Goal: Communication & Community: Answer question/provide support

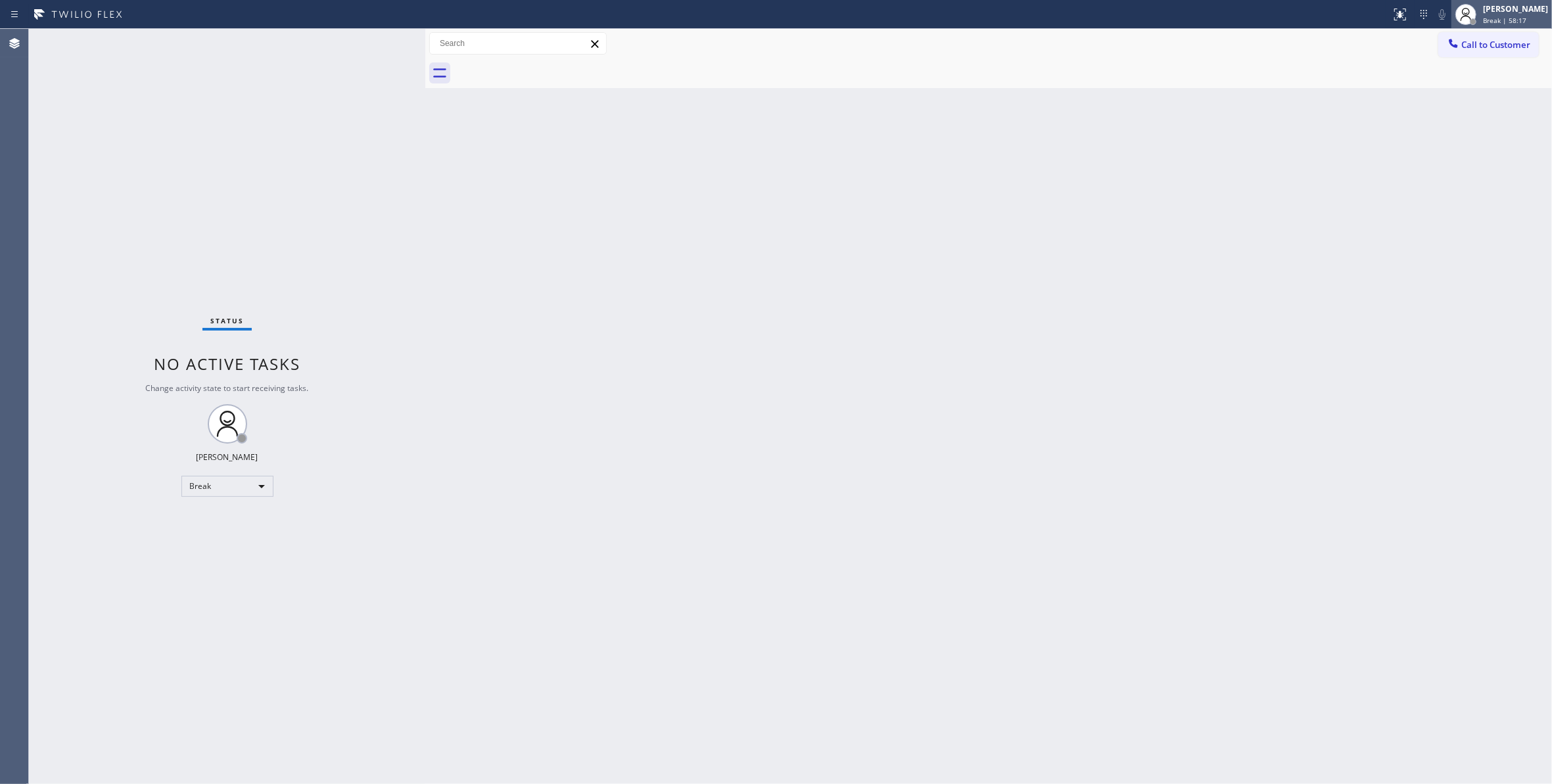
drag, startPoint x: 1494, startPoint y: 166, endPoint x: 1507, endPoint y: 7, distance: 159.5
click at [1495, 145] on div "Back to Dashboard Change Sender ID Customers Technicians Select a contact Outbo…" at bounding box center [988, 406] width 1126 height 755
click at [1482, 22] on span "Break | 58:18" at bounding box center [1504, 21] width 44 height 10
click at [1455, 79] on button "Unavailable" at bounding box center [1486, 87] width 131 height 17
click at [125, 193] on div "Status No active tasks Change activity state to start receiving tasks. [PERSON_…" at bounding box center [227, 406] width 396 height 755
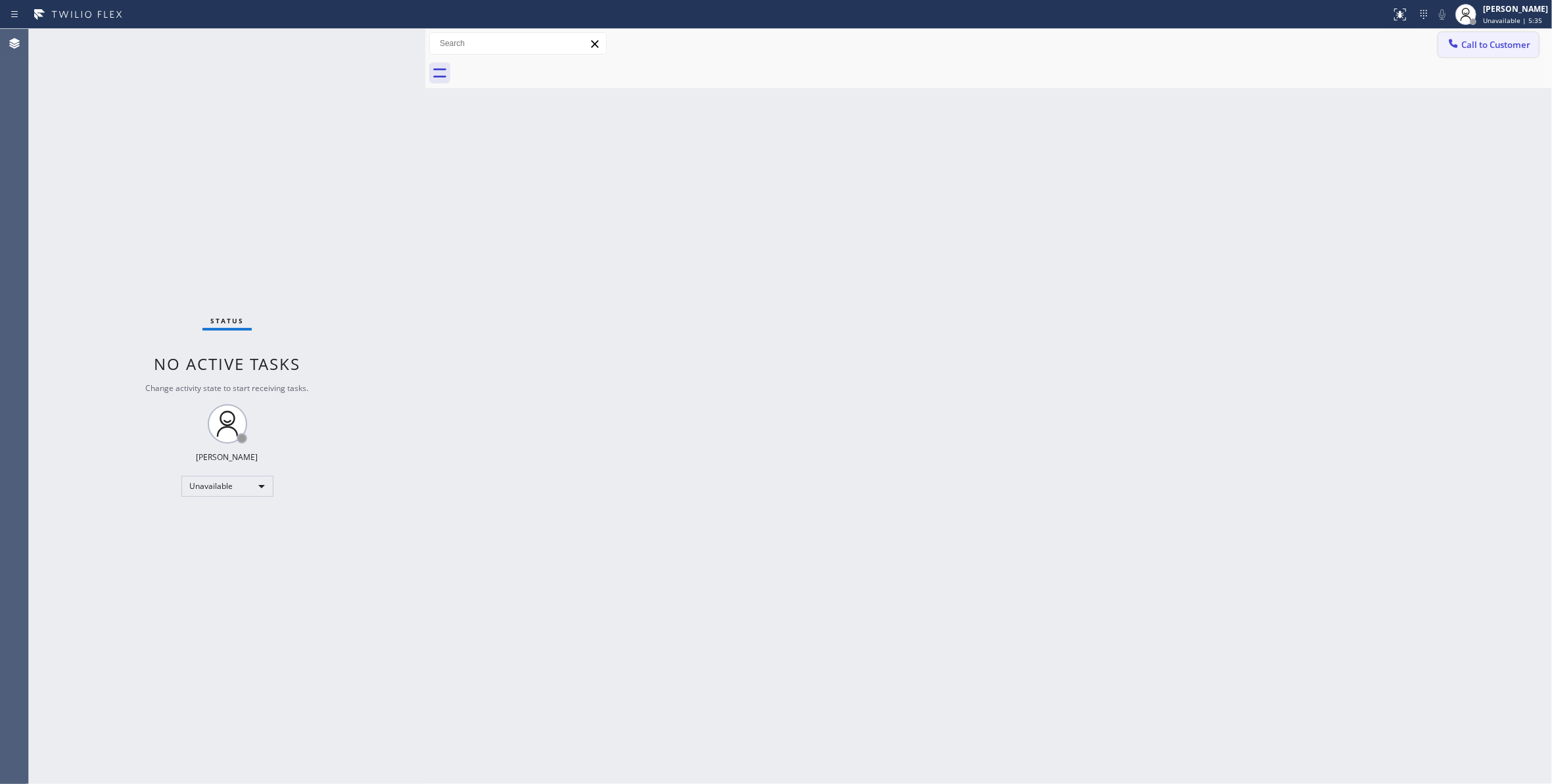
click at [1504, 44] on span "Call to Customer" at bounding box center [1496, 45] width 69 height 11
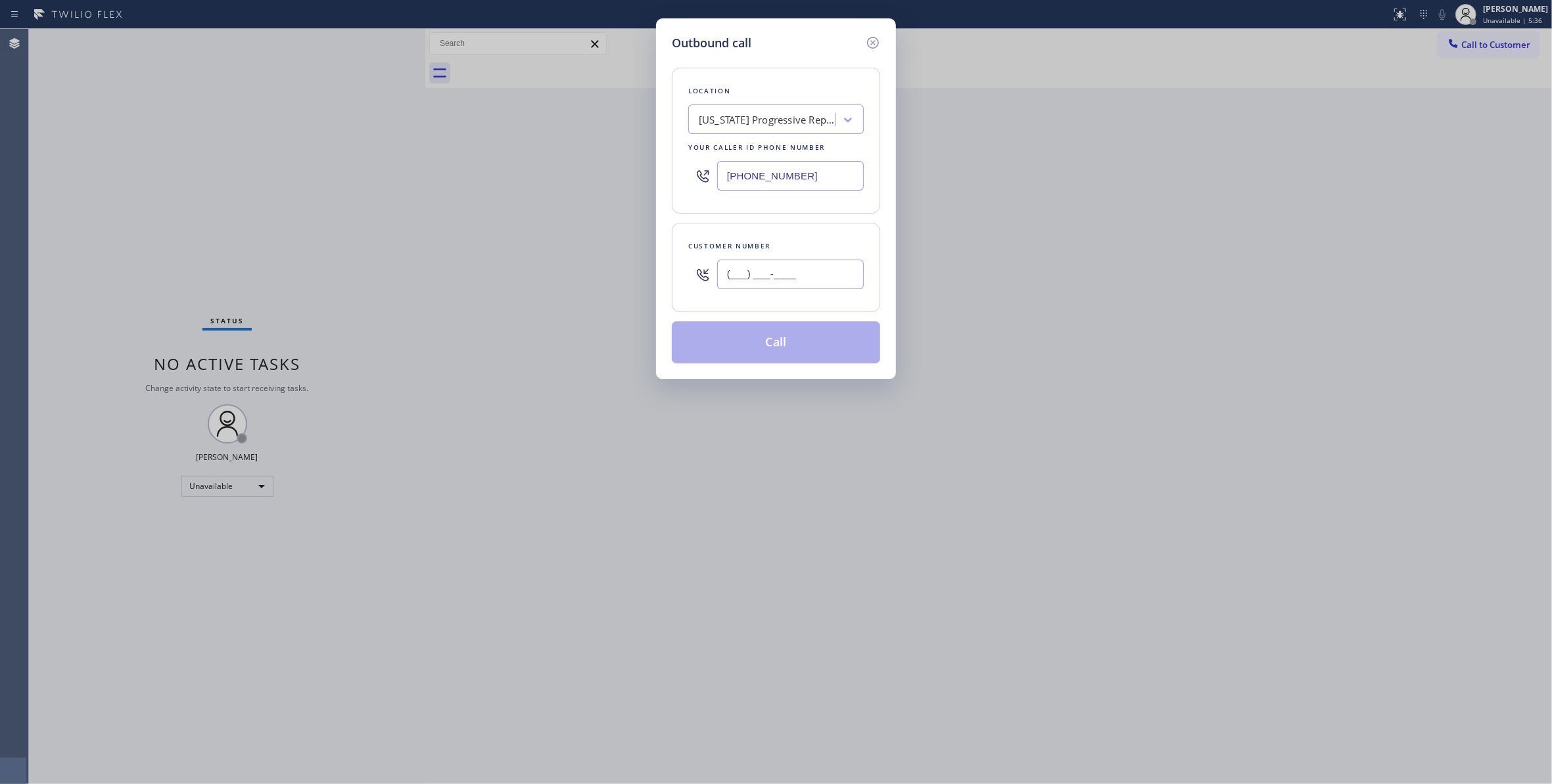
click at [770, 276] on input "(___) ___-____" at bounding box center [791, 273] width 147 height 30
paste input "661) 877-7538"
type input "[PHONE_NUMBER]"
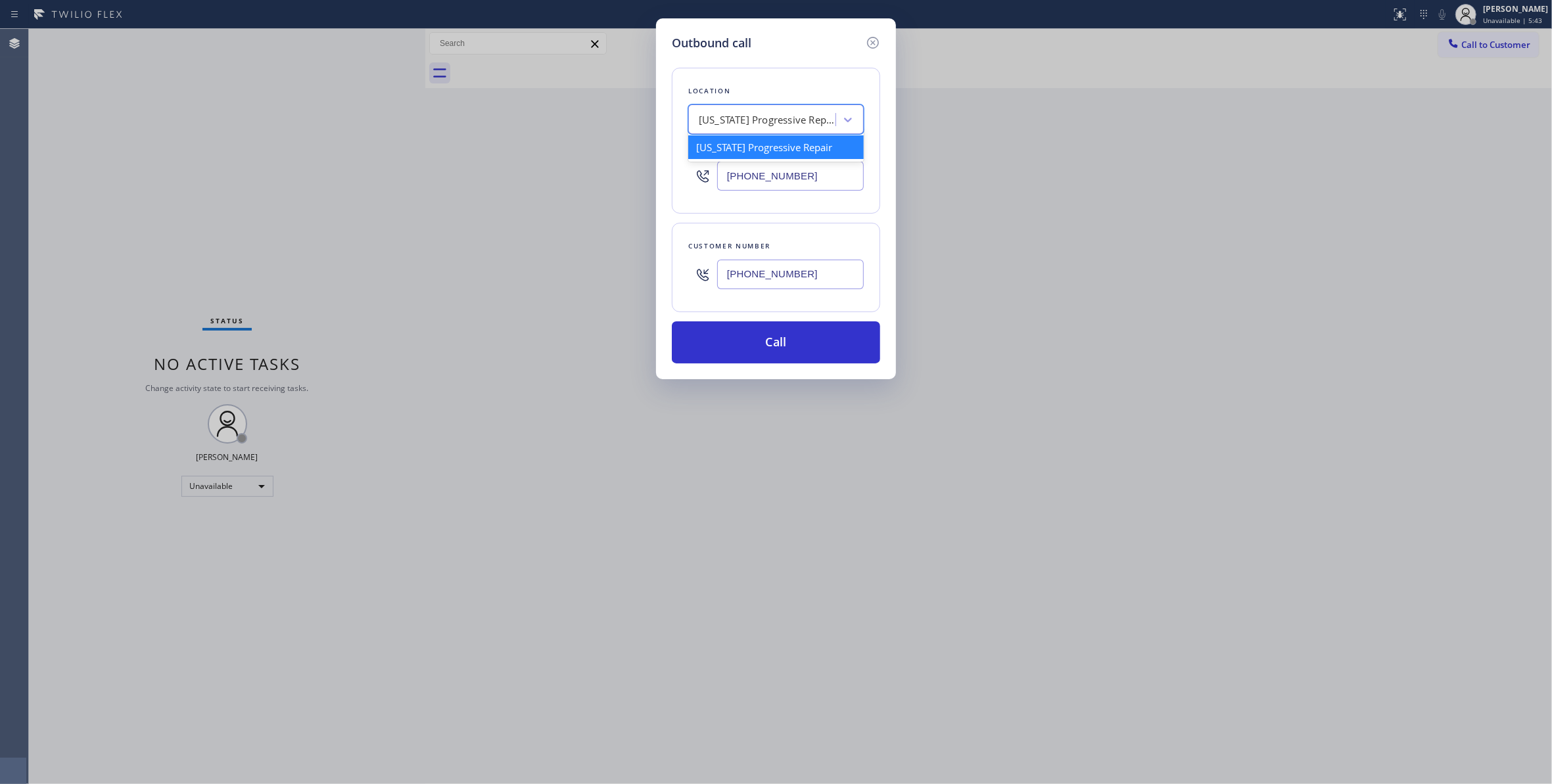
click at [760, 113] on div "[US_STATE] Progressive Repair" at bounding box center [767, 120] width 138 height 15
paste input "Santa Clarita Appliance Repair"
type input "Santa Clarita Appliance Repair"
click at [782, 150] on div "Santa Clarita Appliance Repair" at bounding box center [776, 147] width 175 height 24
type input "[PHONE_NUMBER]"
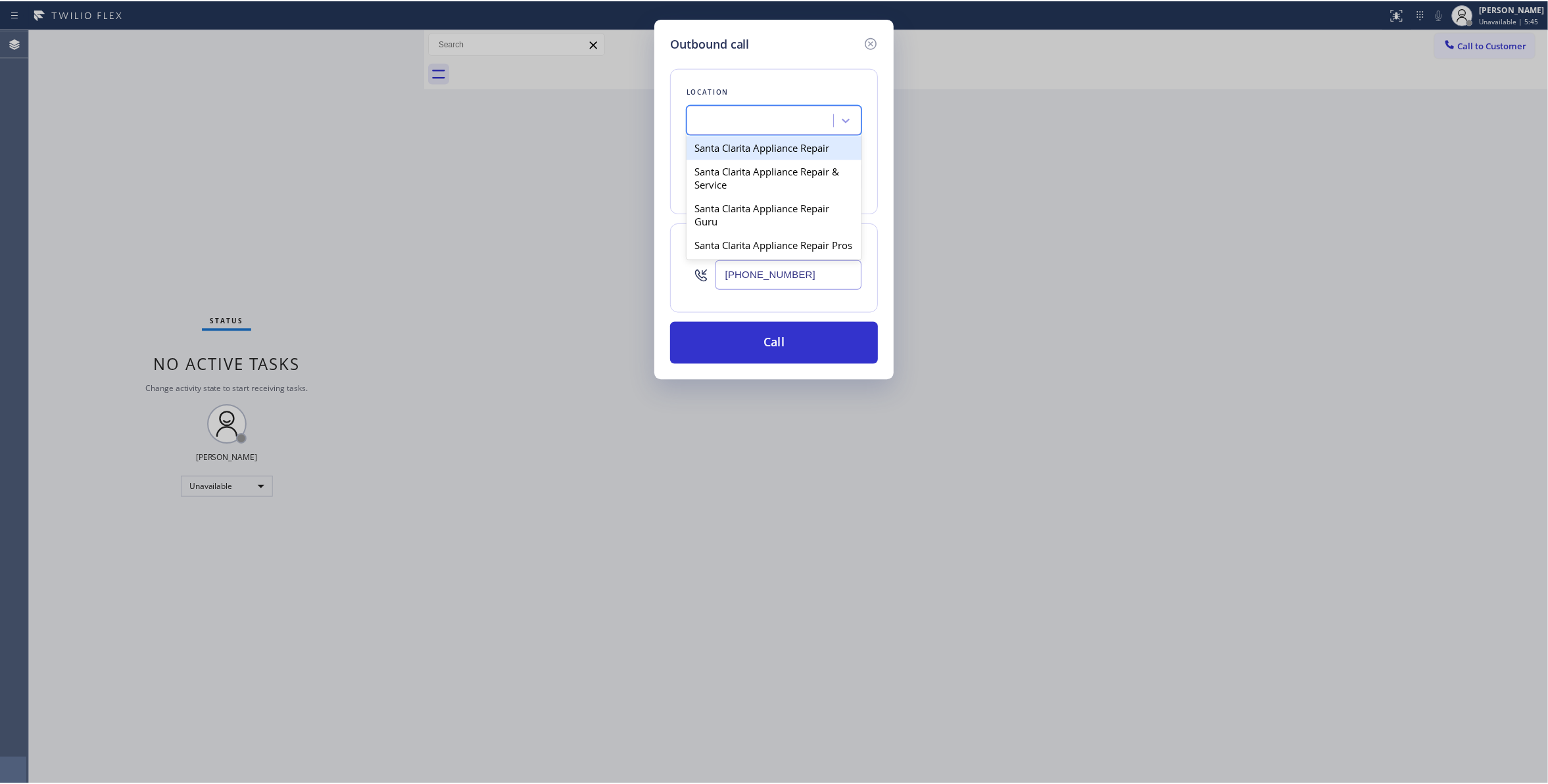
scroll to position [0, 1]
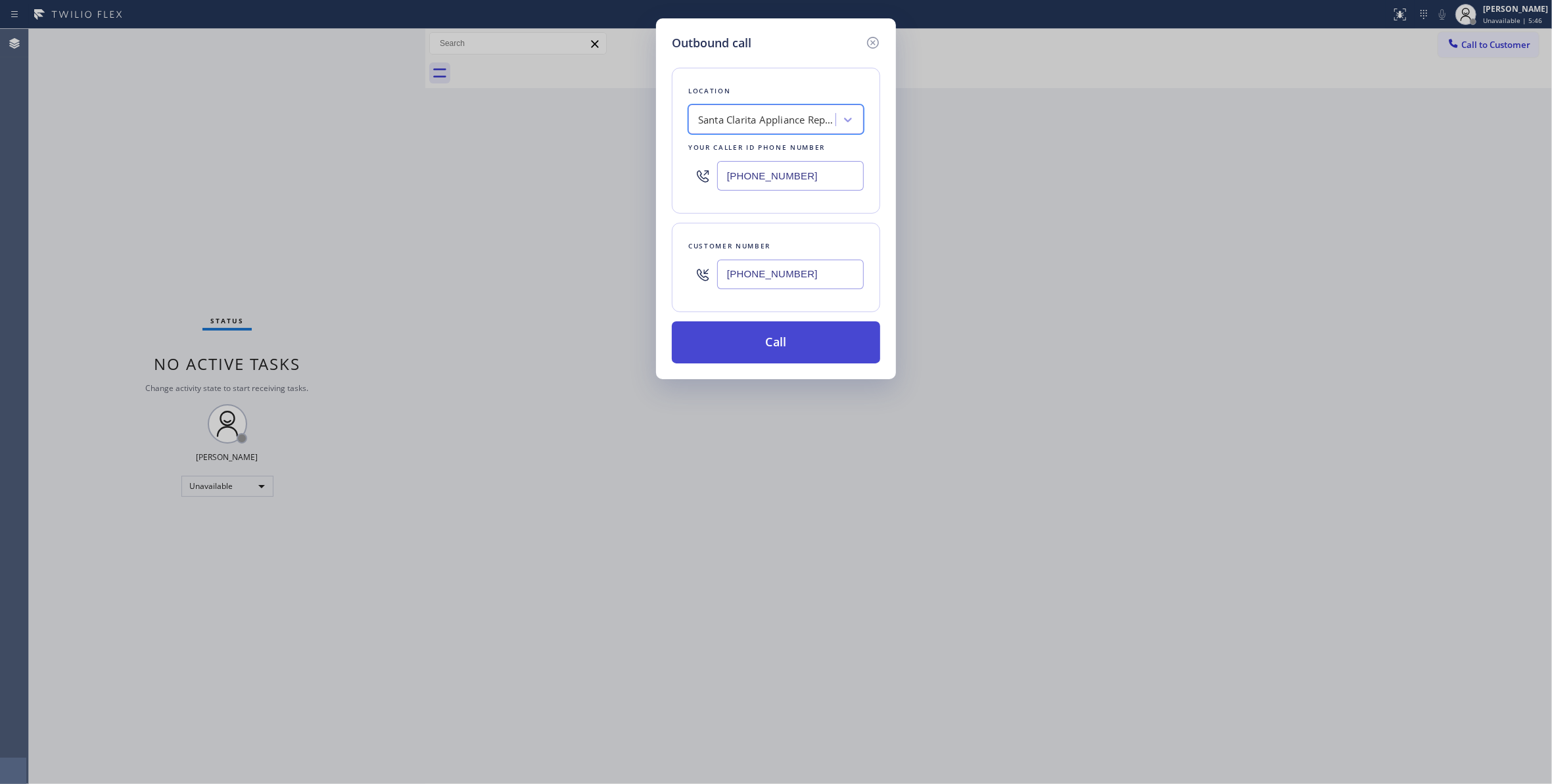
click at [796, 346] on button "Call" at bounding box center [776, 342] width 209 height 42
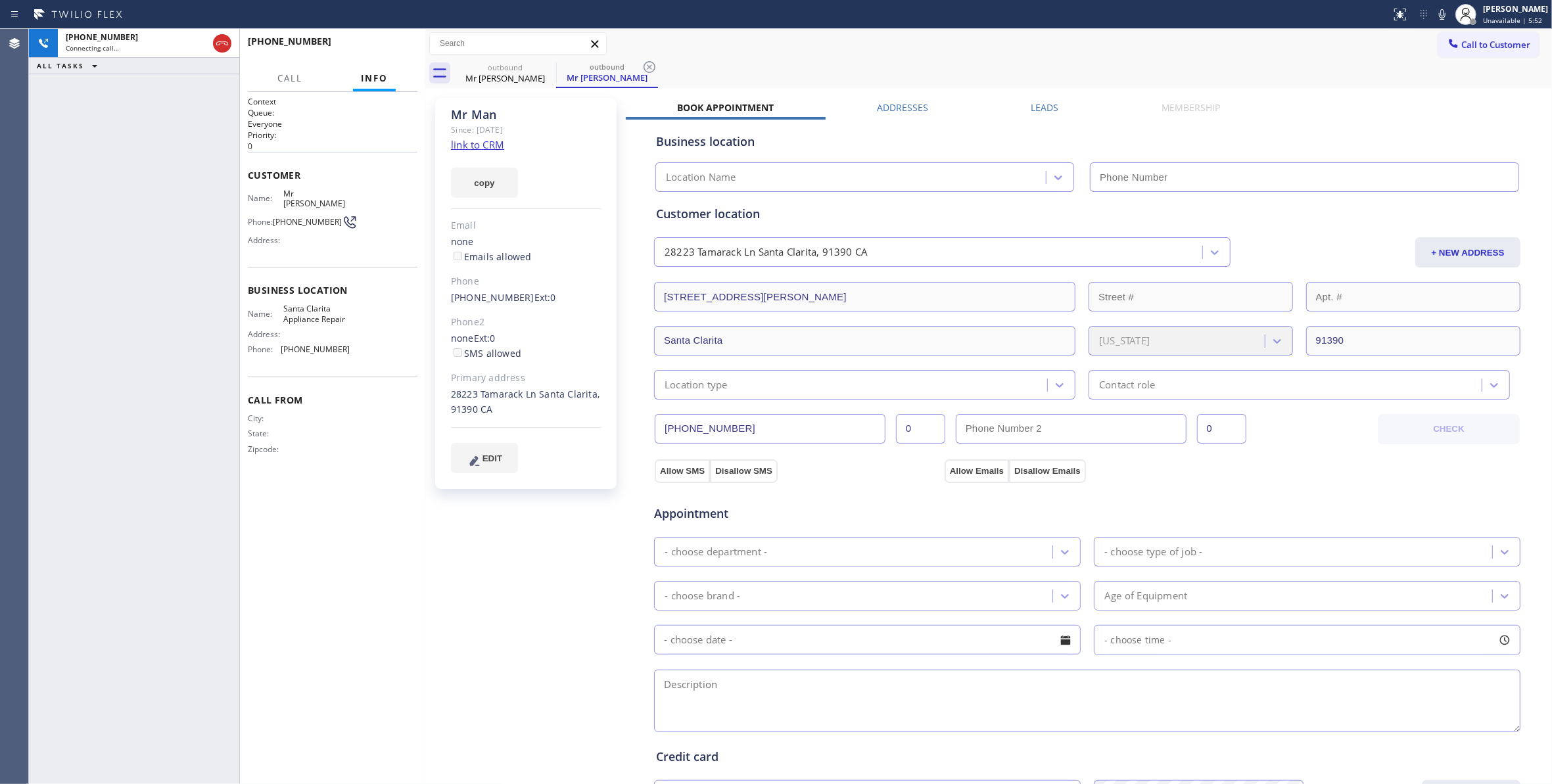
type input "[PHONE_NUMBER]"
click at [159, 630] on div "[PHONE_NUMBER] Live | 00:00 ALL TASKS ALL TASKS ACTIVE TASKS TASKS IN WRAP UP" at bounding box center [133, 406] width 211 height 755
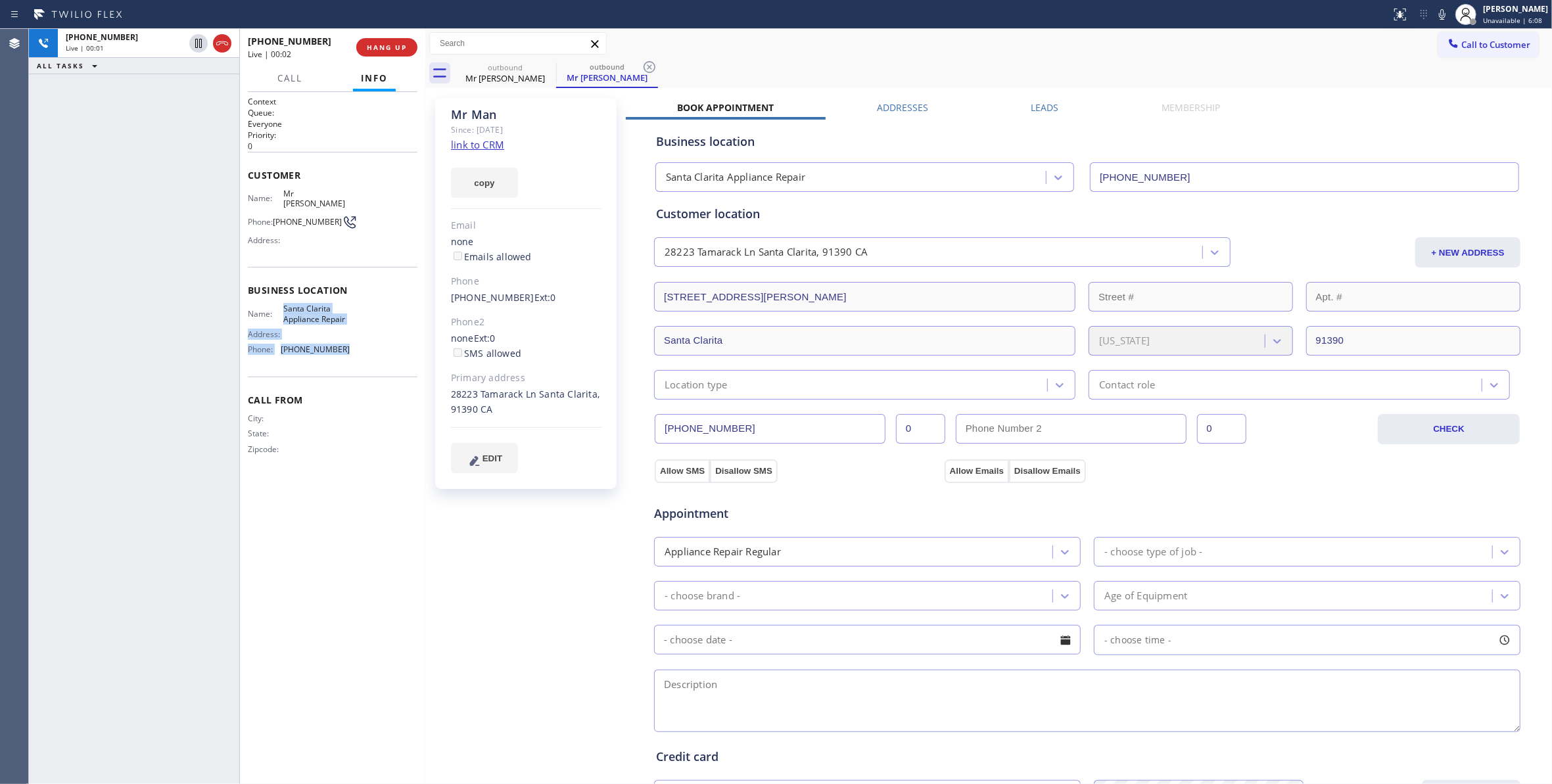
drag, startPoint x: 317, startPoint y: 333, endPoint x: 285, endPoint y: 300, distance: 46.0
click at [285, 304] on div "Name: Santa Clarita Appliance Repair Address: Phone: [PHONE_NUMBER]" at bounding box center [333, 332] width 170 height 56
copy div "Santa Clarita Appliance Repair Address: Phone: [PHONE_NUMBER]"
drag, startPoint x: 644, startPoint y: 65, endPoint x: 490, endPoint y: 130, distance: 167.2
click at [644, 65] on icon at bounding box center [649, 67] width 11 height 11
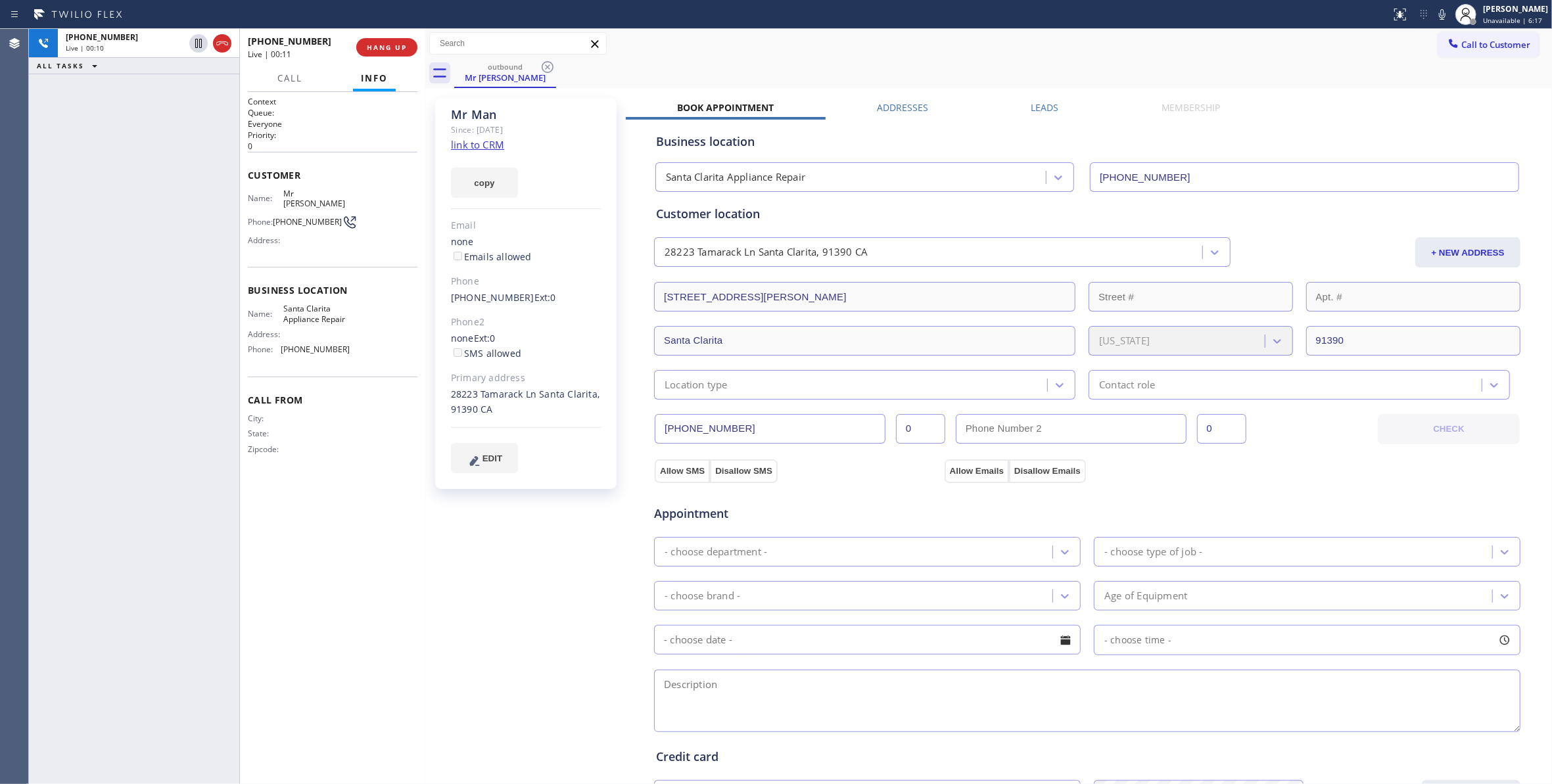
click at [497, 146] on link "link to CRM" at bounding box center [477, 145] width 53 height 13
click at [194, 40] on icon at bounding box center [198, 43] width 16 height 16
click at [1434, 11] on icon at bounding box center [1441, 14] width 16 height 16
drag, startPoint x: 125, startPoint y: 235, endPoint x: 131, endPoint y: 204, distance: 31.6
click at [127, 234] on div "[PHONE_NUMBER] Live | 03:53 ALL TASKS ALL TASKS ACTIVE TASKS TASKS IN WRAP UP" at bounding box center [133, 406] width 211 height 755
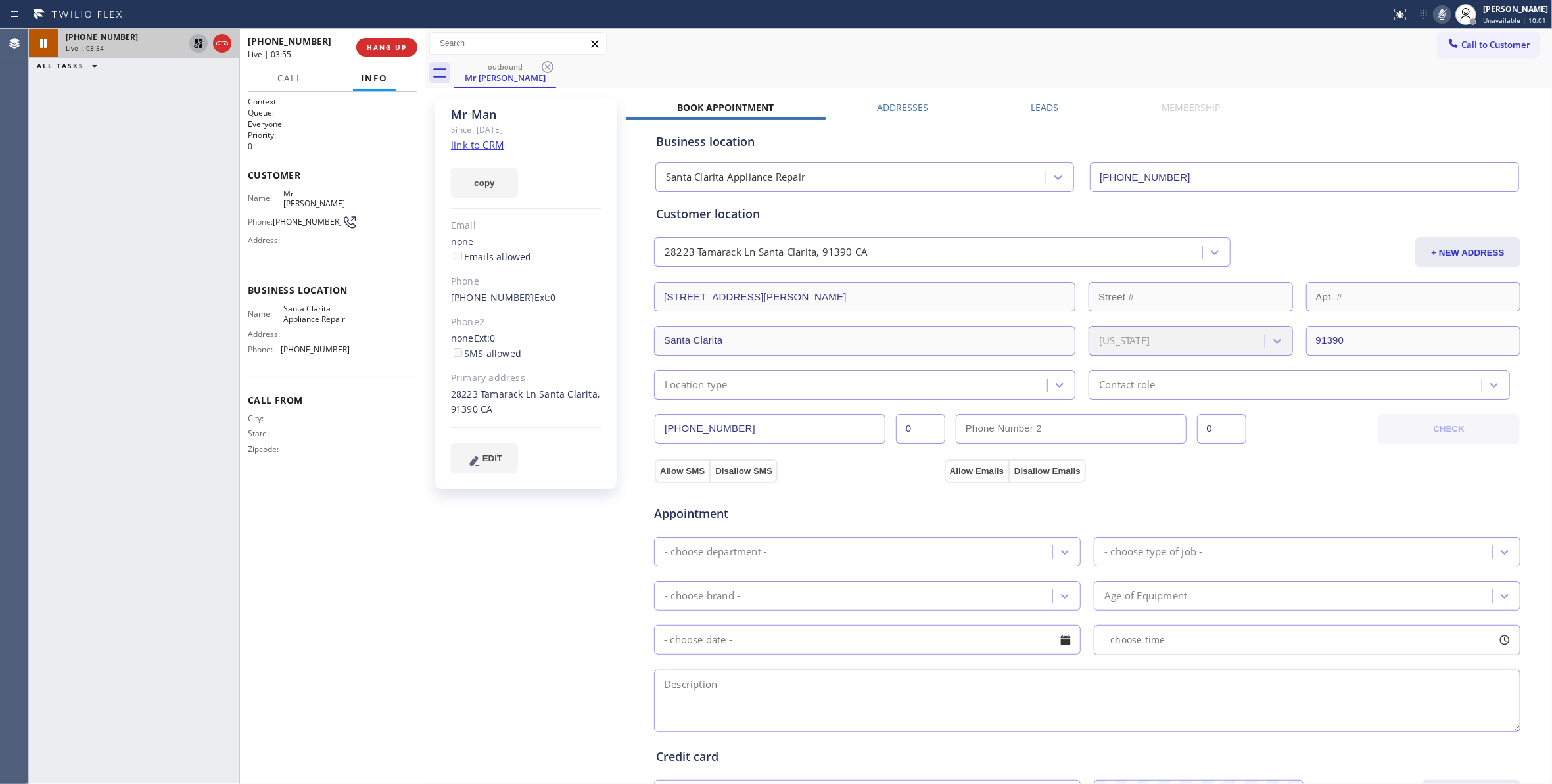
click at [192, 42] on icon at bounding box center [198, 43] width 16 height 16
click at [1434, 13] on icon at bounding box center [1441, 14] width 16 height 16
click at [190, 663] on div "[PHONE_NUMBER] Live | 04:18 ALL TASKS ALL TASKS ACTIVE TASKS TASKS IN WRAP UP" at bounding box center [133, 406] width 211 height 755
click at [501, 524] on div "Mr [PERSON_NAME] Since: [DATE] link to CRM copy Email none Emails allowed Phone…" at bounding box center [527, 531] width 197 height 878
click at [539, 533] on div "Mr [PERSON_NAME] Since: [DATE] link to CRM copy Email none Emails allowed Phone…" at bounding box center [527, 531] width 197 height 878
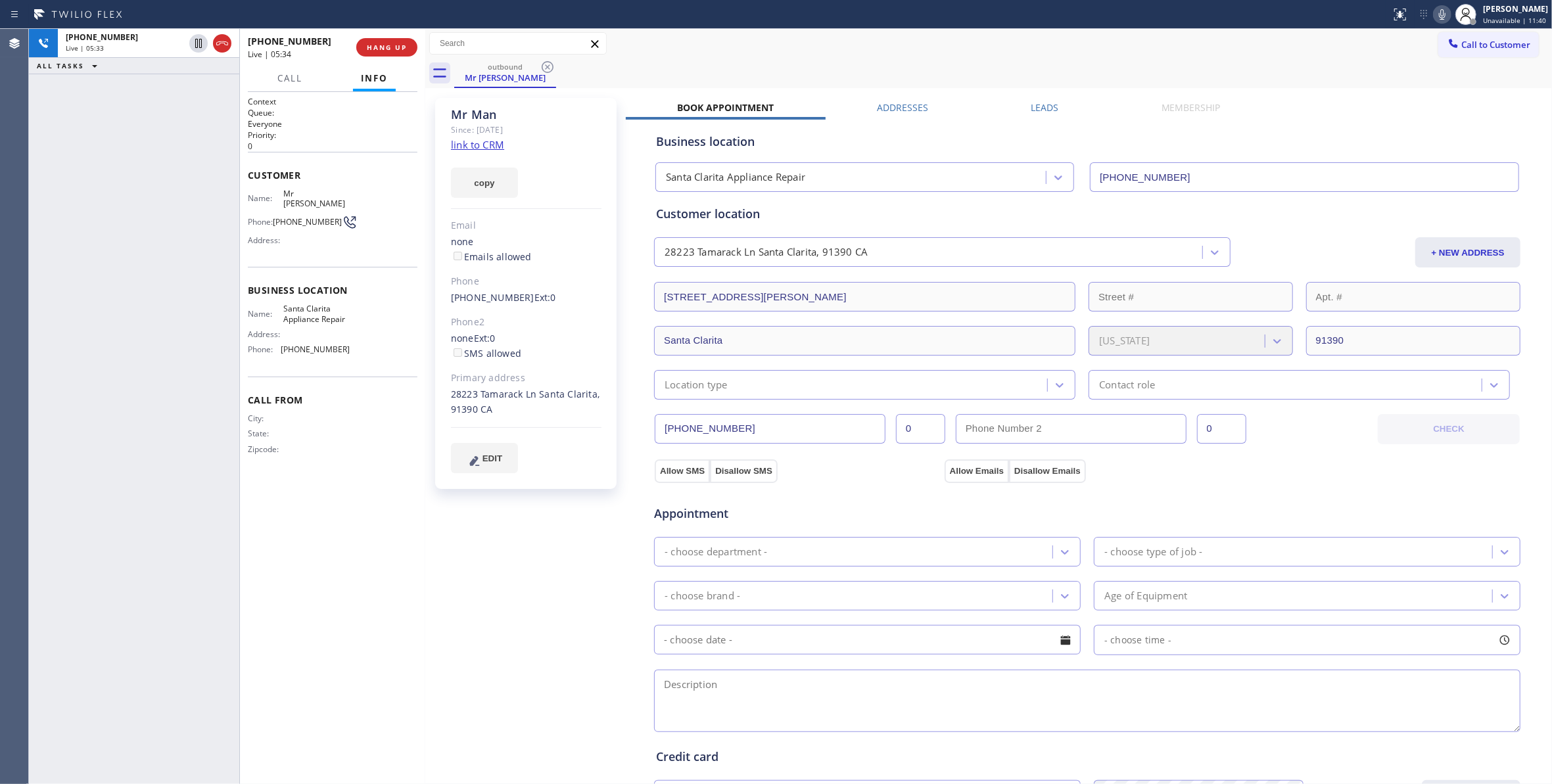
click at [1012, 70] on div "outbound Mr [PERSON_NAME]" at bounding box center [1003, 72] width 1098 height 30
click at [586, 537] on div "Mr [PERSON_NAME] Since: [DATE] link to CRM copy Email none Emails allowed Phone…" at bounding box center [527, 531] width 197 height 878
click at [1025, 65] on div "outbound Mr [PERSON_NAME]" at bounding box center [1003, 72] width 1098 height 30
click at [572, 554] on div "Mr [PERSON_NAME] Since: [DATE] link to CRM copy Email none Emails allowed Phone…" at bounding box center [527, 531] width 197 height 878
click at [710, 56] on div "Call to Customer Outbound call Location [GEOGRAPHIC_DATA] Appliance Repair Your…" at bounding box center [988, 43] width 1126 height 30
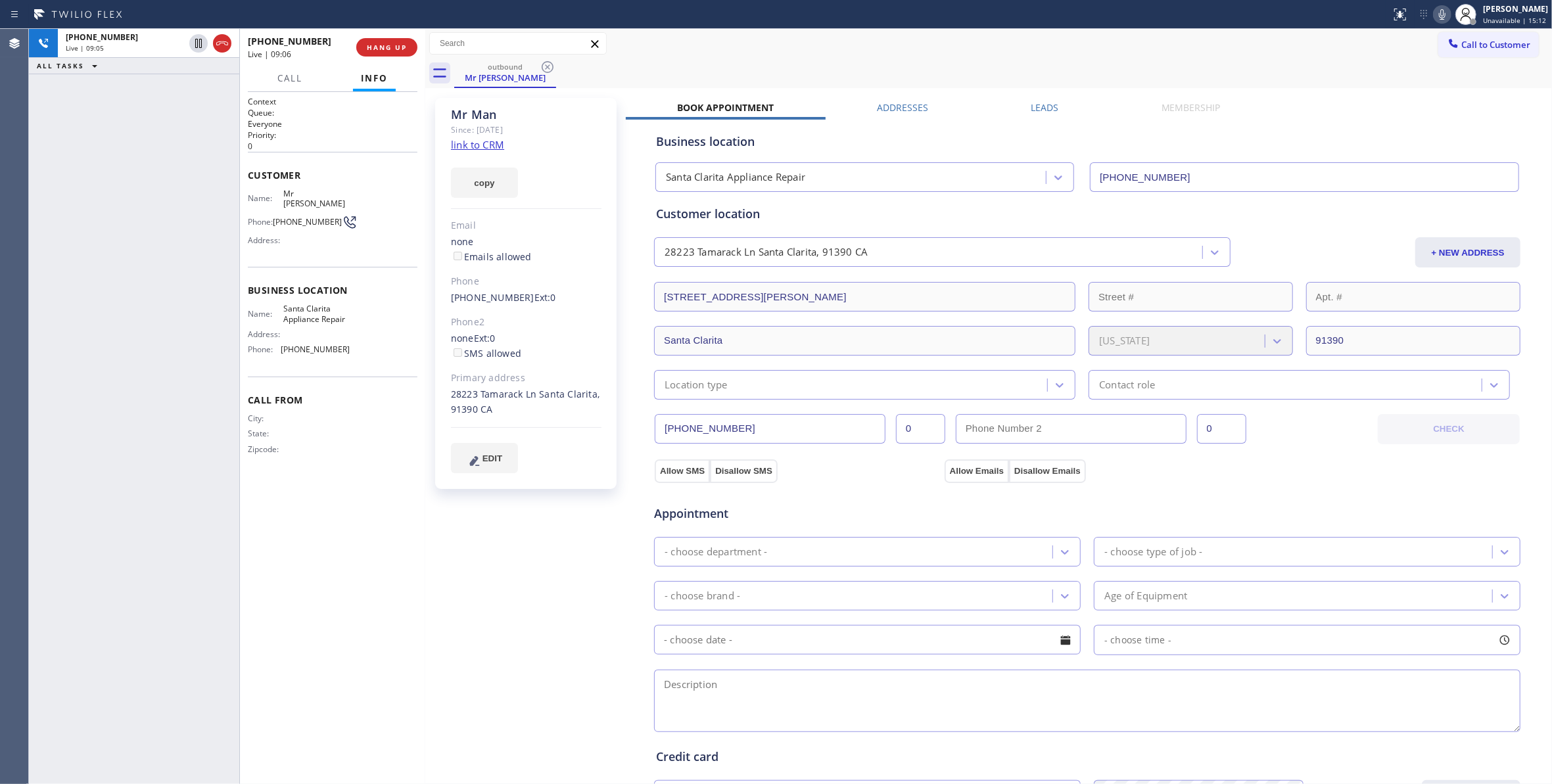
click at [537, 527] on div "Mr [PERSON_NAME] Since: [DATE] link to CRM copy Email none Emails allowed Phone…" at bounding box center [527, 531] width 197 height 878
click at [703, 58] on div "outbound Mr [PERSON_NAME]" at bounding box center [1003, 72] width 1098 height 30
click at [391, 51] on button "HANG UP" at bounding box center [387, 47] width 61 height 18
click at [373, 46] on span "COMPLETE" at bounding box center [384, 48] width 46 height 10
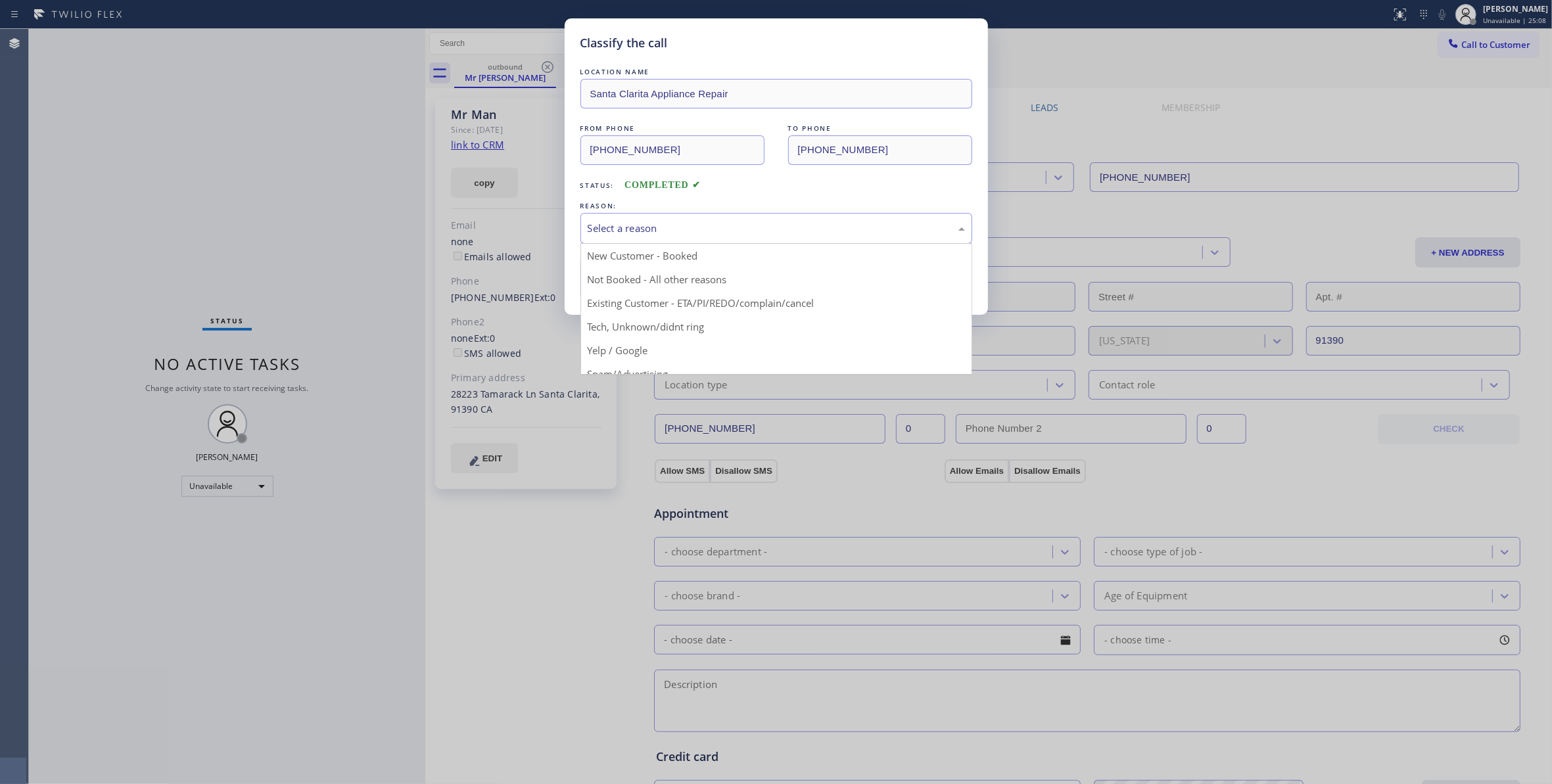
click at [705, 225] on div "Select a reason" at bounding box center [776, 229] width 377 height 15
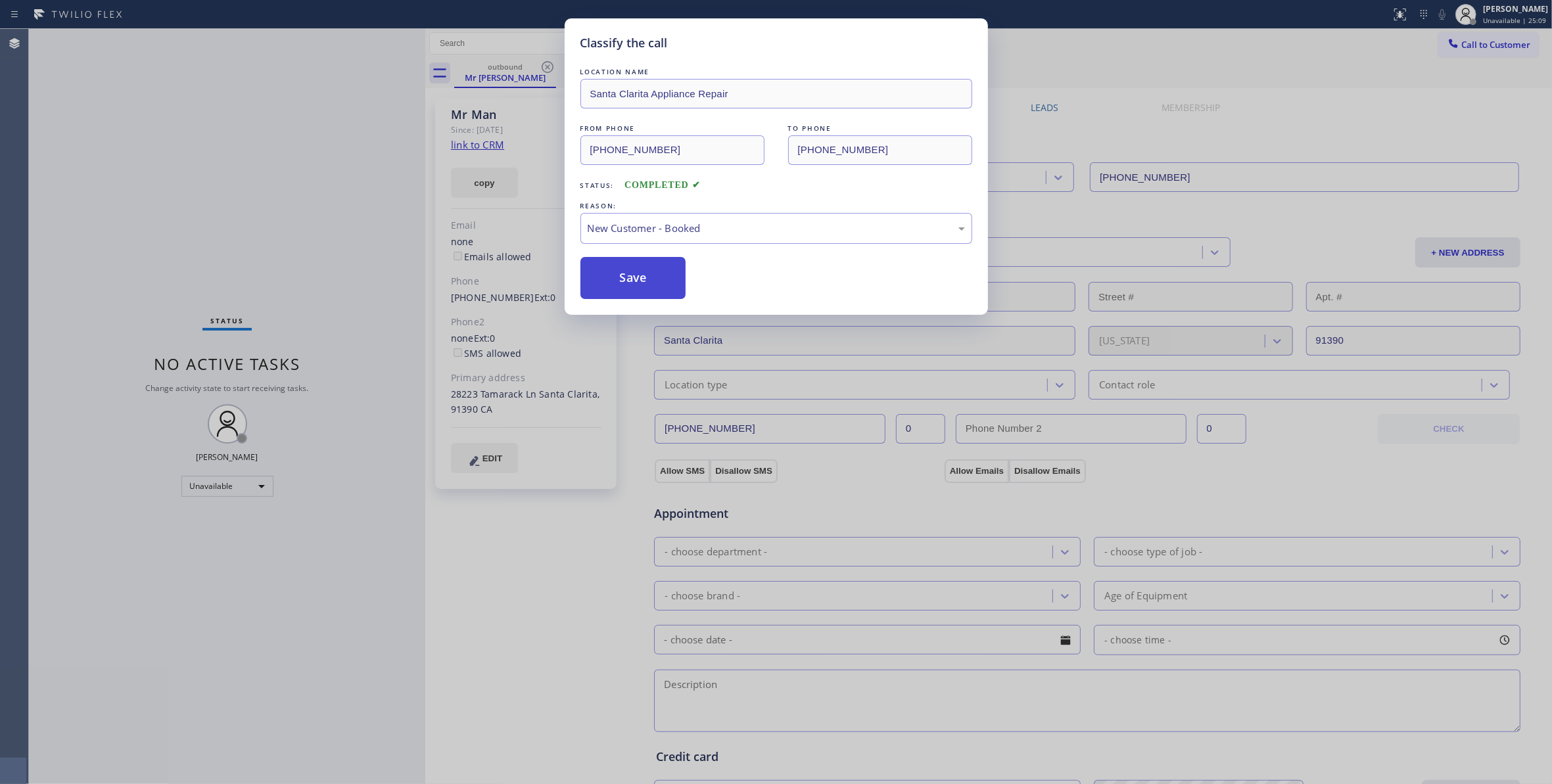
click at [645, 278] on button "Save" at bounding box center [633, 278] width 106 height 42
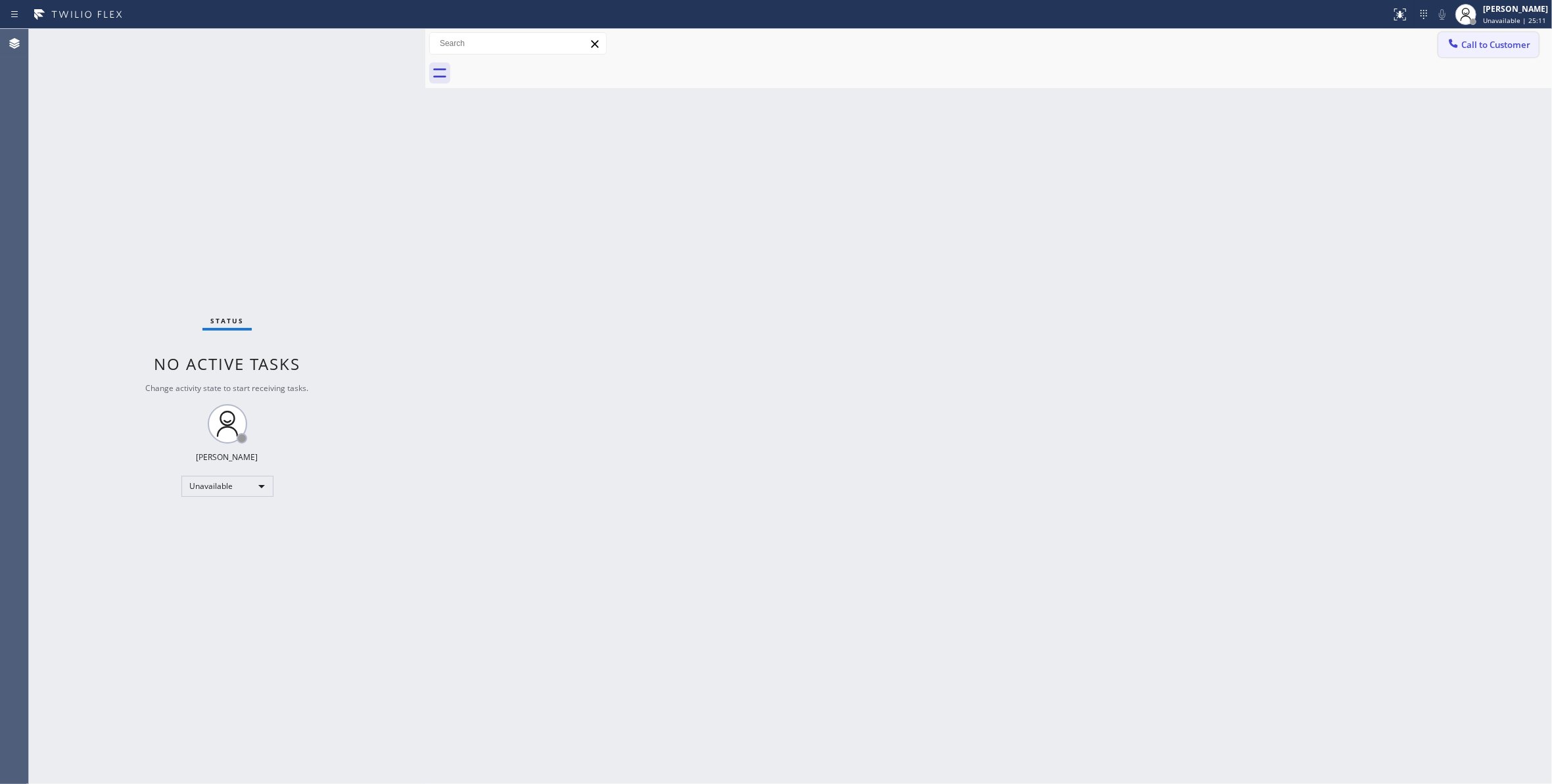
click at [1494, 45] on span "Call to Customer" at bounding box center [1496, 45] width 69 height 11
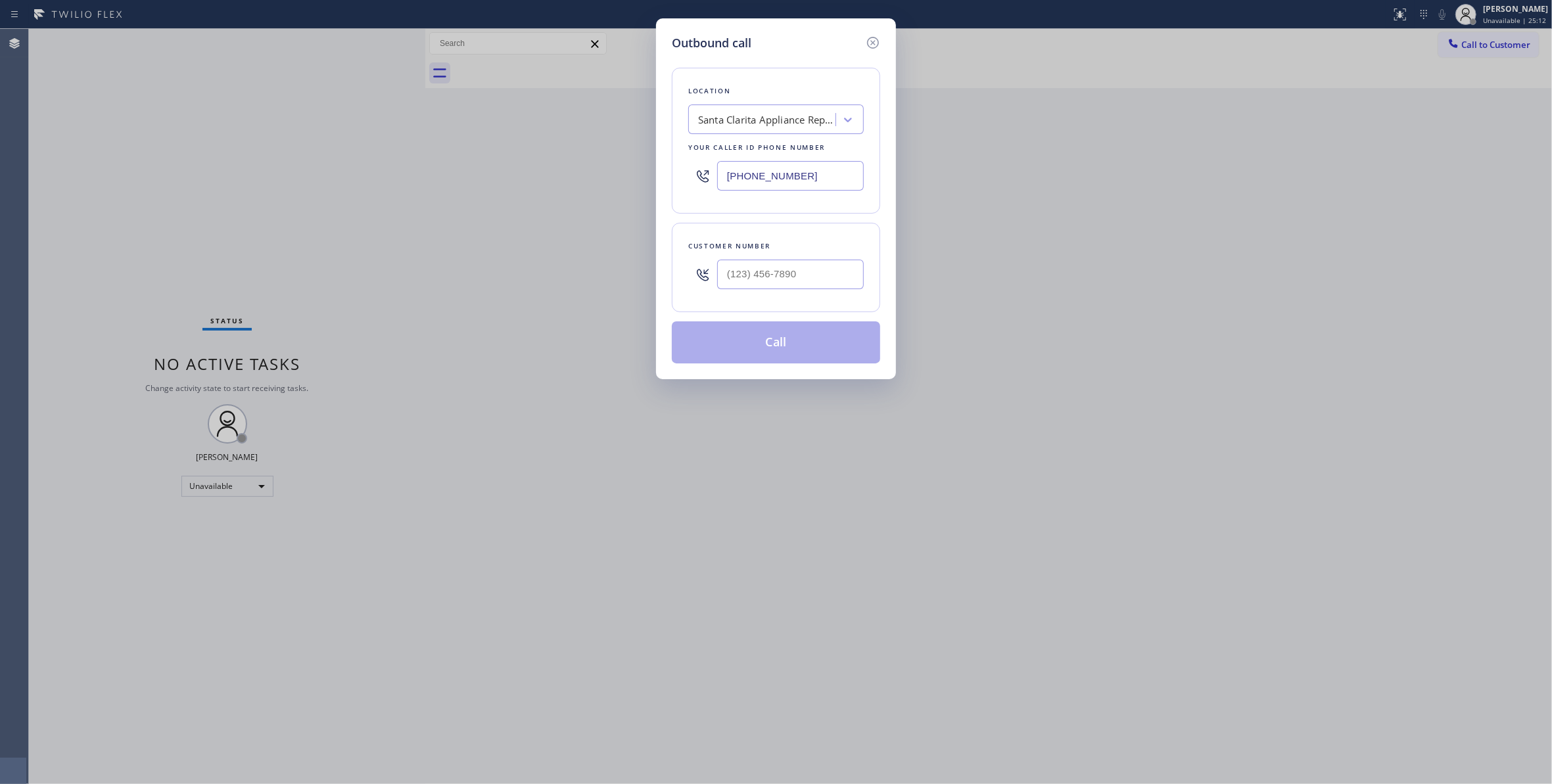
drag, startPoint x: 829, startPoint y: 177, endPoint x: 514, endPoint y: 173, distance: 315.0
click at [393, 169] on div "Outbound call Location [GEOGRAPHIC_DATA] Appliance Repair Your caller id phone …" at bounding box center [776, 392] width 1552 height 784
paste input "760) 452-373"
click at [134, 695] on div "Outbound call Location American Service Alliance [GEOGRAPHIC_DATA] Your caller …" at bounding box center [776, 392] width 1552 height 784
drag, startPoint x: 826, startPoint y: 177, endPoint x: 494, endPoint y: 169, distance: 332.1
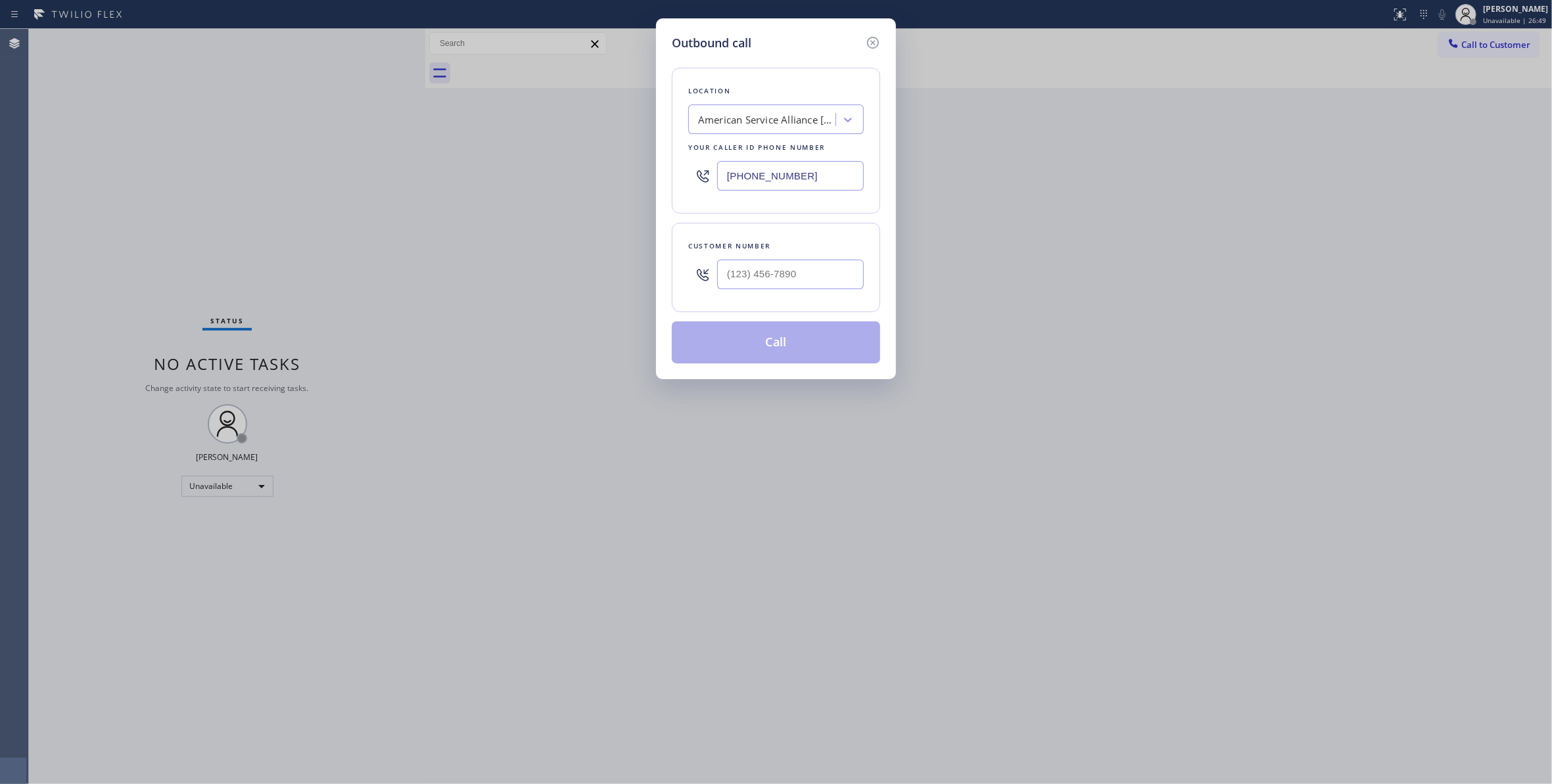
click at [494, 169] on div "Outbound call Location American Service Alliance [GEOGRAPHIC_DATA] Your caller …" at bounding box center [776, 392] width 1552 height 784
paste input "text"
type input "[PHONE_NUMBER]"
click at [753, 269] on input "(___) ___-____" at bounding box center [791, 273] width 147 height 30
paste input "760) 832-0253"
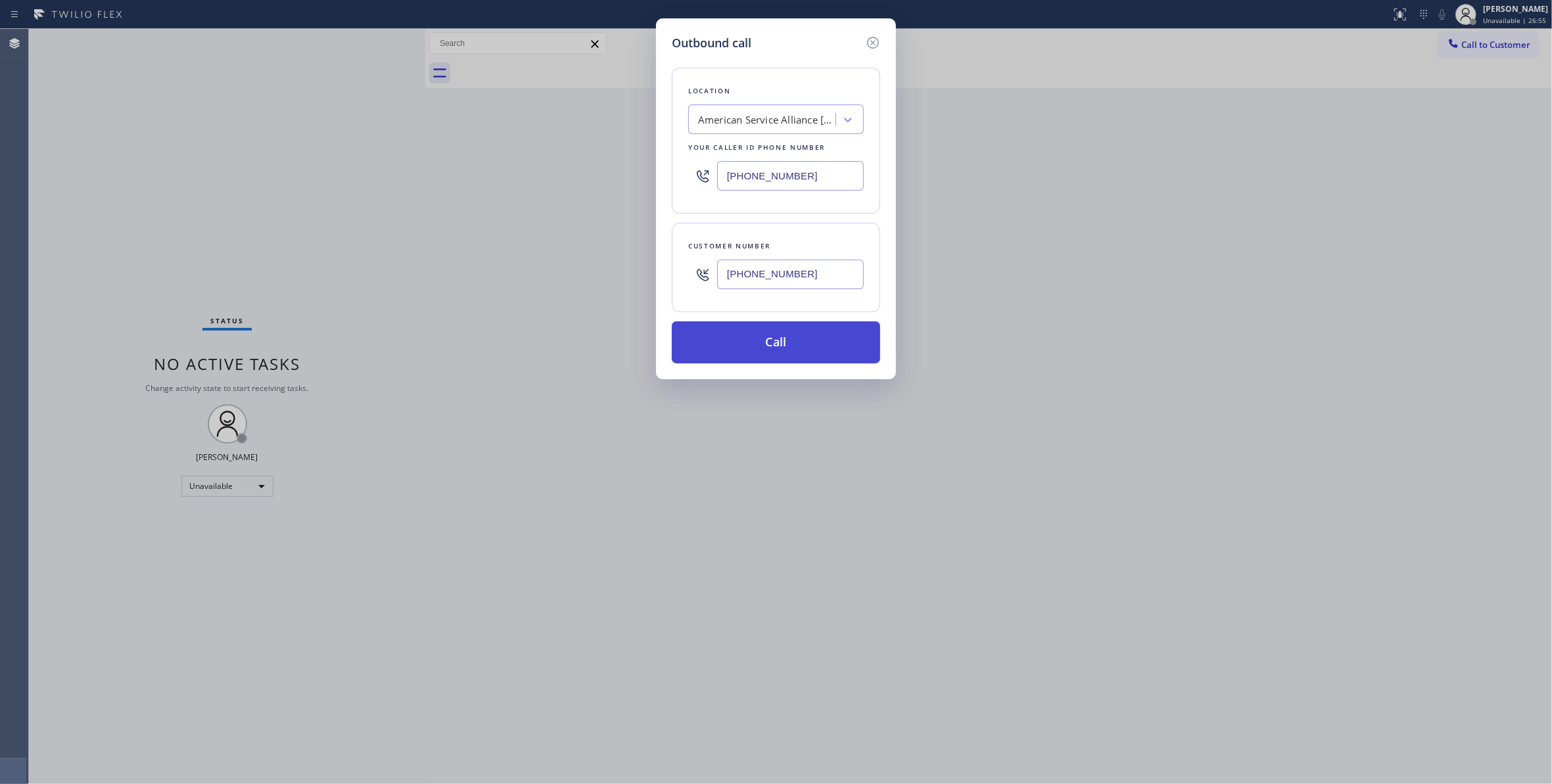
type input "[PHONE_NUMBER]"
click at [771, 351] on button "Call" at bounding box center [776, 342] width 209 height 42
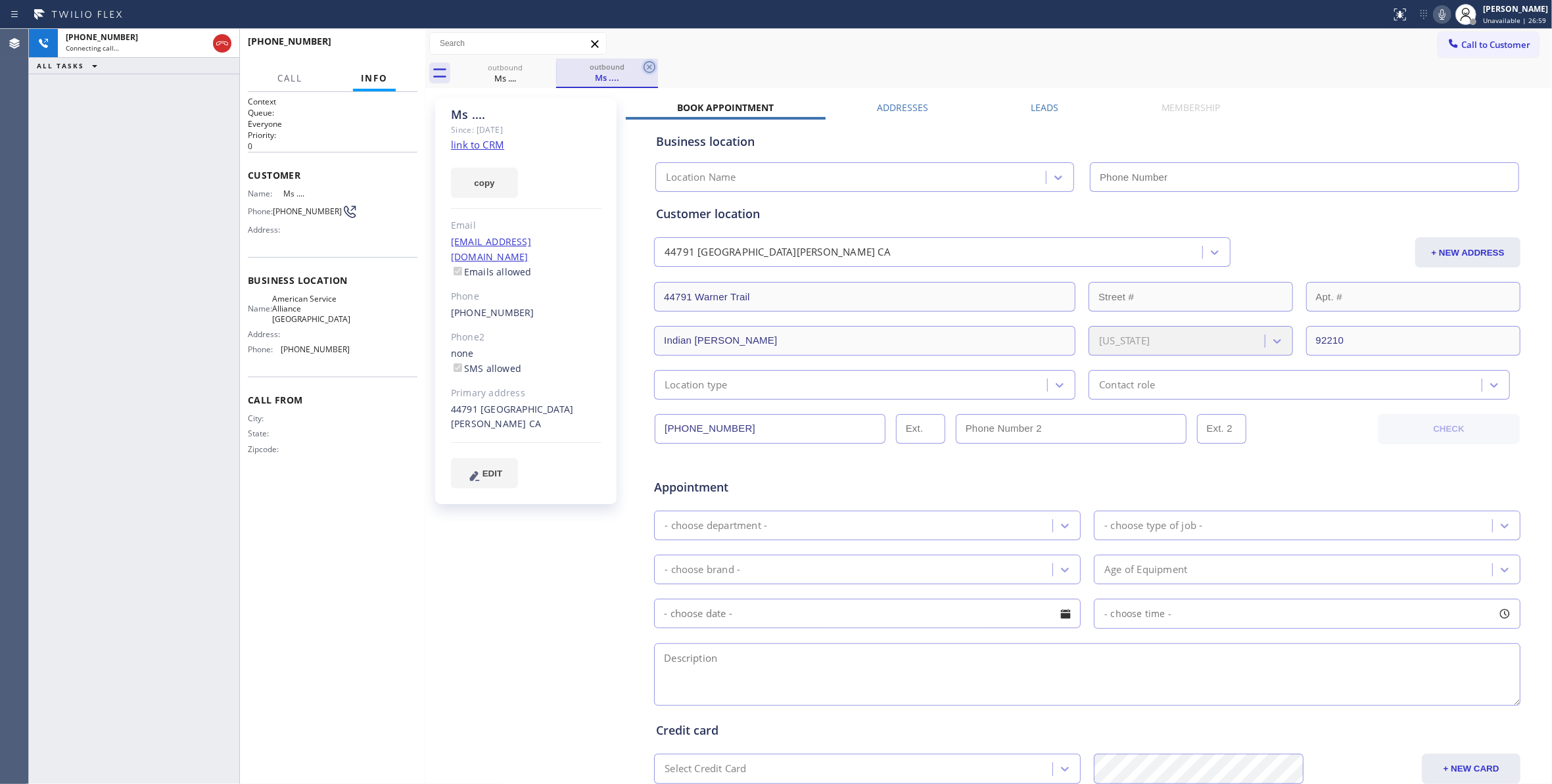
type input "[PHONE_NUMBER]"
click at [647, 65] on icon at bounding box center [649, 67] width 16 height 16
click at [374, 56] on button "HANG UP" at bounding box center [387, 47] width 61 height 18
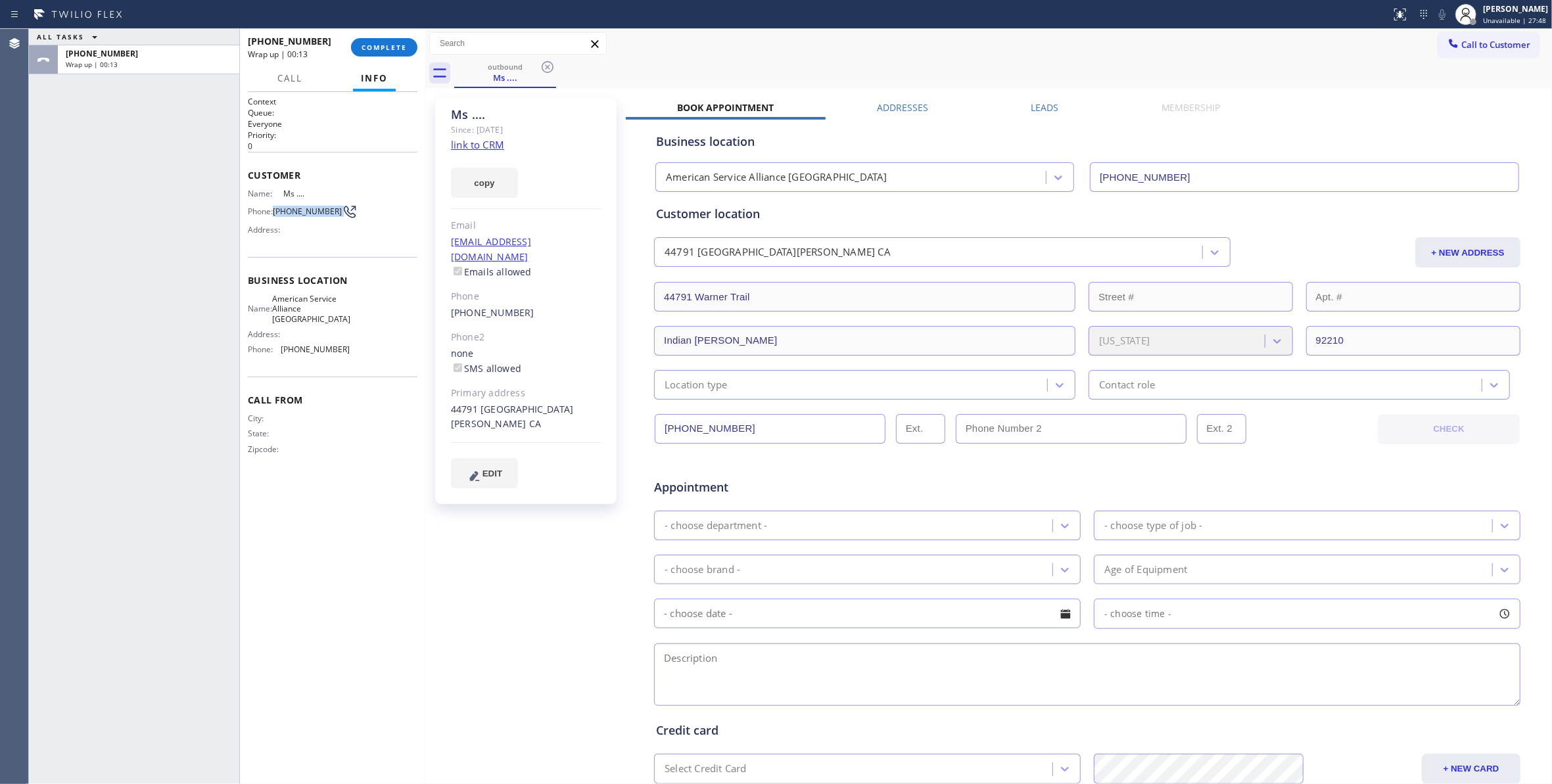
drag, startPoint x: 336, startPoint y: 215, endPoint x: 276, endPoint y: 218, distance: 60.1
click at [276, 218] on div "Phone: [PHONE_NUMBER]" at bounding box center [298, 211] width 102 height 16
copy div "[PHONE_NUMBER]"
click at [382, 49] on span "COMPLETE" at bounding box center [384, 48] width 46 height 10
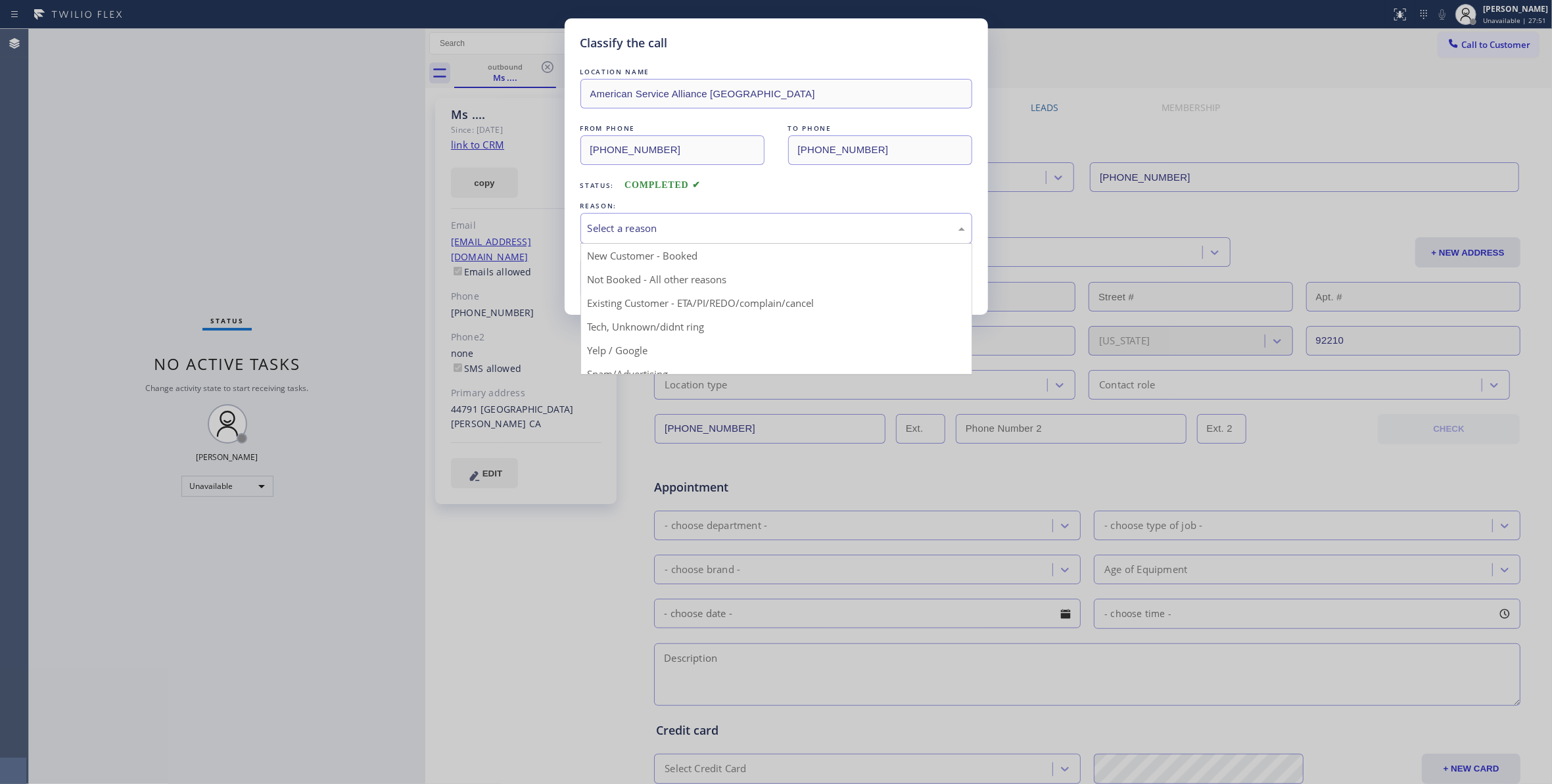
click at [628, 224] on div "Select a reason" at bounding box center [776, 229] width 377 height 15
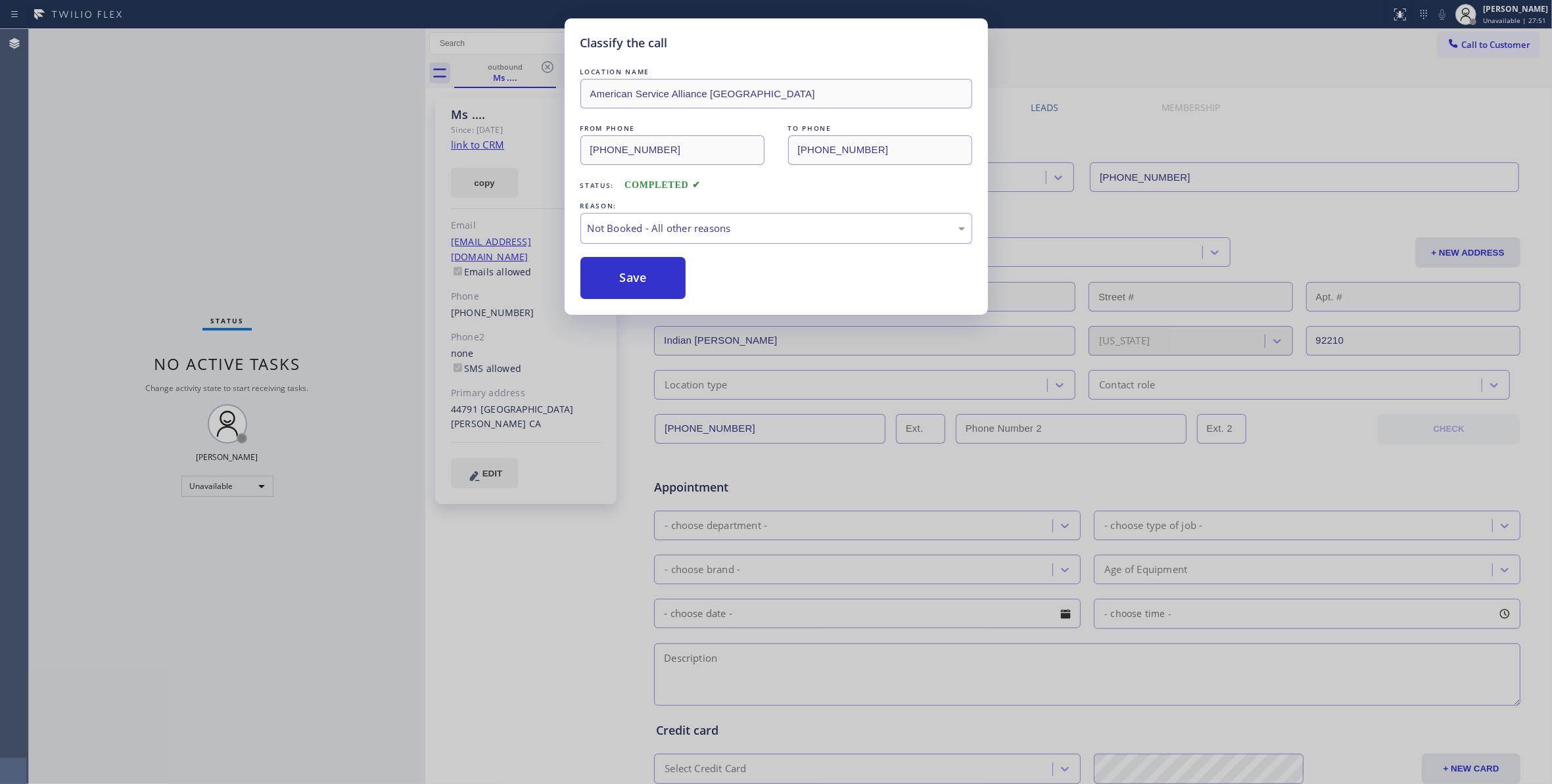
click at [636, 274] on button "Save" at bounding box center [633, 278] width 106 height 42
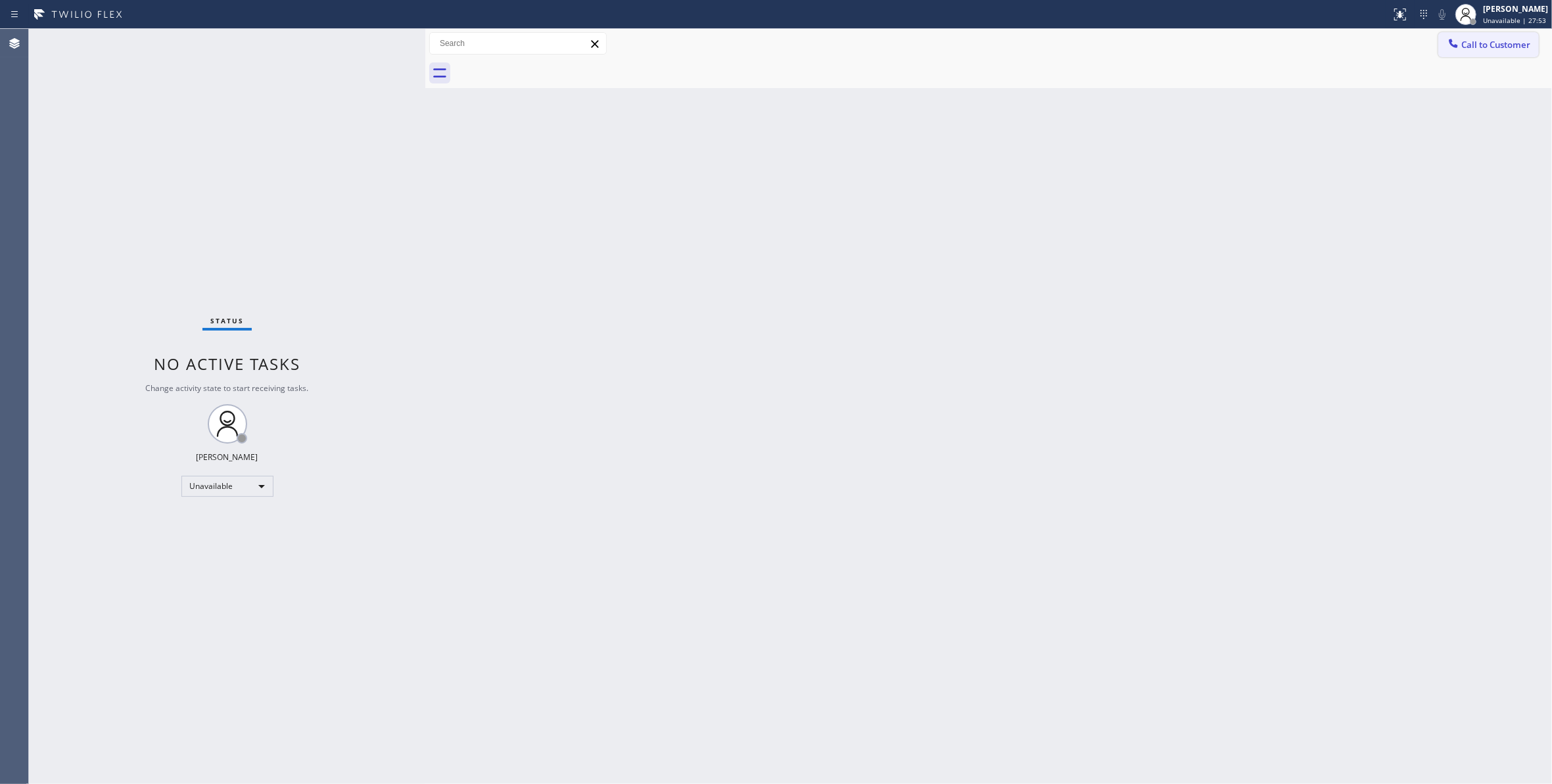
click at [1499, 42] on span "Call to Customer" at bounding box center [1496, 45] width 69 height 11
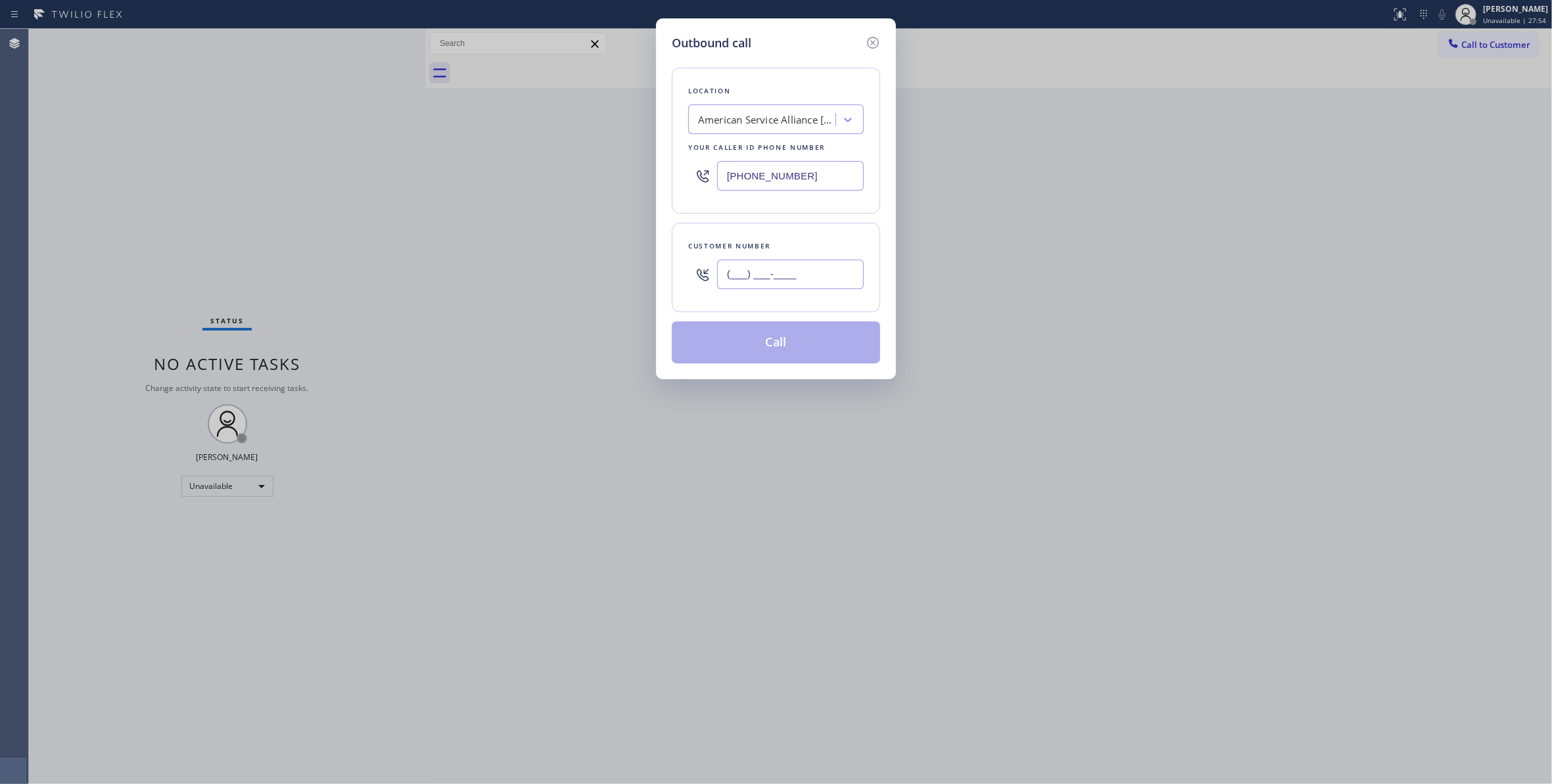
click at [778, 264] on input "(___) ___-____" at bounding box center [791, 273] width 147 height 30
paste input "760) 832-0253"
type input "[PHONE_NUMBER]"
click at [768, 340] on button "Call" at bounding box center [776, 342] width 209 height 42
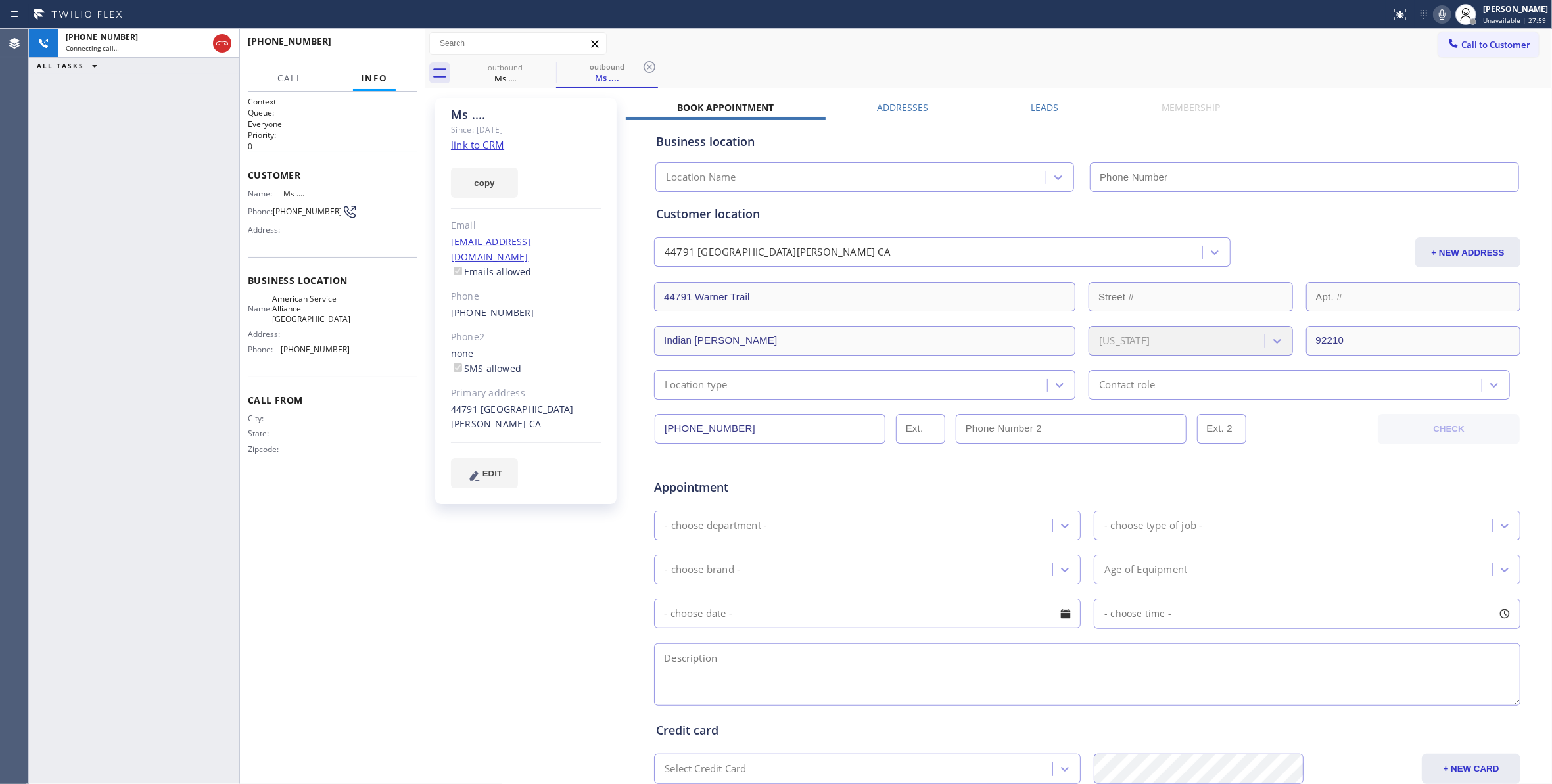
type input "[PHONE_NUMBER]"
click at [30, 191] on div "[PHONE_NUMBER] Live | 00:09 ALL TASKS ALL TASKS ACTIVE TASKS TASKS IN WRAP UP" at bounding box center [133, 406] width 211 height 755
click at [378, 50] on span "HANG UP" at bounding box center [387, 48] width 40 height 10
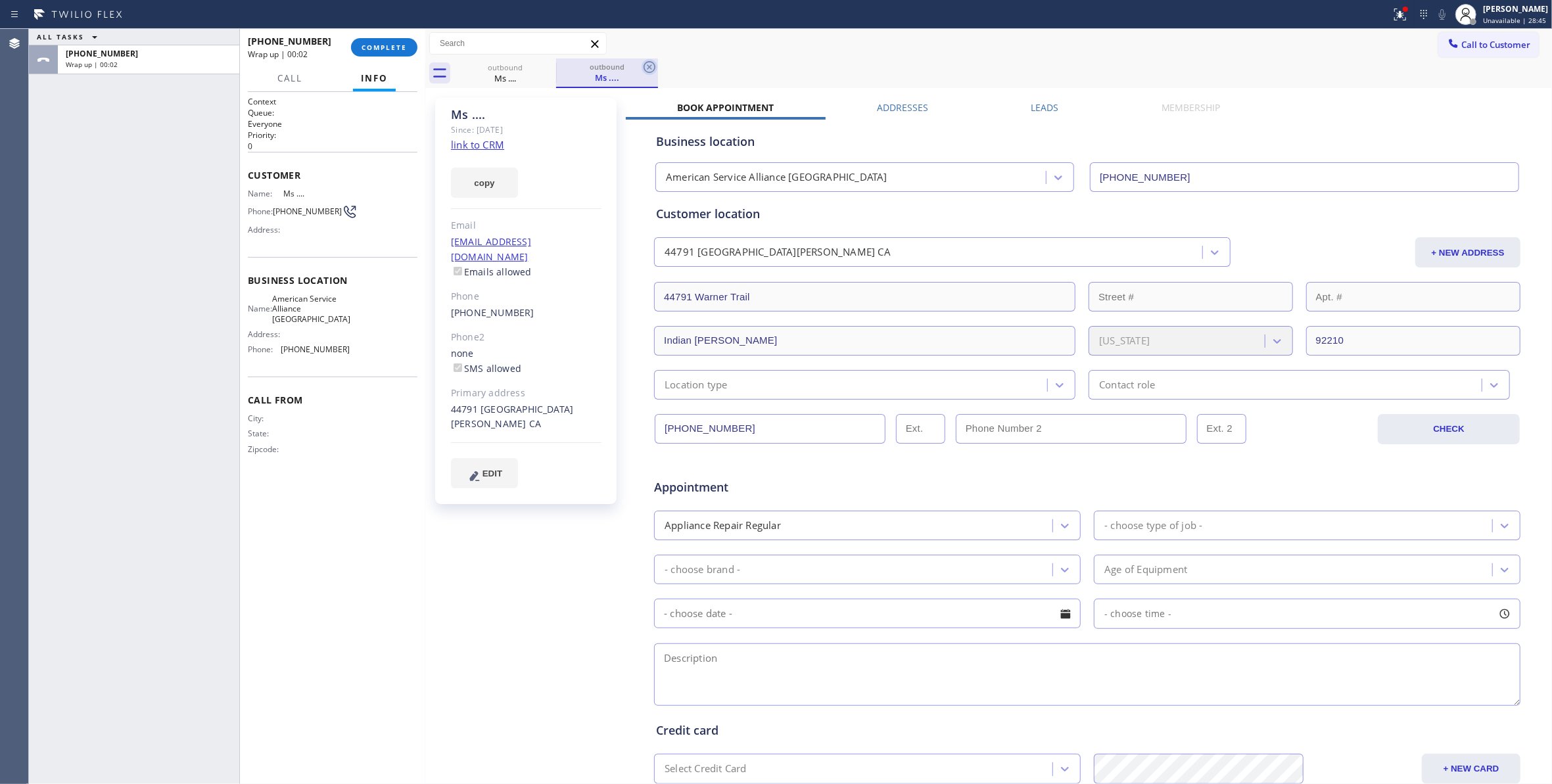
click at [647, 69] on icon at bounding box center [649, 67] width 16 height 16
click at [412, 48] on button "COMPLETE" at bounding box center [384, 47] width 67 height 18
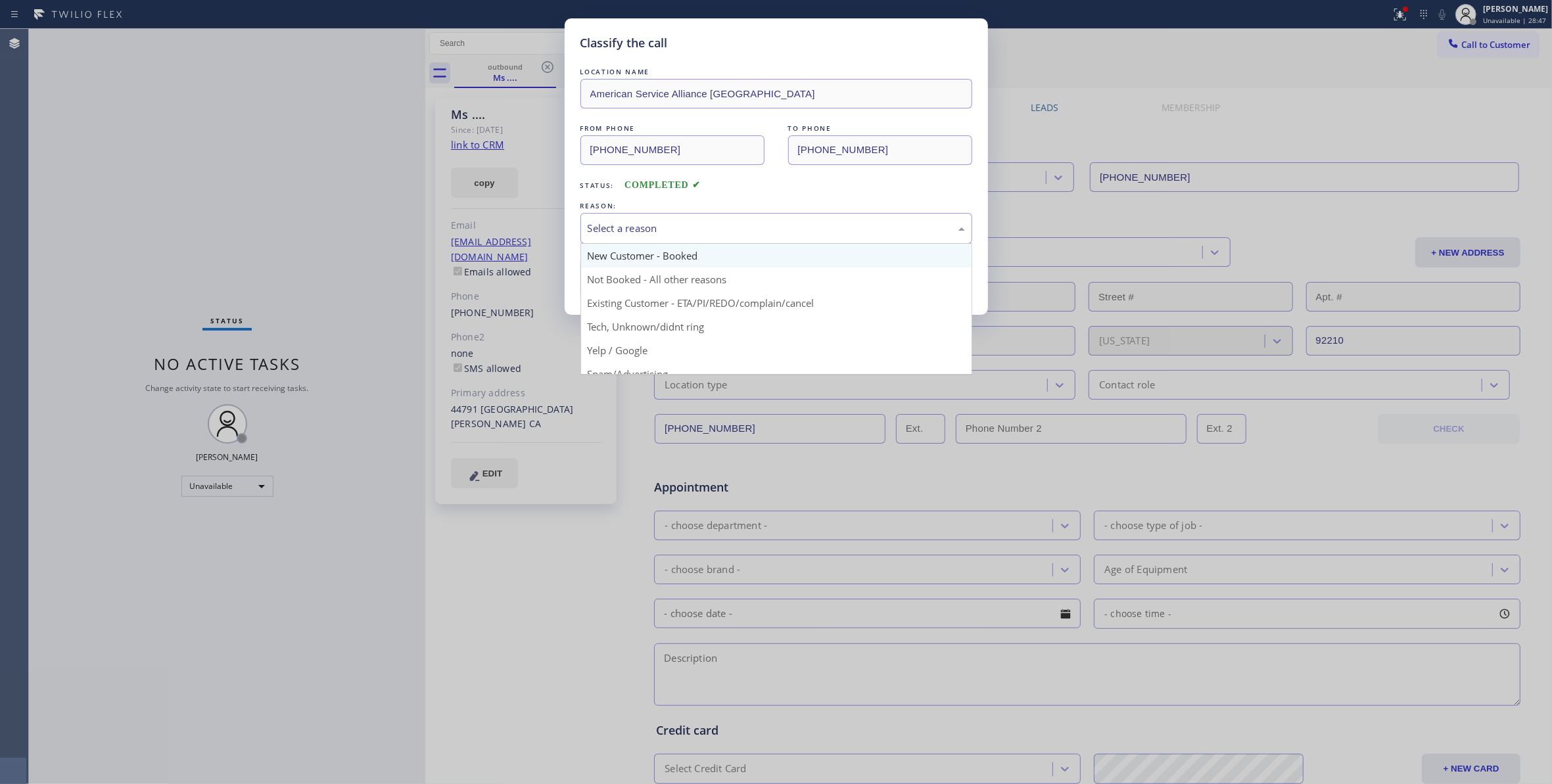
drag, startPoint x: 699, startPoint y: 219, endPoint x: 675, endPoint y: 260, distance: 47.5
click at [698, 219] on div "Select a reason" at bounding box center [776, 229] width 392 height 30
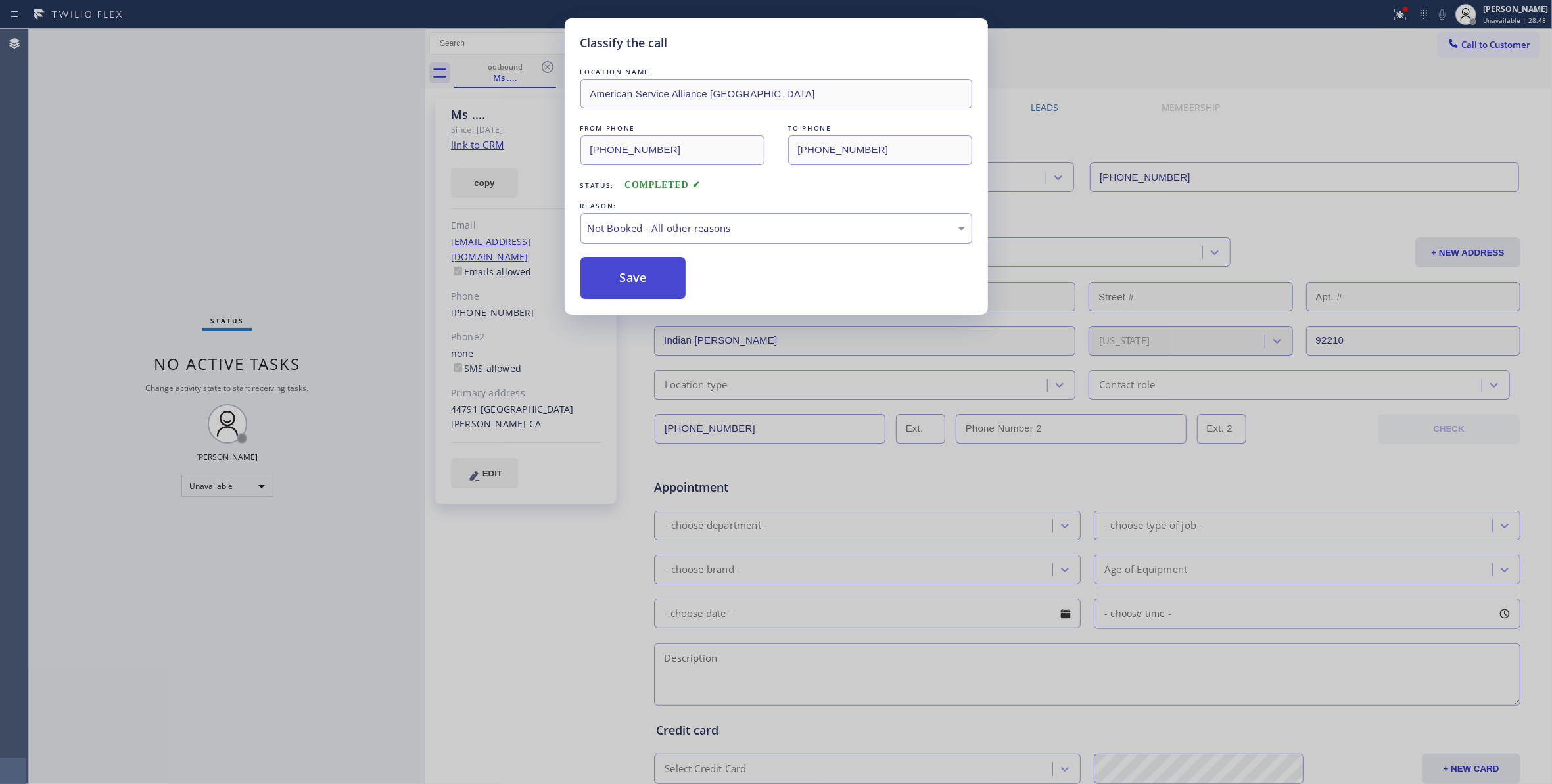
click at [650, 283] on button "Save" at bounding box center [633, 278] width 106 height 42
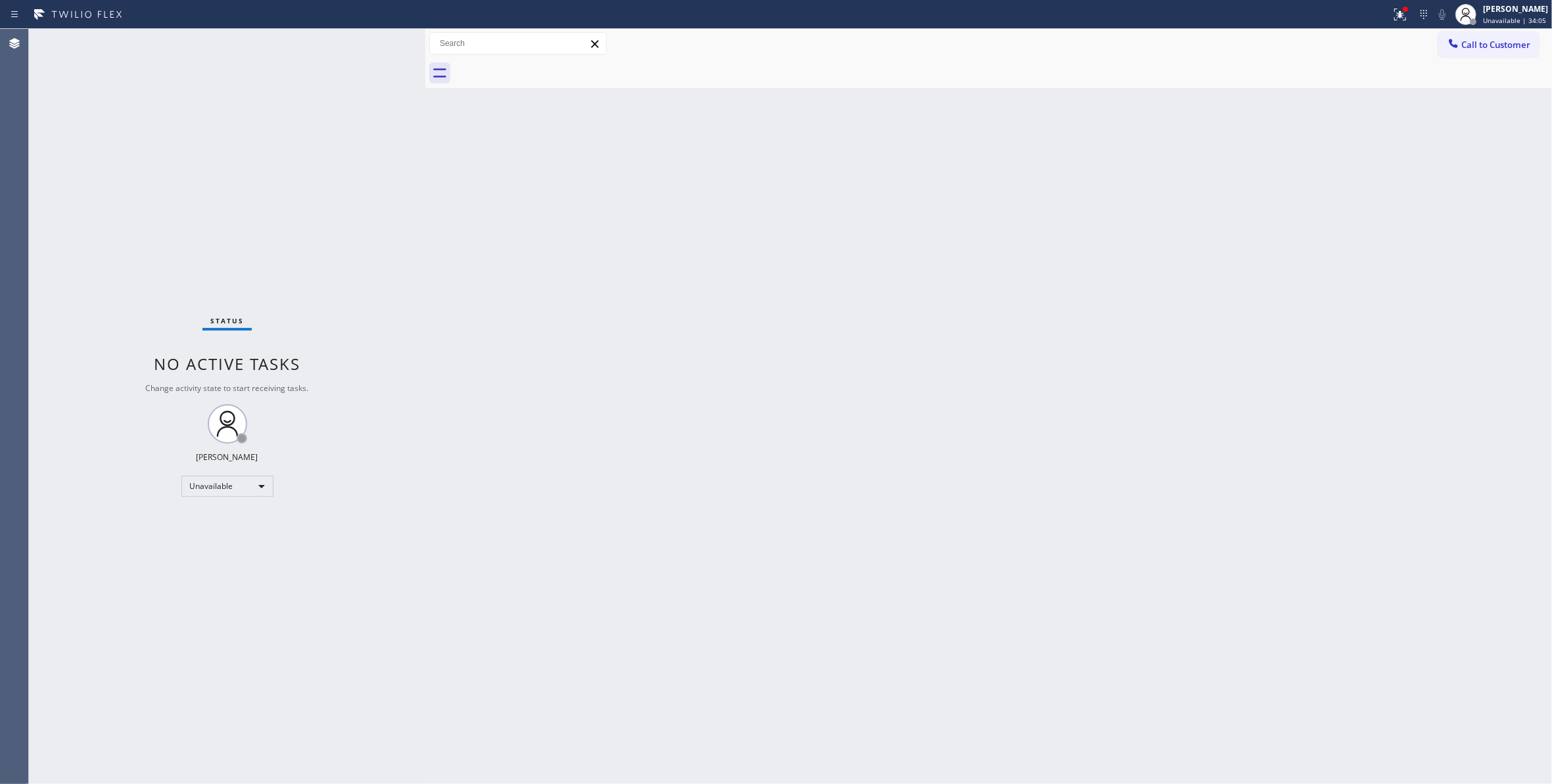
click at [158, 231] on div "Status No active tasks Change activity state to start receiving tasks. [PERSON_…" at bounding box center [227, 406] width 396 height 755
click at [25, 653] on div "Agent Desktop" at bounding box center [14, 406] width 29 height 755
drag, startPoint x: 1486, startPoint y: 44, endPoint x: 1349, endPoint y: 62, distance: 138.2
click at [1483, 42] on span "Call to Customer" at bounding box center [1496, 45] width 69 height 11
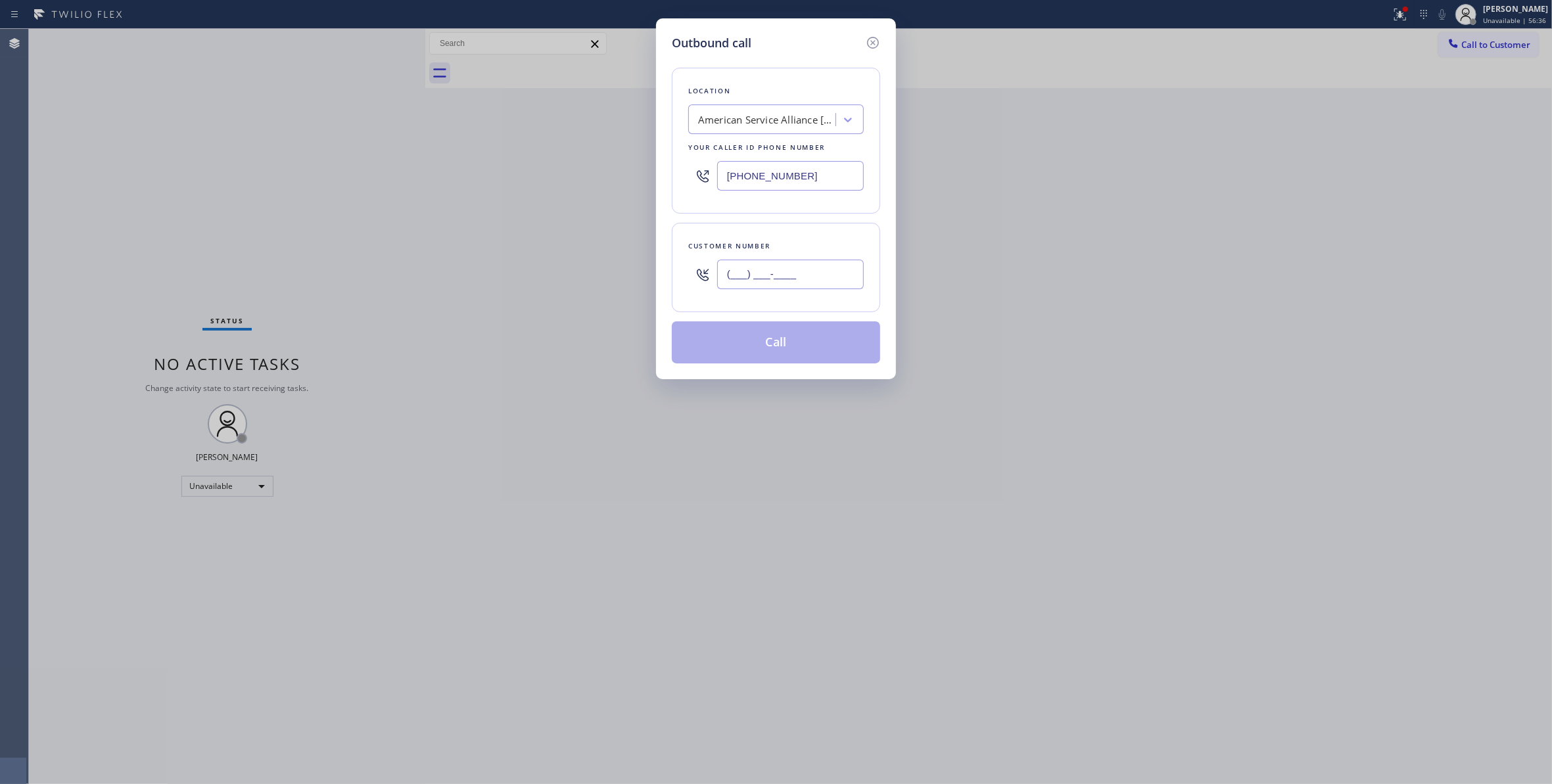
click at [770, 283] on input "(___) ___-____" at bounding box center [791, 273] width 147 height 30
paste input "909) 746-3384"
type input "[PHONE_NUMBER]"
drag, startPoint x: 641, startPoint y: 173, endPoint x: 402, endPoint y: 179, distance: 239.1
click at [402, 179] on div "Outbound call Location American Service Alliance [GEOGRAPHIC_DATA] Your caller …" at bounding box center [776, 392] width 1552 height 784
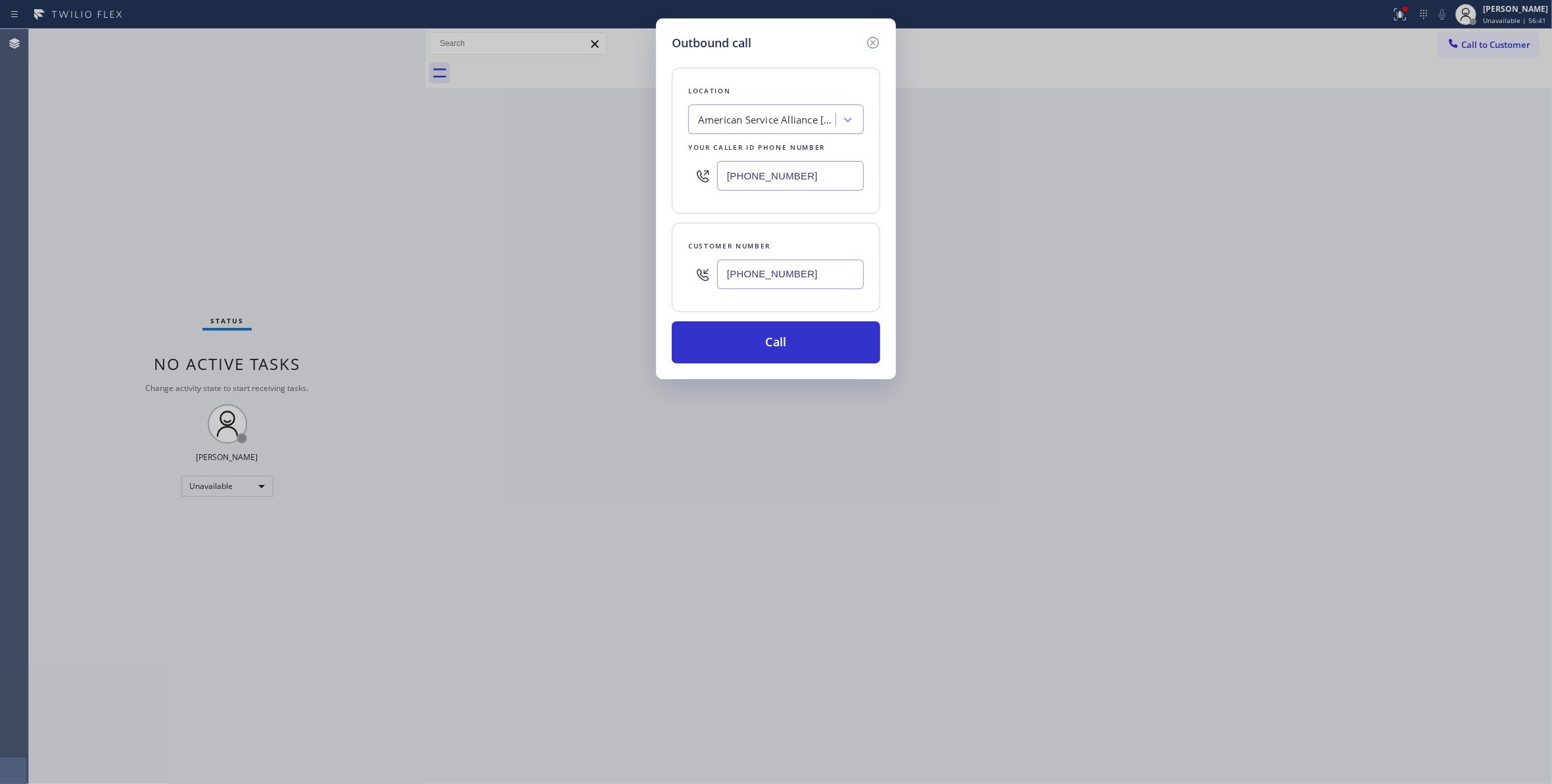
paste input "626) 587-2652"
type input "[PHONE_NUMBER]"
drag, startPoint x: 836, startPoint y: 283, endPoint x: 558, endPoint y: 278, distance: 278.0
click at [558, 278] on div "Outbound call Location Industry Appliance Repair Your caller id phone number [P…" at bounding box center [776, 392] width 1552 height 784
click at [685, 340] on button "Call" at bounding box center [776, 342] width 209 height 42
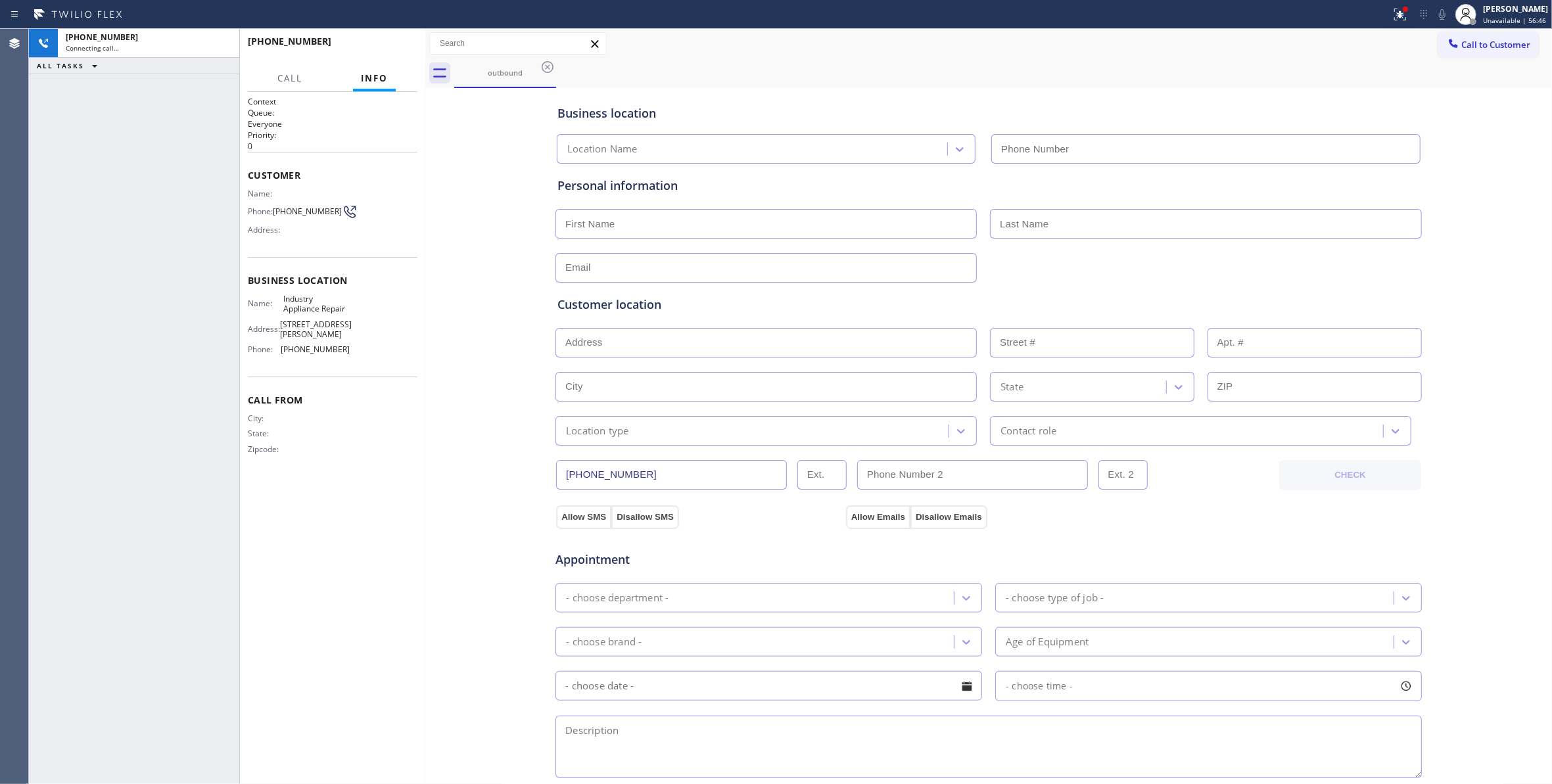
type input "[PHONE_NUMBER]"
drag, startPoint x: 22, startPoint y: 700, endPoint x: 54, endPoint y: 660, distance: 51.2
click at [22, 700] on div "Agent Desktop" at bounding box center [14, 406] width 29 height 755
click at [387, 43] on span "HANG UP" at bounding box center [387, 48] width 40 height 10
click at [384, 46] on span "COMPLETE" at bounding box center [384, 48] width 46 height 10
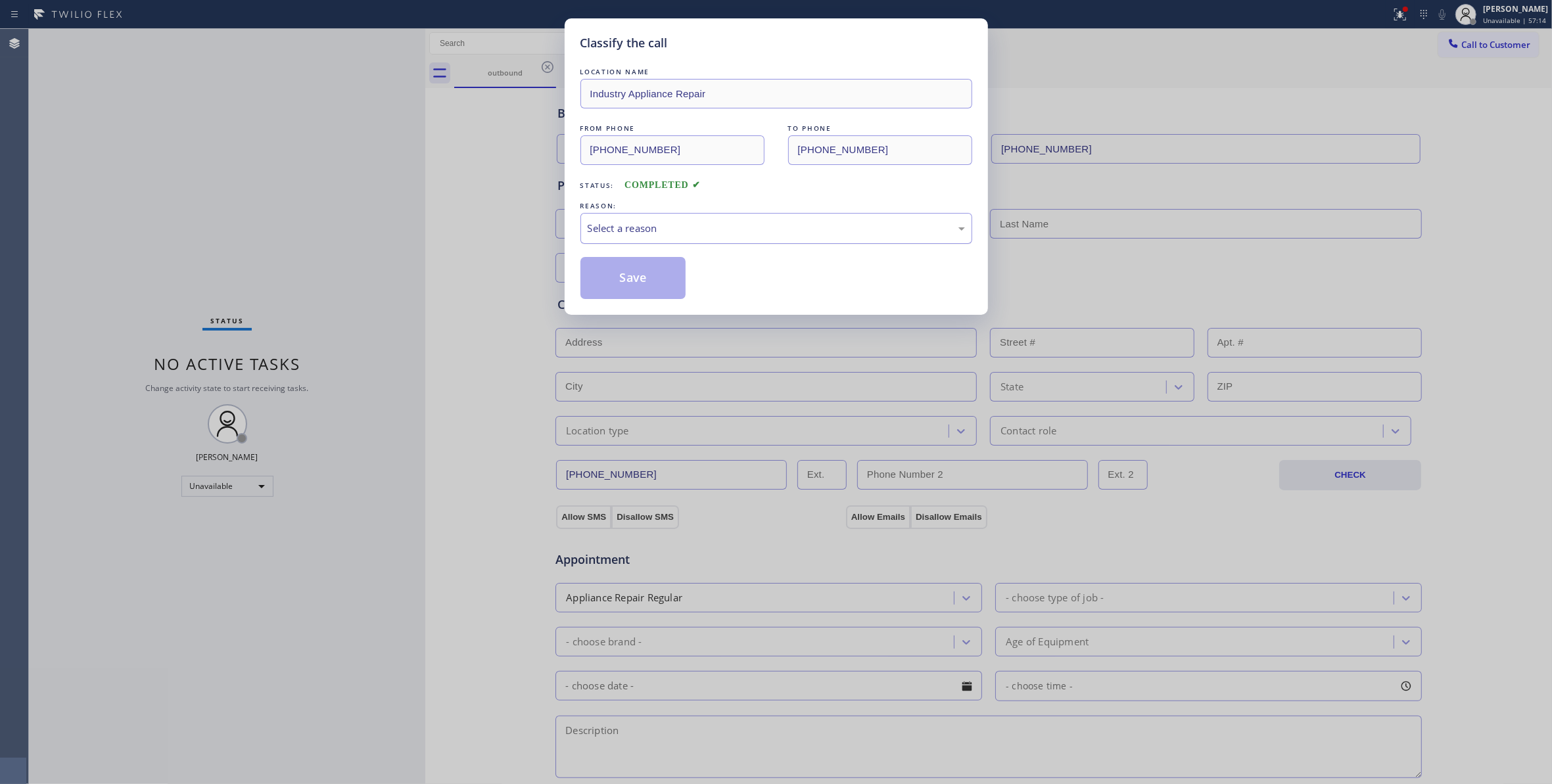
drag, startPoint x: 647, startPoint y: 225, endPoint x: 645, endPoint y: 237, distance: 12.2
click at [647, 225] on div "Select a reason" at bounding box center [776, 229] width 377 height 15
click at [637, 273] on button "Save" at bounding box center [633, 278] width 106 height 42
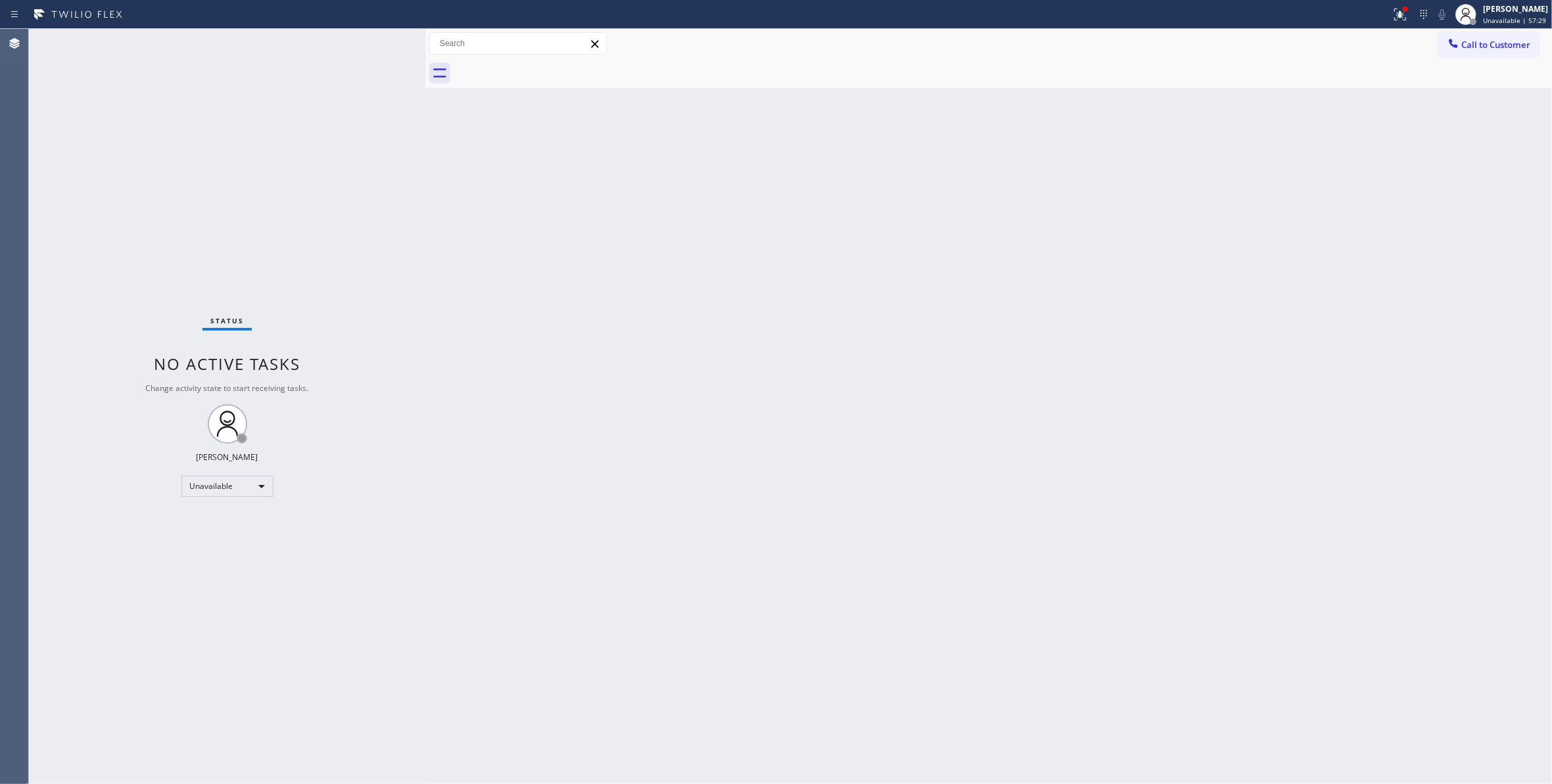
drag, startPoint x: 1035, startPoint y: 339, endPoint x: 1531, endPoint y: 195, distance: 516.5
click at [1035, 336] on div "Back to Dashboard Change Sender ID Customers Technicians Select a contact Outbo…" at bounding box center [988, 406] width 1126 height 755
click at [1476, 48] on span "Call to Customer" at bounding box center [1496, 45] width 69 height 11
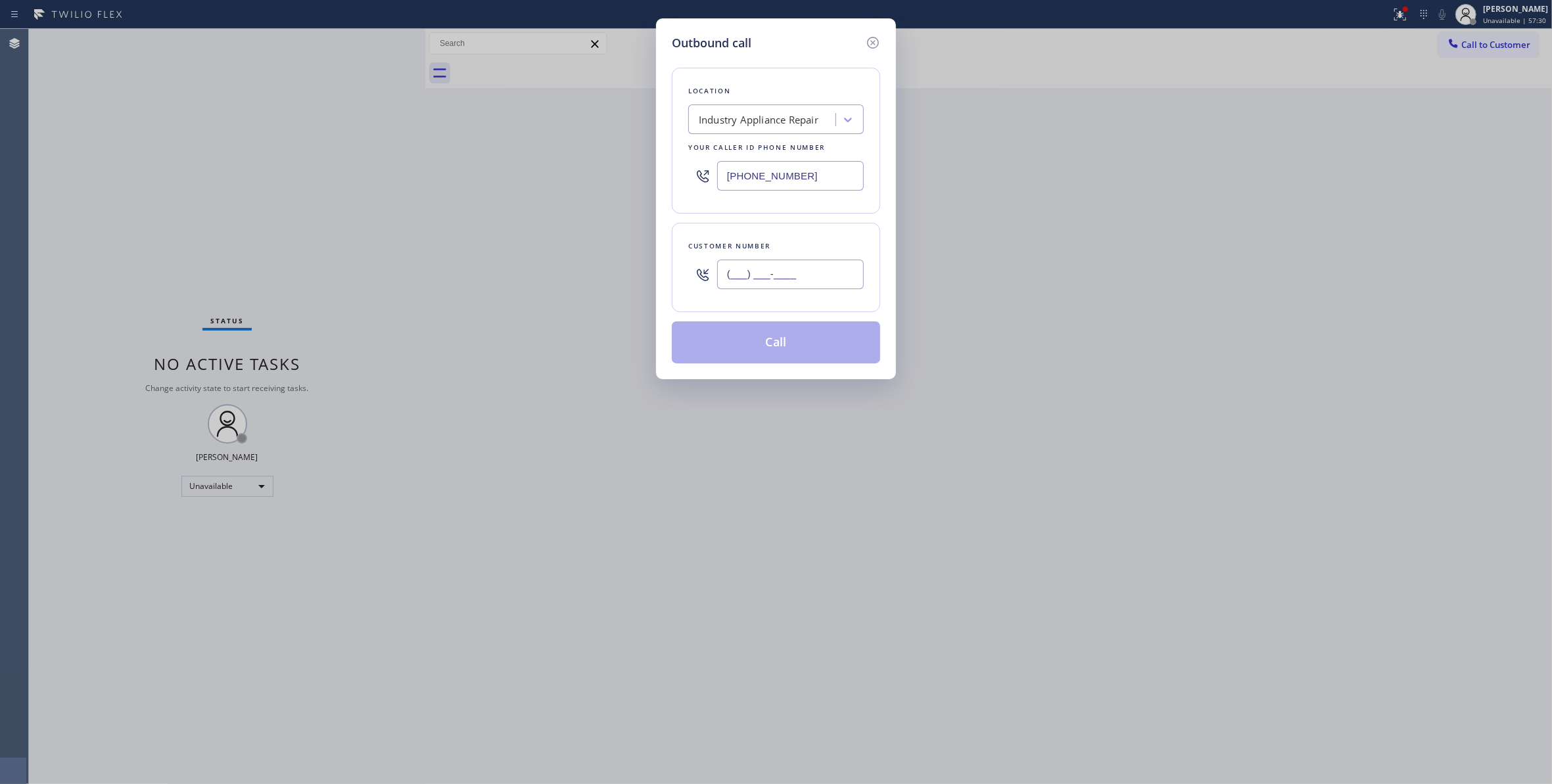
click at [776, 287] on input "(___) ___-____" at bounding box center [791, 273] width 147 height 30
paste input "909) 746-3384"
type input "[PHONE_NUMBER]"
click at [772, 347] on button "Call" at bounding box center [776, 342] width 209 height 42
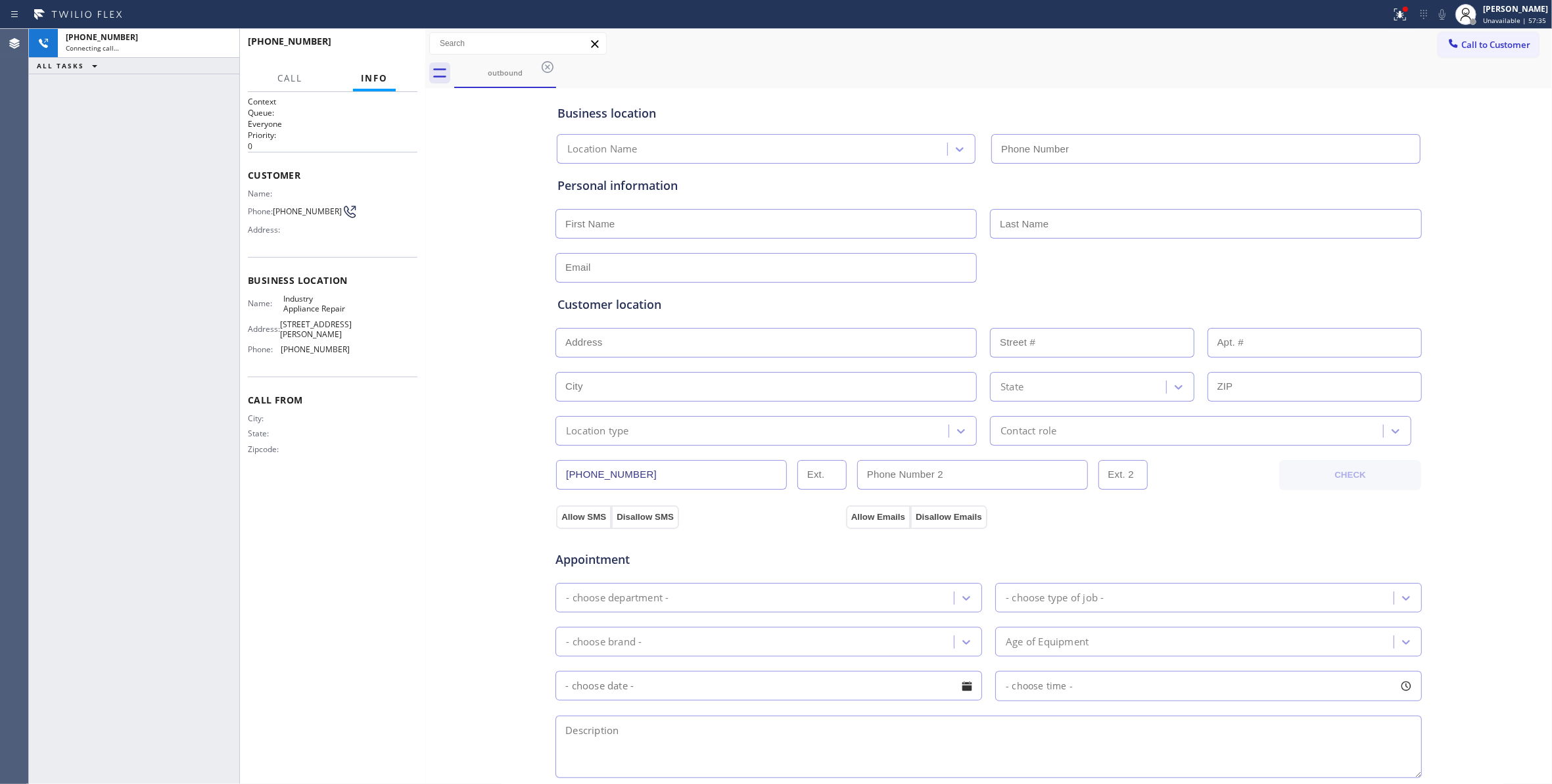
type input "[PHONE_NUMBER]"
click at [110, 282] on div "[PHONE_NUMBER] Live | 00:00 ALL TASKS ALL TASKS ACTIVE TASKS TASKS IN WRAP UP" at bounding box center [133, 406] width 211 height 755
click at [378, 46] on span "HANG UP" at bounding box center [387, 48] width 40 height 10
click at [361, 25] on div "Status report Issues detected These issues could affect your workflow. Please c…" at bounding box center [776, 14] width 1552 height 29
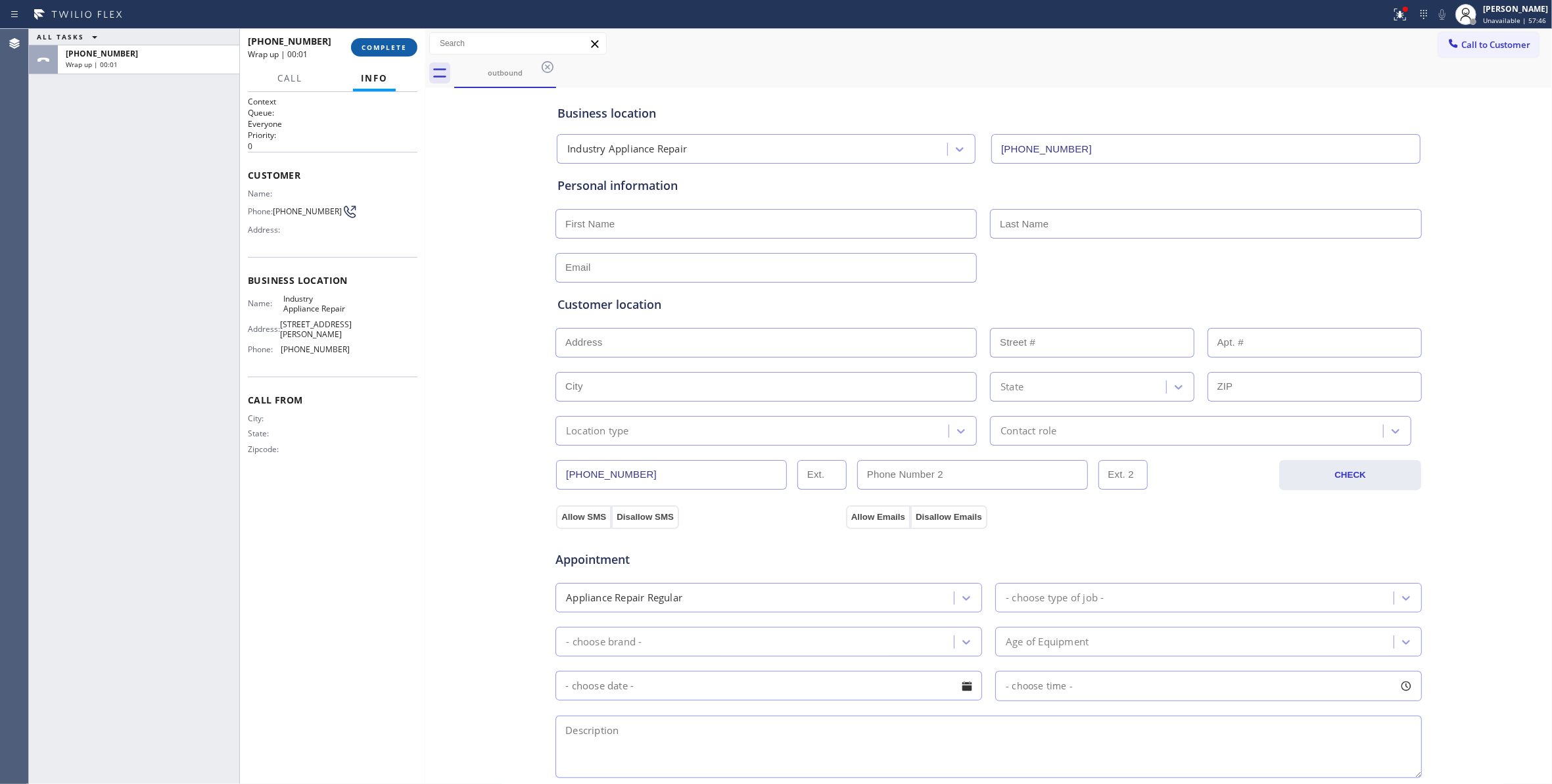
click at [376, 42] on button "COMPLETE" at bounding box center [384, 47] width 67 height 18
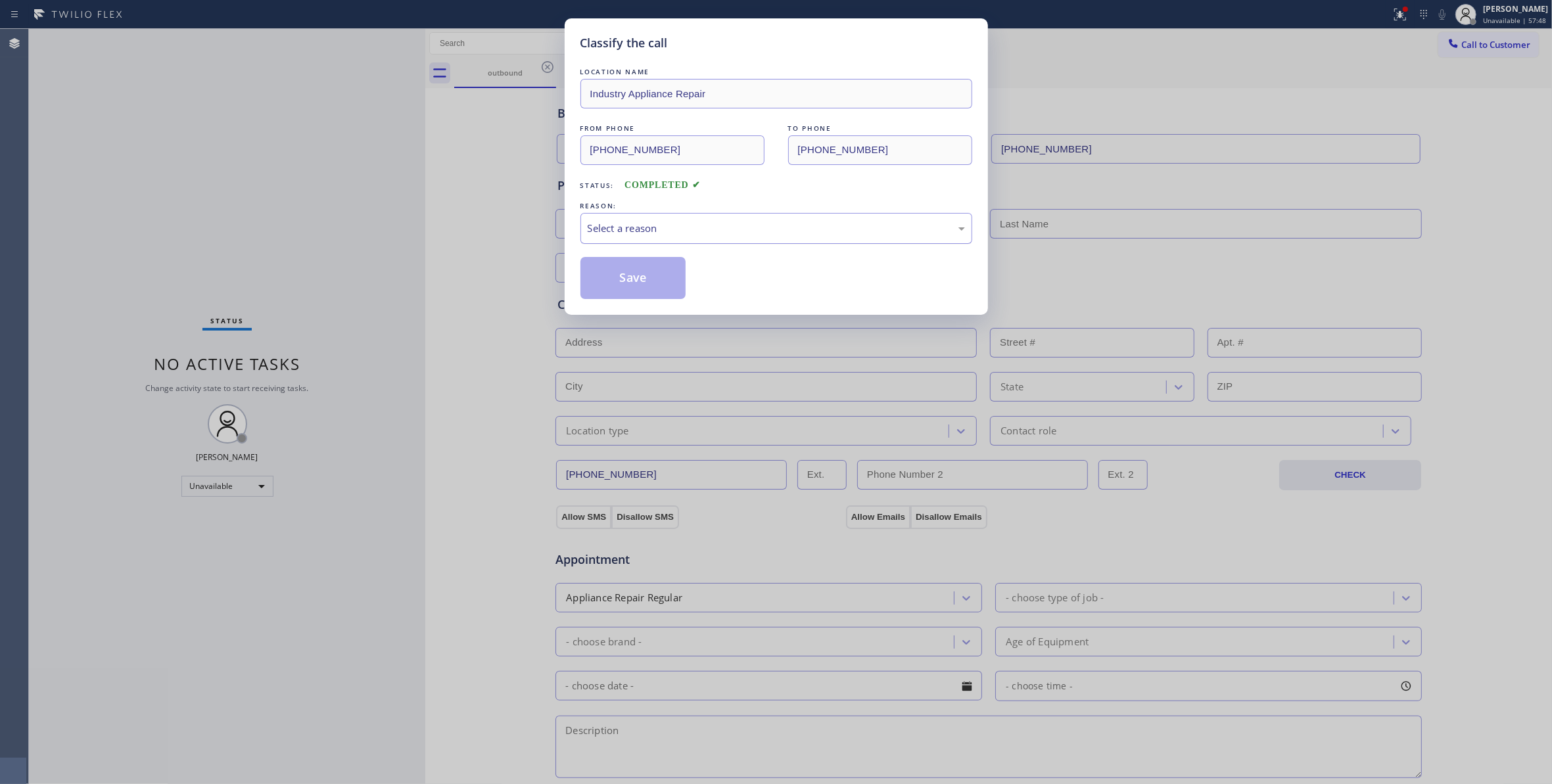
drag, startPoint x: 669, startPoint y: 222, endPoint x: 664, endPoint y: 230, distance: 9.4
click at [666, 224] on div "Select a reason" at bounding box center [776, 229] width 377 height 15
click at [623, 284] on button "Save" at bounding box center [633, 278] width 106 height 42
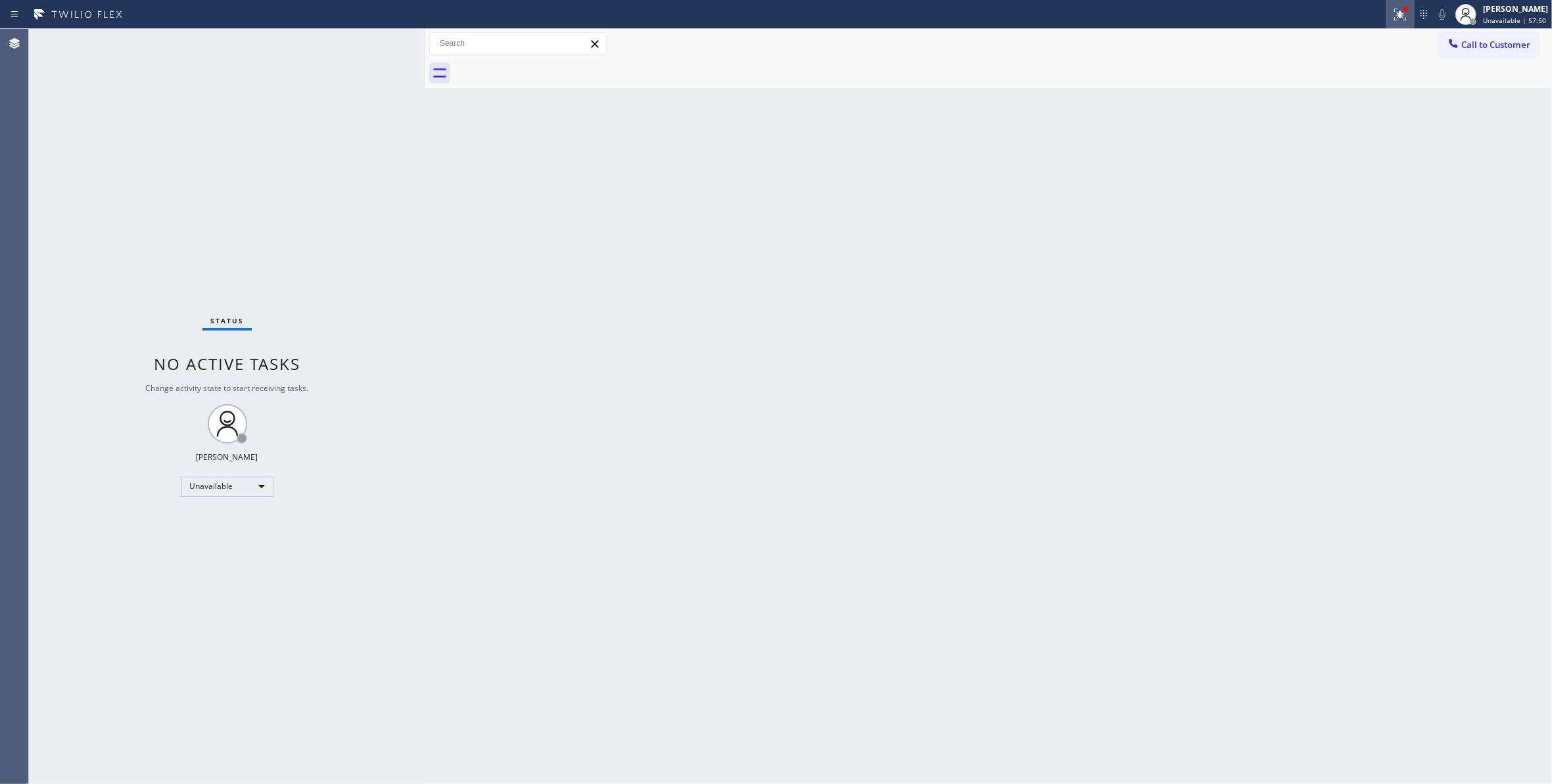
click at [1392, 18] on icon at bounding box center [1400, 14] width 16 height 16
click at [1265, 176] on button "Clear issues" at bounding box center [1313, 171] width 153 height 18
click at [1474, 55] on button "Call to Customer" at bounding box center [1488, 45] width 101 height 25
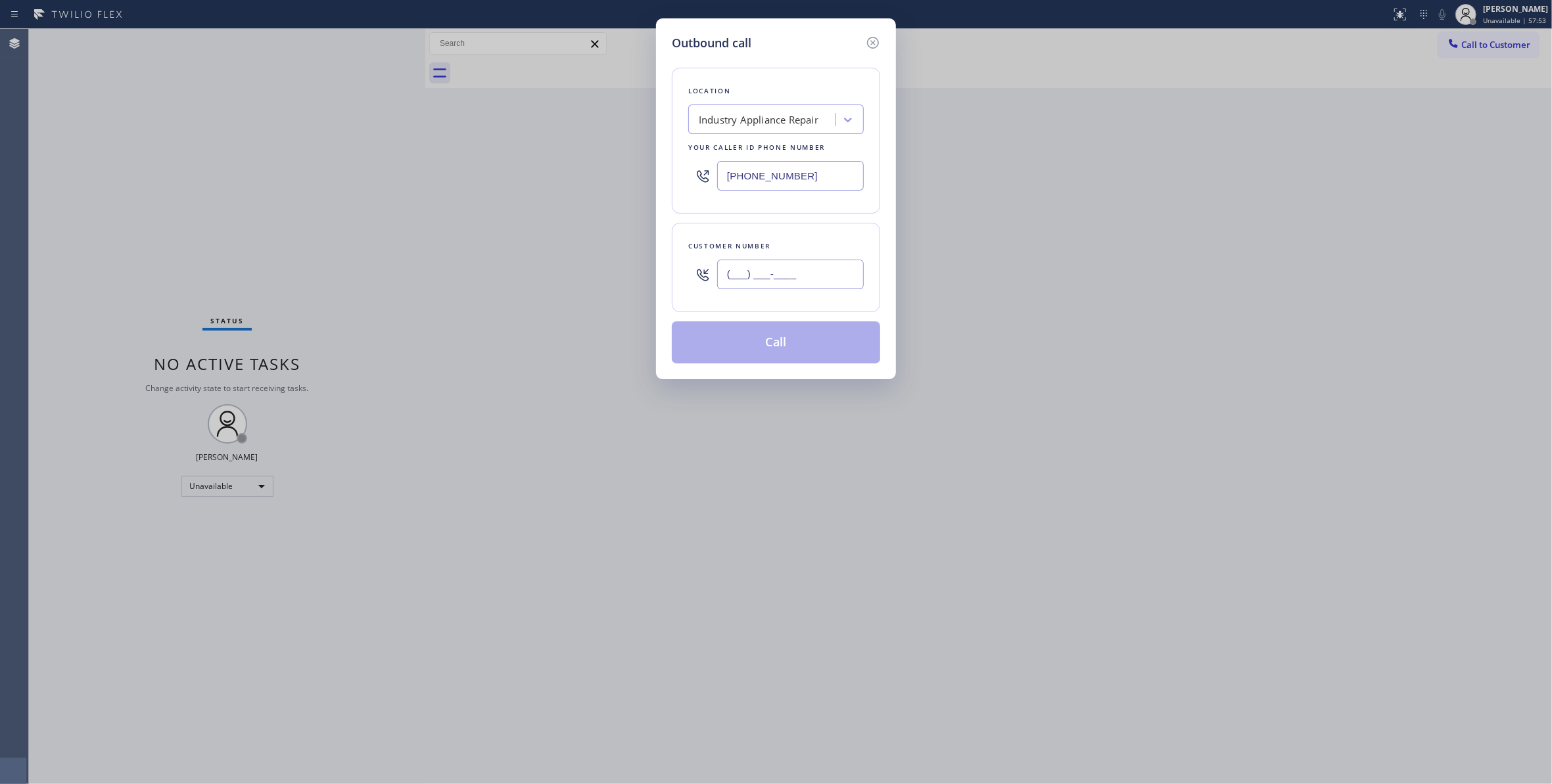
click at [797, 276] on input "(___) ___-____" at bounding box center [791, 273] width 147 height 30
paste input "909) 746-3384"
type input "[PHONE_NUMBER]"
click at [751, 353] on button "Call" at bounding box center [776, 342] width 209 height 42
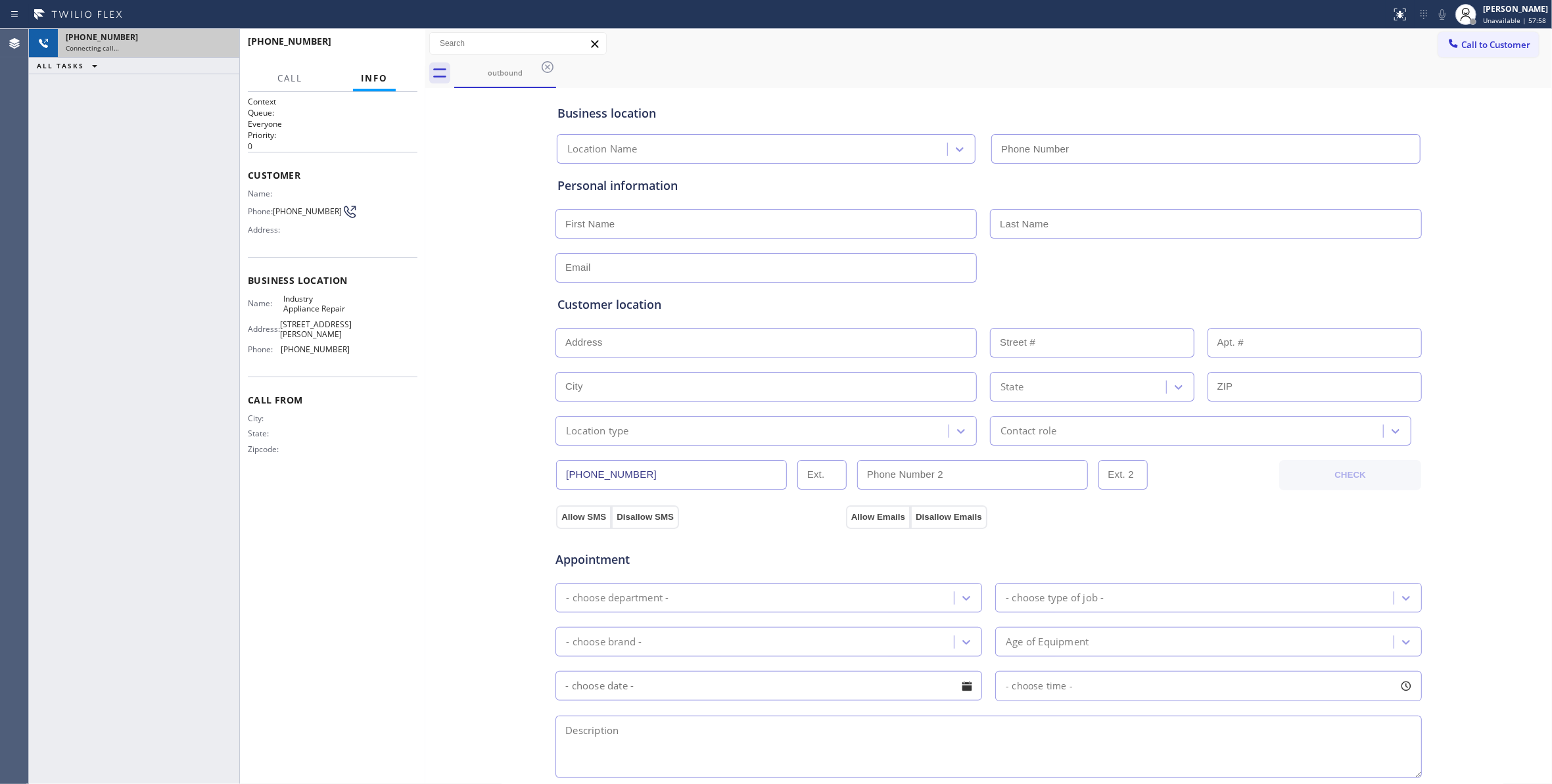
type input "[PHONE_NUMBER]"
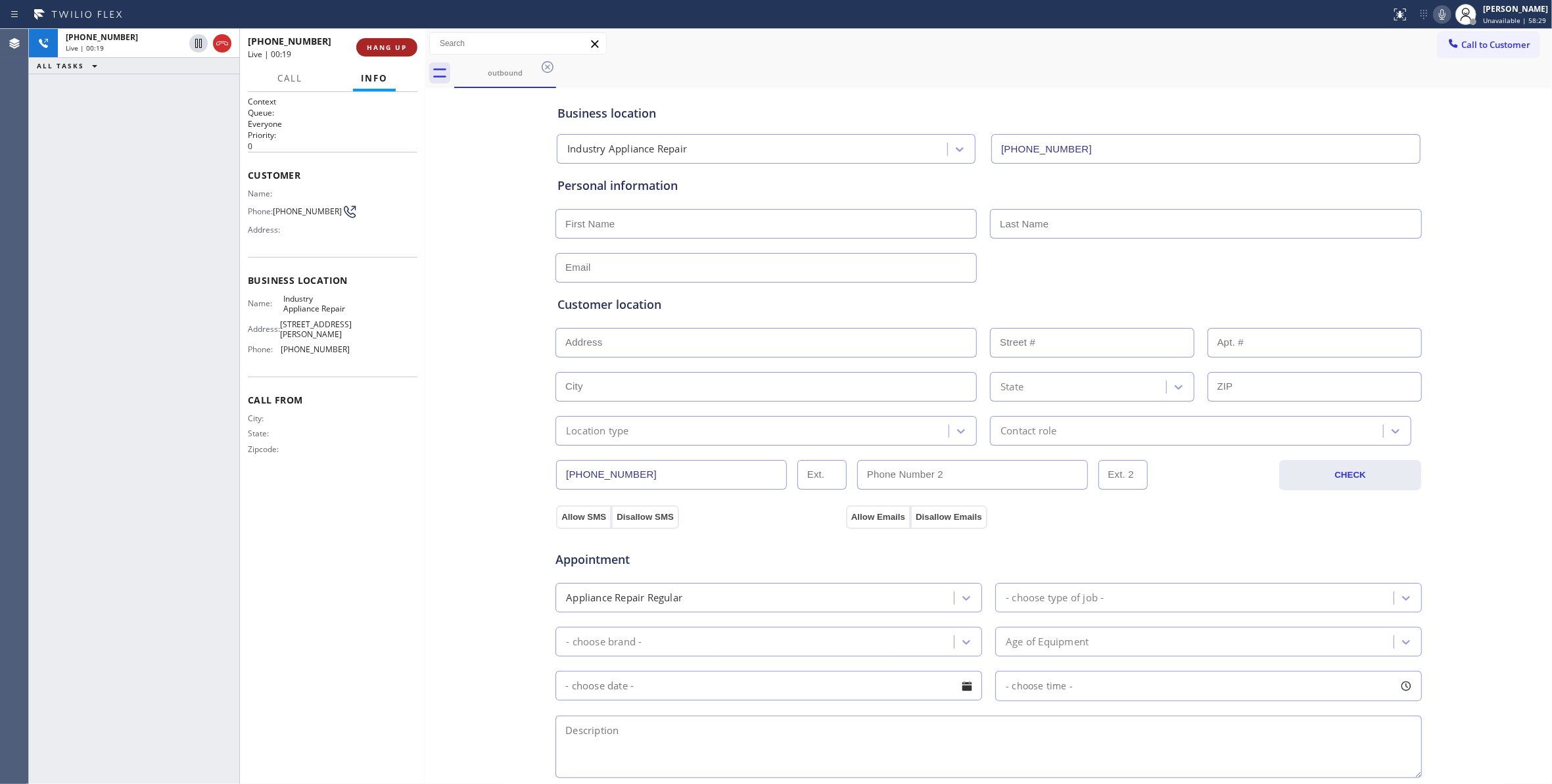
click at [393, 53] on button "HANG UP" at bounding box center [387, 47] width 61 height 18
click at [392, 56] on button "COMPLETE" at bounding box center [384, 47] width 67 height 18
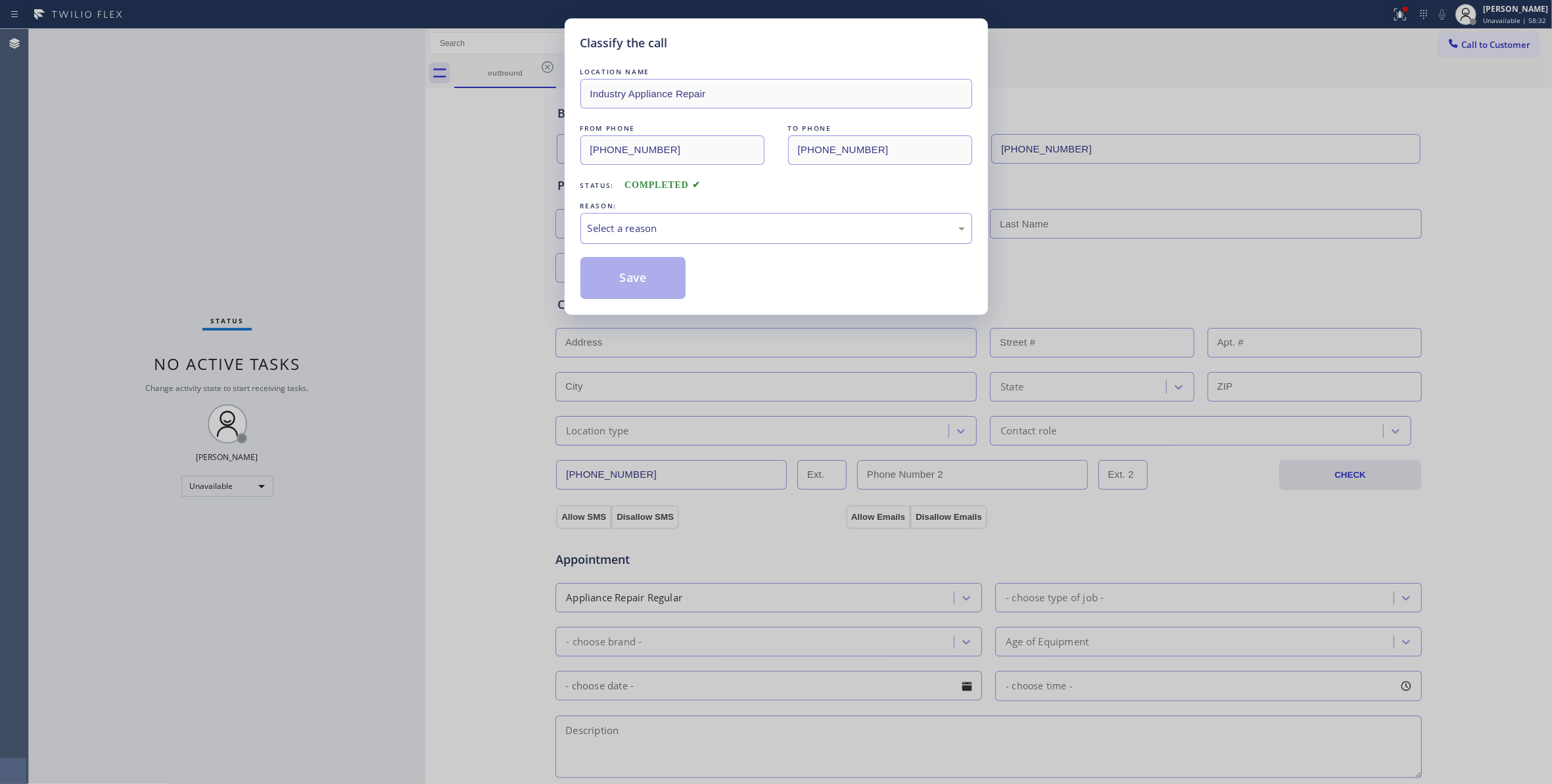
click at [657, 231] on div "Select a reason" at bounding box center [776, 229] width 377 height 15
click at [645, 279] on button "Save" at bounding box center [633, 278] width 106 height 42
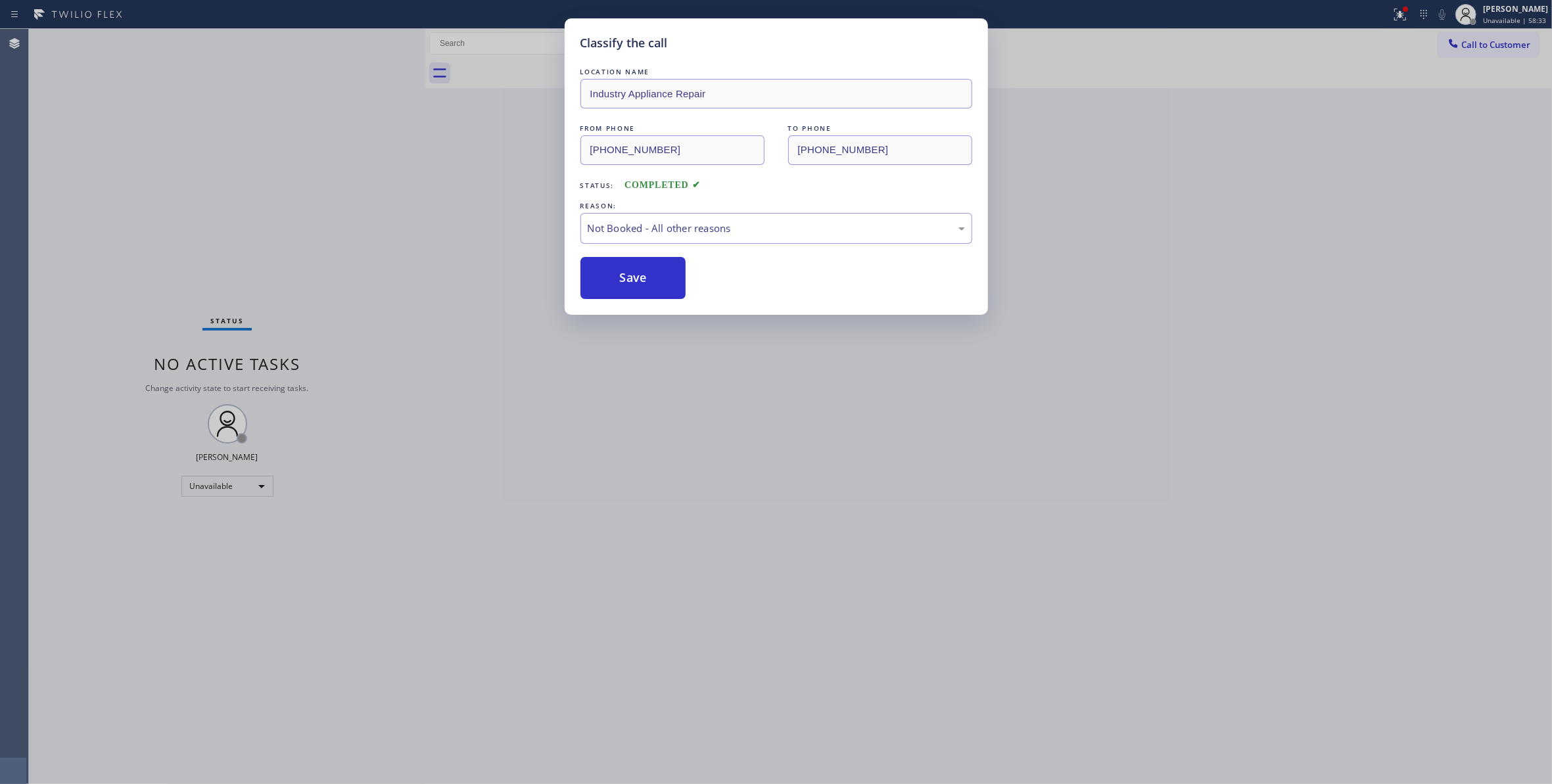
click at [645, 279] on button "Save" at bounding box center [633, 278] width 106 height 42
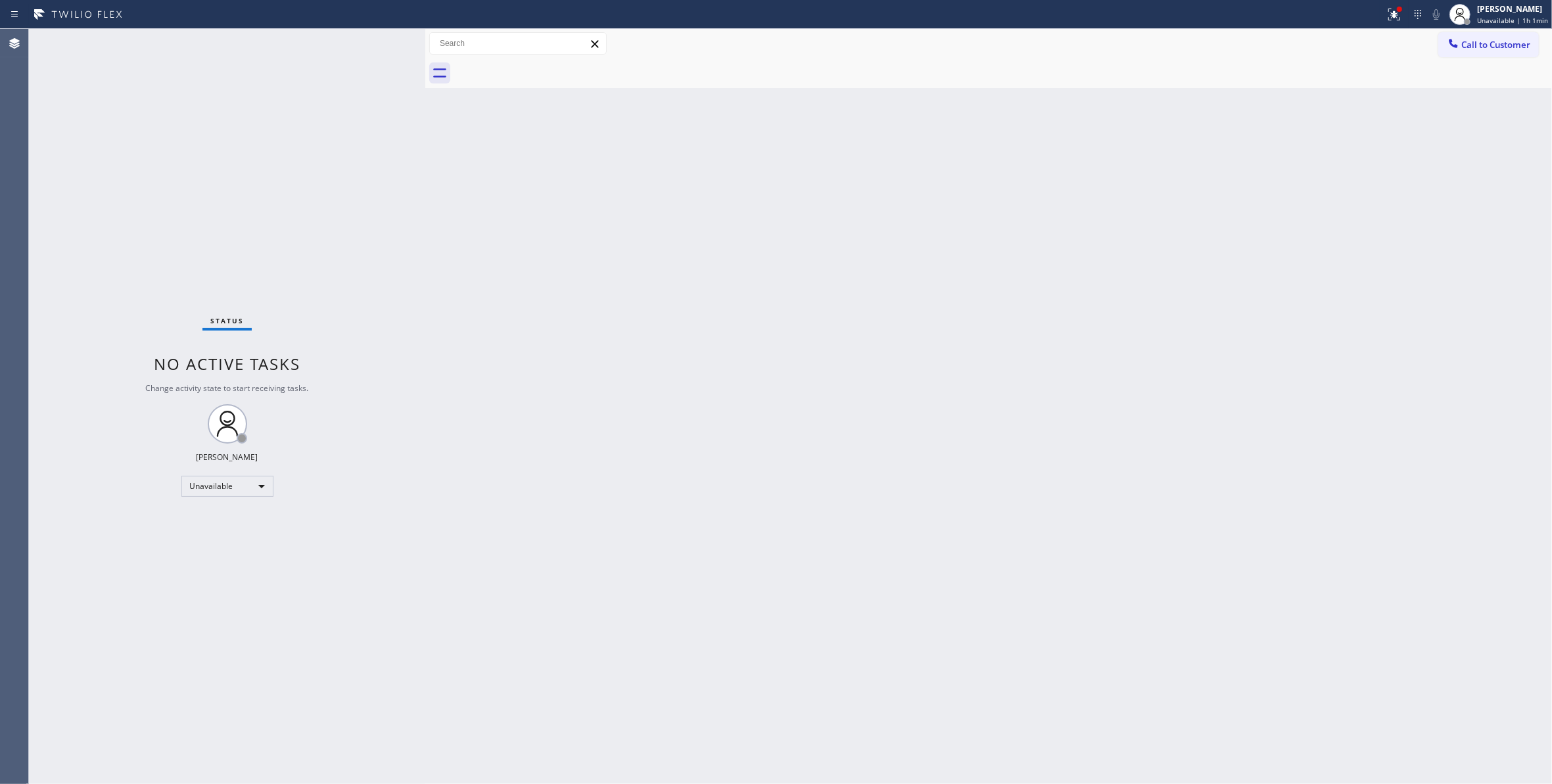
click at [207, 564] on div "Status No active tasks Change activity state to start receiving tasks. [PERSON_…" at bounding box center [227, 406] width 396 height 755
drag, startPoint x: 205, startPoint y: 739, endPoint x: 558, endPoint y: 137, distance: 697.9
click at [209, 718] on div "Status No active tasks Change activity state to start receiving tasks. [PERSON_…" at bounding box center [227, 406] width 396 height 755
click at [1500, 45] on span "Call to Customer" at bounding box center [1496, 45] width 69 height 11
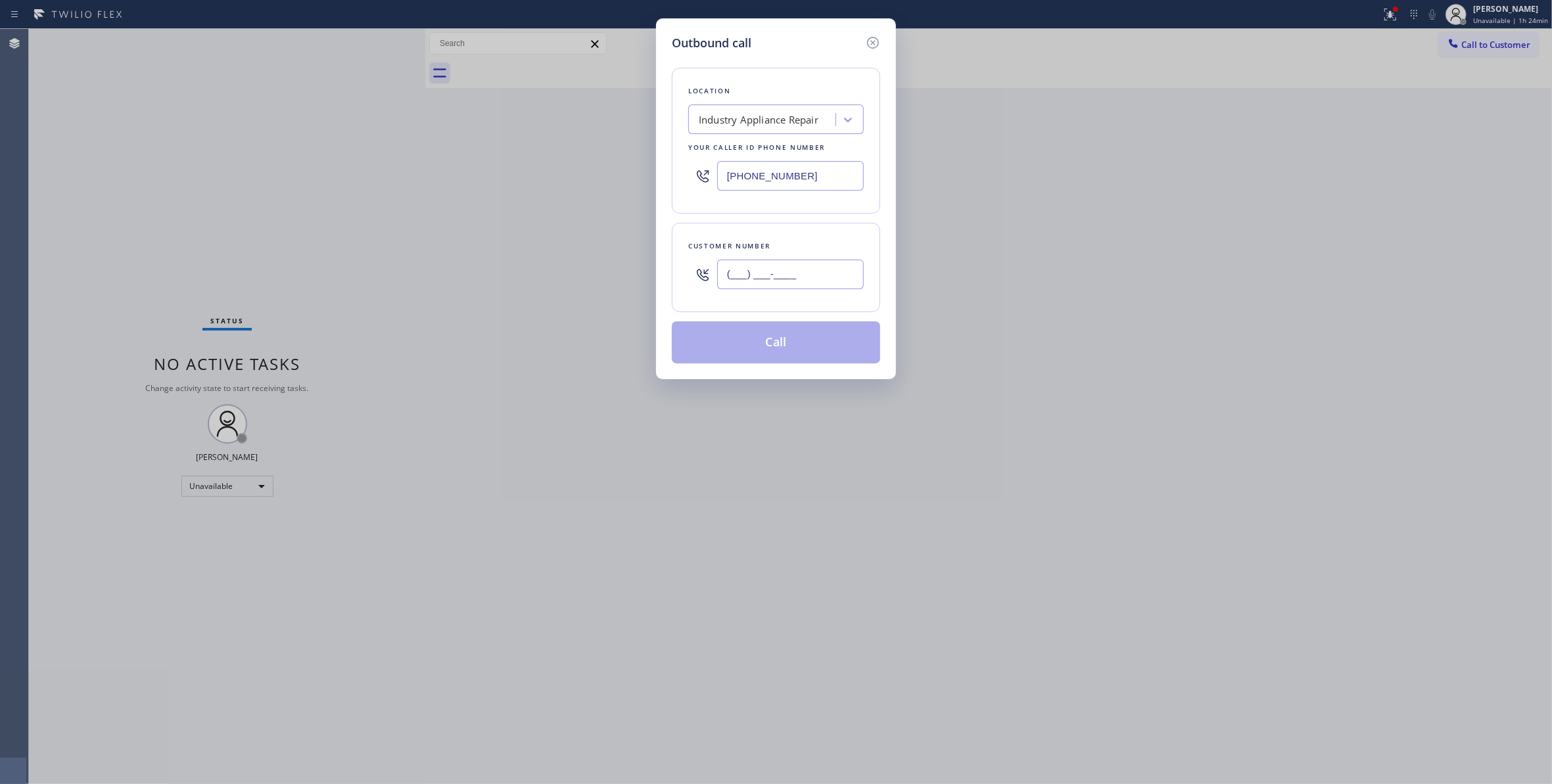
click at [747, 276] on input "(___) ___-____" at bounding box center [791, 273] width 147 height 30
paste input "310) 921-5660"
type input "[PHONE_NUMBER]"
drag, startPoint x: 675, startPoint y: 172, endPoint x: 408, endPoint y: 180, distance: 267.1
click at [408, 180] on div "Outbound call Location Industry Appliance Repair Your caller id phone number [P…" at bounding box center [776, 392] width 1552 height 784
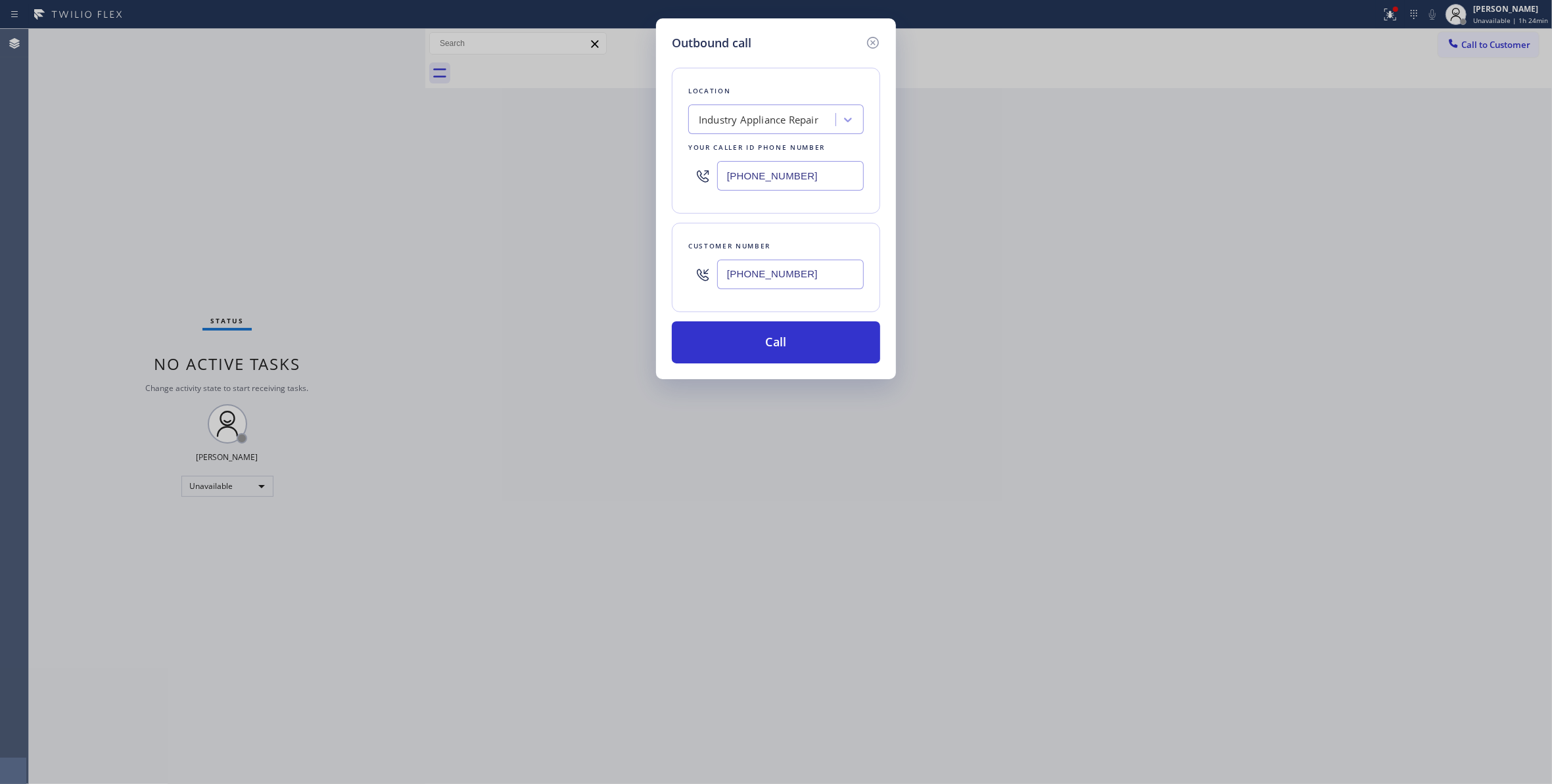
paste input "310) 868-0820"
type input "[PHONE_NUMBER]"
drag, startPoint x: 836, startPoint y: 276, endPoint x: 582, endPoint y: 257, distance: 254.7
click at [582, 257] on div "Outbound call Location Alliance HVAC [GEOGRAPHIC_DATA] Your caller id phone num…" at bounding box center [776, 392] width 1552 height 784
click at [793, 351] on button "Call" at bounding box center [776, 342] width 209 height 42
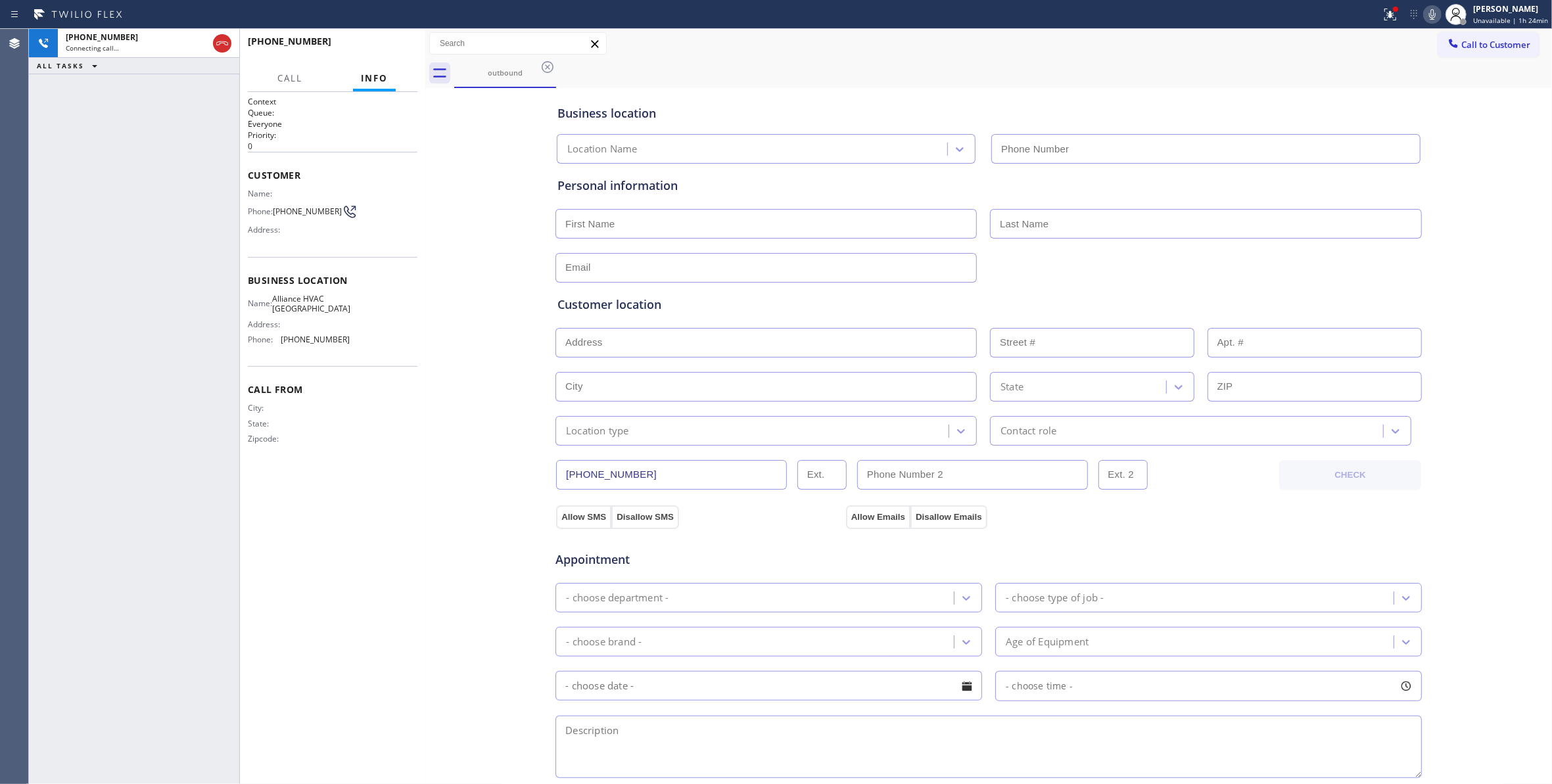
type input "[PHONE_NUMBER]"
click at [406, 37] on div "[PHONE_NUMBER] Live | 00:00 HANG UP" at bounding box center [333, 48] width 170 height 34
click at [390, 37] on div "[PHONE_NUMBER] Live | 00:01 HANG UP" at bounding box center [333, 48] width 170 height 34
click at [389, 51] on button "HANG UP" at bounding box center [387, 47] width 61 height 18
click at [389, 50] on span "HANG UP" at bounding box center [387, 48] width 40 height 10
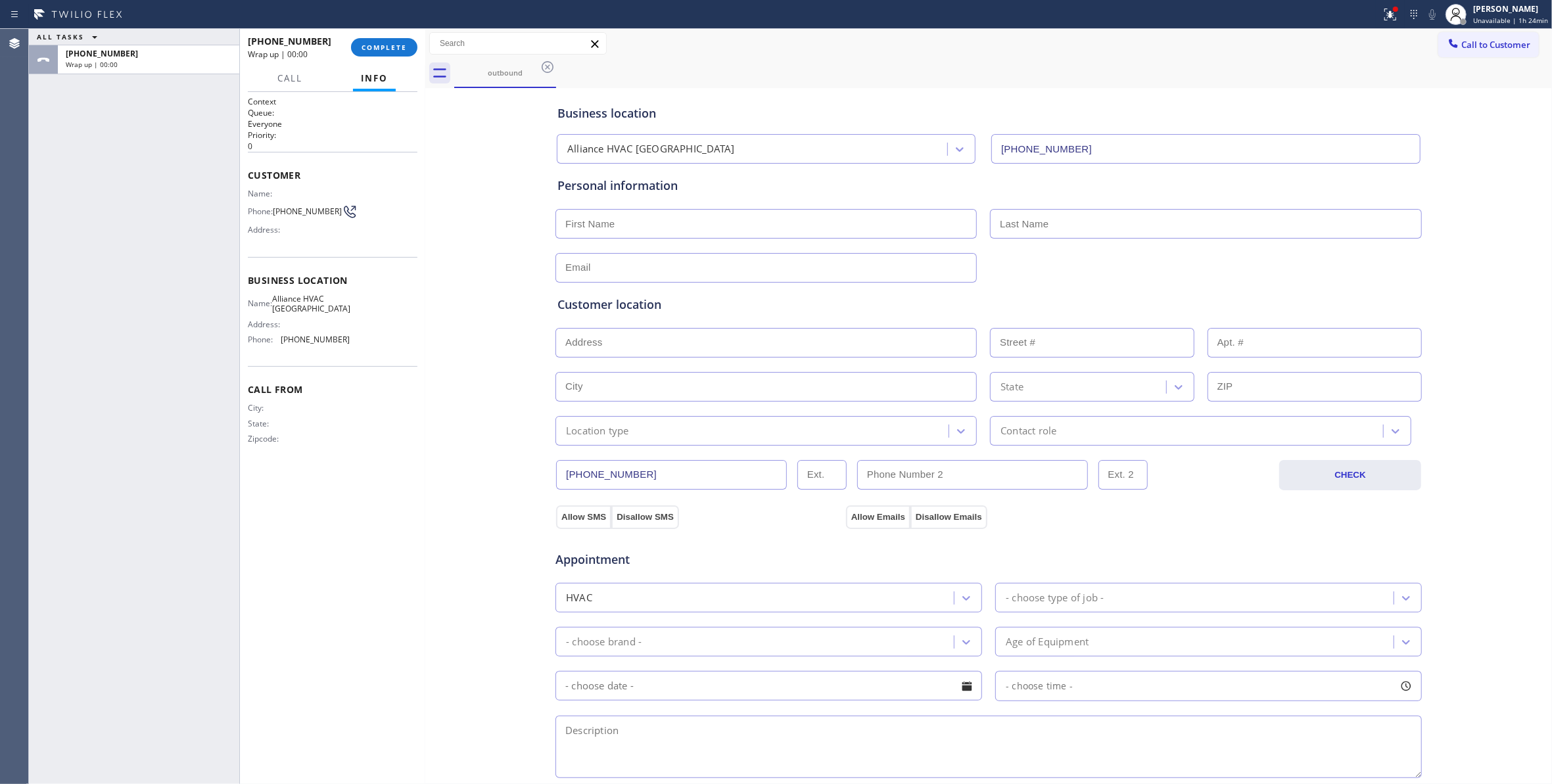
click at [315, 216] on span "[PHONE_NUMBER]" at bounding box center [307, 211] width 69 height 10
copy div "[PHONE_NUMBER]"
click at [373, 54] on button "COMPLETE" at bounding box center [384, 47] width 67 height 18
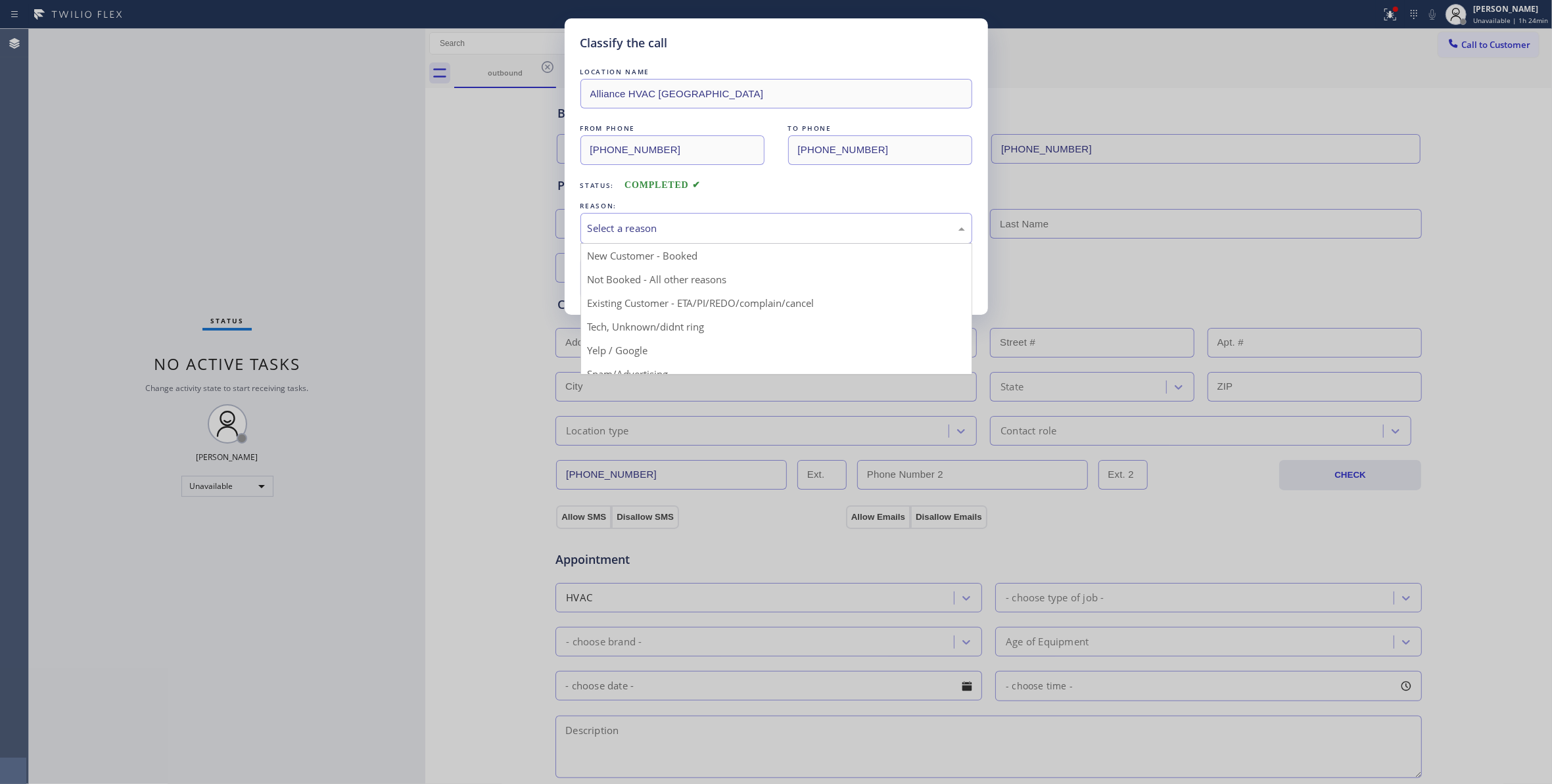
click at [608, 234] on div "Select a reason" at bounding box center [776, 229] width 377 height 15
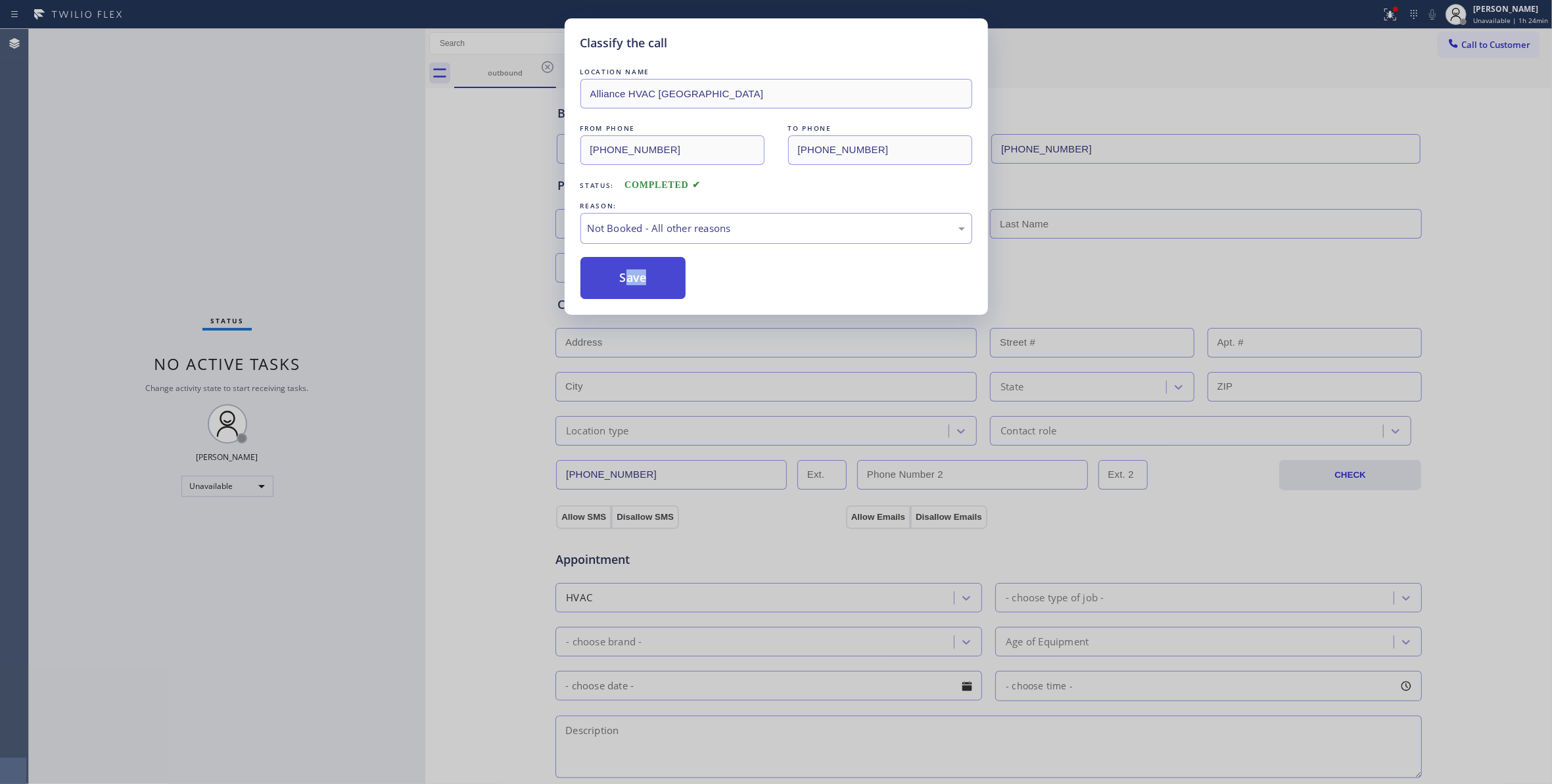
click at [623, 283] on button "Save" at bounding box center [633, 278] width 106 height 42
click at [624, 280] on button "Save" at bounding box center [633, 278] width 106 height 42
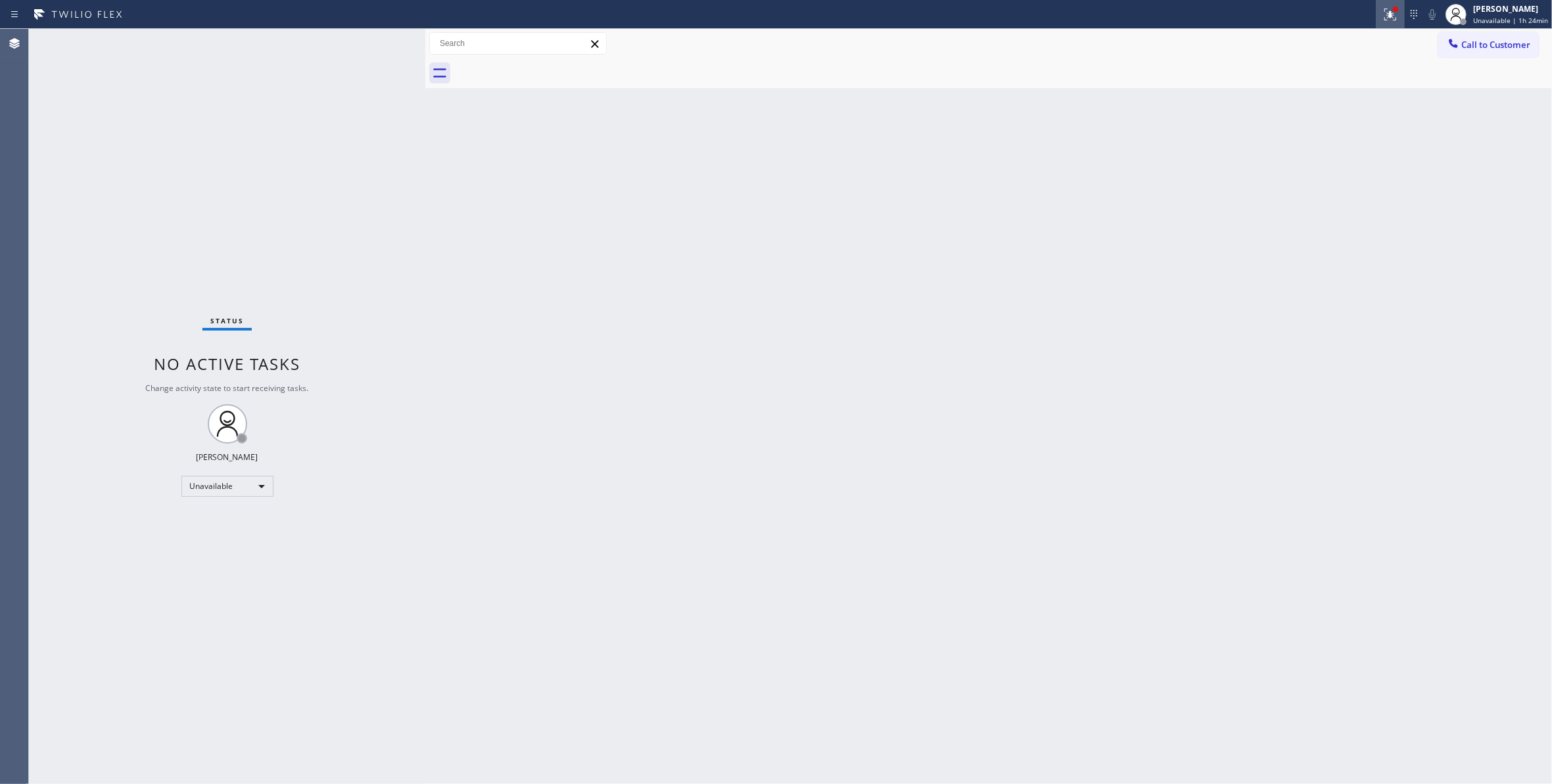
click at [1385, 16] on icon at bounding box center [1388, 13] width 8 height 10
click at [1319, 180] on button "Clear issues" at bounding box center [1313, 171] width 153 height 18
click at [1481, 39] on span "Call to Customer" at bounding box center [1496, 45] width 69 height 11
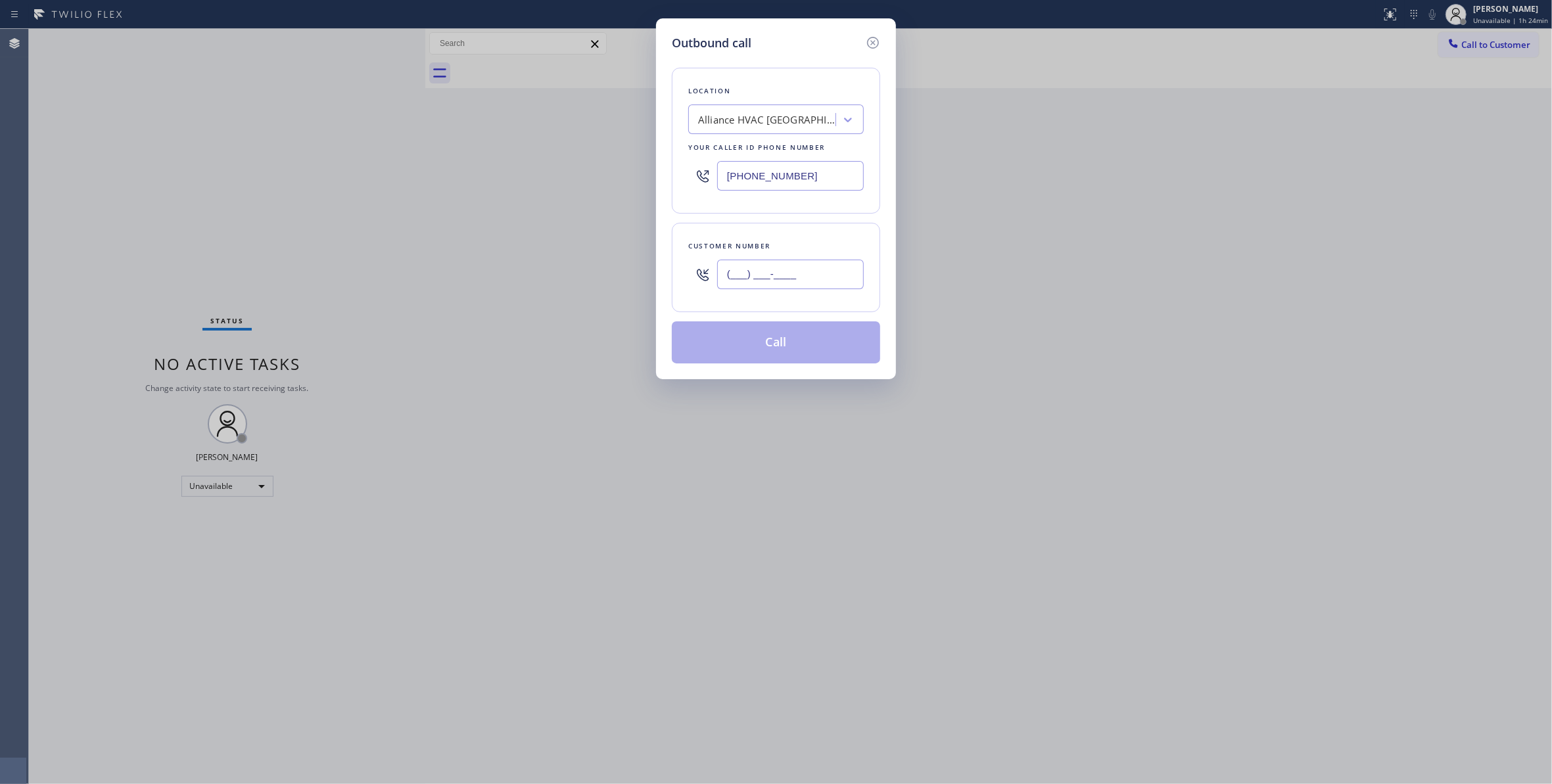
click at [754, 277] on input "(___) ___-____" at bounding box center [791, 273] width 147 height 30
paste input "310) 921-5660"
type input "[PHONE_NUMBER]"
click at [778, 350] on button "Call" at bounding box center [776, 342] width 209 height 42
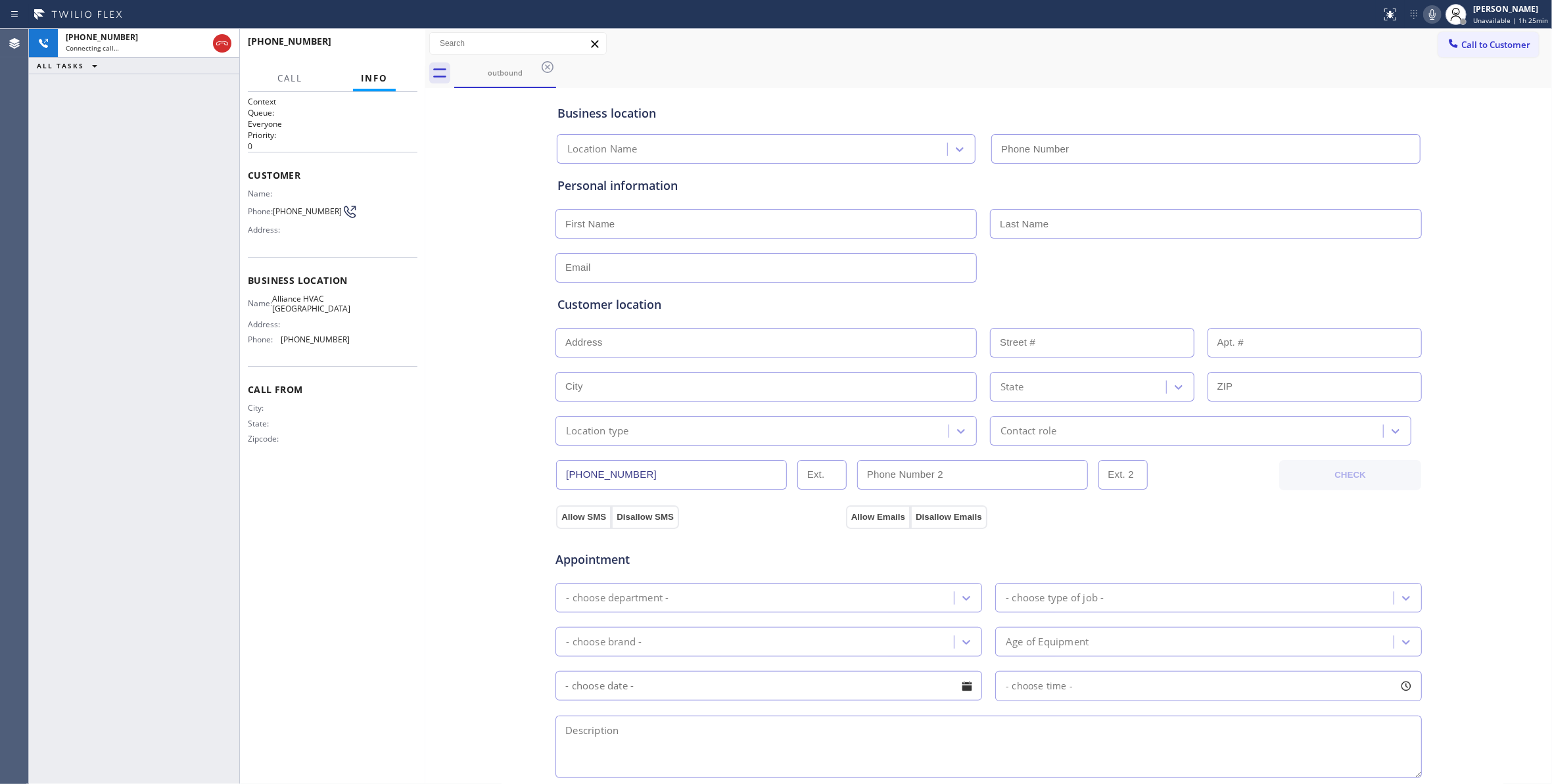
type input "[PHONE_NUMBER]"
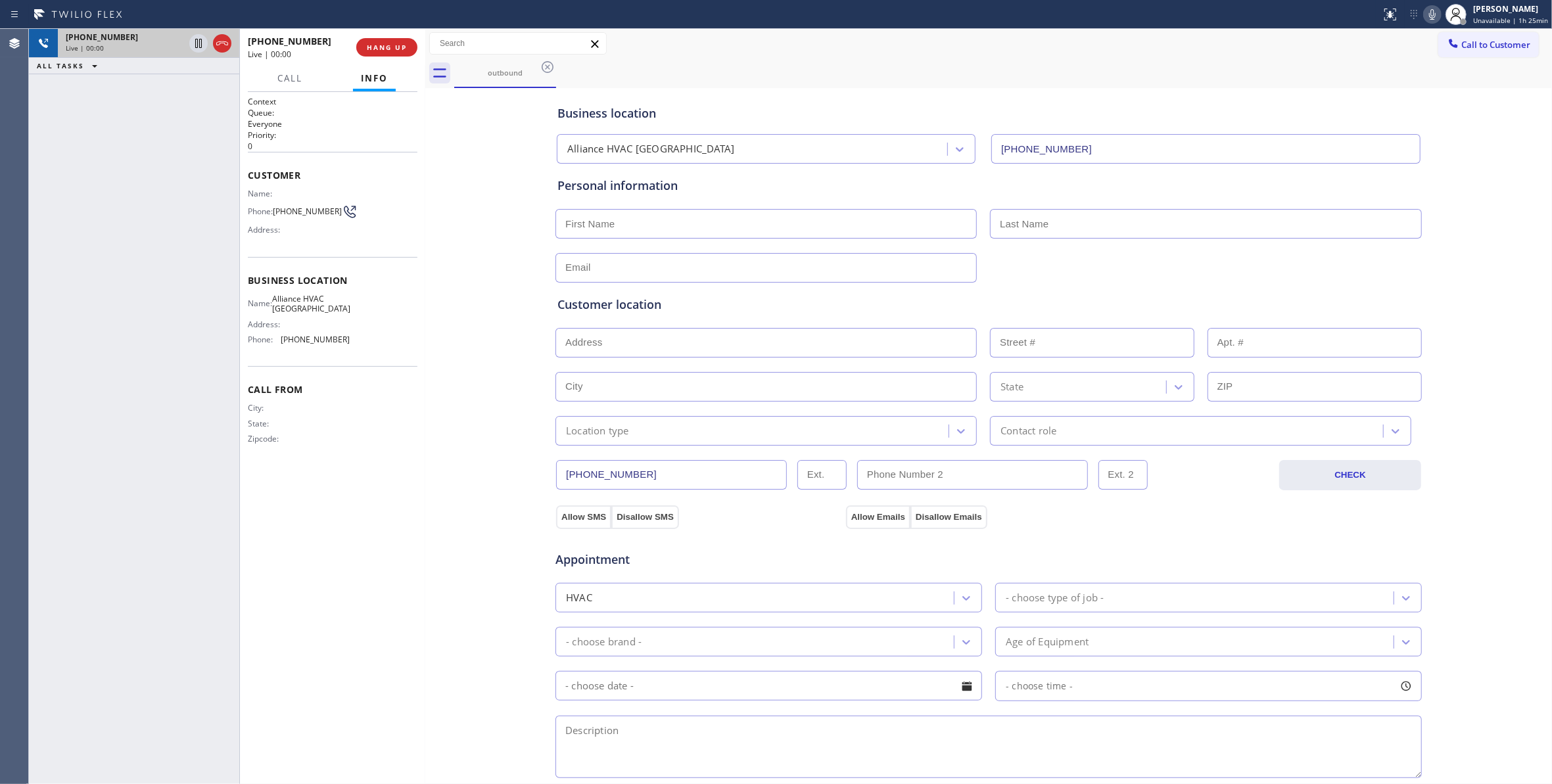
click at [219, 48] on icon at bounding box center [222, 43] width 16 height 16
click at [376, 46] on span "HANG UP" at bounding box center [387, 48] width 40 height 10
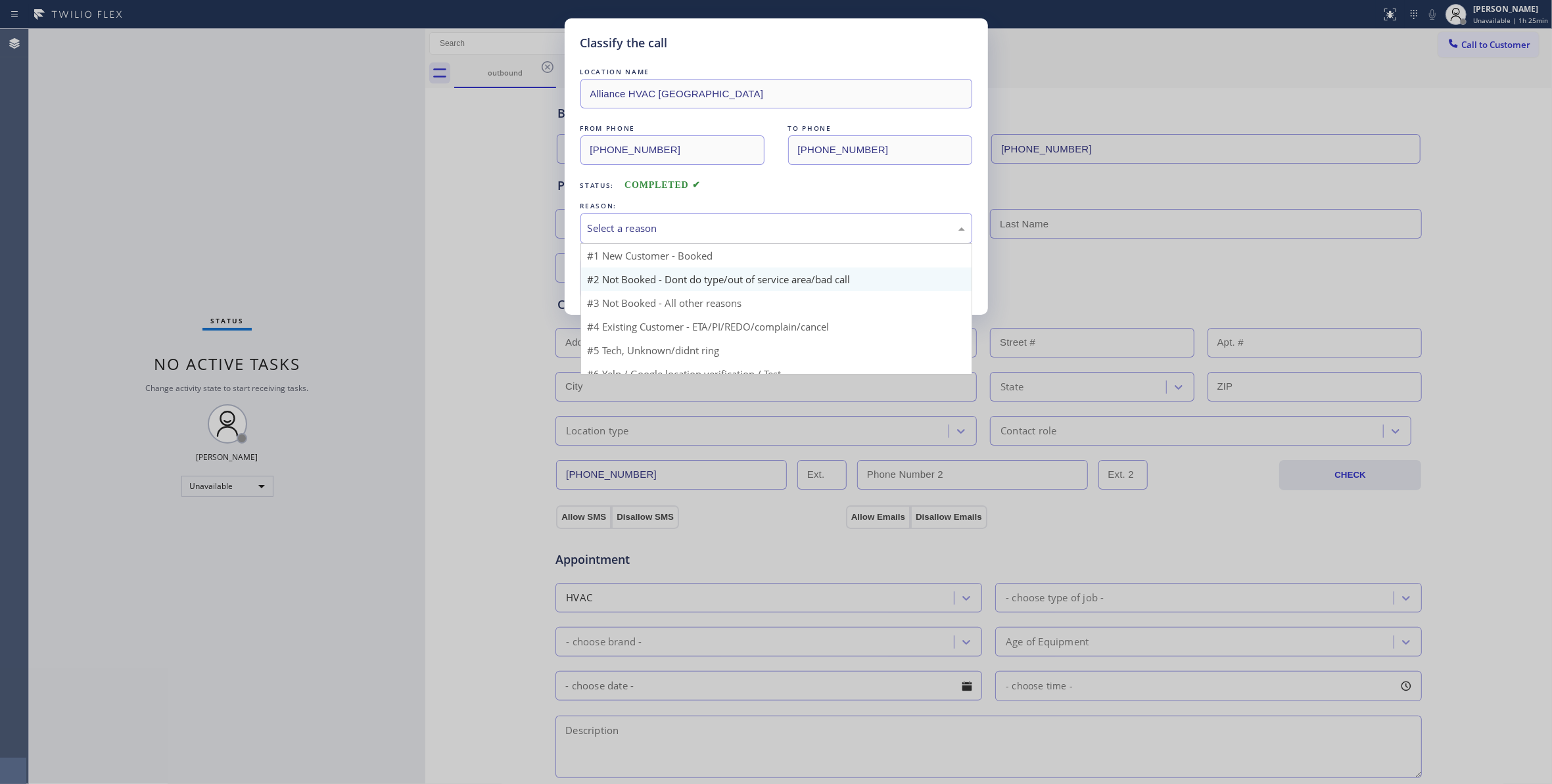
drag, startPoint x: 632, startPoint y: 229, endPoint x: 607, endPoint y: 281, distance: 57.7
click at [630, 228] on div "Select a reason" at bounding box center [776, 229] width 377 height 15
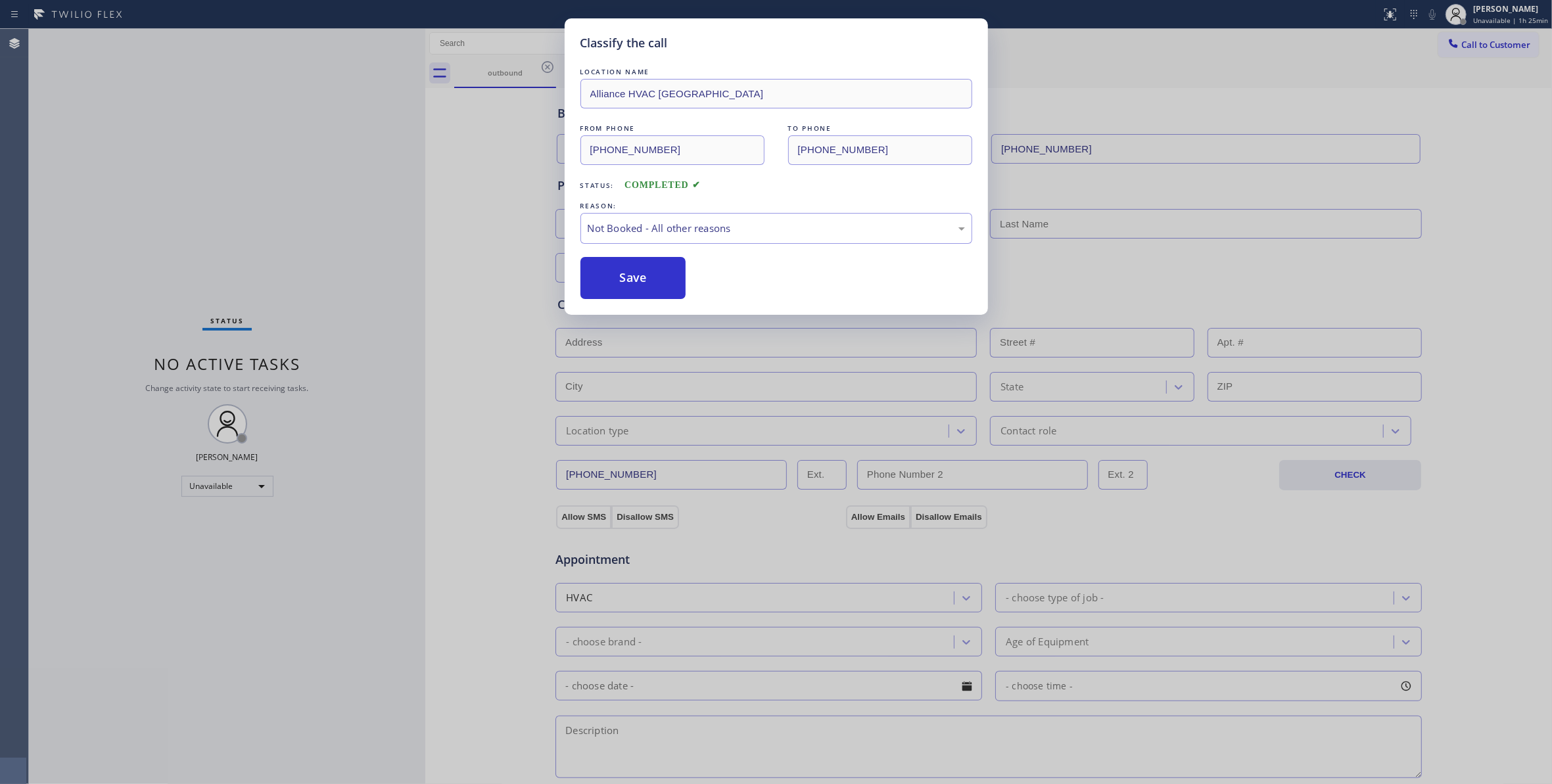
click at [616, 280] on button "Save" at bounding box center [633, 278] width 106 height 42
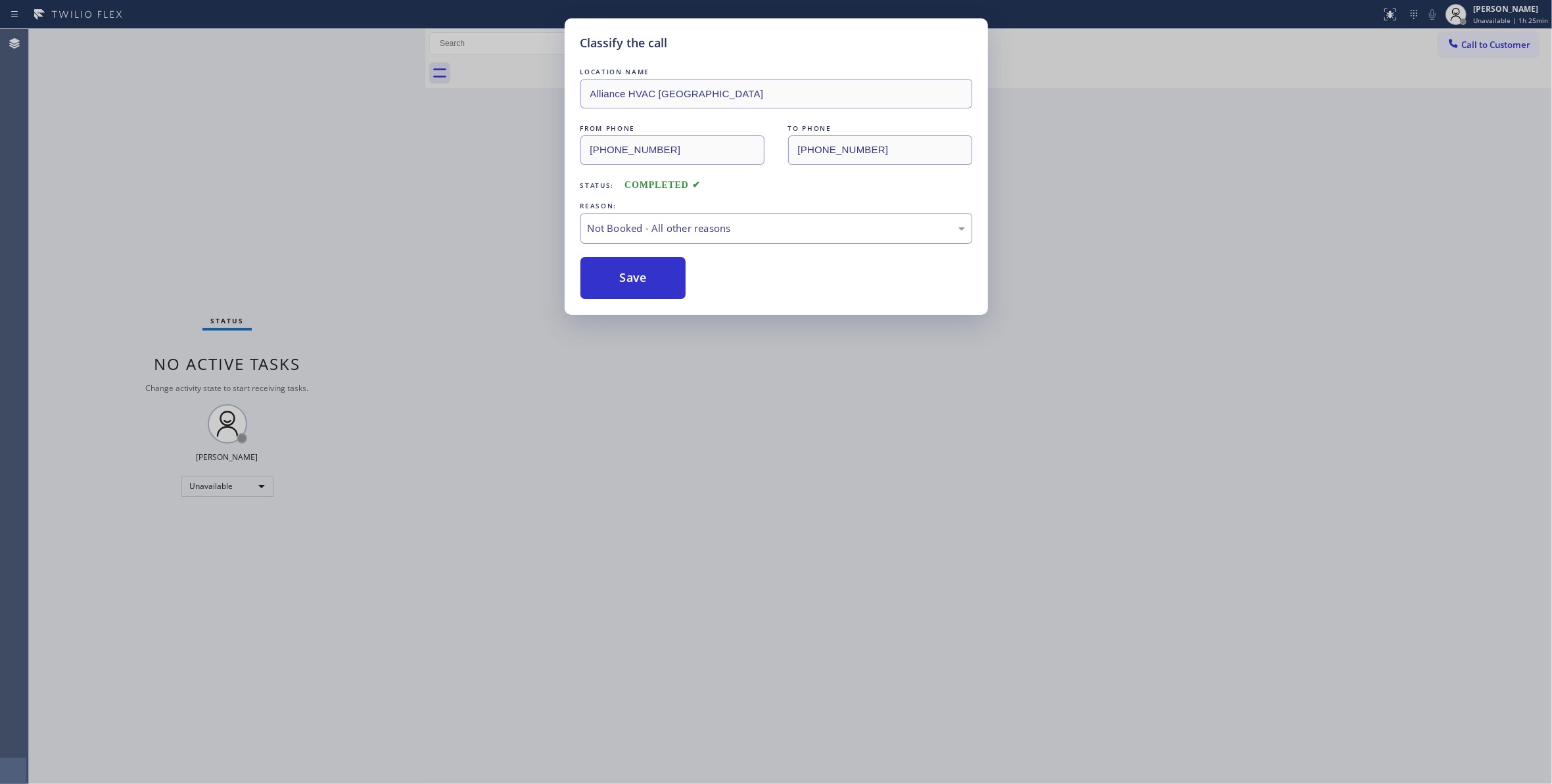
click at [616, 280] on button "Save" at bounding box center [633, 278] width 106 height 42
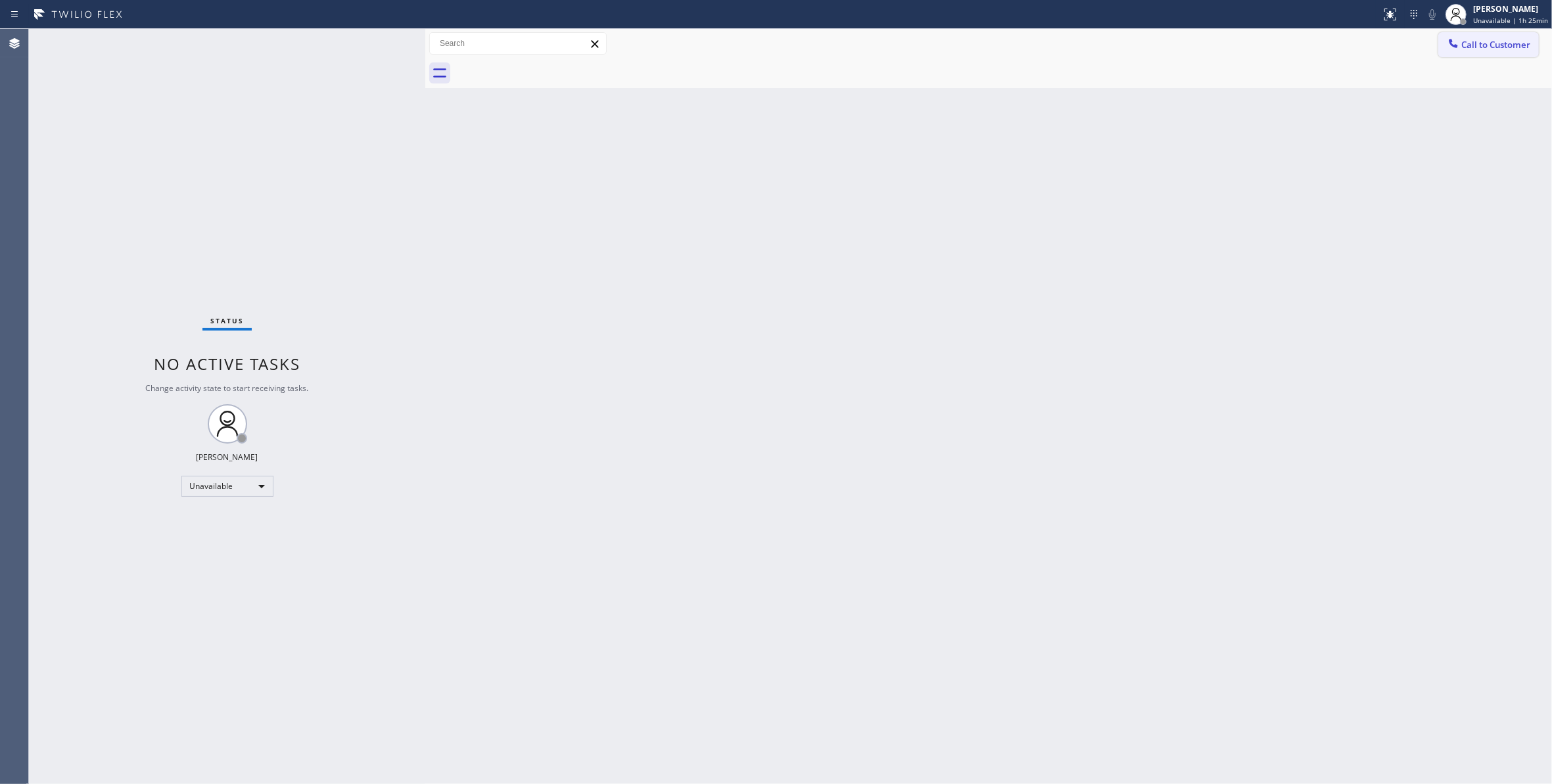
click at [1486, 39] on span "Call to Customer" at bounding box center [1496, 45] width 69 height 11
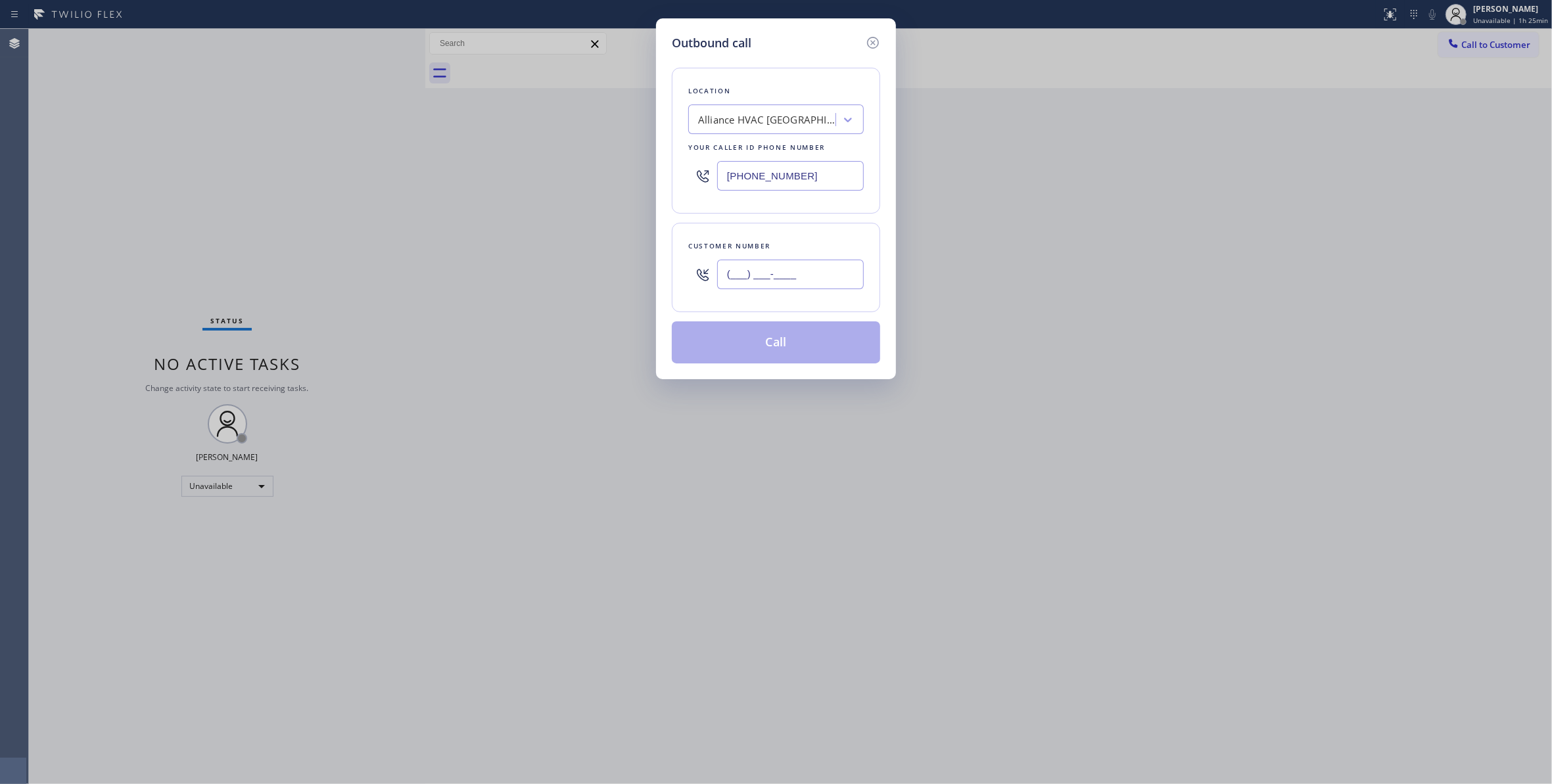
click at [821, 271] on input "(___) ___-____" at bounding box center [791, 273] width 147 height 30
paste input "310) 921-5660"
type input "[PHONE_NUMBER]"
click at [781, 351] on button "Call" at bounding box center [776, 342] width 209 height 42
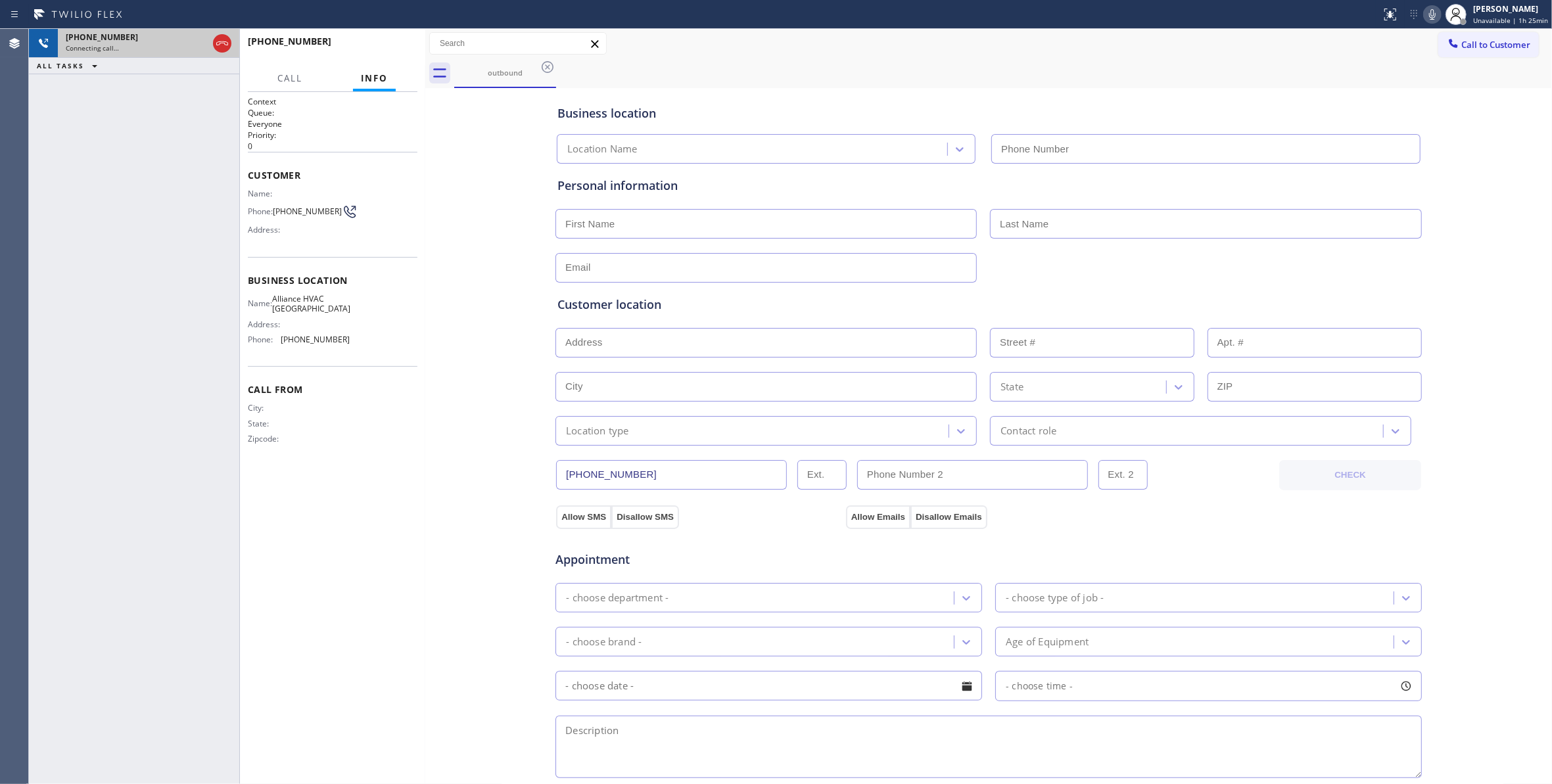
type input "[PHONE_NUMBER]"
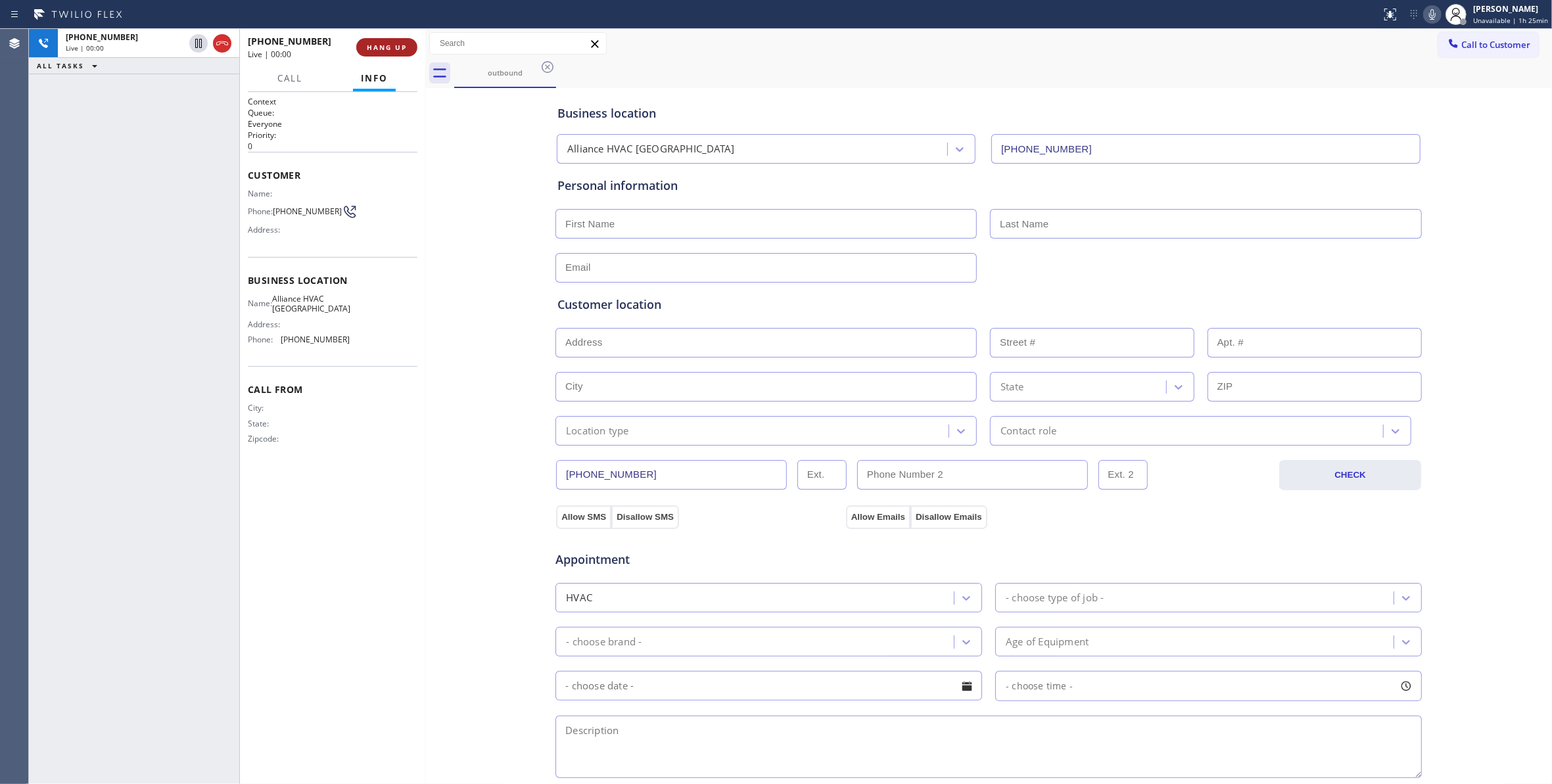
click at [384, 48] on span "HANG UP" at bounding box center [387, 48] width 40 height 10
click at [385, 46] on span "HANG UP" at bounding box center [387, 48] width 40 height 10
click at [385, 42] on button "COMPLETE" at bounding box center [384, 47] width 67 height 18
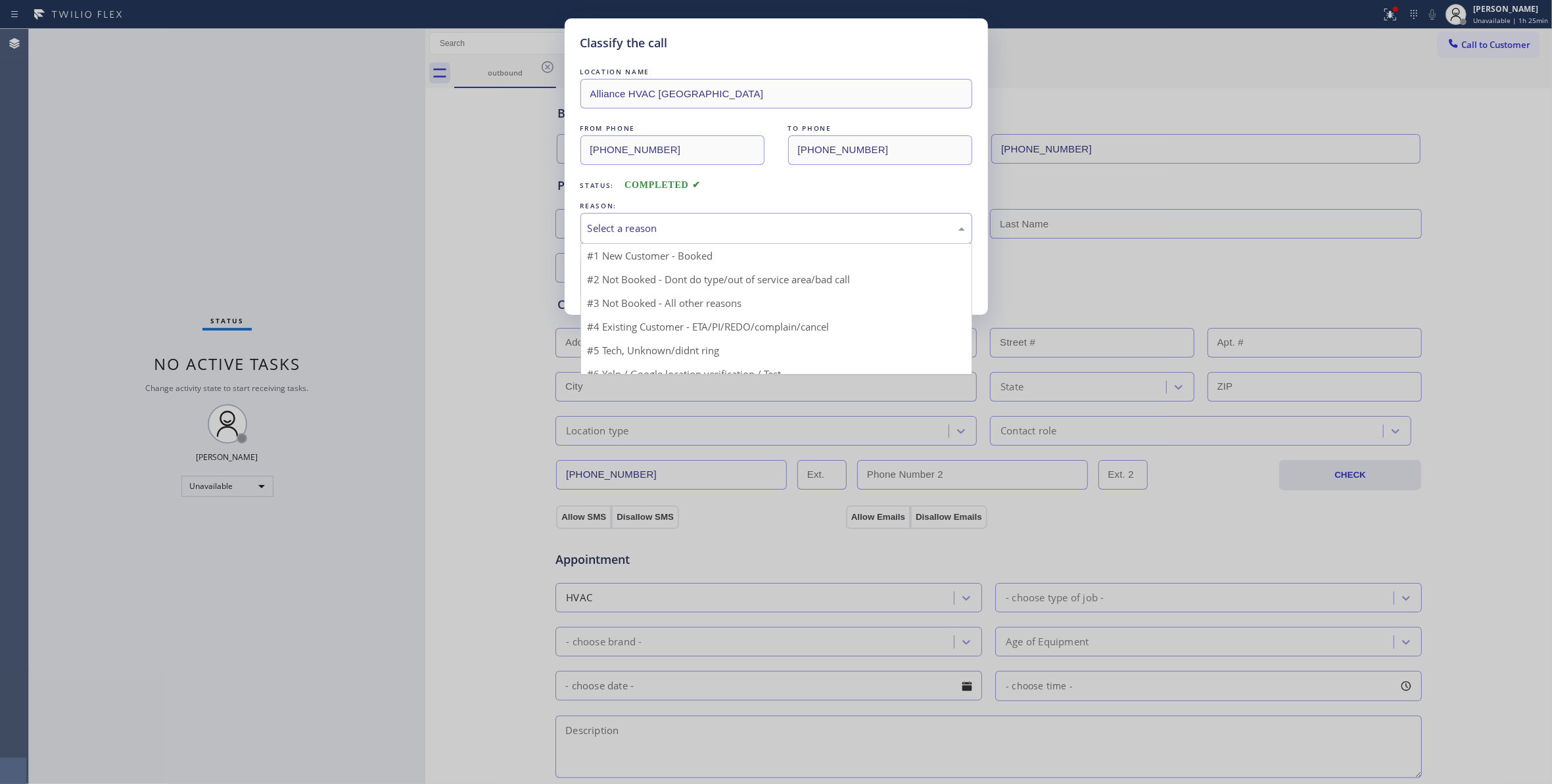
click at [661, 227] on div "Select a reason" at bounding box center [776, 229] width 377 height 15
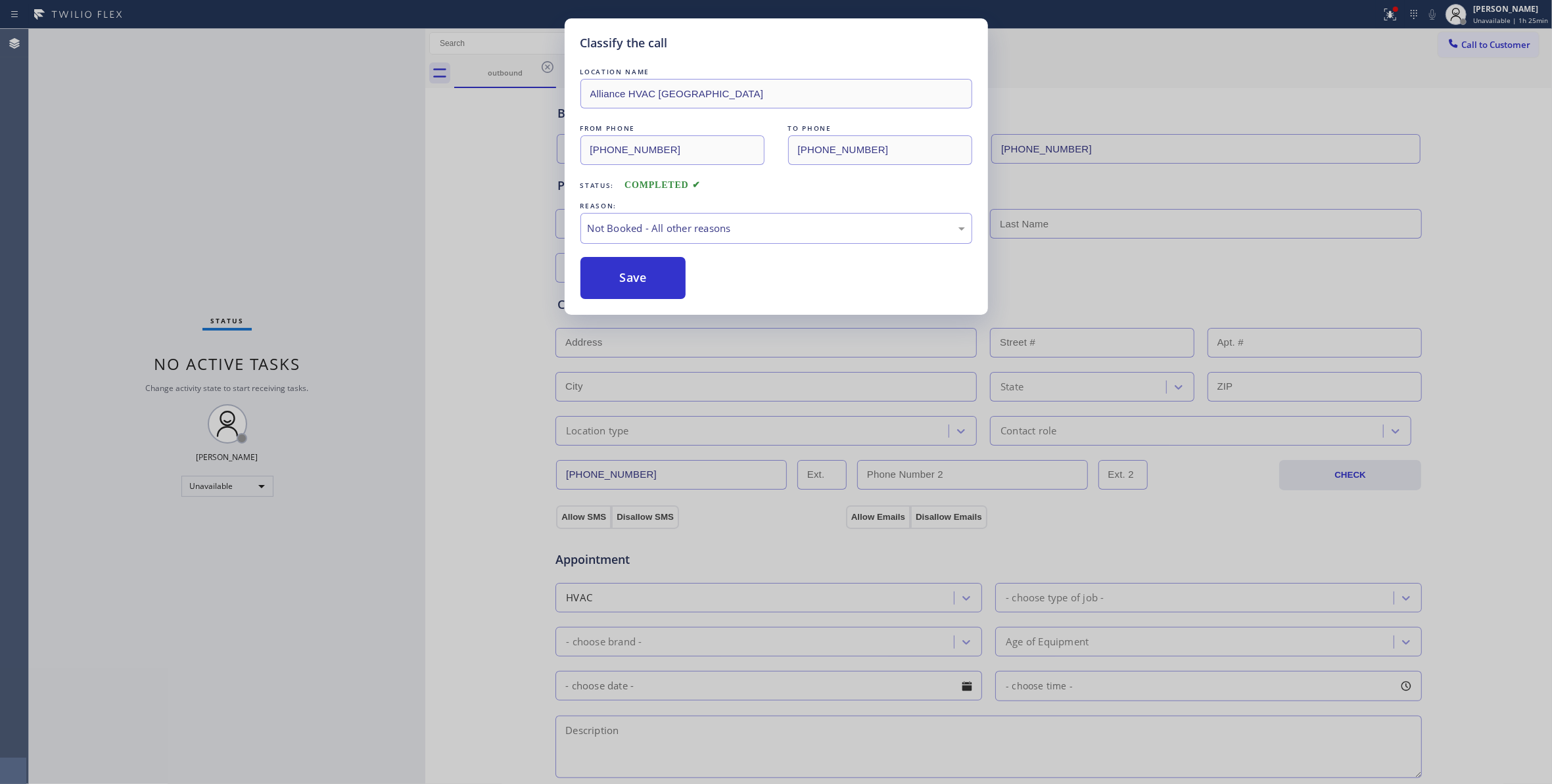
click at [657, 278] on button "Save" at bounding box center [633, 278] width 106 height 42
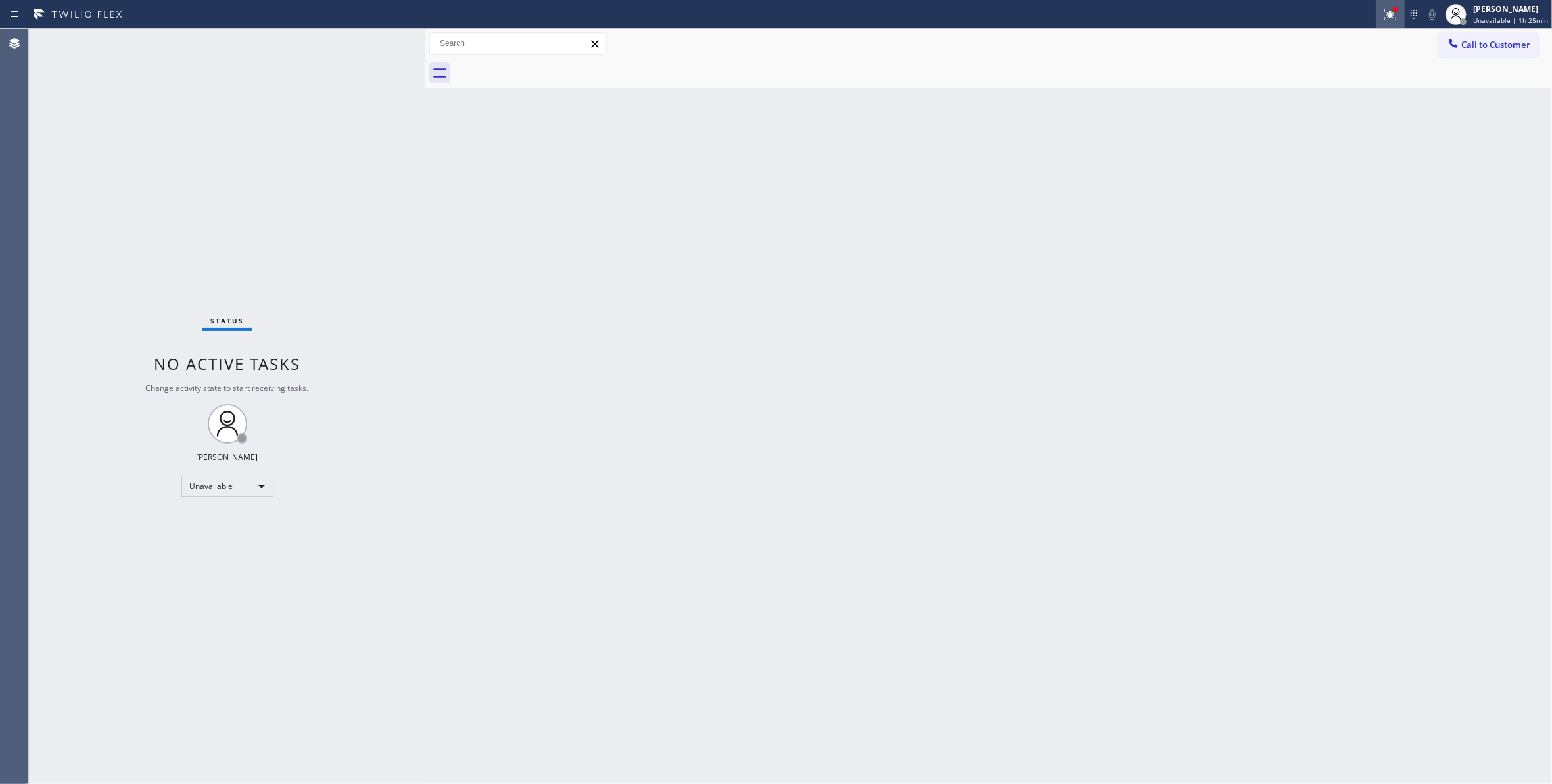
click at [1389, 14] on icon at bounding box center [1390, 14] width 16 height 16
click at [1334, 170] on span "Clear issues" at bounding box center [1314, 172] width 62 height 10
click at [1502, 46] on span "Call to Customer" at bounding box center [1496, 45] width 69 height 11
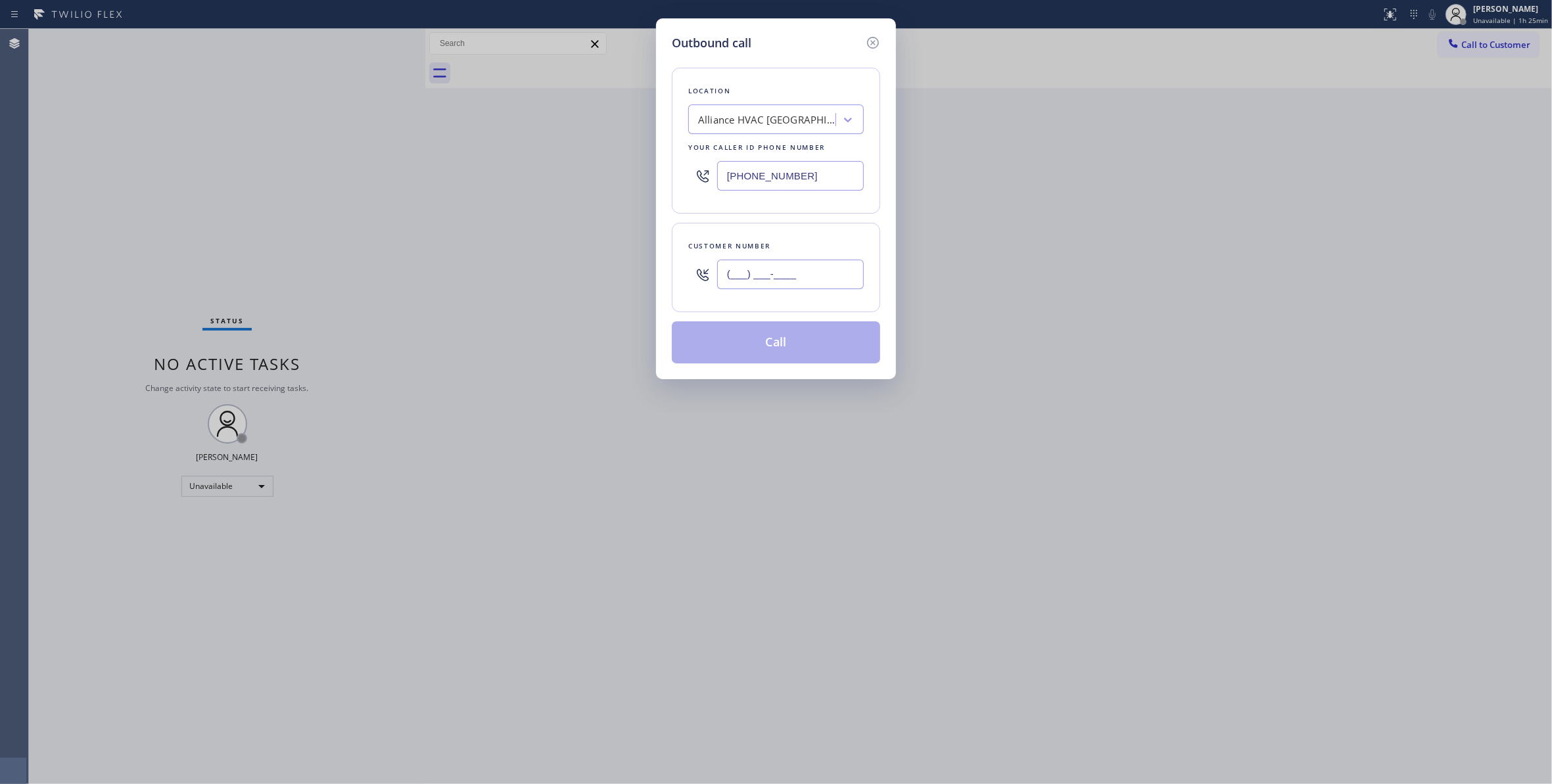
click at [776, 279] on input "(___) ___-____" at bounding box center [791, 273] width 147 height 30
paste input "310) 921-5660"
type input "[PHONE_NUMBER]"
click at [802, 340] on button "Call" at bounding box center [776, 342] width 209 height 42
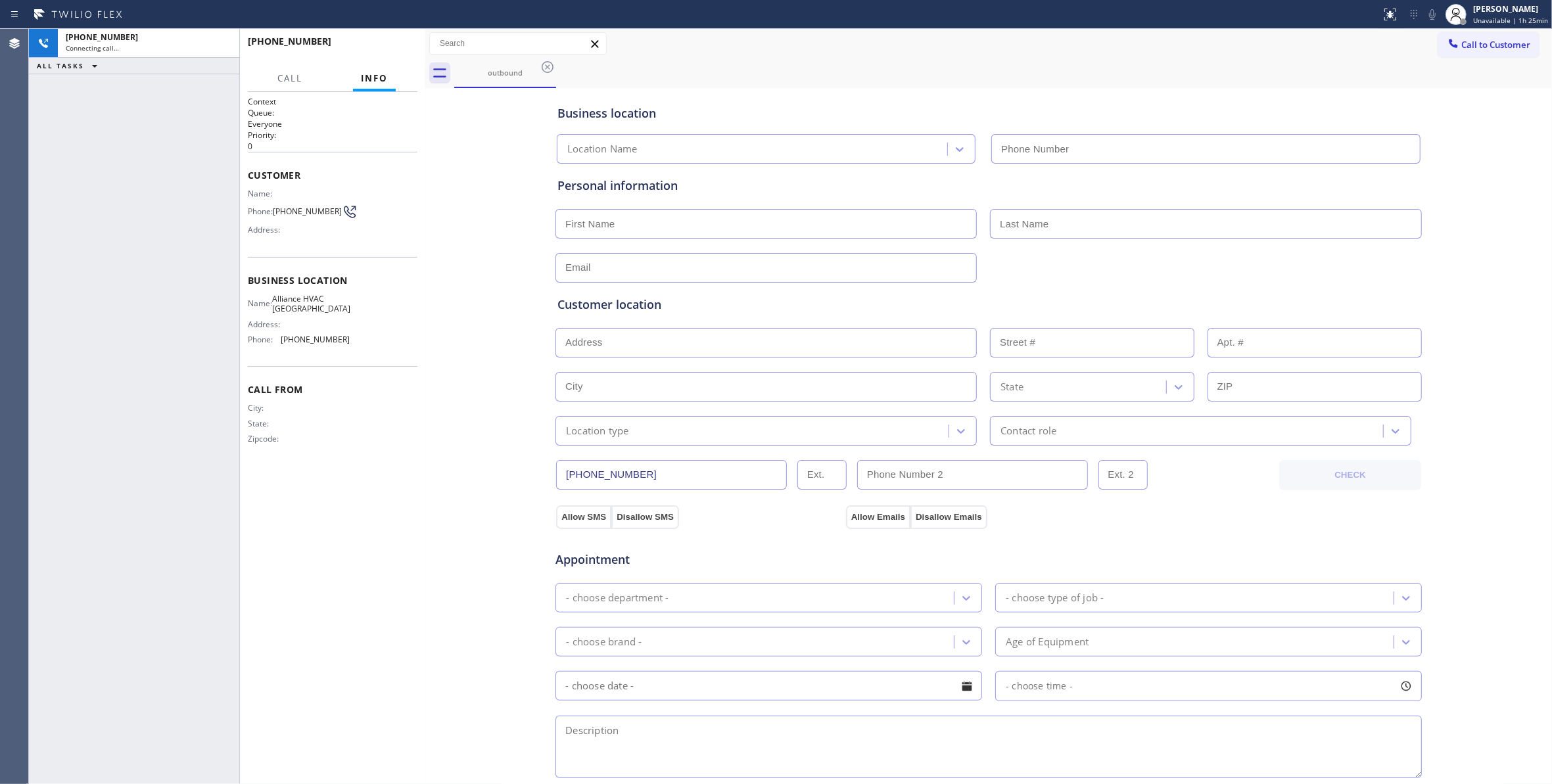
type input "[PHONE_NUMBER]"
click at [372, 38] on button "HANG UP" at bounding box center [387, 47] width 61 height 18
click at [371, 45] on span "HANG UP" at bounding box center [387, 48] width 40 height 10
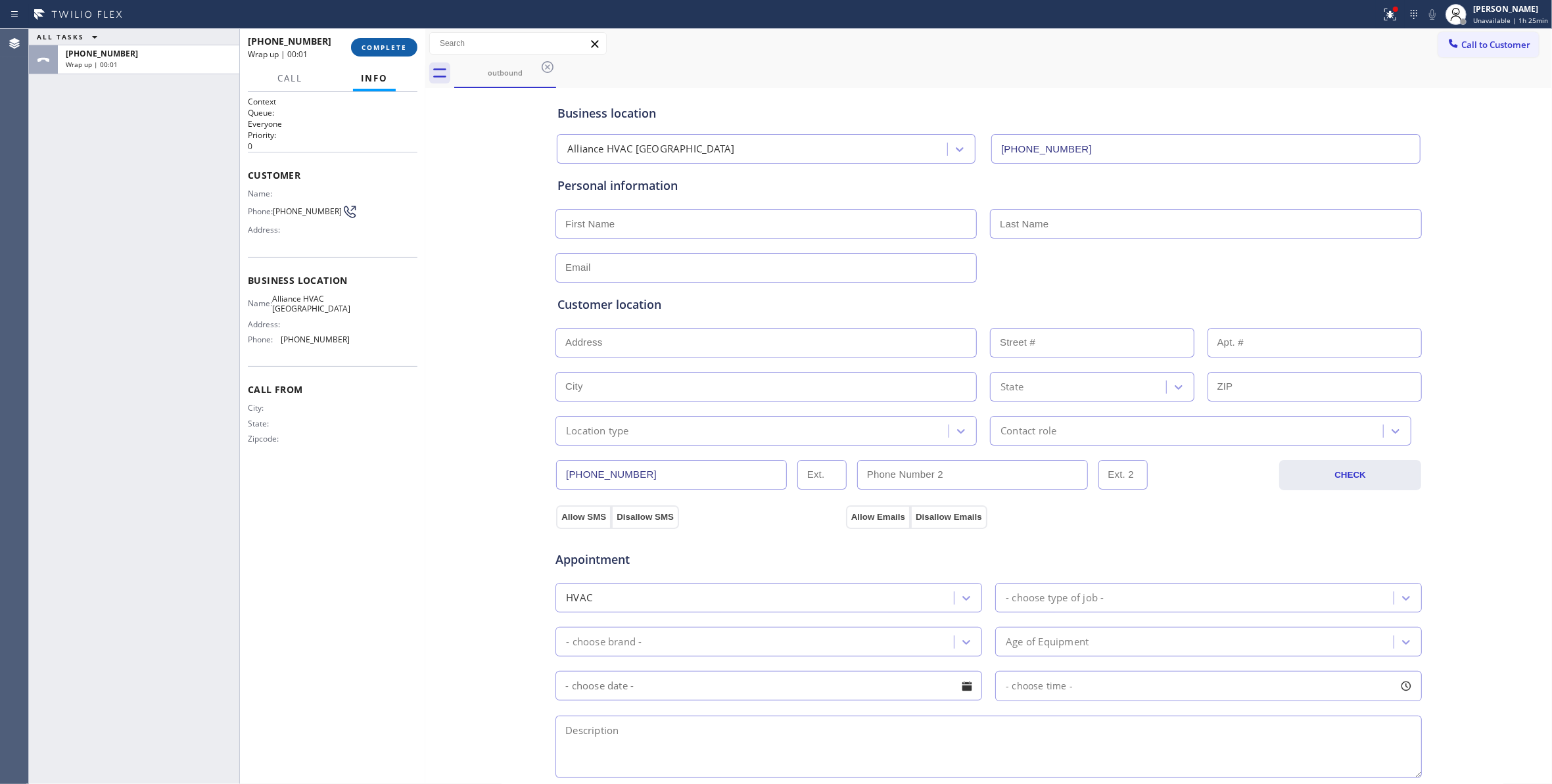
click at [371, 45] on span "COMPLETE" at bounding box center [384, 48] width 46 height 10
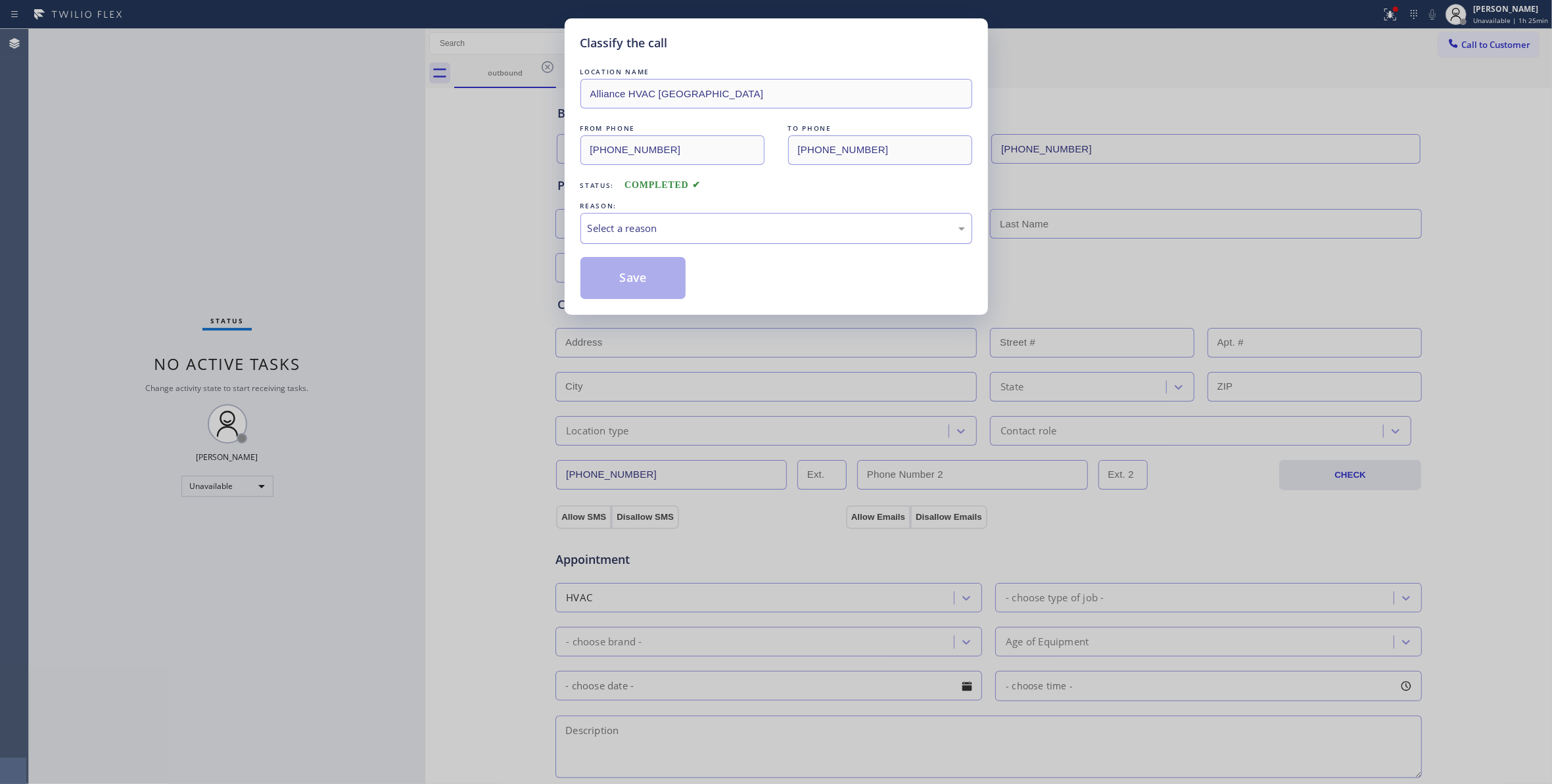
click at [621, 218] on div "Select a reason" at bounding box center [776, 229] width 392 height 30
click at [621, 276] on button "Save" at bounding box center [633, 278] width 106 height 42
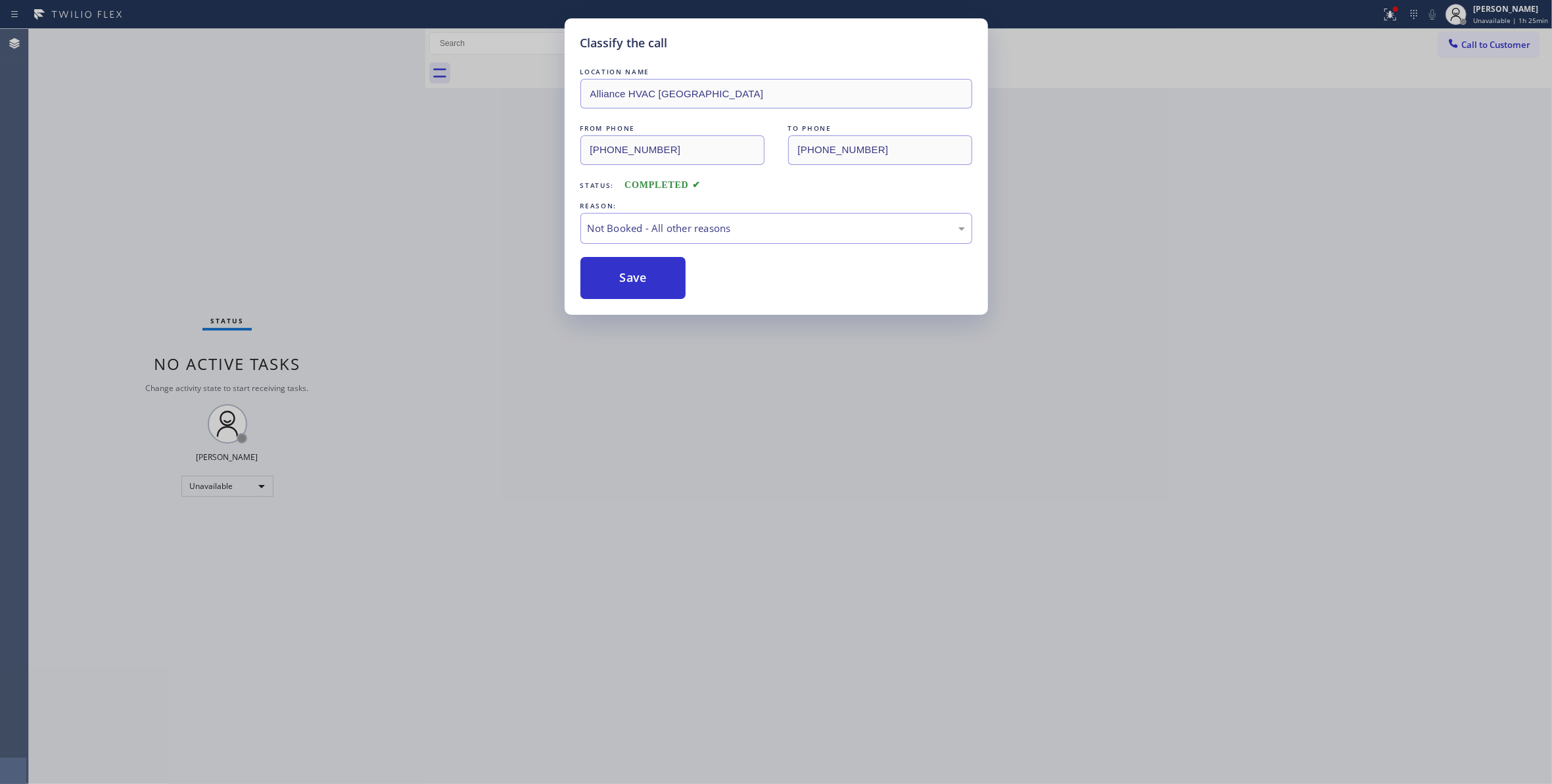
click at [621, 276] on button "Save" at bounding box center [633, 278] width 106 height 42
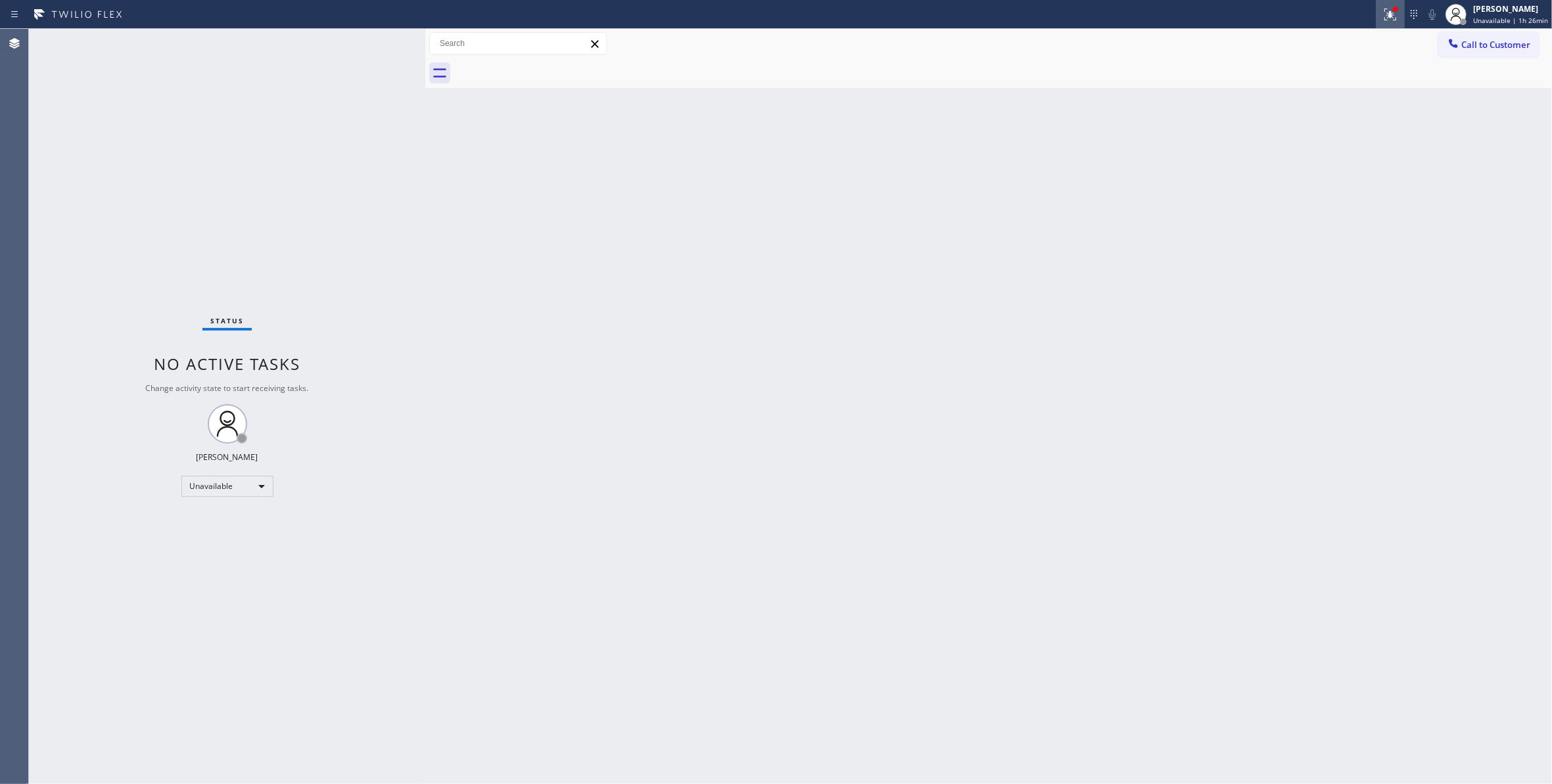
click at [1395, 7] on div at bounding box center [1390, 14] width 29 height 16
click at [1307, 172] on span "Clear issues" at bounding box center [1314, 172] width 62 height 10
click at [1476, 45] on span "Call to Customer" at bounding box center [1496, 45] width 69 height 11
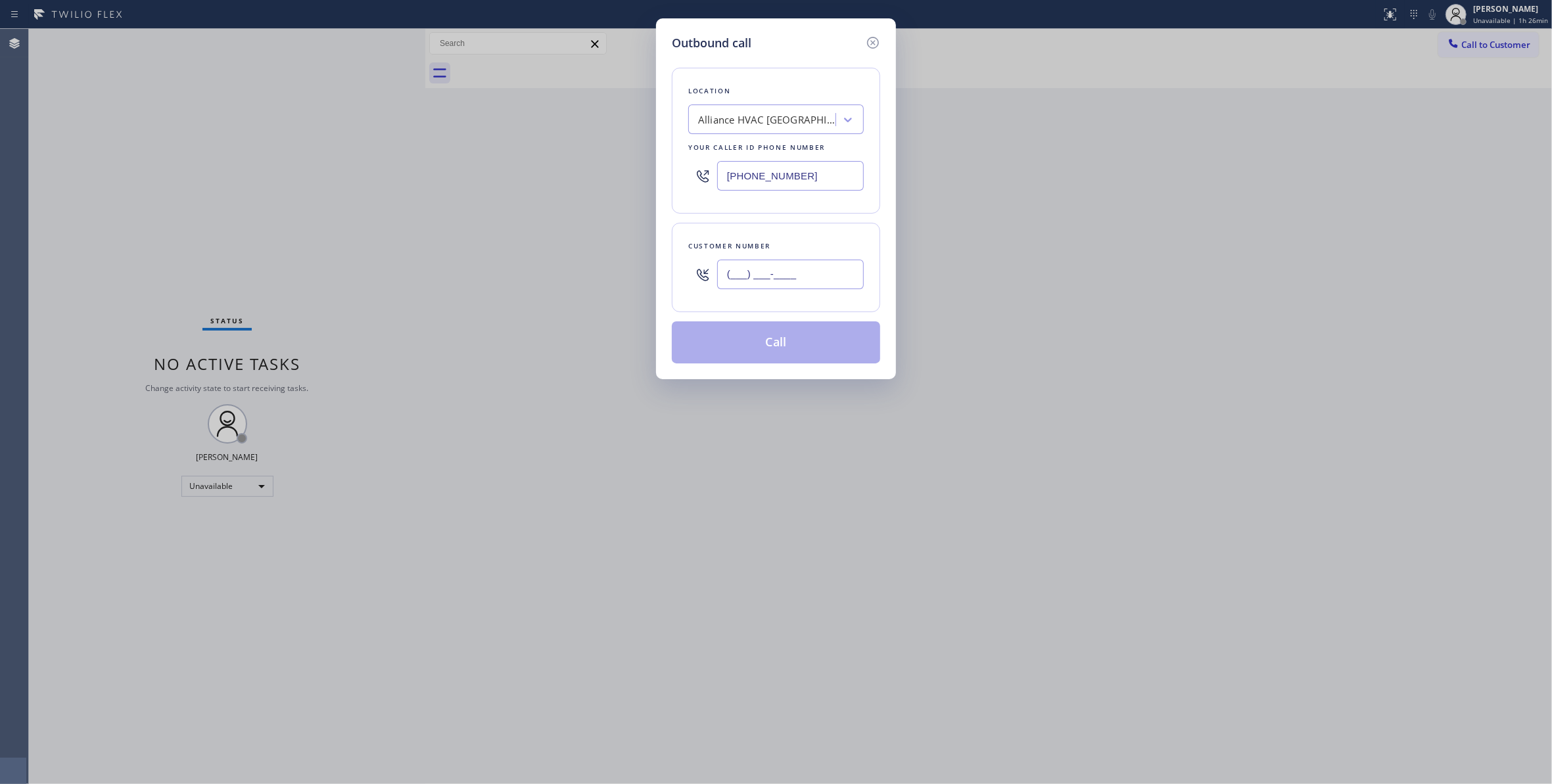
click at [775, 272] on input "(___) ___-____" at bounding box center [791, 273] width 147 height 30
paste input "310) 921-5660"
type input "[PHONE_NUMBER]"
click at [783, 349] on button "Call" at bounding box center [776, 342] width 209 height 42
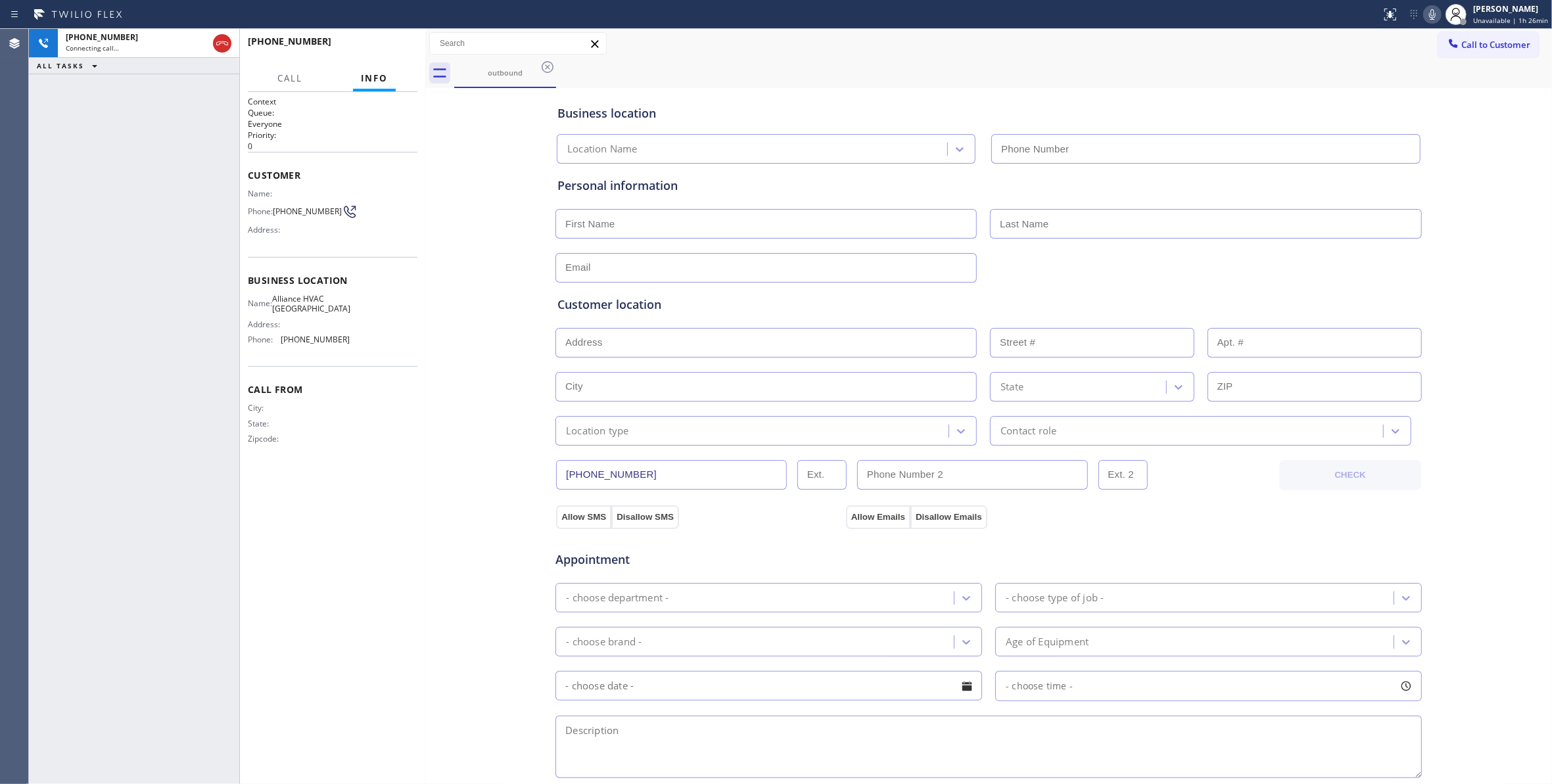
type input "[PHONE_NUMBER]"
drag, startPoint x: 221, startPoint y: 48, endPoint x: 283, endPoint y: 46, distance: 62.0
click at [221, 48] on icon at bounding box center [222, 43] width 16 height 16
click at [382, 38] on button "HANG UP" at bounding box center [387, 47] width 61 height 18
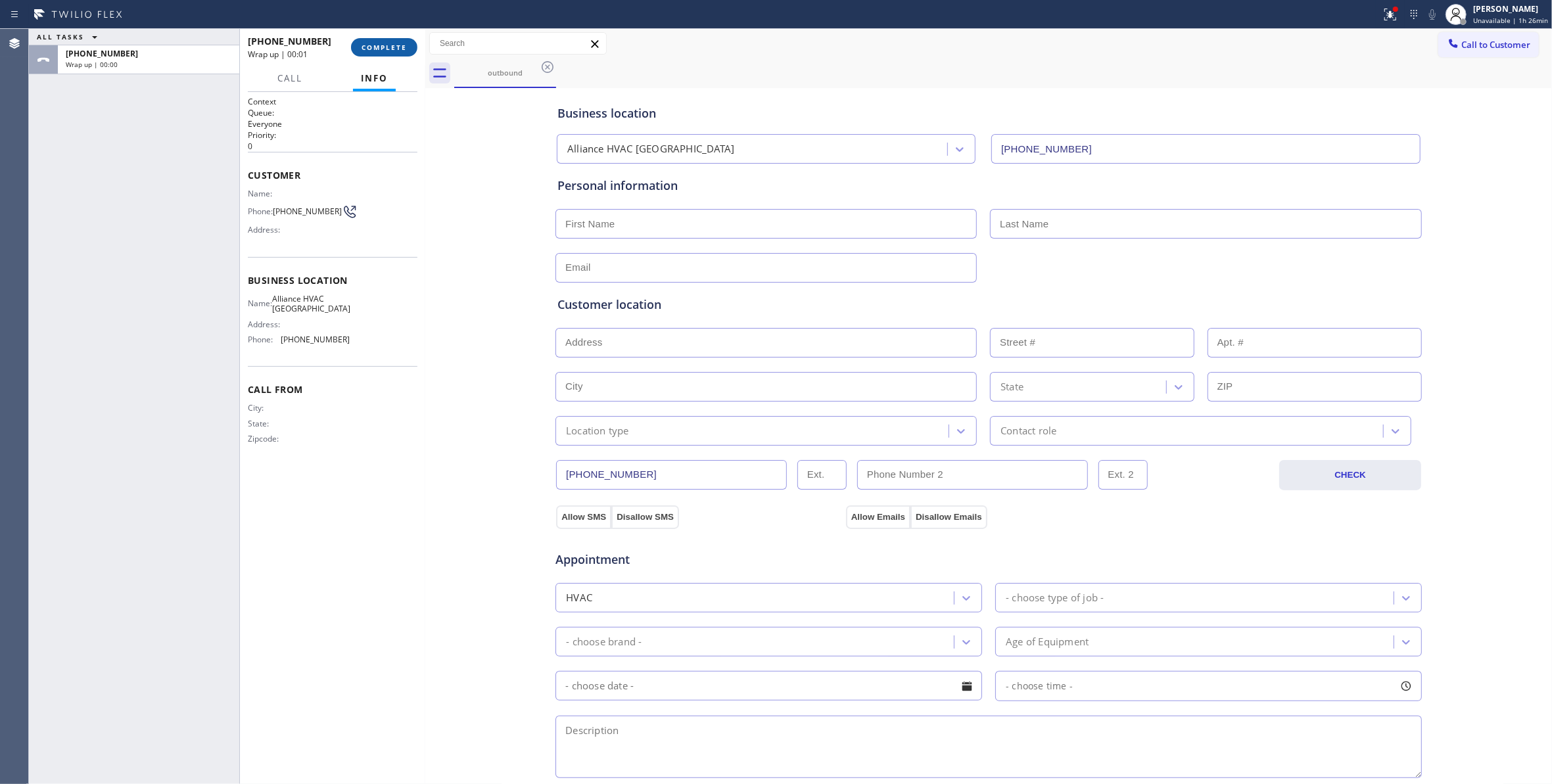
click at [378, 49] on span "COMPLETE" at bounding box center [384, 48] width 46 height 10
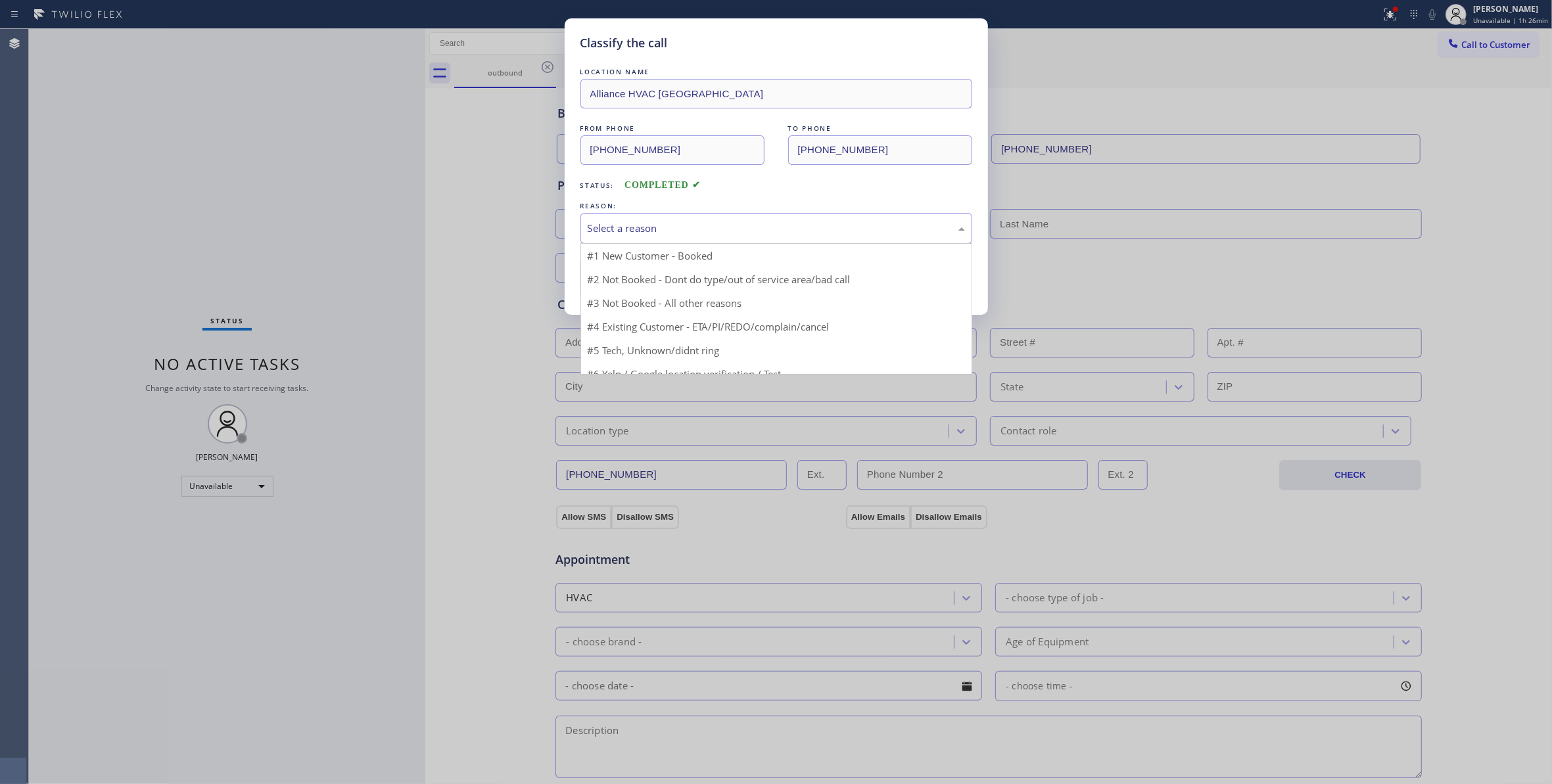
drag, startPoint x: 657, startPoint y: 231, endPoint x: 660, endPoint y: 276, distance: 45.1
click at [657, 232] on div "Select a reason" at bounding box center [776, 229] width 377 height 15
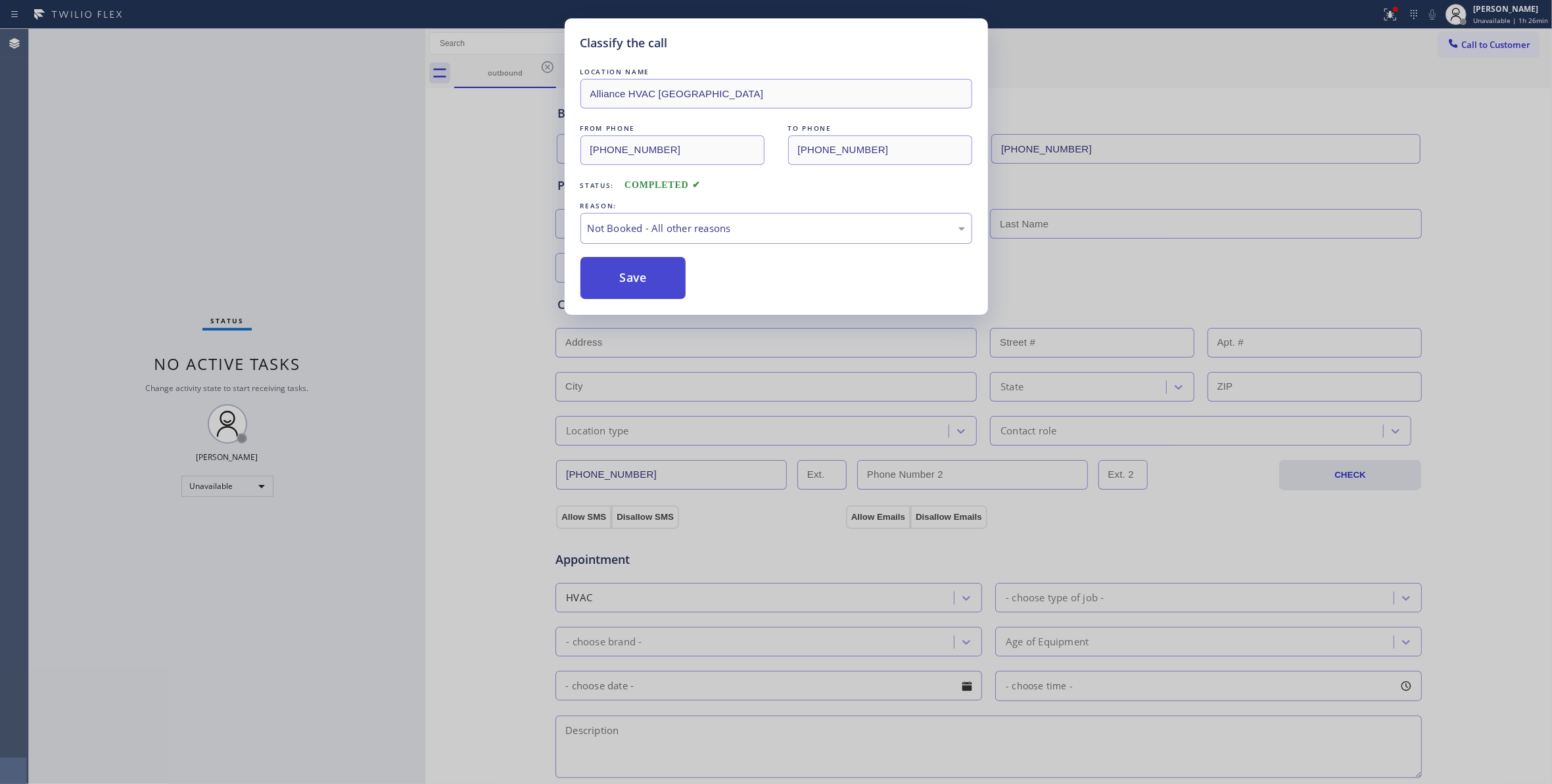
click at [657, 282] on button "Save" at bounding box center [633, 278] width 106 height 42
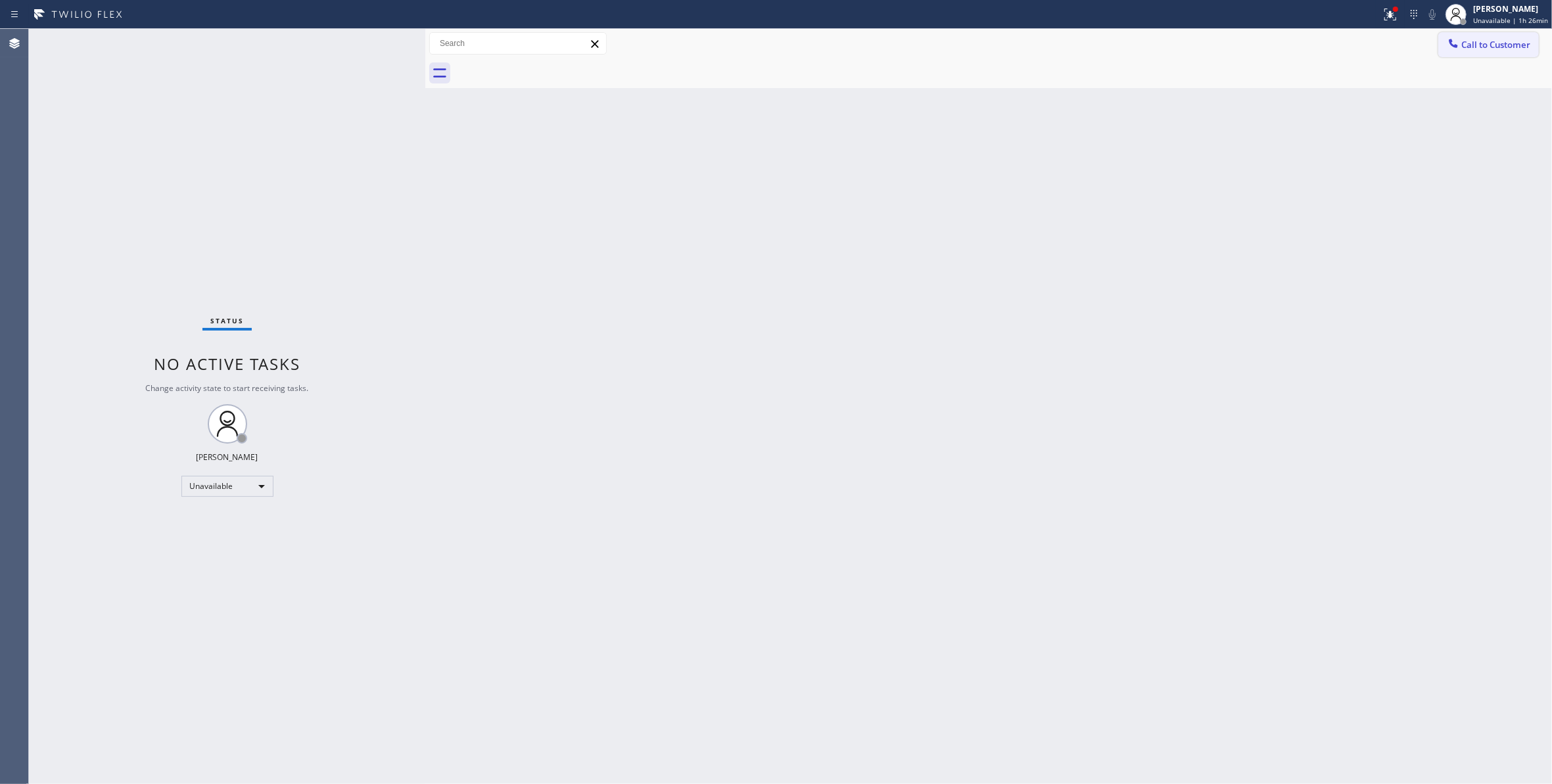
click at [1517, 41] on span "Call to Customer" at bounding box center [1496, 45] width 69 height 11
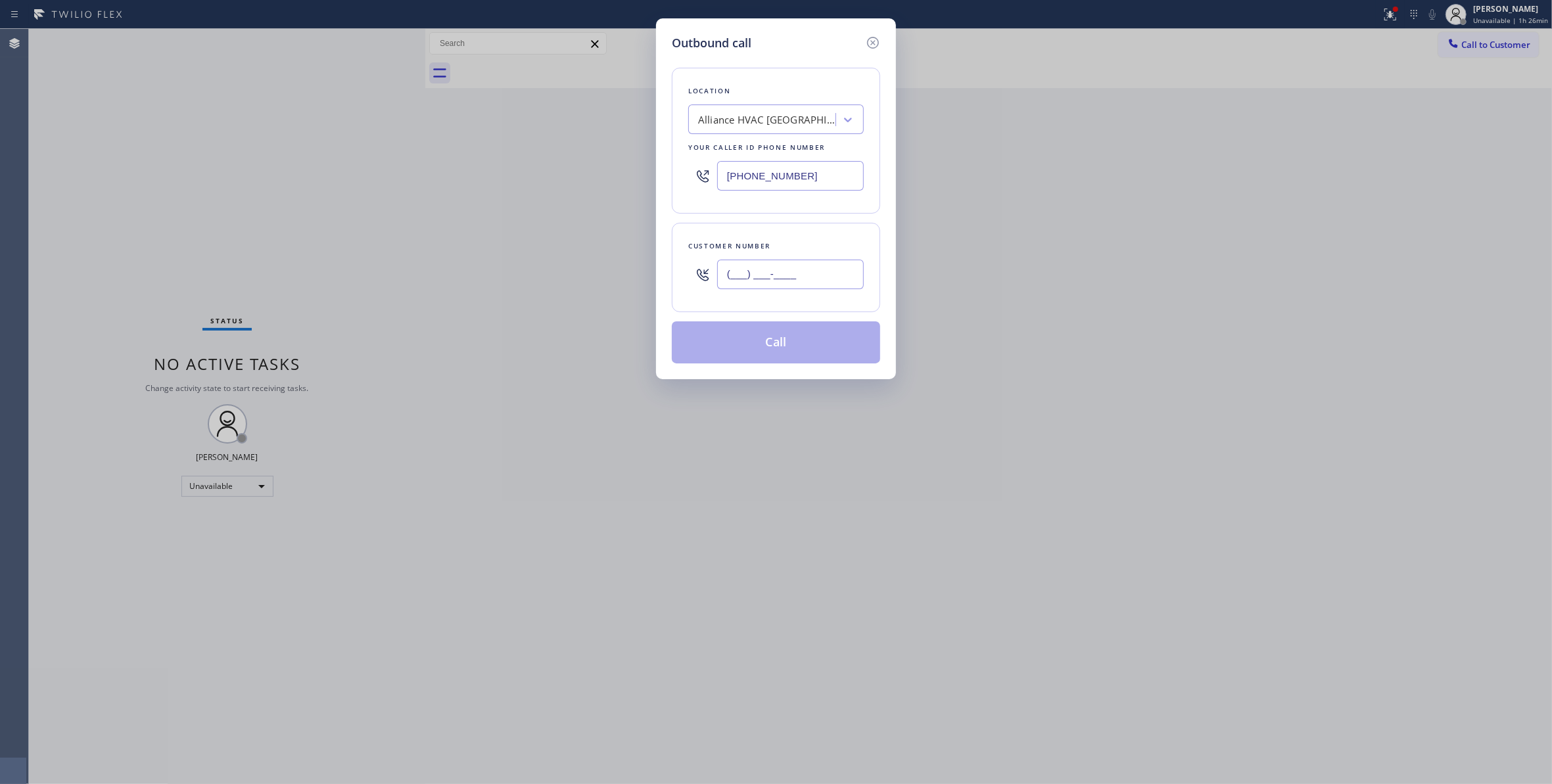
click at [783, 282] on input "(___) ___-____" at bounding box center [791, 273] width 147 height 30
paste input "310) 921-5660"
type input "[PHONE_NUMBER]"
click at [766, 348] on button "Call" at bounding box center [776, 342] width 209 height 42
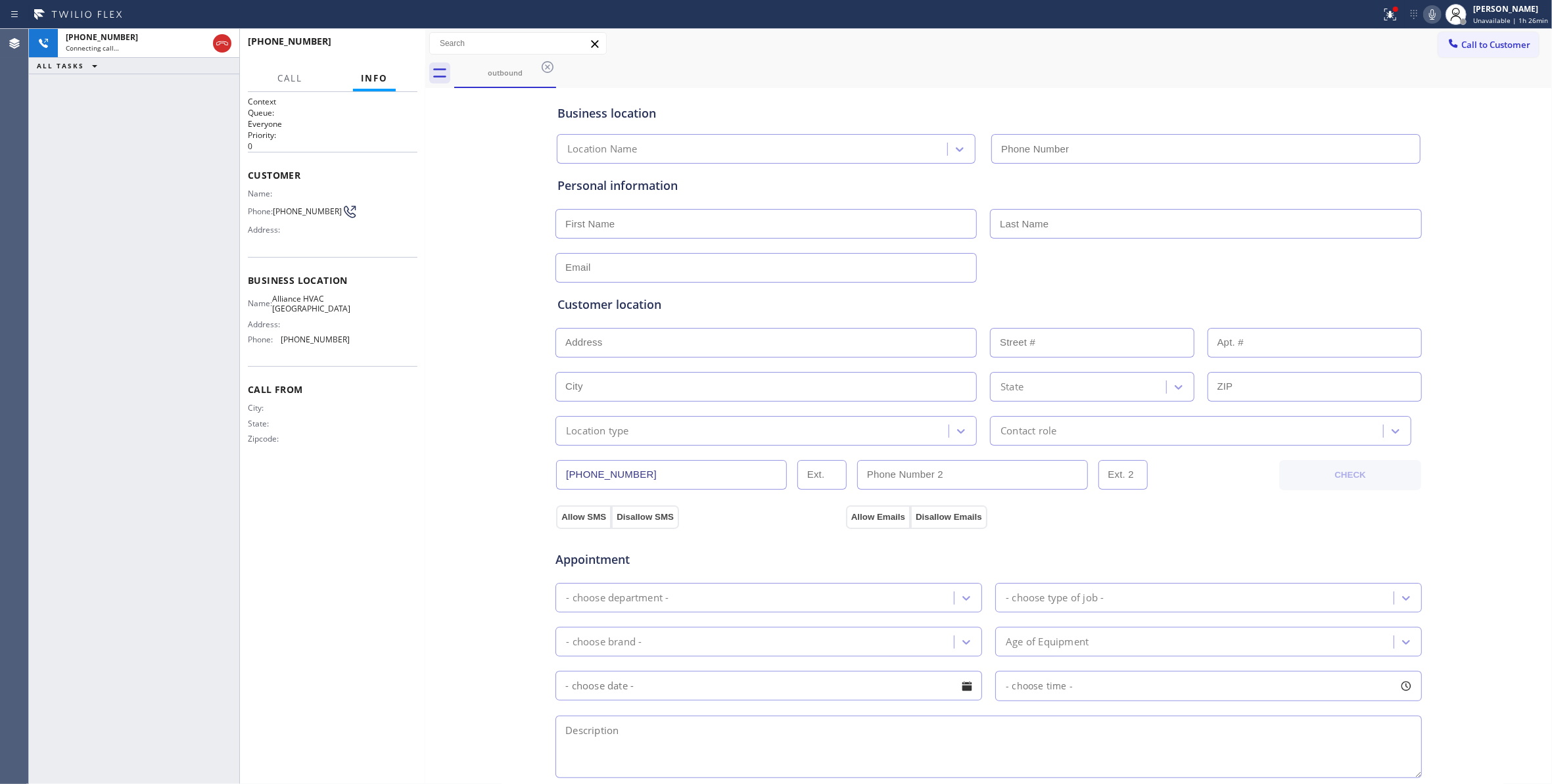
type input "[PHONE_NUMBER]"
click at [400, 40] on button "HANG UP" at bounding box center [387, 47] width 61 height 18
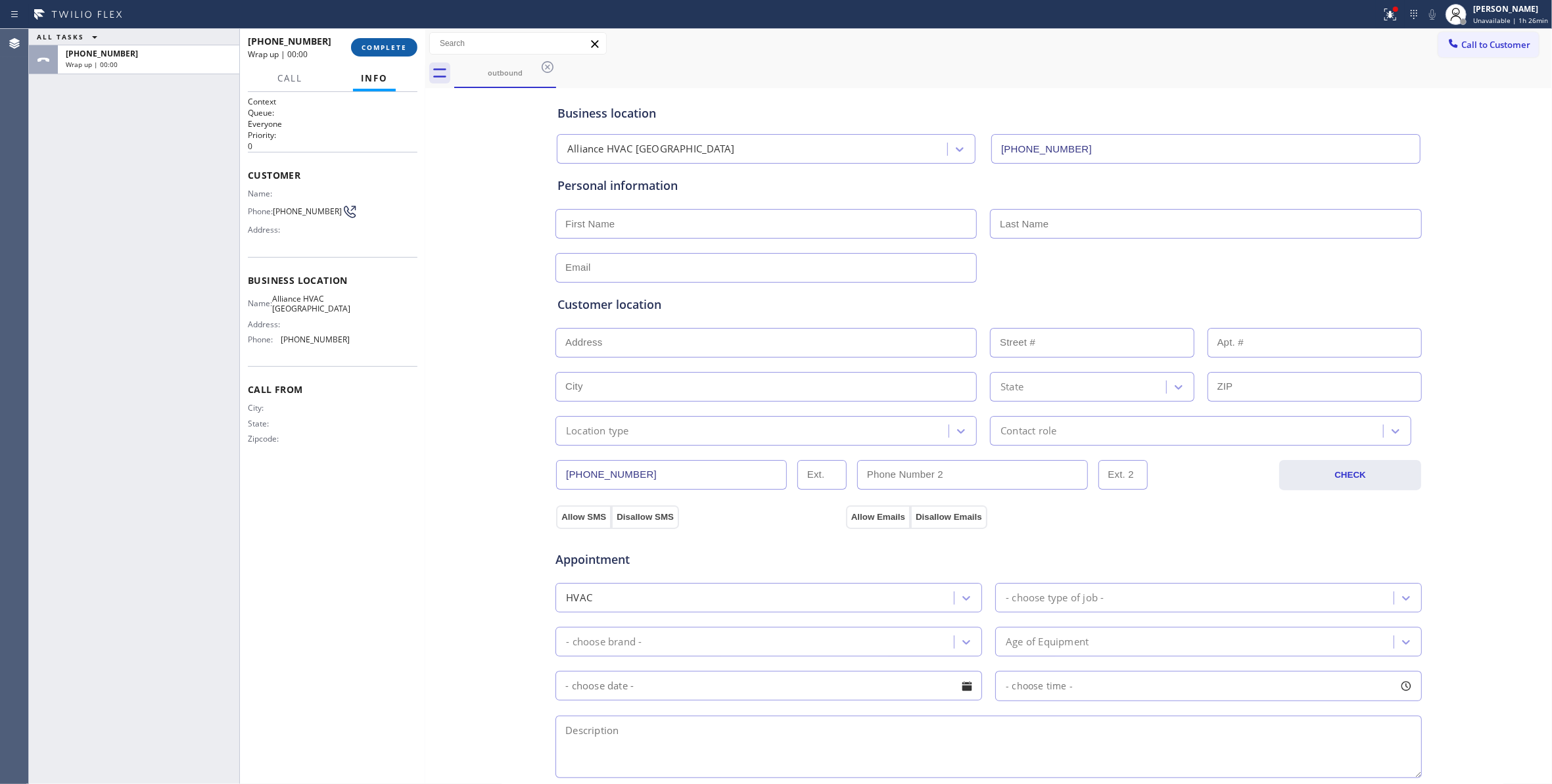
click at [400, 40] on button "COMPLETE" at bounding box center [384, 47] width 67 height 18
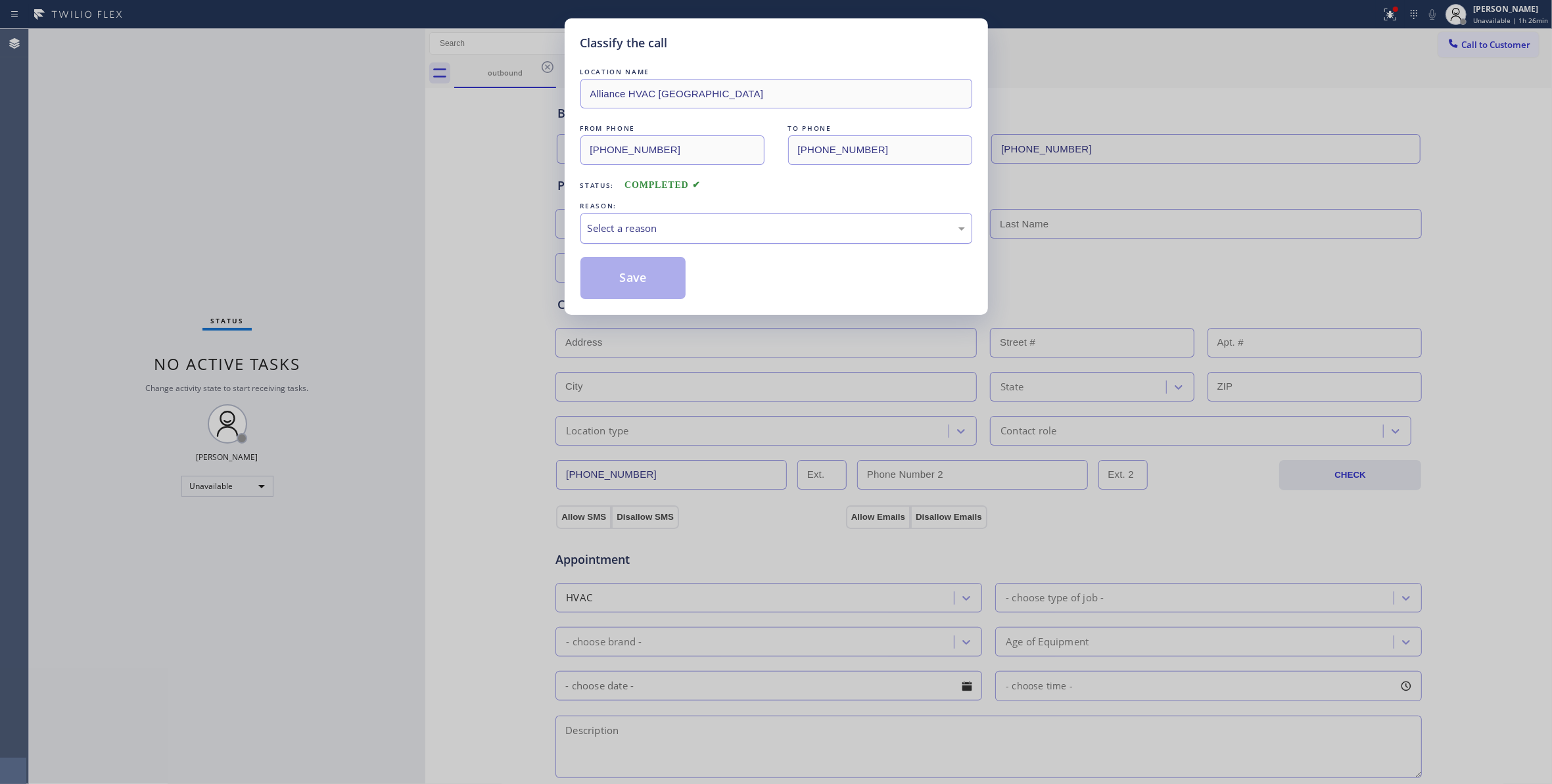
drag, startPoint x: 626, startPoint y: 234, endPoint x: 626, endPoint y: 243, distance: 9.0
click at [626, 232] on div "Select a reason" at bounding box center [776, 229] width 377 height 15
click at [629, 276] on button "Save" at bounding box center [633, 278] width 106 height 42
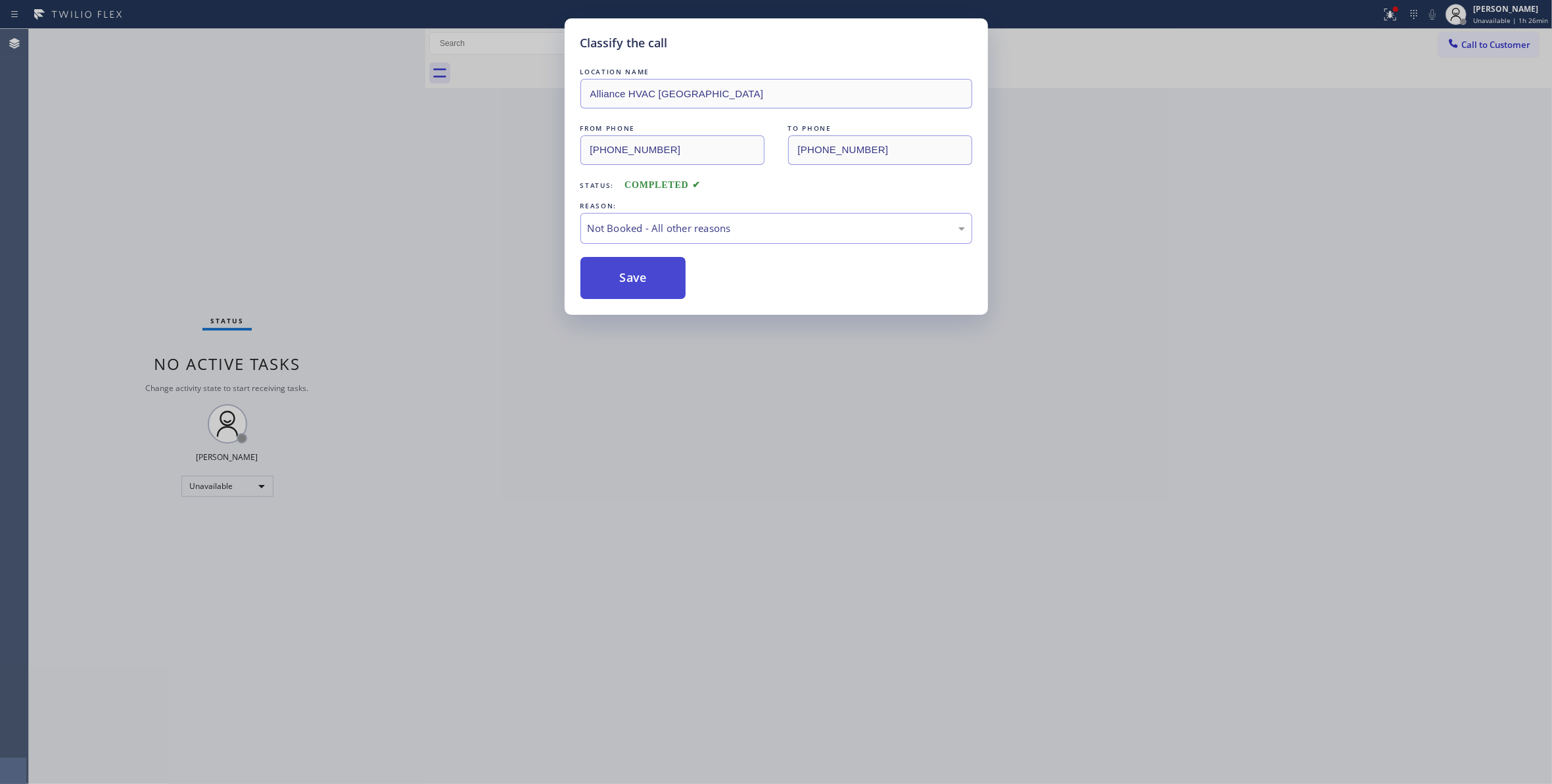
click at [629, 276] on button "Save" at bounding box center [633, 278] width 106 height 42
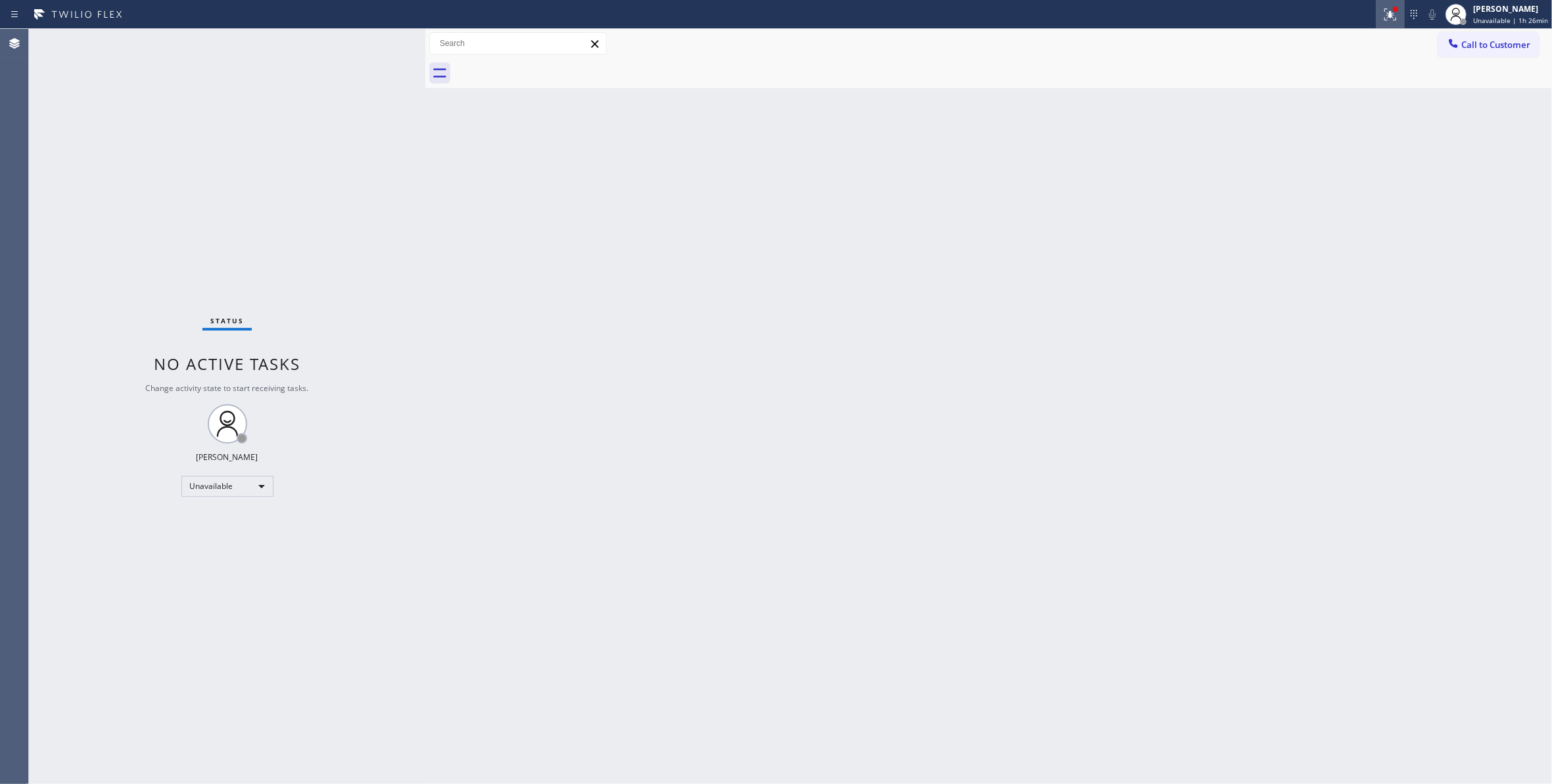
click at [1386, 13] on icon at bounding box center [1390, 14] width 16 height 16
click at [1254, 173] on button "Clear issues" at bounding box center [1313, 171] width 153 height 18
click at [1495, 41] on span "Call to Customer" at bounding box center [1496, 45] width 69 height 11
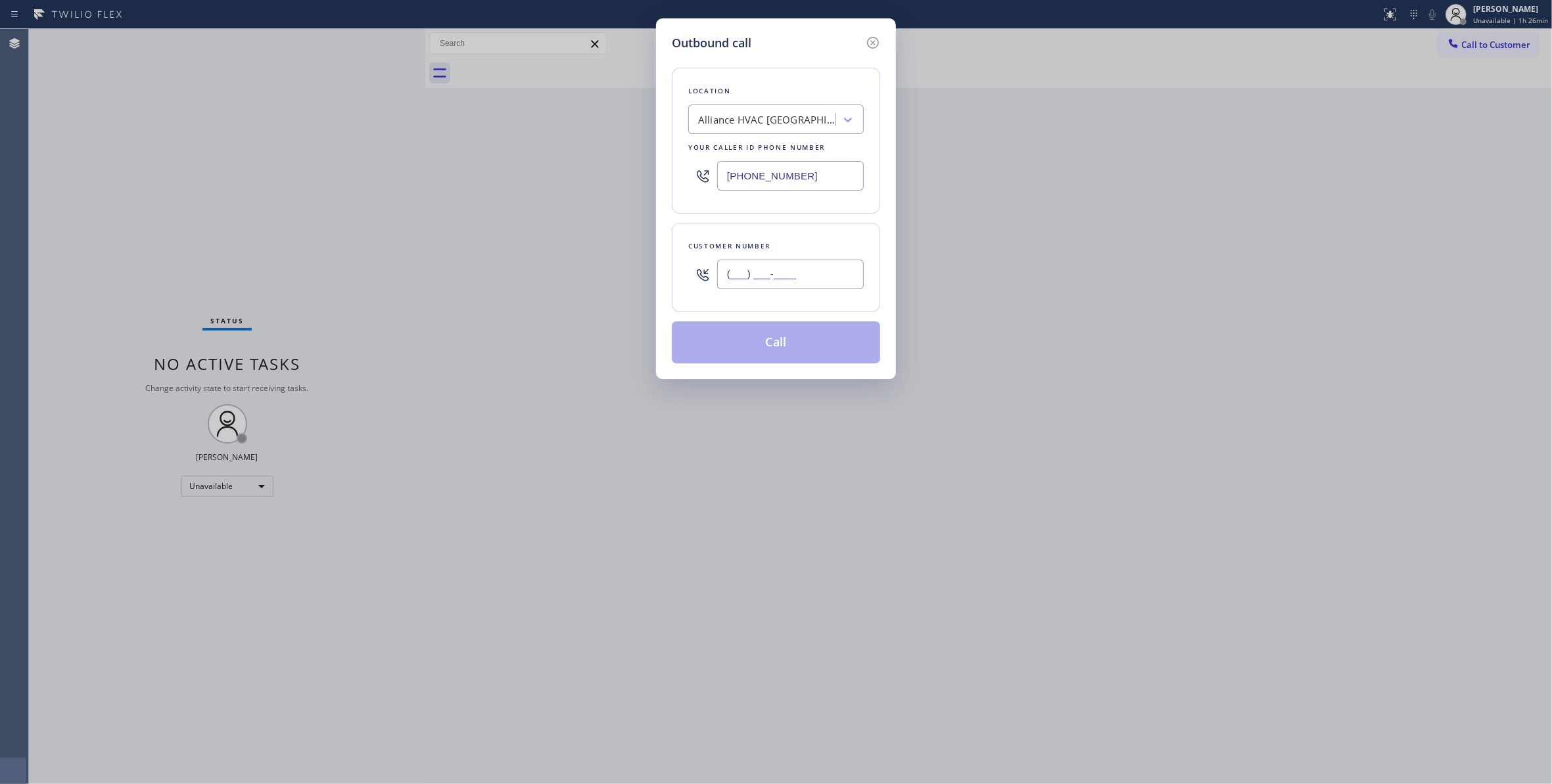
click at [806, 276] on input "(___) ___-____" at bounding box center [791, 273] width 147 height 30
paste input "310) 921-5660"
type input "[PHONE_NUMBER]"
click at [749, 355] on button "Call" at bounding box center [776, 342] width 209 height 42
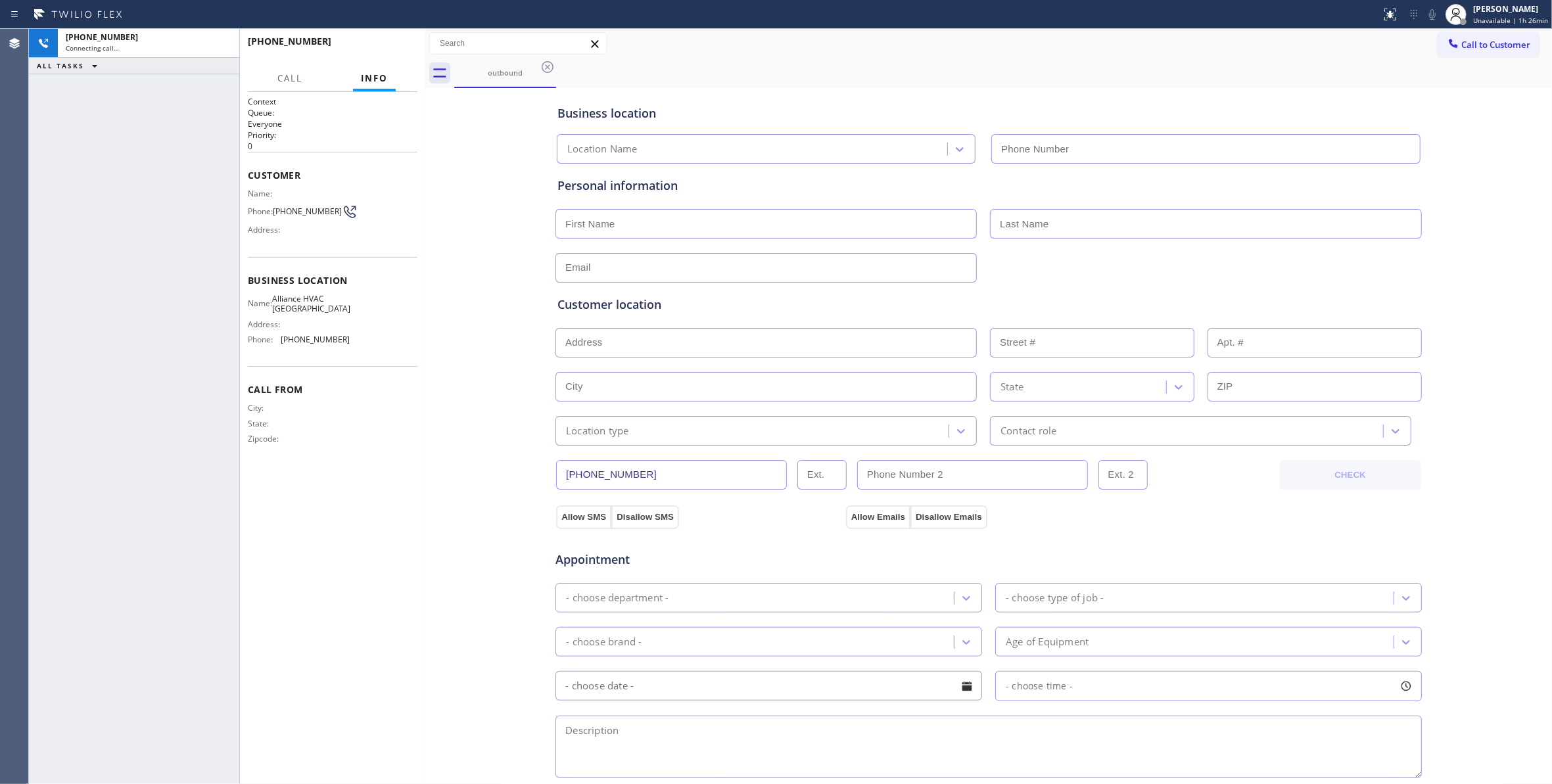
type input "[PHONE_NUMBER]"
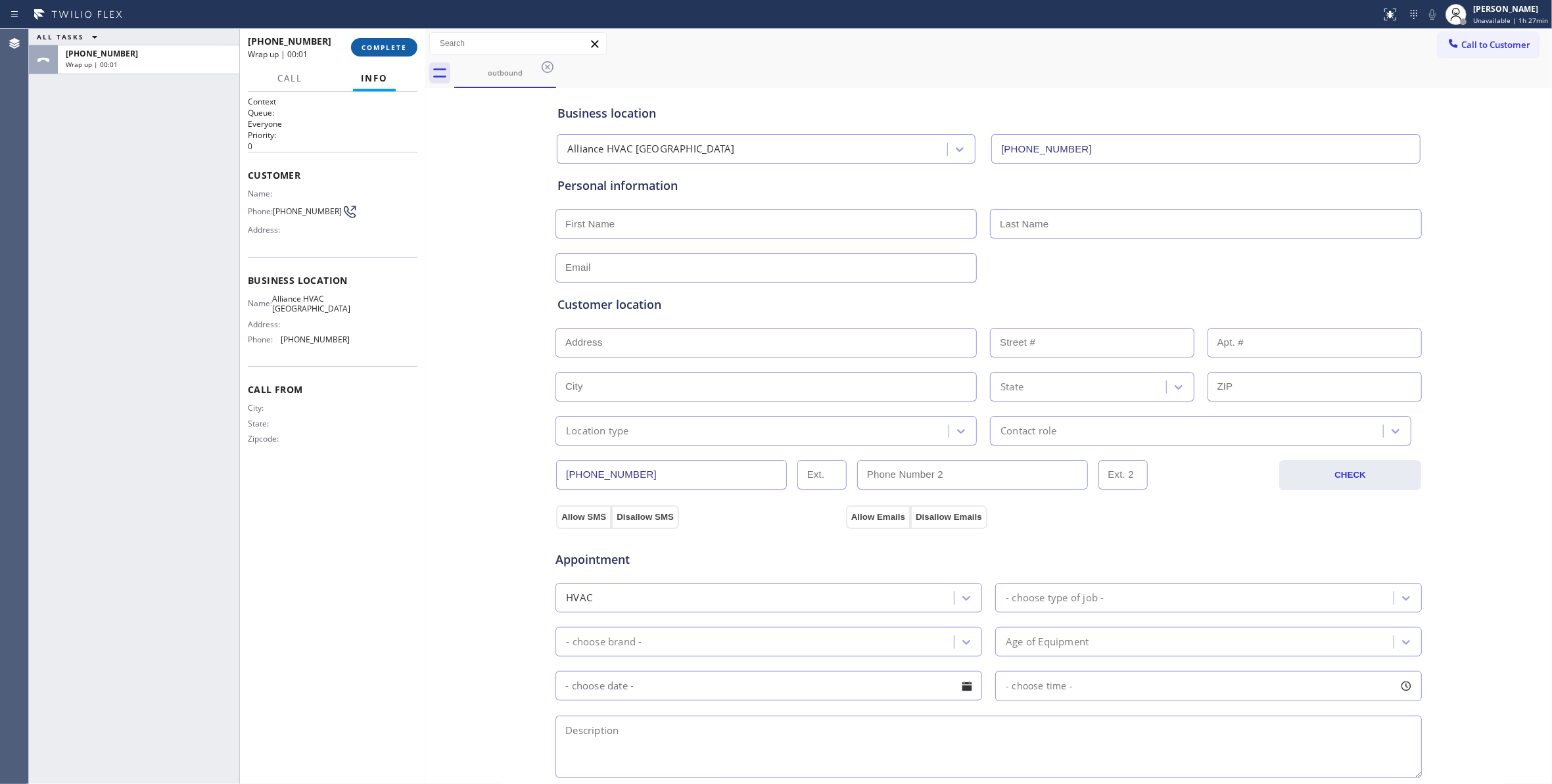
click at [381, 46] on span "COMPLETE" at bounding box center [384, 48] width 46 height 10
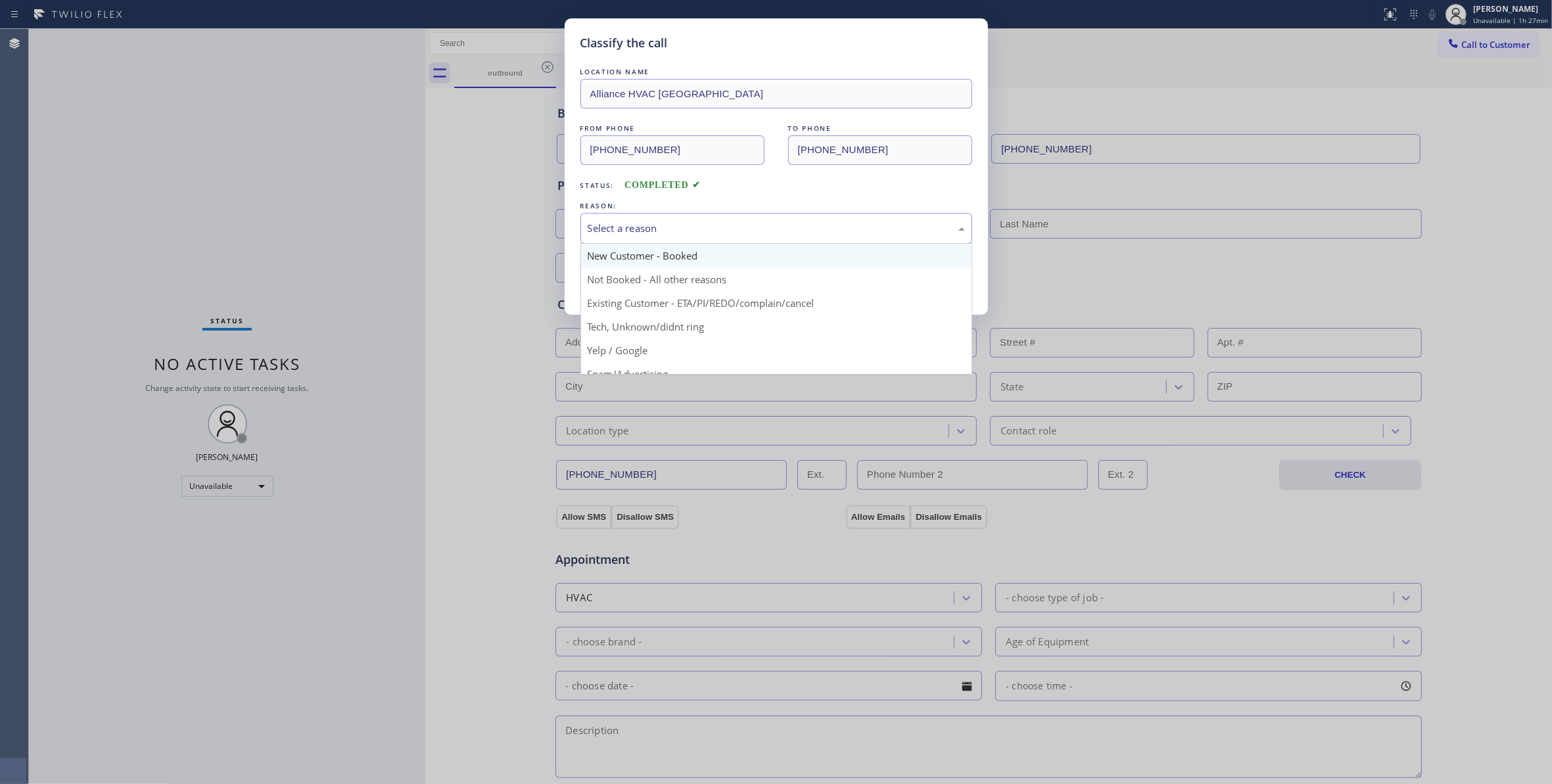
drag, startPoint x: 612, startPoint y: 224, endPoint x: 607, endPoint y: 255, distance: 31.4
click at [611, 224] on div "Select a reason" at bounding box center [776, 229] width 377 height 15
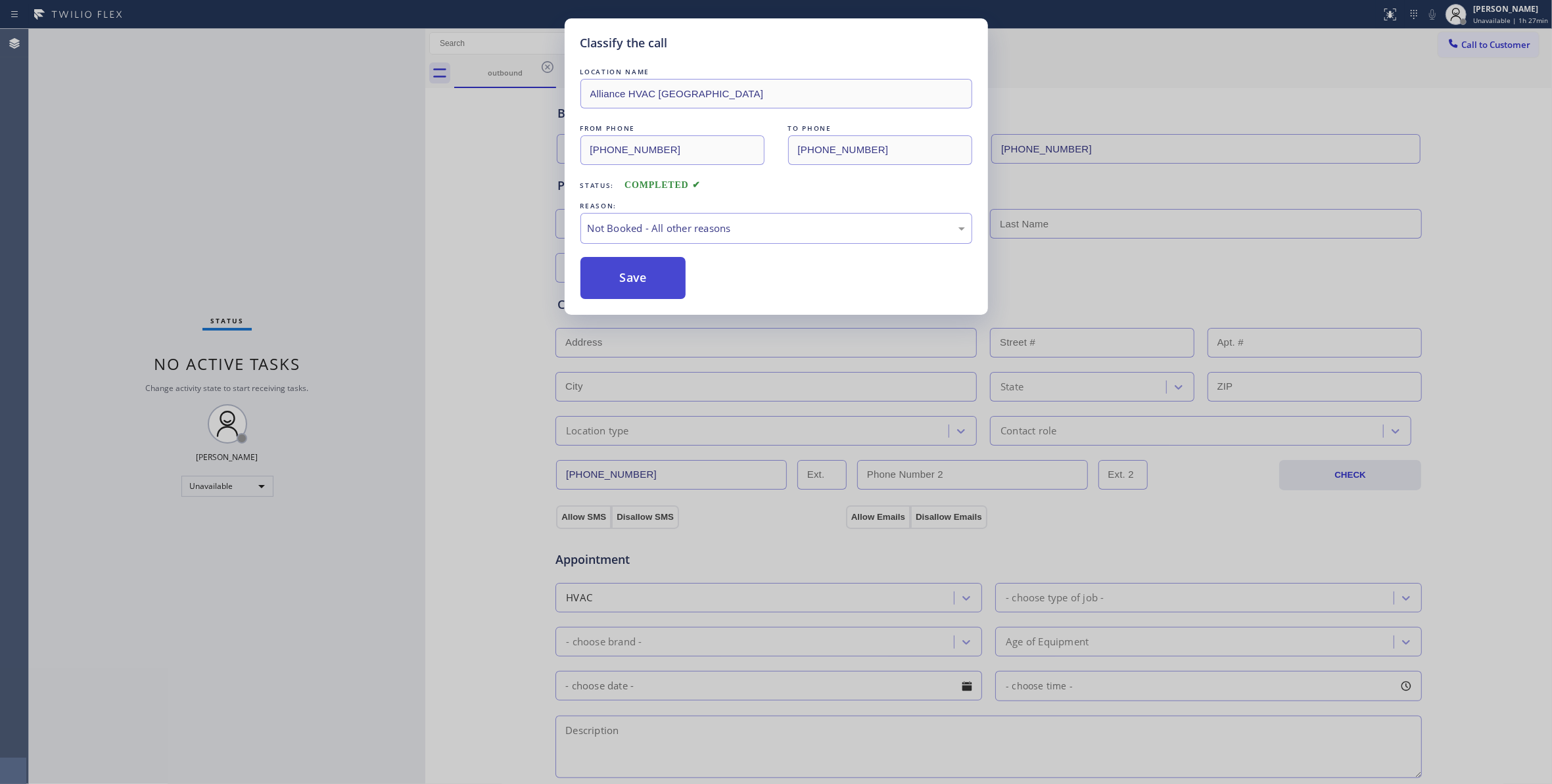
click at [607, 278] on button "Save" at bounding box center [633, 278] width 106 height 42
click at [606, 278] on button "Save" at bounding box center [633, 278] width 106 height 42
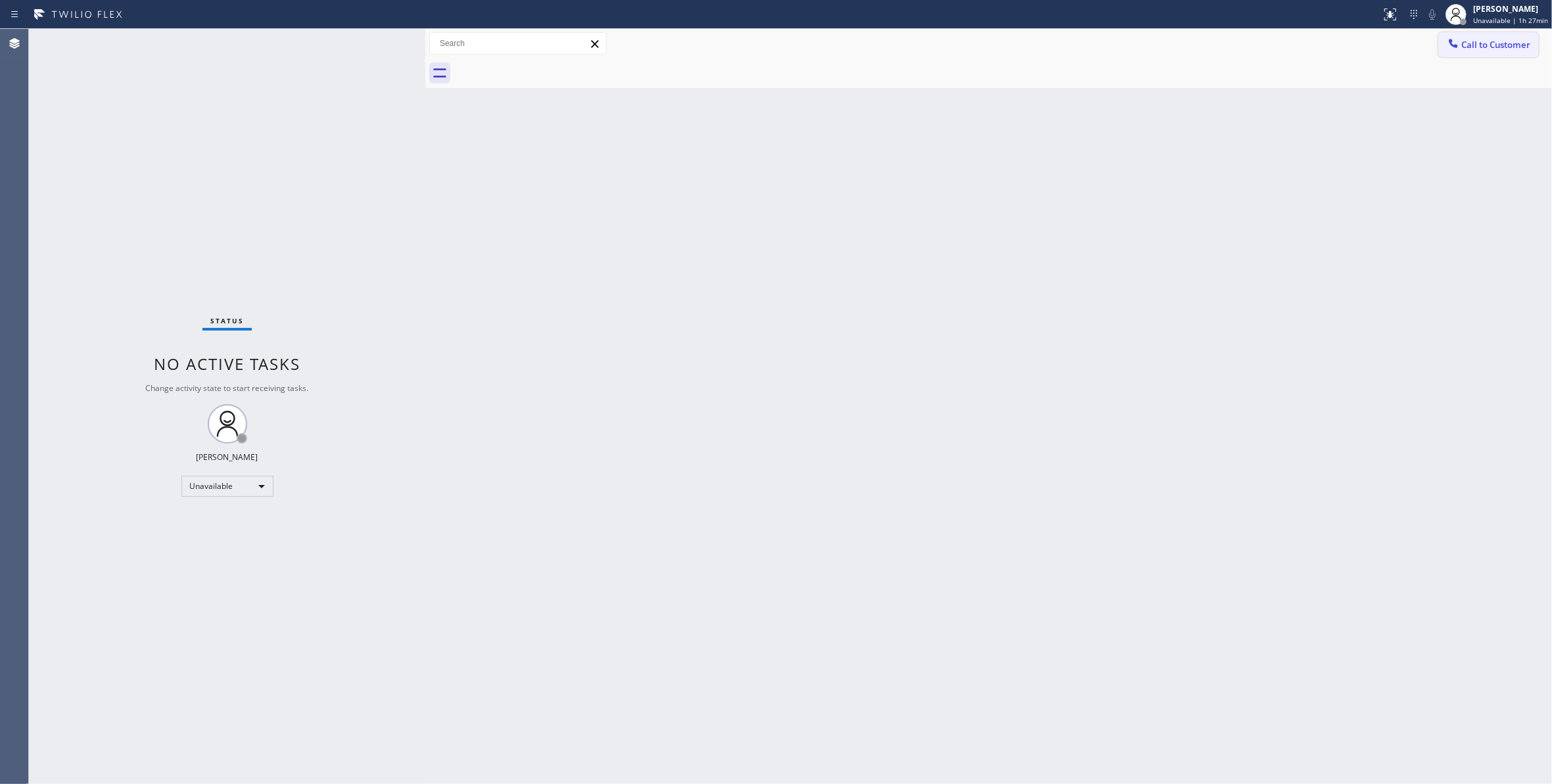
click at [1488, 48] on span "Call to Customer" at bounding box center [1496, 45] width 69 height 11
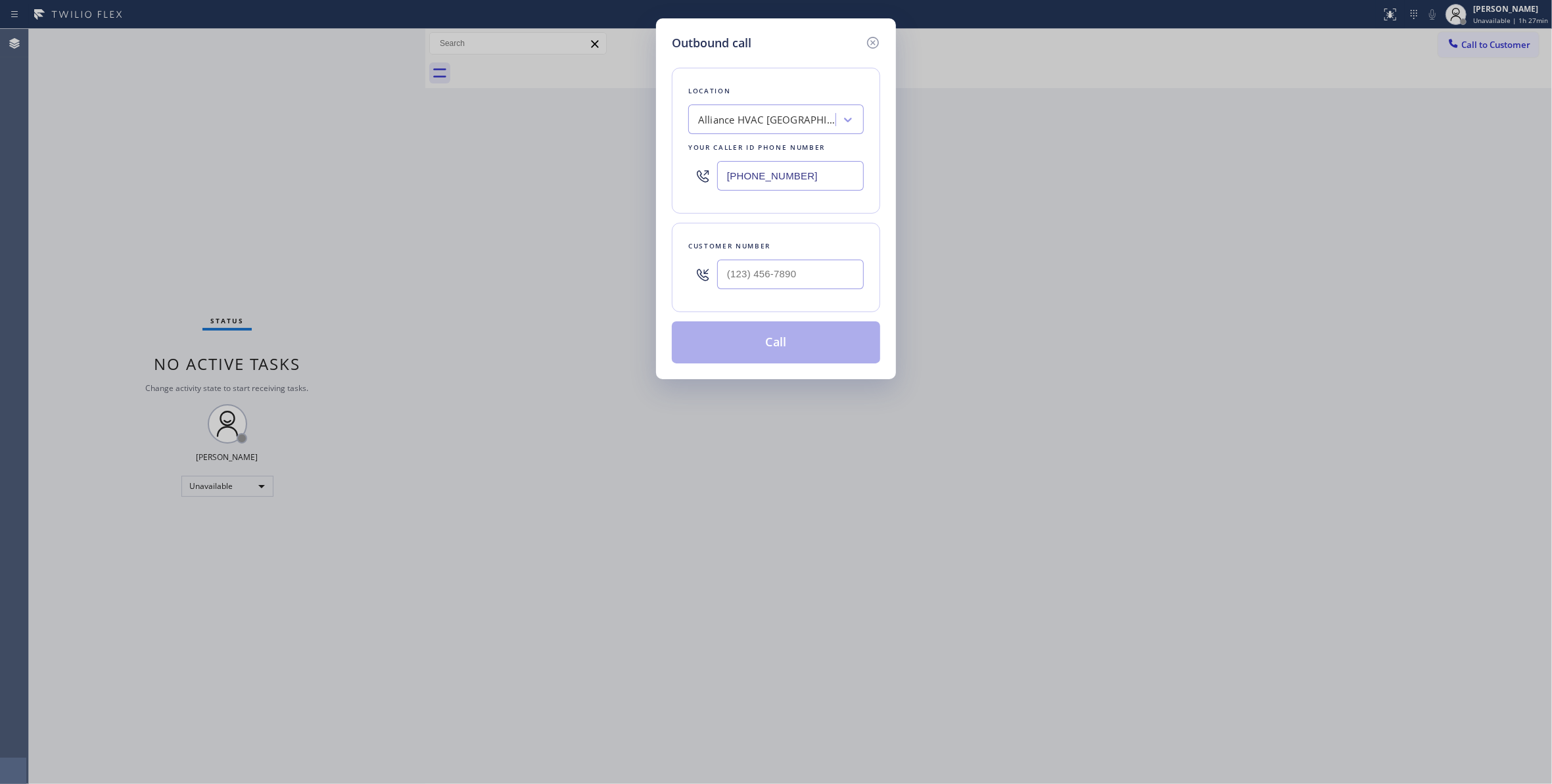
drag, startPoint x: 823, startPoint y: 176, endPoint x: 169, endPoint y: 169, distance: 654.0
click at [179, 169] on div "Outbound call Location Alliance HVAC [GEOGRAPHIC_DATA] Your caller id phone num…" at bounding box center [776, 392] width 1552 height 784
paste input "954) 799-3474"
type input "[PHONE_NUMBER]"
click at [816, 268] on input "(___) ___-____" at bounding box center [791, 273] width 147 height 30
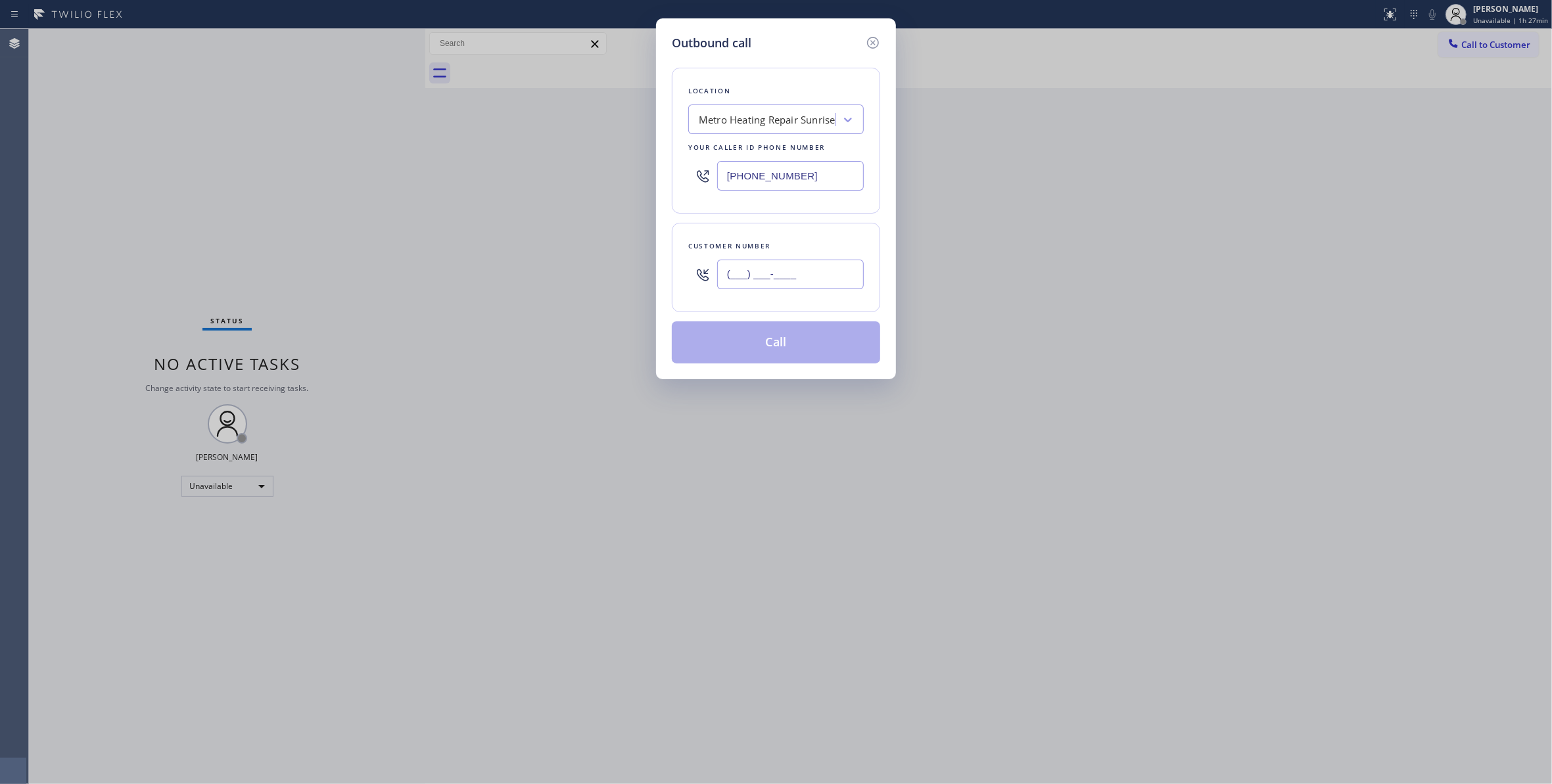
paste input "954) 676-7903"
type input "[PHONE_NUMBER]"
click at [724, 346] on button "Call" at bounding box center [776, 342] width 209 height 42
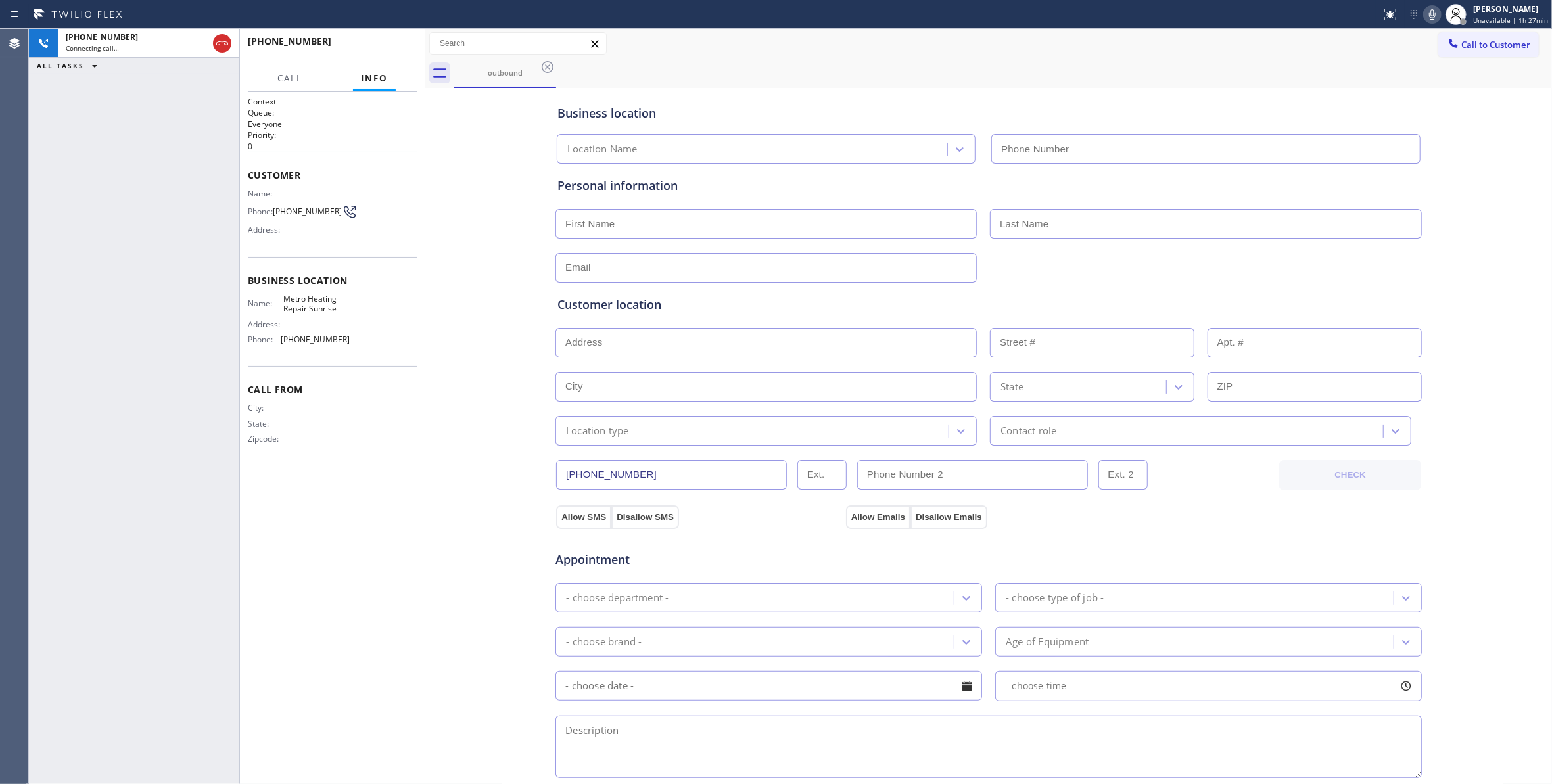
type input "[PHONE_NUMBER]"
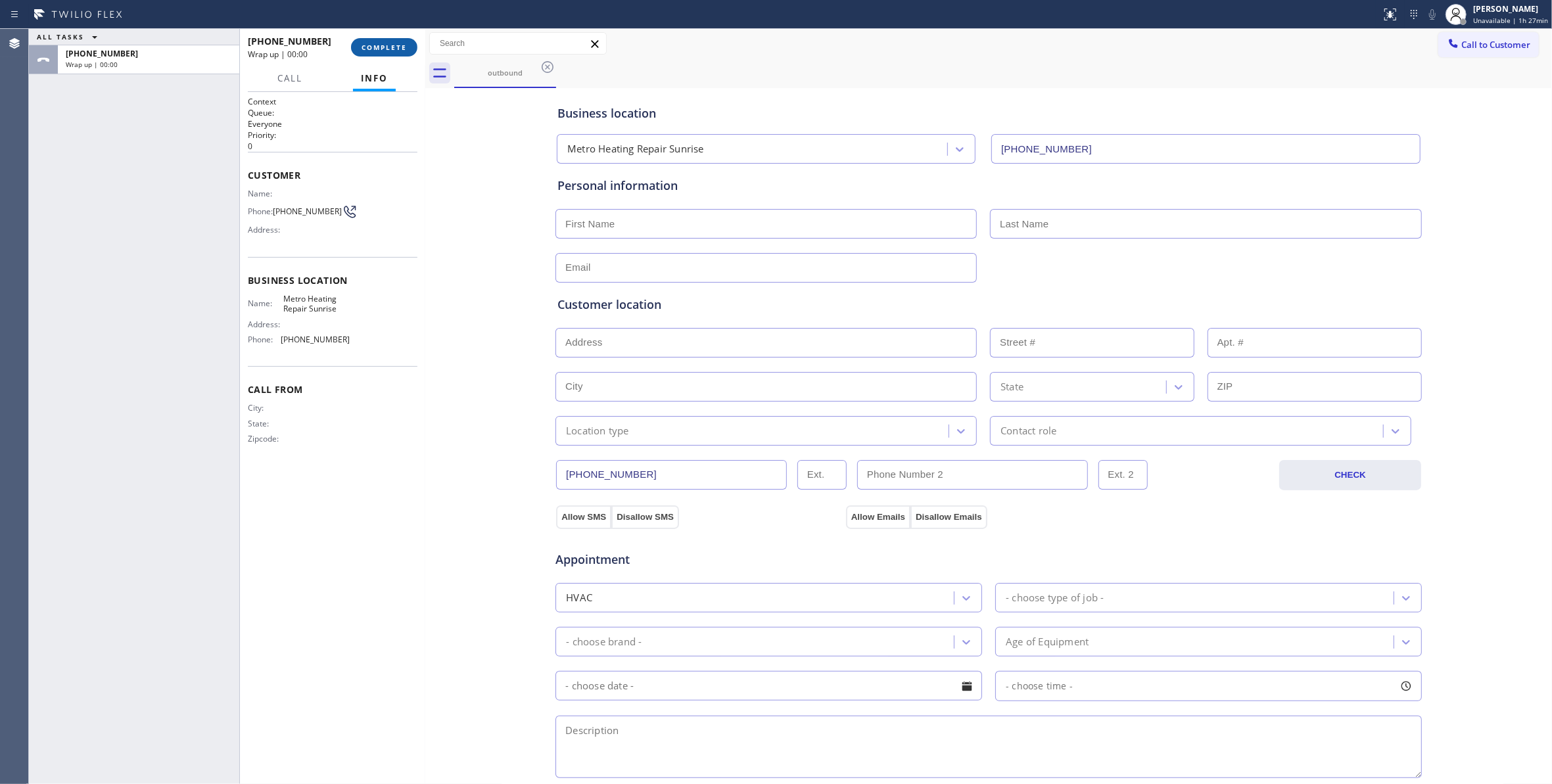
click at [380, 53] on button "COMPLETE" at bounding box center [384, 47] width 67 height 18
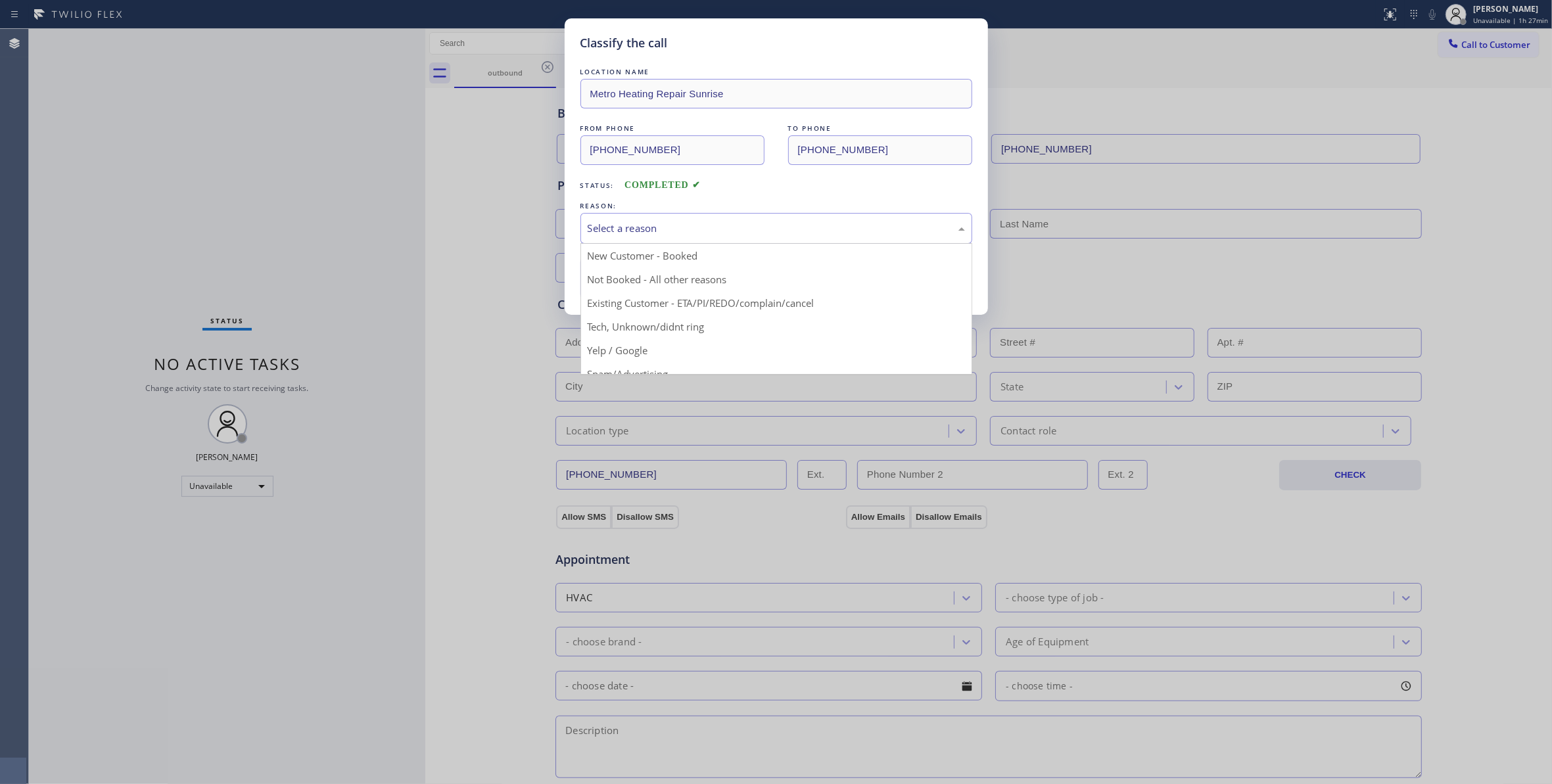
click at [683, 222] on div "Select a reason" at bounding box center [776, 229] width 377 height 15
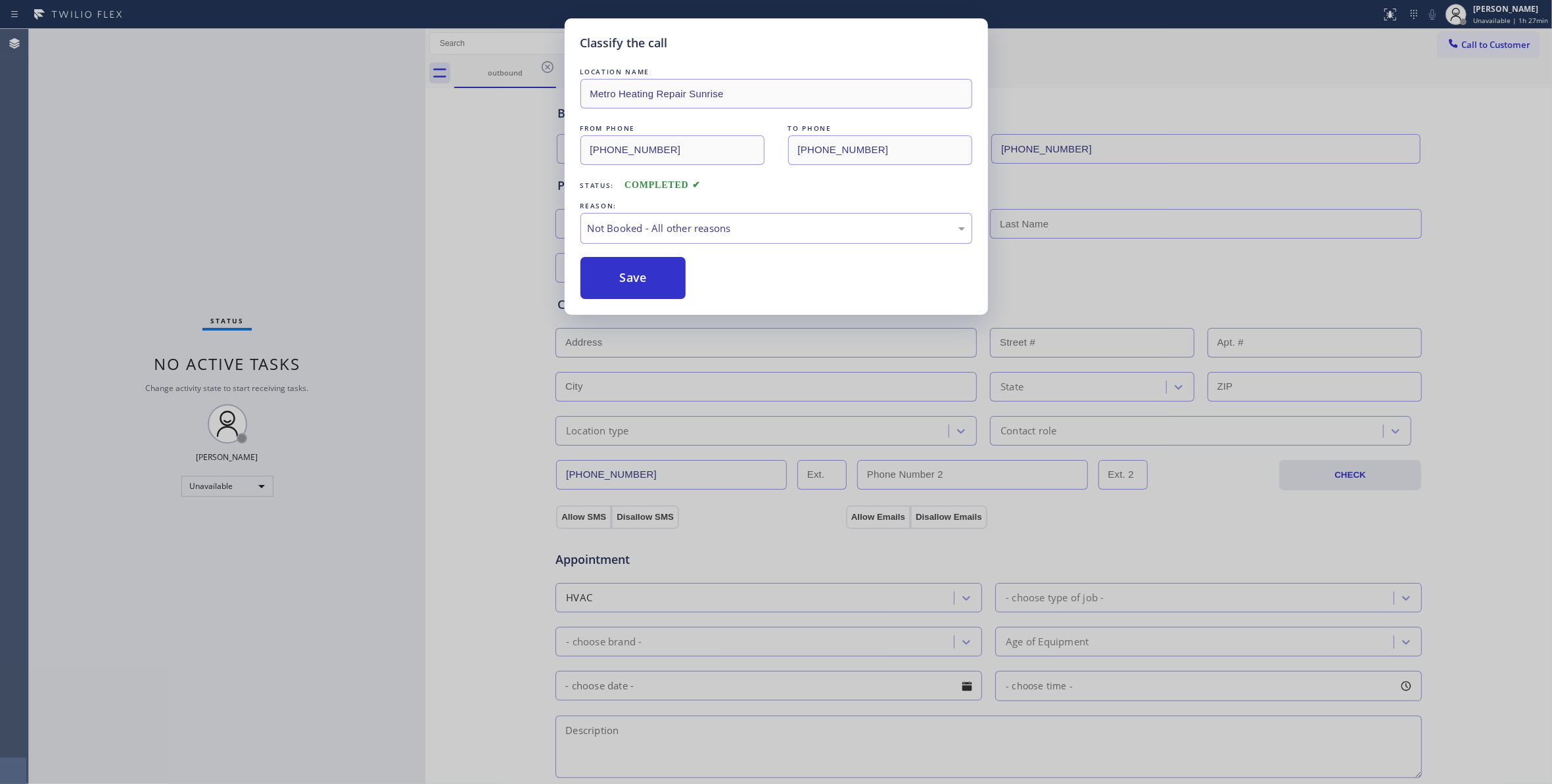
click at [645, 278] on button "Save" at bounding box center [633, 278] width 106 height 42
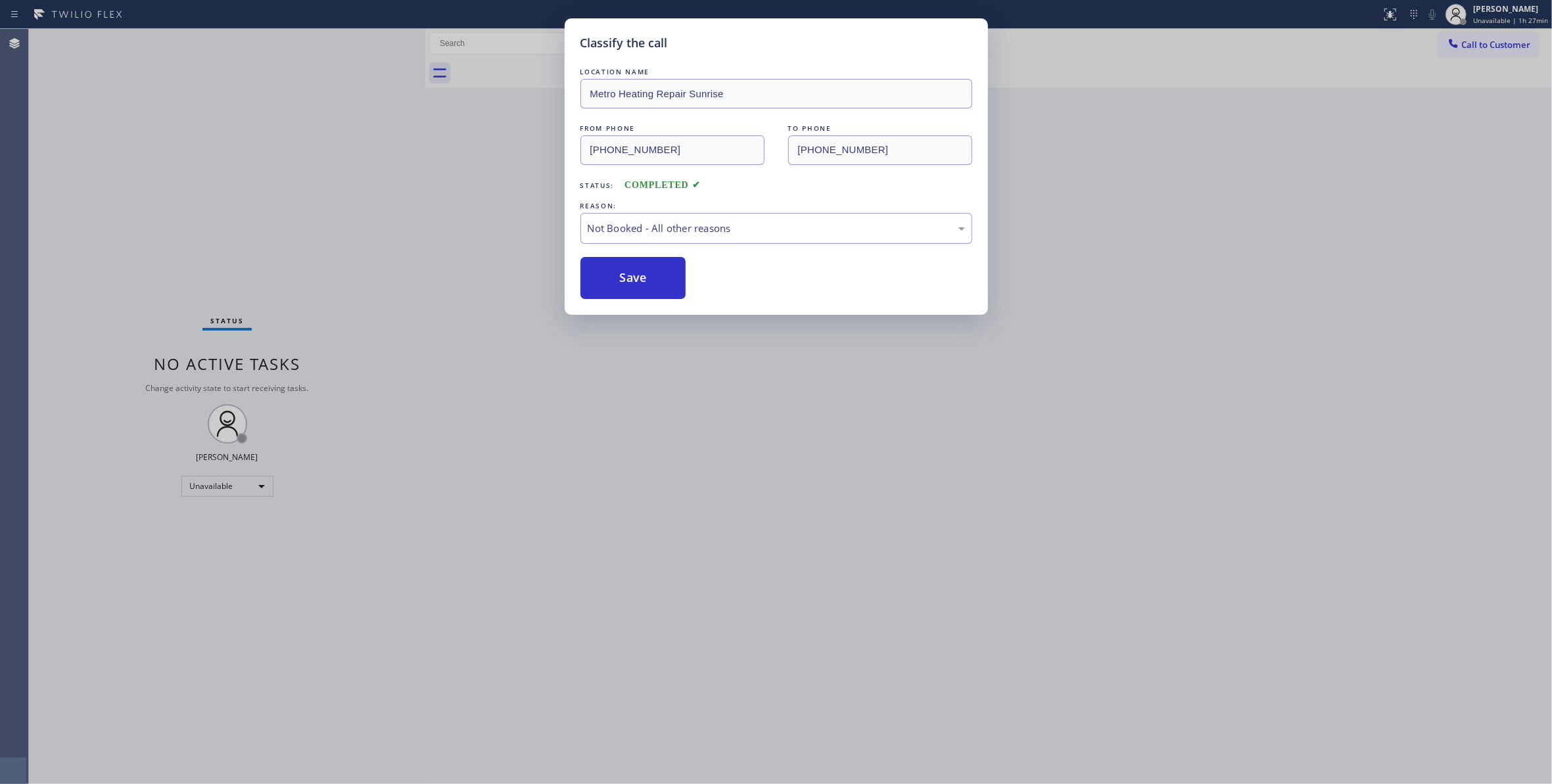
click at [645, 278] on button "Save" at bounding box center [633, 278] width 106 height 42
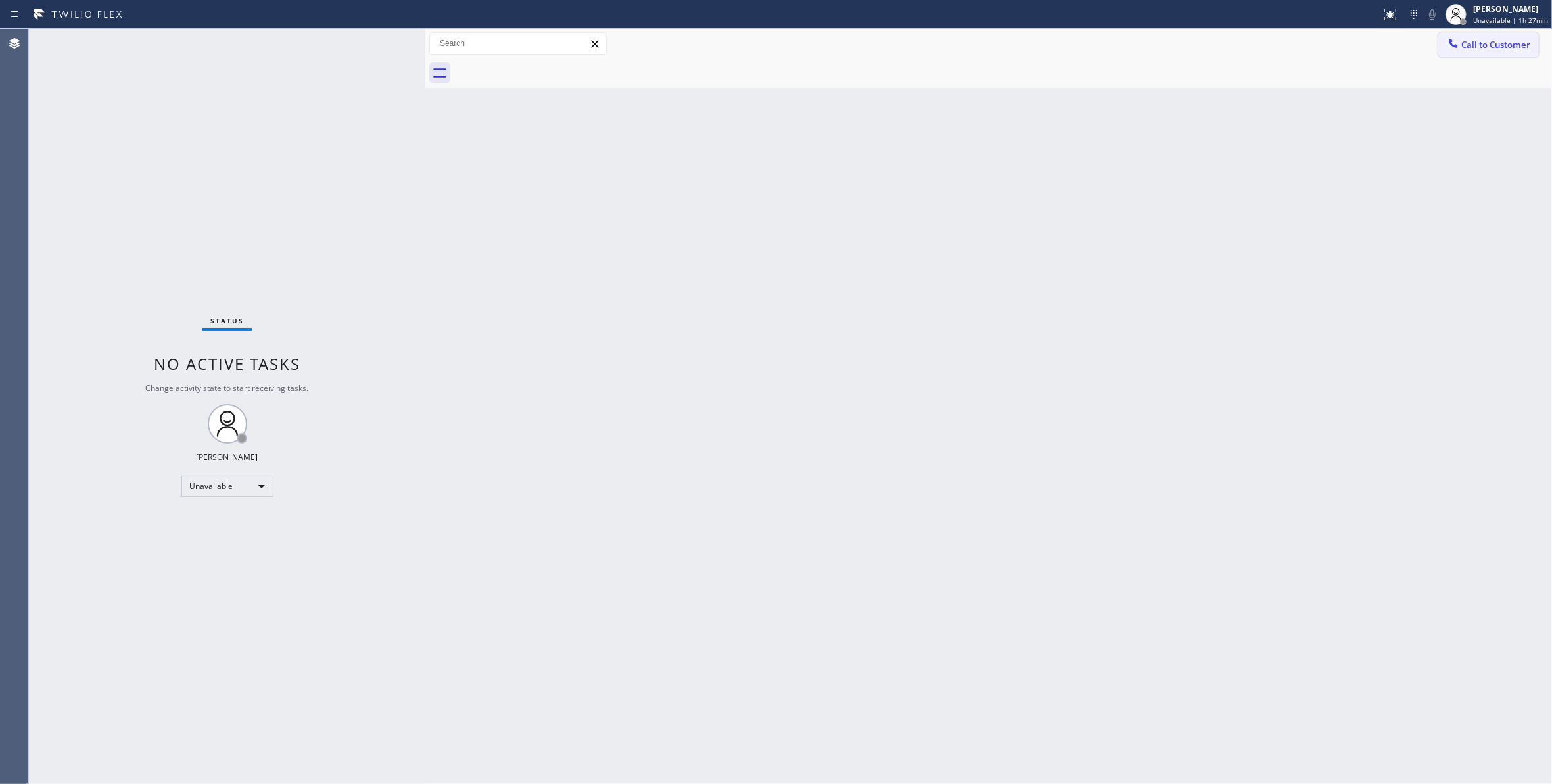
click at [1494, 52] on button "Call to Customer" at bounding box center [1488, 45] width 101 height 25
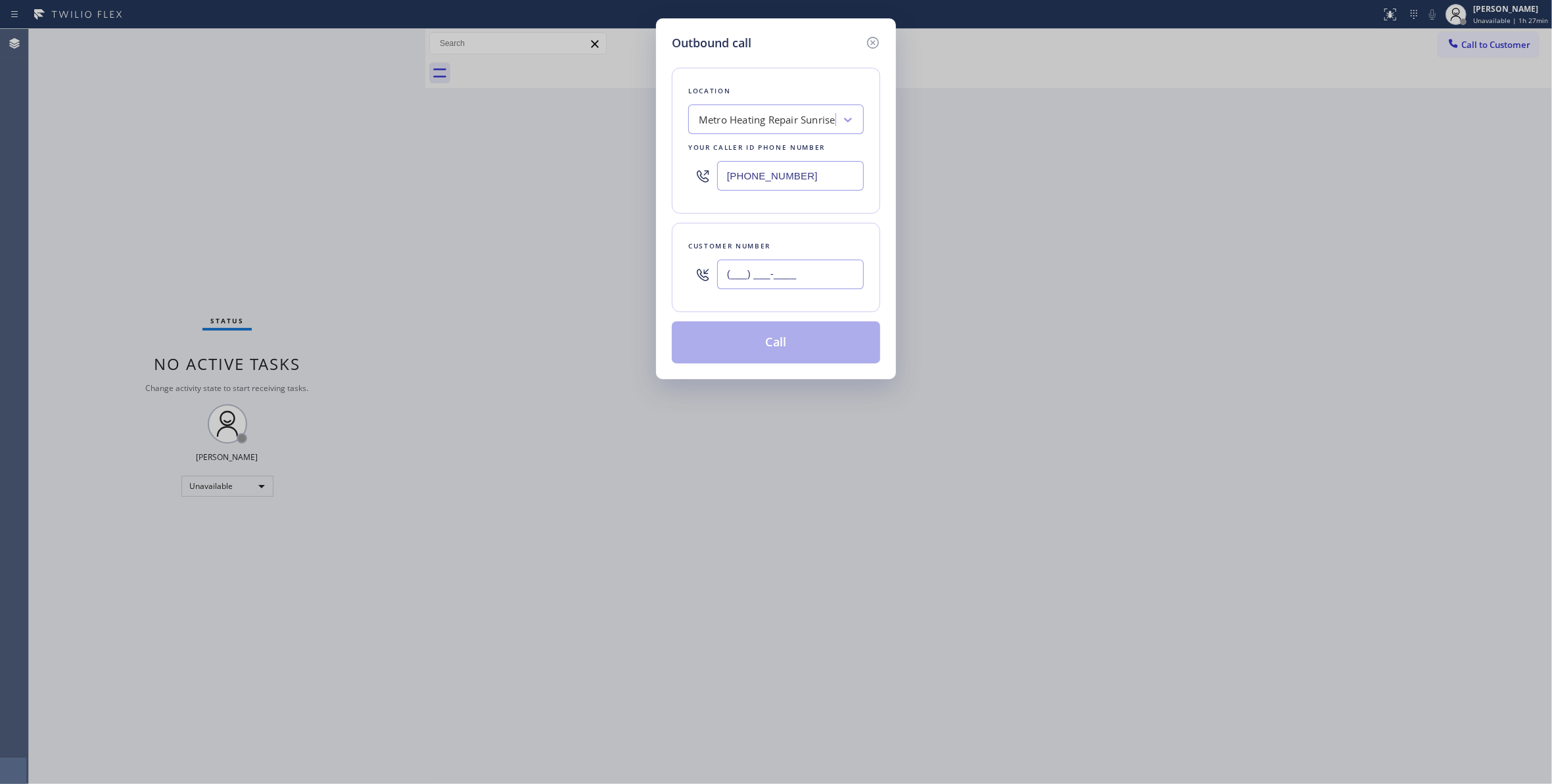
click at [806, 279] on input "(___) ___-____" at bounding box center [791, 273] width 147 height 30
paste input "954) 676-7903"
type input "[PHONE_NUMBER]"
click at [785, 347] on button "Call" at bounding box center [776, 342] width 209 height 42
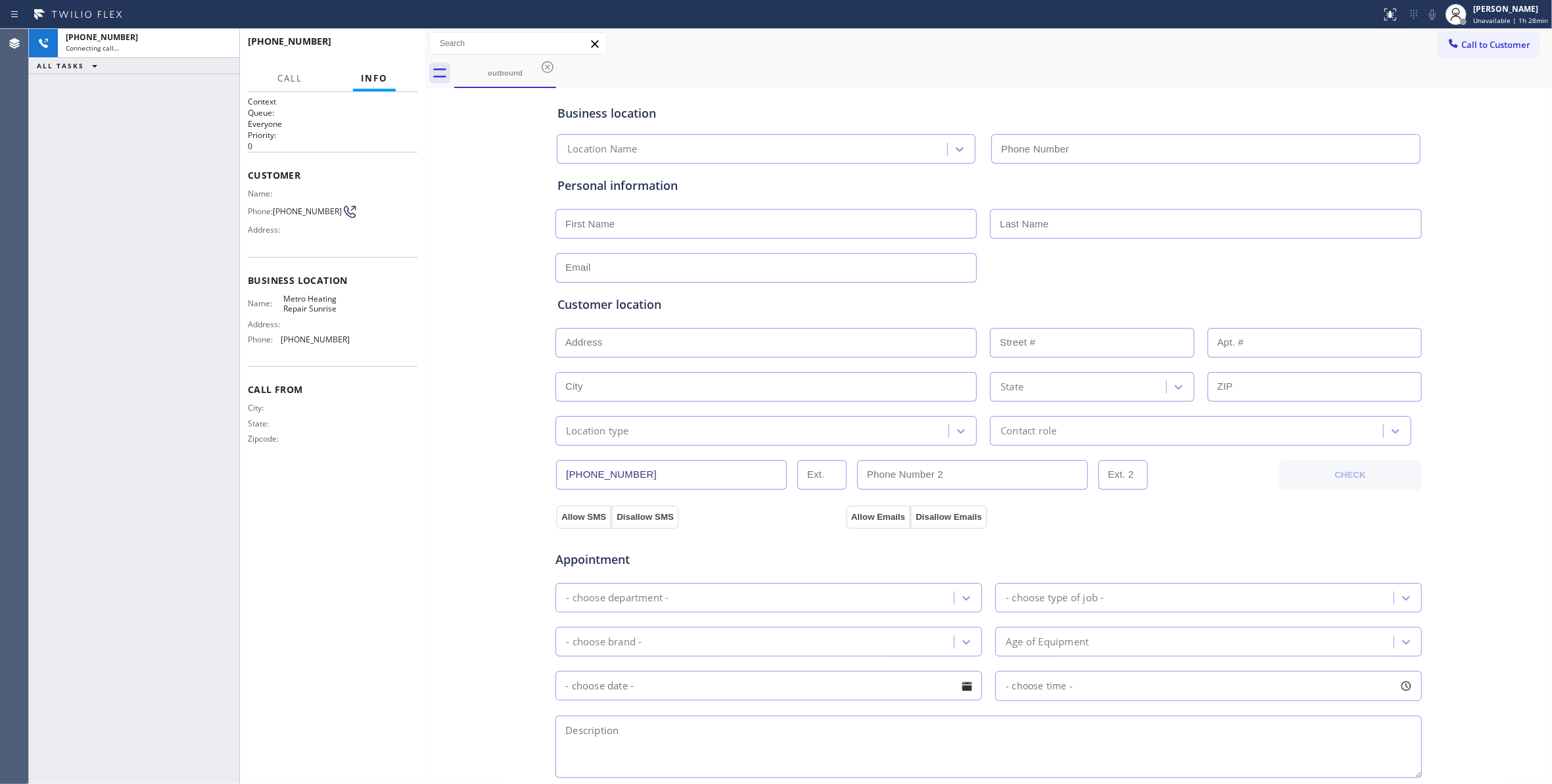
type input "[PHONE_NUMBER]"
click at [388, 55] on button "HANG UP" at bounding box center [387, 47] width 61 height 18
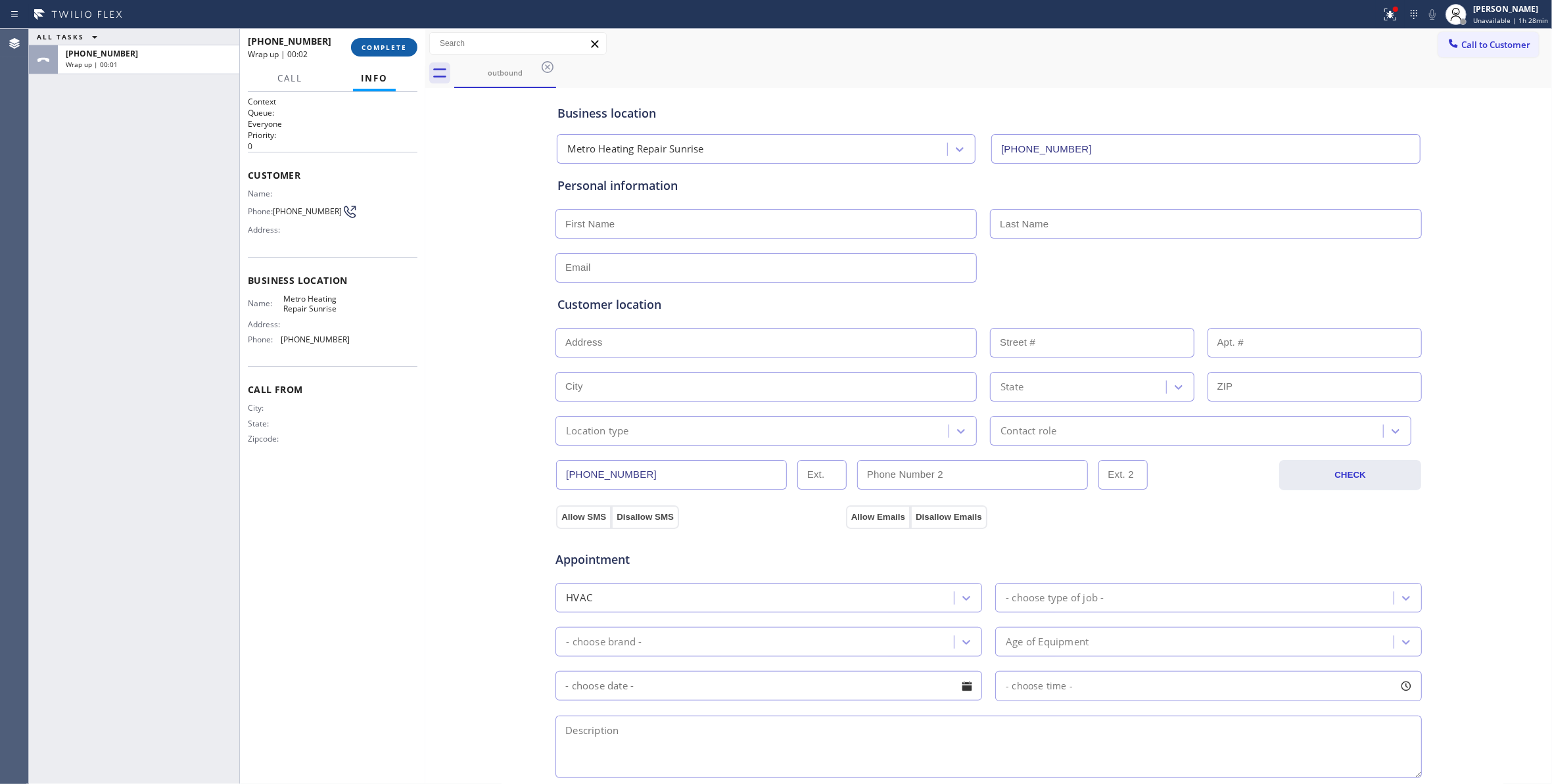
click at [388, 50] on span "COMPLETE" at bounding box center [384, 48] width 46 height 10
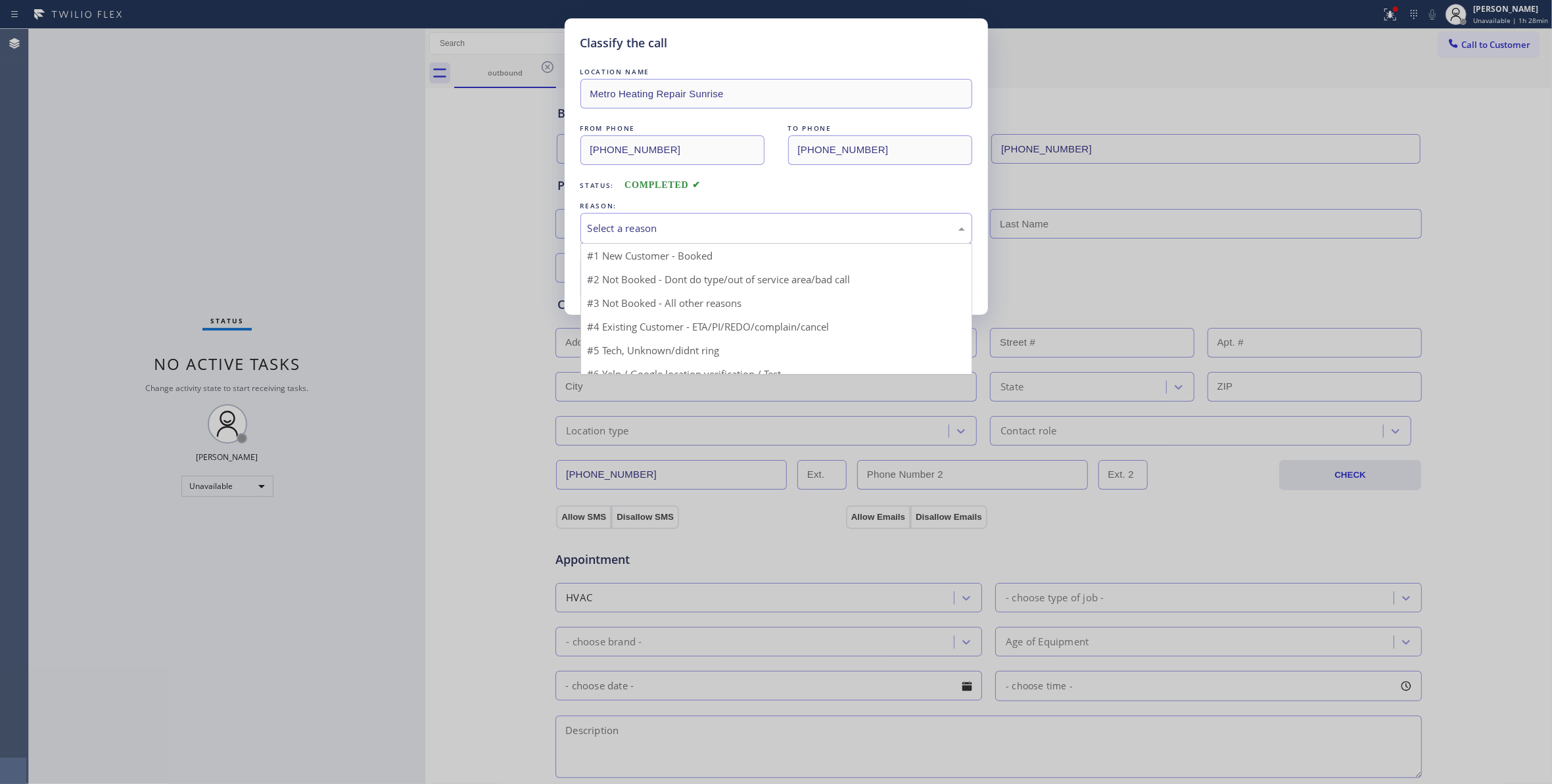
click at [605, 243] on div "Select a reason #1 New Customer - Booked #2 Not Booked - Dont do type/out of se…" at bounding box center [776, 229] width 392 height 30
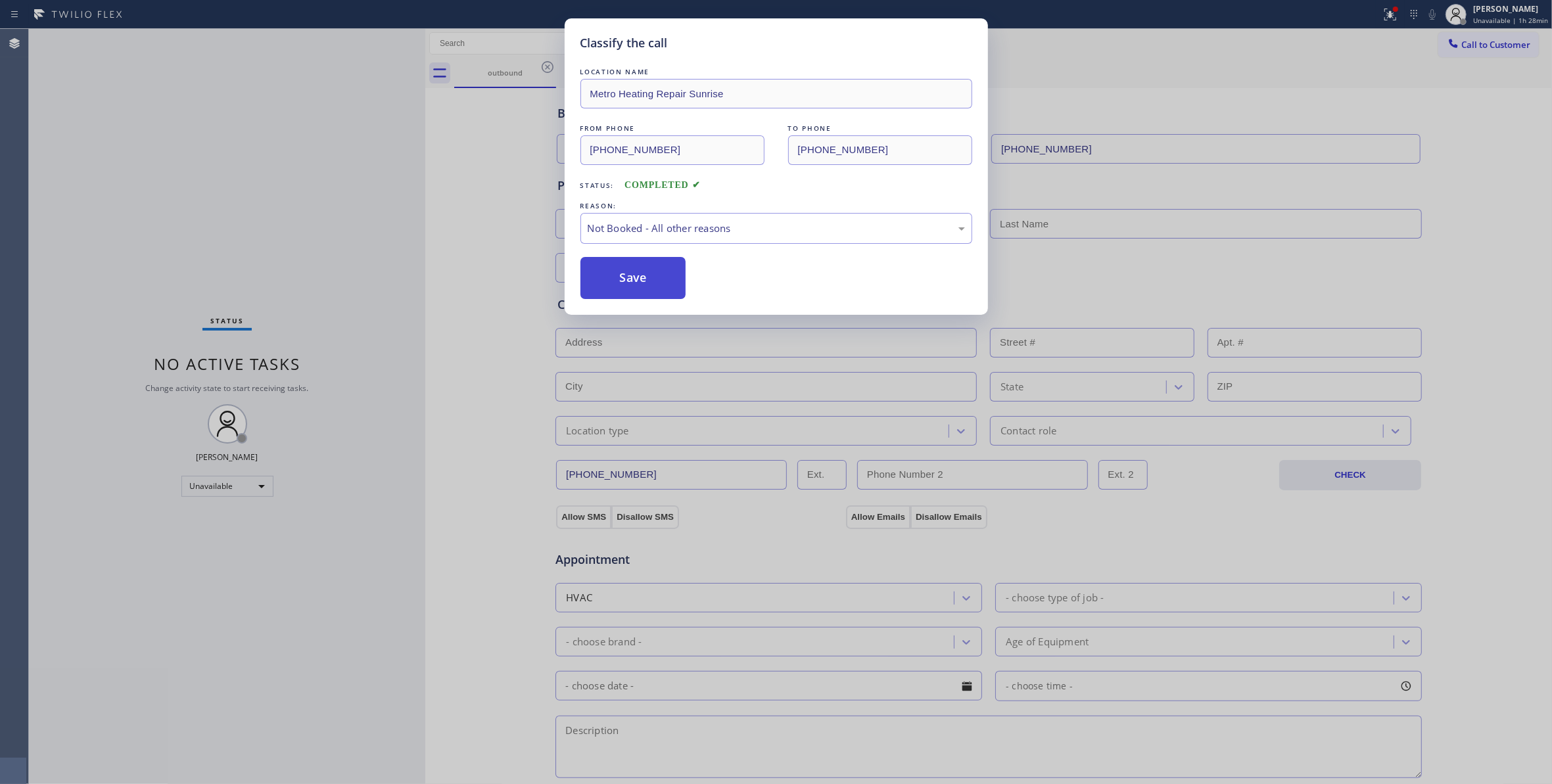
click at [615, 287] on button "Save" at bounding box center [633, 278] width 106 height 42
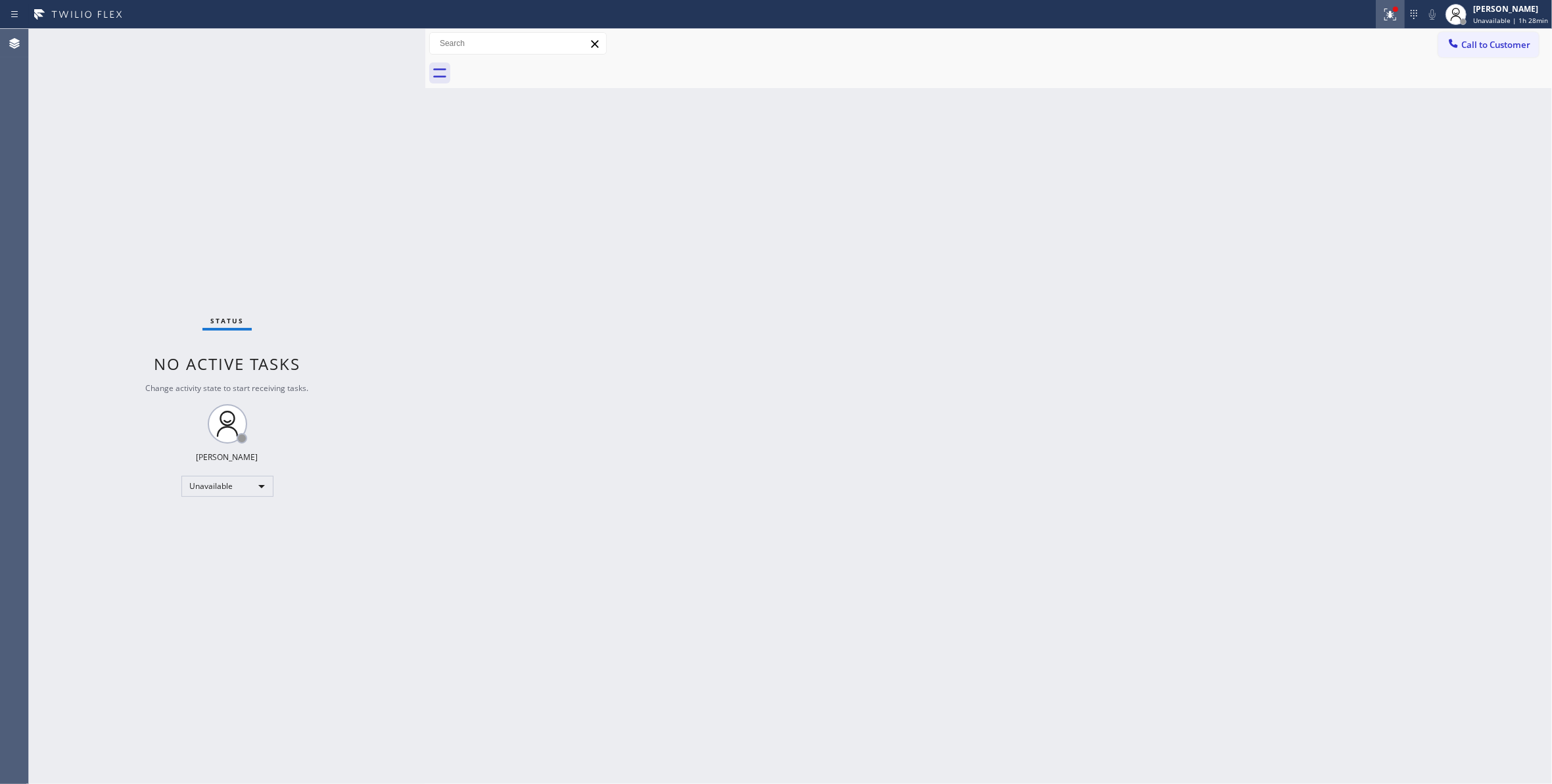
click at [1384, 13] on icon at bounding box center [1390, 14] width 11 height 11
click at [1339, 171] on span "Clear issues" at bounding box center [1314, 172] width 62 height 10
drag, startPoint x: 1476, startPoint y: 49, endPoint x: 1230, endPoint y: 162, distance: 270.7
click at [1478, 49] on span "Call to Customer" at bounding box center [1496, 45] width 69 height 11
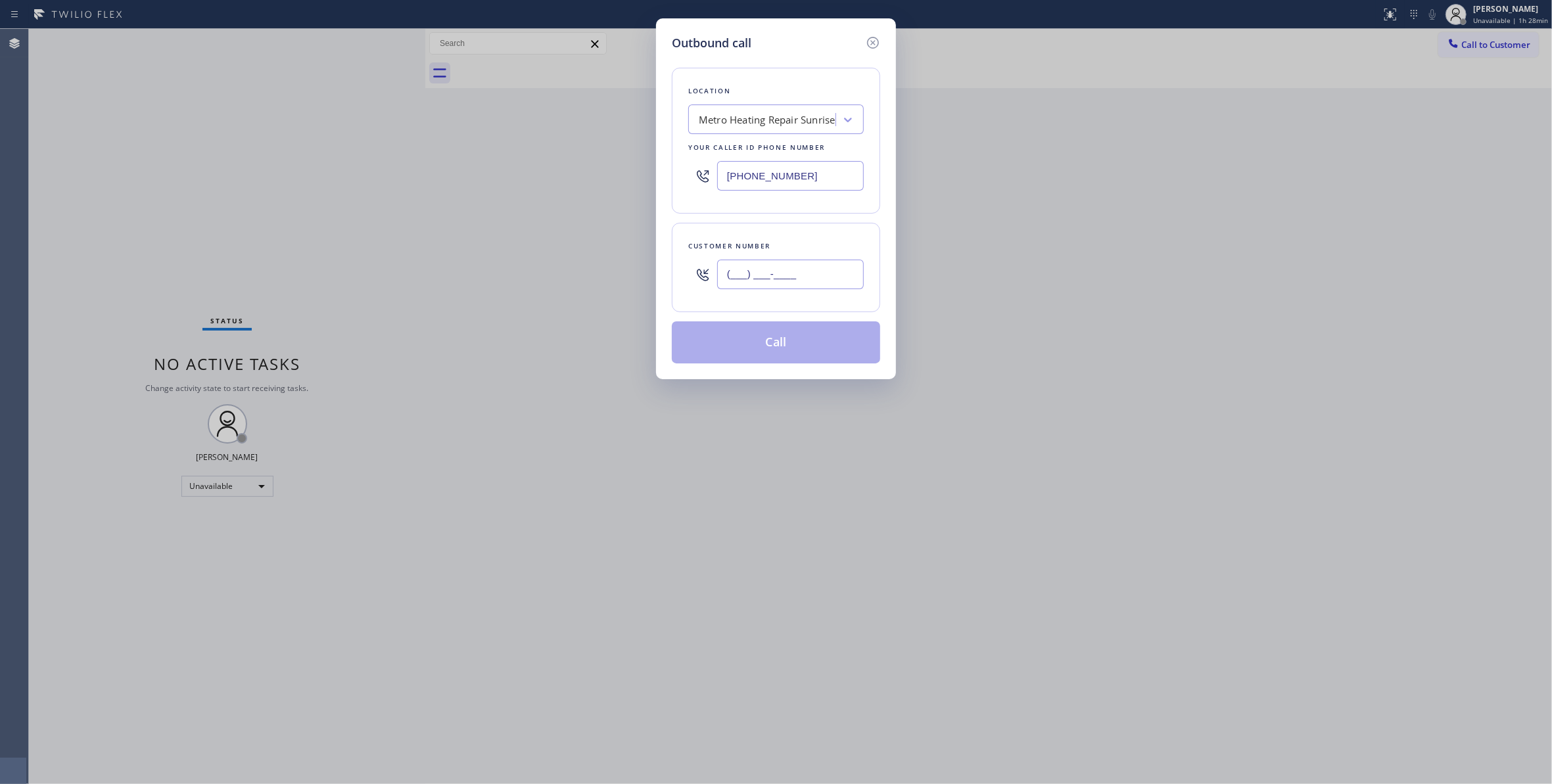
click at [793, 273] on input "(___) ___-____" at bounding box center [791, 273] width 147 height 30
paste input "954) 676-7903"
type input "[PHONE_NUMBER]"
click at [755, 332] on button "Call" at bounding box center [776, 342] width 209 height 42
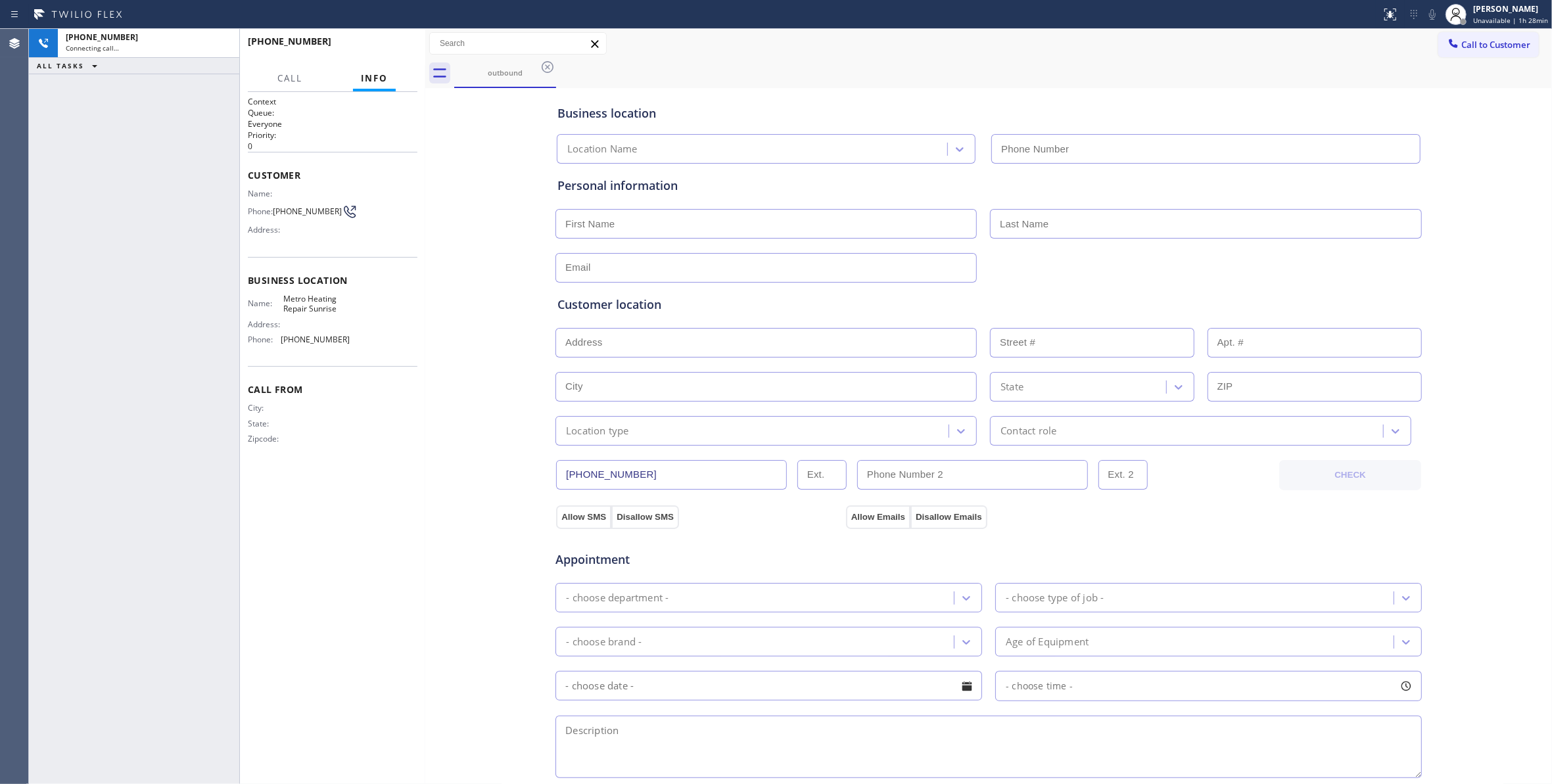
type input "[PHONE_NUMBER]"
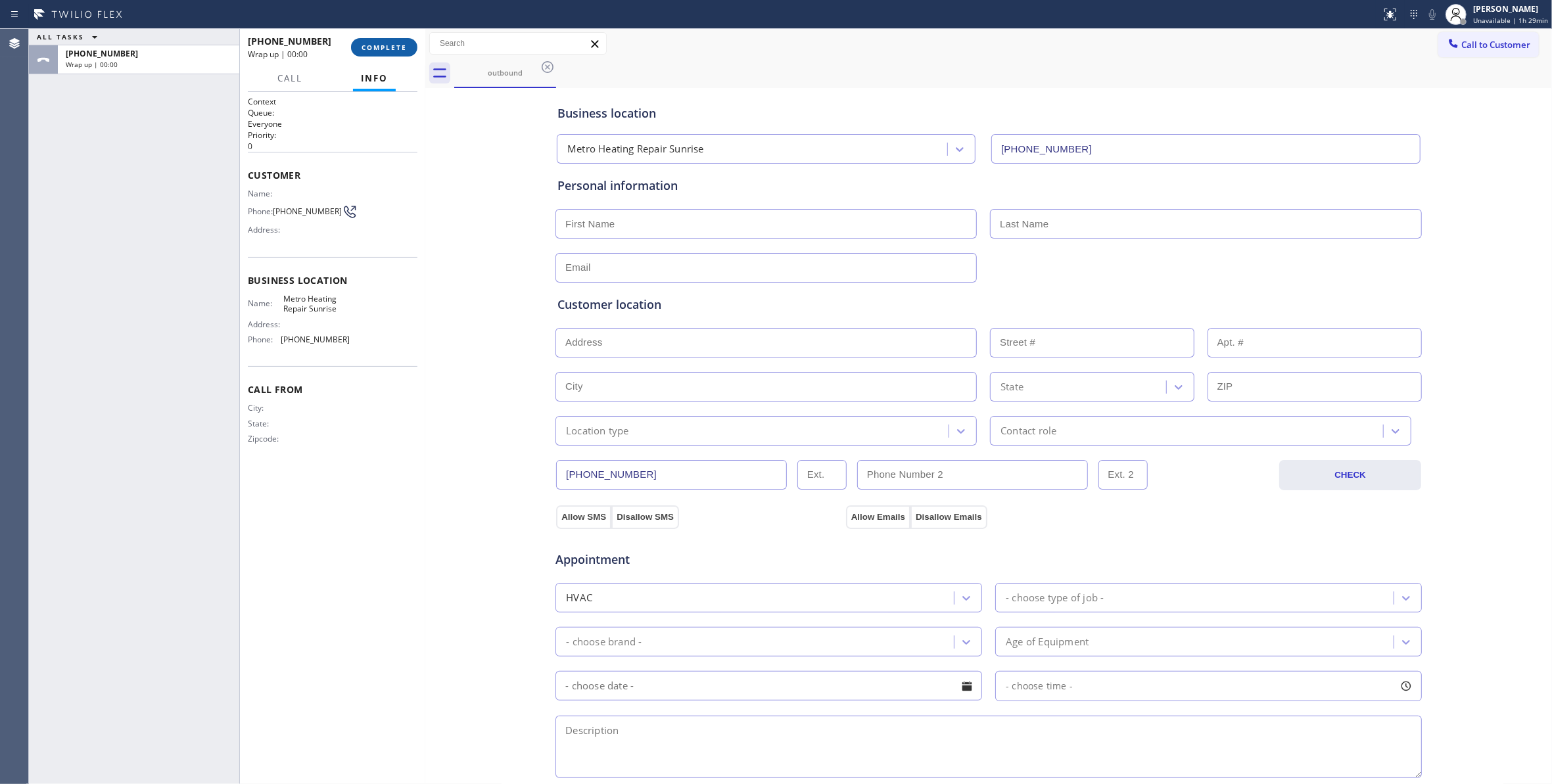
click at [390, 48] on span "COMPLETE" at bounding box center [384, 48] width 46 height 10
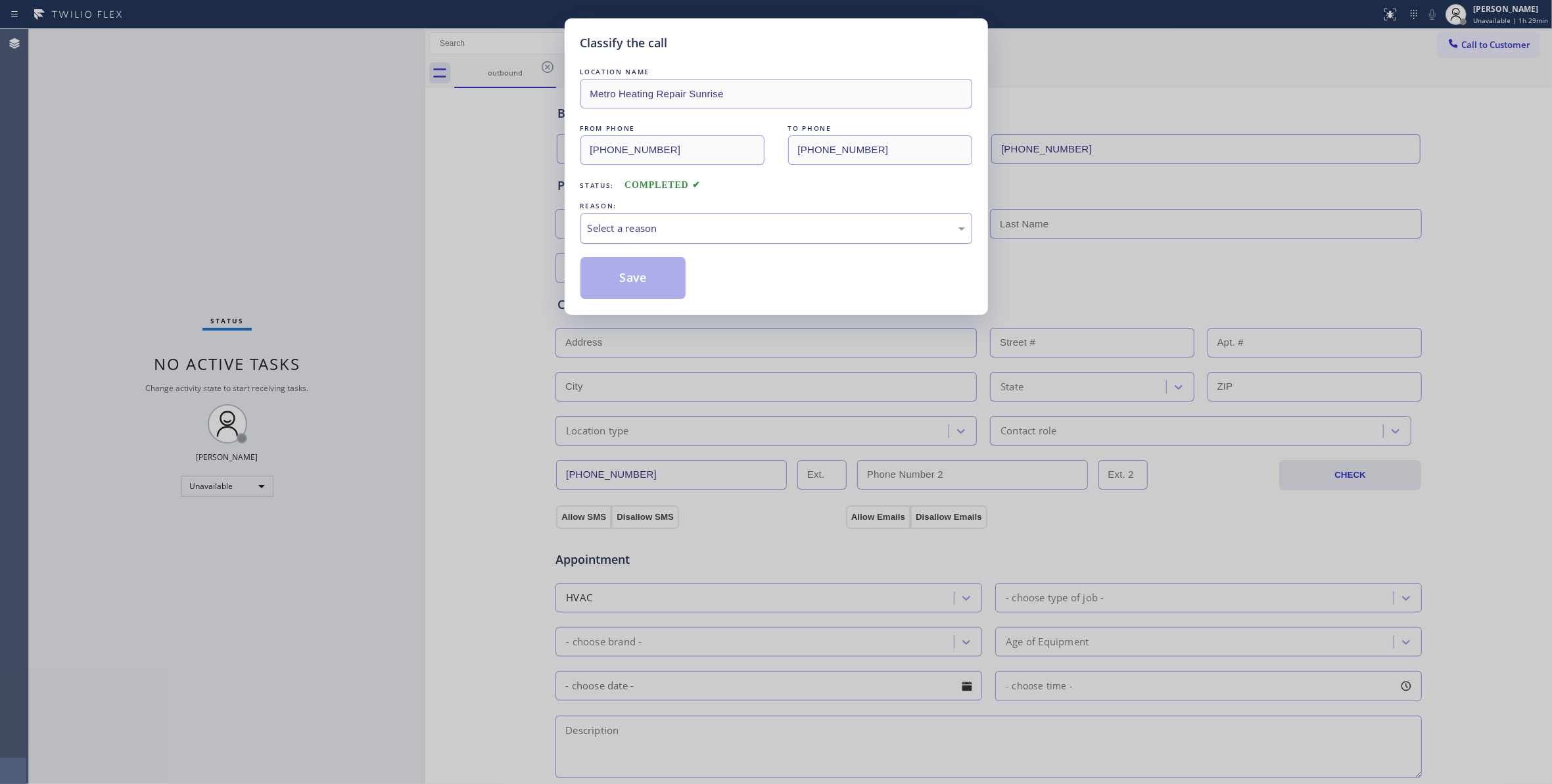
click at [627, 227] on div "Select a reason" at bounding box center [776, 229] width 377 height 15
click at [628, 274] on button "Save" at bounding box center [633, 278] width 106 height 42
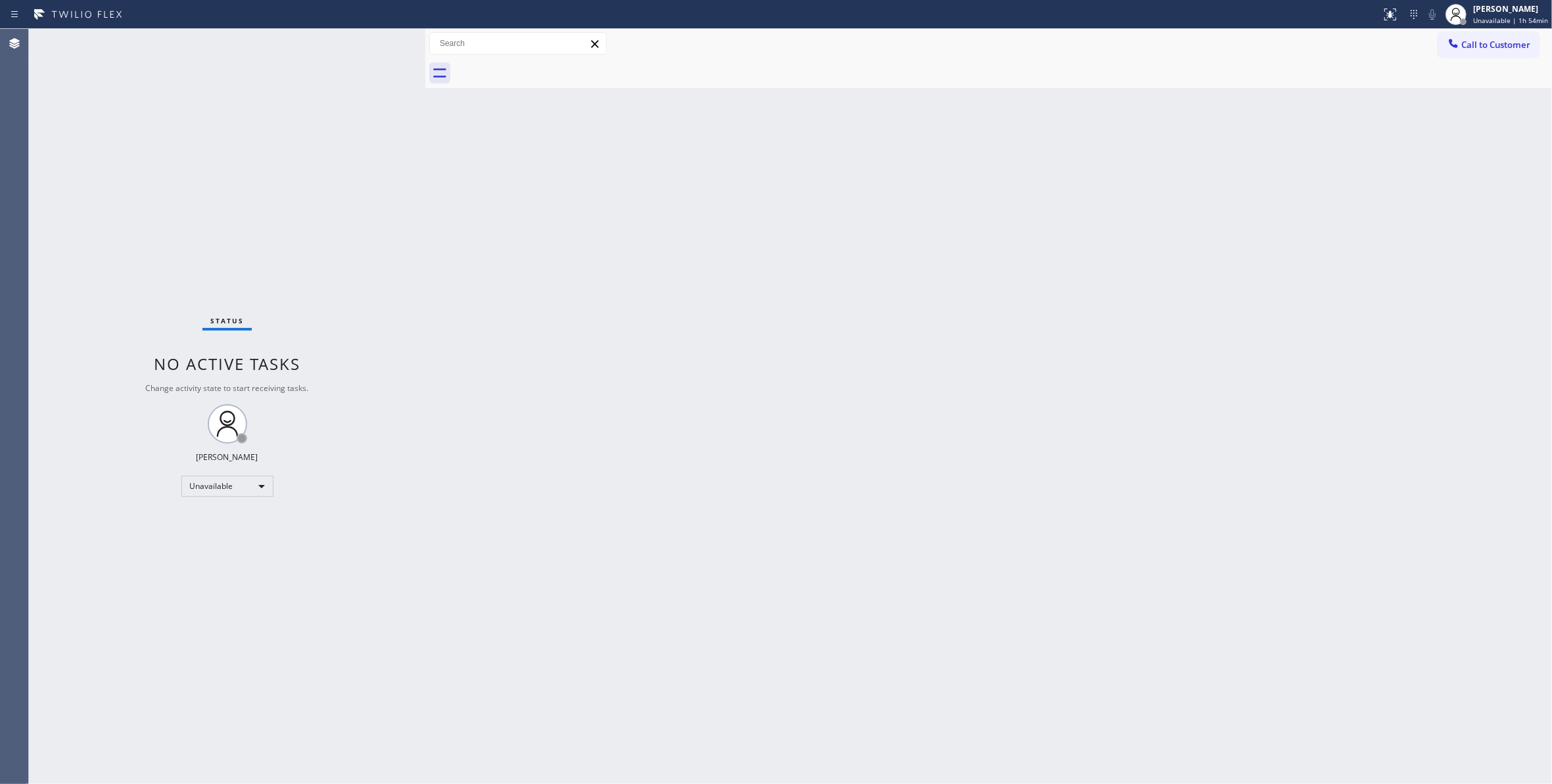
drag, startPoint x: 177, startPoint y: 674, endPoint x: 574, endPoint y: 392, distance: 487.0
click at [177, 658] on div "Status No active tasks Change activity state to start receiving tasks. [PERSON_…" at bounding box center [227, 406] width 396 height 755
drag, startPoint x: 21, startPoint y: 198, endPoint x: 34, endPoint y: 135, distance: 64.3
click at [21, 198] on div "Agent Desktop" at bounding box center [14, 406] width 29 height 755
click at [1475, 45] on span "Call to Customer" at bounding box center [1496, 45] width 69 height 11
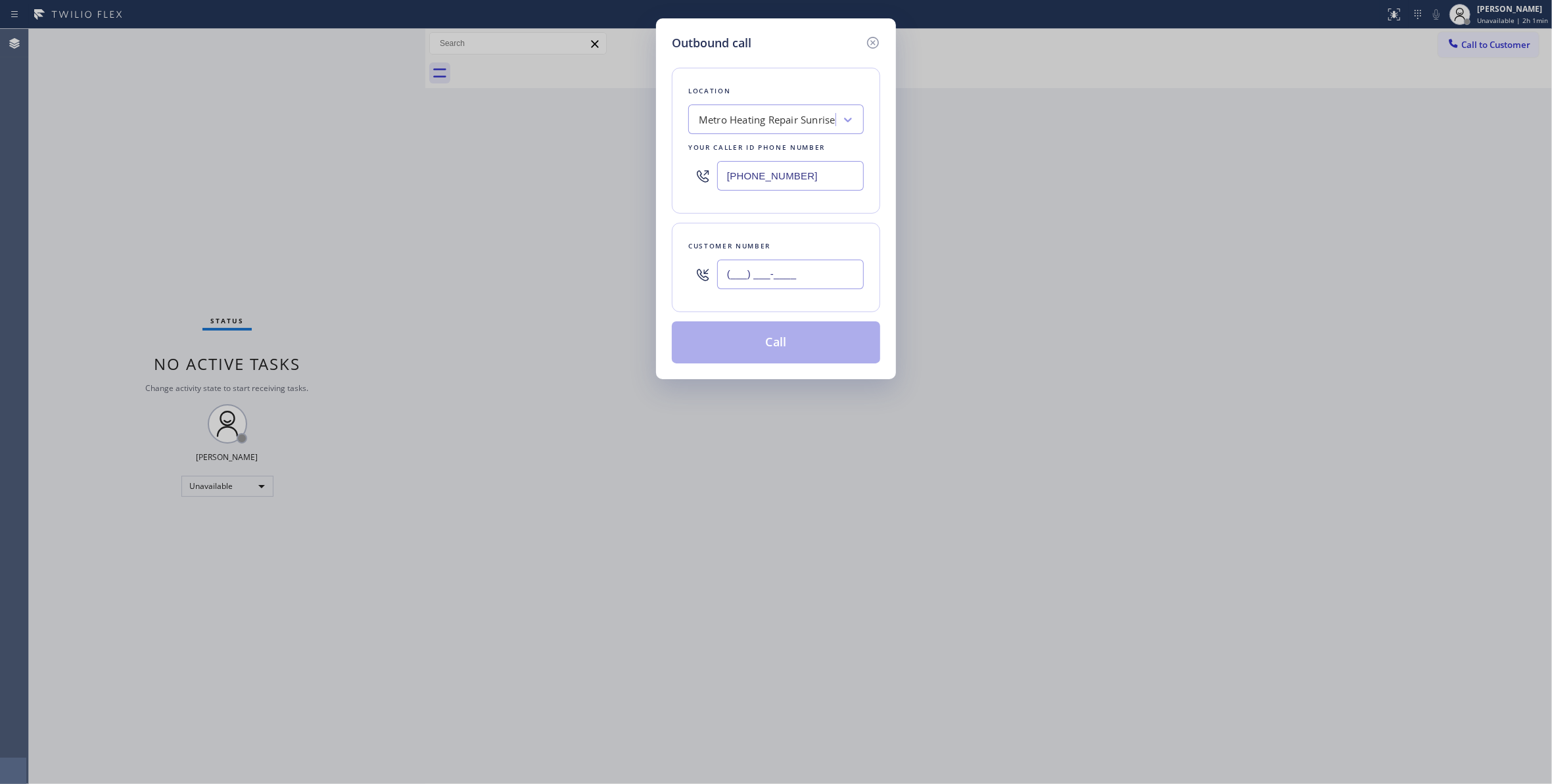
click at [794, 268] on input "(___) ___-____" at bounding box center [791, 273] width 147 height 30
paste input "760) 832-0253"
type input "[PHONE_NUMBER]"
click at [745, 124] on div "Metro Heating Repair Sunrise" at bounding box center [766, 120] width 136 height 15
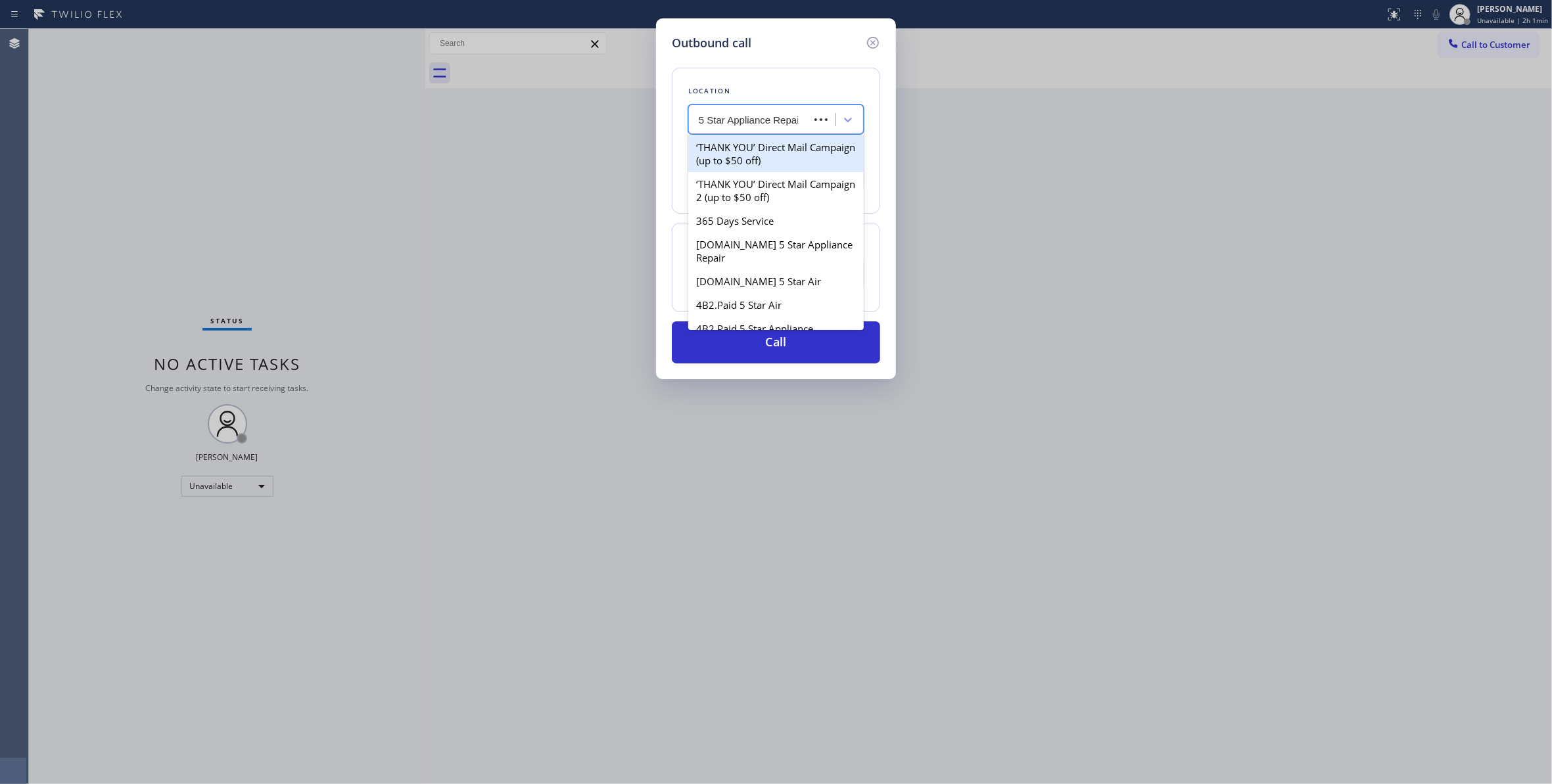
type input "5 Star Appliance Repair"
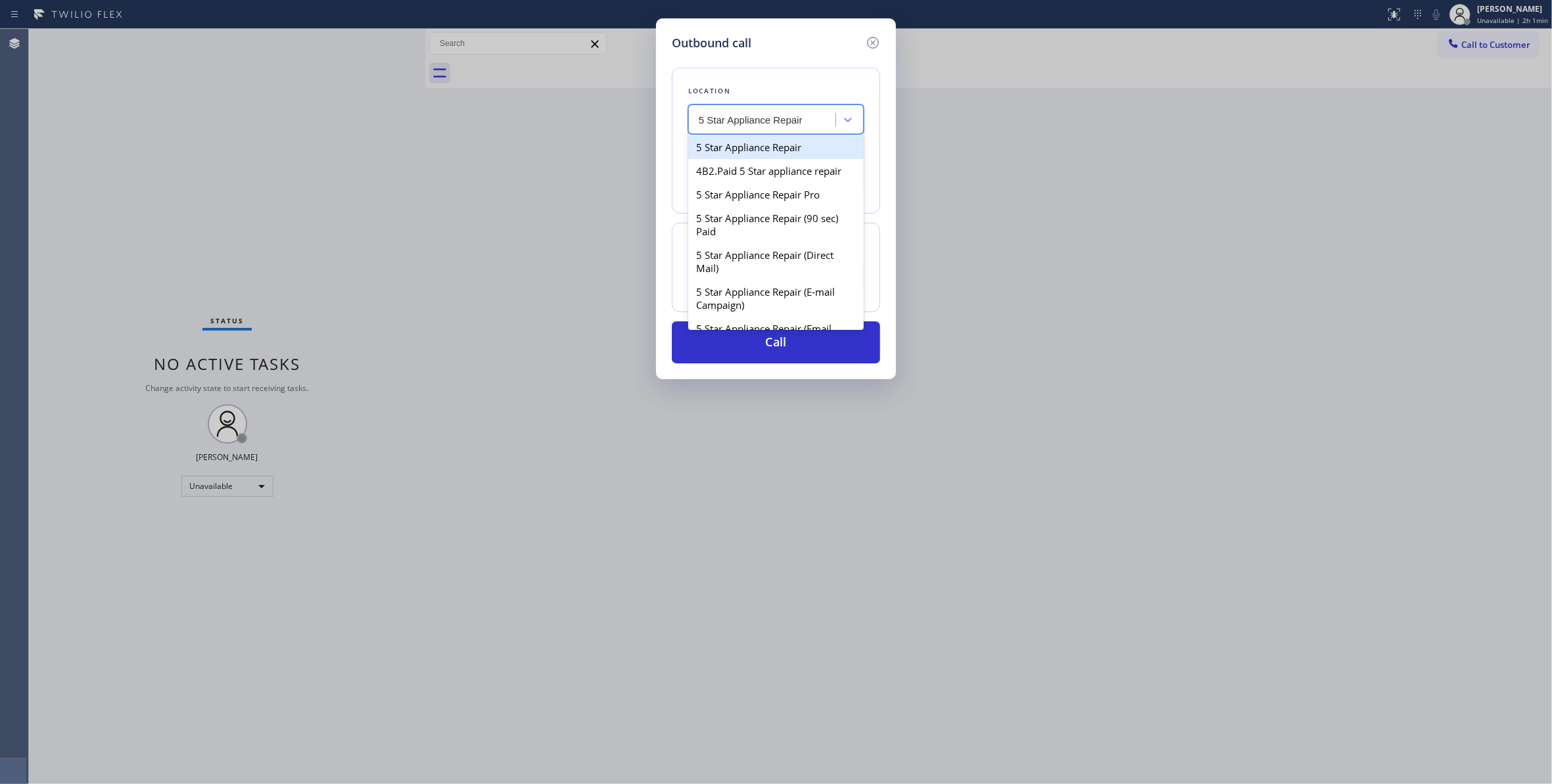
click at [762, 148] on div "5 Star Appliance Repair" at bounding box center [776, 147] width 175 height 24
type input "[PHONE_NUMBER]"
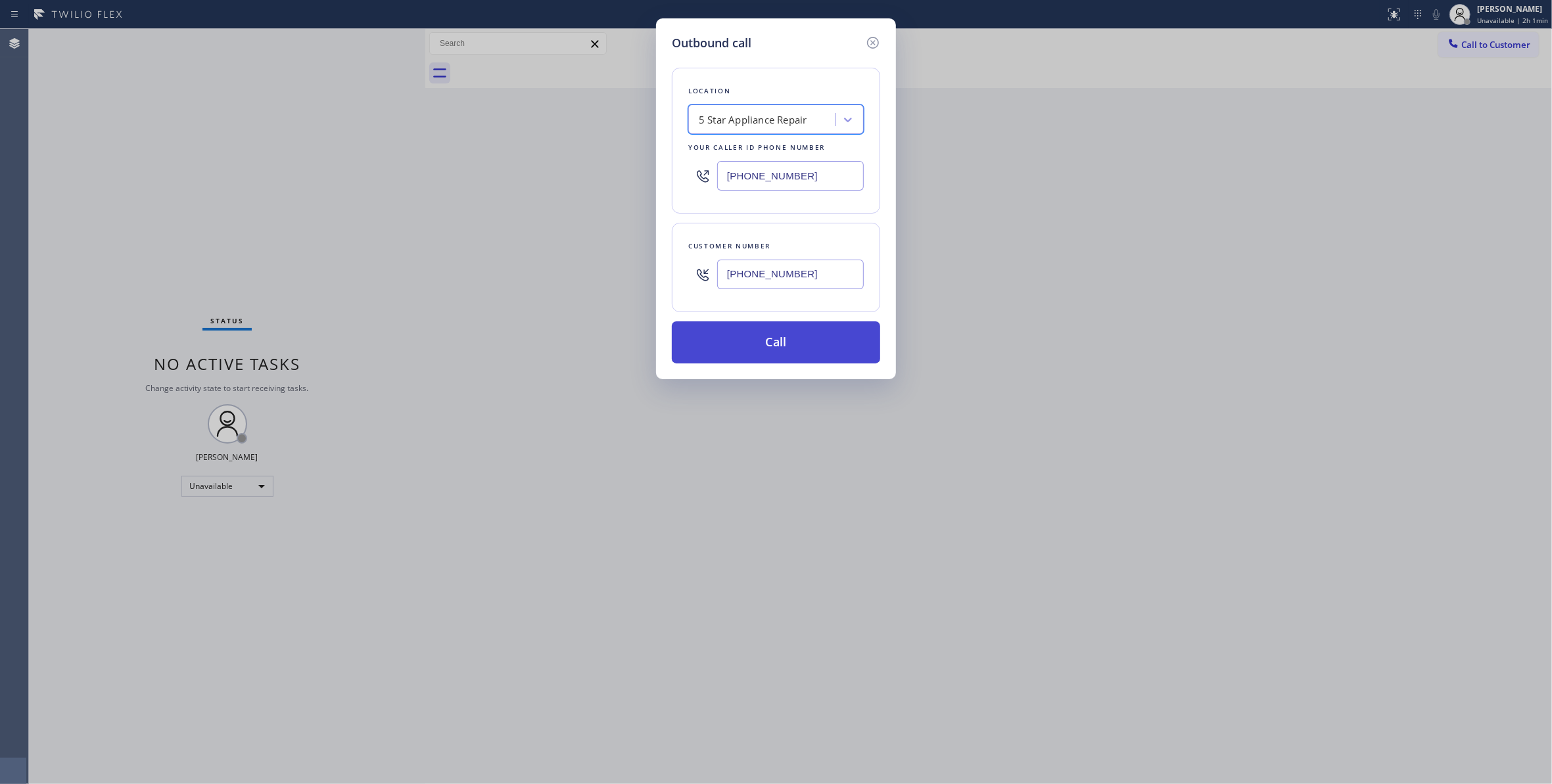
click at [730, 355] on button "Call" at bounding box center [776, 342] width 209 height 42
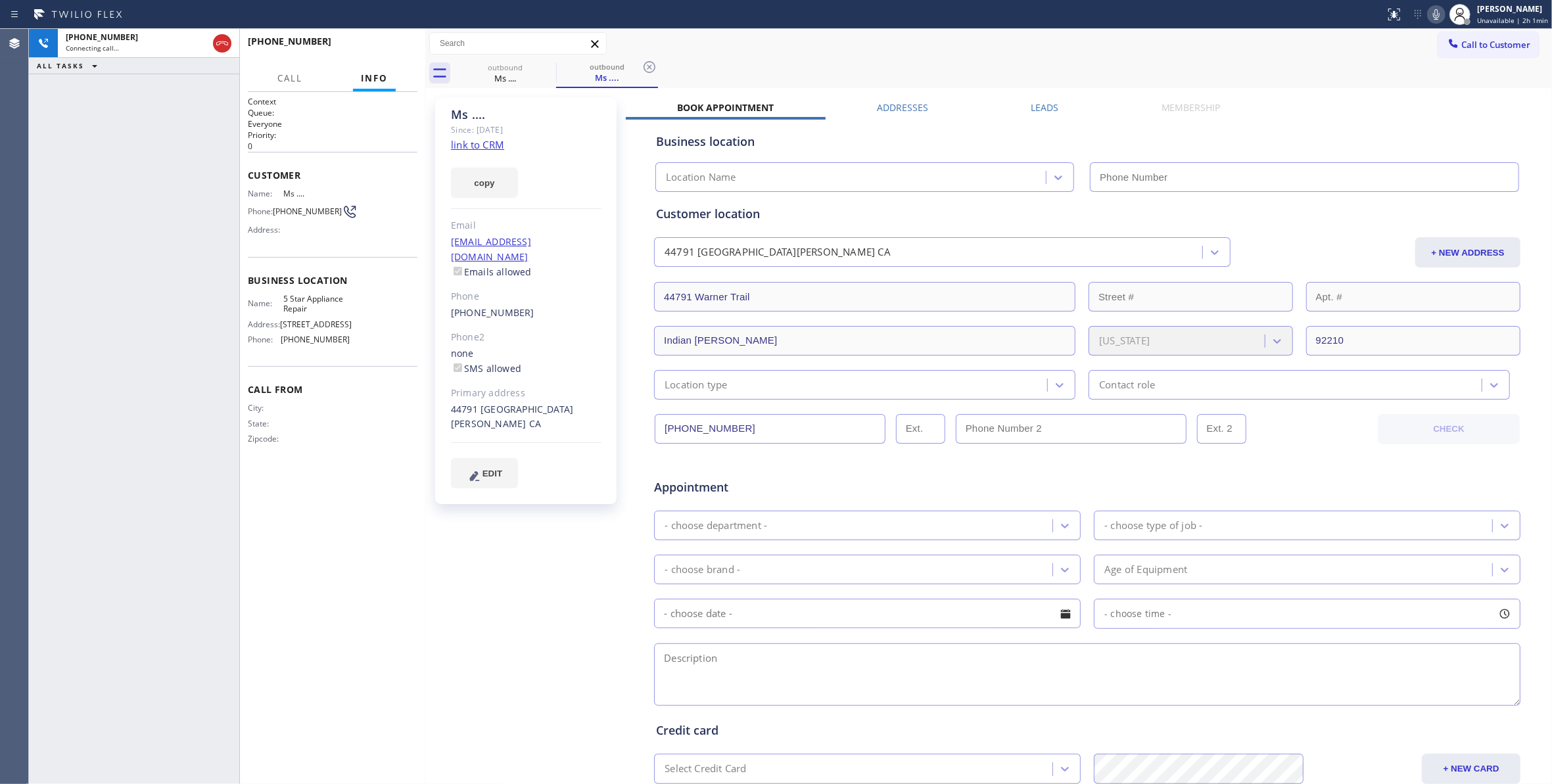
type input "[PHONE_NUMBER]"
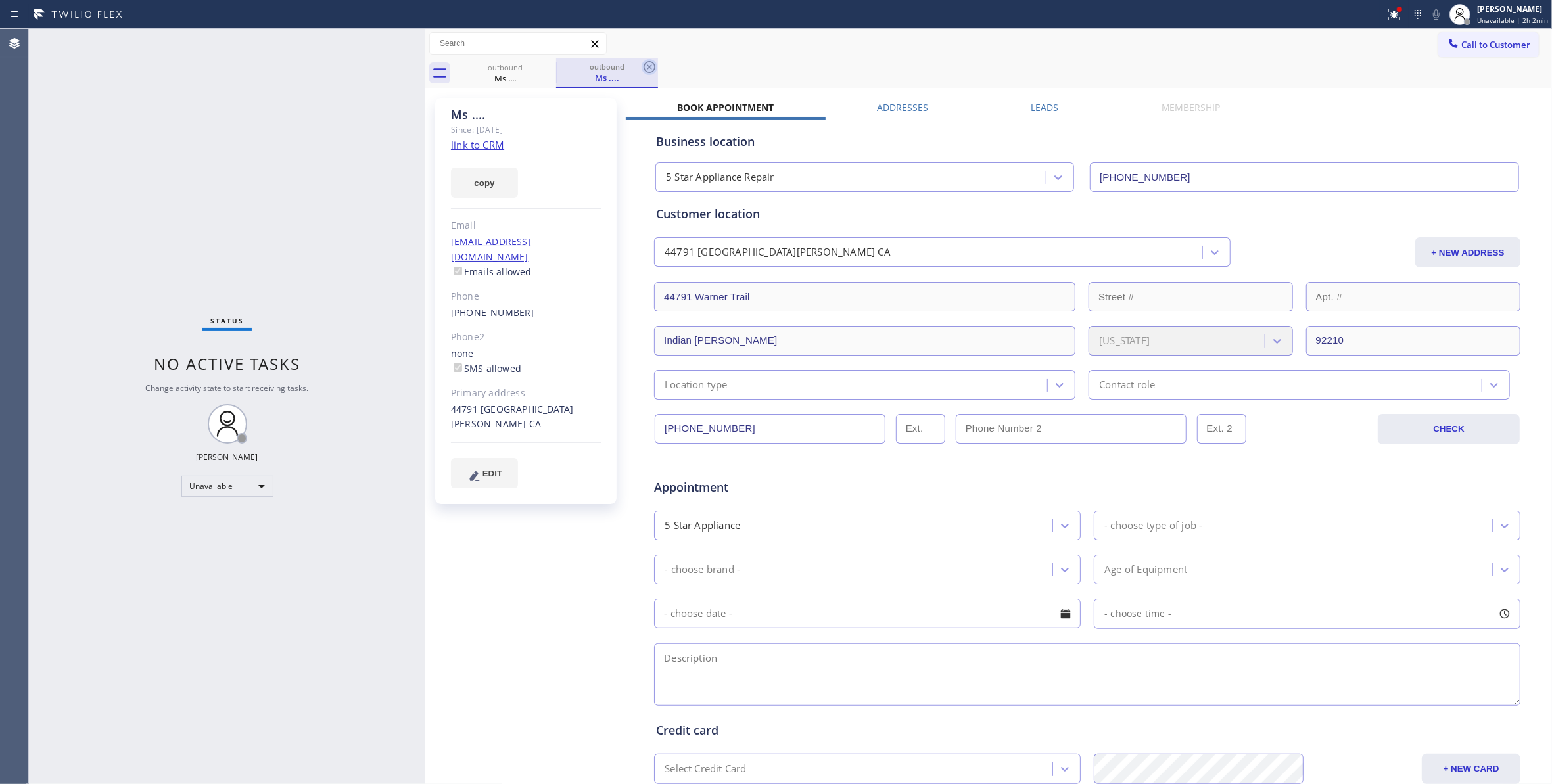
click at [651, 65] on icon at bounding box center [649, 67] width 11 height 11
click at [553, 70] on icon at bounding box center [547, 67] width 16 height 16
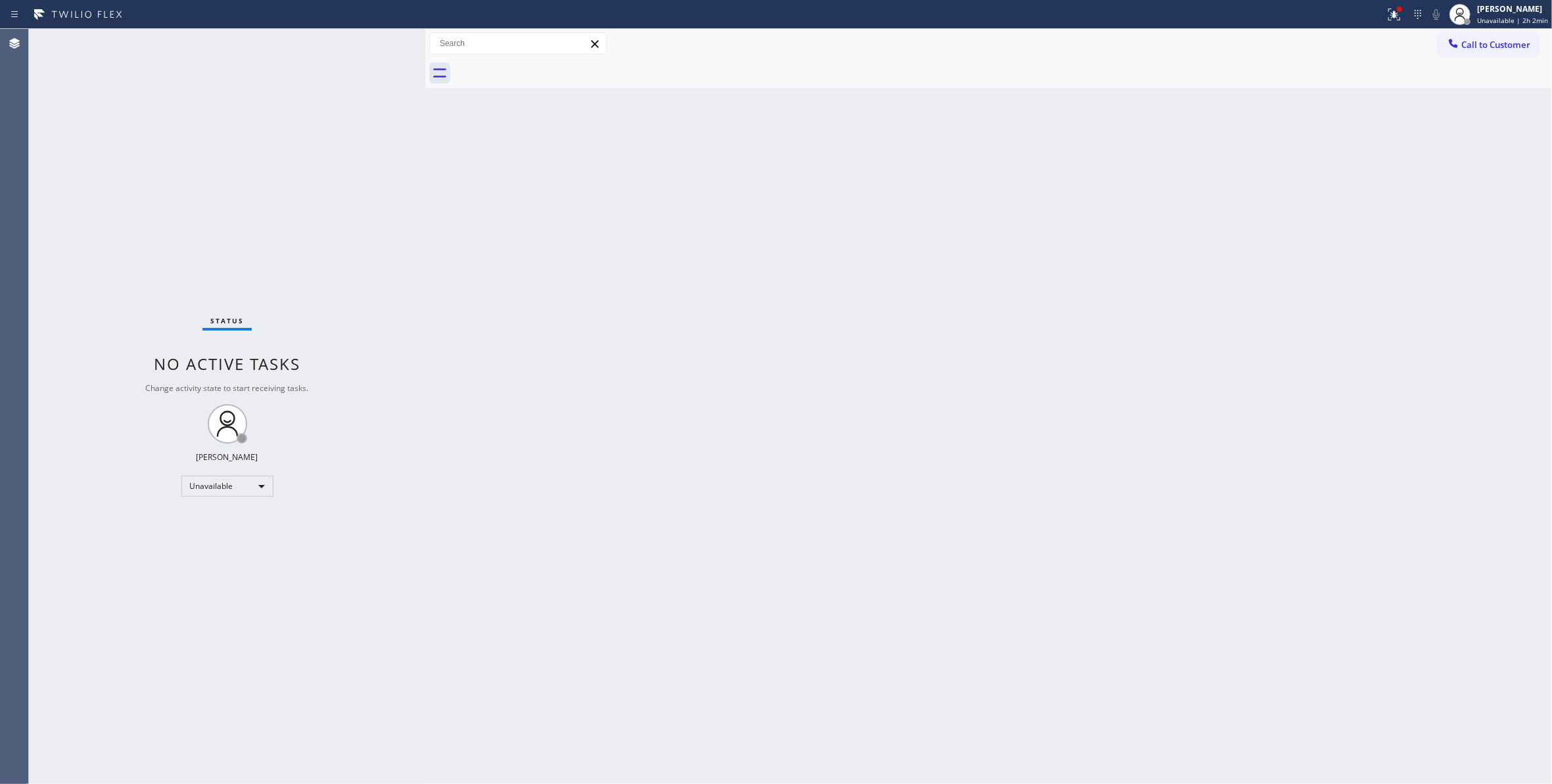
click at [1545, 45] on div "Call to Customer Outbound call Location 5 Star Appliance Repair Your caller id …" at bounding box center [1494, 44] width 113 height 23
click at [1502, 48] on span "Call to Customer" at bounding box center [1496, 45] width 69 height 11
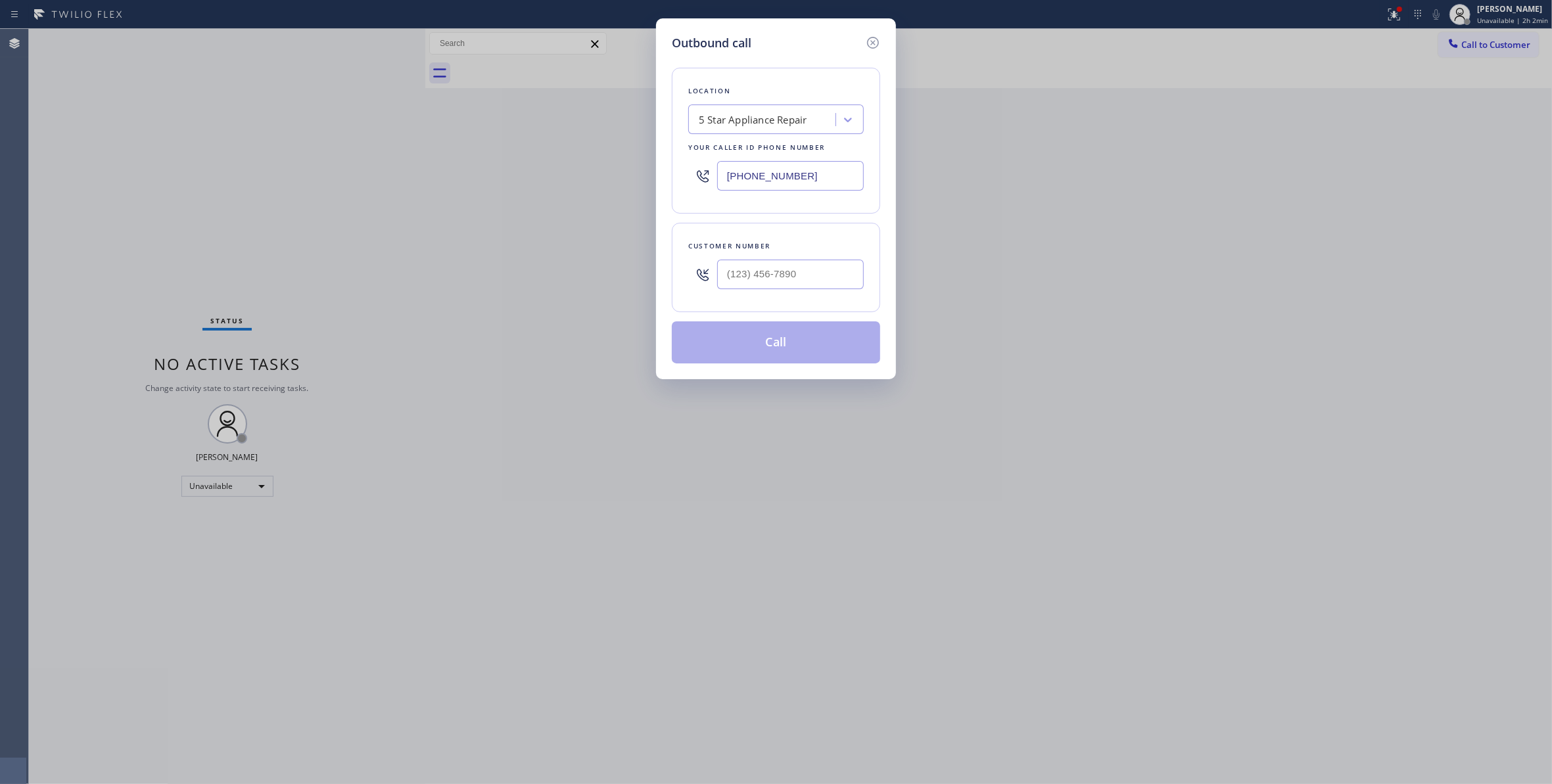
click at [765, 117] on div "5 Star Appliance Repair" at bounding box center [753, 120] width 109 height 15
type input "Home Alliance"
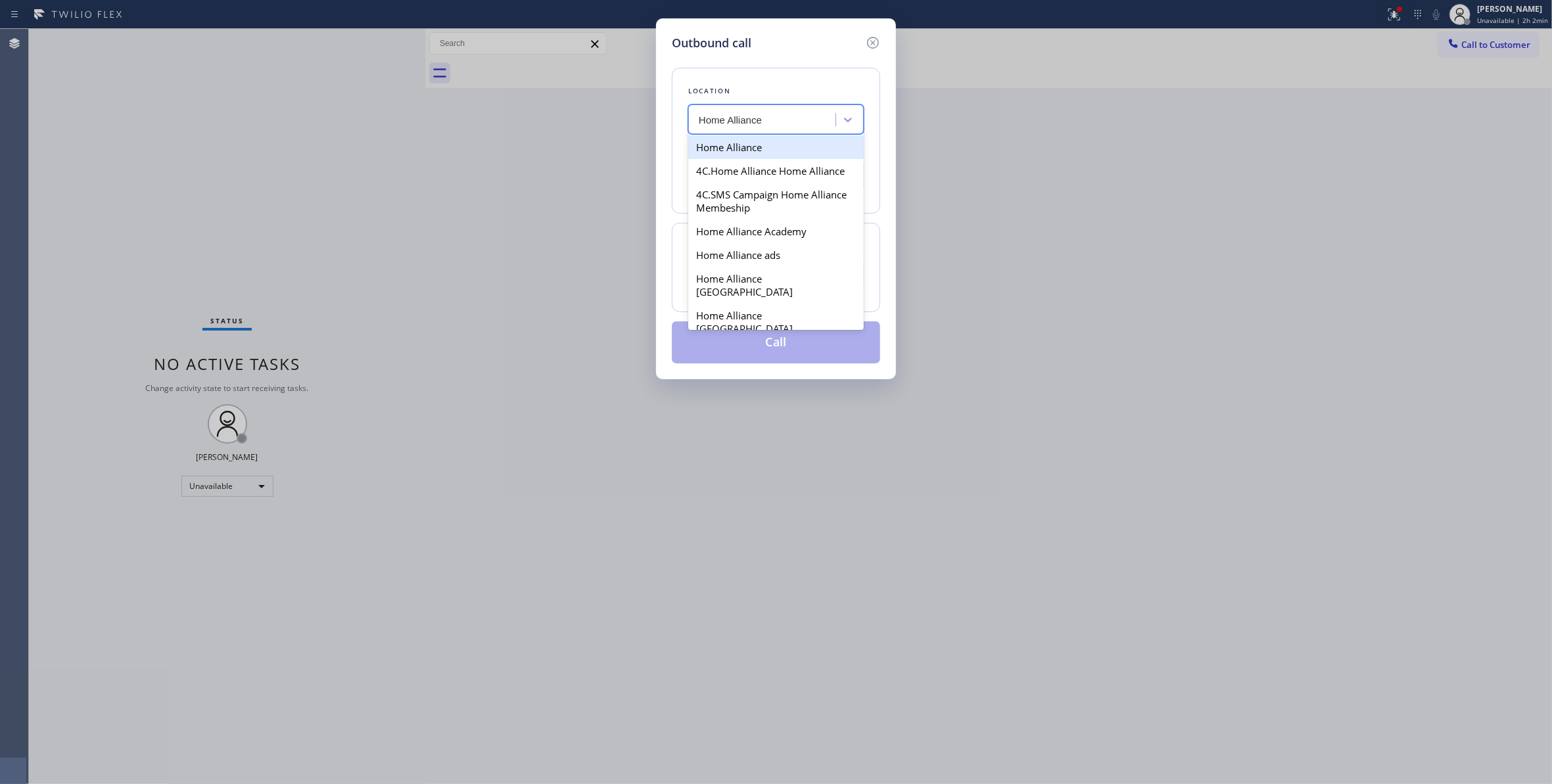
click at [769, 146] on div "Home Alliance" at bounding box center [776, 147] width 175 height 24
type input "[PHONE_NUMBER]"
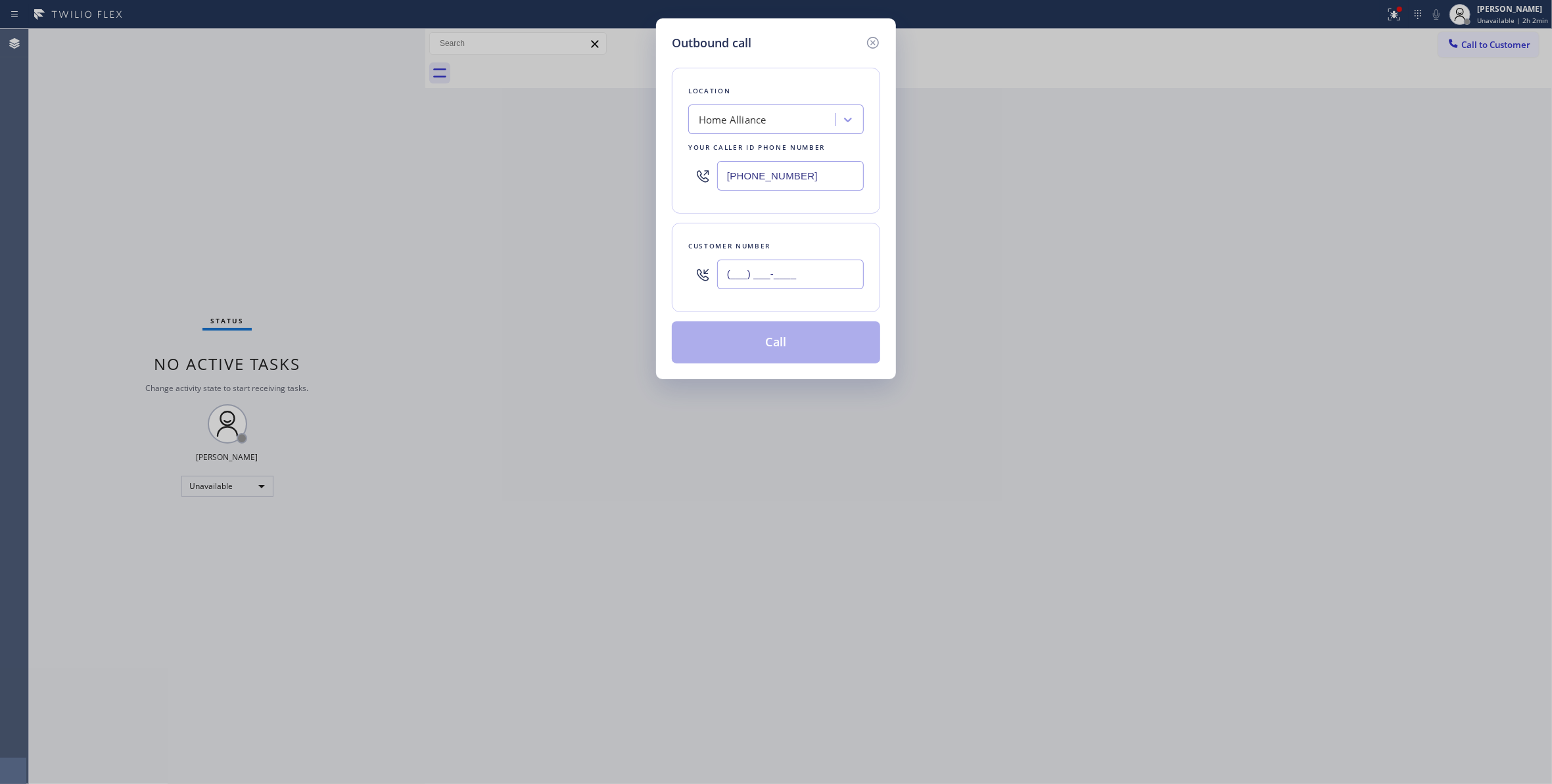
click at [739, 276] on input "(___) ___-____" at bounding box center [791, 273] width 147 height 30
paste input "760) 832-0253"
type input "[PHONE_NUMBER]"
click at [776, 346] on button "Call" at bounding box center [776, 342] width 209 height 42
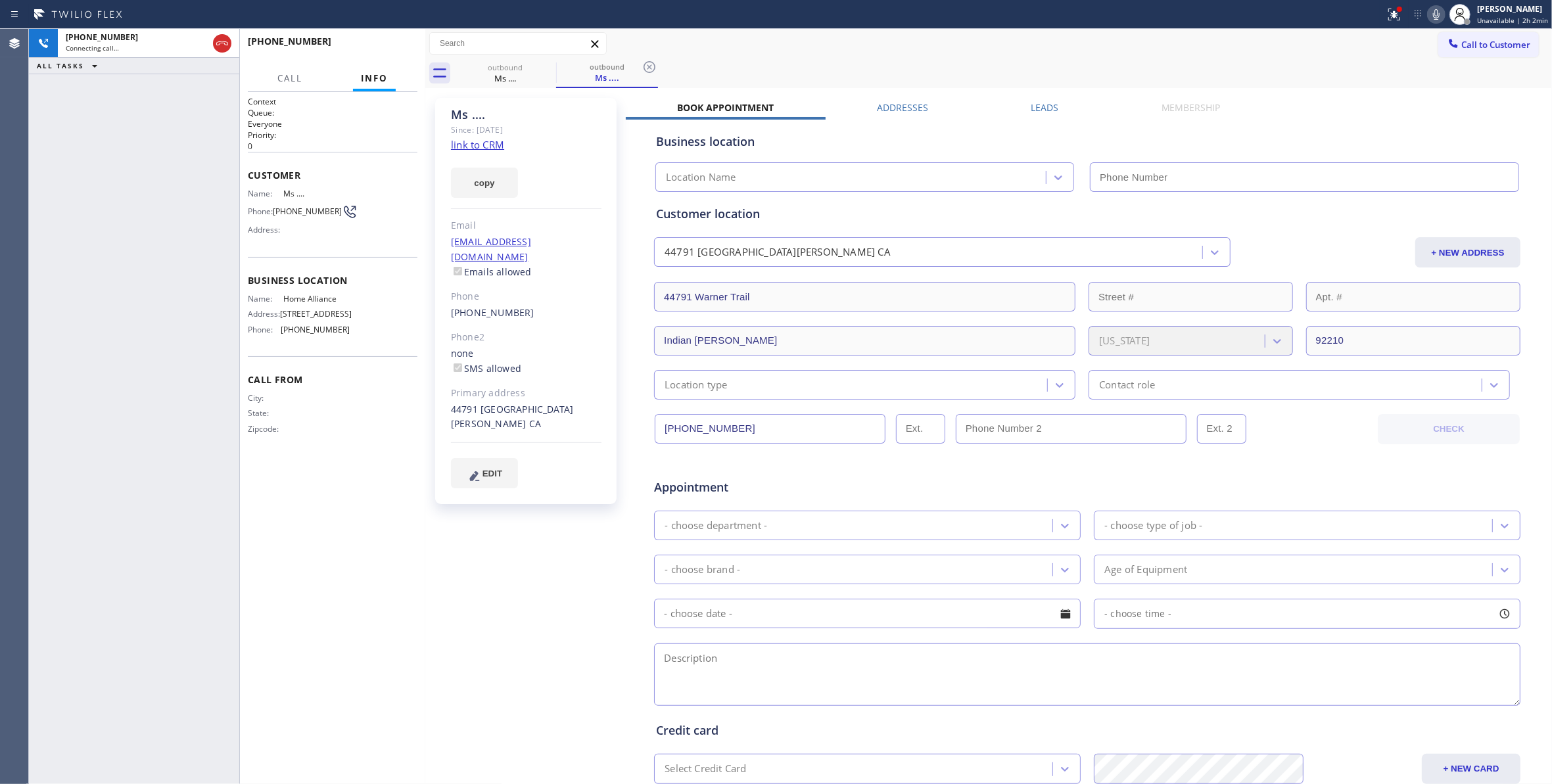
type input "[PHONE_NUMBER]"
click at [653, 66] on icon at bounding box center [649, 67] width 16 height 16
click at [177, 231] on div "[PHONE_NUMBER] Live | 00:09 ALL TASKS ALL TASKS ACTIVE TASKS TASKS IN WRAP UP" at bounding box center [133, 406] width 211 height 755
click at [398, 44] on span "HANG UP" at bounding box center [387, 48] width 40 height 10
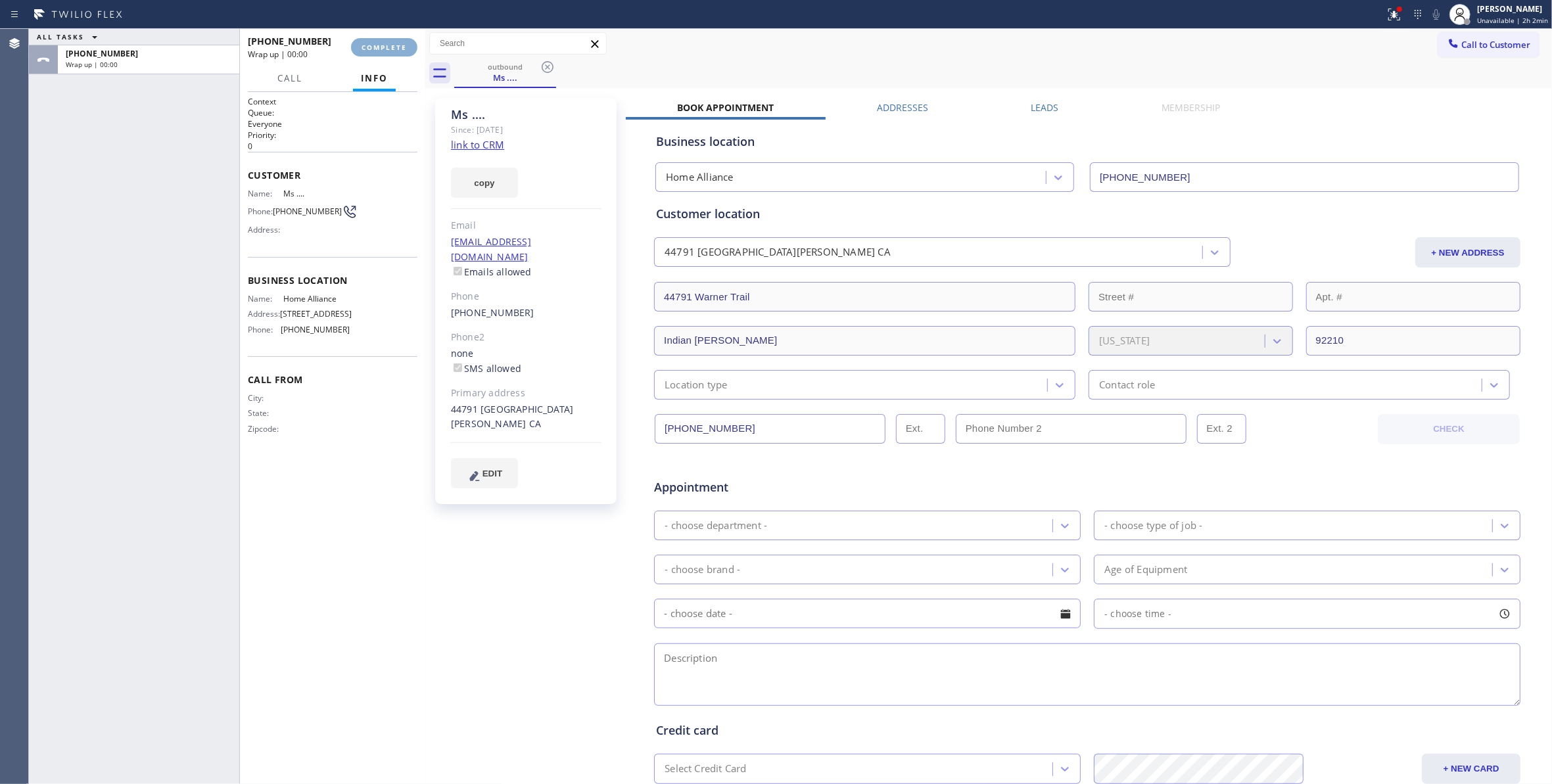
click at [398, 44] on span "COMPLETE" at bounding box center [384, 48] width 46 height 10
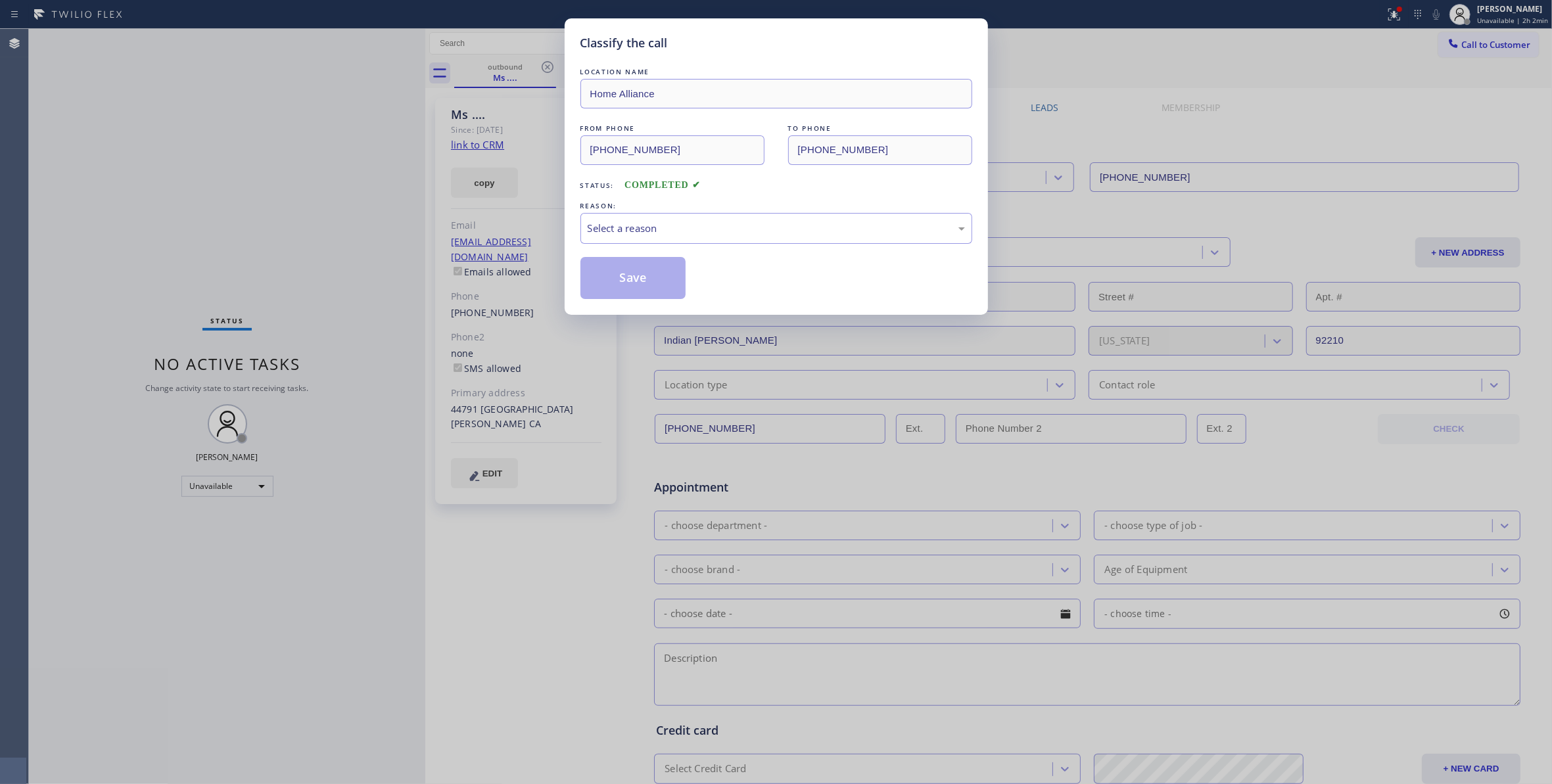
click at [631, 206] on div "REASON:" at bounding box center [776, 206] width 392 height 13
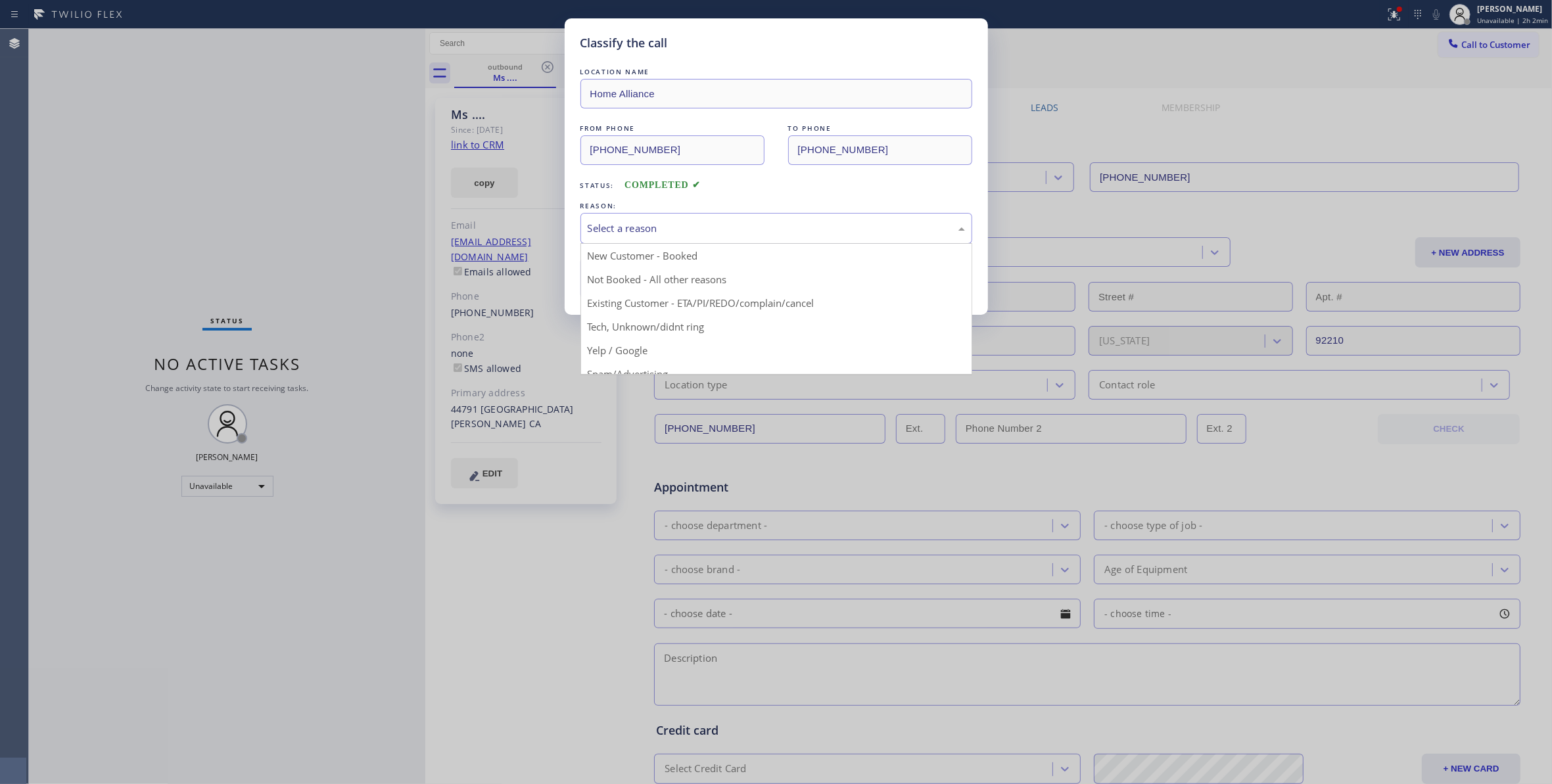
click at [636, 226] on div "Select a reason" at bounding box center [776, 229] width 377 height 15
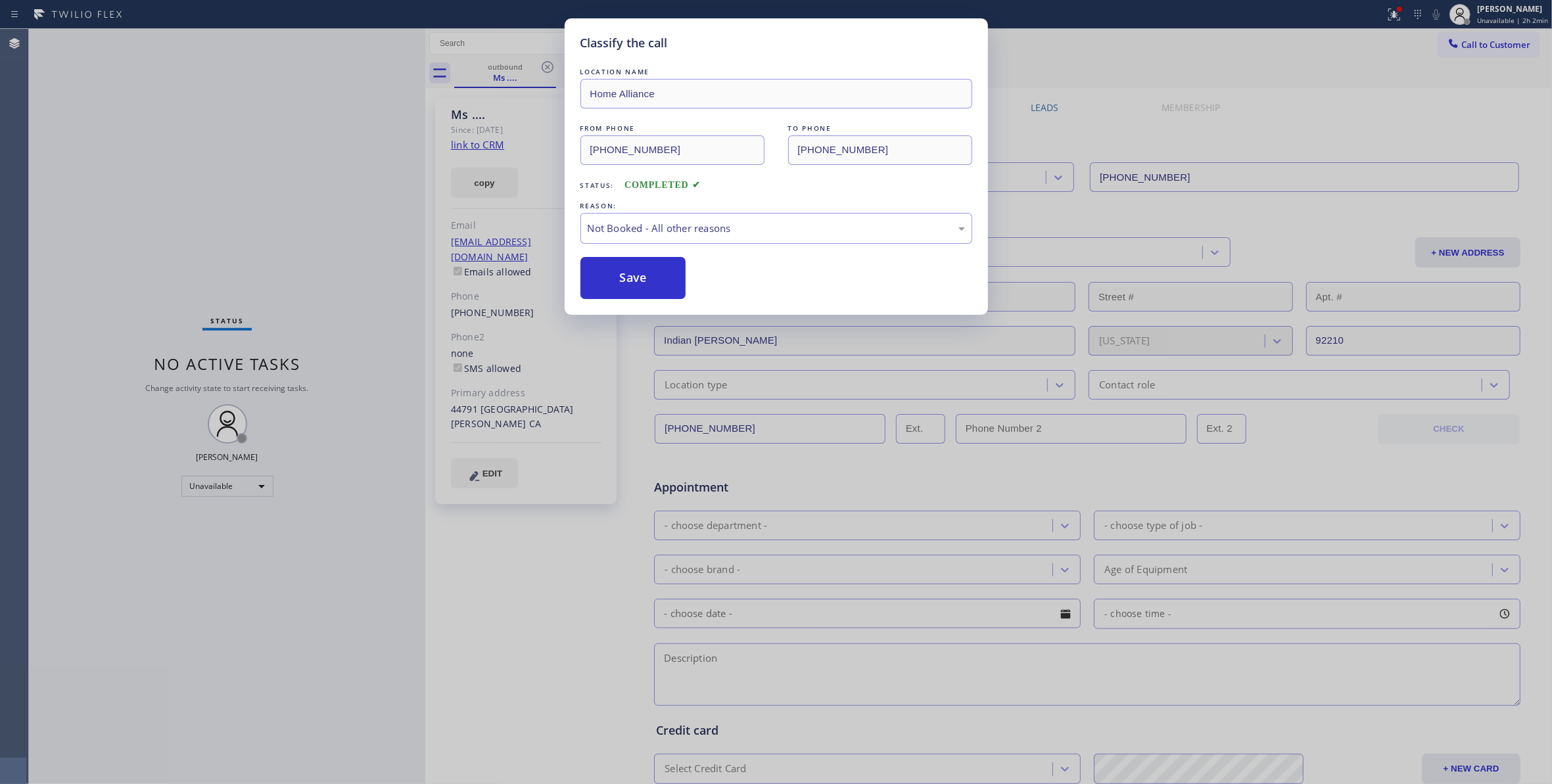
click at [639, 271] on button "Save" at bounding box center [633, 278] width 106 height 42
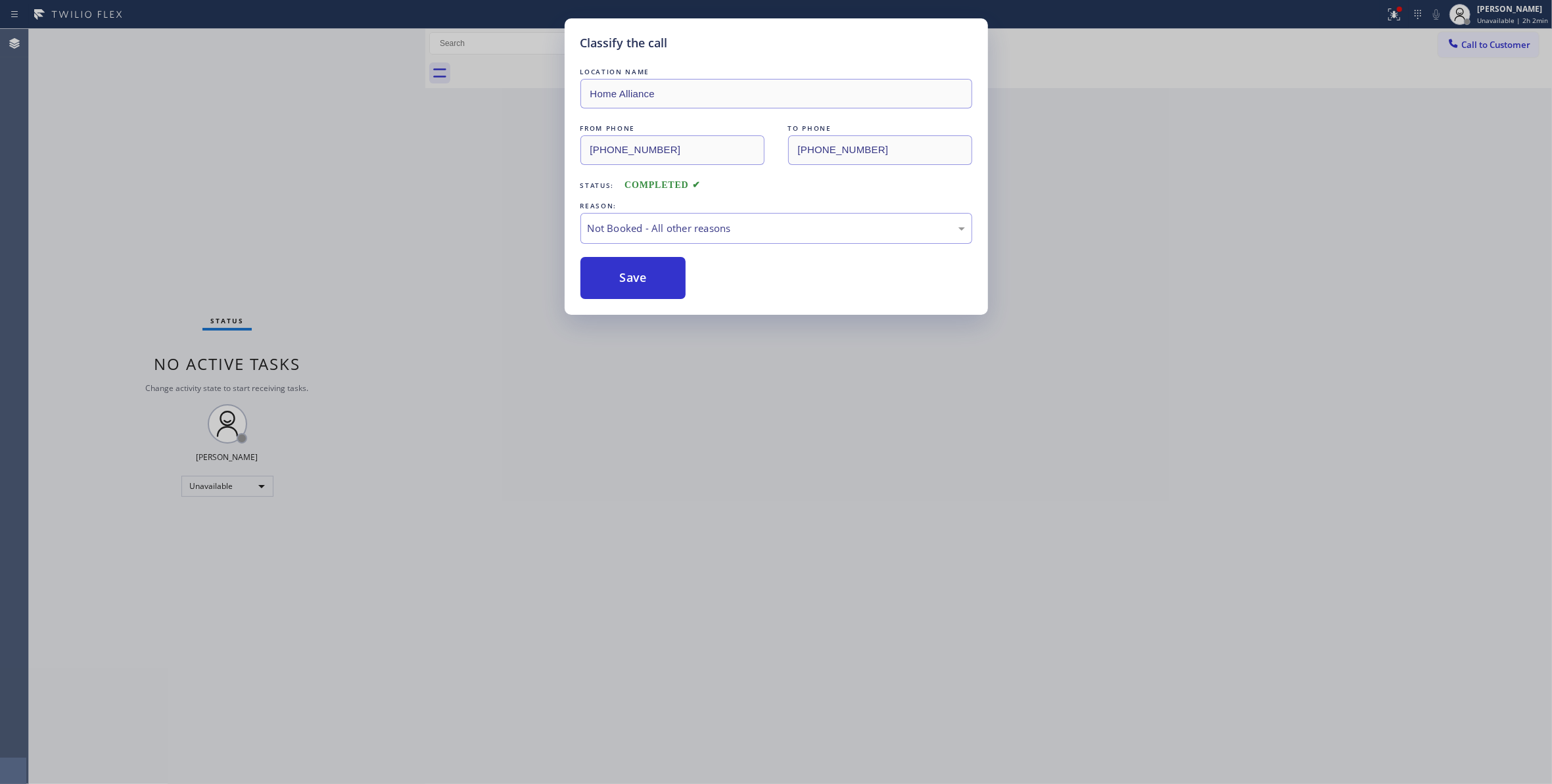
click at [639, 271] on button "Save" at bounding box center [633, 278] width 106 height 42
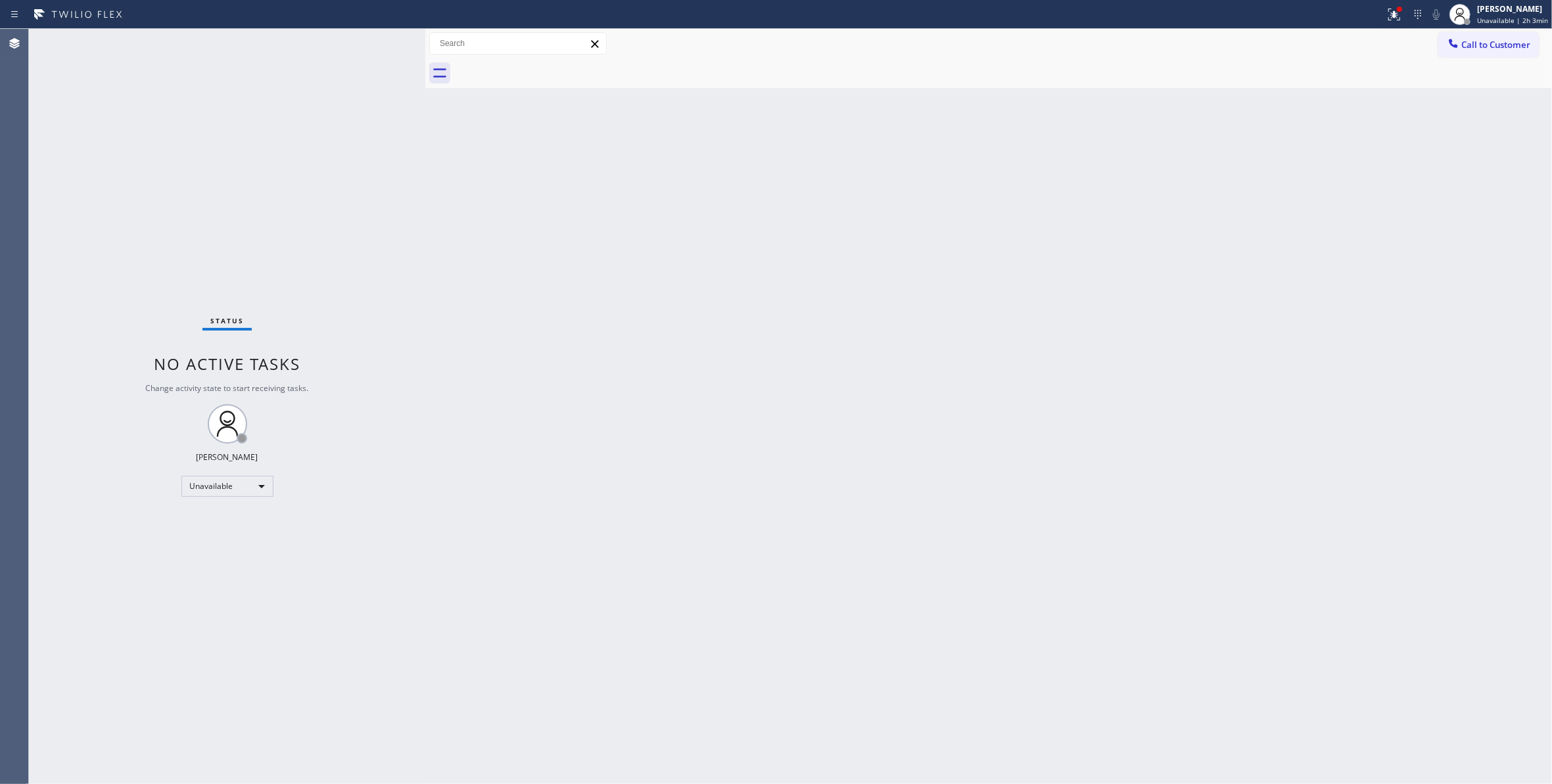
click at [176, 200] on div "Status No active tasks Change activity state to start receiving tasks. [PERSON_…" at bounding box center [227, 406] width 396 height 755
click at [171, 193] on div "Status No active tasks Change activity state to start receiving tasks. [PERSON_…" at bounding box center [227, 406] width 396 height 755
click at [34, 709] on div "Status No active tasks Change activity state to start receiving tasks. [PERSON_…" at bounding box center [227, 406] width 396 height 755
click at [127, 242] on div "Status No active tasks Change activity state to start receiving tasks. [PERSON_…" at bounding box center [227, 406] width 396 height 755
drag, startPoint x: 204, startPoint y: 200, endPoint x: 213, endPoint y: 188, distance: 15.0
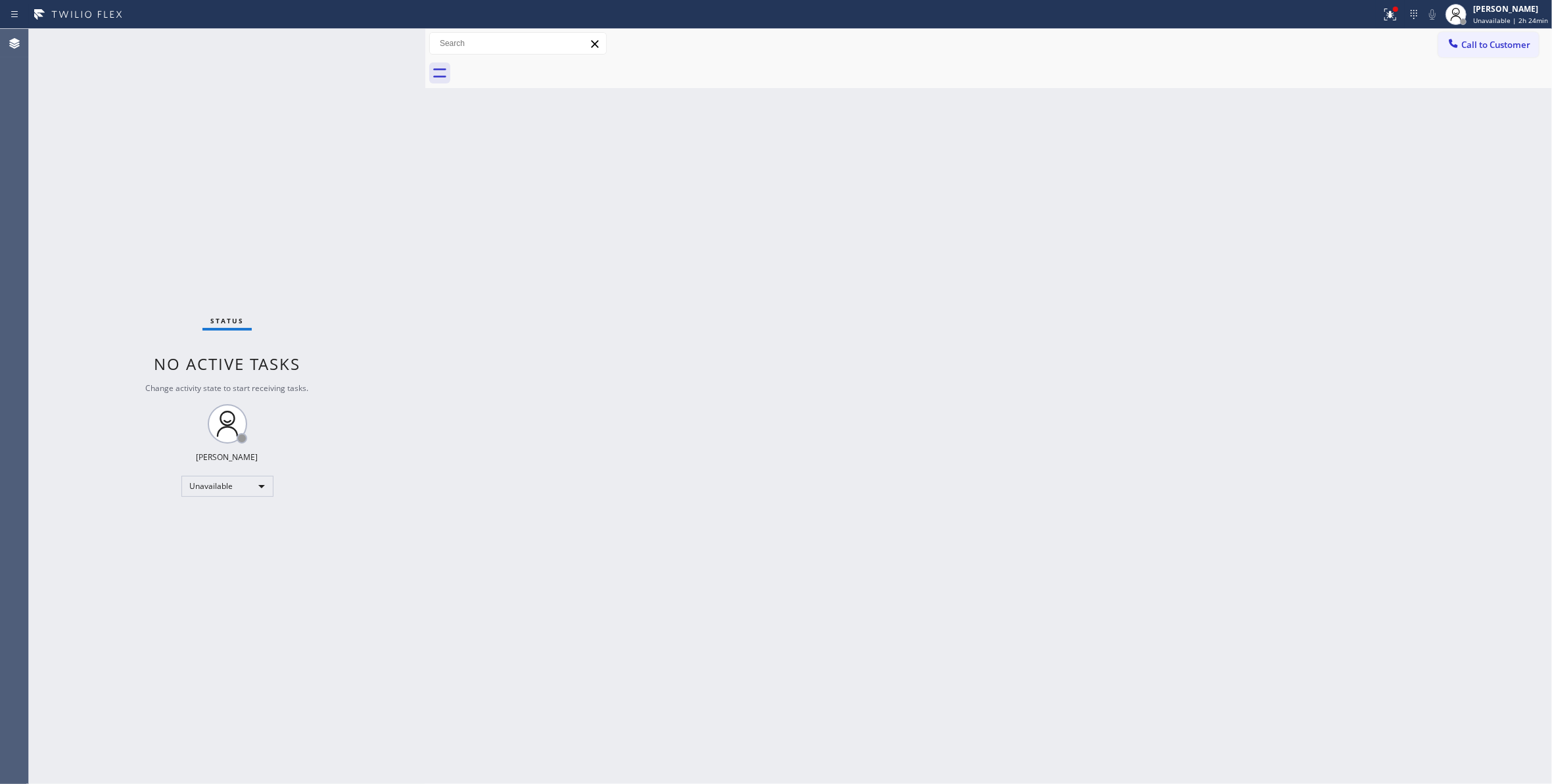
click at [204, 198] on div "Status No active tasks Change activity state to start receiving tasks. [PERSON_…" at bounding box center [227, 406] width 396 height 755
click at [1493, 21] on span "Unavailable | 2h 24min" at bounding box center [1510, 21] width 75 height 10
click at [1459, 98] on button "Break" at bounding box center [1486, 104] width 131 height 17
drag, startPoint x: 1483, startPoint y: 84, endPoint x: 1489, endPoint y: 0, distance: 84.2
click at [1483, 58] on div at bounding box center [1003, 72] width 1098 height 30
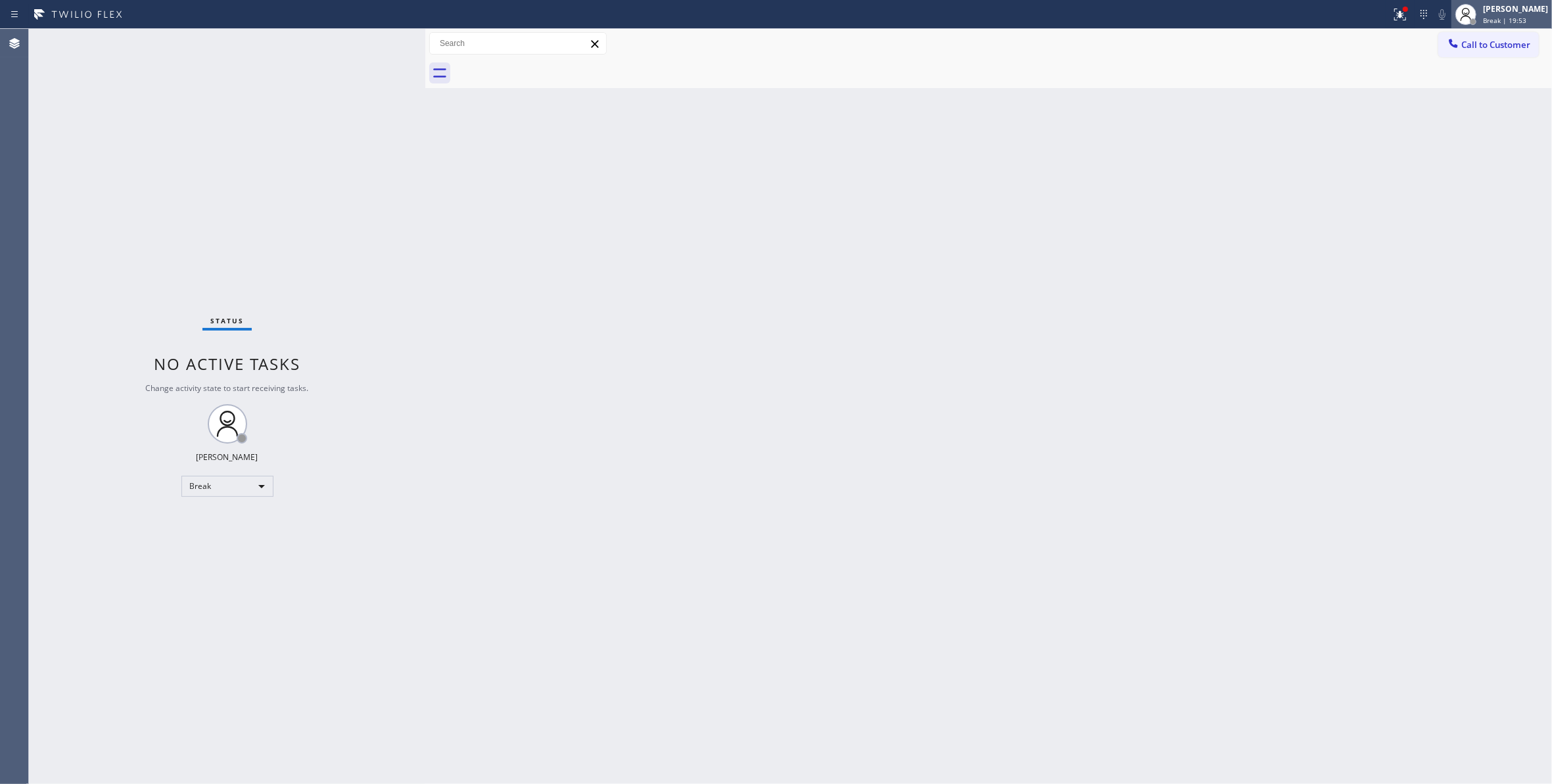
click at [1482, 21] on span "Break | 19:53" at bounding box center [1504, 21] width 44 height 10
click at [1465, 86] on button "Unavailable" at bounding box center [1486, 87] width 131 height 17
drag, startPoint x: 186, startPoint y: 208, endPoint x: 707, endPoint y: 158, distance: 523.4
click at [186, 207] on div "Status No active tasks Change activity state to start receiving tasks. [PERSON_…" at bounding box center [227, 406] width 396 height 755
click at [1516, 50] on button "Call to Customer" at bounding box center [1488, 45] width 101 height 25
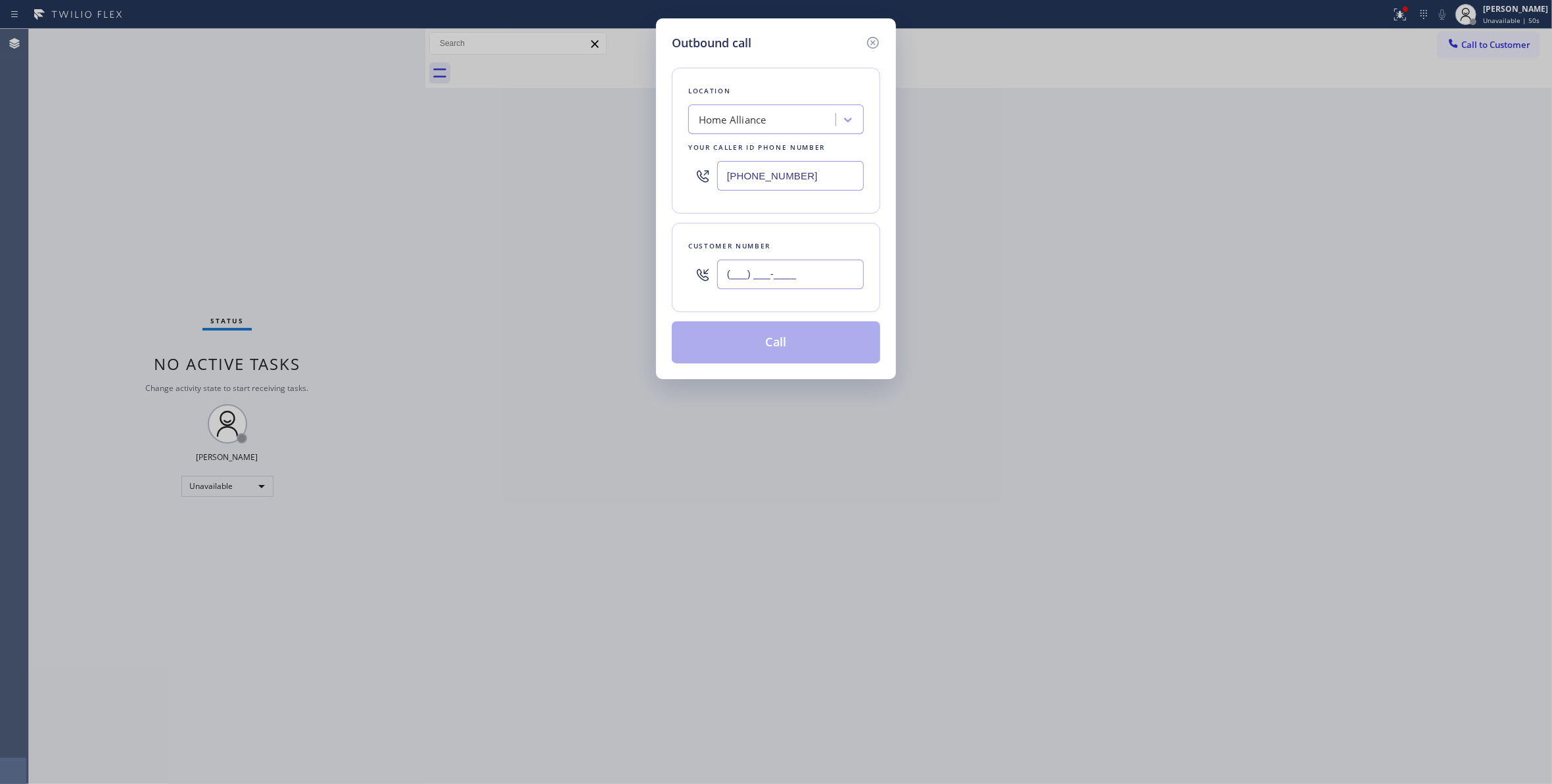
click at [786, 280] on input "(___) ___-____" at bounding box center [791, 273] width 147 height 30
paste input "626) 487-0184"
type input "[PHONE_NUMBER]"
click at [192, 174] on div "Outbound call Location Home Alliance Your caller id phone number [PHONE_NUMBER]…" at bounding box center [776, 392] width 1552 height 784
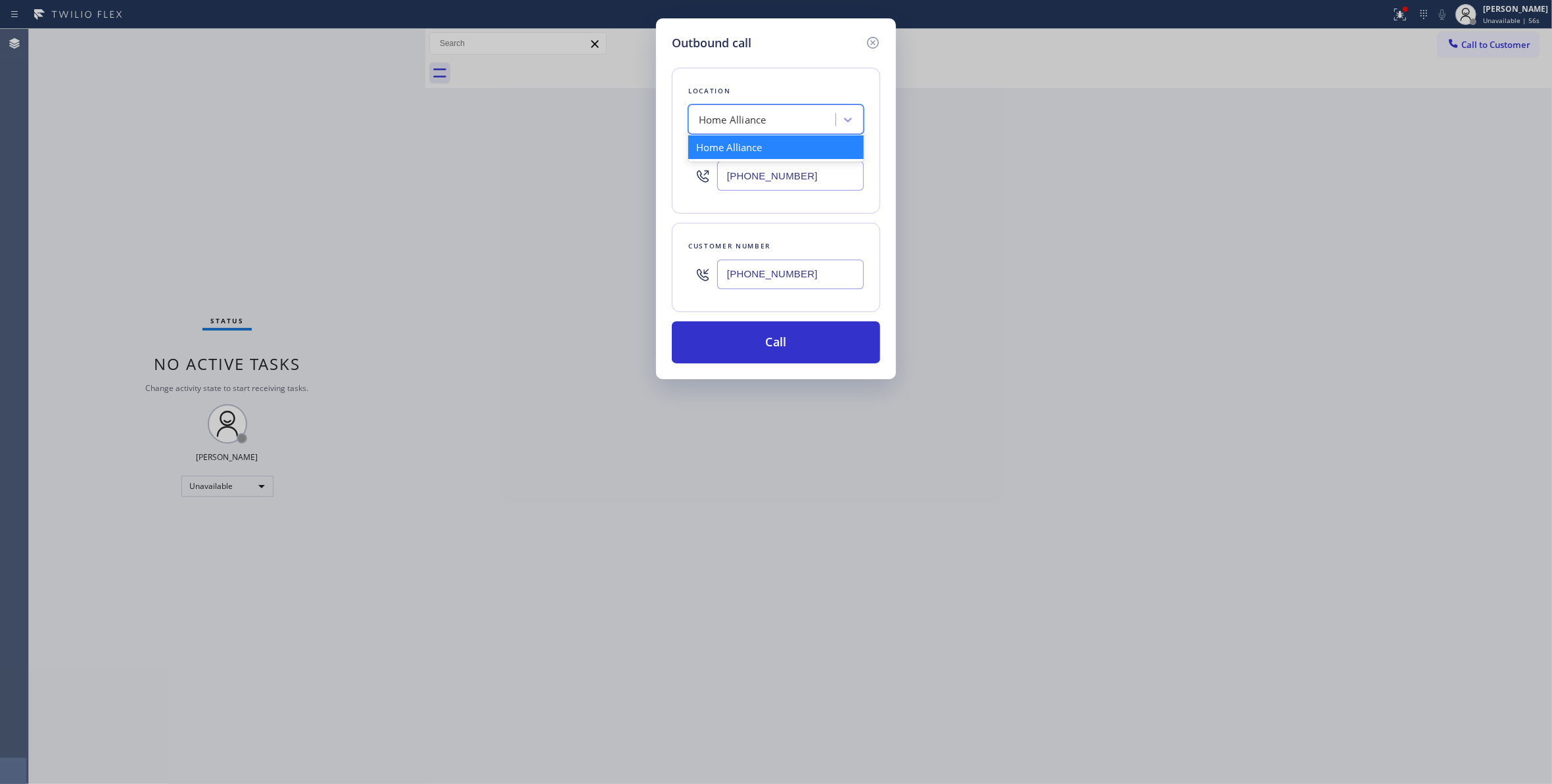
click at [779, 116] on div "Home Alliance" at bounding box center [763, 120] width 143 height 23
paste input "Diamond Appliance"
type input "Diamond Appliance"
click at [741, 150] on div "Diamond Appliance" at bounding box center [776, 147] width 175 height 24
type input "[PHONE_NUMBER]"
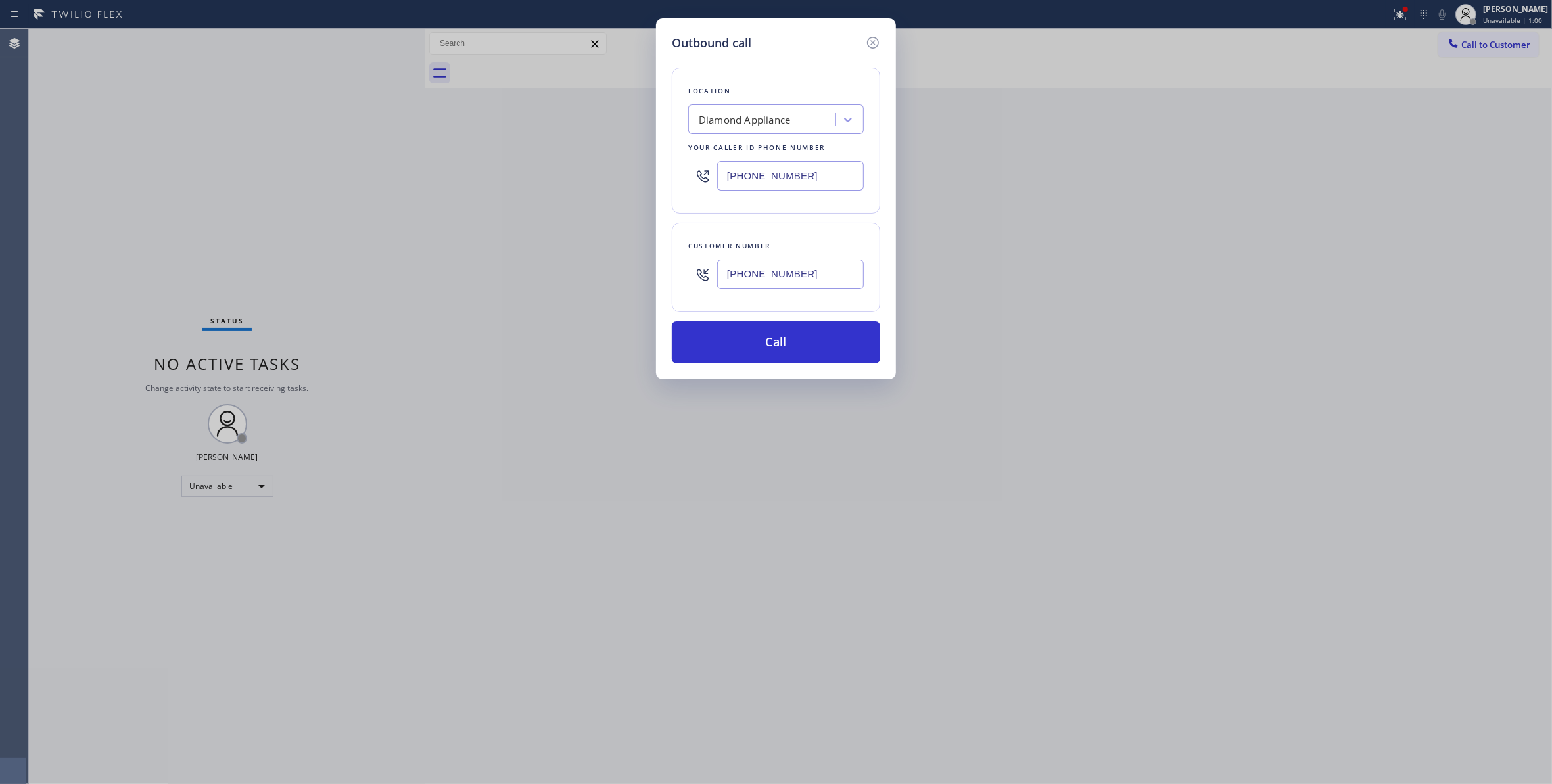
drag, startPoint x: 806, startPoint y: 271, endPoint x: 752, endPoint y: 300, distance: 61.3
click at [708, 283] on div "[PHONE_NUMBER]" at bounding box center [776, 274] width 175 height 43
click at [817, 352] on button "Call" at bounding box center [776, 342] width 209 height 42
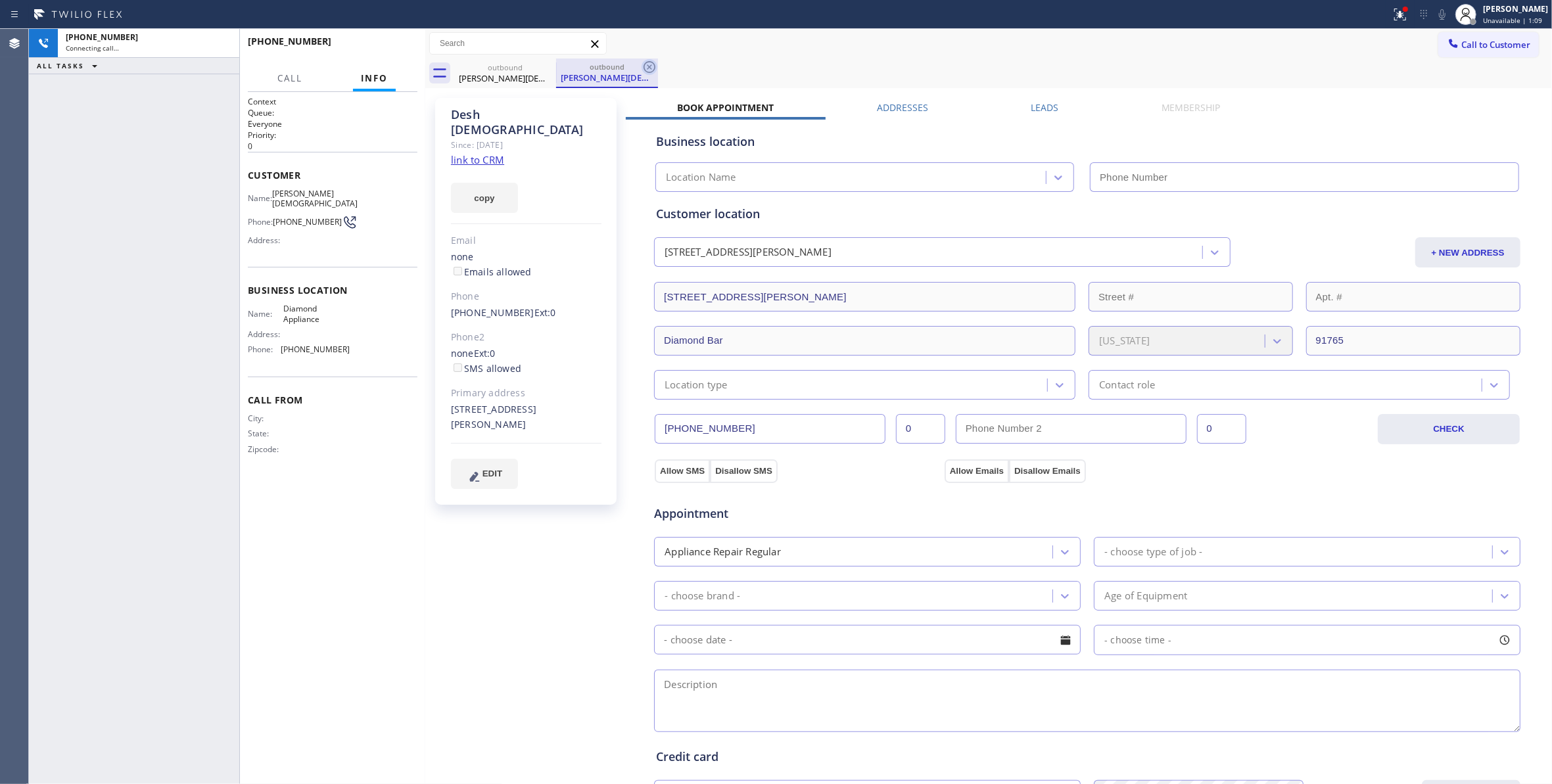
click at [651, 64] on icon at bounding box center [649, 67] width 16 height 16
click at [484, 153] on link "link to CRM" at bounding box center [477, 160] width 53 height 13
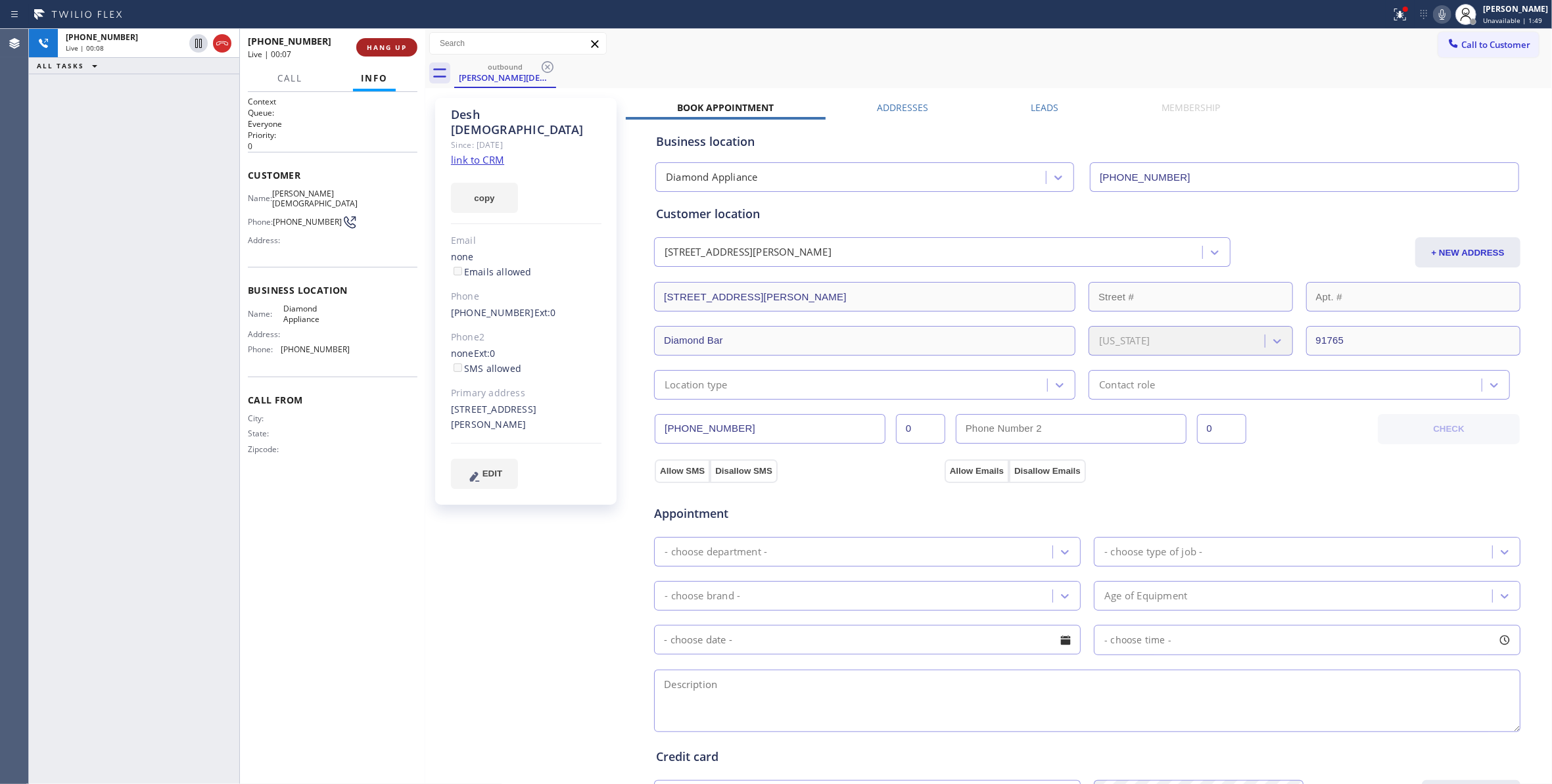
click at [397, 45] on span "HANG UP" at bounding box center [387, 48] width 40 height 10
click at [395, 51] on button "COMPLETE" at bounding box center [384, 47] width 67 height 18
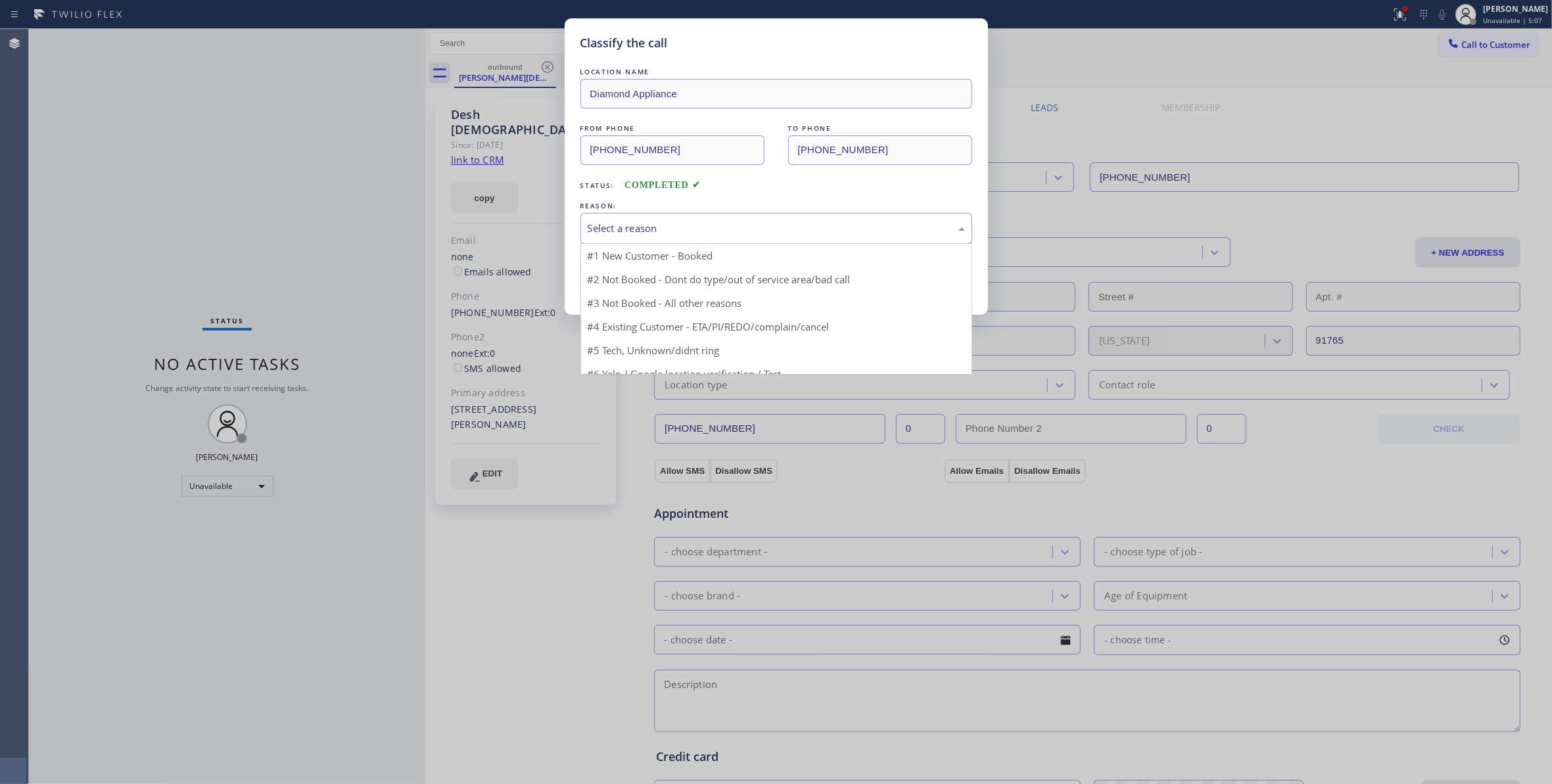
click at [647, 229] on div "Select a reason" at bounding box center [776, 229] width 377 height 15
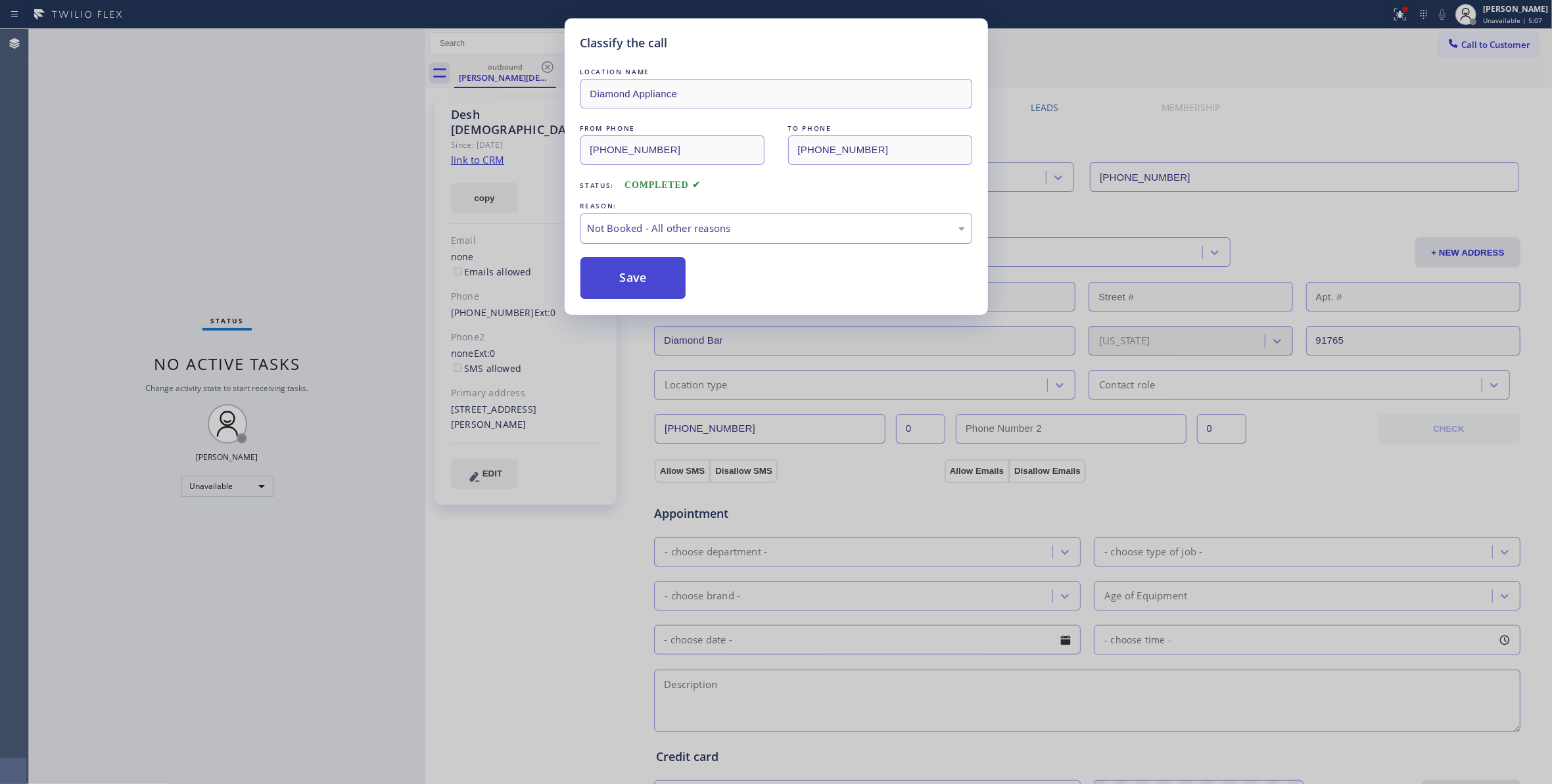
click at [645, 283] on button "Save" at bounding box center [633, 278] width 106 height 42
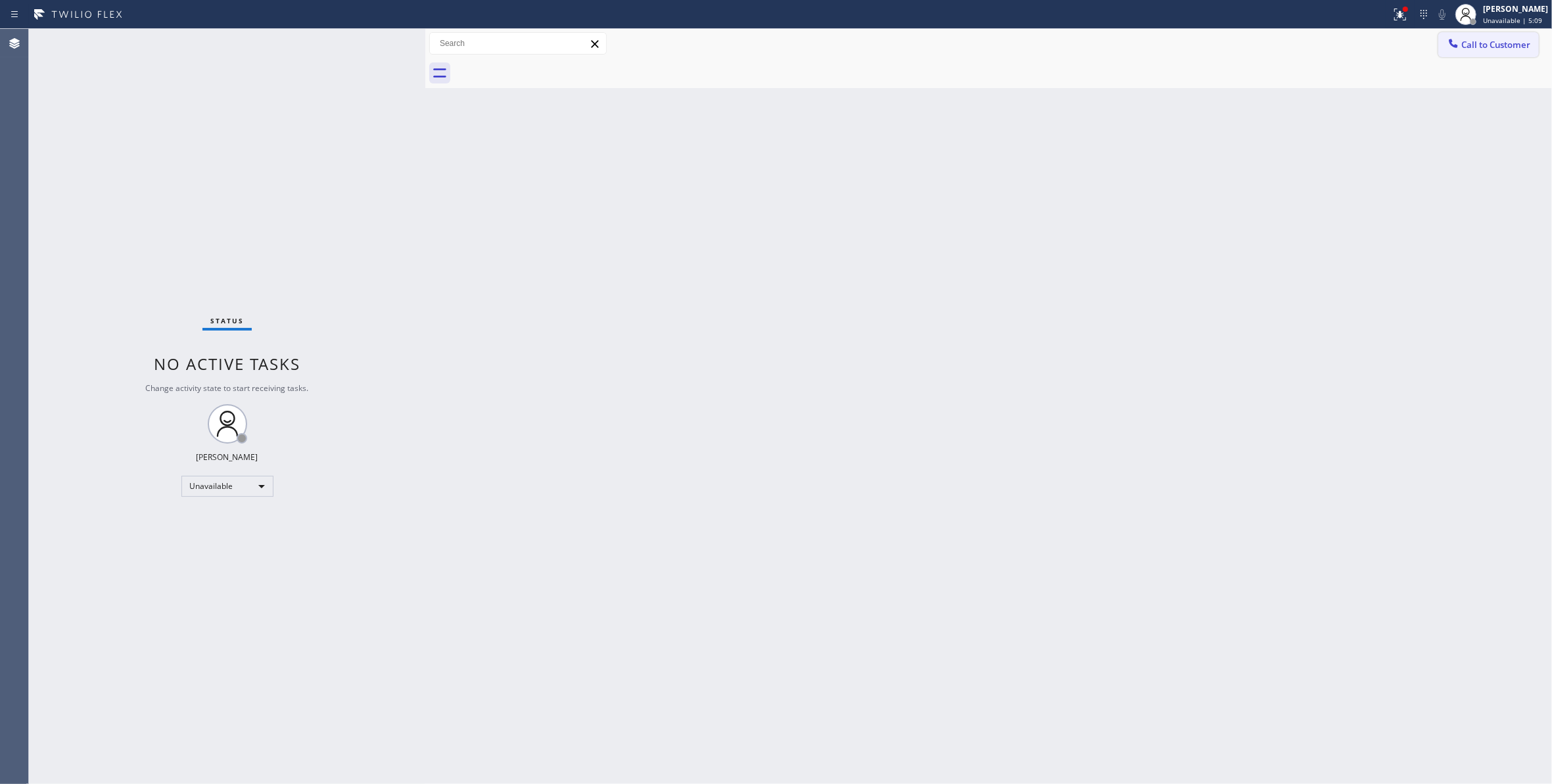
click at [1492, 46] on span "Call to Customer" at bounding box center [1496, 45] width 69 height 11
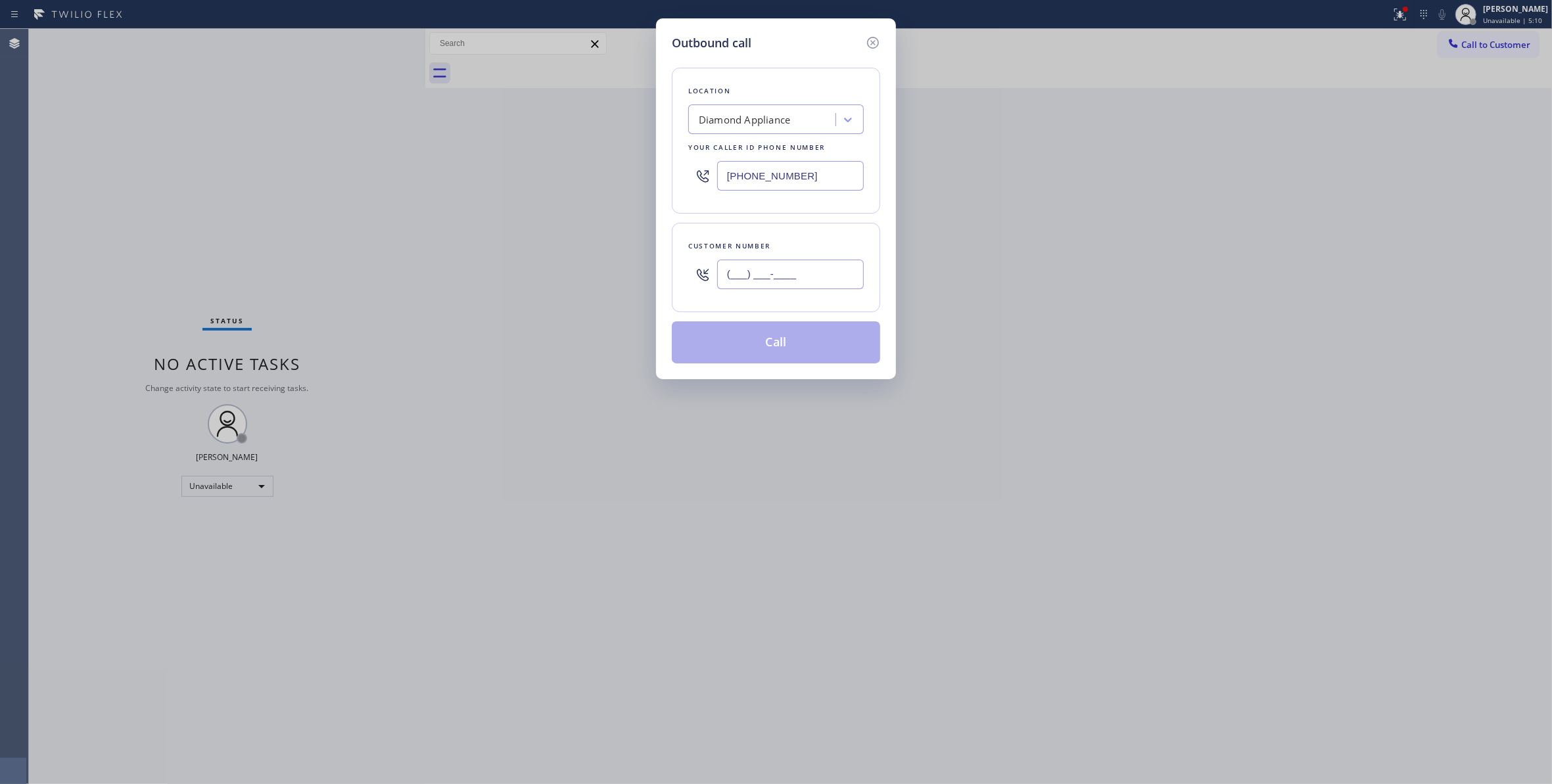
click at [795, 269] on input "(___) ___-____" at bounding box center [791, 273] width 147 height 30
paste input "603) 728-5691"
type input "[PHONE_NUMBER]"
drag, startPoint x: 838, startPoint y: 174, endPoint x: 490, endPoint y: 171, distance: 348.0
click at [513, 156] on div "Outbound call Location Diamond Appliance Your caller id phone number [PHONE_NUM…" at bounding box center [776, 392] width 1552 height 784
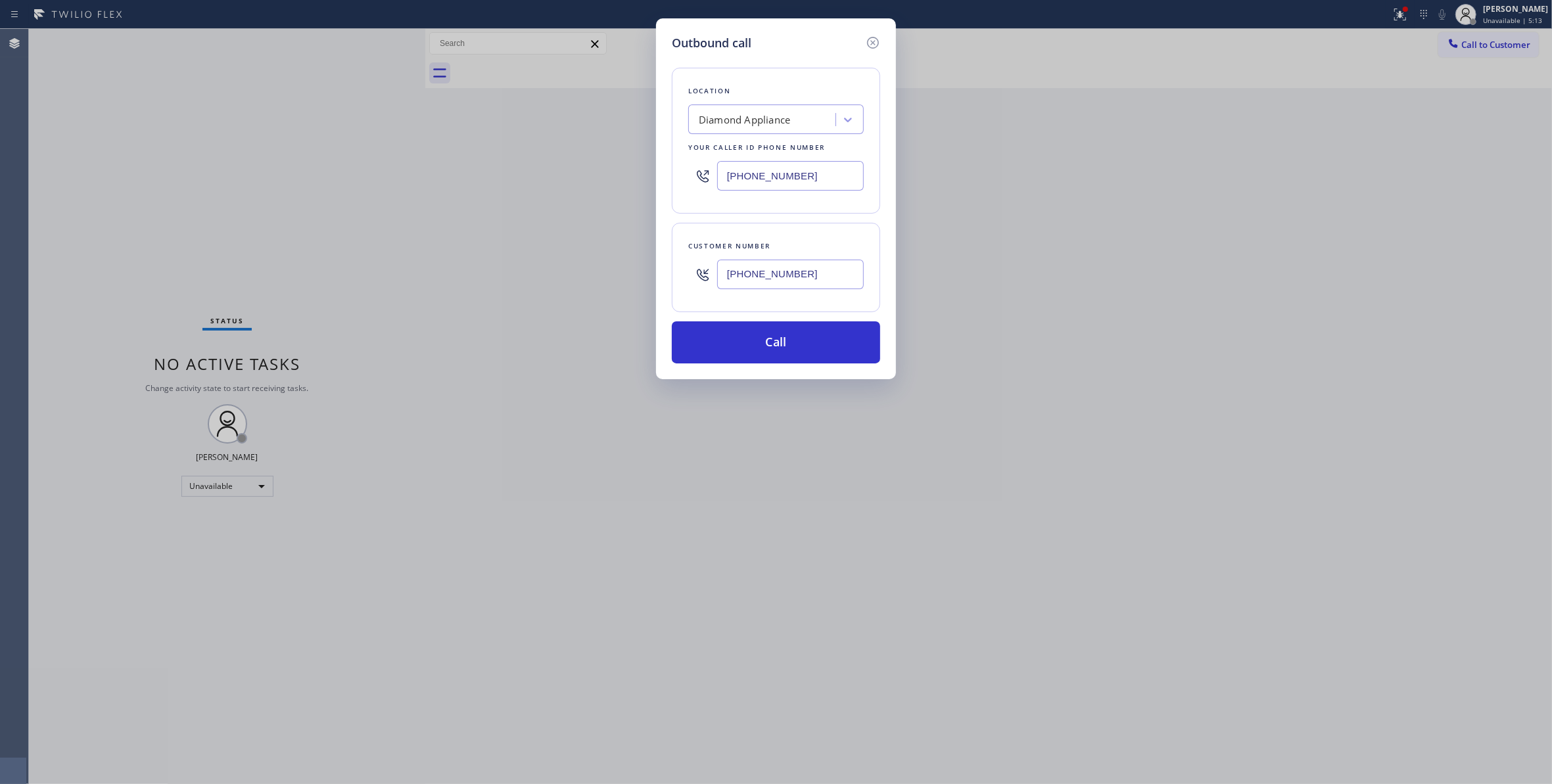
paste input "323) 416-2342"
type input "[PHONE_NUMBER]"
drag, startPoint x: 760, startPoint y: 271, endPoint x: 700, endPoint y: 271, distance: 60.0
click at [700, 271] on div "[PHONE_NUMBER]" at bounding box center [776, 274] width 175 height 43
click at [751, 351] on button "Call" at bounding box center [776, 342] width 209 height 42
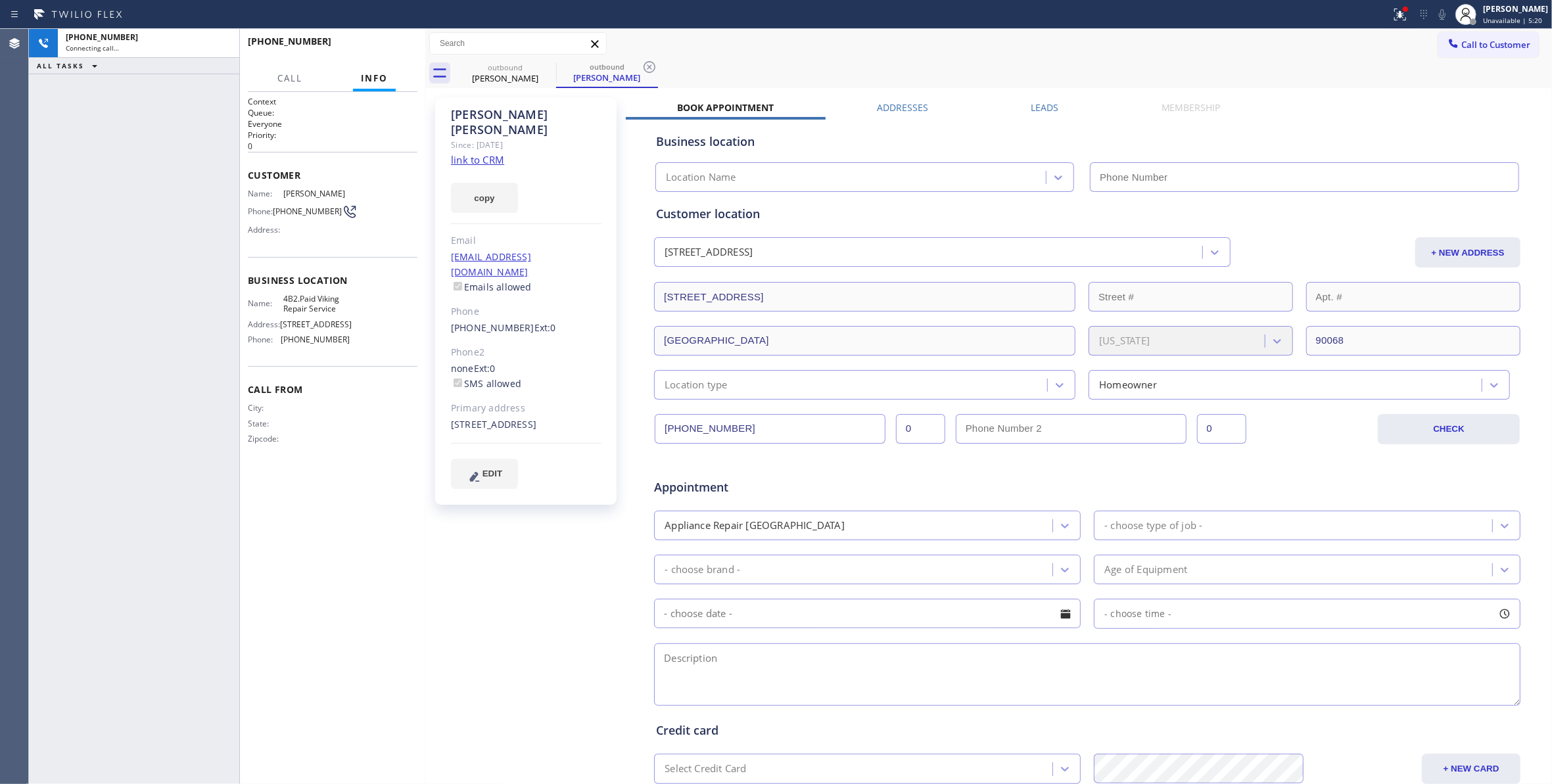
type input "[PHONE_NUMBER]"
click at [385, 43] on span "HANG UP" at bounding box center [387, 48] width 40 height 10
click at [385, 43] on span "COMPLETE" at bounding box center [384, 48] width 46 height 10
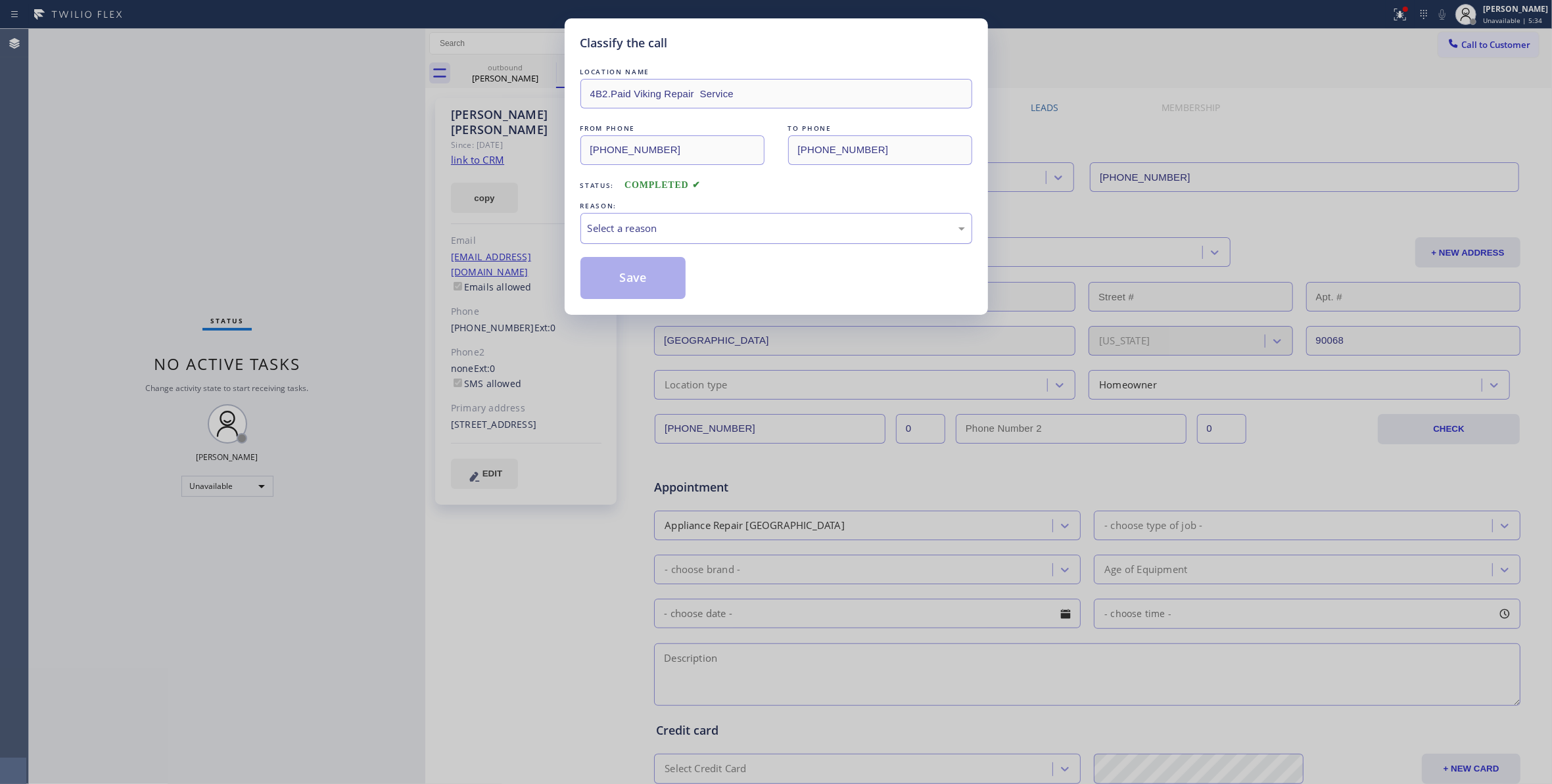
click at [614, 228] on div "Select a reason" at bounding box center [776, 229] width 377 height 15
click at [618, 287] on button "Save" at bounding box center [633, 278] width 106 height 42
drag, startPoint x: 618, startPoint y: 287, endPoint x: 1, endPoint y: 339, distance: 619.2
click at [599, 287] on button "Save" at bounding box center [633, 278] width 106 height 42
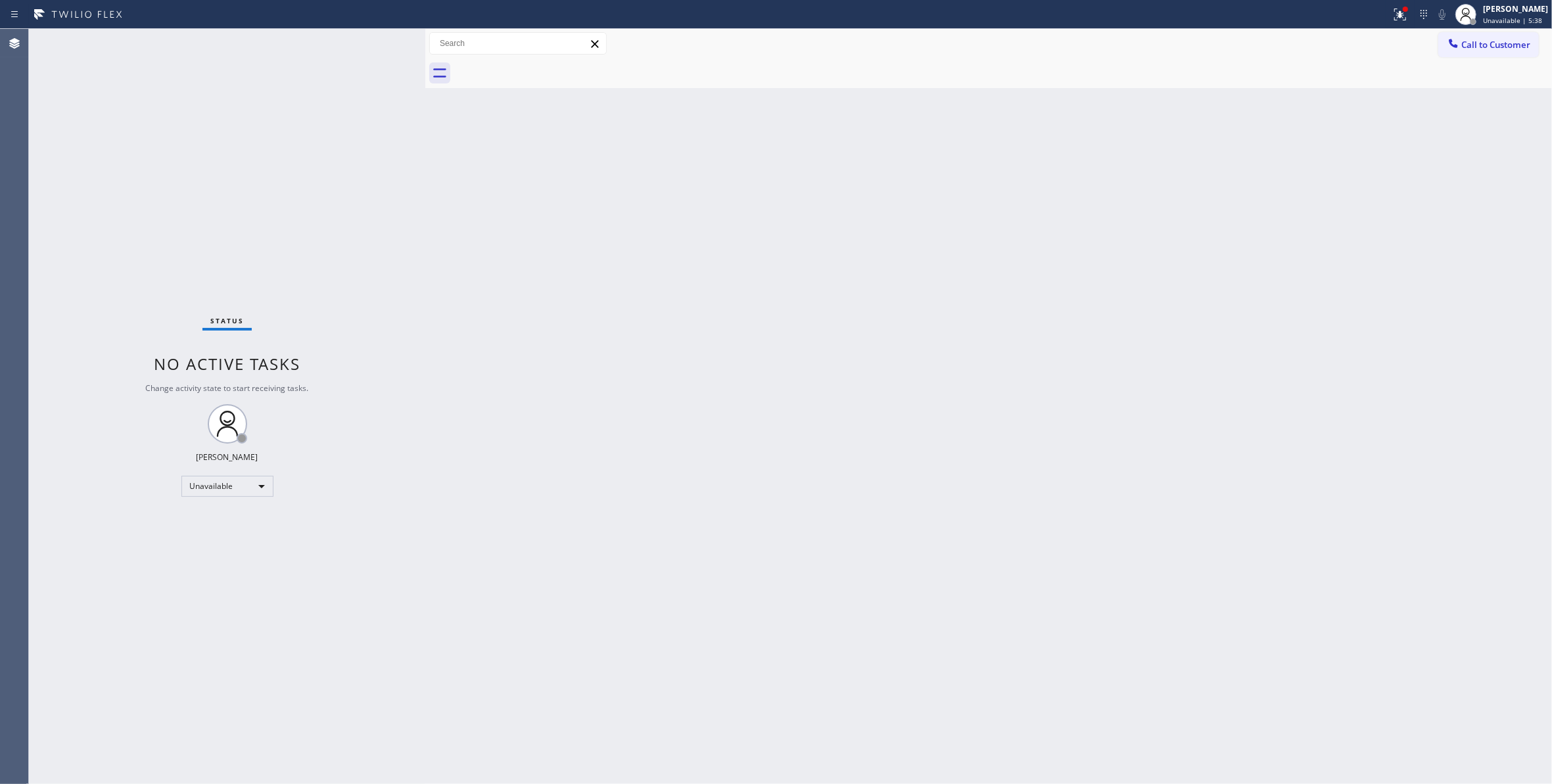
drag, startPoint x: 887, startPoint y: 315, endPoint x: 1216, endPoint y: 145, distance: 370.3
click at [889, 311] on div "Back to Dashboard Change Sender ID Customers Technicians Select a contact Outbo…" at bounding box center [988, 406] width 1126 height 755
drag, startPoint x: 1497, startPoint y: 45, endPoint x: 1098, endPoint y: 155, distance: 413.9
click at [1494, 46] on span "Call to Customer" at bounding box center [1496, 45] width 69 height 11
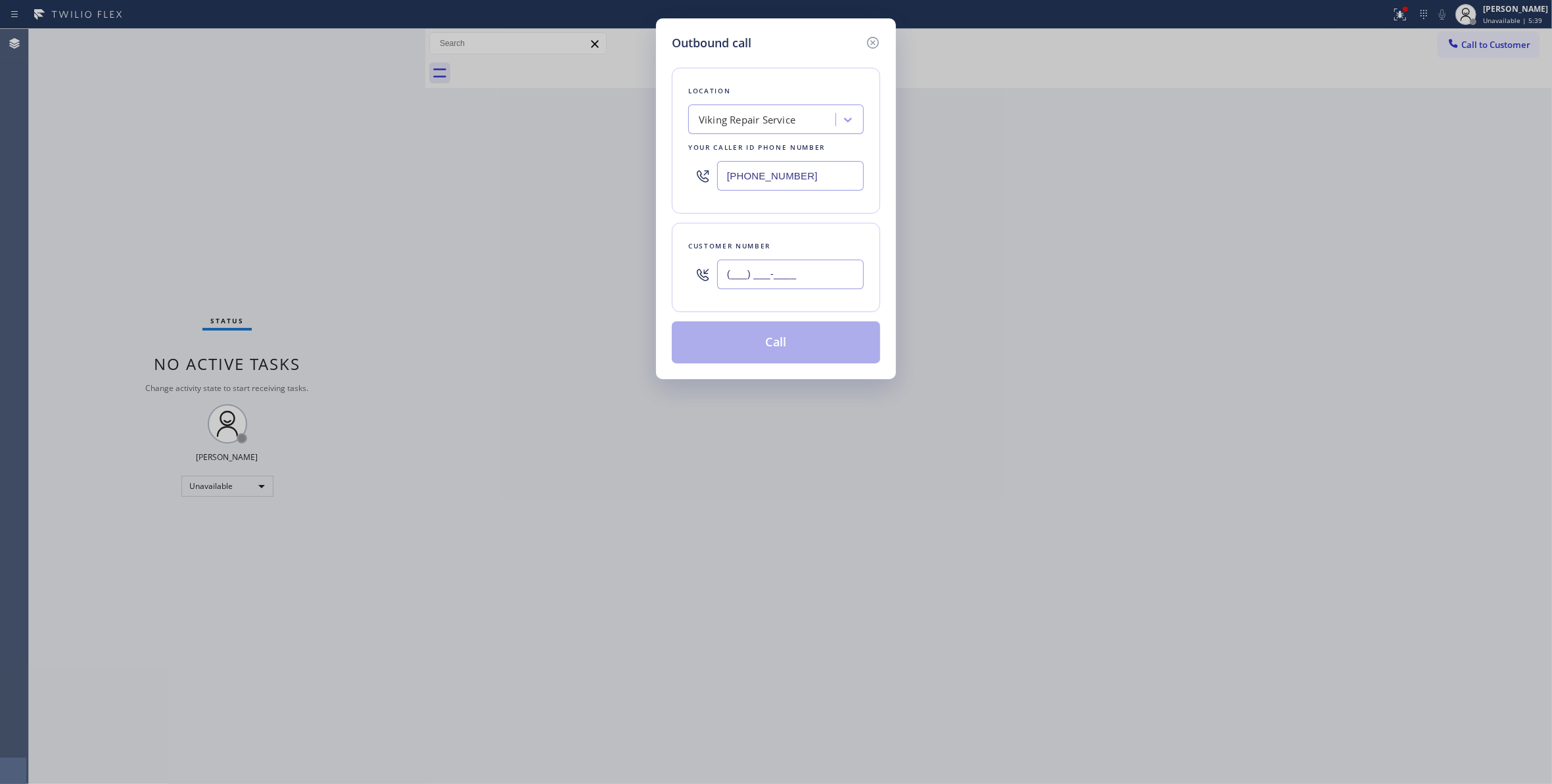
click at [816, 276] on input "(___) ___-____" at bounding box center [791, 273] width 147 height 30
paste input "603) 728-5691"
type input "[PHONE_NUMBER]"
click at [773, 342] on button "Call" at bounding box center [776, 342] width 209 height 42
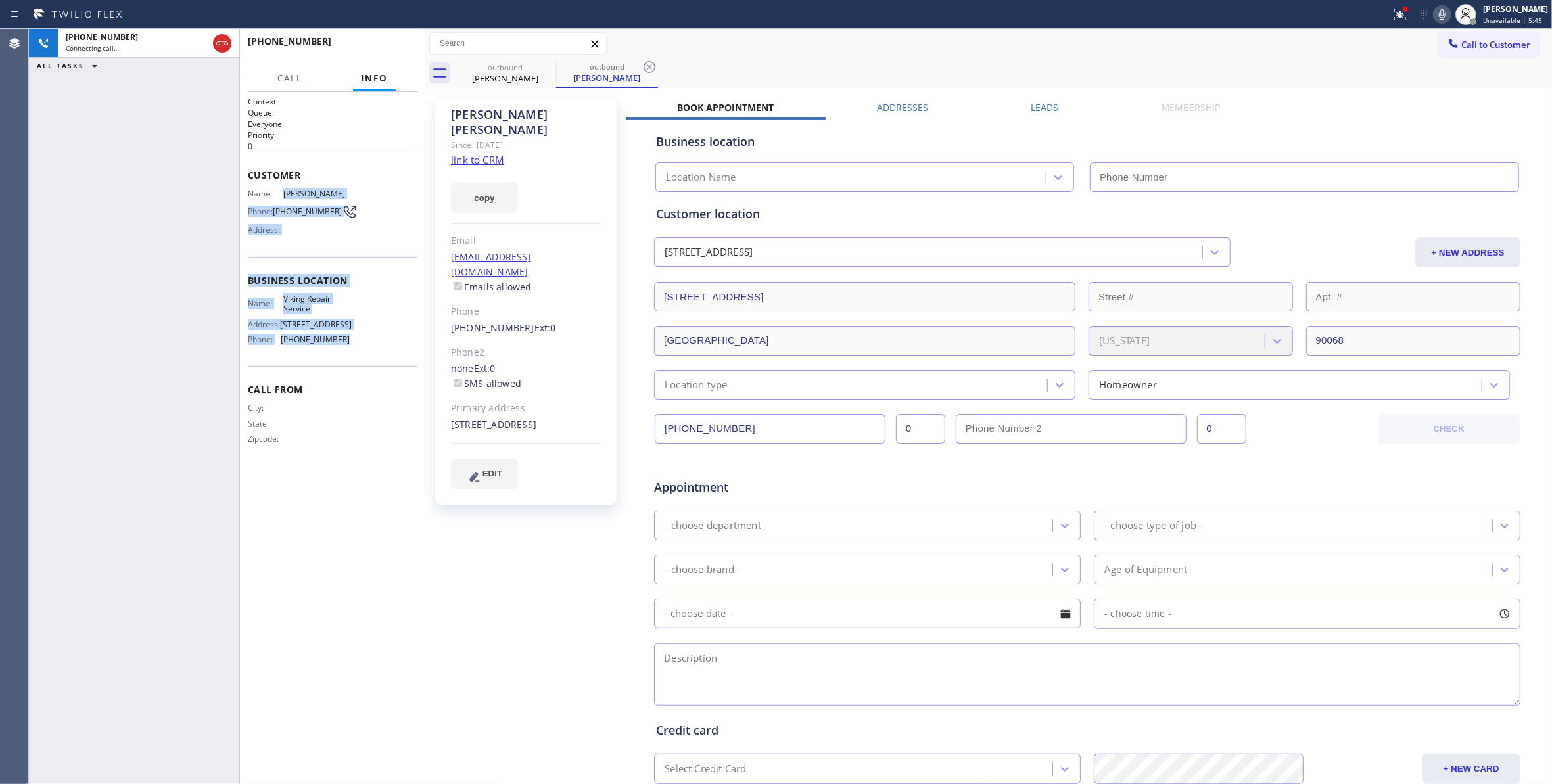
type input "[PHONE_NUMBER]"
drag, startPoint x: 348, startPoint y: 348, endPoint x: 245, endPoint y: 193, distance: 186.1
click at [245, 193] on div "Context Queue: Everyone Priority: 0 Customer Name: [PERSON_NAME] Phone: [PHONE_…" at bounding box center [333, 438] width 186 height 692
copy div "Name: [PERSON_NAME] Phone: [PHONE_NUMBER] Address: Business location Name: Viki…"
type input "[PHONE_NUMBER]"
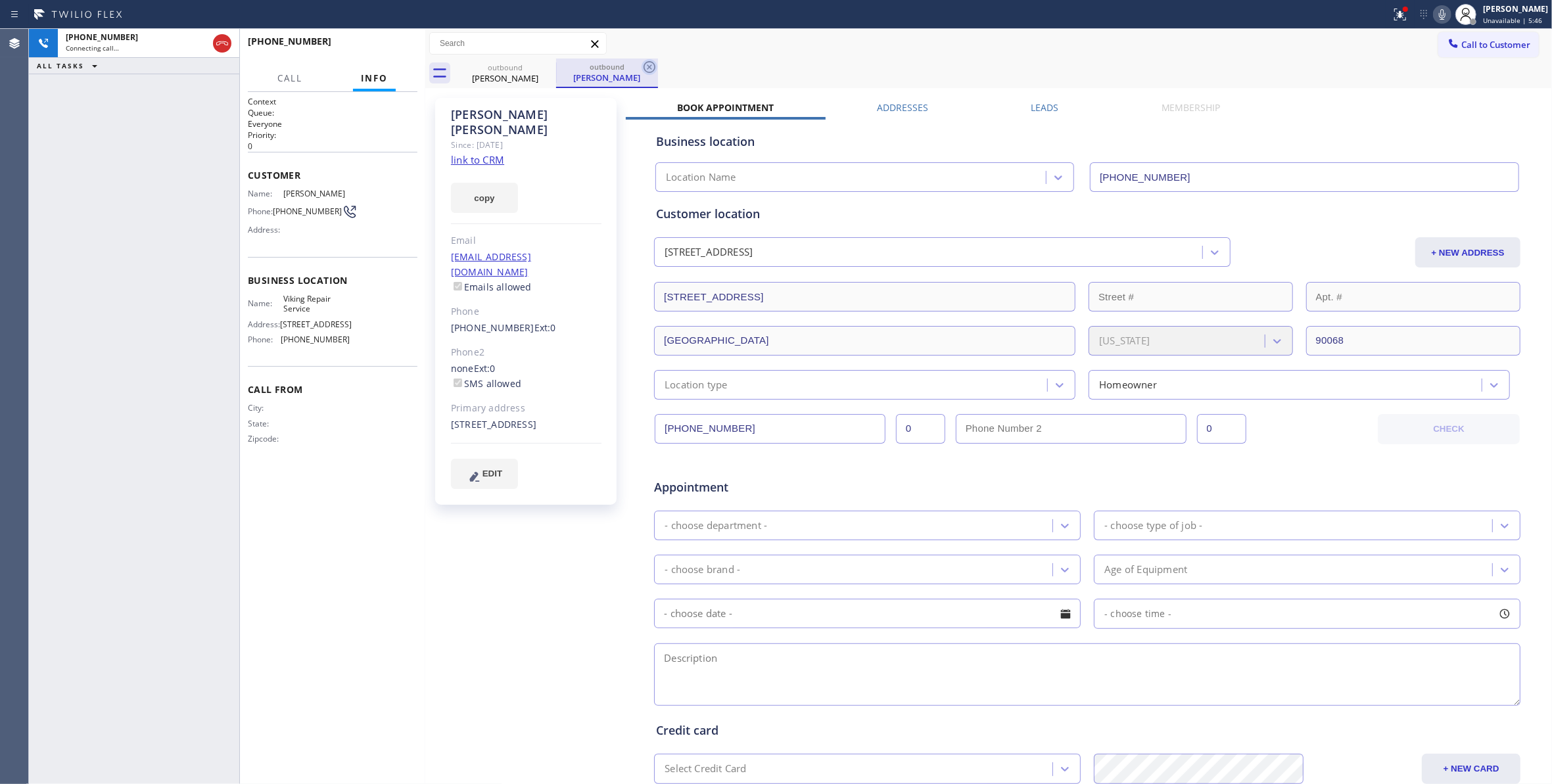
click at [650, 67] on icon at bounding box center [649, 67] width 11 height 11
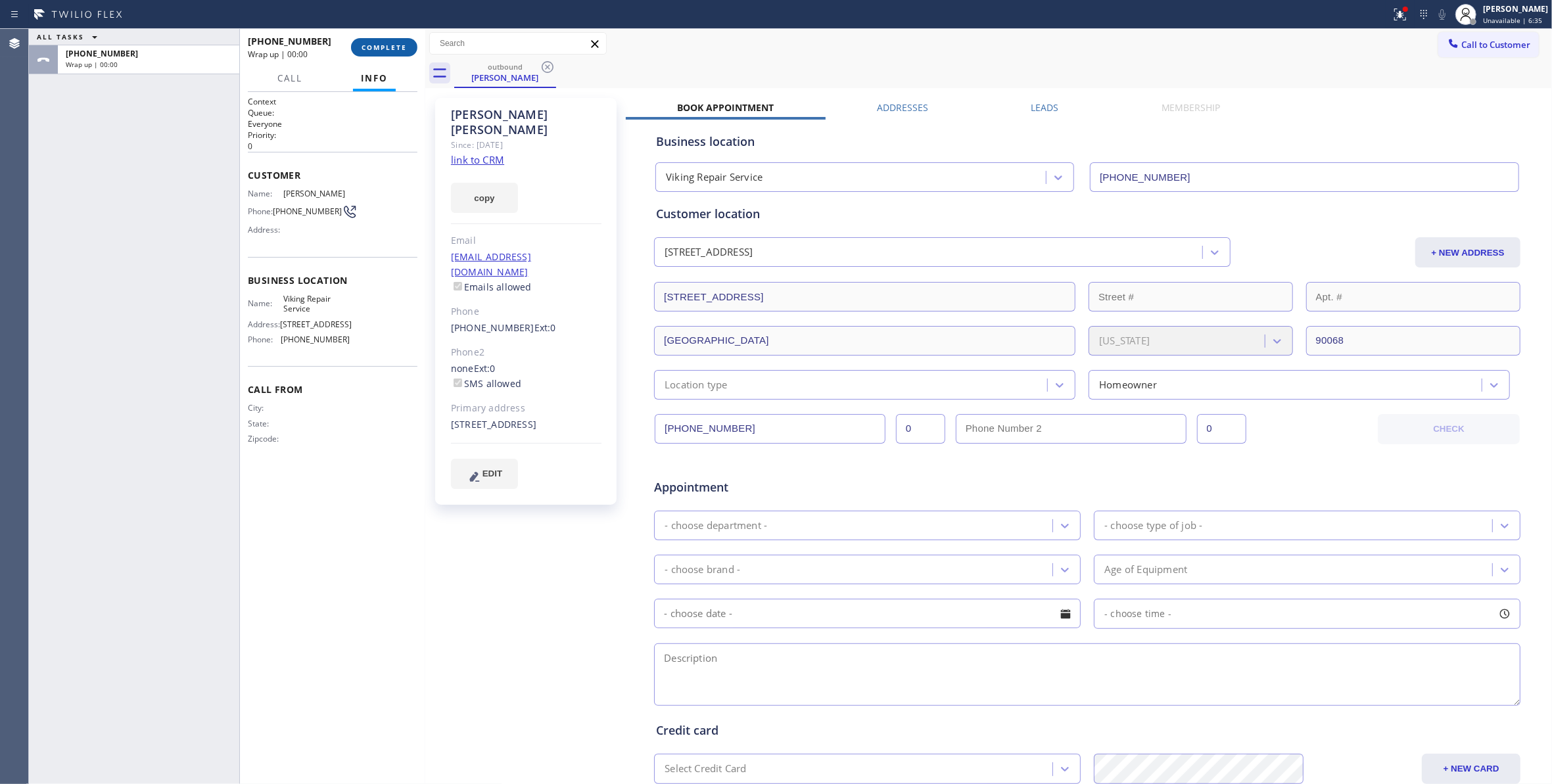
click at [393, 54] on button "COMPLETE" at bounding box center [384, 47] width 67 height 18
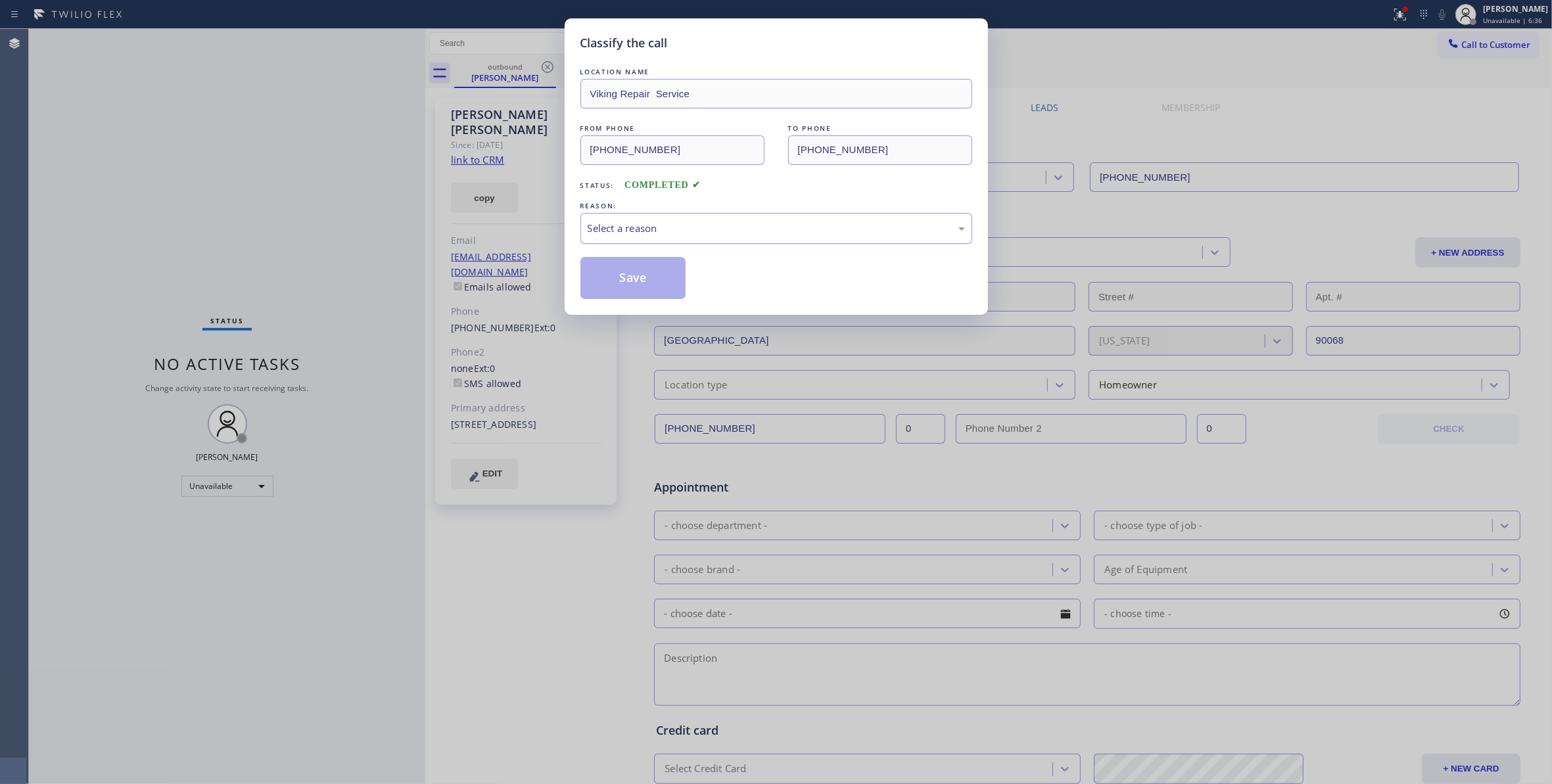
click at [599, 224] on div "Select a reason" at bounding box center [776, 229] width 377 height 15
click at [615, 276] on button "Save" at bounding box center [633, 278] width 106 height 42
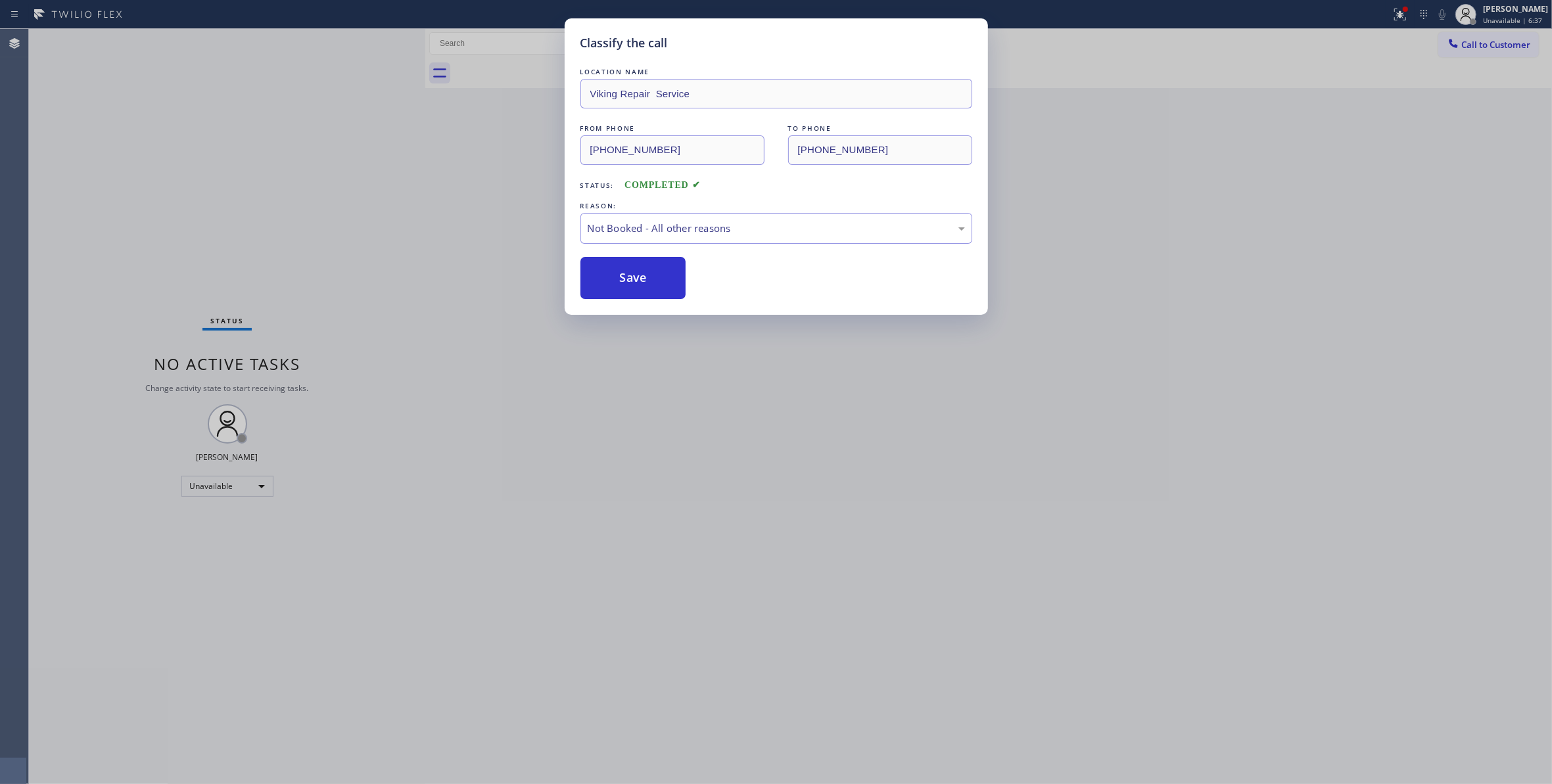
click at [615, 276] on button "Save" at bounding box center [633, 278] width 106 height 42
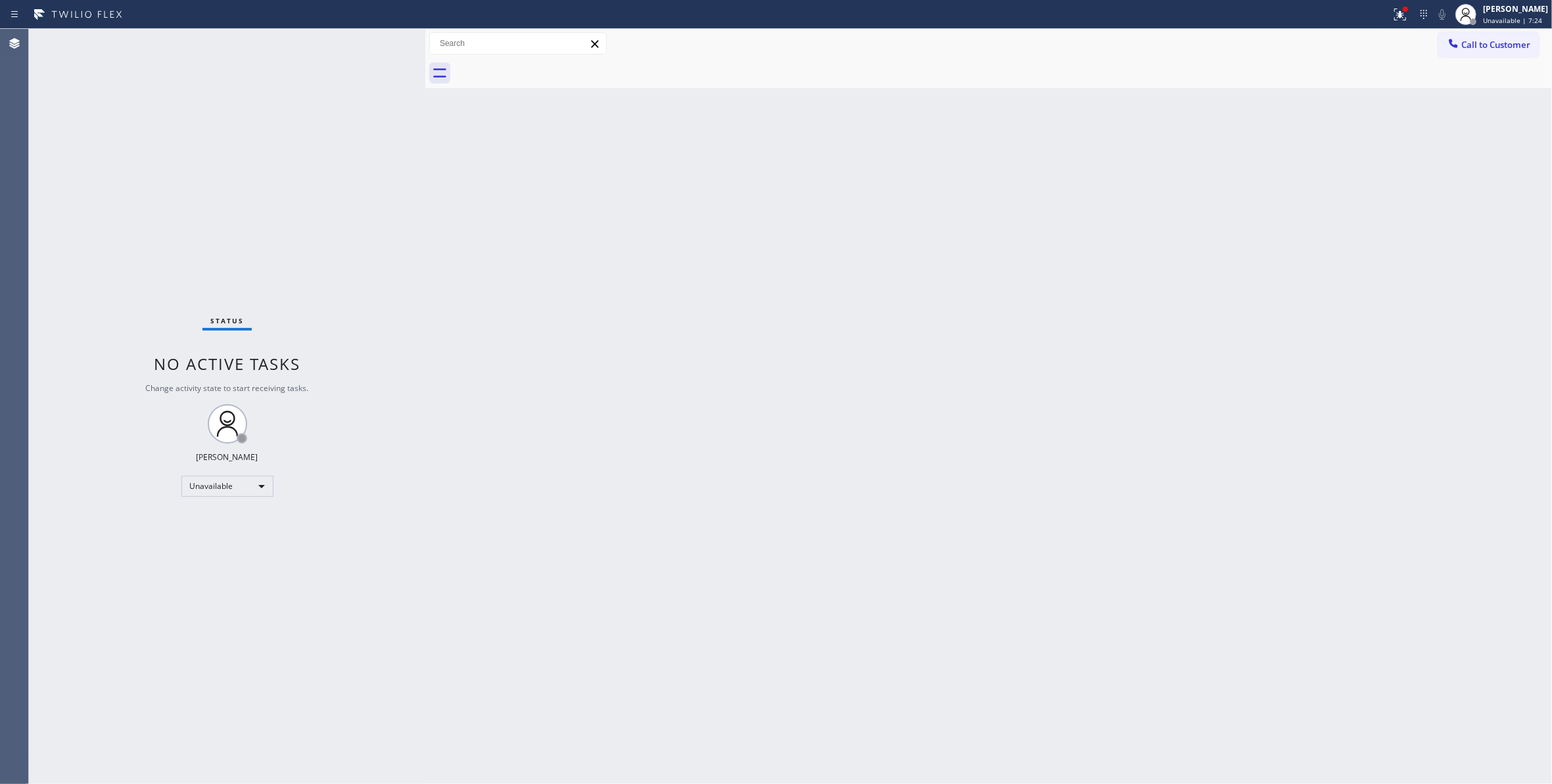
drag, startPoint x: 1294, startPoint y: 237, endPoint x: 1483, endPoint y: 21, distance: 287.0
click at [1296, 234] on div "Back to Dashboard Change Sender ID Customers Technicians Select a contact Outbo…" at bounding box center [988, 406] width 1126 height 755
click at [1392, 17] on icon at bounding box center [1400, 14] width 16 height 16
click at [1304, 177] on button "Clear issues" at bounding box center [1313, 171] width 153 height 18
drag, startPoint x: 1481, startPoint y: 44, endPoint x: 1028, endPoint y: 196, distance: 477.8
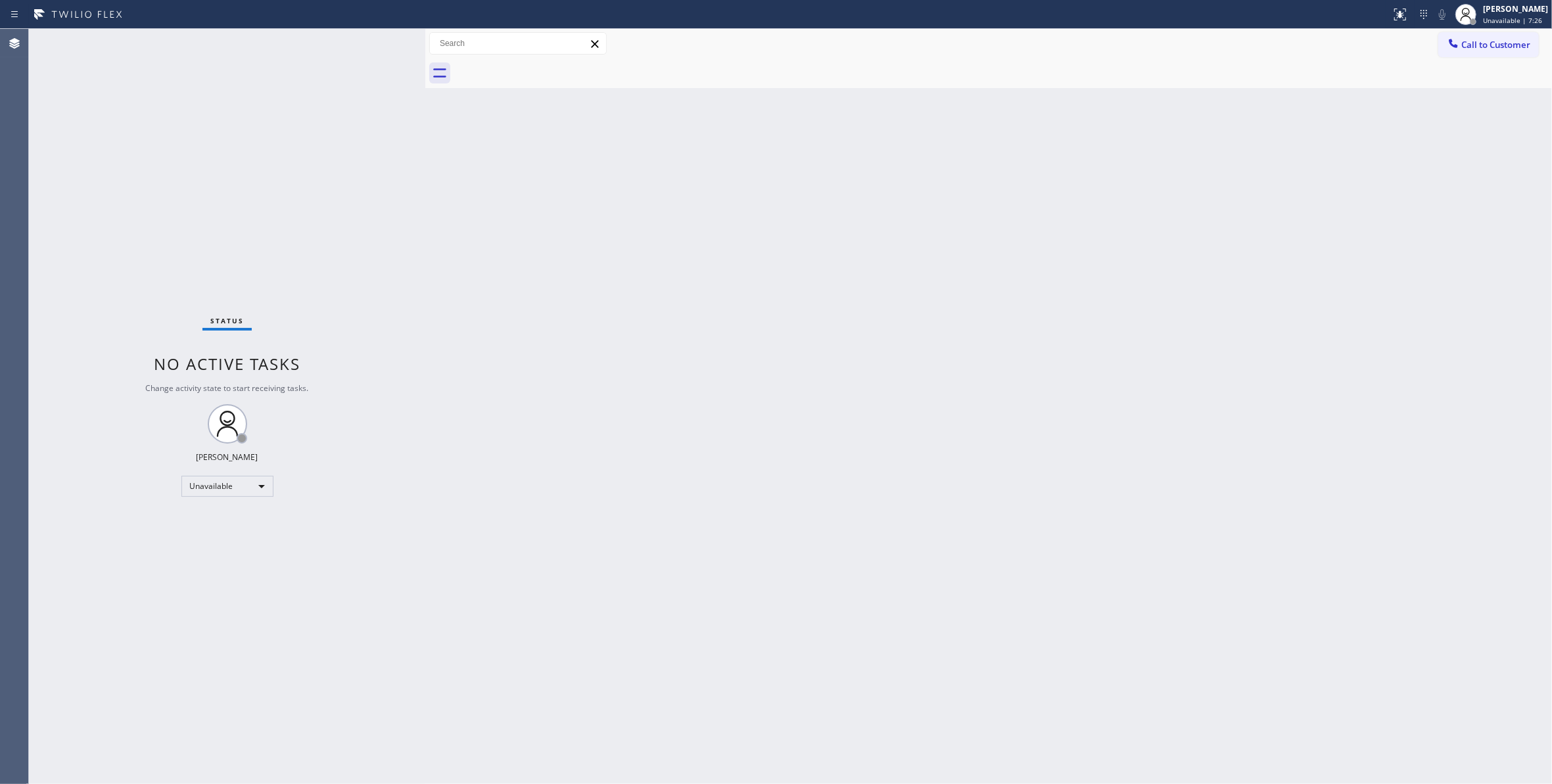
click at [1475, 44] on span "Call to Customer" at bounding box center [1496, 45] width 69 height 11
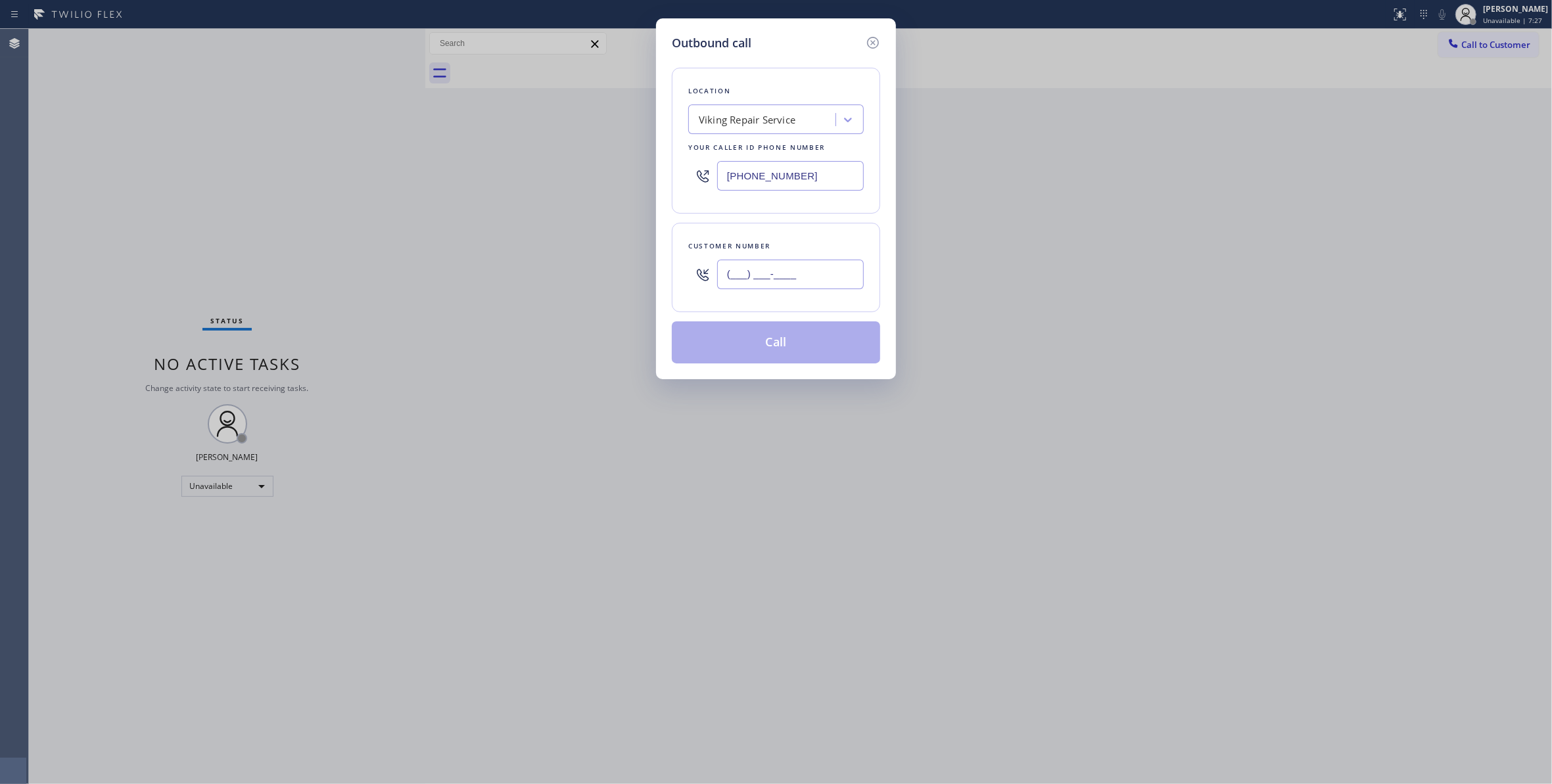
click at [804, 261] on input "(___) ___-____" at bounding box center [791, 273] width 147 height 30
paste input "843) 267-5080"
type input "[PHONE_NUMBER]"
drag, startPoint x: 824, startPoint y: 181, endPoint x: 785, endPoint y: 284, distance: 110.1
click at [499, 183] on div "Outbound call Location Viking Repair Service Your caller id phone number [PHONE…" at bounding box center [776, 392] width 1552 height 784
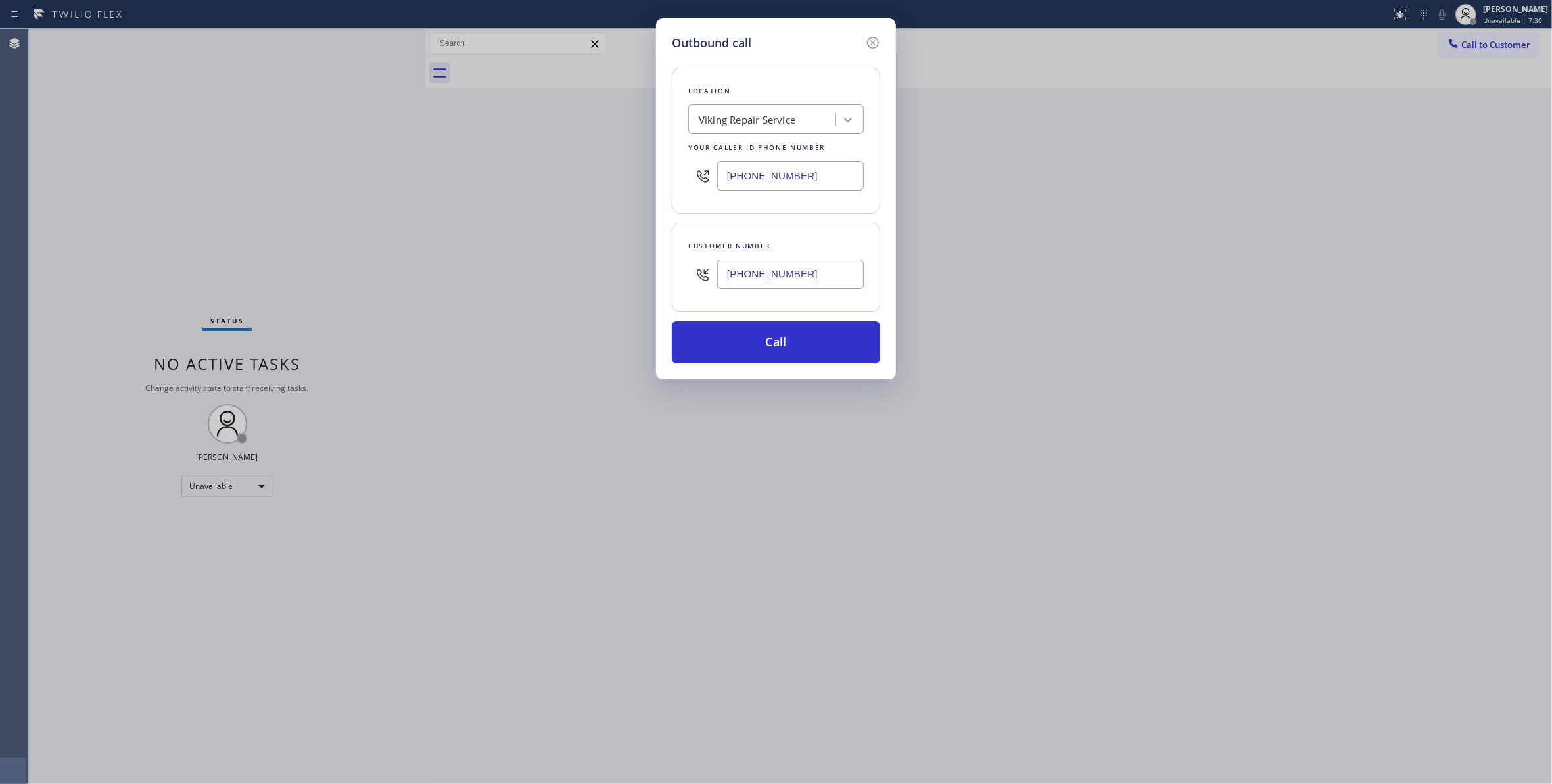
paste input "05) 257-9866"
type input "[PHONE_NUMBER]"
drag, startPoint x: 835, startPoint y: 280, endPoint x: 653, endPoint y: 276, distance: 182.0
click at [653, 276] on div "Outbound call Location Lennox Industries [GEOGRAPHIC_DATA] Your caller id phone…" at bounding box center [776, 392] width 1552 height 784
click at [752, 339] on button "Call" at bounding box center [776, 342] width 209 height 42
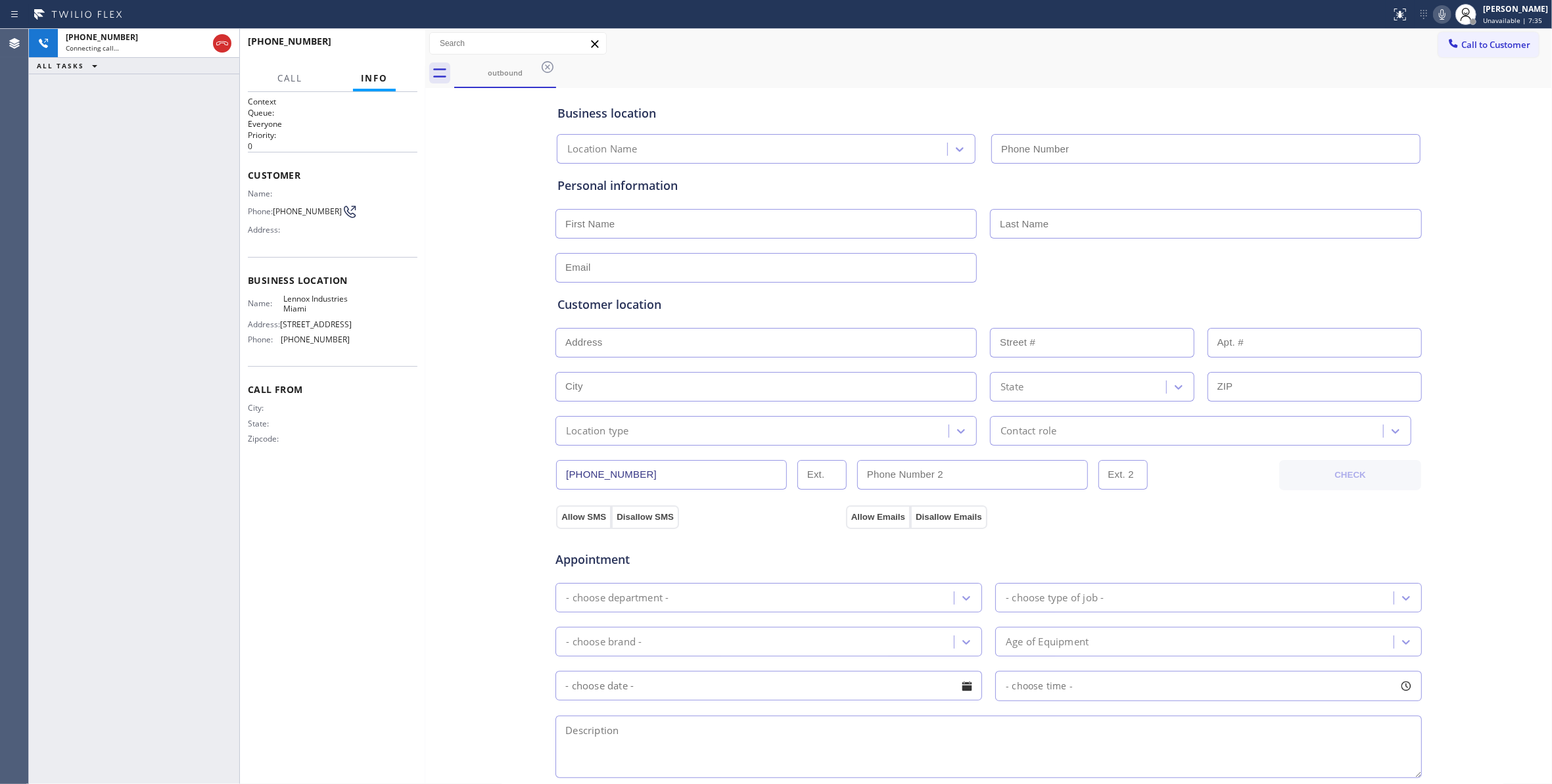
type input "[PHONE_NUMBER]"
click at [418, 443] on div "Context Queue: Everyone Priority: 0 Customer Name: Phone: [PHONE_NUMBER] Addres…" at bounding box center [333, 438] width 186 height 692
click at [160, 648] on div "[PHONE_NUMBER] Live | 00:12 ALL TASKS ALL TASKS ACTIVE TASKS TASKS IN WRAP UP" at bounding box center [133, 406] width 211 height 755
click at [464, 493] on div "Business location Lennox Industries [GEOGRAPHIC_DATA] [PHONE_NUMBER] Personal i…" at bounding box center [988, 540] width 1119 height 897
click at [484, 432] on div "Business location Lennox Industries [GEOGRAPHIC_DATA] [PHONE_NUMBER] Personal i…" at bounding box center [988, 540] width 1119 height 897
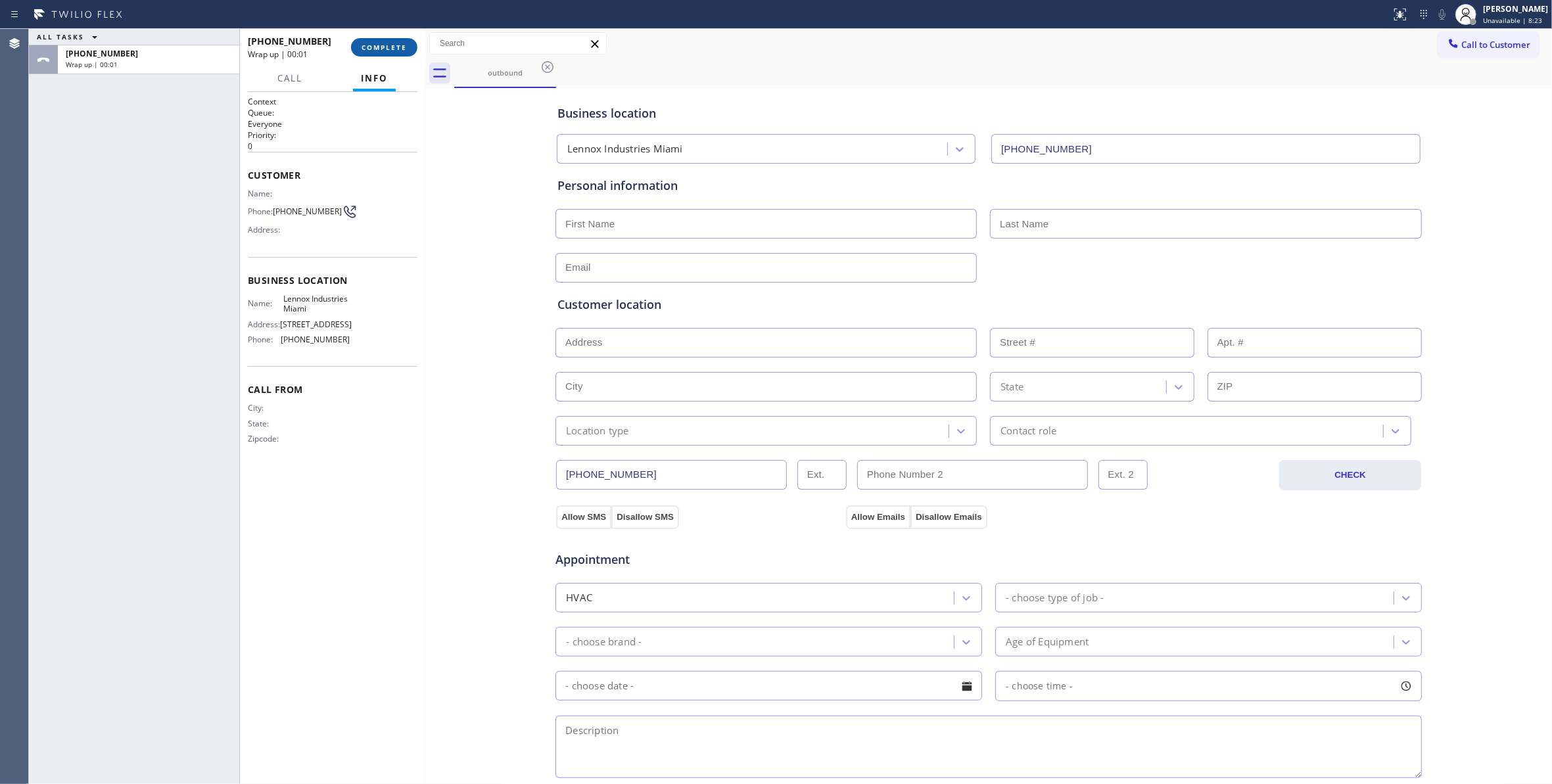
click at [391, 52] on button "COMPLETE" at bounding box center [384, 47] width 67 height 18
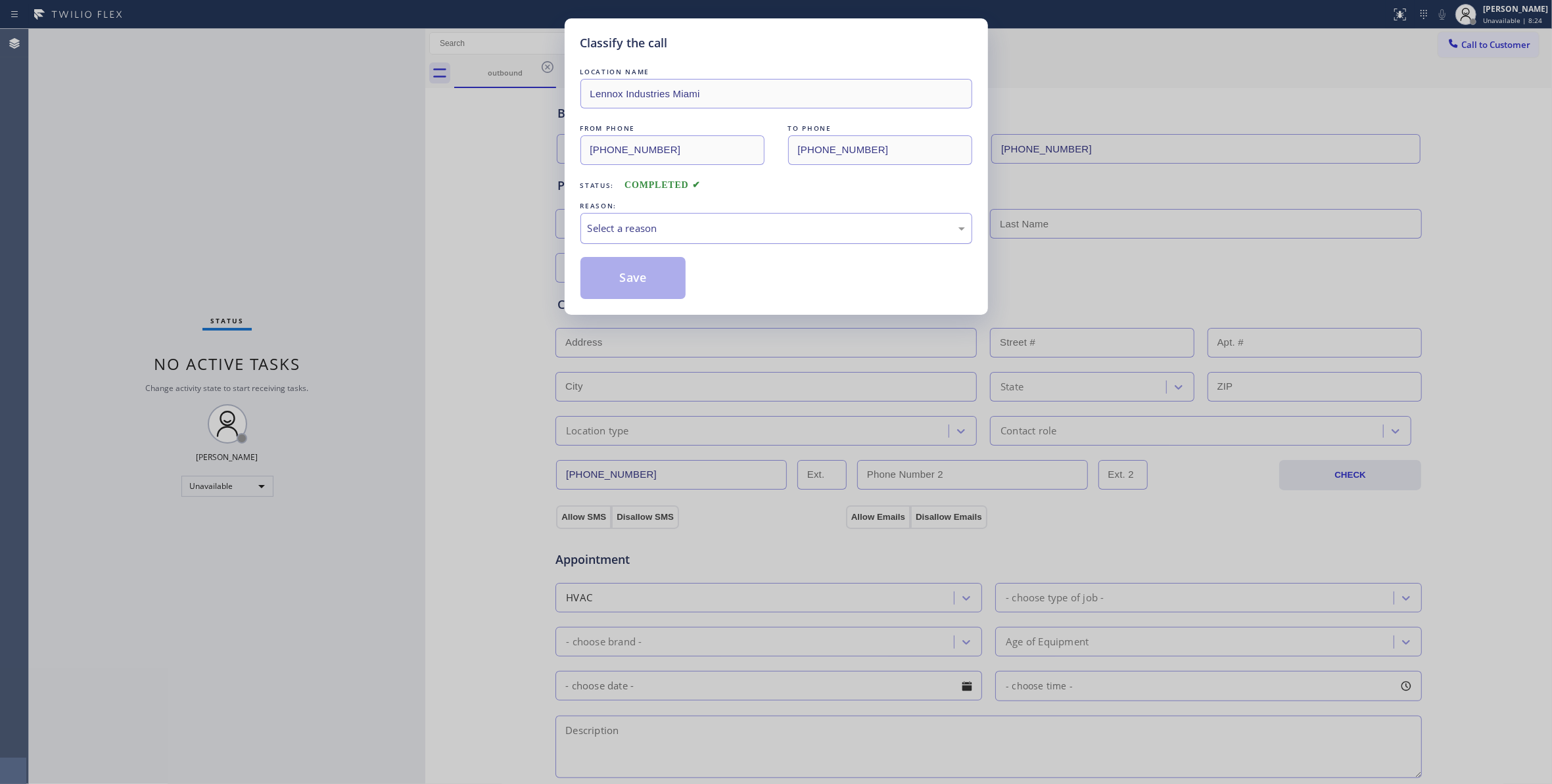
click at [595, 230] on div "Select a reason" at bounding box center [776, 229] width 377 height 15
click at [606, 283] on button "Save" at bounding box center [633, 278] width 106 height 42
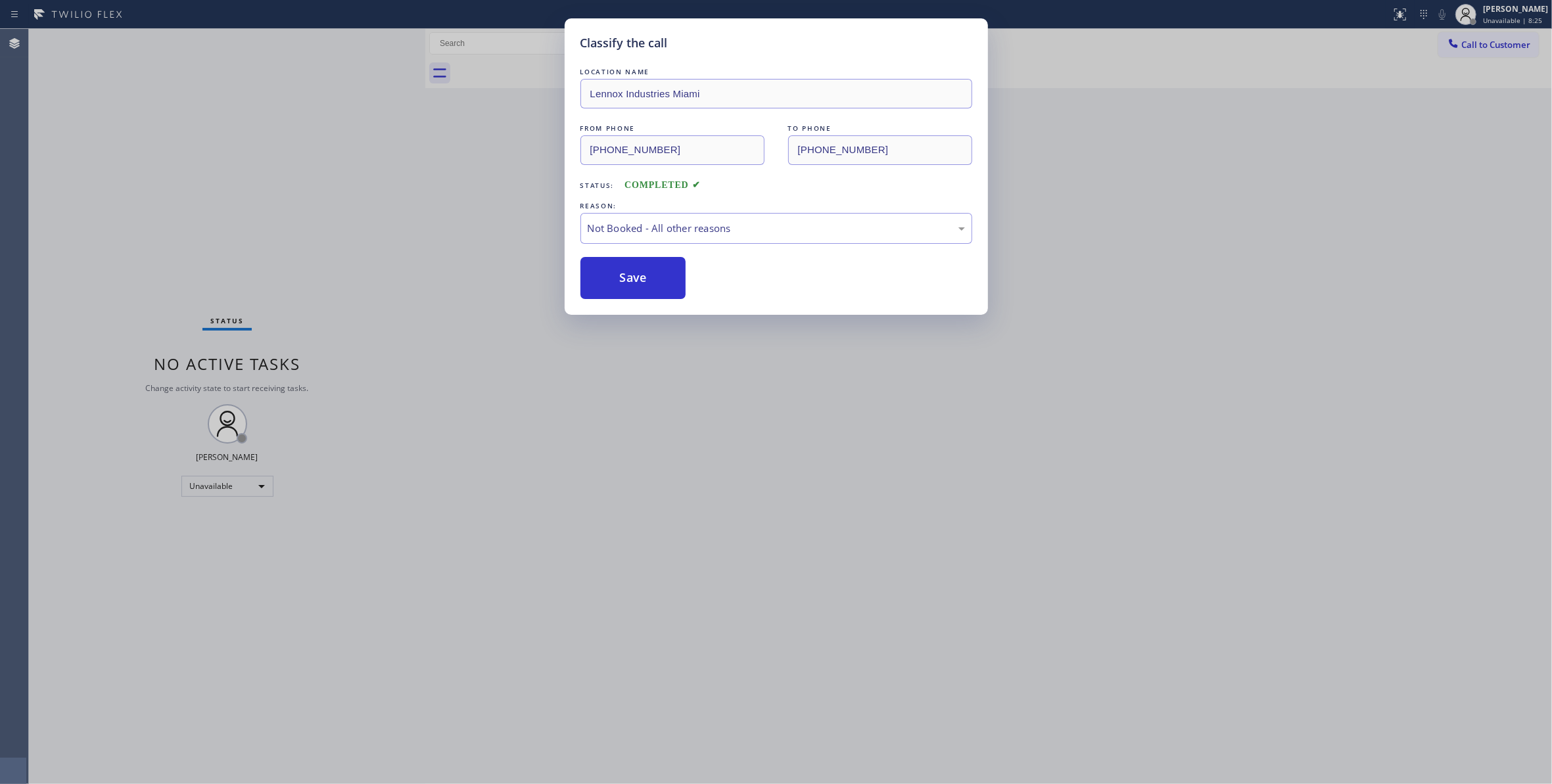
click at [606, 283] on button "Save" at bounding box center [633, 278] width 106 height 42
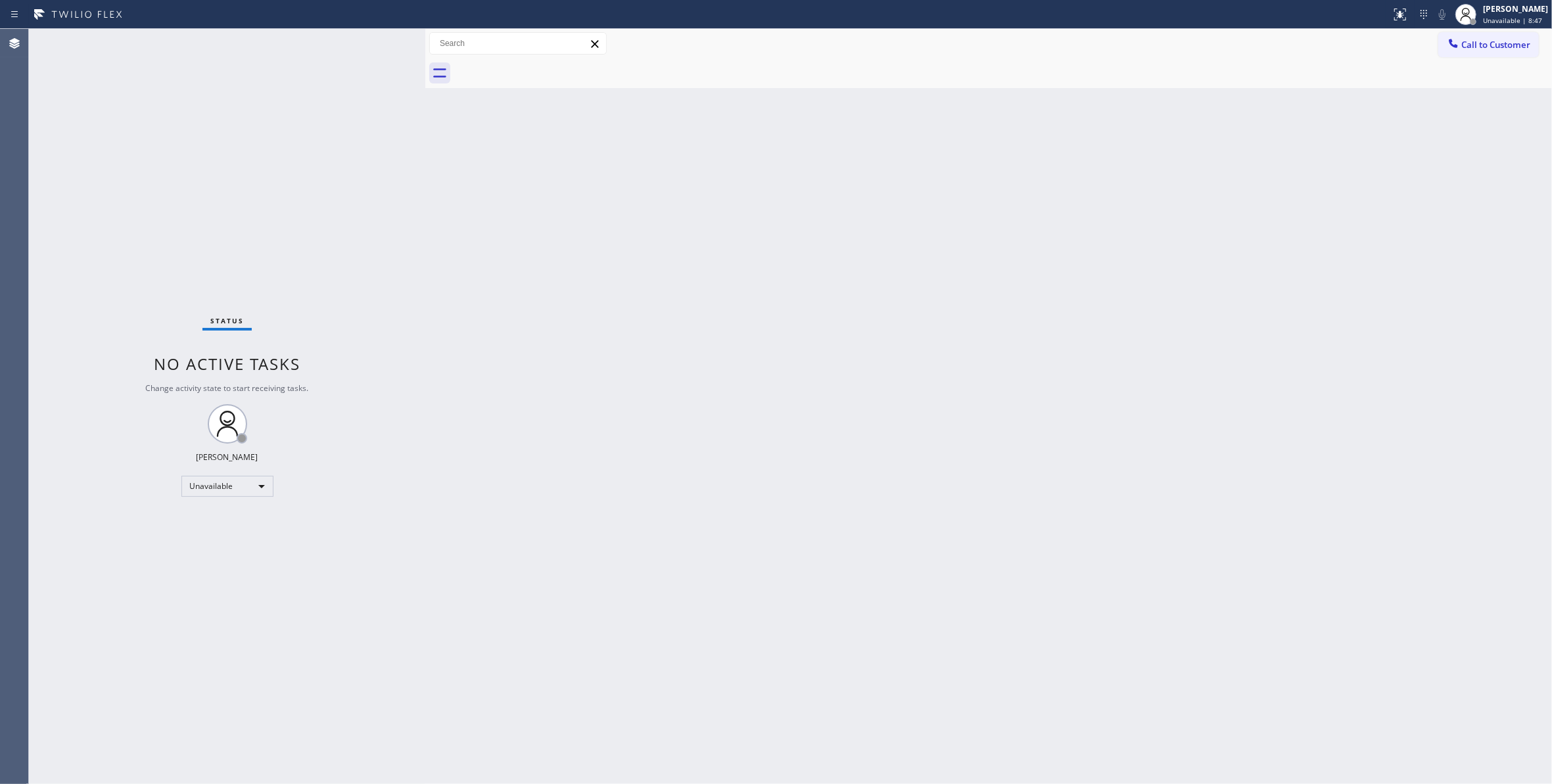
drag, startPoint x: 999, startPoint y: 408, endPoint x: 1323, endPoint y: 206, distance: 381.8
click at [1038, 371] on div "Back to Dashboard Change Sender ID Customers Technicians Select a contact Outbo…" at bounding box center [988, 406] width 1126 height 755
click at [1465, 42] on span "Call to Customer" at bounding box center [1496, 45] width 69 height 11
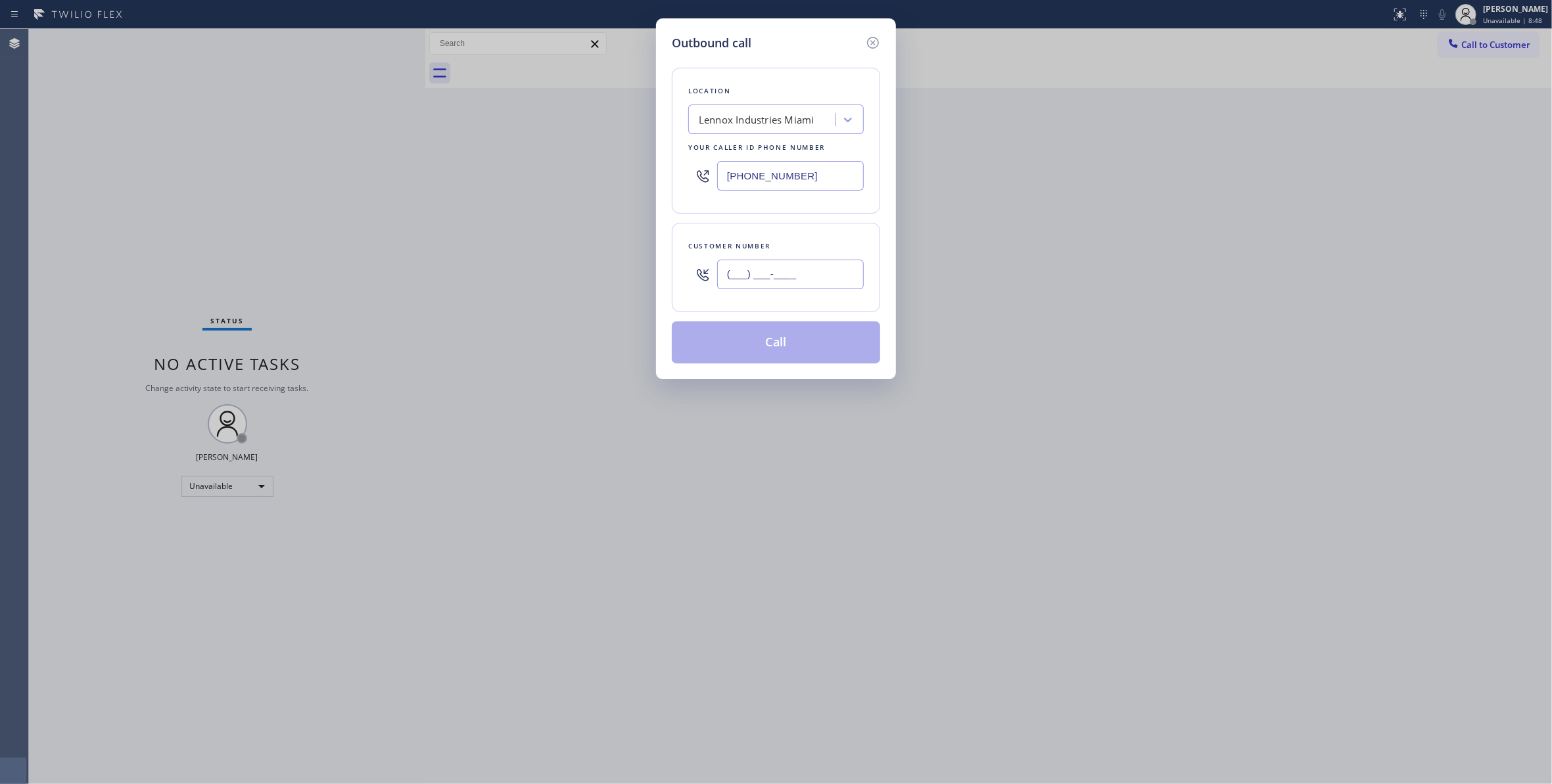
click at [827, 272] on input "(___) ___-____" at bounding box center [791, 273] width 147 height 30
paste input "609) 533-7417"
type input "[PHONE_NUMBER]"
paste input "609) 710-8354"
drag, startPoint x: 794, startPoint y: 169, endPoint x: 395, endPoint y: 153, distance: 399.3
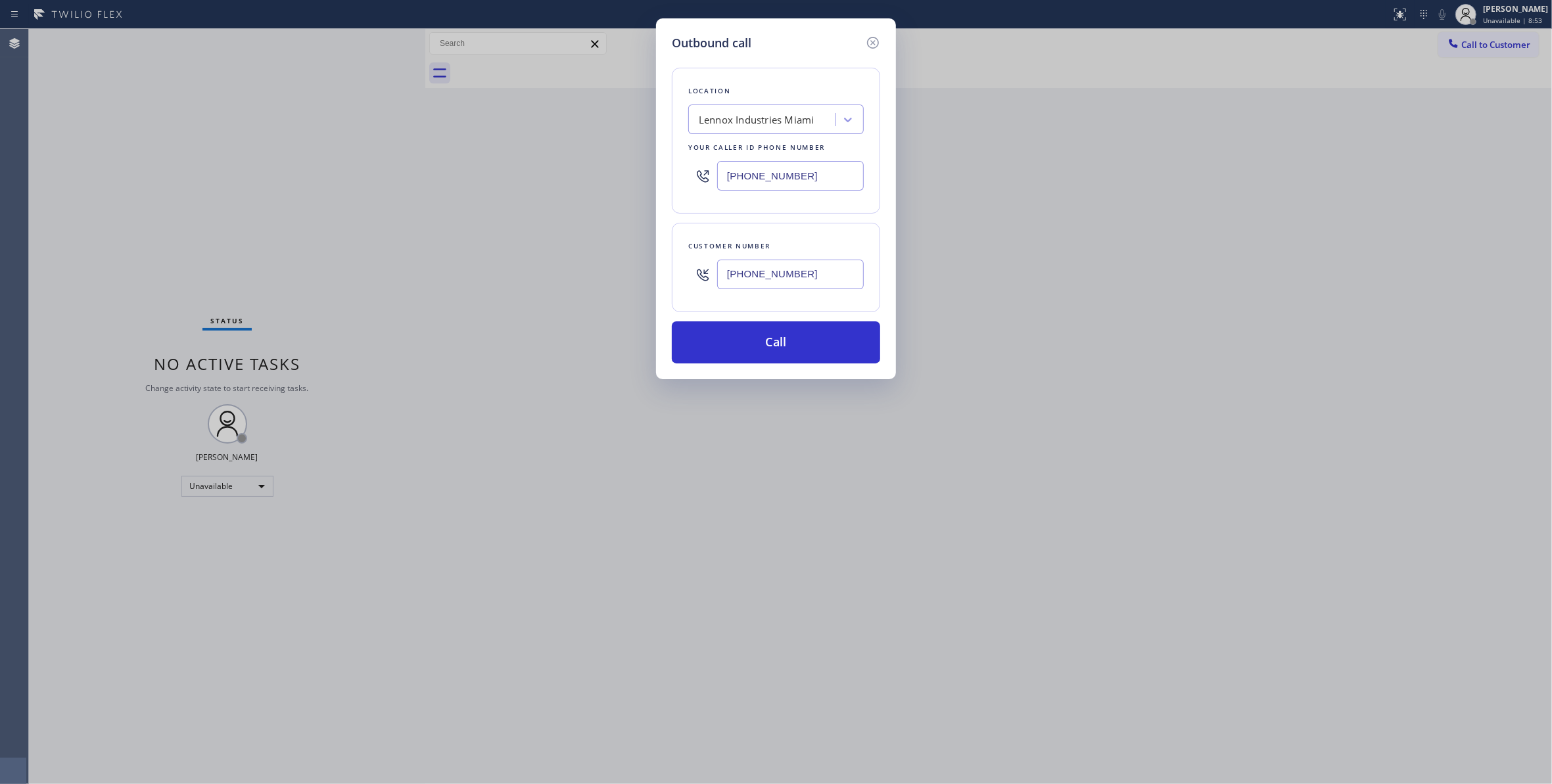
click at [395, 153] on div "Outbound call Location Lennox Industries [GEOGRAPHIC_DATA] Your caller id phone…" at bounding box center [776, 392] width 1552 height 784
type input "[PHONE_NUMBER]"
drag, startPoint x: 834, startPoint y: 276, endPoint x: 376, endPoint y: 264, distance: 458.2
click at [376, 264] on div "Outbound call Location Next Door Appliance Repair [GEOGRAPHIC_DATA] Your caller…" at bounding box center [776, 392] width 1552 height 784
click at [762, 339] on button "Call" at bounding box center [776, 342] width 209 height 42
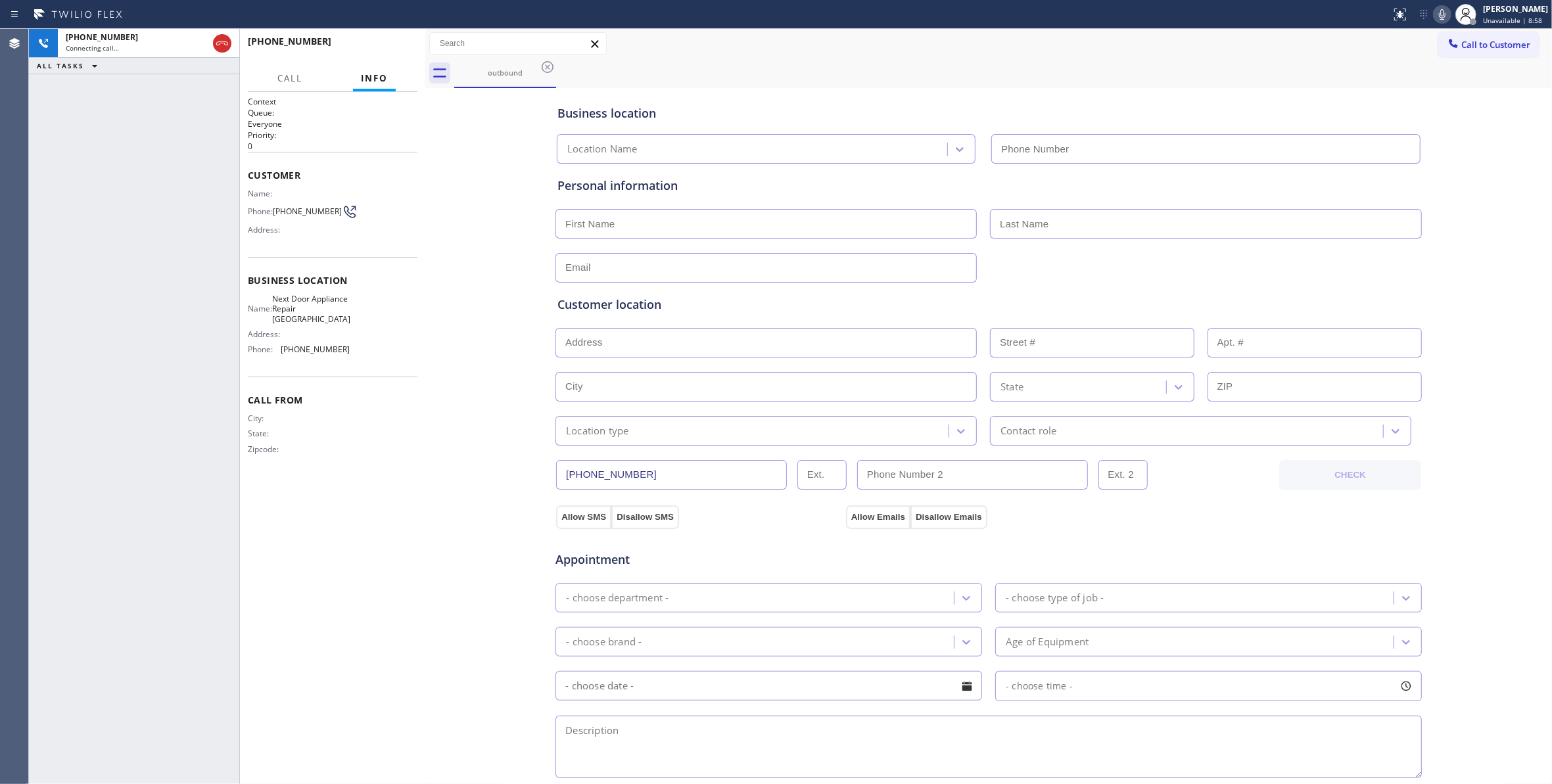
type input "[PHONE_NUMBER]"
click at [117, 179] on div "[PHONE_NUMBER] Connecting call… ALL TASKS ALL TASKS ACTIVE TASKS TASKS IN WRAP …" at bounding box center [133, 406] width 211 height 755
click at [404, 435] on div "City: State: Zipcode:" at bounding box center [333, 436] width 170 height 46
click at [497, 323] on div "Business location Next Door Appliance Repair [GEOGRAPHIC_DATA] [PHONE_NUMBER] P…" at bounding box center [988, 540] width 1119 height 897
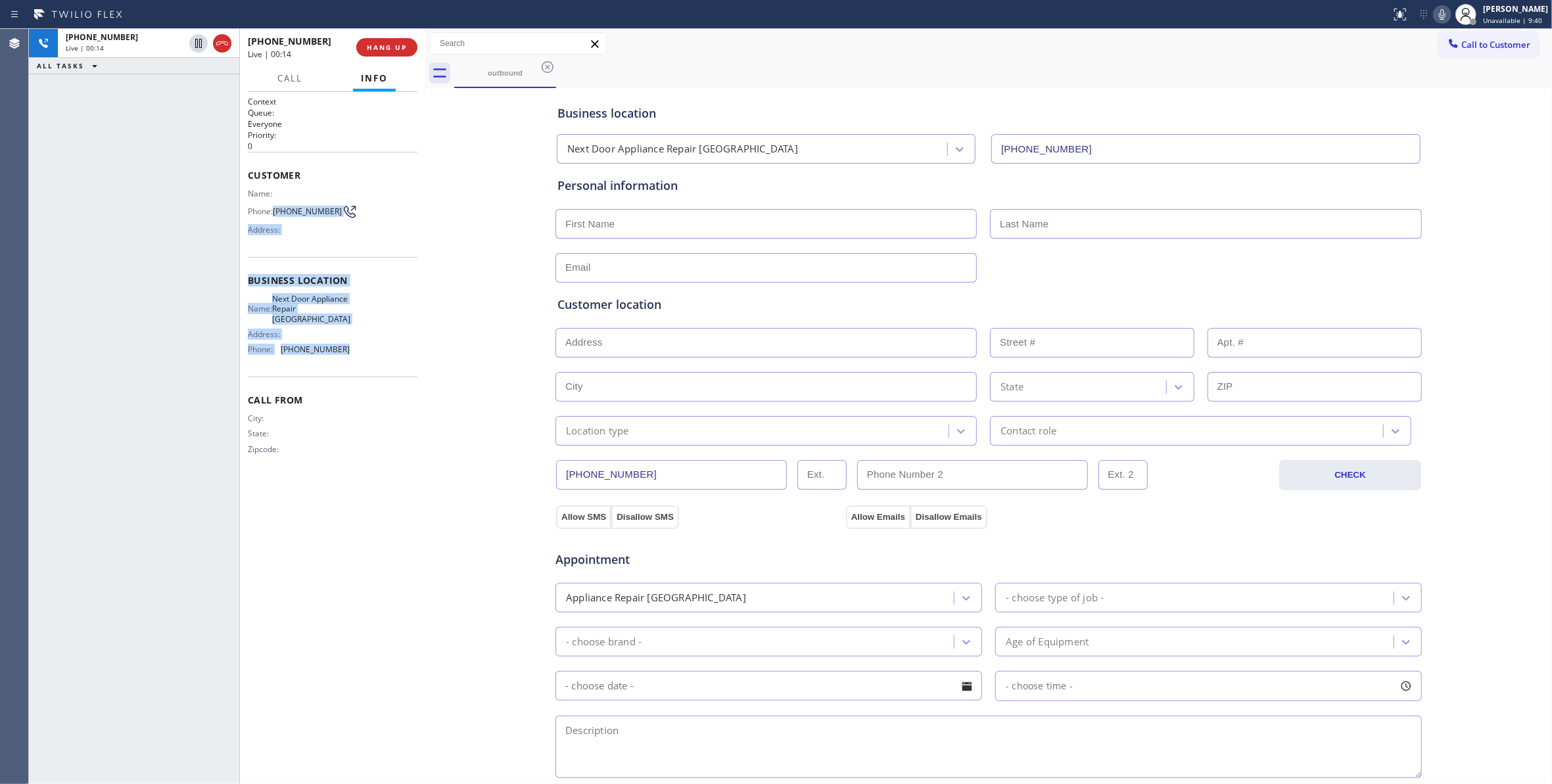
drag, startPoint x: 300, startPoint y: 269, endPoint x: 278, endPoint y: 205, distance: 67.7
click at [278, 205] on div "Context Queue: Everyone Priority: 0 Customer Name: Phone: [PHONE_NUMBER] Addres…" at bounding box center [333, 286] width 170 height 380
copy div "[PHONE_NUMBER] Address: Business location Name: Next Door Appliance Repair [GEO…"
click at [494, 372] on div "Business location Next Door Appliance Repair [GEOGRAPHIC_DATA] [PHONE_NUMBER] P…" at bounding box center [988, 540] width 1119 height 897
click at [385, 49] on span "HANG UP" at bounding box center [387, 48] width 40 height 10
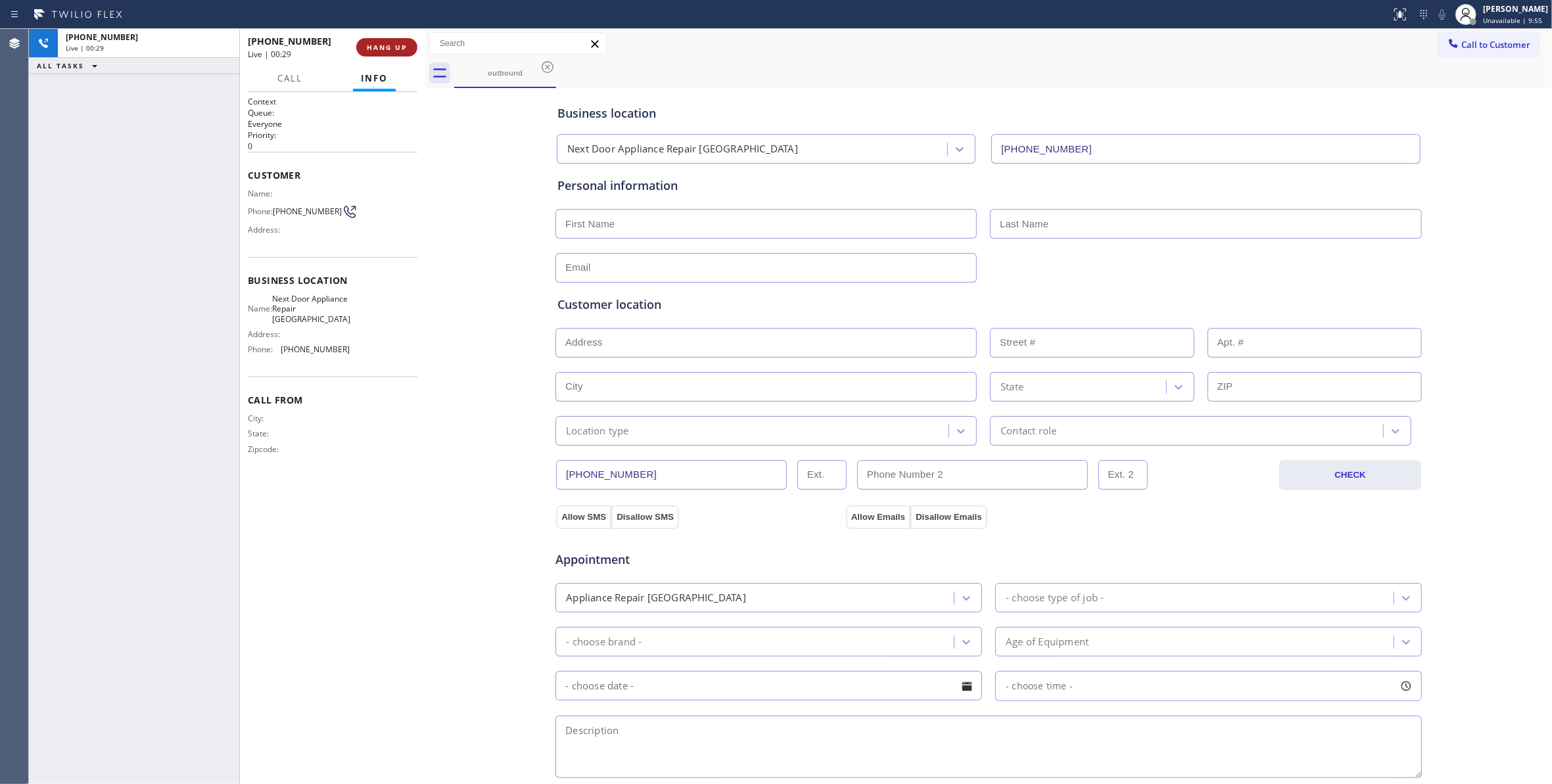
click at [385, 48] on span "HANG UP" at bounding box center [387, 48] width 40 height 10
click at [400, 49] on span "COMPLETE" at bounding box center [384, 48] width 46 height 10
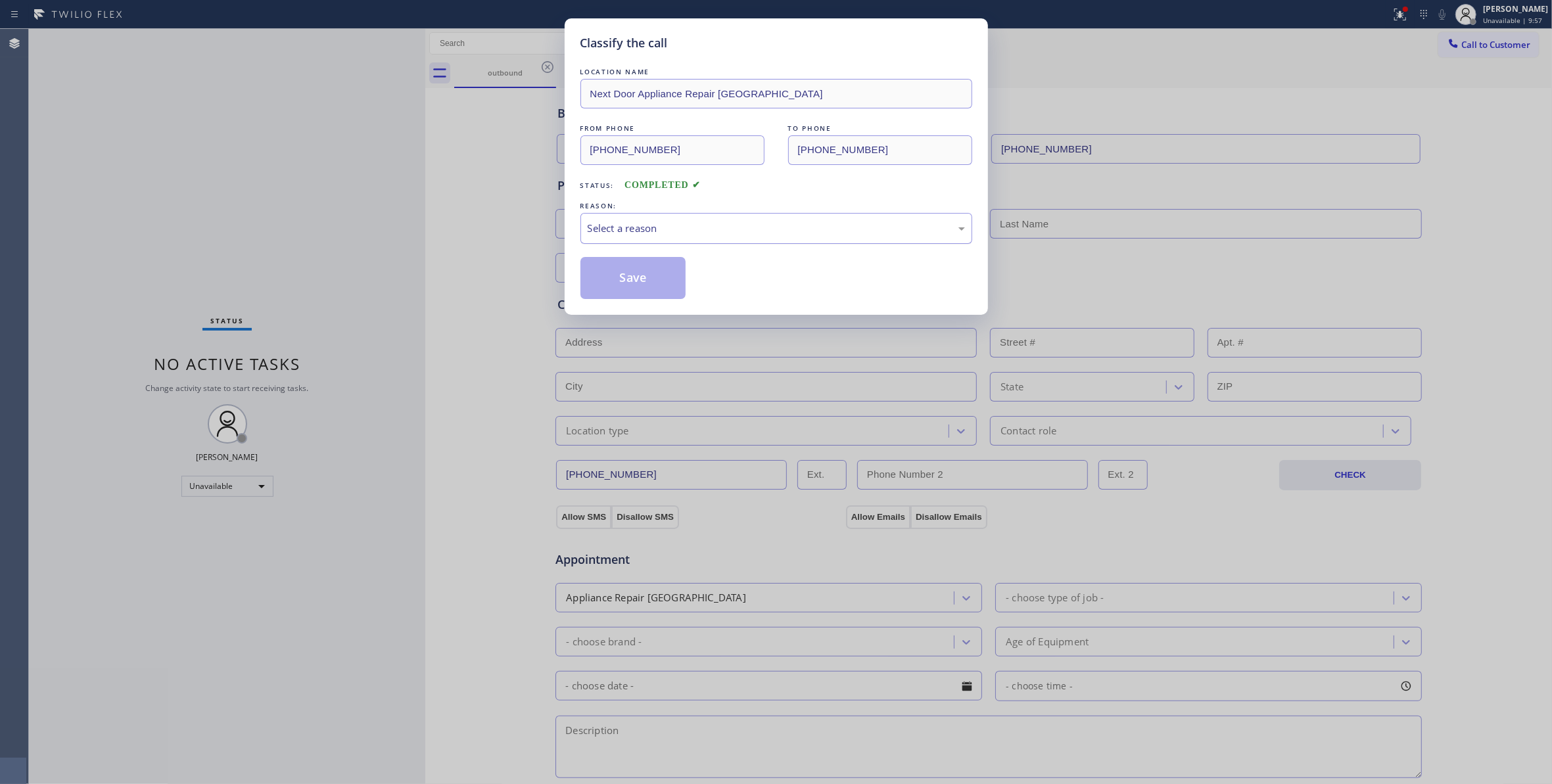
click at [662, 230] on div "Select a reason" at bounding box center [776, 229] width 377 height 15
click at [640, 290] on button "Save" at bounding box center [633, 278] width 106 height 42
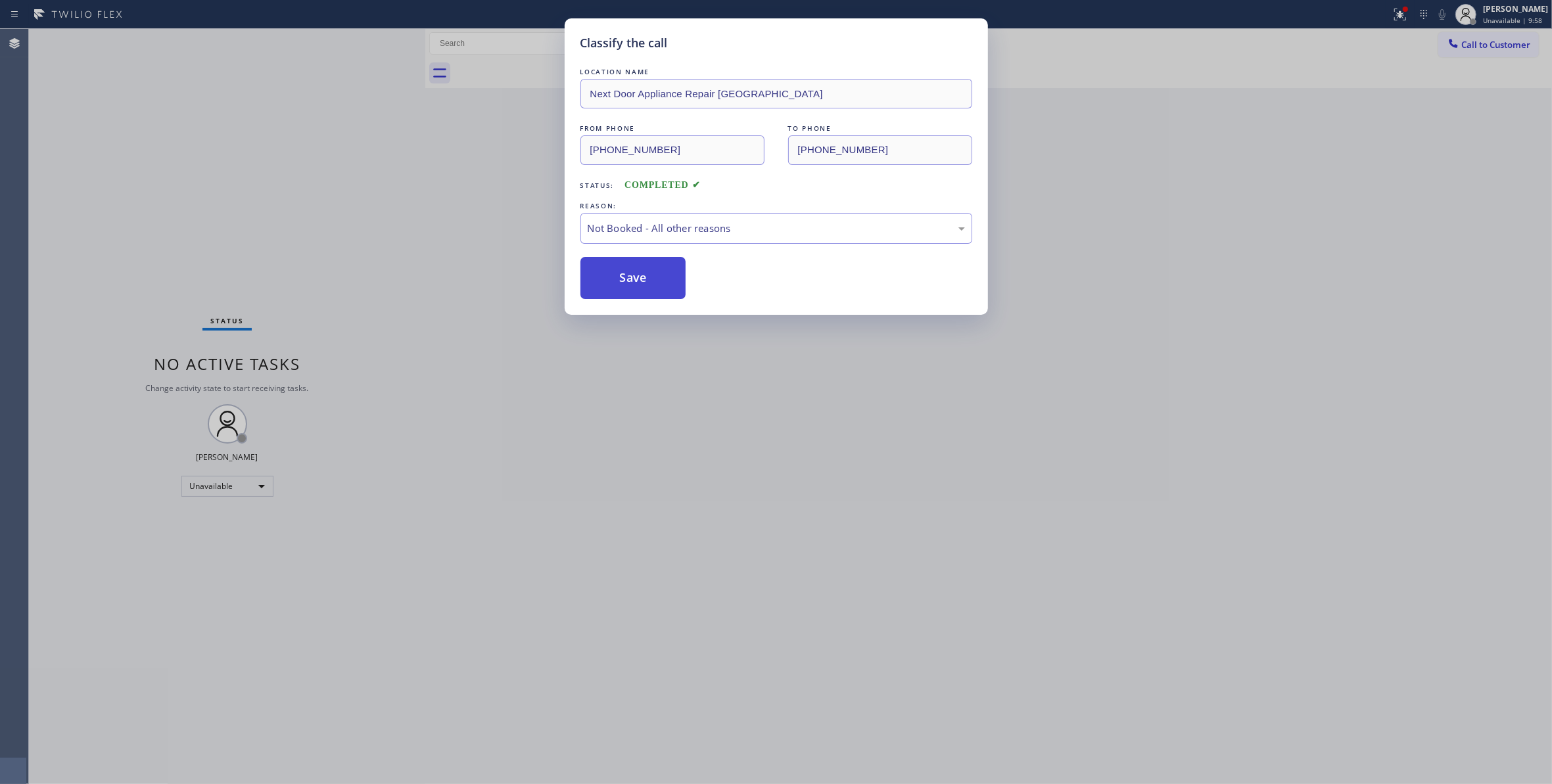
click at [640, 290] on button "Save" at bounding box center [633, 278] width 106 height 42
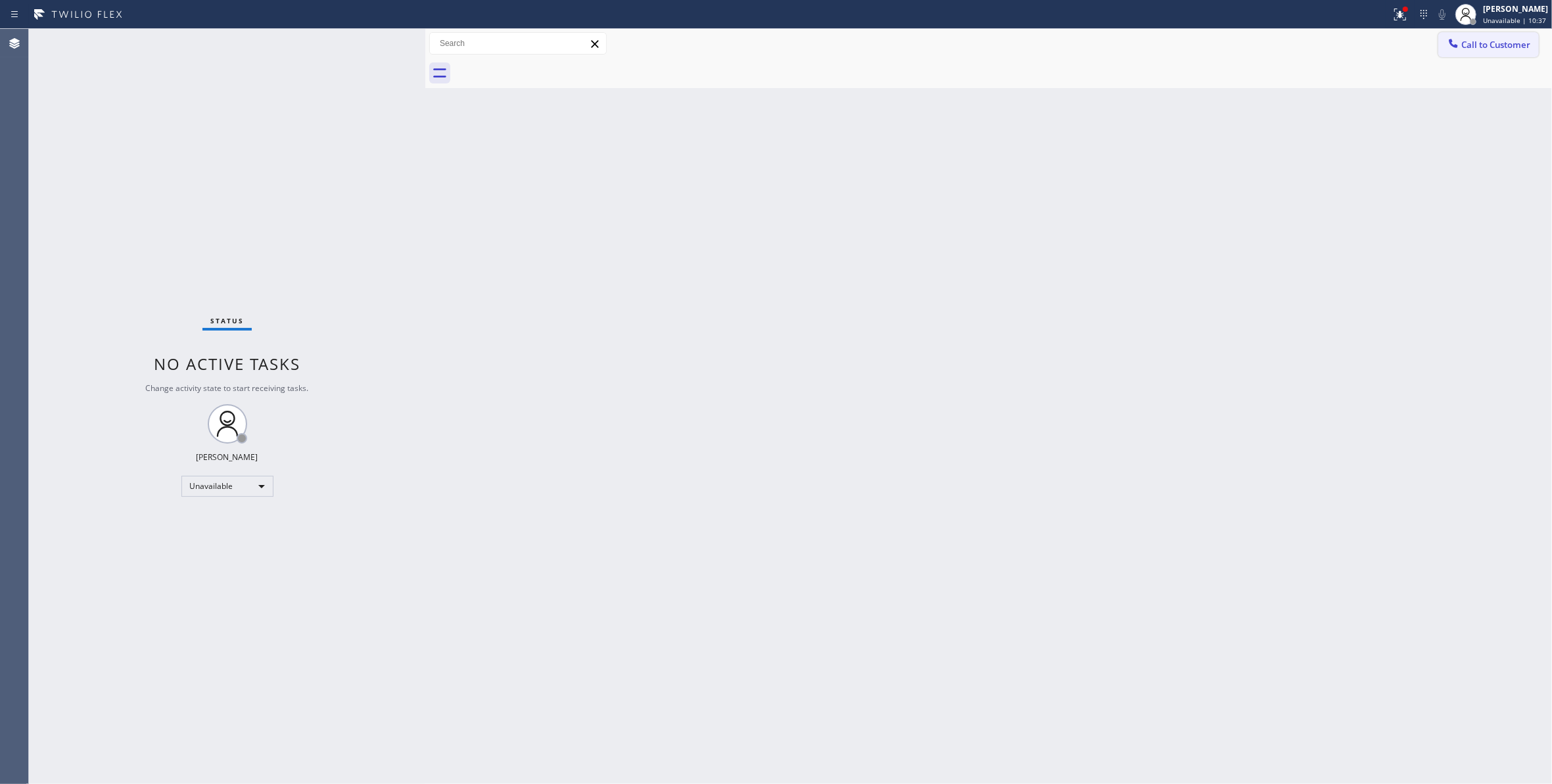
click at [1489, 48] on span "Call to Customer" at bounding box center [1496, 45] width 69 height 11
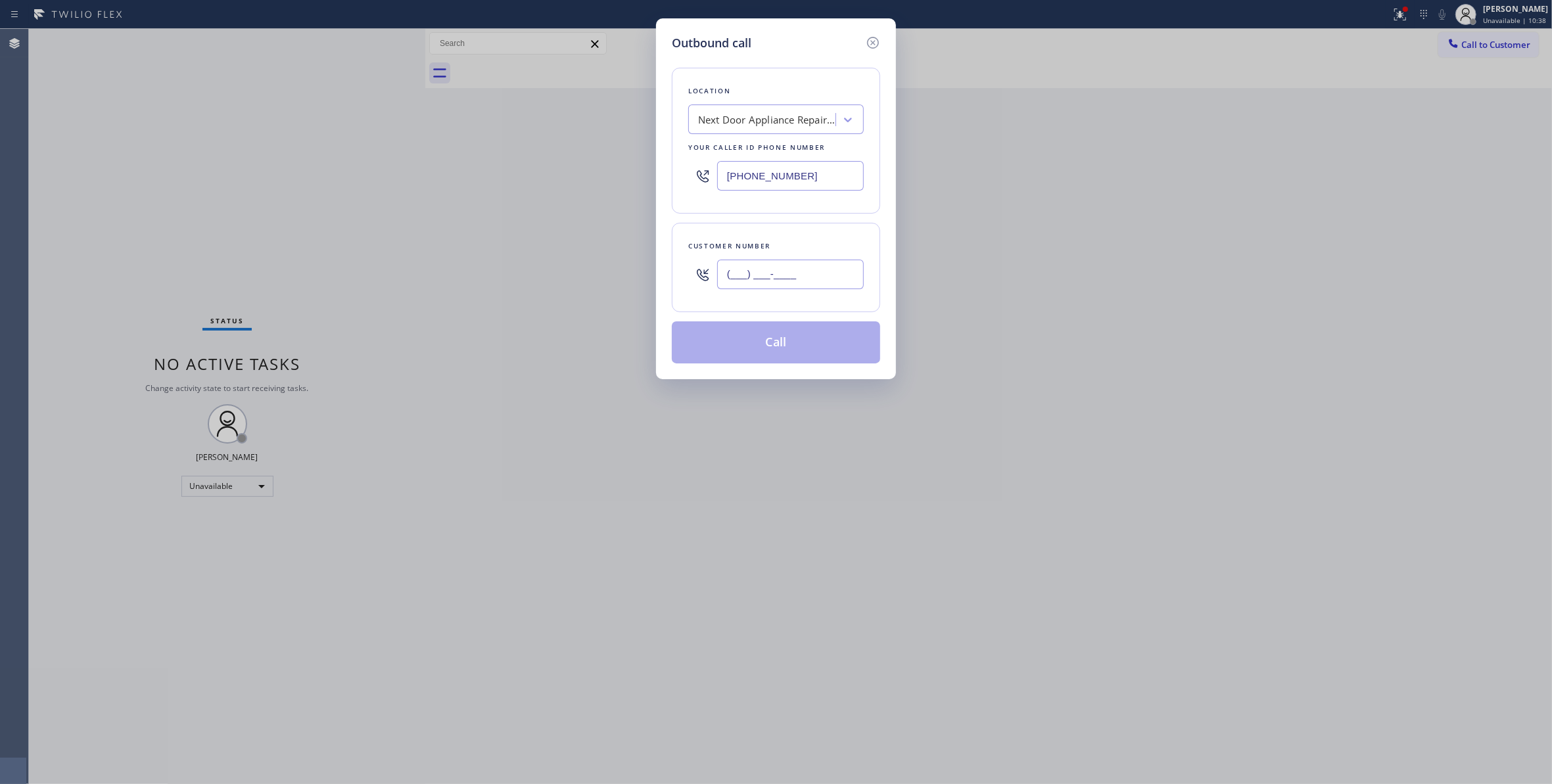
click at [814, 274] on input "(___) ___-____" at bounding box center [791, 273] width 147 height 30
paste input "626) 487-0184"
type input "[PHONE_NUMBER]"
click at [1387, 18] on div "Outbound call Location Next Door Appliance Repair [GEOGRAPHIC_DATA] Your caller…" at bounding box center [776, 392] width 1552 height 784
click at [229, 158] on div "Outbound call Location Next Door Appliance Repair [GEOGRAPHIC_DATA] Your caller…" at bounding box center [776, 392] width 1552 height 784
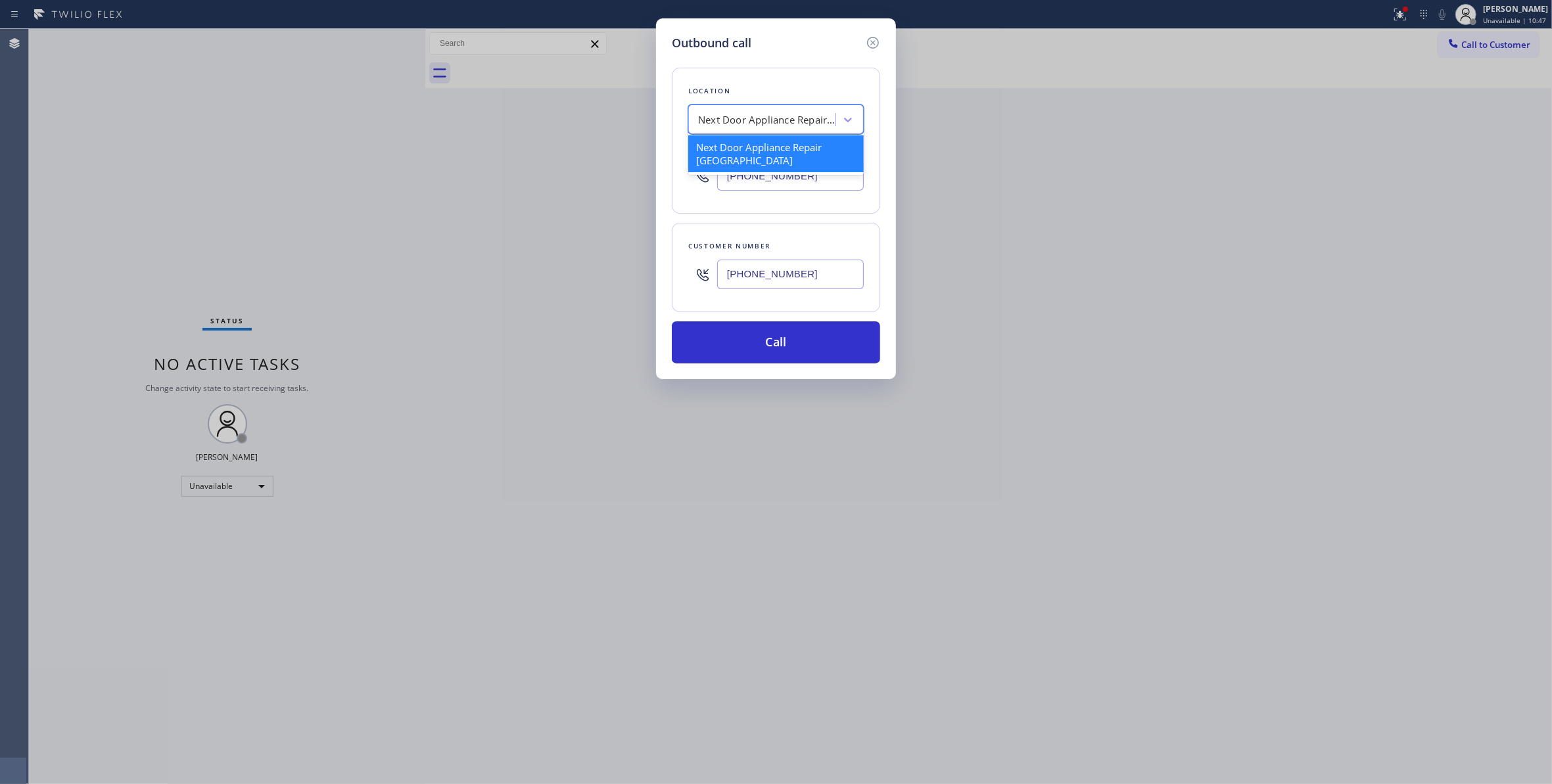
click at [776, 122] on div "Next Door Appliance Repair [GEOGRAPHIC_DATA]" at bounding box center [767, 120] width 138 height 15
paste input "Diamond Appliance"
type input "Diamond Appliance"
click at [730, 143] on div "Diamond Appliance" at bounding box center [776, 147] width 175 height 24
type input "[PHONE_NUMBER]"
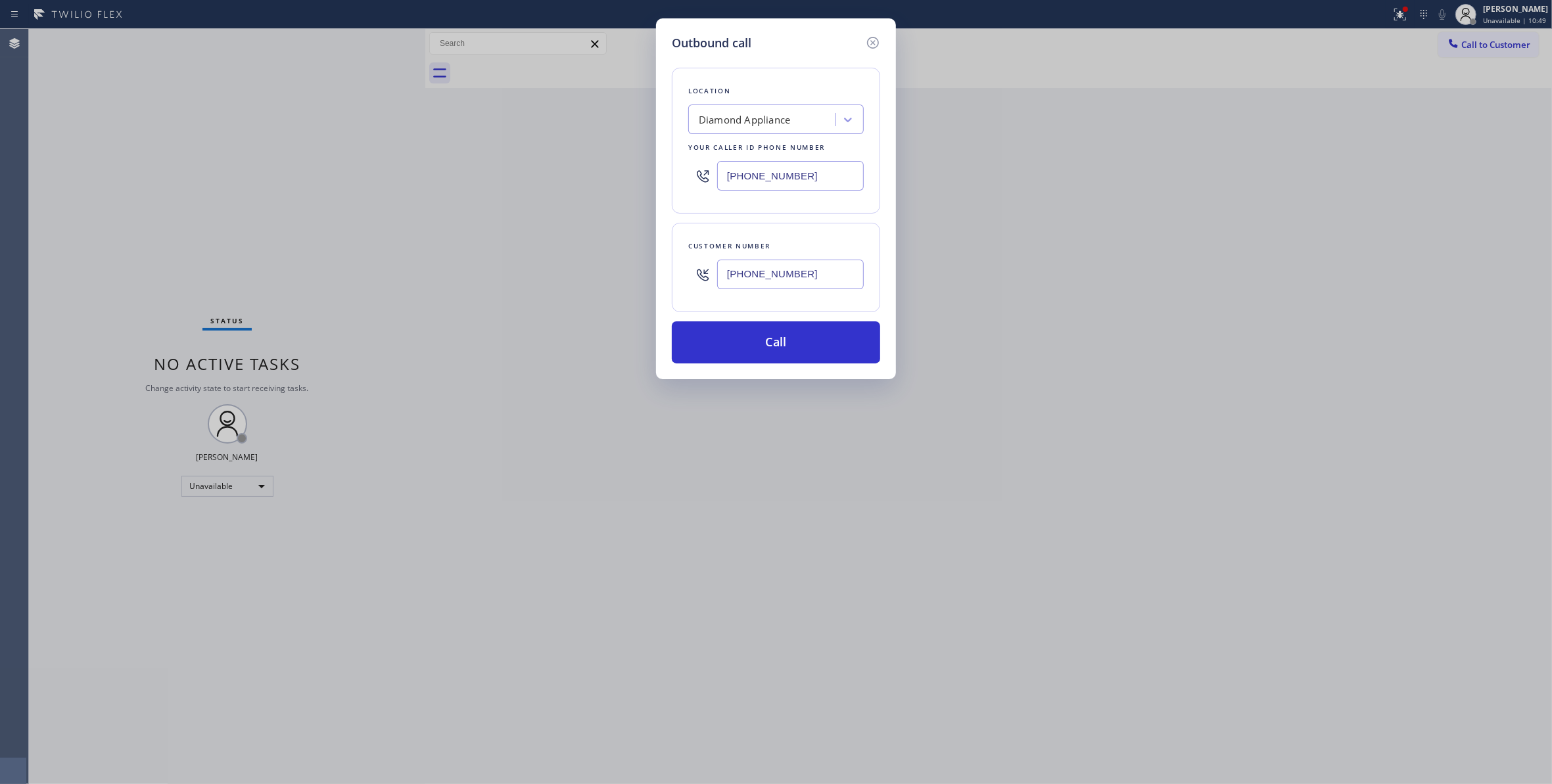
drag, startPoint x: 814, startPoint y: 271, endPoint x: 716, endPoint y: 271, distance: 98.0
click at [716, 271] on div "[PHONE_NUMBER]" at bounding box center [776, 274] width 175 height 43
click at [781, 347] on button "Call" at bounding box center [776, 342] width 209 height 42
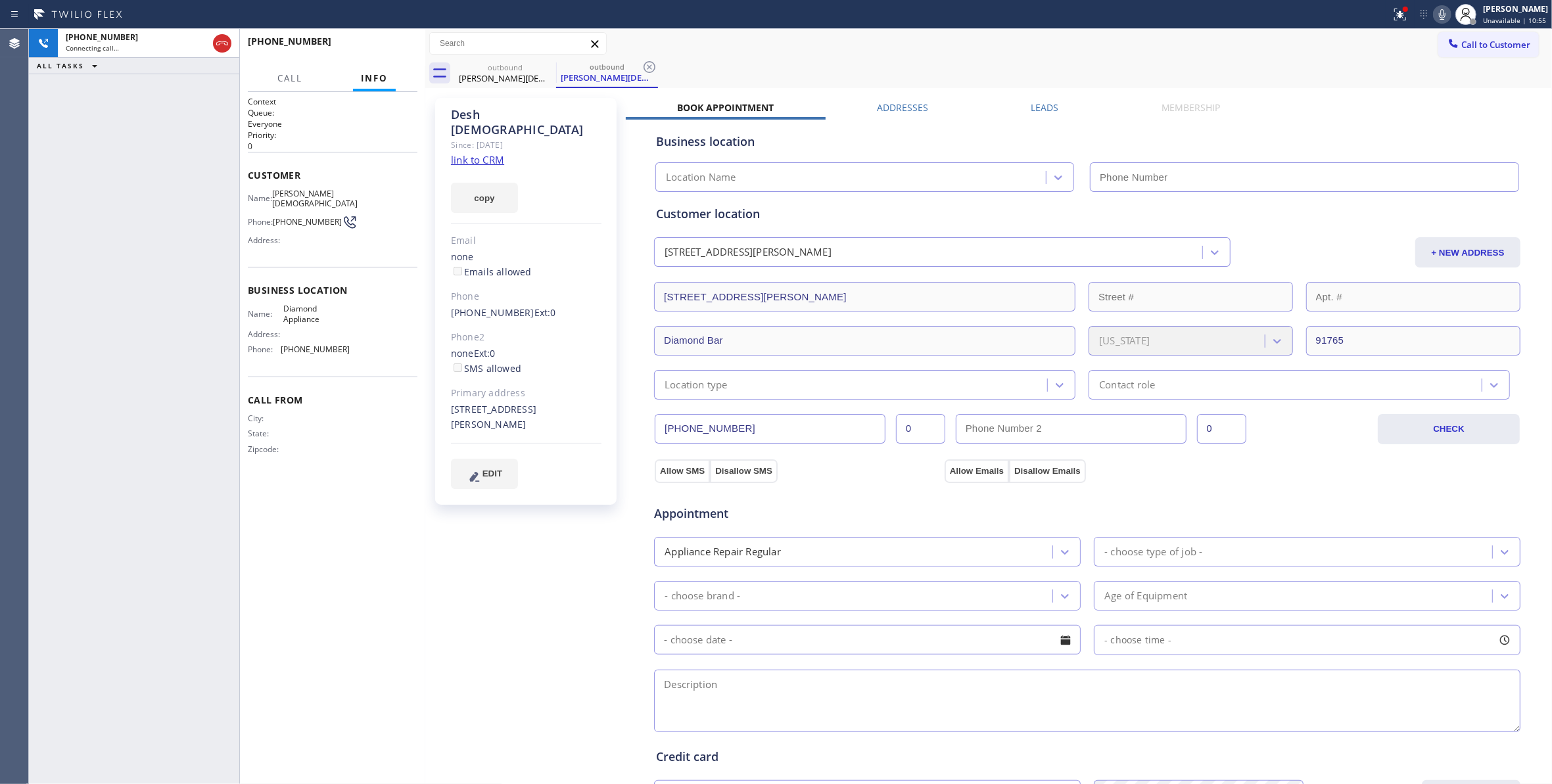
type input "[PHONE_NUMBER]"
click at [655, 63] on icon at bounding box center [649, 67] width 16 height 16
click at [306, 217] on span "[PHONE_NUMBER]" at bounding box center [307, 222] width 69 height 10
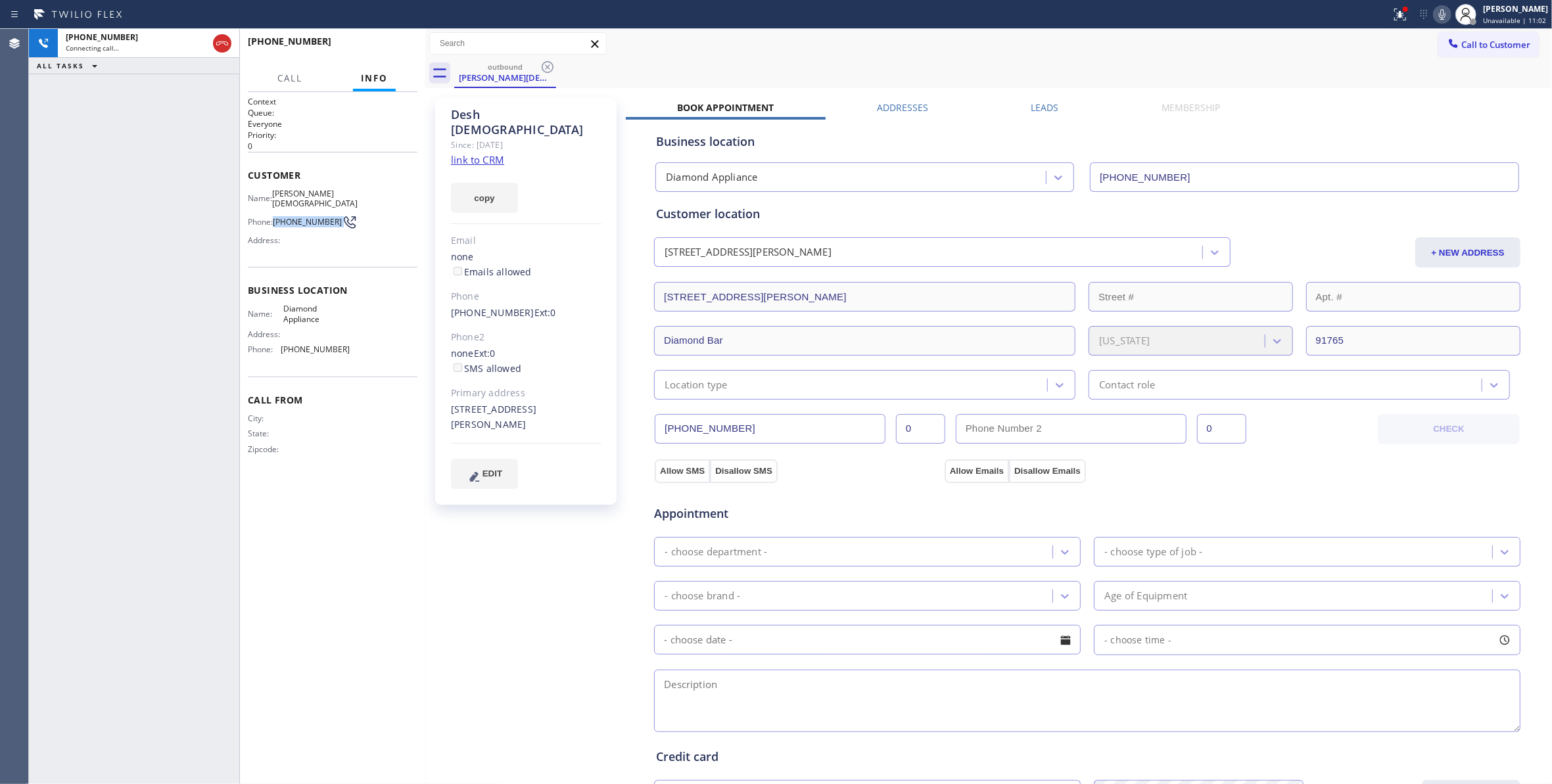
copy div "[PHONE_NUMBER]"
click at [224, 46] on icon at bounding box center [222, 43] width 16 height 16
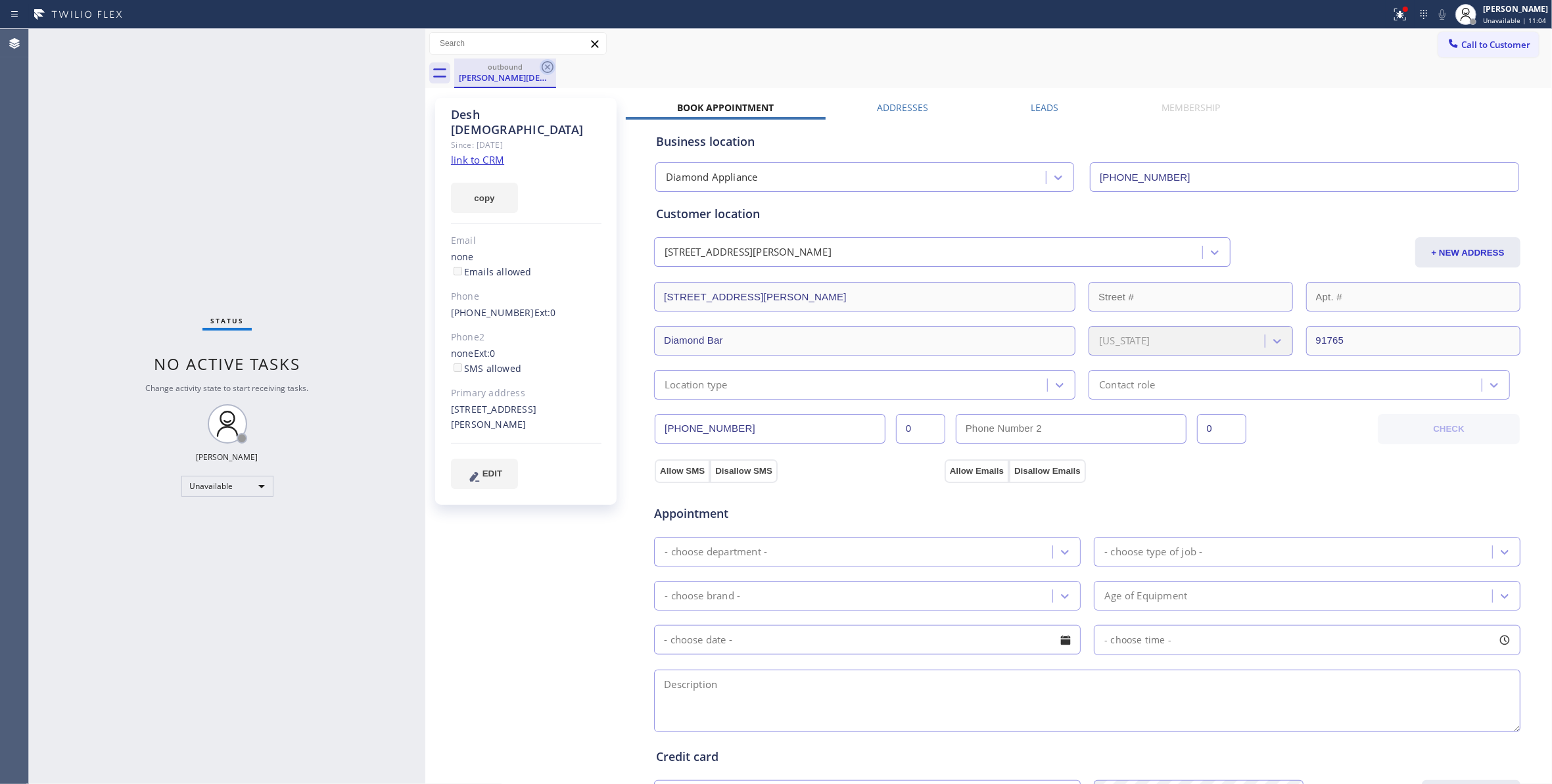
click at [546, 69] on icon at bounding box center [547, 67] width 11 height 11
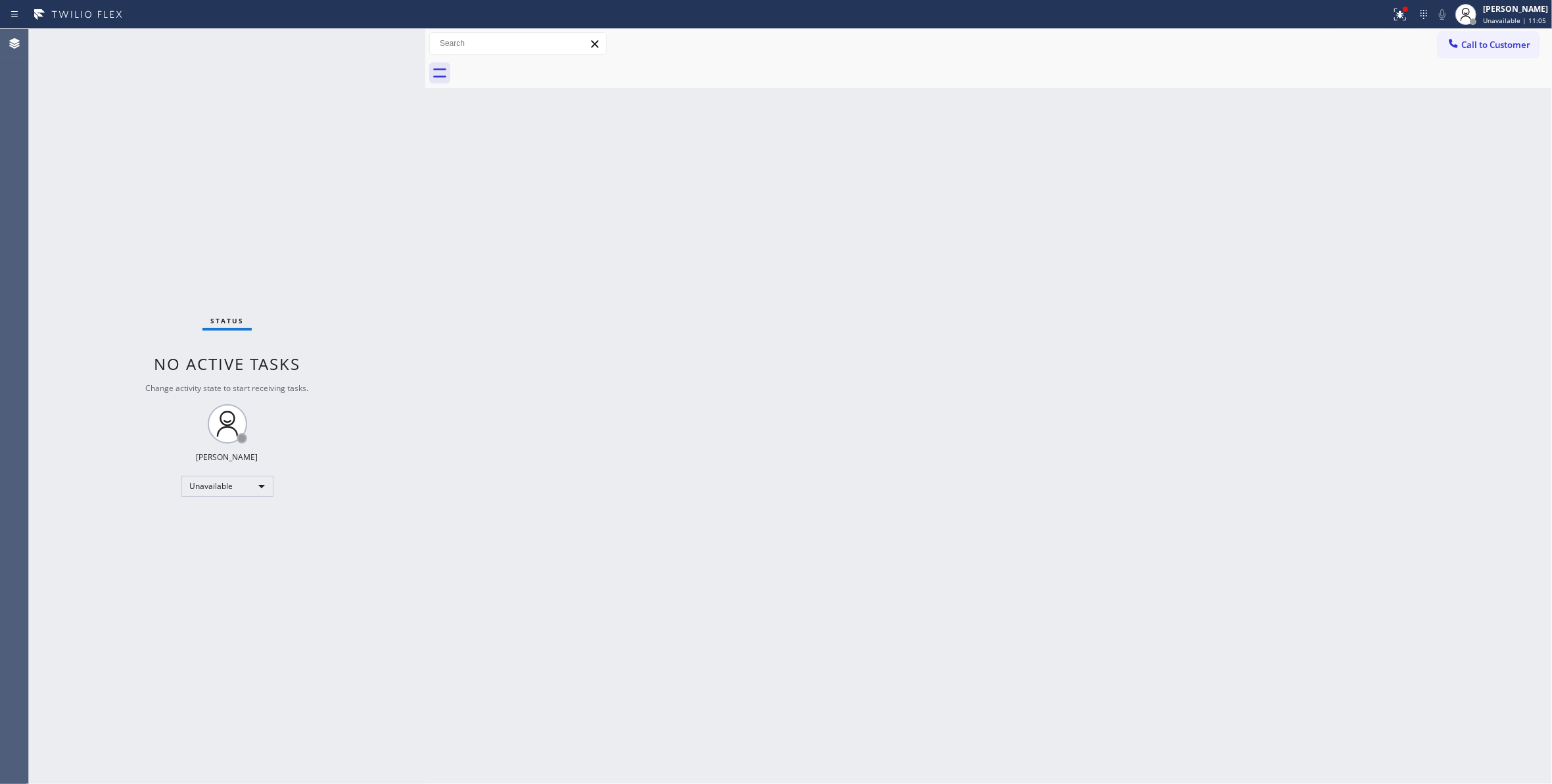
drag, startPoint x: 1476, startPoint y: 41, endPoint x: 1461, endPoint y: 49, distance: 17.0
click at [1478, 42] on span "Call to Customer" at bounding box center [1496, 45] width 69 height 11
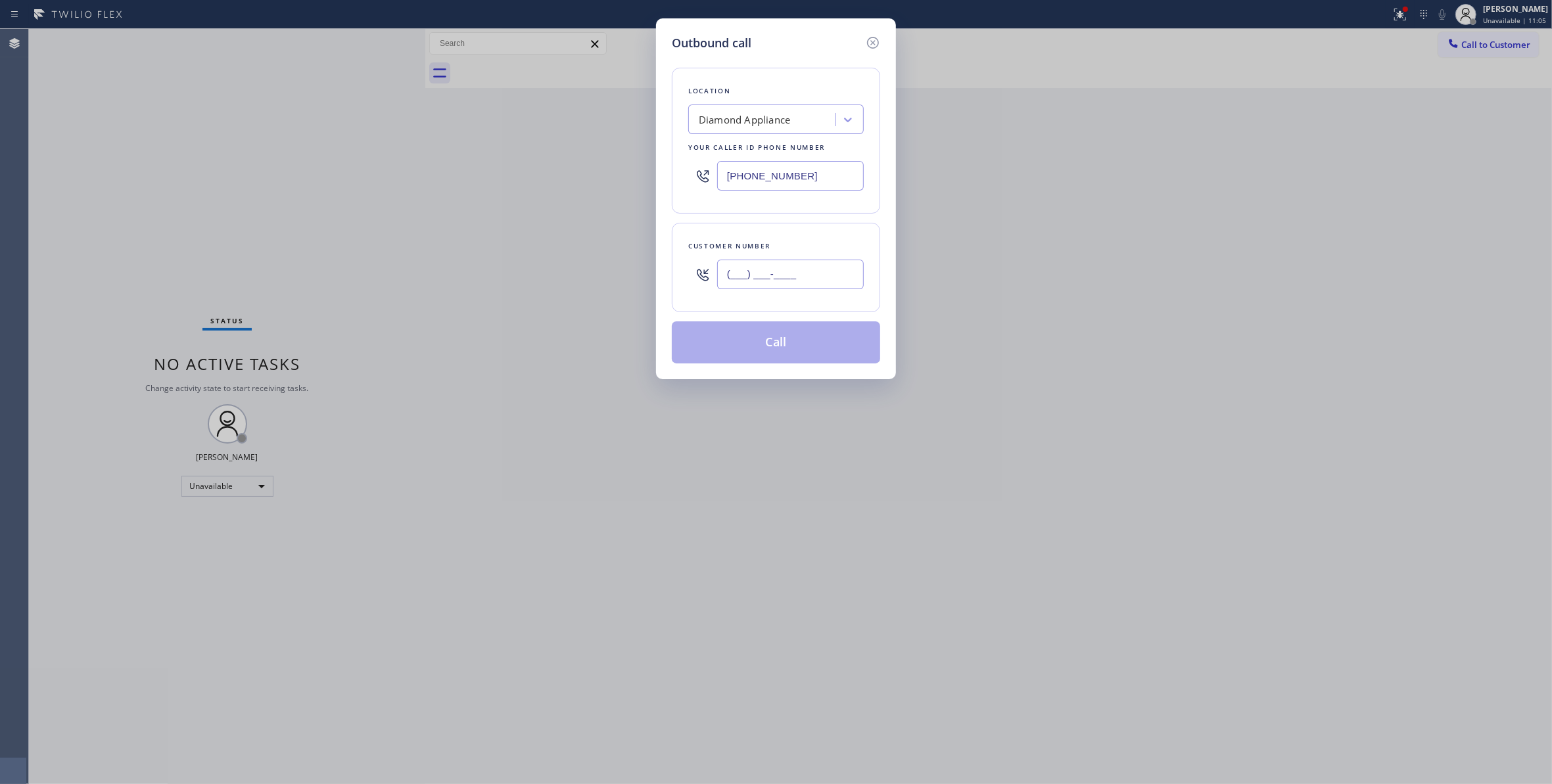
click at [796, 287] on input "(___) ___-____" at bounding box center [791, 273] width 147 height 30
paste input "626) 487-0184"
type input "[PHONE_NUMBER]"
click at [762, 345] on button "Call" at bounding box center [776, 342] width 209 height 42
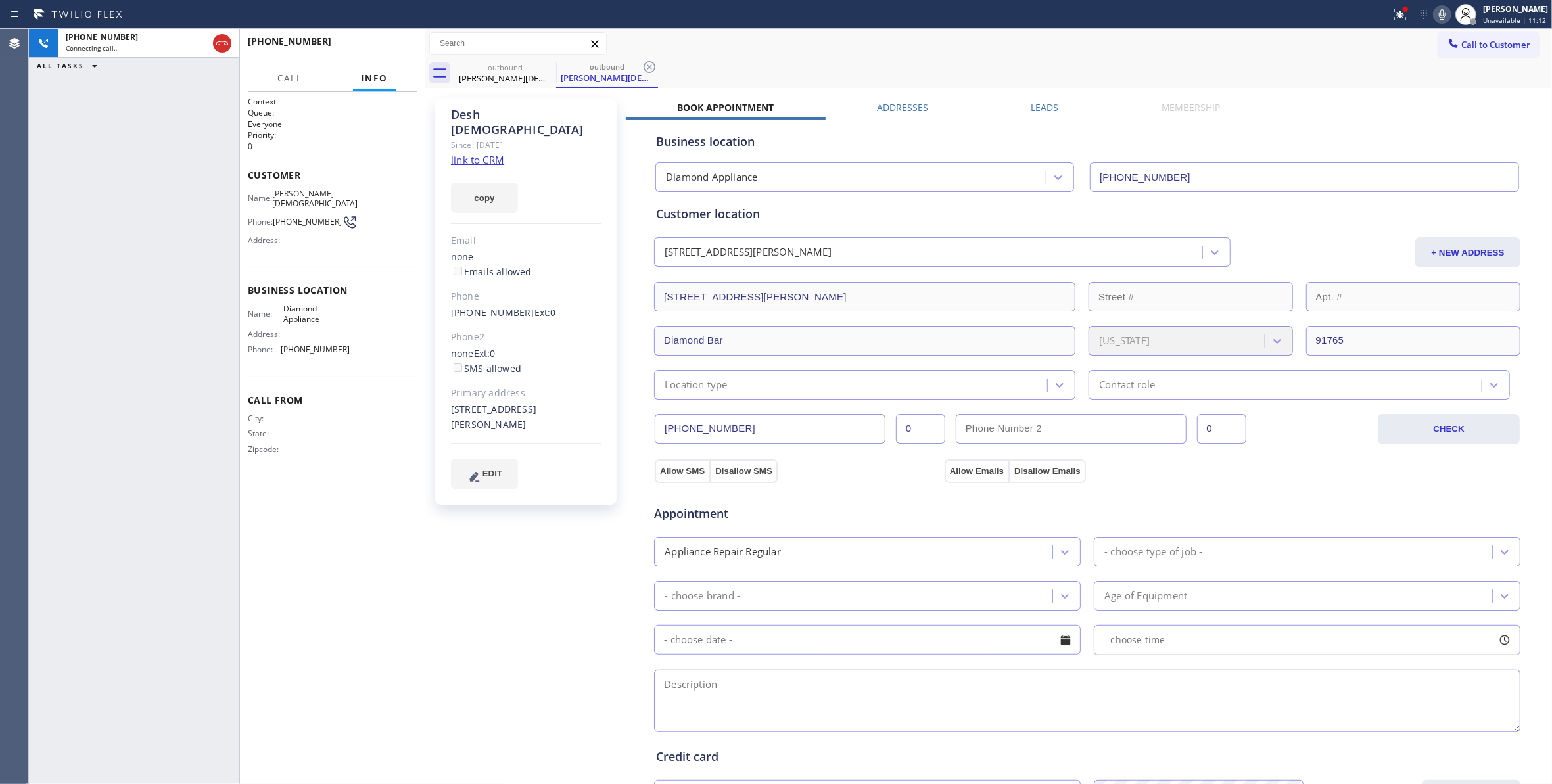
type input "[PHONE_NUMBER]"
click at [31, 300] on div "[PHONE_NUMBER] Live | 00:11 ALL TASKS ALL TASKS ACTIVE TASKS TASKS IN WRAP UP" at bounding box center [133, 406] width 211 height 755
click at [379, 53] on button "HANG UP" at bounding box center [387, 47] width 61 height 18
click at [380, 48] on span "HANG UP" at bounding box center [387, 48] width 40 height 10
click at [650, 62] on icon at bounding box center [649, 67] width 11 height 11
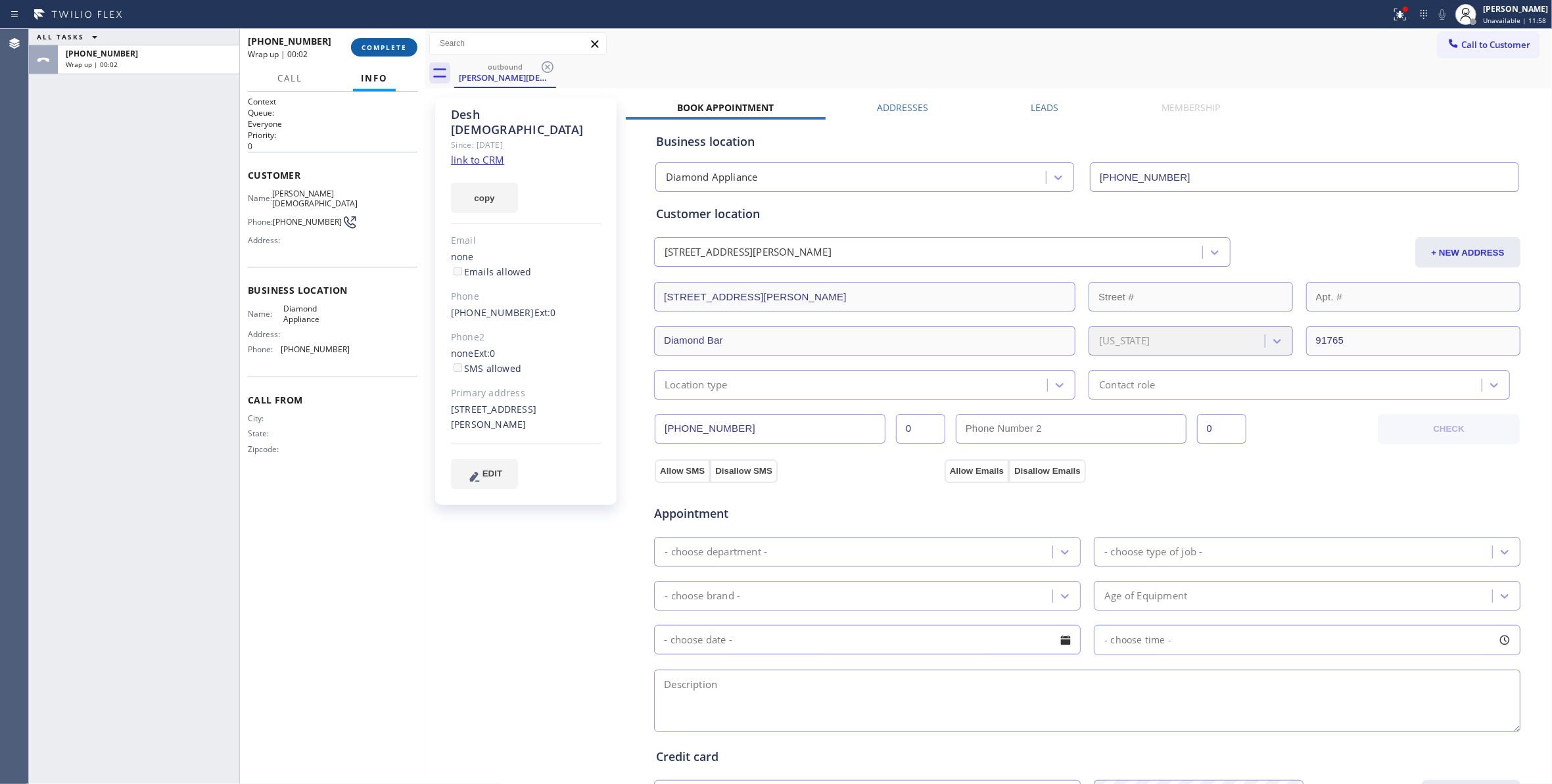
click at [366, 44] on span "COMPLETE" at bounding box center [384, 48] width 46 height 10
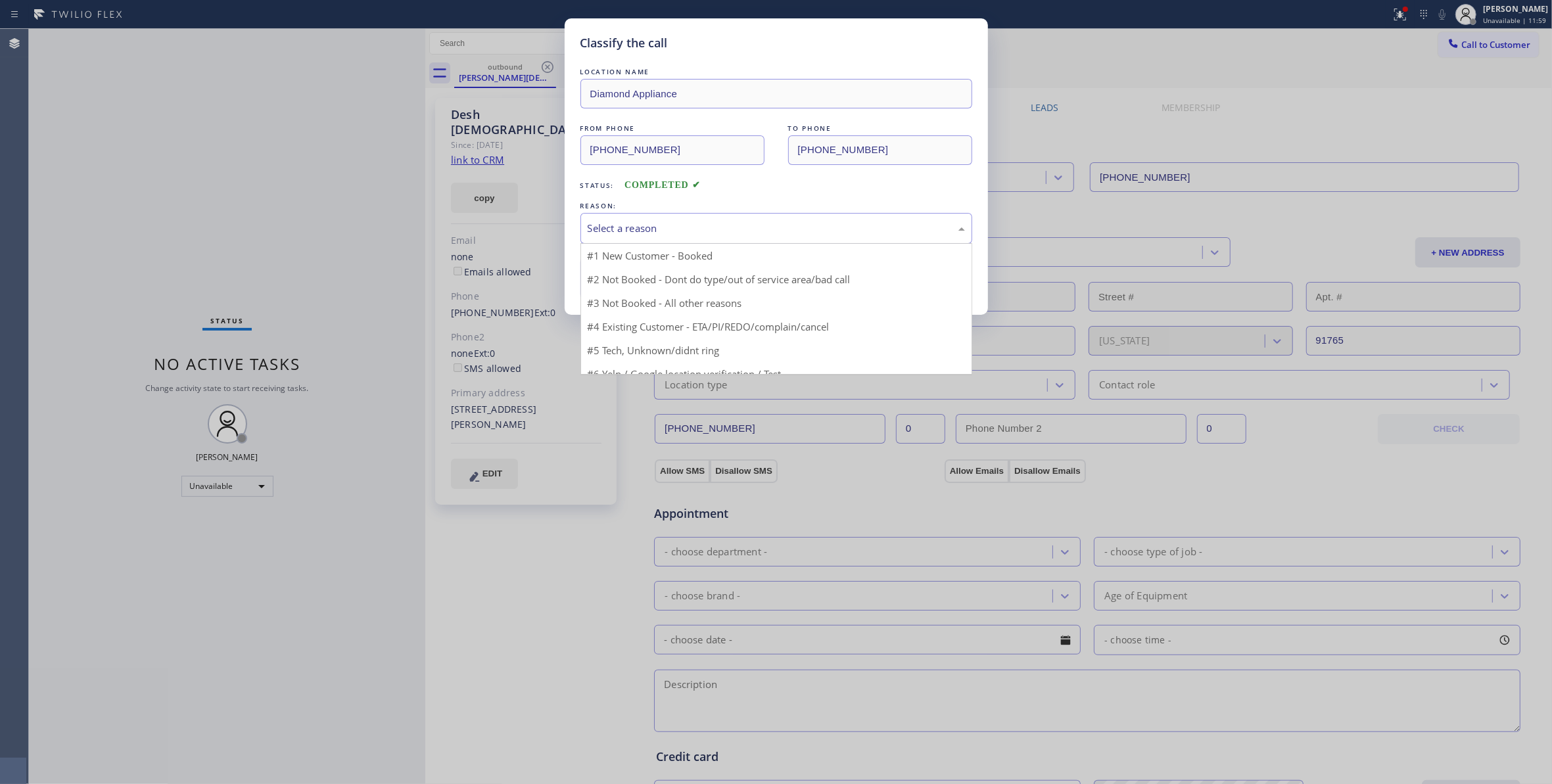
drag, startPoint x: 666, startPoint y: 218, endPoint x: 660, endPoint y: 259, distance: 41.4
click at [666, 219] on div "Select a reason" at bounding box center [776, 229] width 392 height 30
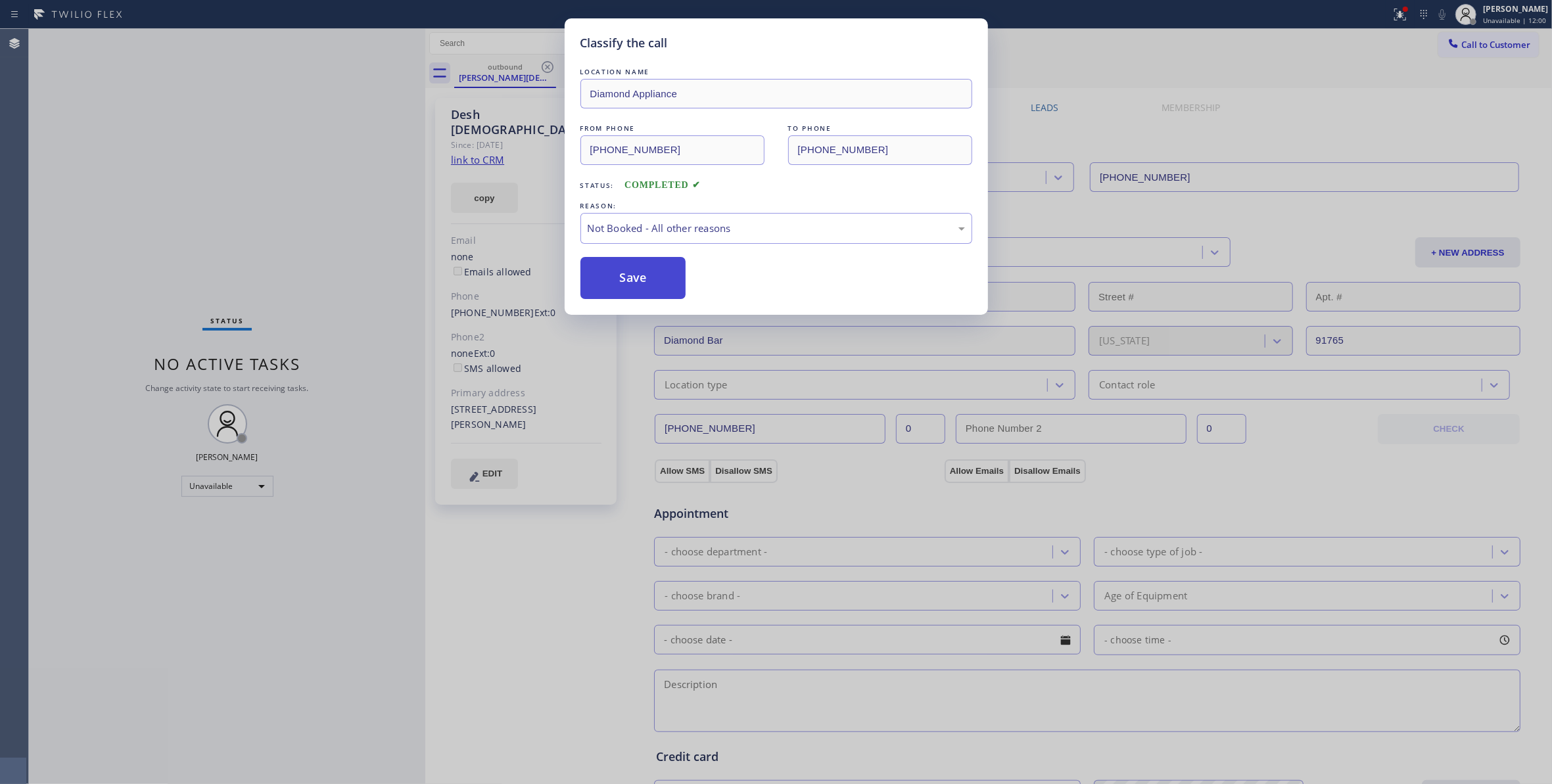
click at [641, 282] on button "Save" at bounding box center [633, 278] width 106 height 42
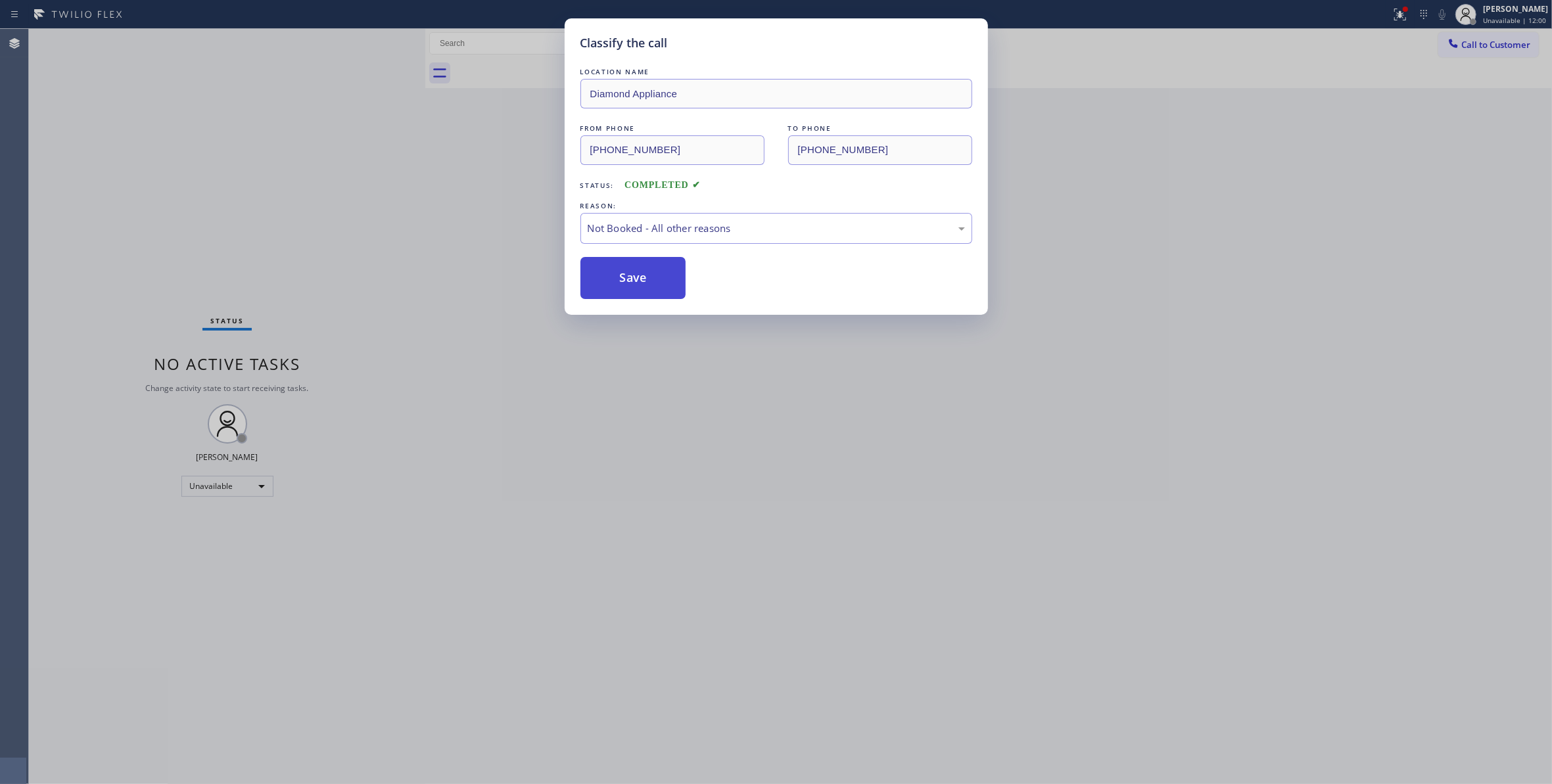
click at [641, 282] on button "Save" at bounding box center [633, 278] width 106 height 42
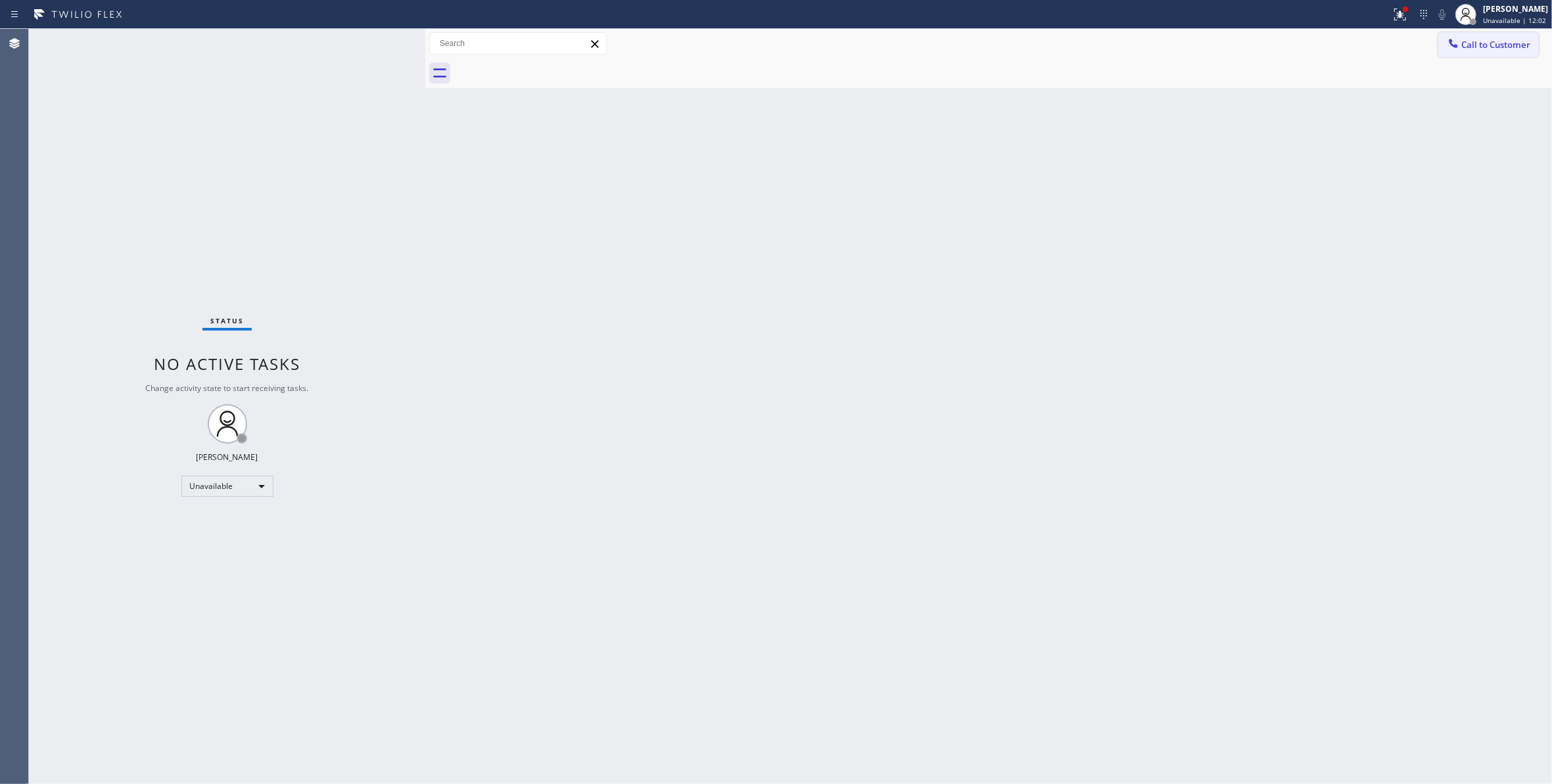
click at [1474, 46] on span "Call to Customer" at bounding box center [1496, 45] width 69 height 11
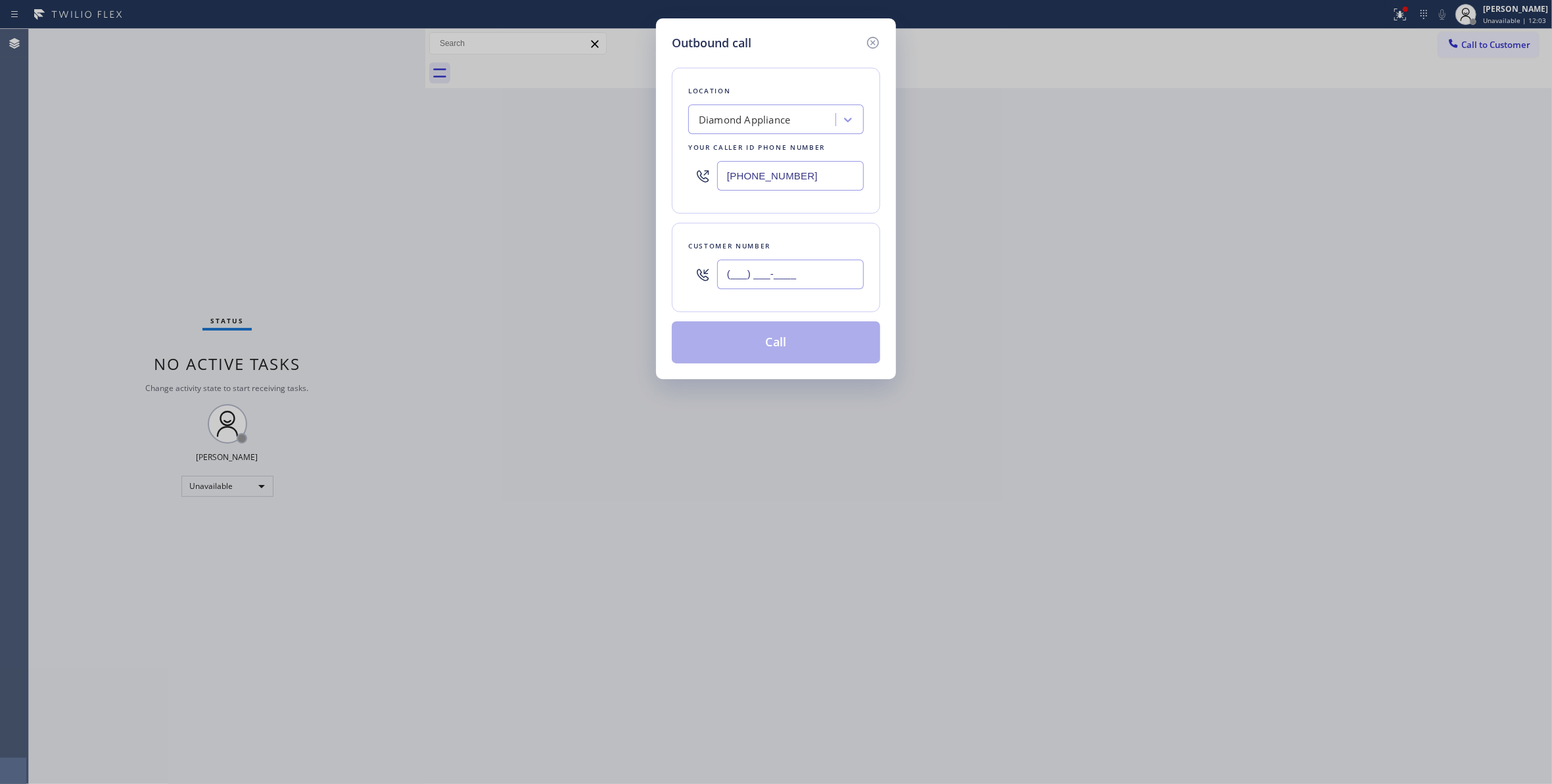
click at [750, 285] on input "(___) ___-____" at bounding box center [791, 273] width 147 height 30
paste input "626) 487-0184"
type input "[PHONE_NUMBER]"
click at [783, 345] on button "Call" at bounding box center [776, 342] width 209 height 42
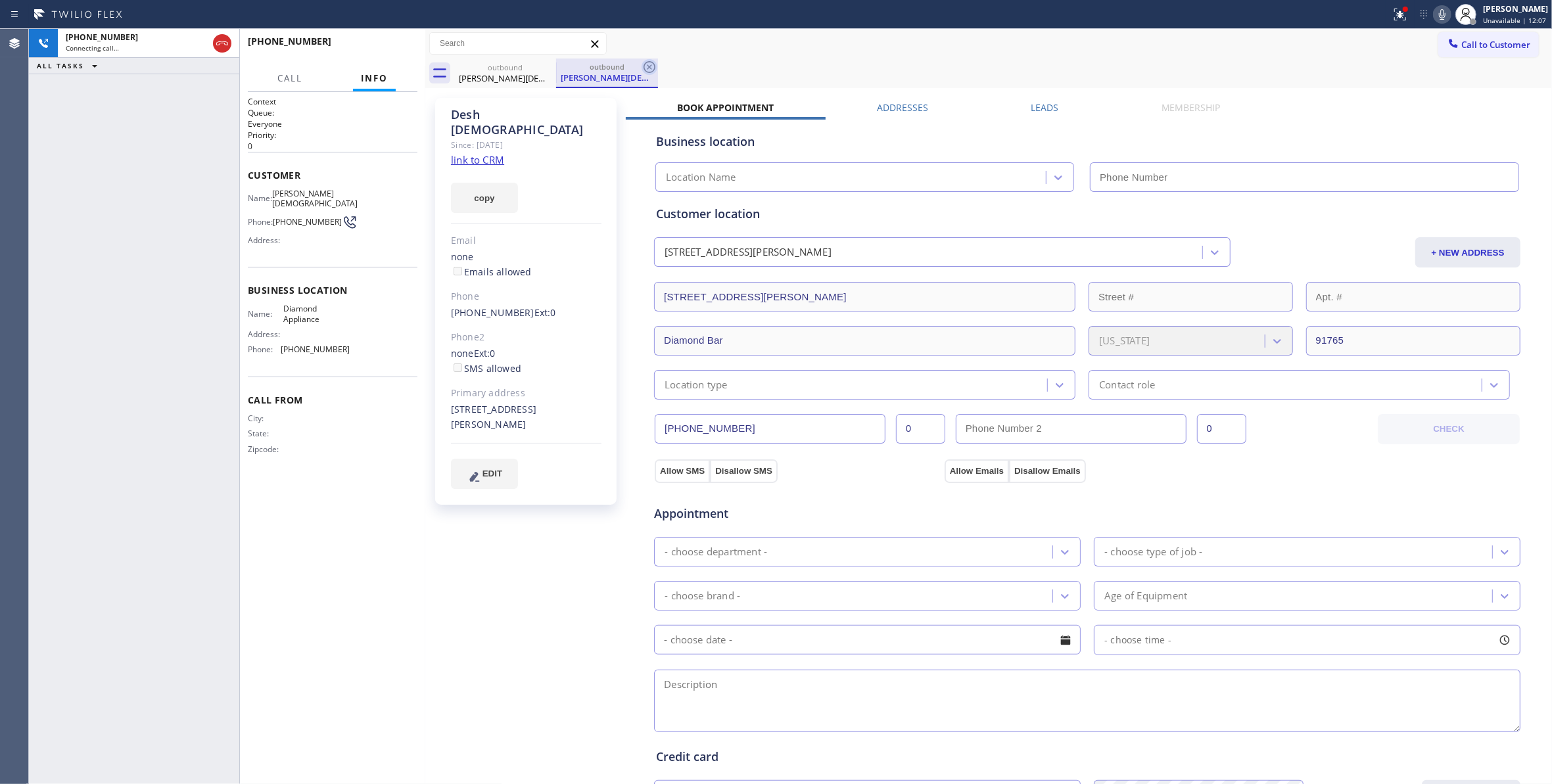
click at [650, 67] on icon at bounding box center [649, 67] width 11 height 11
type input "[PHONE_NUMBER]"
click at [1394, 14] on icon at bounding box center [1398, 13] width 8 height 10
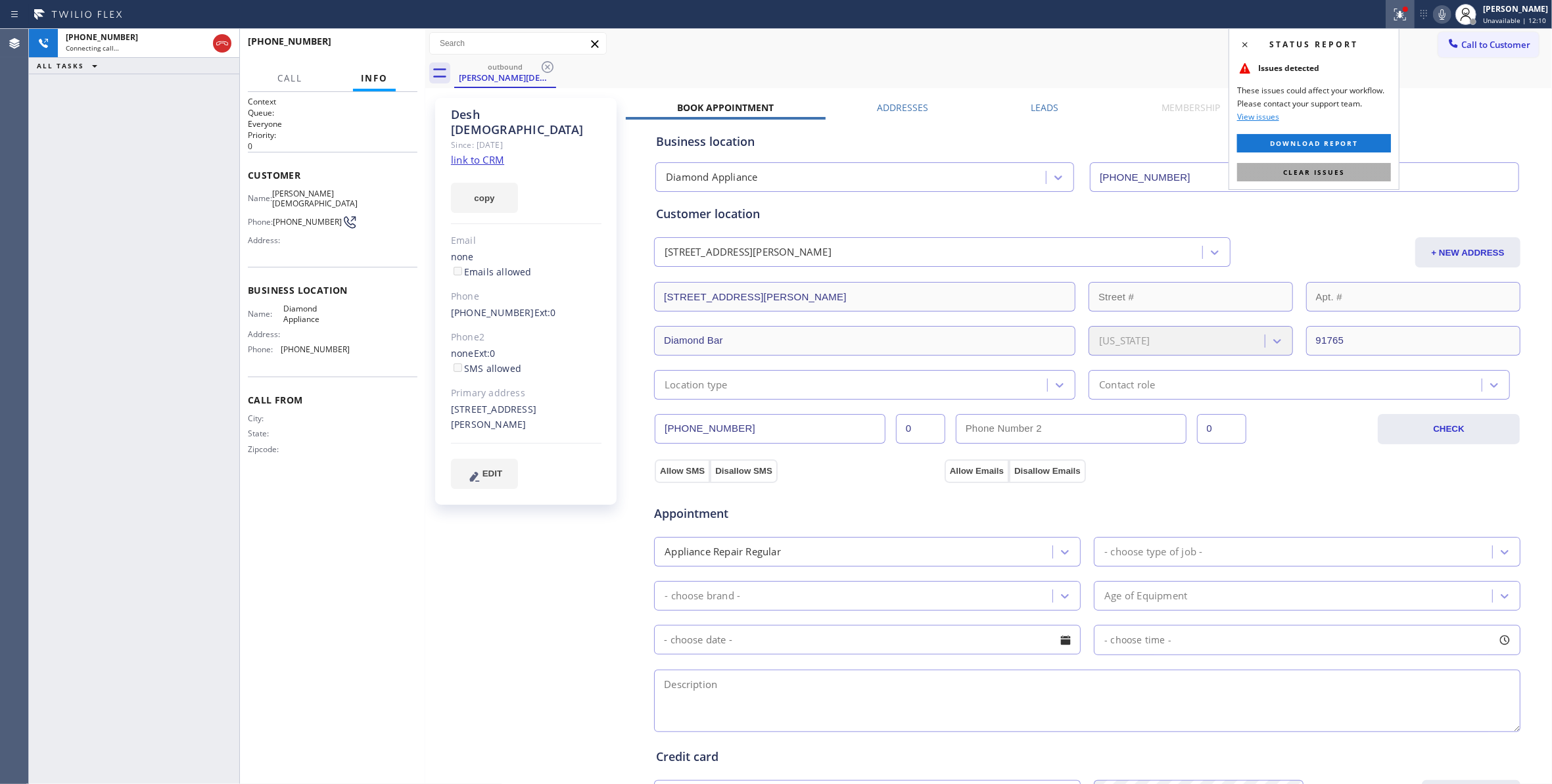
click at [1332, 177] on button "Clear issues" at bounding box center [1313, 171] width 153 height 18
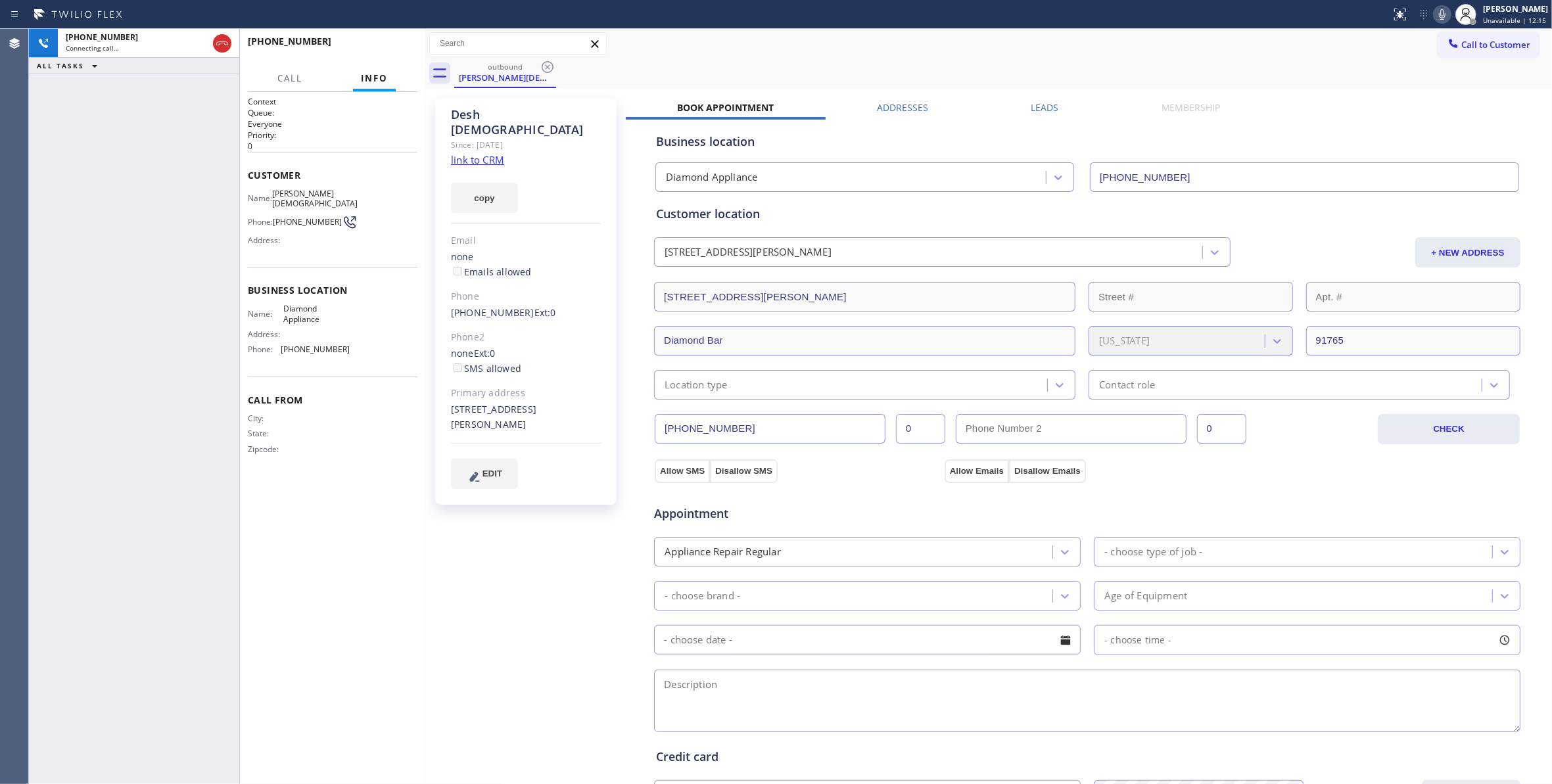
click at [485, 153] on link "link to CRM" at bounding box center [477, 160] width 53 height 13
drag, startPoint x: 382, startPoint y: 37, endPoint x: 382, endPoint y: 48, distance: 11.0
click at [382, 37] on div "[PHONE_NUMBER] Live | 00:10 HANG UP" at bounding box center [333, 48] width 170 height 34
click at [382, 48] on span "HANG UP" at bounding box center [387, 48] width 40 height 10
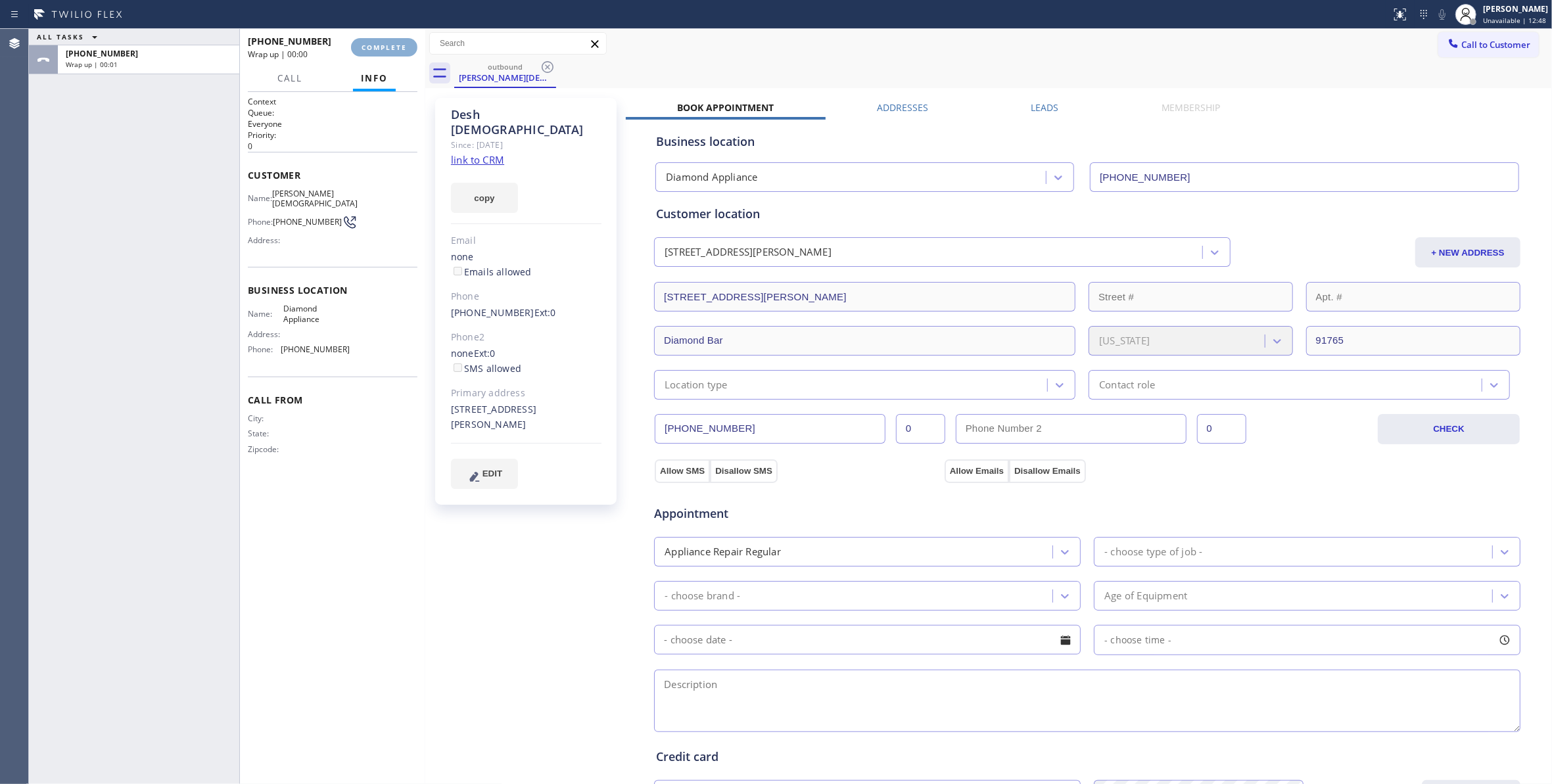
click at [382, 48] on span "COMPLETE" at bounding box center [384, 48] width 46 height 10
click at [425, 243] on div at bounding box center [425, 406] width 0 height 755
click at [366, 13] on div at bounding box center [695, 14] width 1381 height 21
click at [374, 41] on div "[PHONE_NUMBER] Wrap up | 00:06 COMPLETE" at bounding box center [333, 48] width 170 height 34
click at [374, 45] on span "COMPLETE" at bounding box center [384, 48] width 46 height 10
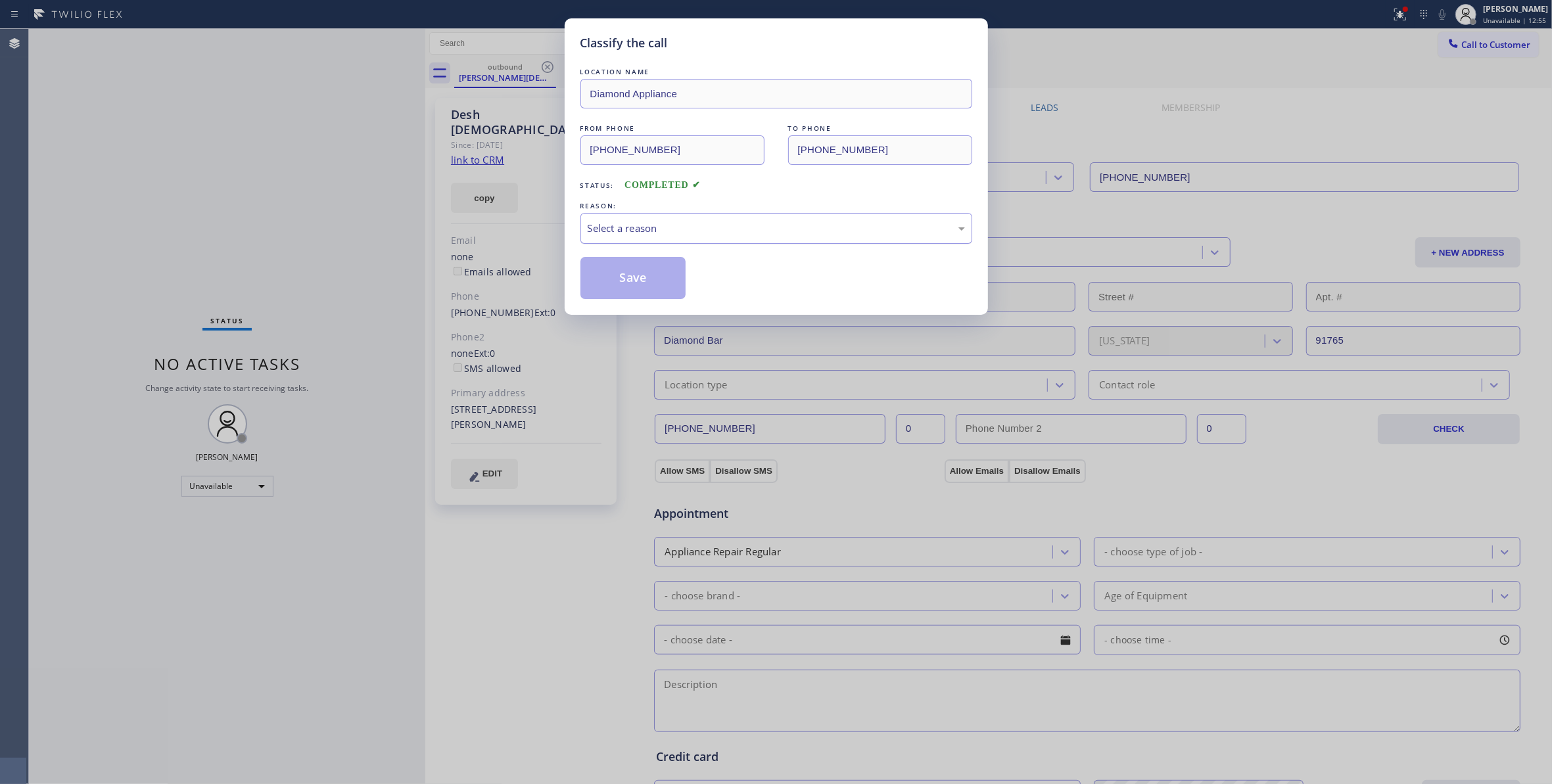
click at [630, 240] on div "Select a reason" at bounding box center [776, 229] width 392 height 30
click at [624, 276] on button "Save" at bounding box center [633, 278] width 106 height 42
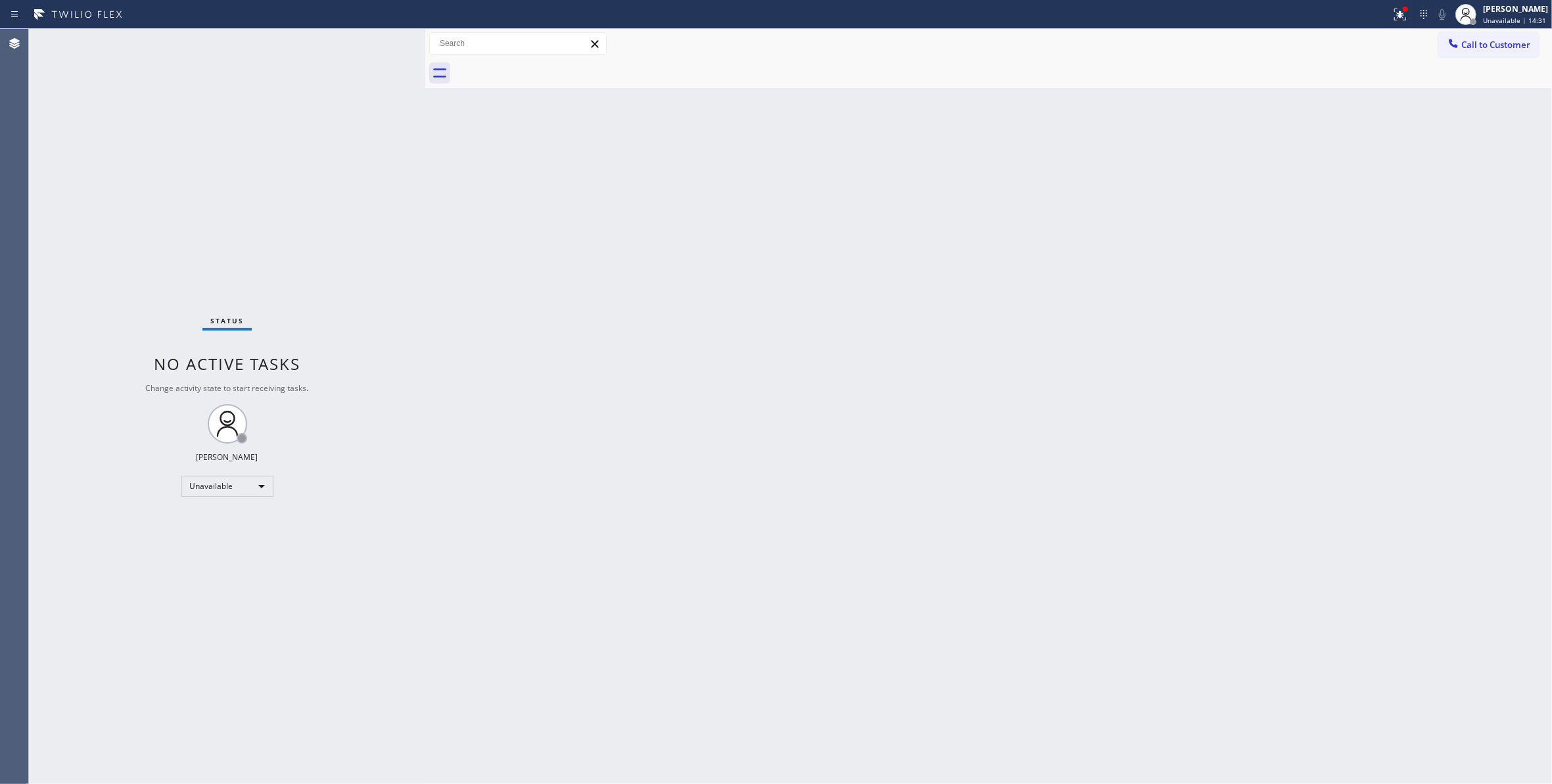
drag, startPoint x: 28, startPoint y: 319, endPoint x: 204, endPoint y: 13, distance: 353.0
click at [28, 315] on div "Agent Desktop" at bounding box center [14, 406] width 29 height 755
drag, startPoint x: 177, startPoint y: 728, endPoint x: 868, endPoint y: 264, distance: 832.3
click at [190, 693] on div "Status No active tasks Change activity state to start receiving tasks. [PERSON_…" at bounding box center [227, 406] width 396 height 755
click at [1494, 48] on span "Call to Customer" at bounding box center [1496, 45] width 69 height 11
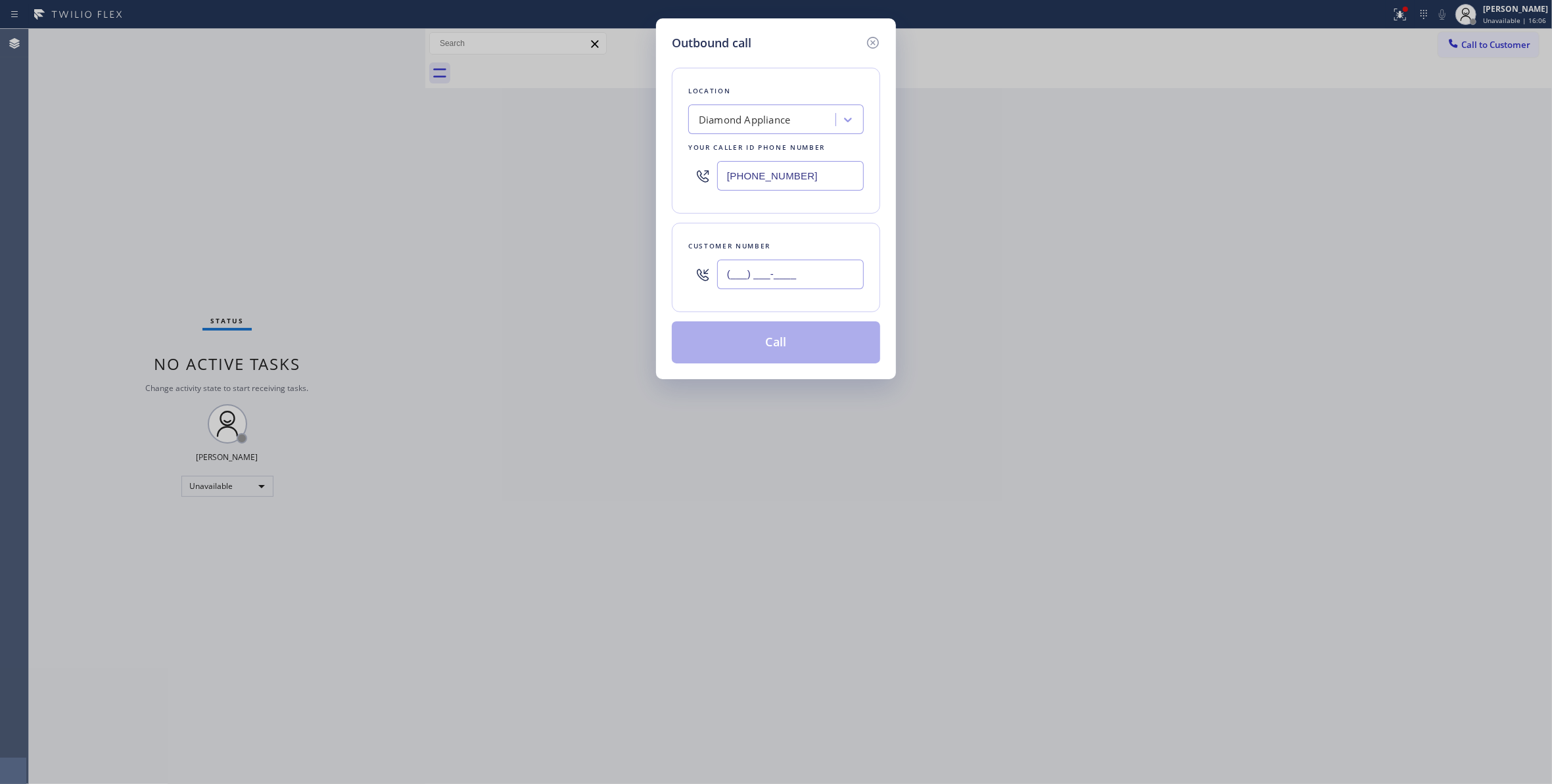
click at [779, 274] on input "(___) ___-____" at bounding box center [791, 273] width 147 height 30
paste input "714) 686-2576"
type input "[PHONE_NUMBER]"
drag, startPoint x: 831, startPoint y: 172, endPoint x: 213, endPoint y: 167, distance: 618.0
click at [213, 162] on div "Outbound call Location Diamond Appliance Your caller id phone number [PHONE_NUM…" at bounding box center [776, 392] width 1552 height 784
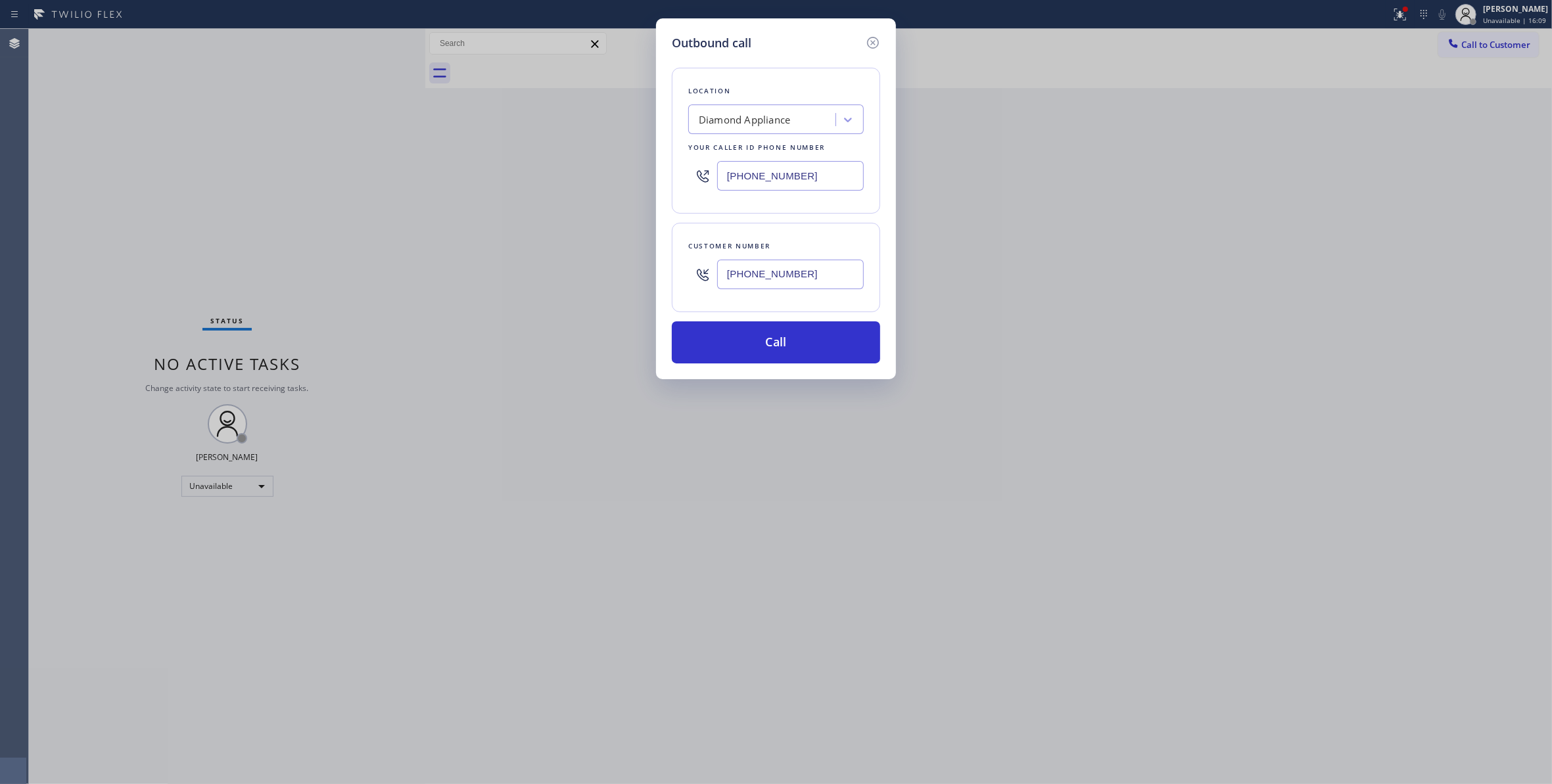
paste input "714) 942-0785"
type input "[PHONE_NUMBER]"
drag, startPoint x: 828, startPoint y: 276, endPoint x: 621, endPoint y: 260, distance: 207.6
click at [621, 260] on div "Outbound call Location [PERSON_NAME] Refrigerator Repair Your caller id phone n…" at bounding box center [776, 392] width 1552 height 784
click at [753, 342] on button "Call" at bounding box center [776, 342] width 209 height 42
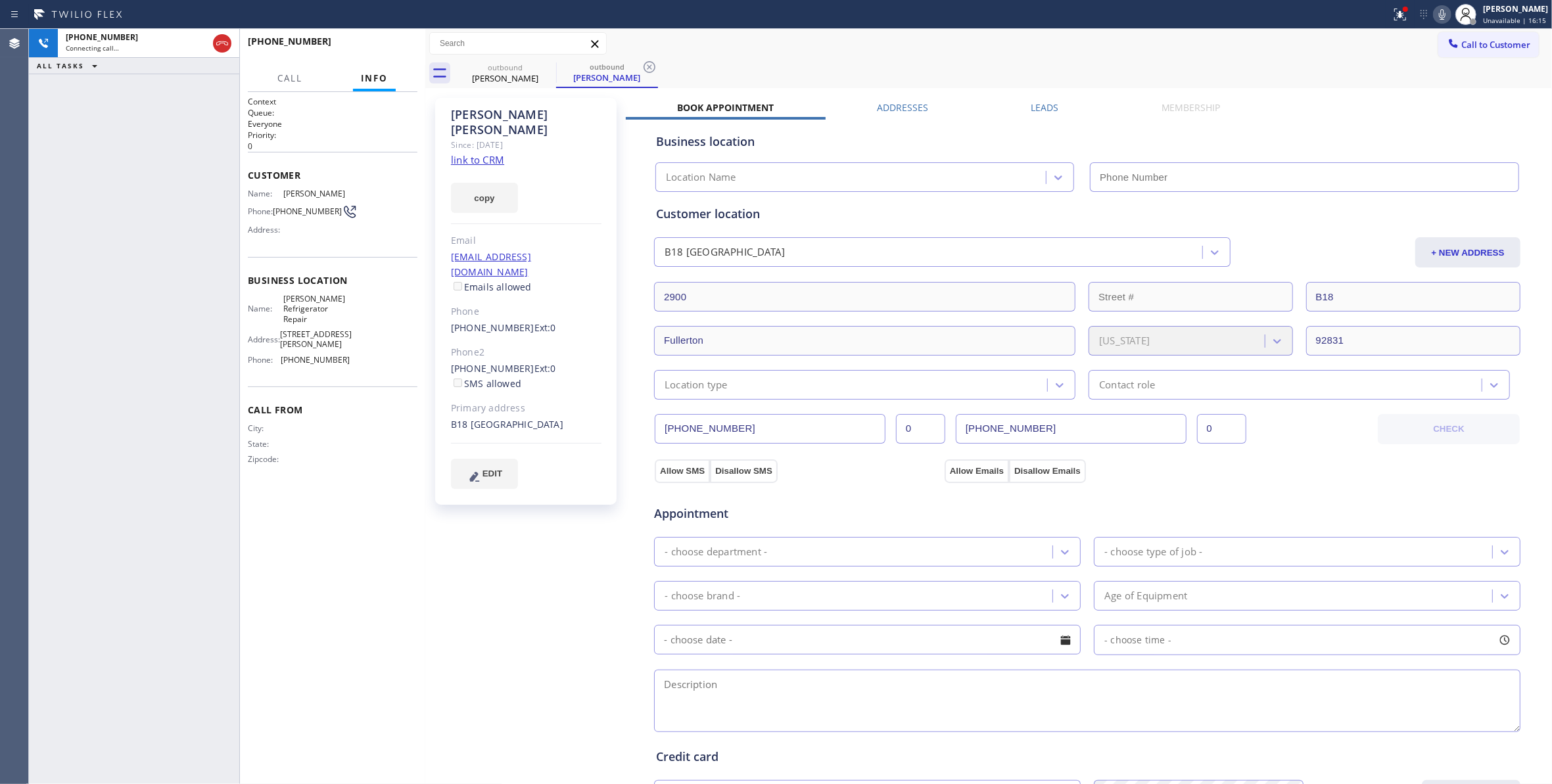
click at [445, 624] on div "[PERSON_NAME] Since: [DATE] link to CRM copy Email [EMAIL_ADDRESS][DOMAIN_NAME]…" at bounding box center [527, 531] width 197 height 878
type input "[PHONE_NUMBER]"
click at [647, 70] on icon at bounding box center [649, 67] width 16 height 16
click at [382, 50] on span "HANG UP" at bounding box center [387, 48] width 40 height 10
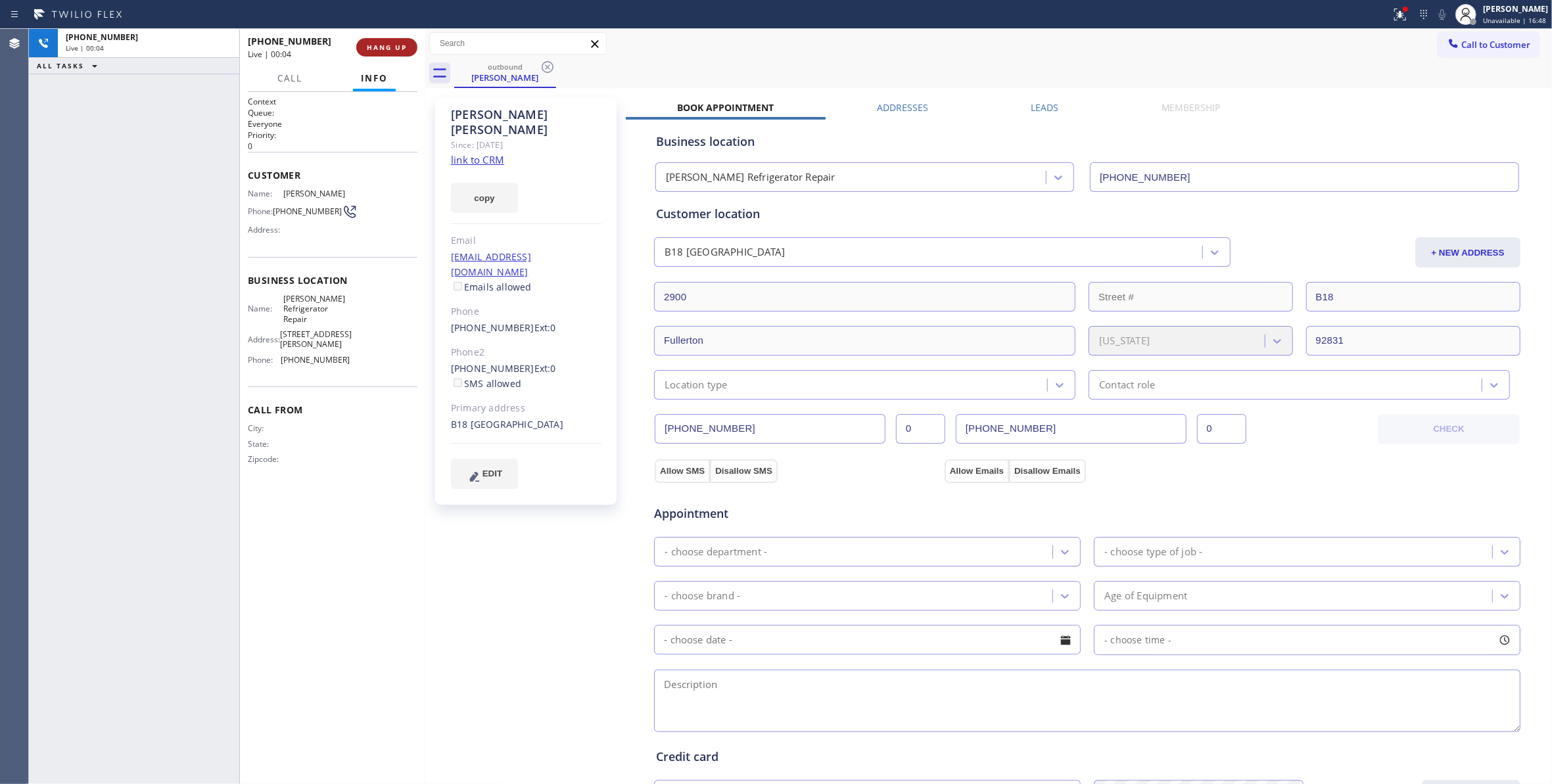
click at [382, 50] on span "HANG UP" at bounding box center [387, 48] width 40 height 10
click at [381, 50] on span "COMPLETE" at bounding box center [384, 48] width 46 height 10
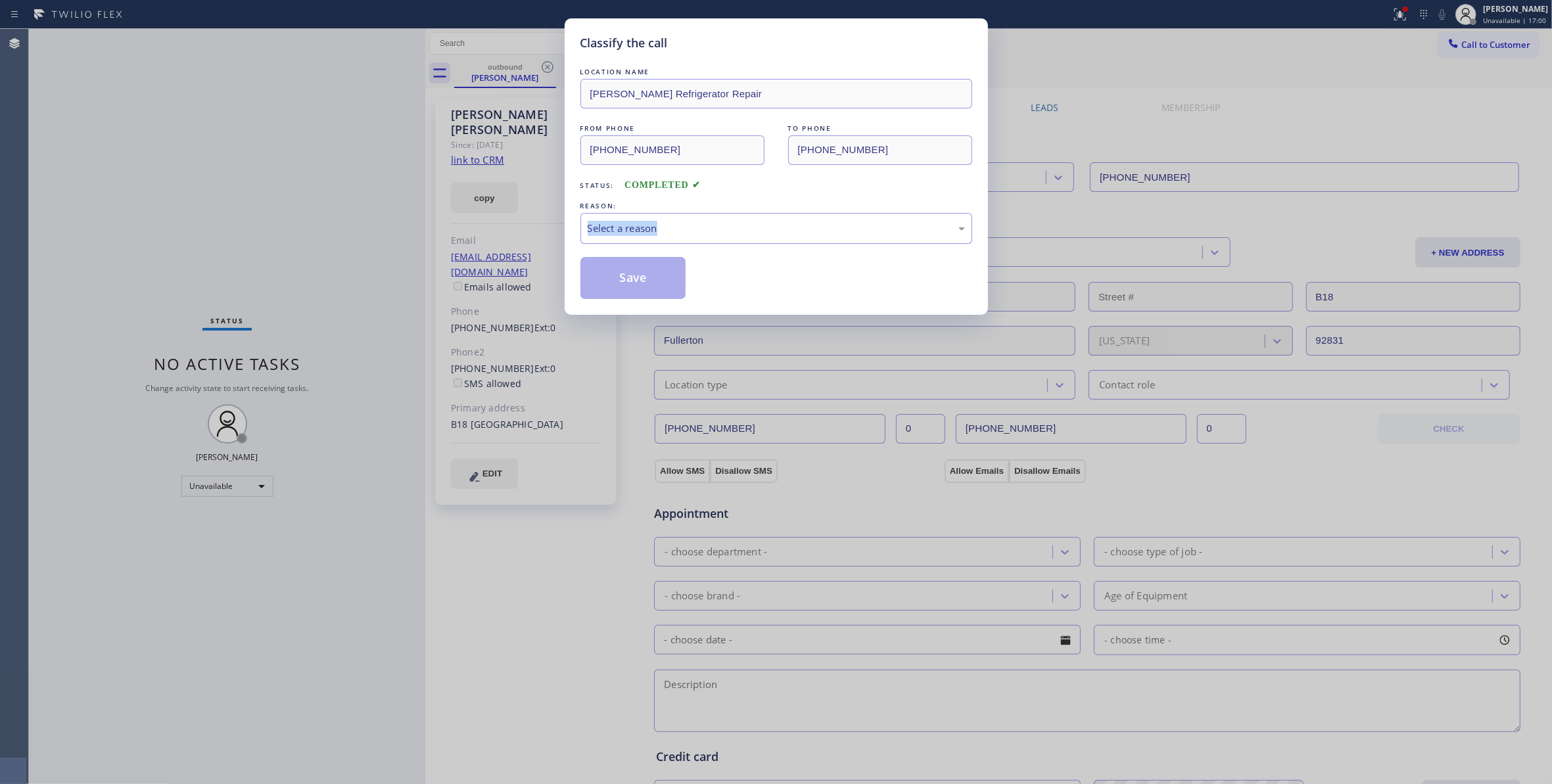
click at [677, 213] on div "REASON: Select a reason" at bounding box center [776, 221] width 392 height 45
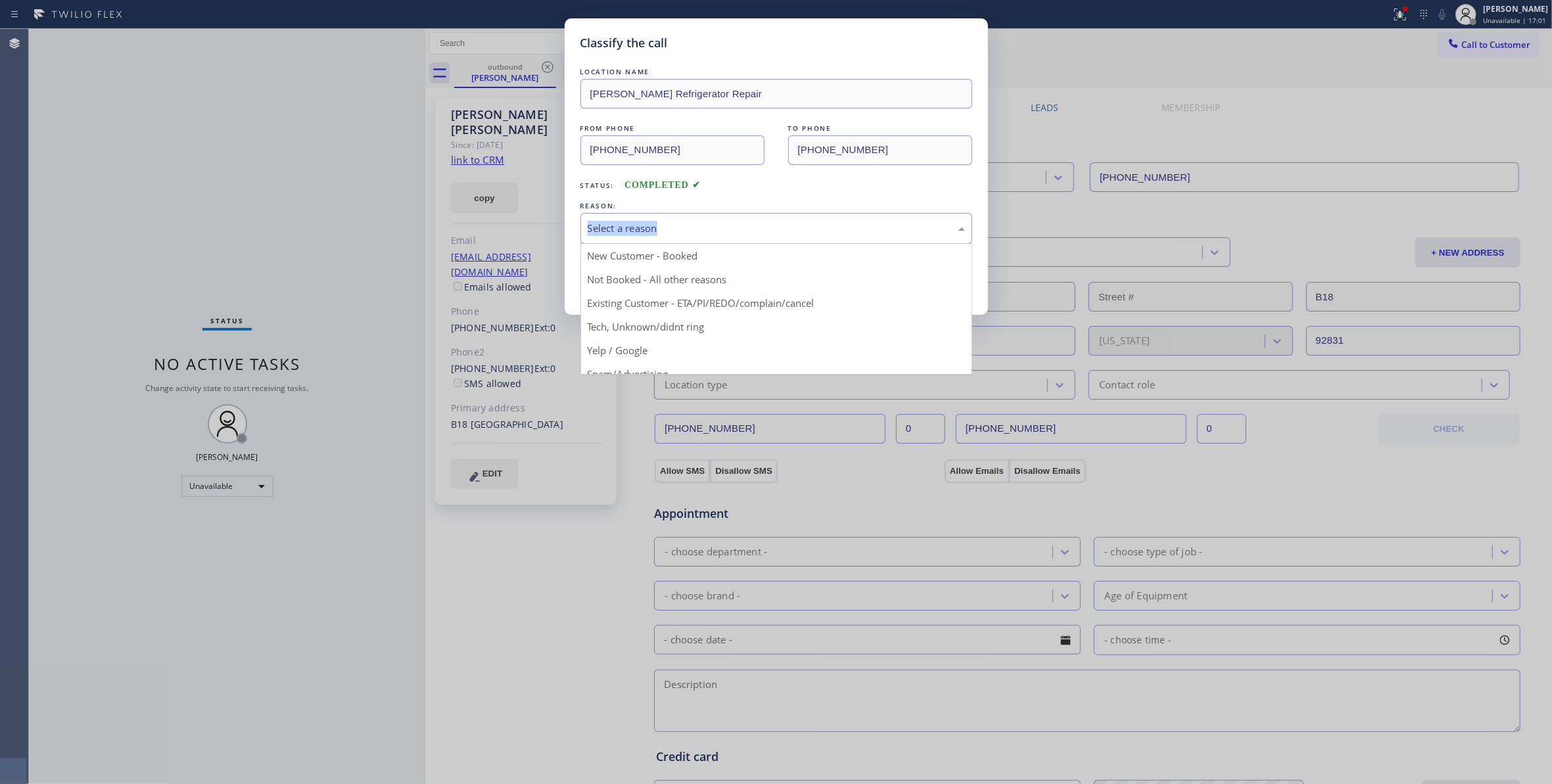
click at [632, 237] on div "Select a reason" at bounding box center [776, 229] width 392 height 30
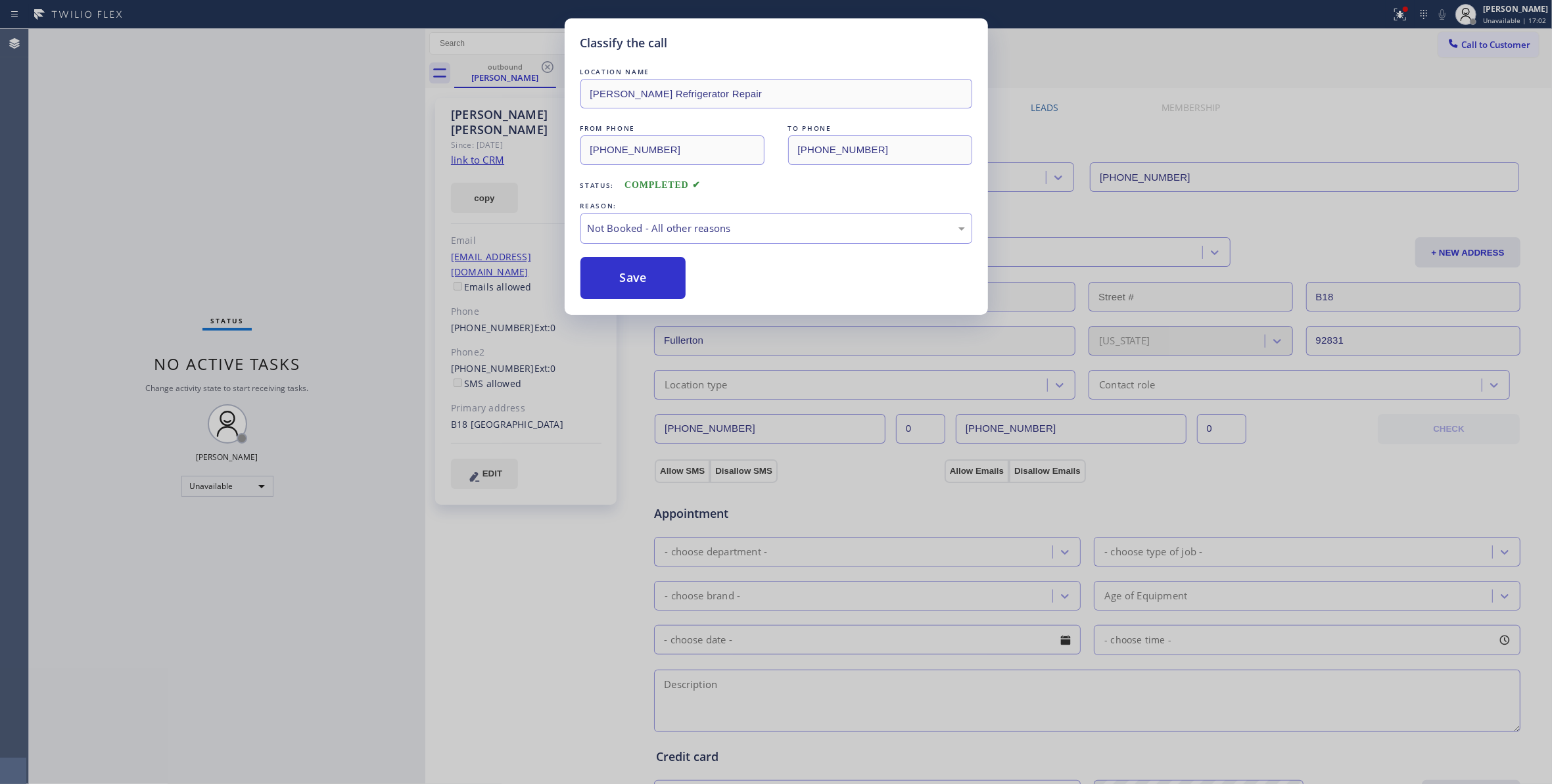
click at [624, 285] on button "Save" at bounding box center [633, 278] width 106 height 42
click at [623, 284] on button "Save" at bounding box center [633, 278] width 106 height 42
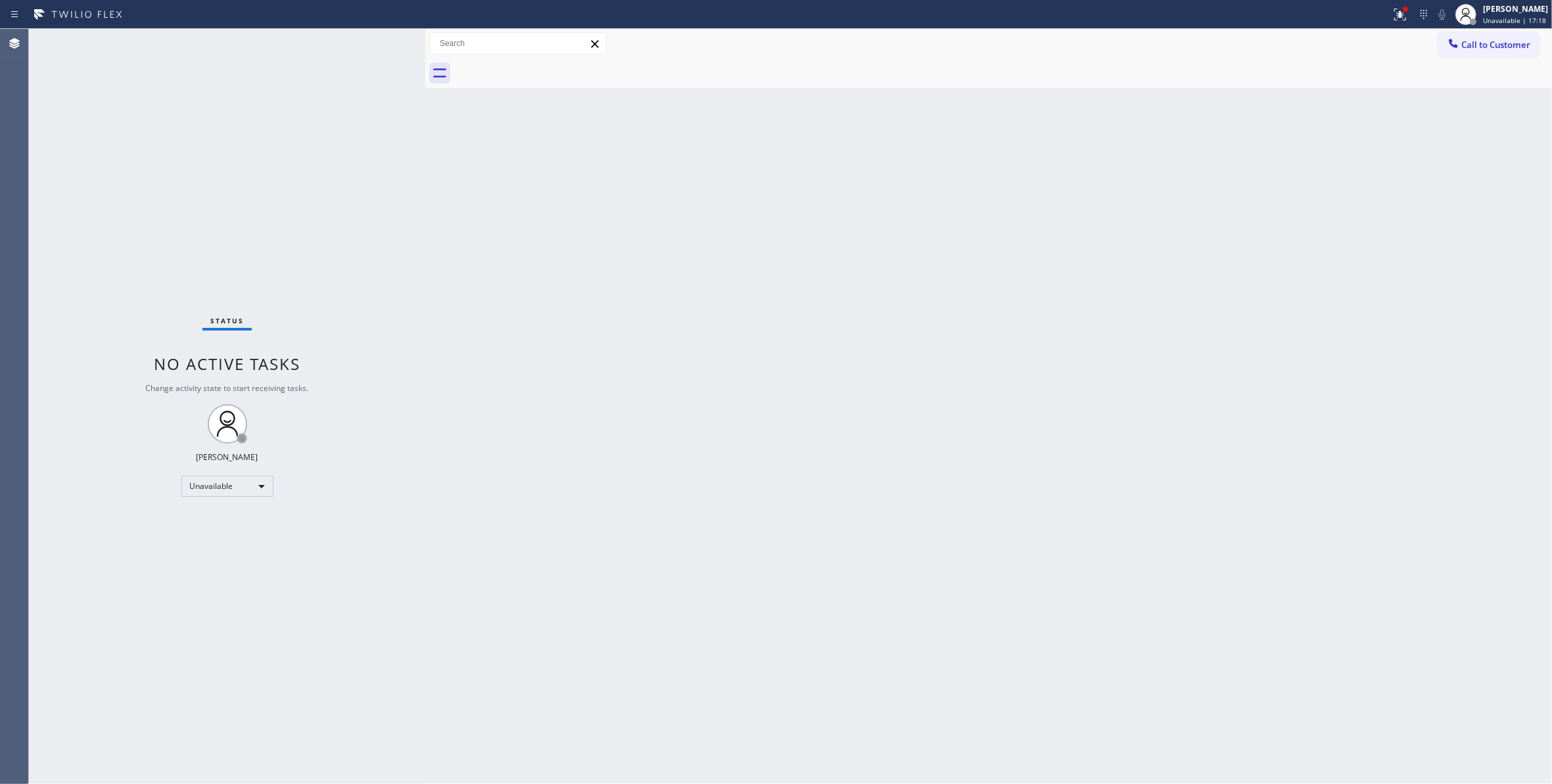
click at [1033, 148] on div "Back to Dashboard Change Sender ID Customers Technicians Select a contact Outbo…" at bounding box center [988, 406] width 1126 height 755
click at [1476, 44] on span "Call to Customer" at bounding box center [1496, 45] width 69 height 11
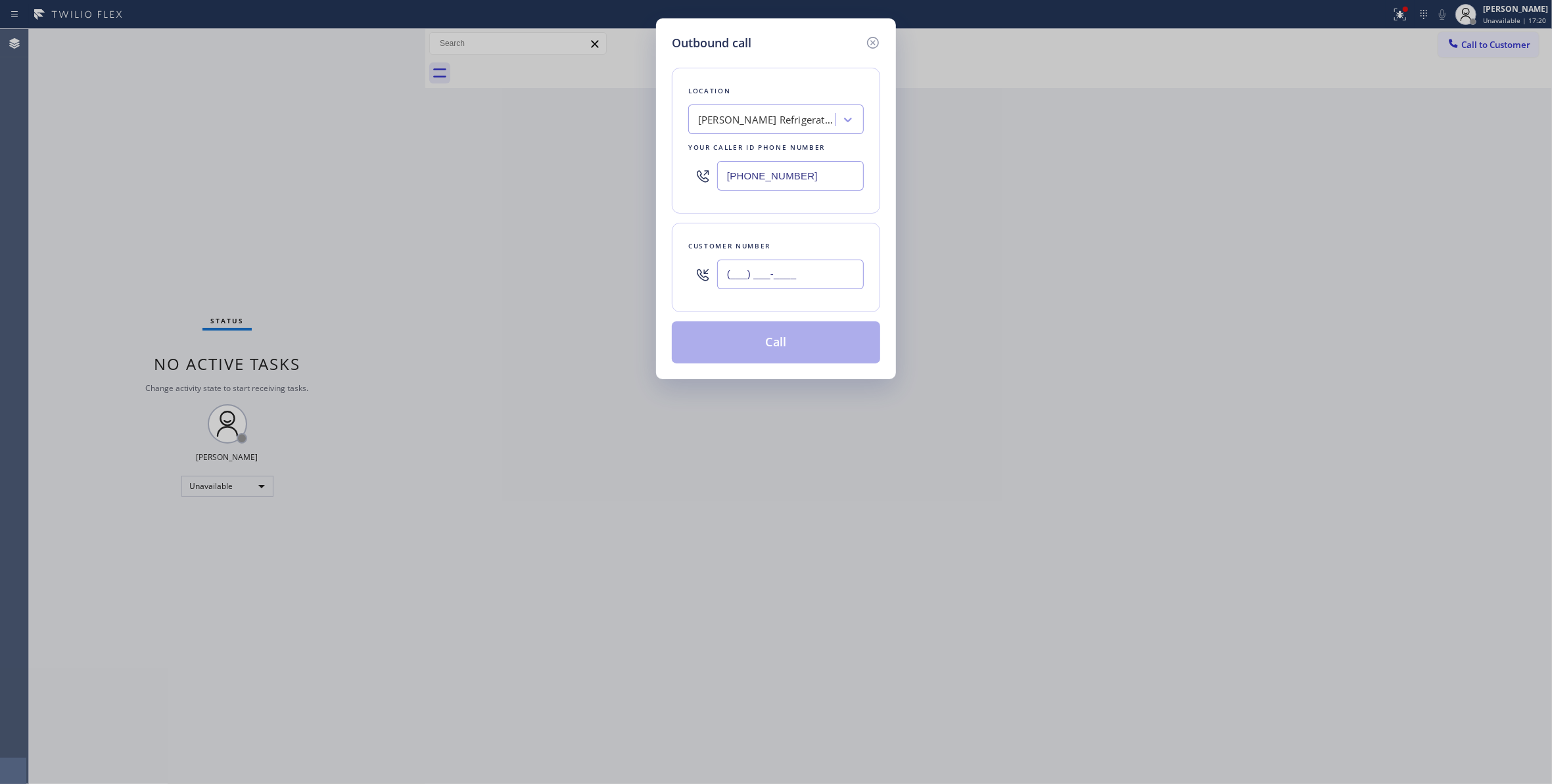
click at [795, 283] on input "(___) ___-____" at bounding box center [791, 273] width 147 height 30
paste input "330) 888-9585"
type input "[PHONE_NUMBER]"
drag, startPoint x: 759, startPoint y: 166, endPoint x: 560, endPoint y: 164, distance: 199.0
click at [560, 164] on div "Outbound call Location [PERSON_NAME] Refrigerator Repair Your caller id phone n…" at bounding box center [776, 392] width 1552 height 784
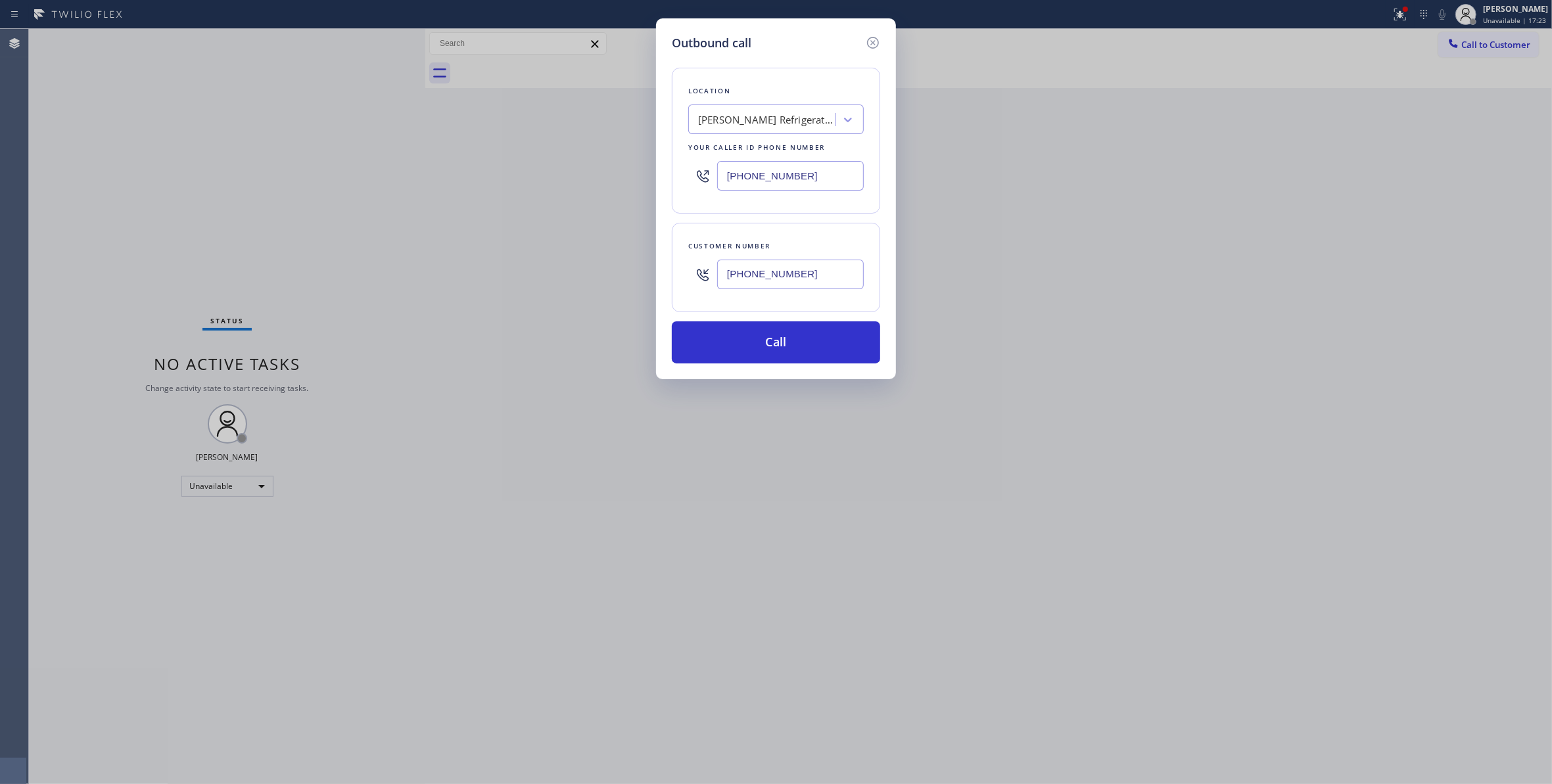
paste input "833) 253-6787"
type input "[PHONE_NUMBER]"
click at [772, 344] on button "Call" at bounding box center [776, 342] width 209 height 42
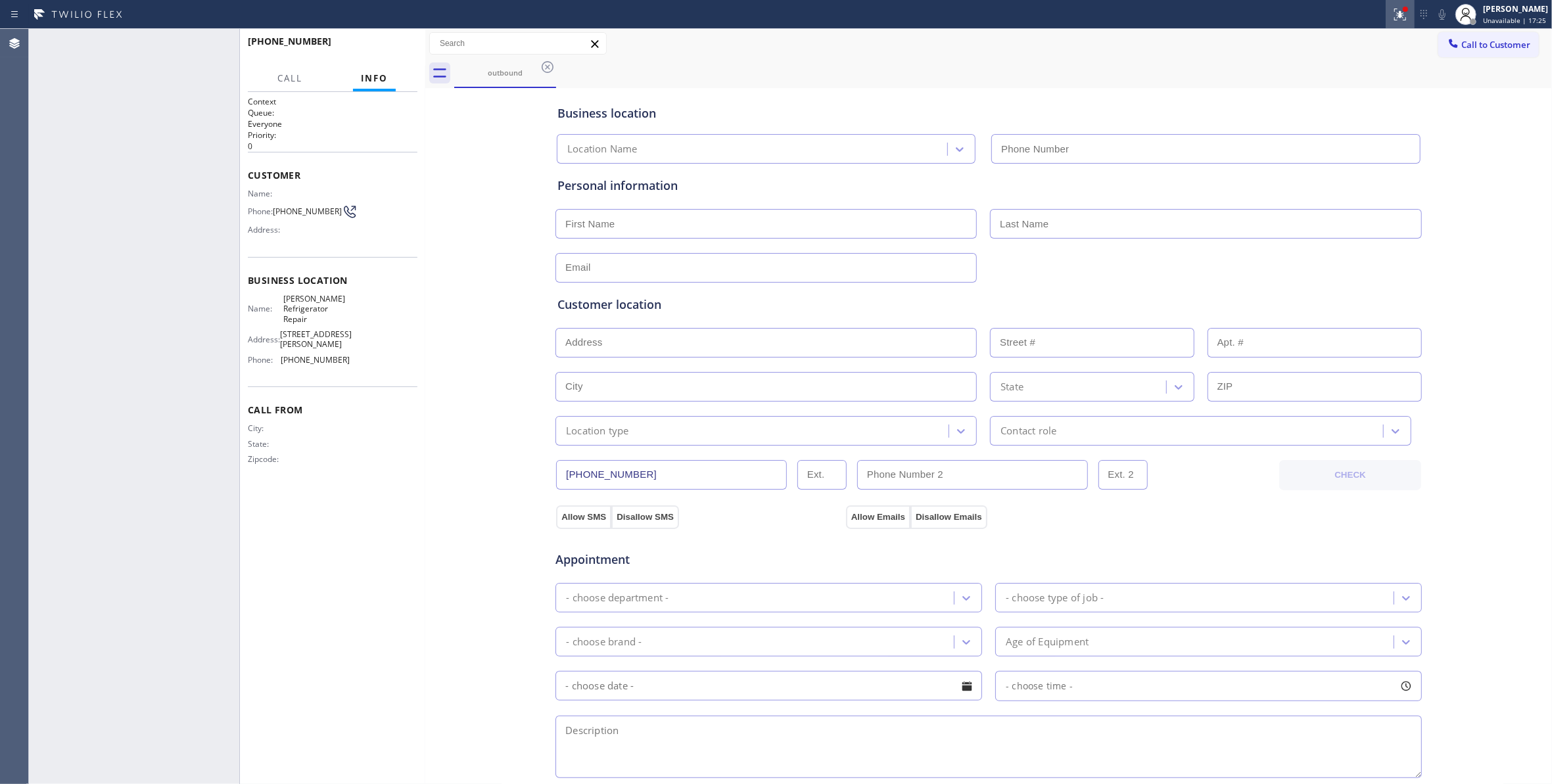
click at [1392, 20] on icon at bounding box center [1400, 14] width 16 height 16
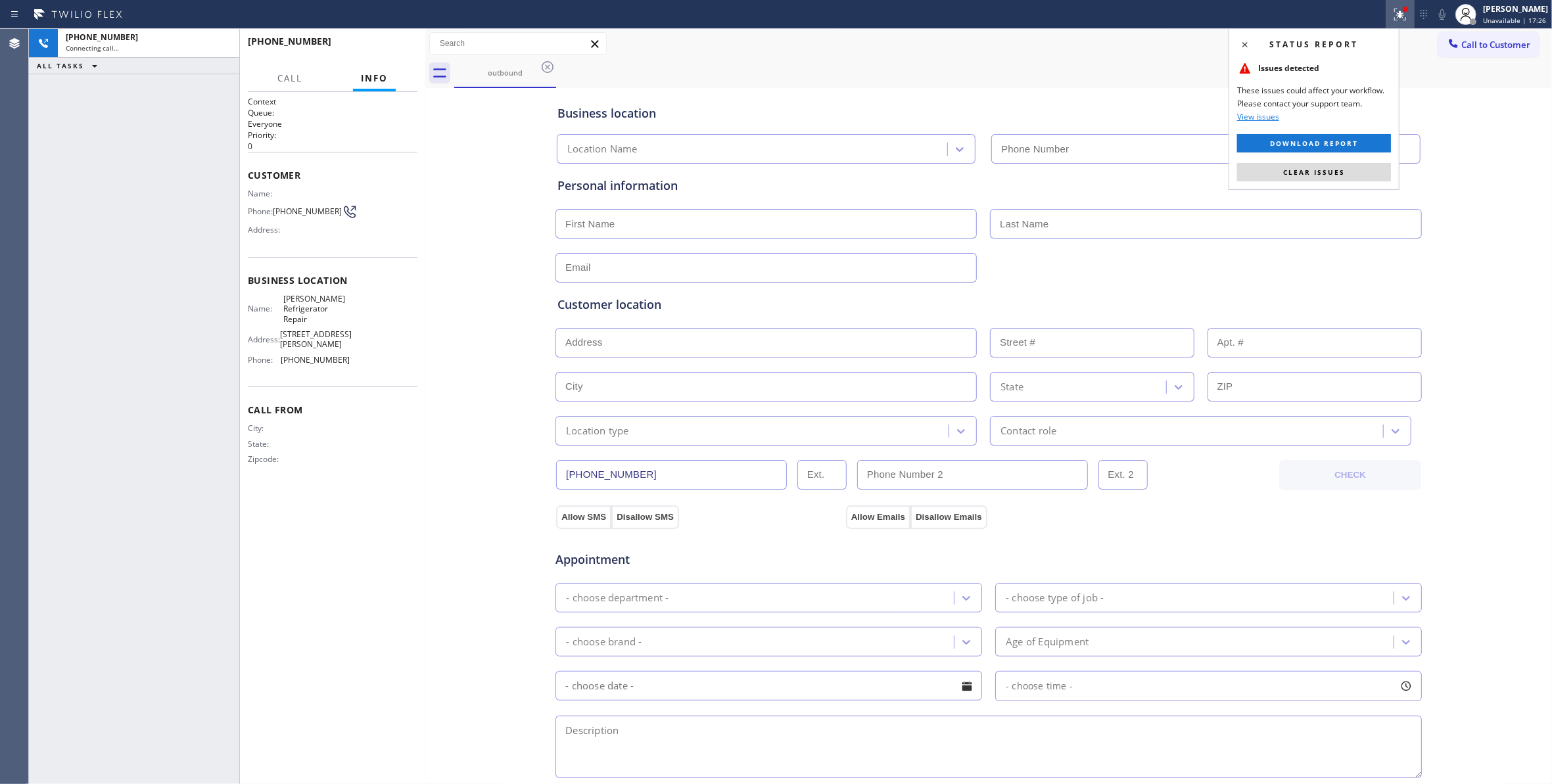
type input "[PHONE_NUMBER]"
click at [1349, 179] on button "Clear issues" at bounding box center [1313, 171] width 153 height 18
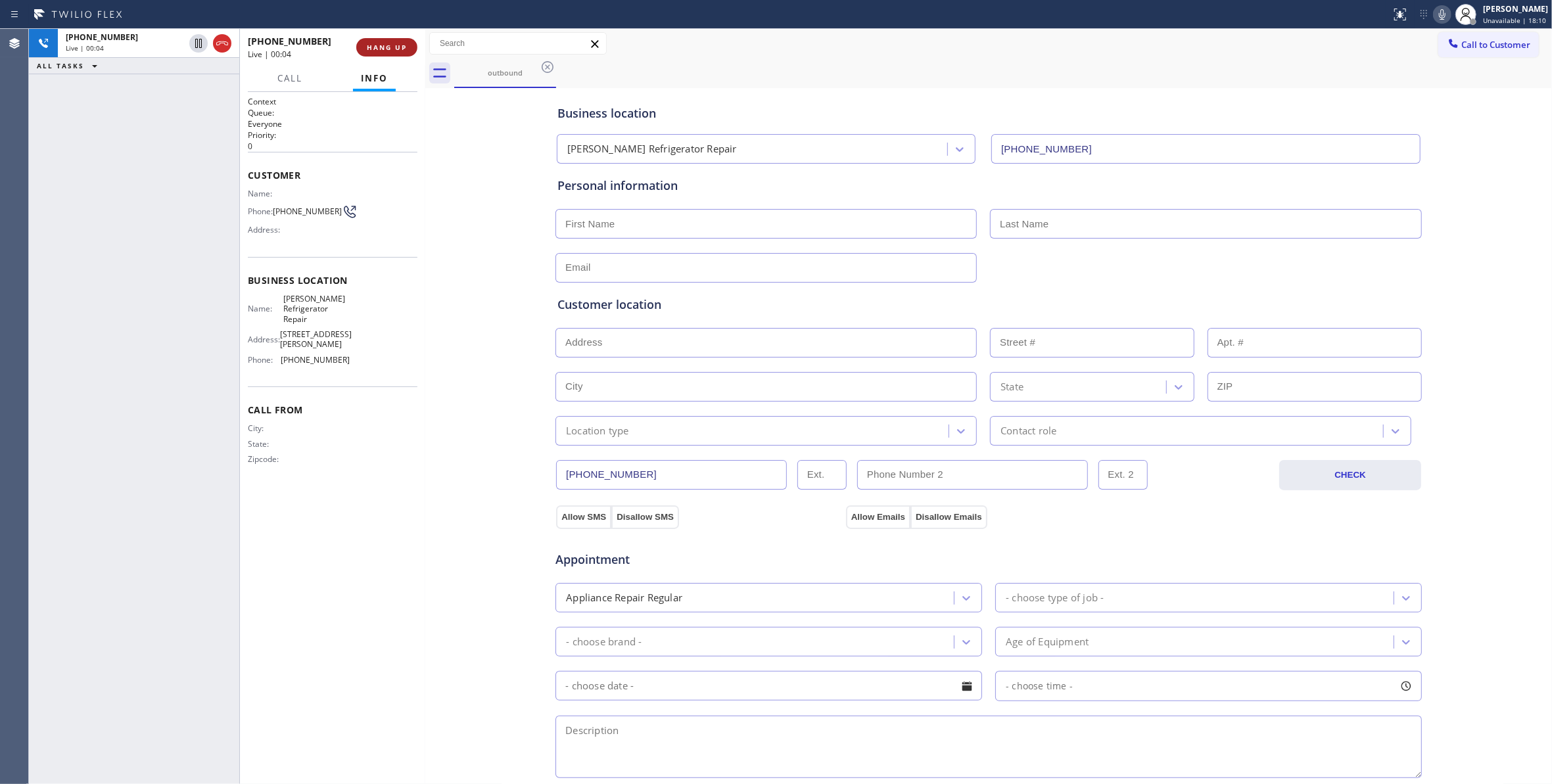
click at [376, 43] on span "HANG UP" at bounding box center [387, 48] width 40 height 10
click at [382, 46] on span "COMPLETE" at bounding box center [384, 48] width 46 height 10
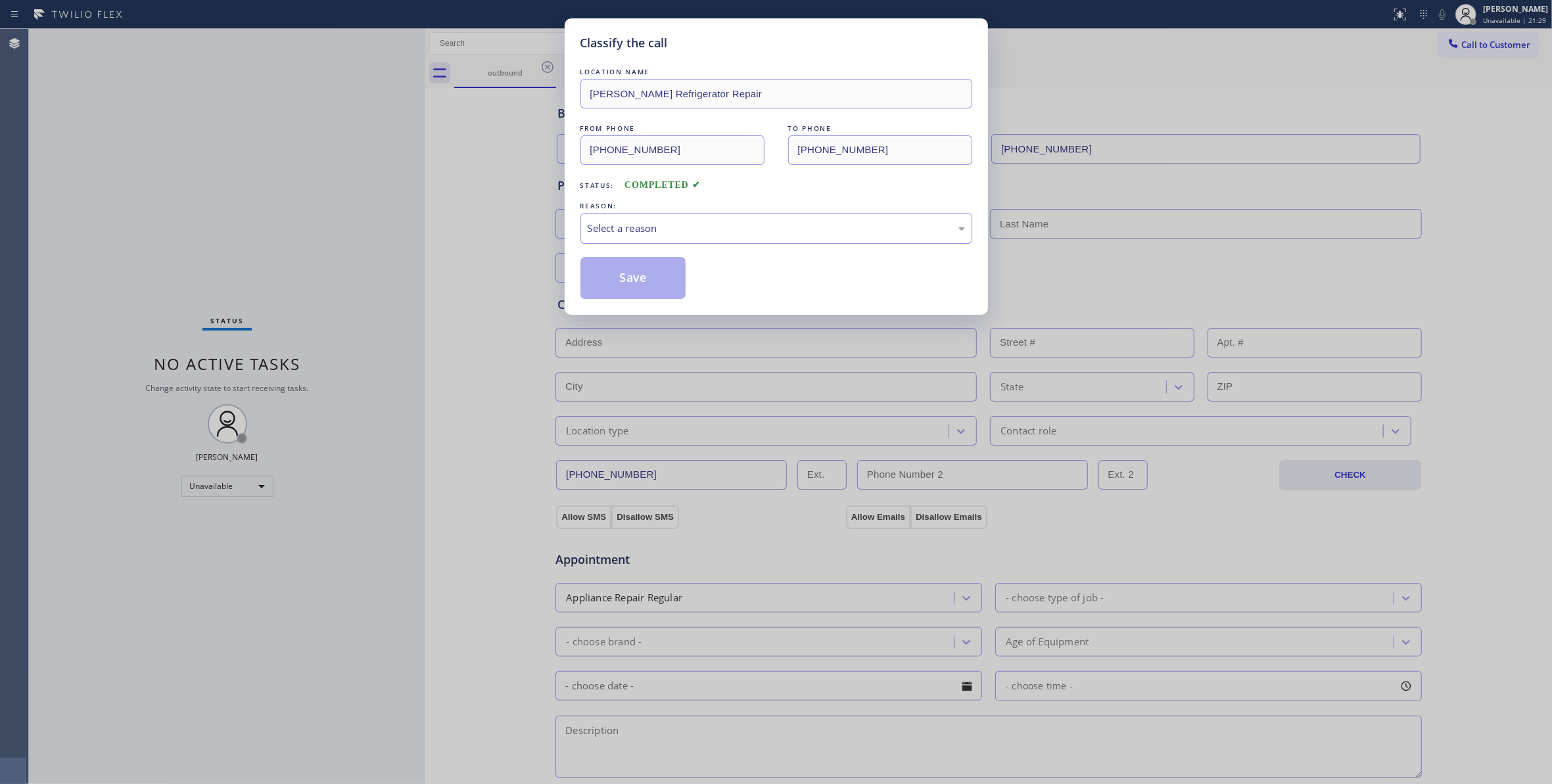
click at [681, 226] on div "Select a reason" at bounding box center [776, 229] width 377 height 15
click at [648, 283] on button "Save" at bounding box center [633, 278] width 106 height 42
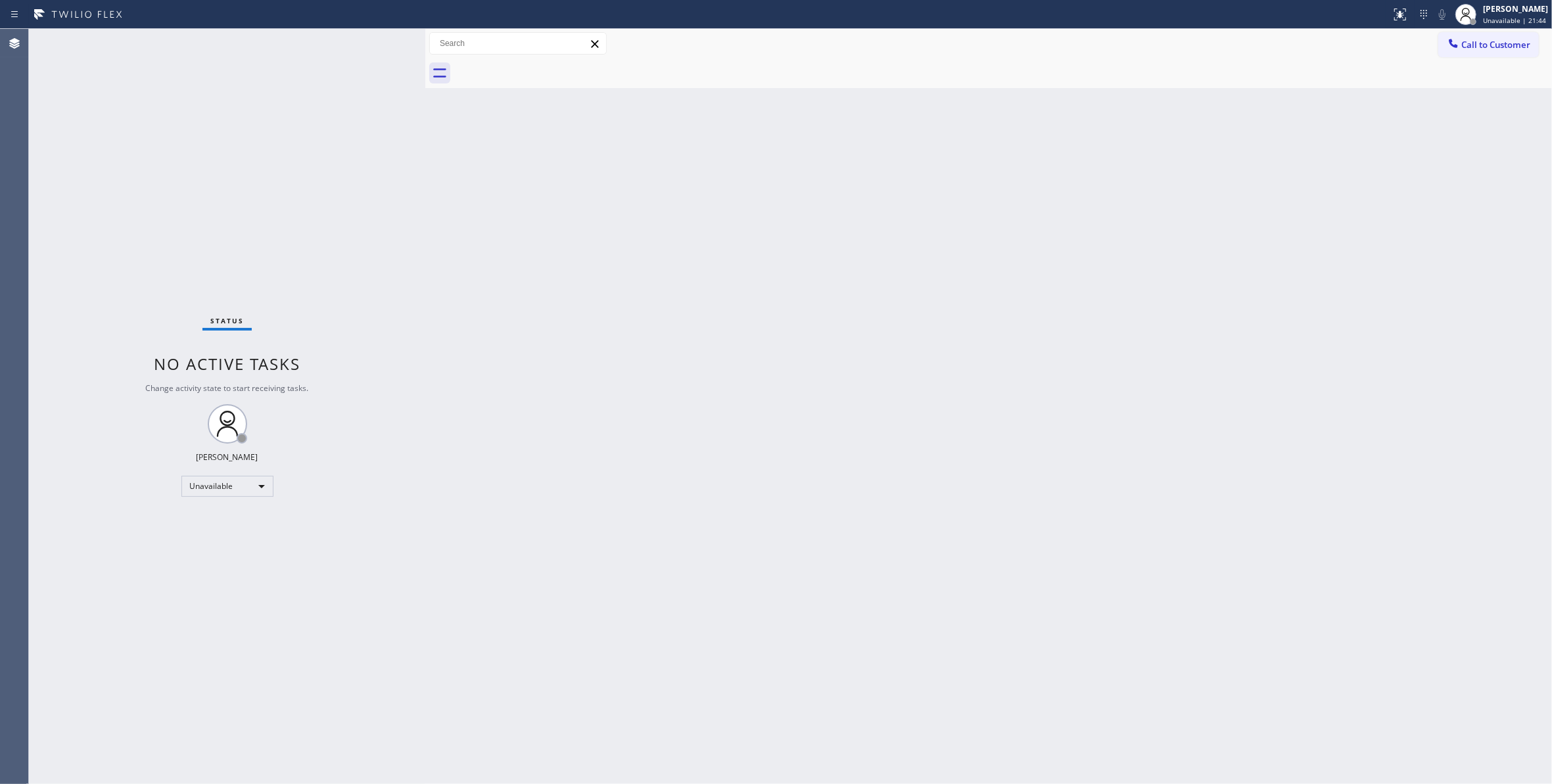
click at [192, 232] on div "Status No active tasks Change activity state to start receiving tasks. [PERSON_…" at bounding box center [227, 406] width 396 height 755
click at [206, 127] on div "Status No active tasks Change activity state to start receiving tasks. [PERSON_…" at bounding box center [227, 406] width 396 height 755
drag, startPoint x: 172, startPoint y: 177, endPoint x: 219, endPoint y: 101, distance: 89.4
click at [172, 177] on div "Status No active tasks Change activity state to start receiving tasks. [PERSON_…" at bounding box center [227, 406] width 396 height 755
drag, startPoint x: 152, startPoint y: 185, endPoint x: 167, endPoint y: 173, distance: 19.2
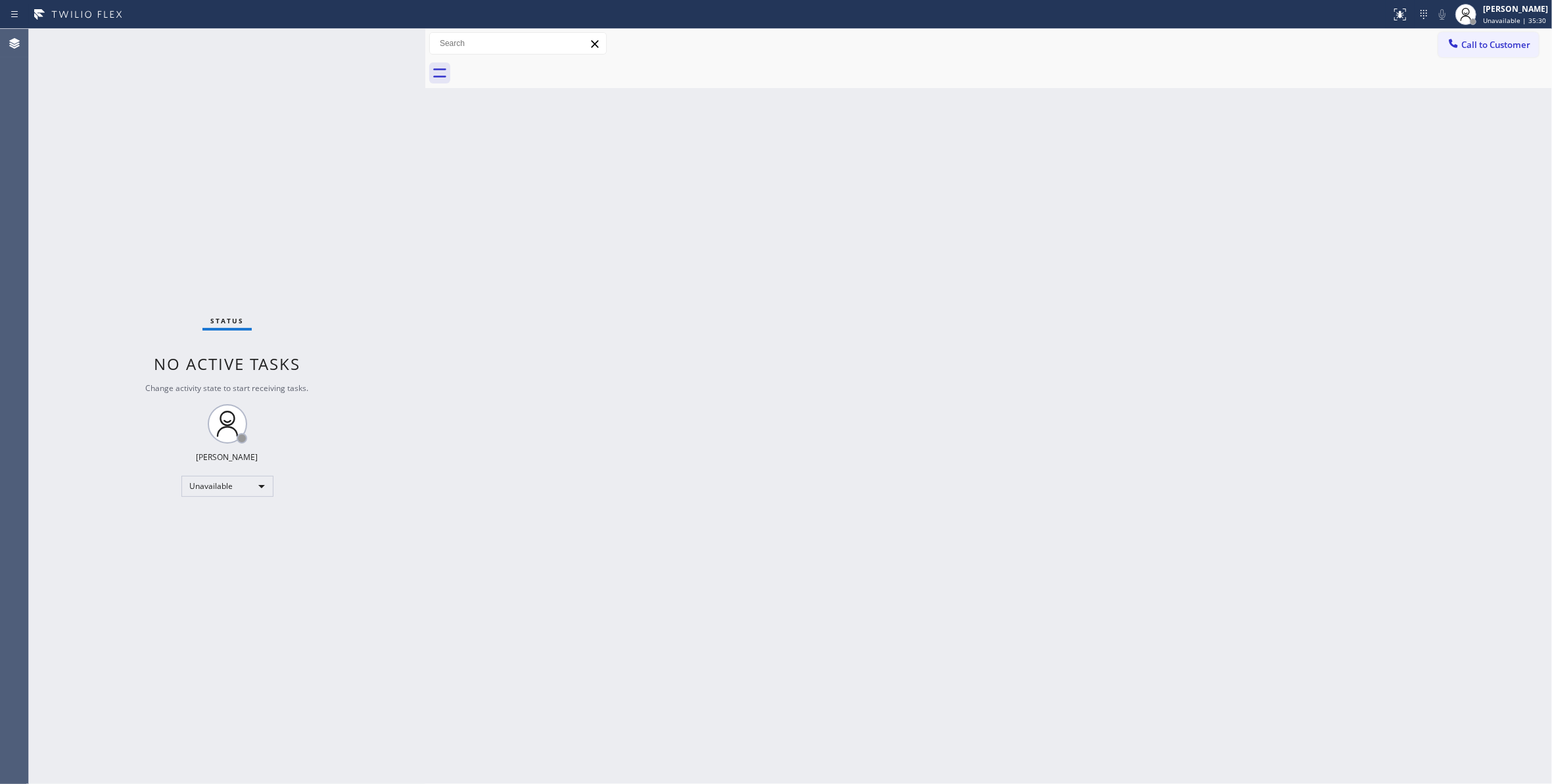
click at [152, 184] on div "Status No active tasks Change activity state to start receiving tasks. [PERSON_…" at bounding box center [227, 406] width 396 height 755
click at [859, 494] on div "Back to Dashboard Change Sender ID Customers Technicians Select a contact Outbo…" at bounding box center [988, 406] width 1126 height 755
click at [40, 679] on div "Status No active tasks Change activity state to start receiving tasks. [PERSON_…" at bounding box center [227, 406] width 396 height 755
click at [1481, 35] on button "Call to Customer" at bounding box center [1488, 45] width 101 height 25
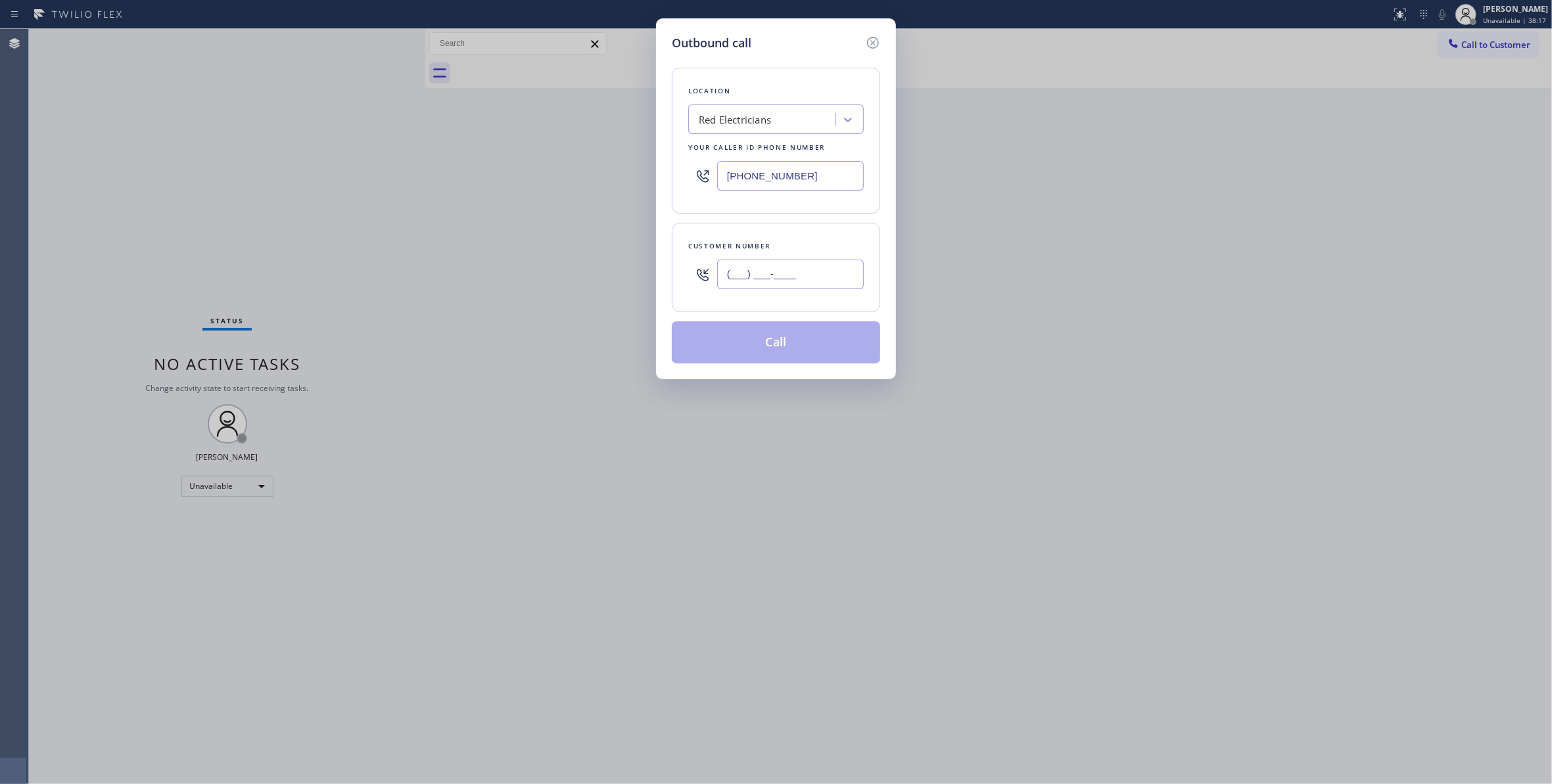
drag, startPoint x: 849, startPoint y: 267, endPoint x: 842, endPoint y: 268, distance: 7.1
click at [842, 268] on input "(___) ___-____" at bounding box center [791, 273] width 147 height 30
paste input "text"
drag, startPoint x: 696, startPoint y: 257, endPoint x: 77, endPoint y: 176, distance: 624.3
click at [86, 177] on div "Outbound call Location Red Electricians Your caller id phone number [PHONE_NUMB…" at bounding box center [776, 392] width 1552 height 784
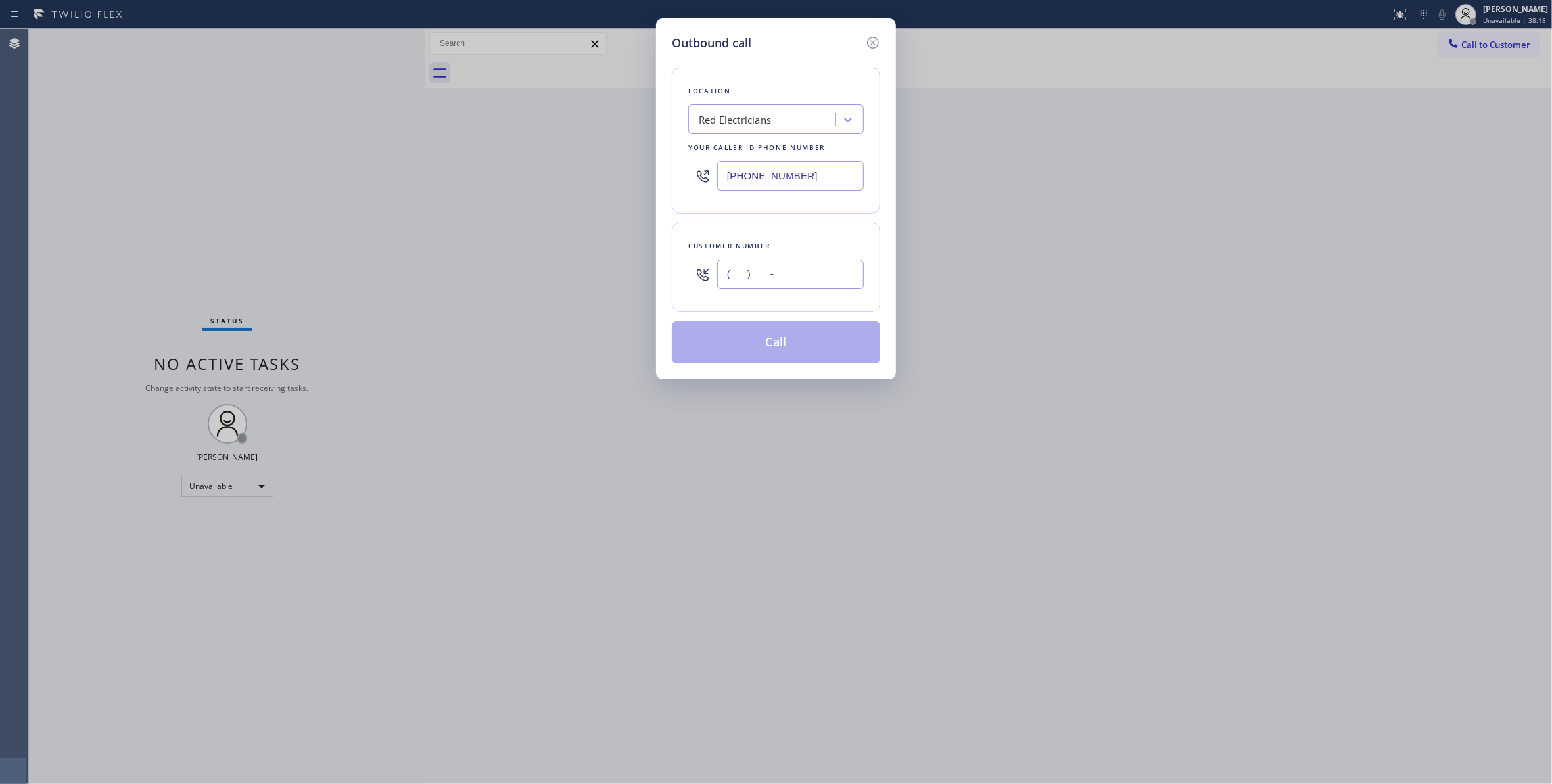
paste input "312) 824-8174"
type input "[PHONE_NUMBER]"
drag, startPoint x: 834, startPoint y: 176, endPoint x: 395, endPoint y: 167, distance: 439.1
click at [395, 167] on div "Outbound call Location Red Electricians Your caller id phone number [PHONE_NUMB…" at bounding box center [776, 392] width 1552 height 784
paste input "312) 241-1219"
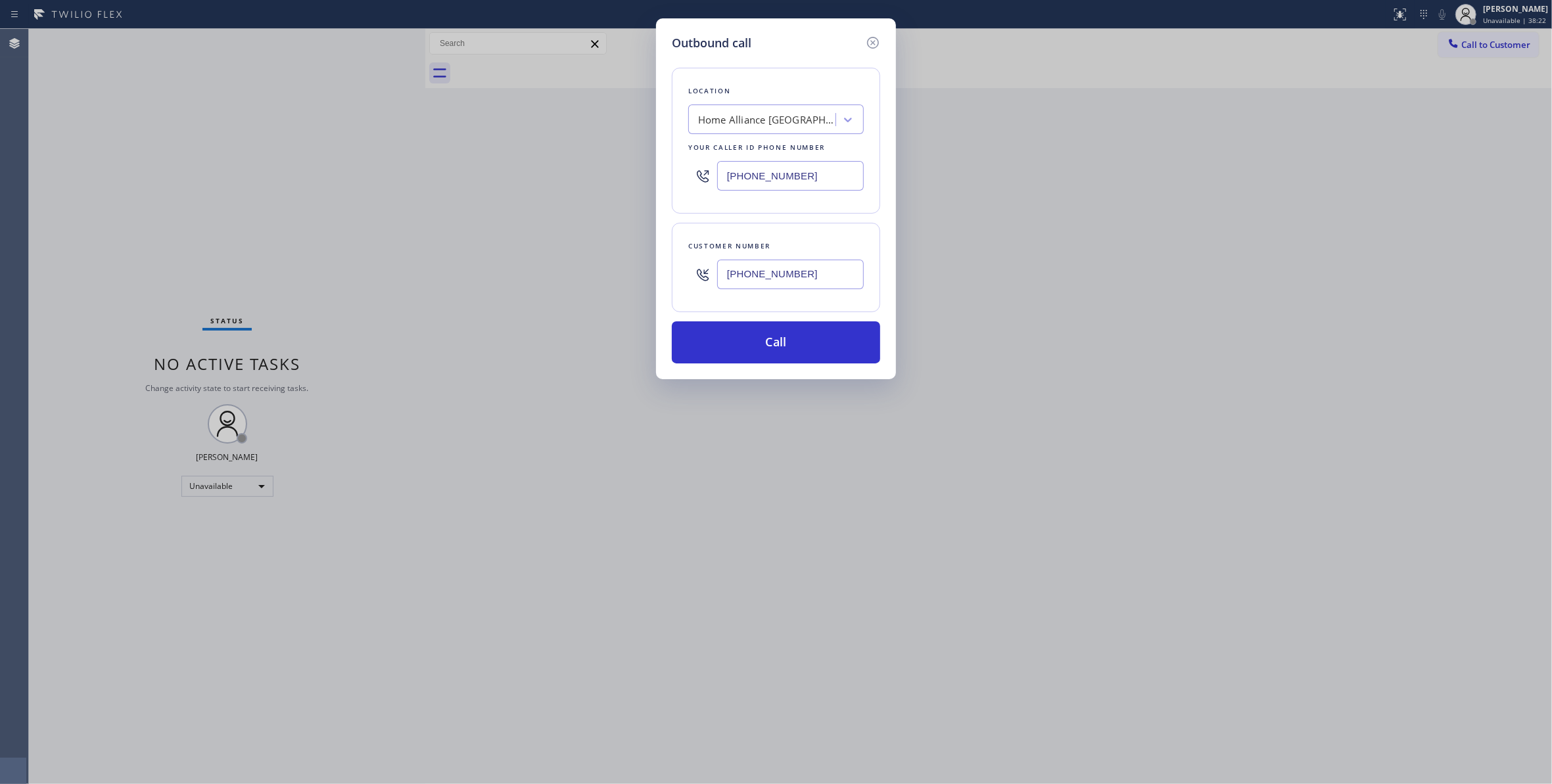
type input "[PHONE_NUMBER]"
drag, startPoint x: 821, startPoint y: 279, endPoint x: 615, endPoint y: 295, distance: 206.6
click at [551, 246] on div "Outbound call Location Home Alliance [GEOGRAPHIC_DATA] Your caller id phone num…" at bounding box center [776, 392] width 1552 height 784
click at [697, 351] on button "Call" at bounding box center [776, 342] width 209 height 42
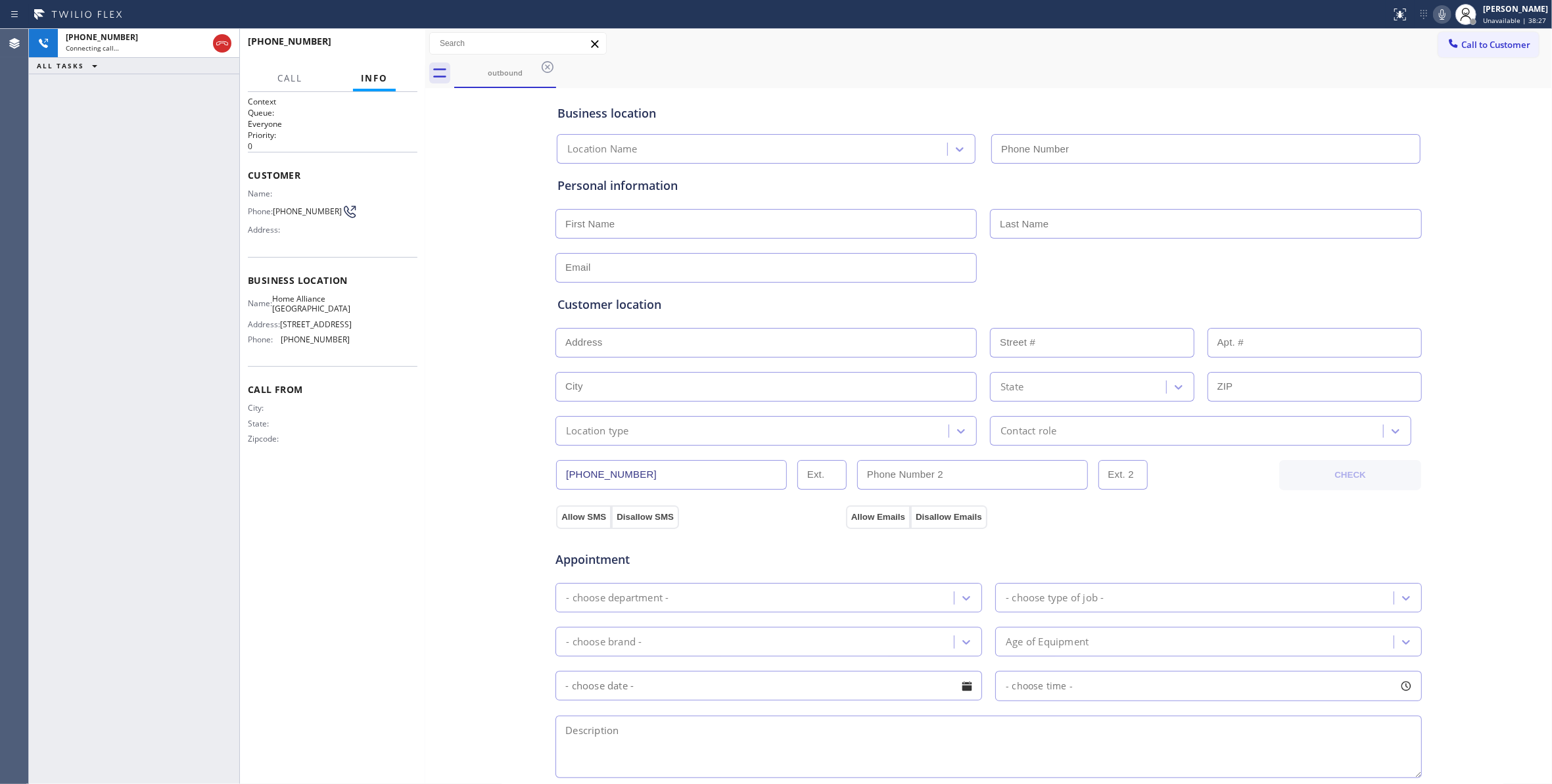
type input "[PHONE_NUMBER]"
drag, startPoint x: 31, startPoint y: 410, endPoint x: 31, endPoint y: 352, distance: 58.0
click at [31, 410] on div "[PHONE_NUMBER] Live | 00:02 ALL TASKS ALL TASKS ACTIVE TASKS TASKS IN WRAP UP" at bounding box center [133, 406] width 211 height 755
click at [291, 211] on span "[PHONE_NUMBER]" at bounding box center [307, 211] width 69 height 10
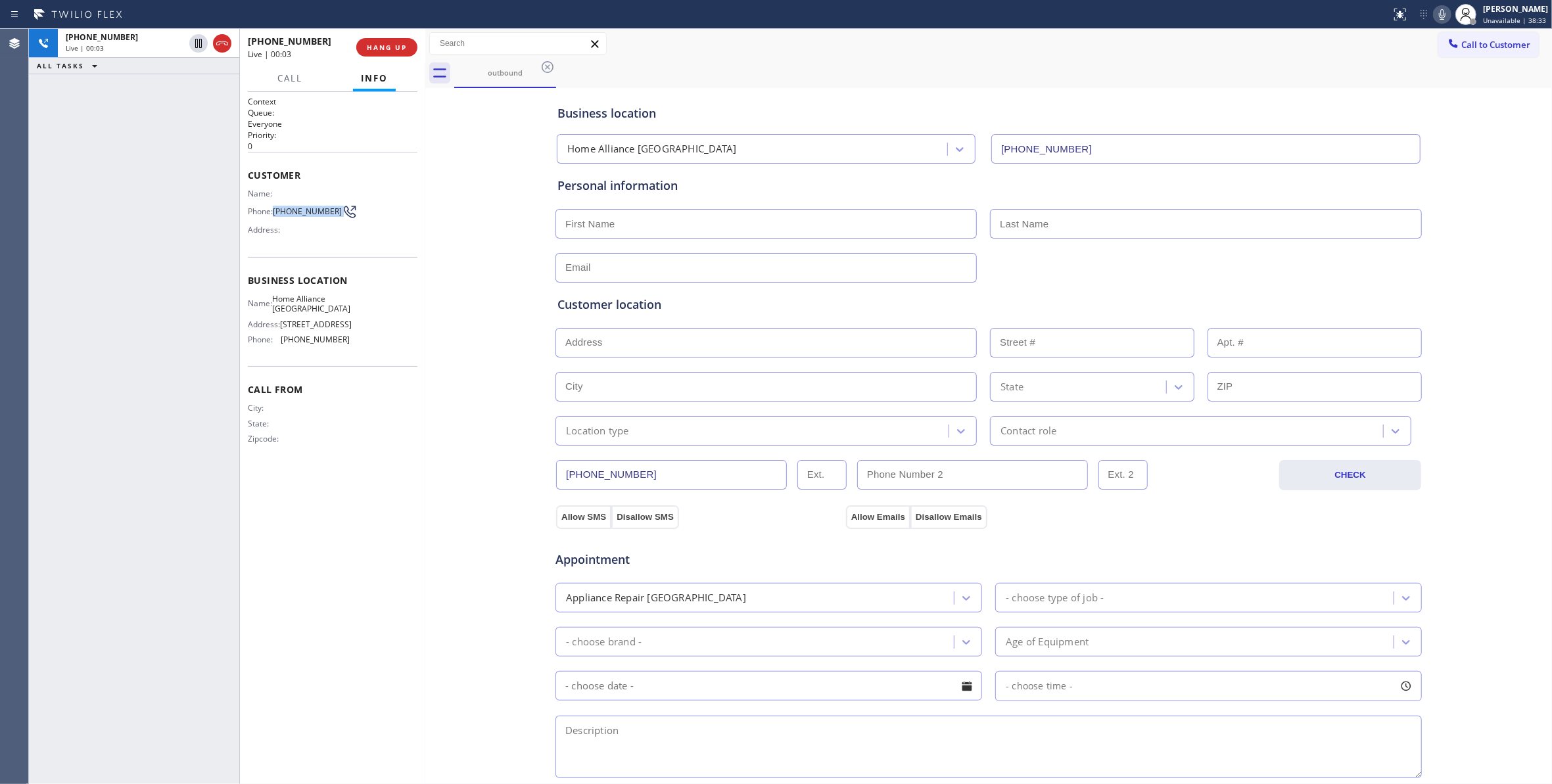
click at [291, 211] on span "[PHONE_NUMBER]" at bounding box center [307, 211] width 69 height 10
copy div "[PHONE_NUMBER]"
click at [385, 40] on button "HANG UP" at bounding box center [387, 47] width 61 height 18
click at [385, 40] on button "COMPLETE" at bounding box center [384, 47] width 67 height 18
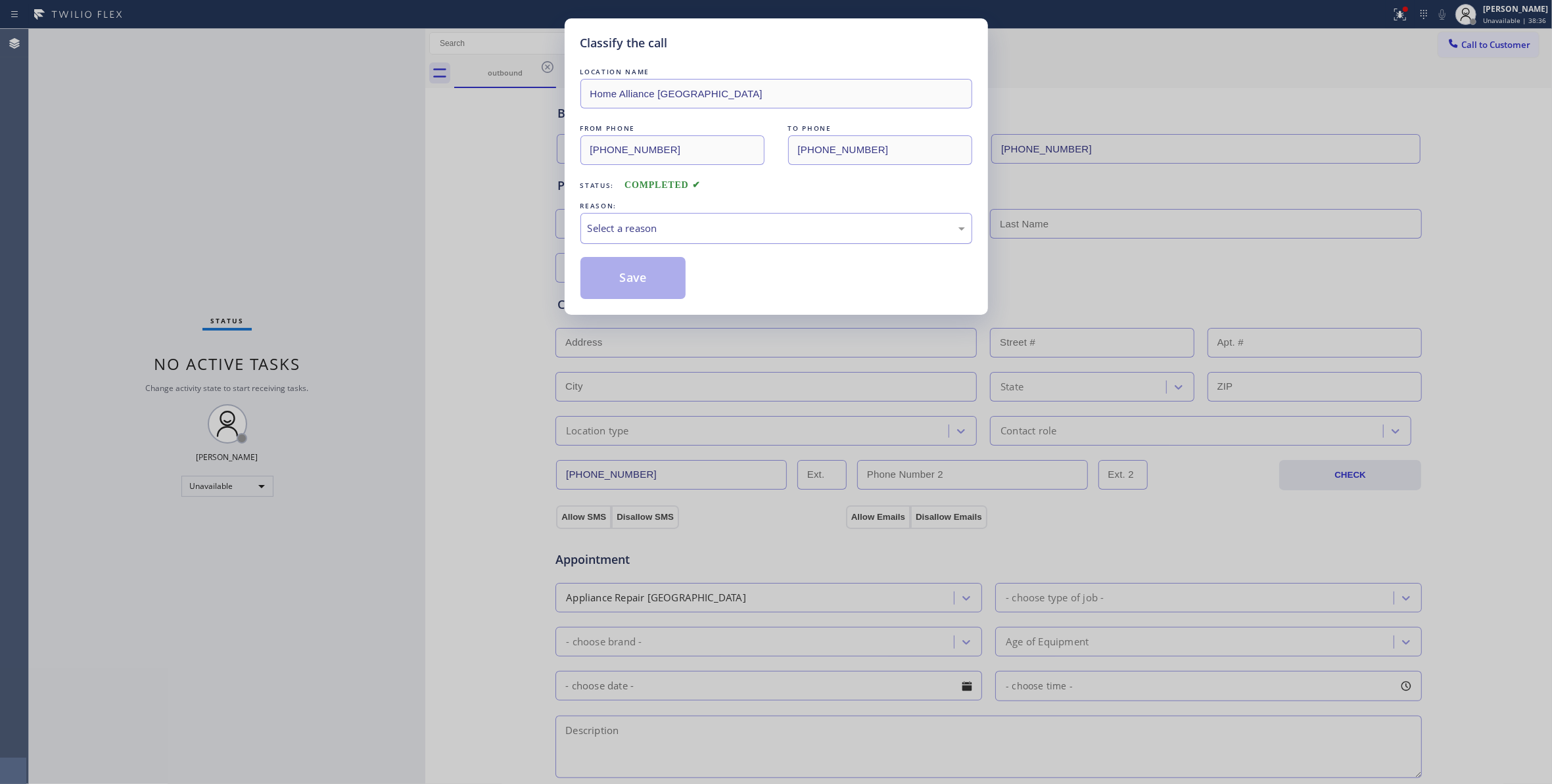
click at [632, 230] on div "Select a reason" at bounding box center [776, 229] width 377 height 15
click at [633, 288] on button "Save" at bounding box center [633, 278] width 106 height 42
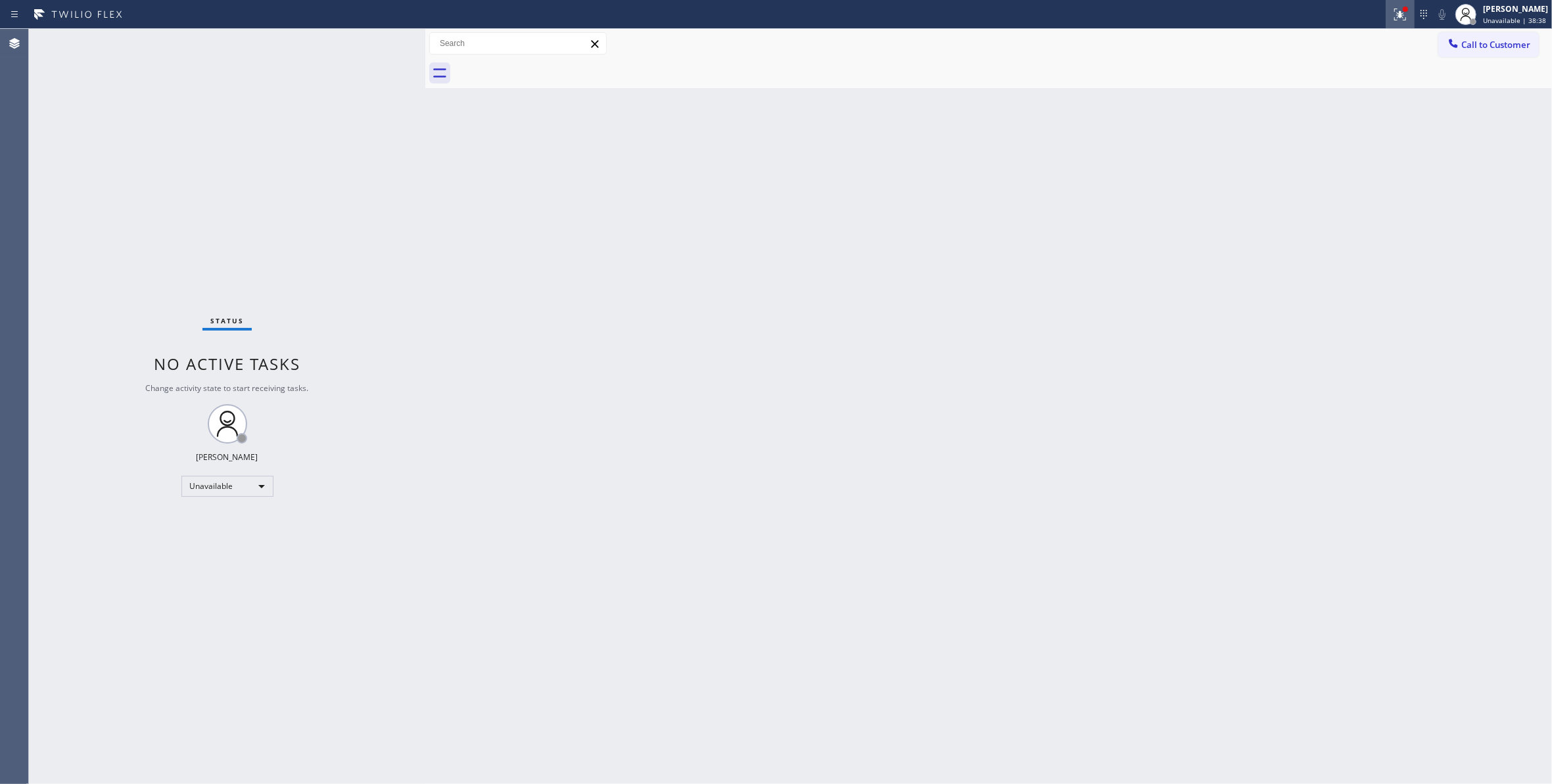
click at [1394, 13] on icon at bounding box center [1400, 14] width 11 height 11
click at [1355, 170] on button "Clear issues" at bounding box center [1313, 171] width 153 height 18
click at [1512, 49] on span "Call to Customer" at bounding box center [1496, 45] width 69 height 11
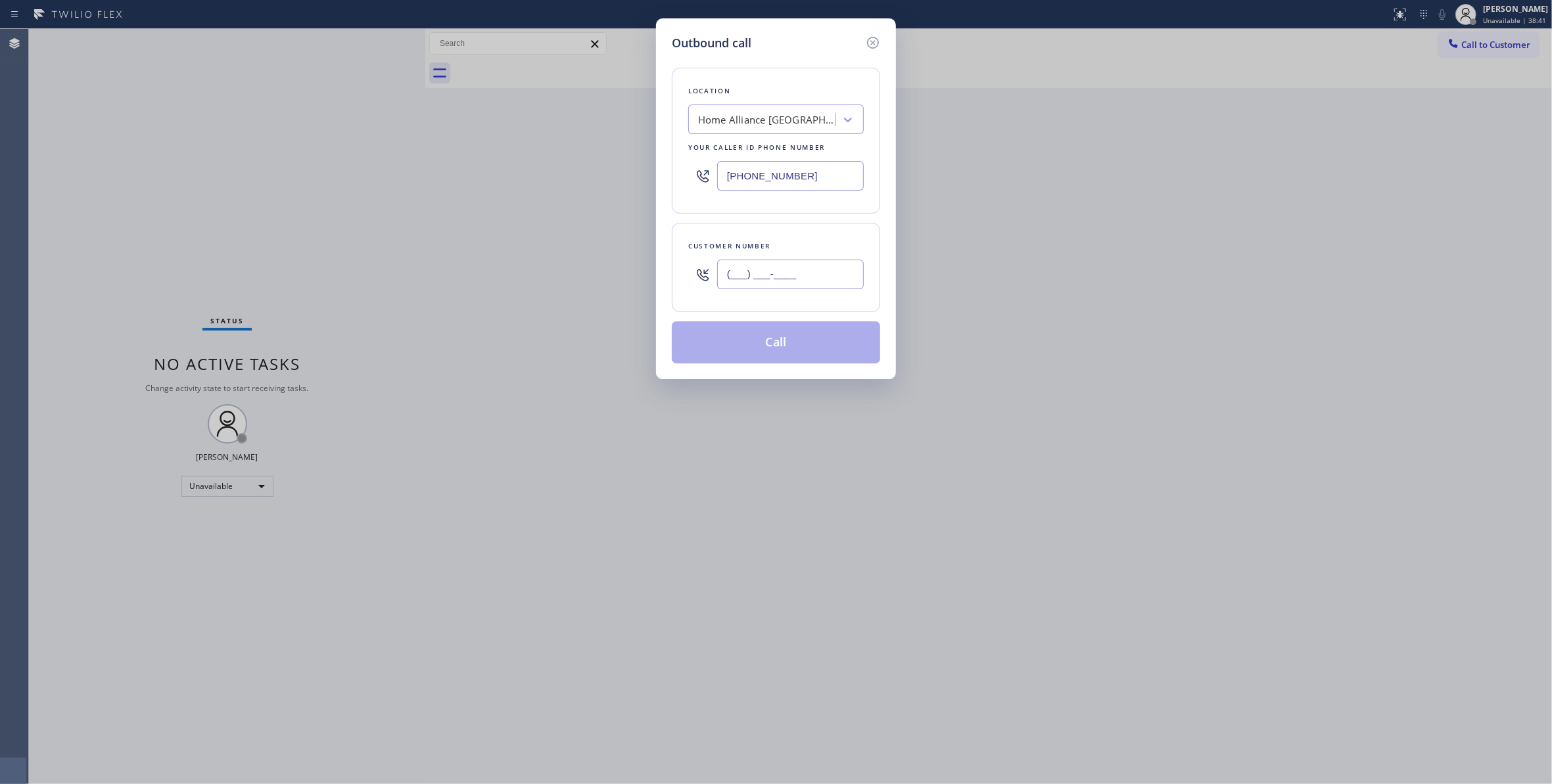
click at [811, 266] on input "(___) ___-____" at bounding box center [791, 273] width 147 height 30
paste input "312) 824-8174"
type input "[PHONE_NUMBER]"
click at [796, 351] on button "Call" at bounding box center [776, 342] width 209 height 42
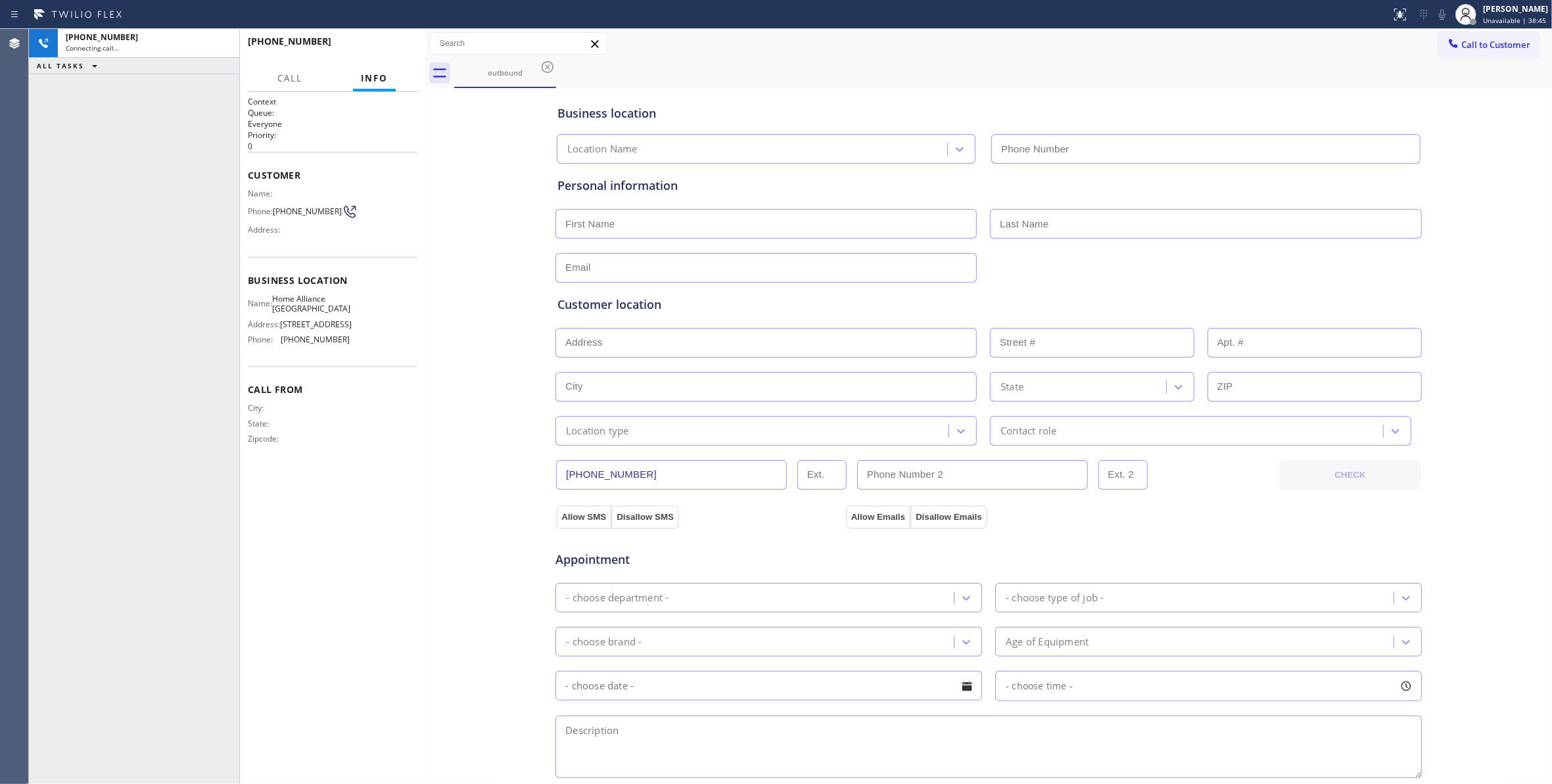
type input "[PHONE_NUMBER]"
drag, startPoint x: 224, startPoint y: 51, endPoint x: 384, endPoint y: 56, distance: 160.1
click at [224, 51] on button at bounding box center [222, 43] width 18 height 18
click at [382, 54] on button "HANG UP" at bounding box center [387, 47] width 61 height 18
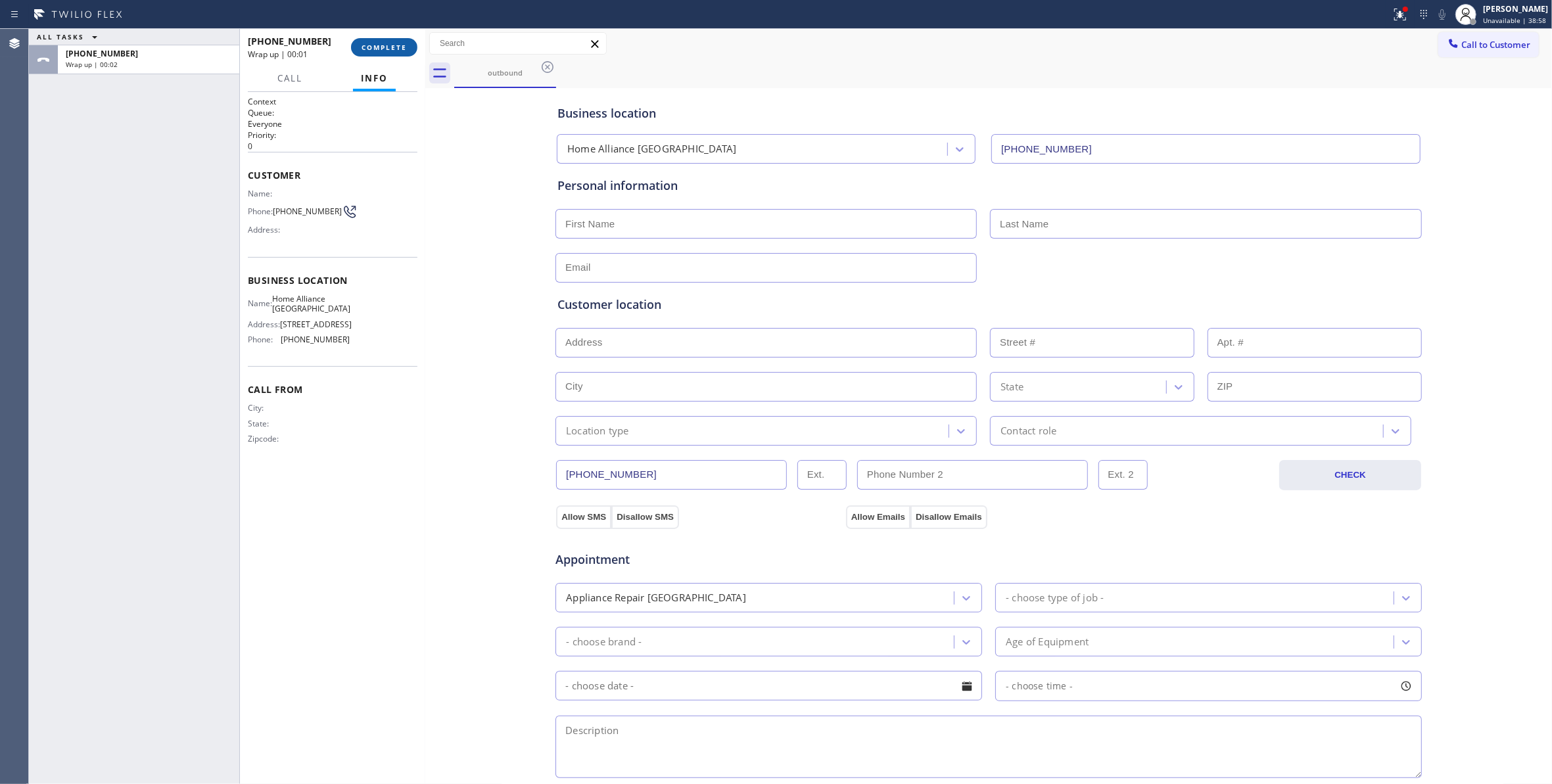
click at [363, 44] on span "COMPLETE" at bounding box center [384, 48] width 46 height 10
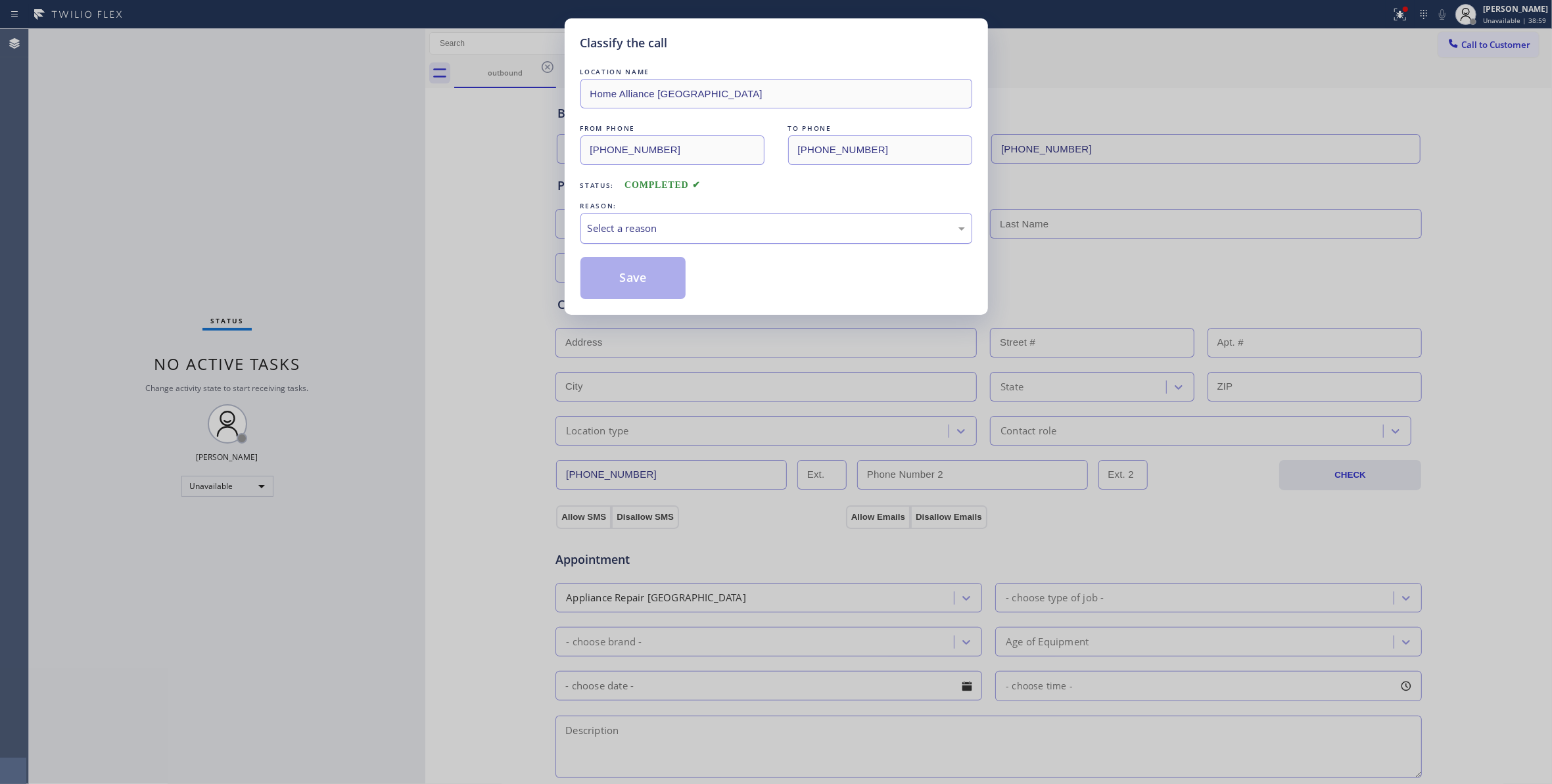
click at [597, 226] on div "Select a reason" at bounding box center [776, 229] width 377 height 15
click at [615, 276] on button "Save" at bounding box center [633, 278] width 106 height 42
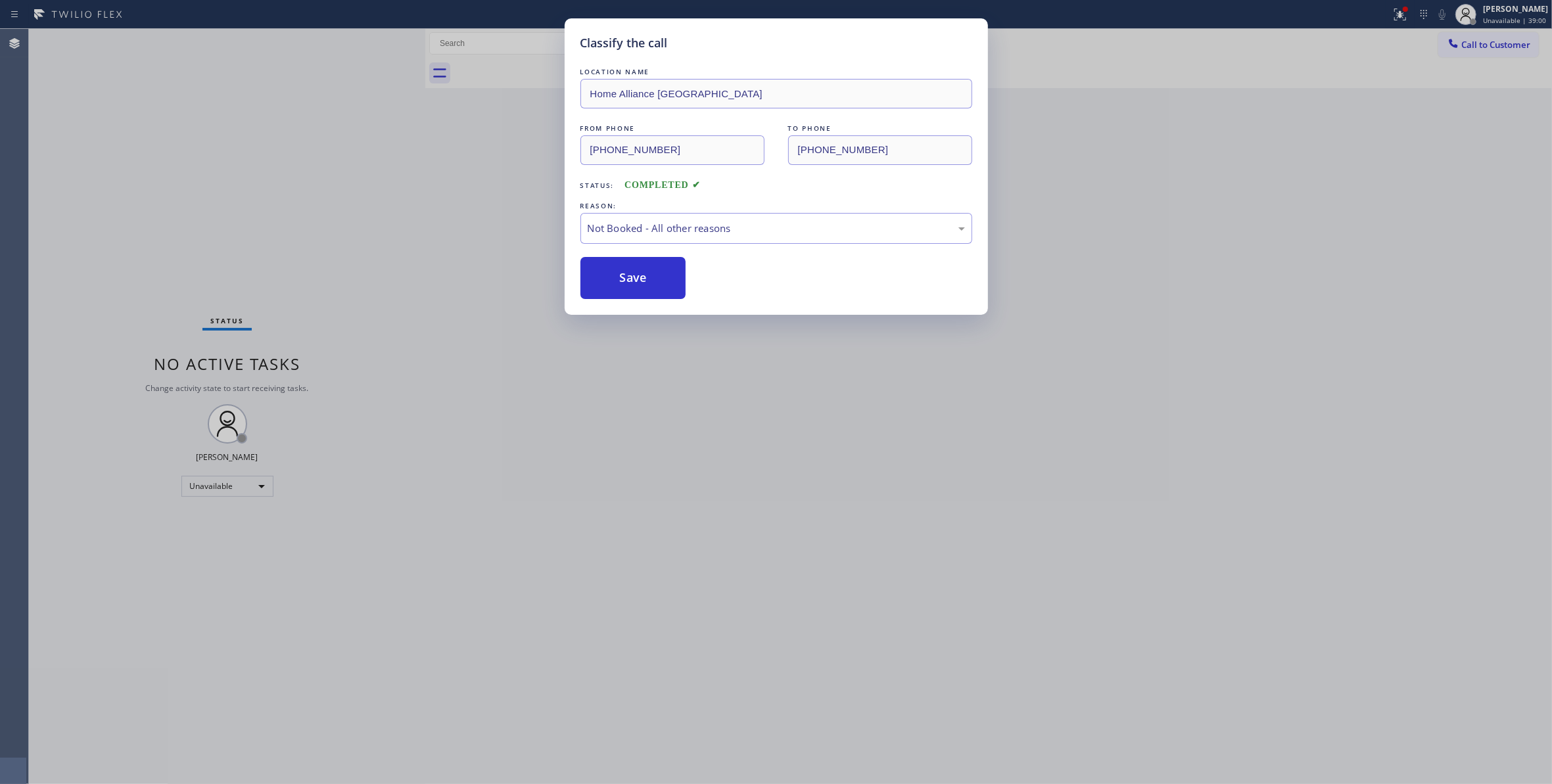
click at [615, 276] on button "Save" at bounding box center [633, 278] width 106 height 42
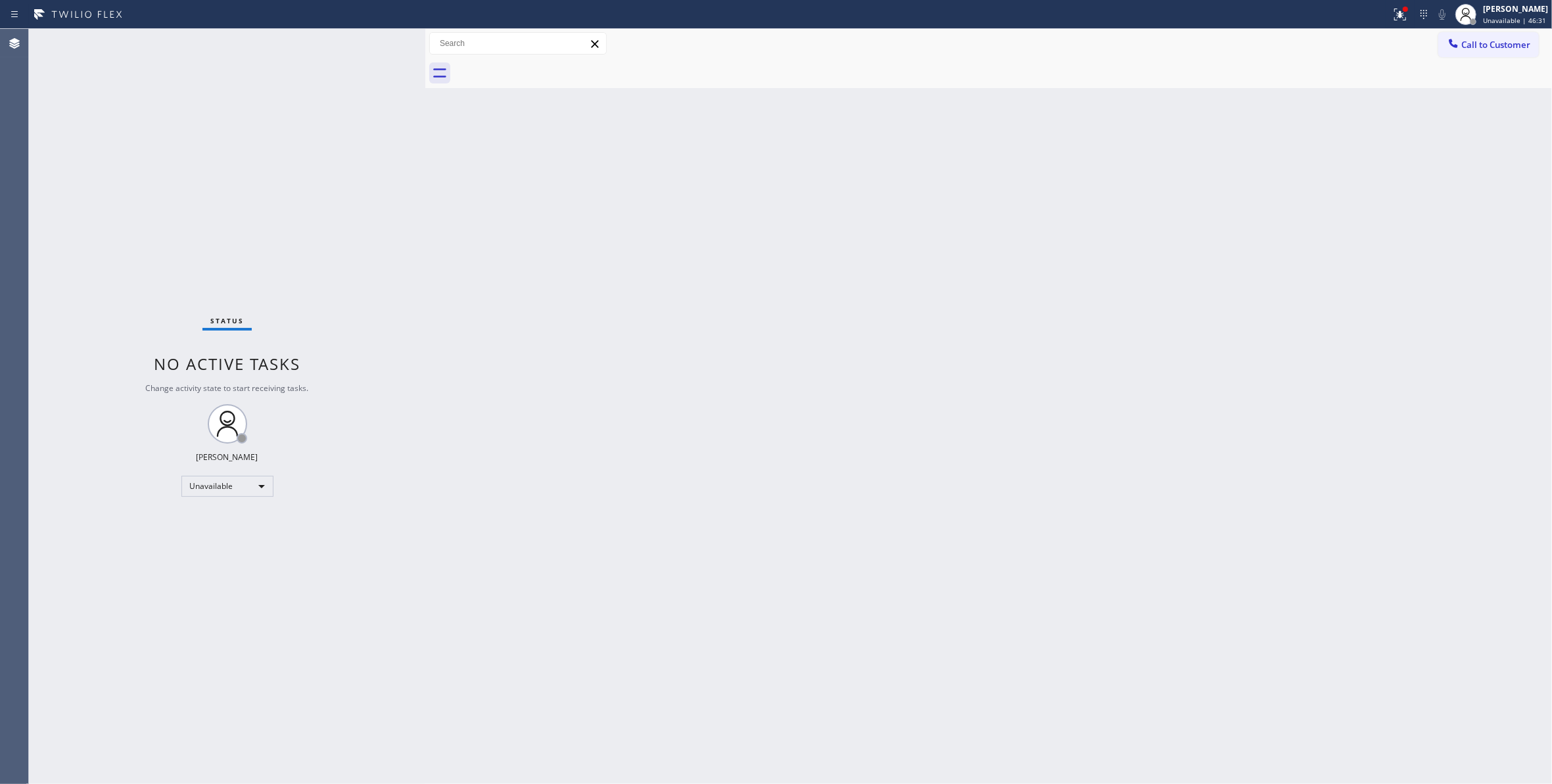
click at [116, 149] on div "Status No active tasks Change activity state to start receiving tasks. [PERSON_…" at bounding box center [227, 406] width 396 height 755
drag, startPoint x: 172, startPoint y: 641, endPoint x: 203, endPoint y: 588, distance: 61.4
click at [172, 641] on div "Status No active tasks Change activity state to start receiving tasks. [PERSON_…" at bounding box center [227, 406] width 396 height 755
drag, startPoint x: 1494, startPoint y: 50, endPoint x: 976, endPoint y: 274, distance: 564.4
click at [1493, 50] on button "Call to Customer" at bounding box center [1488, 45] width 101 height 25
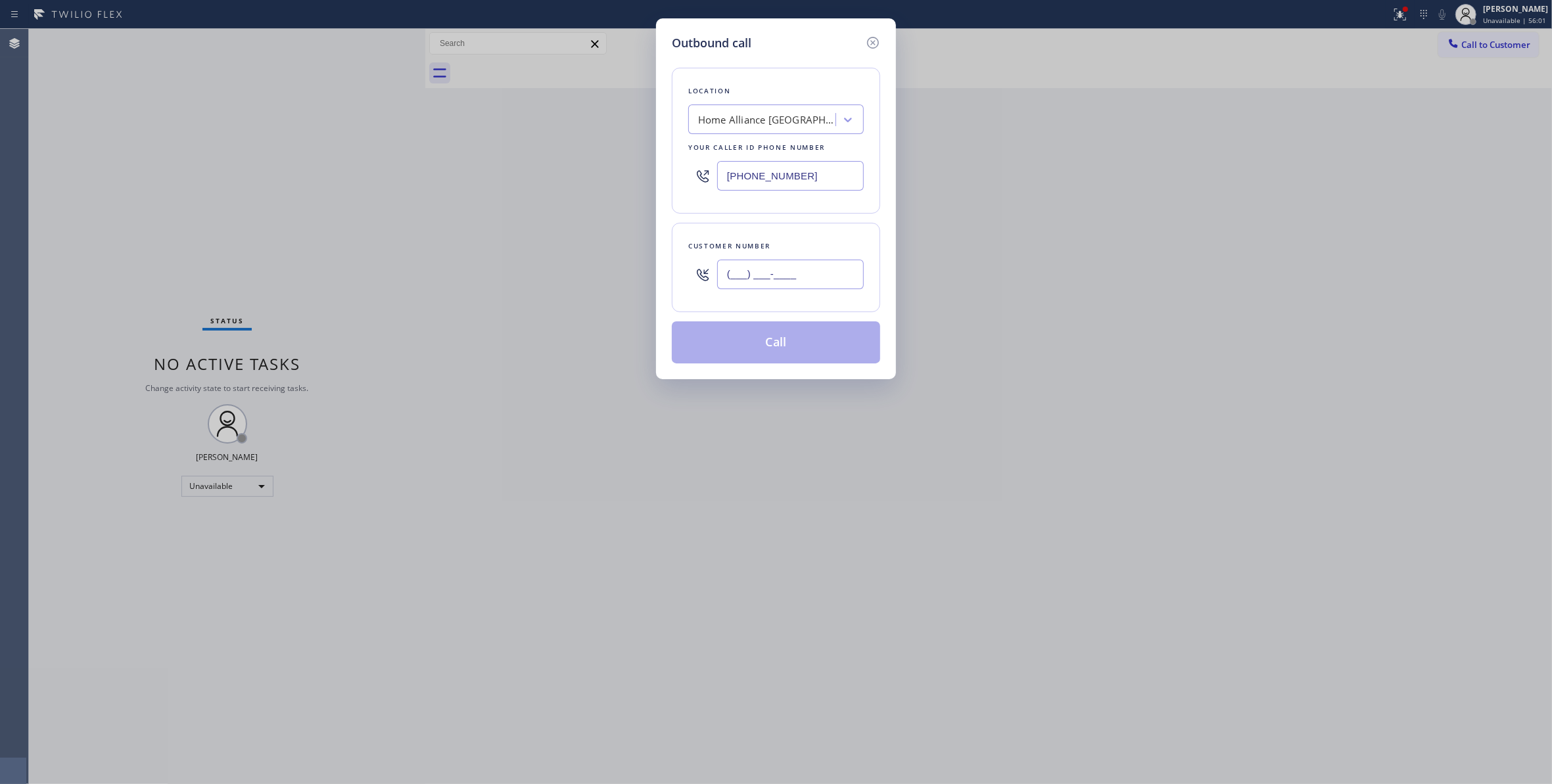
click at [765, 283] on input "(___) ___-____" at bounding box center [791, 273] width 147 height 30
paste input "312) 824-8174"
type input "[PHONE_NUMBER]"
click at [860, 185] on div "Location Home Alliance [GEOGRAPHIC_DATA] Your caller id phone number [PHONE_NUM…" at bounding box center [776, 140] width 209 height 146
click at [792, 346] on button "Call" at bounding box center [776, 342] width 209 height 42
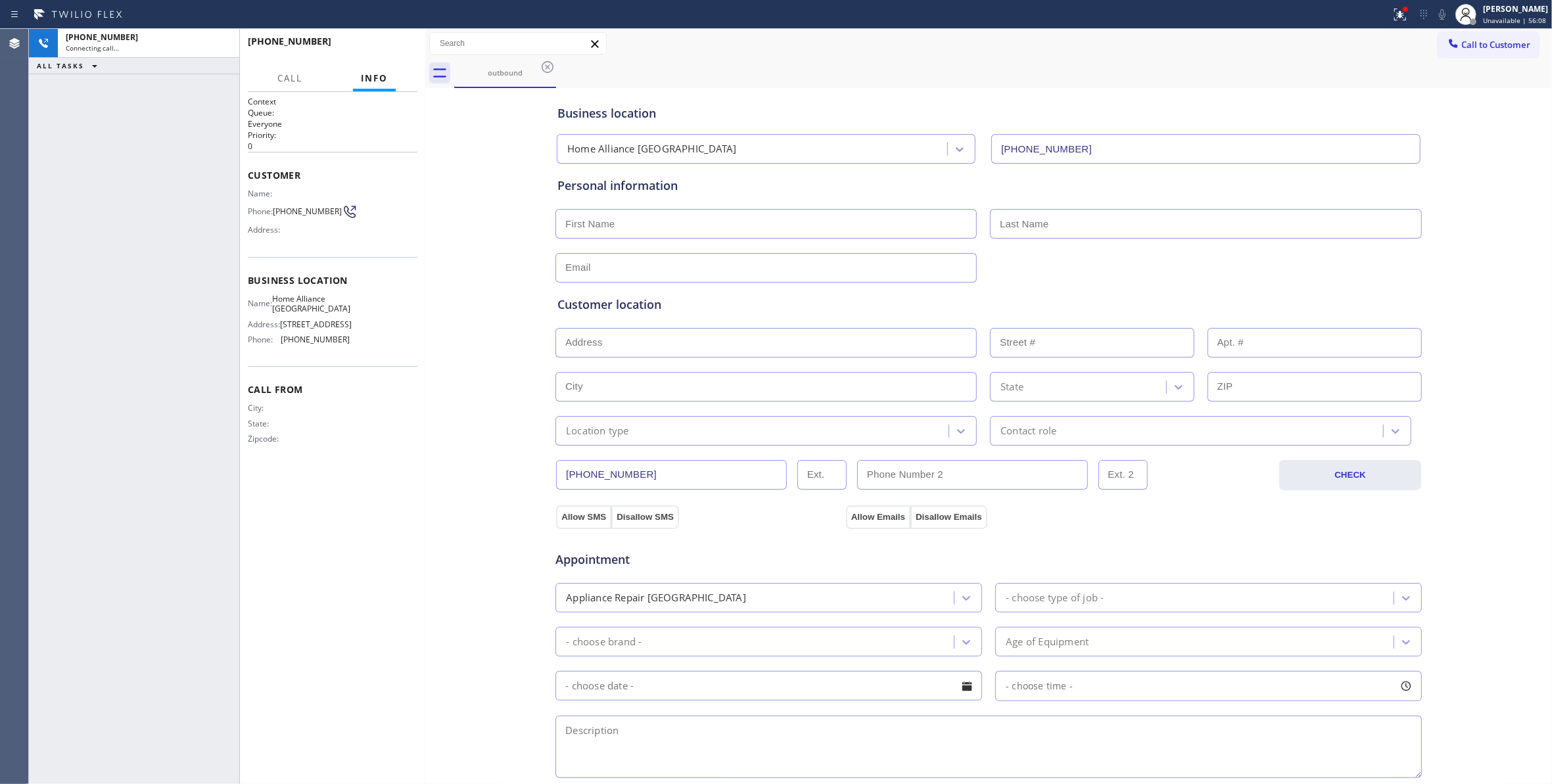
type input "[PHONE_NUMBER]"
drag, startPoint x: 21, startPoint y: 494, endPoint x: 56, endPoint y: 283, distance: 213.9
click at [21, 494] on div "Agent Desktop" at bounding box center [14, 406] width 29 height 755
click at [385, 45] on span "HANG UP" at bounding box center [387, 48] width 40 height 10
click at [390, 44] on span "HANG UP" at bounding box center [387, 48] width 40 height 10
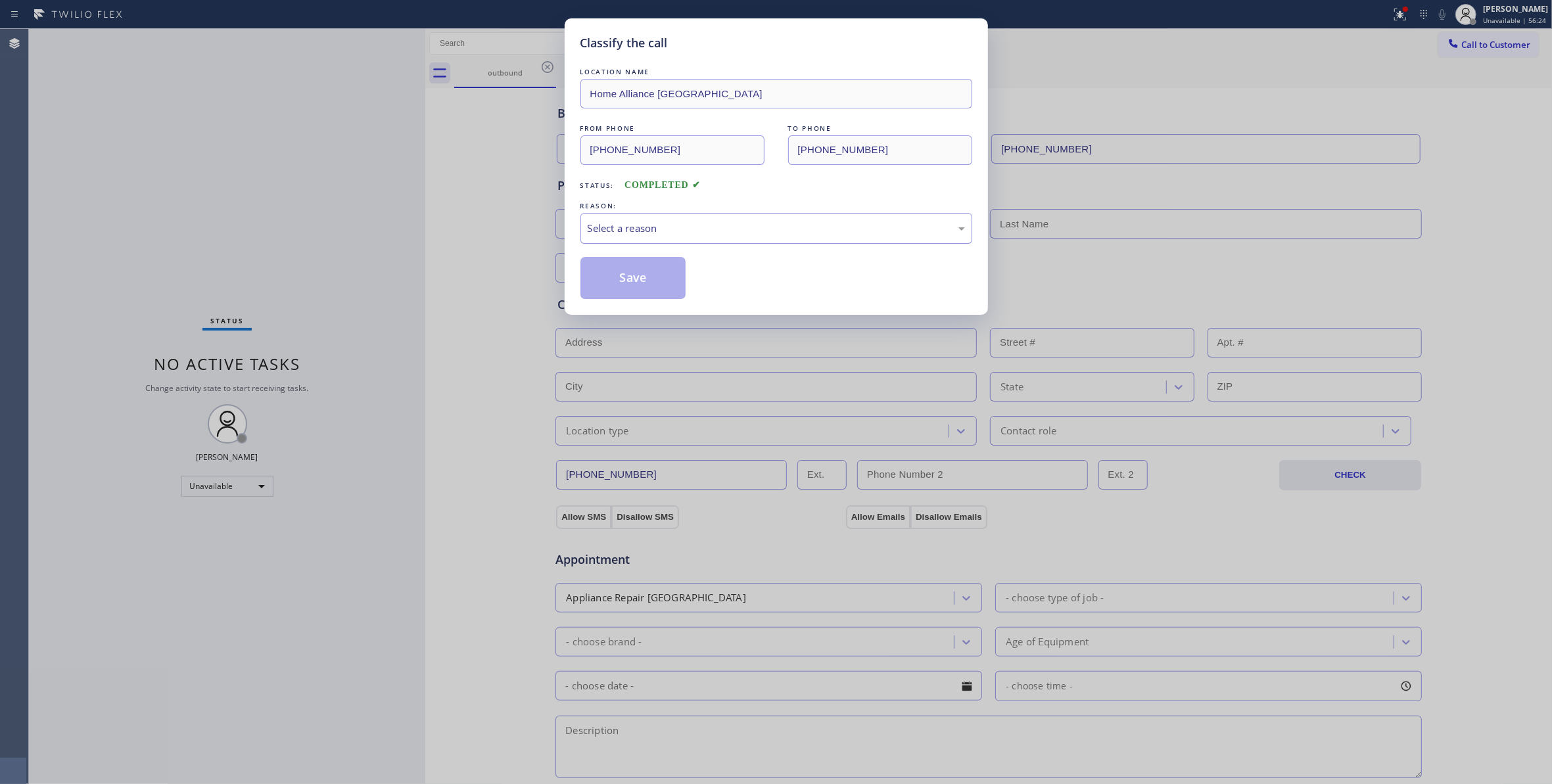
click at [669, 216] on div "Select a reason" at bounding box center [776, 229] width 392 height 30
click at [660, 285] on button "Save" at bounding box center [633, 278] width 106 height 42
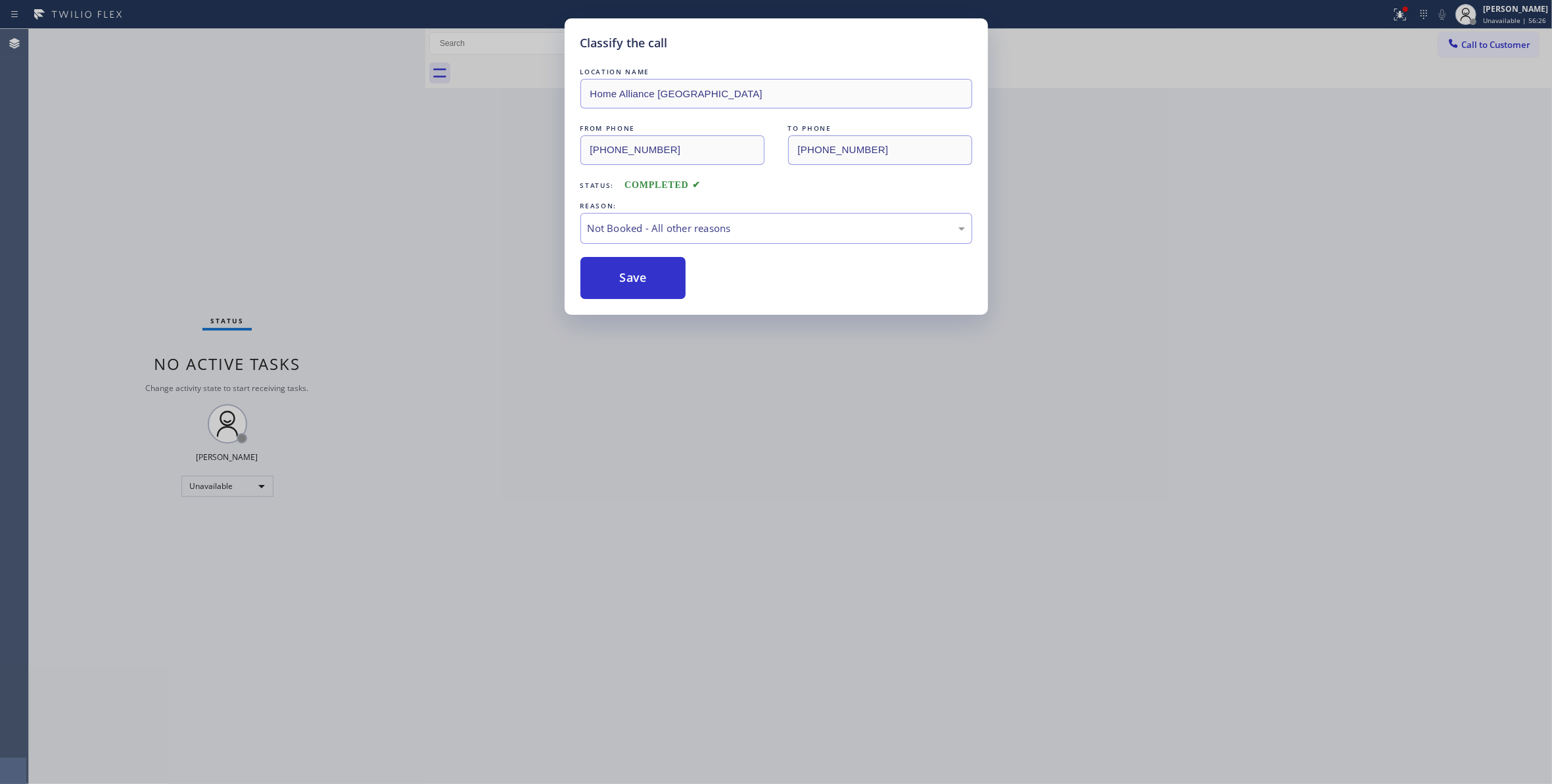
drag, startPoint x: 1382, startPoint y: 20, endPoint x: 1387, endPoint y: 60, distance: 40.3
click at [1382, 19] on div "Classify the call LOCATION NAME Home Alliance Chicago FROM PHONE [PHONE_NUMBER]…" at bounding box center [776, 392] width 1552 height 784
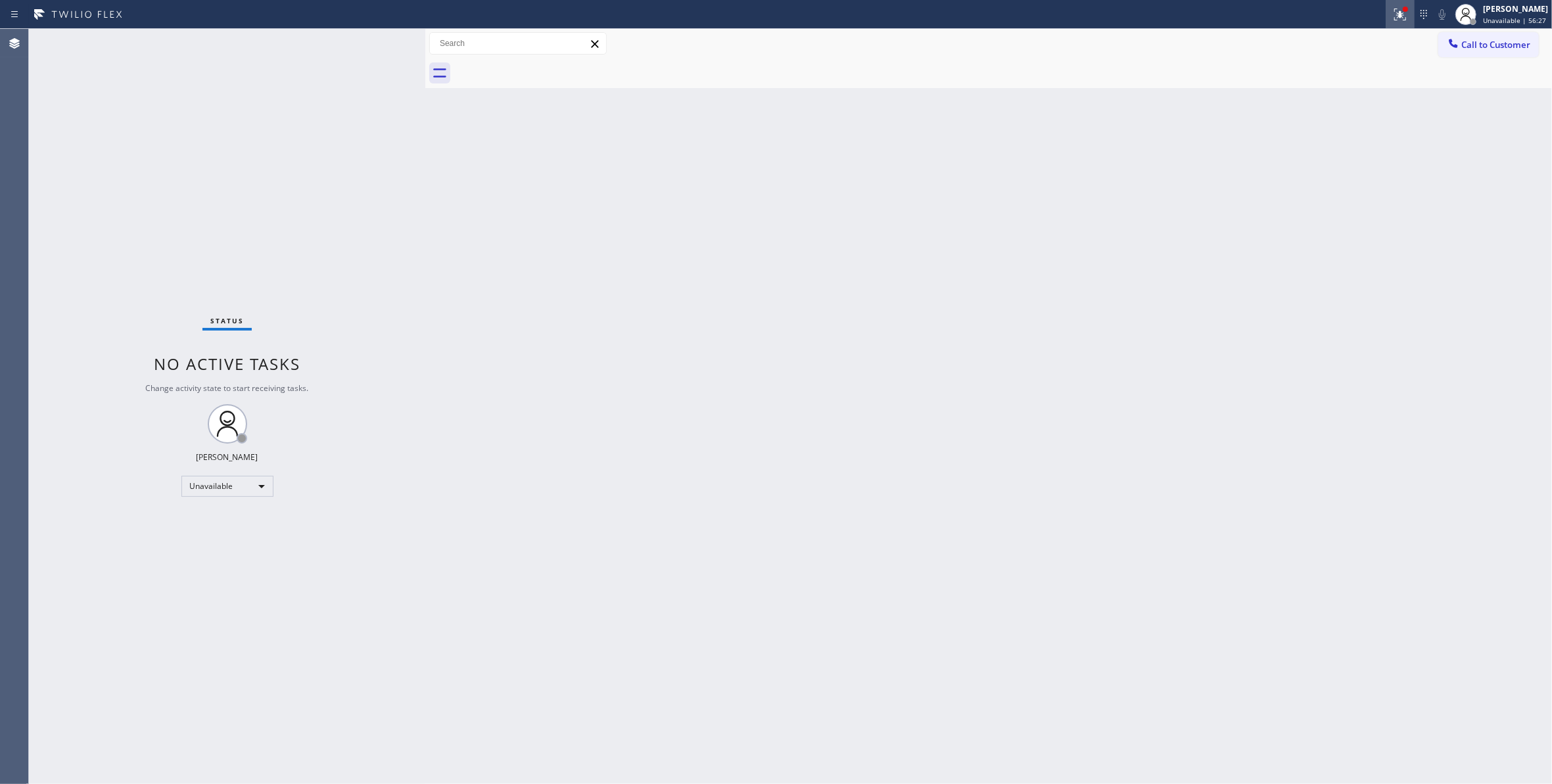
click at [1392, 16] on icon at bounding box center [1400, 14] width 16 height 16
click at [1318, 170] on span "Clear issues" at bounding box center [1314, 172] width 62 height 10
click at [1506, 43] on span "Call to Customer" at bounding box center [1496, 45] width 69 height 11
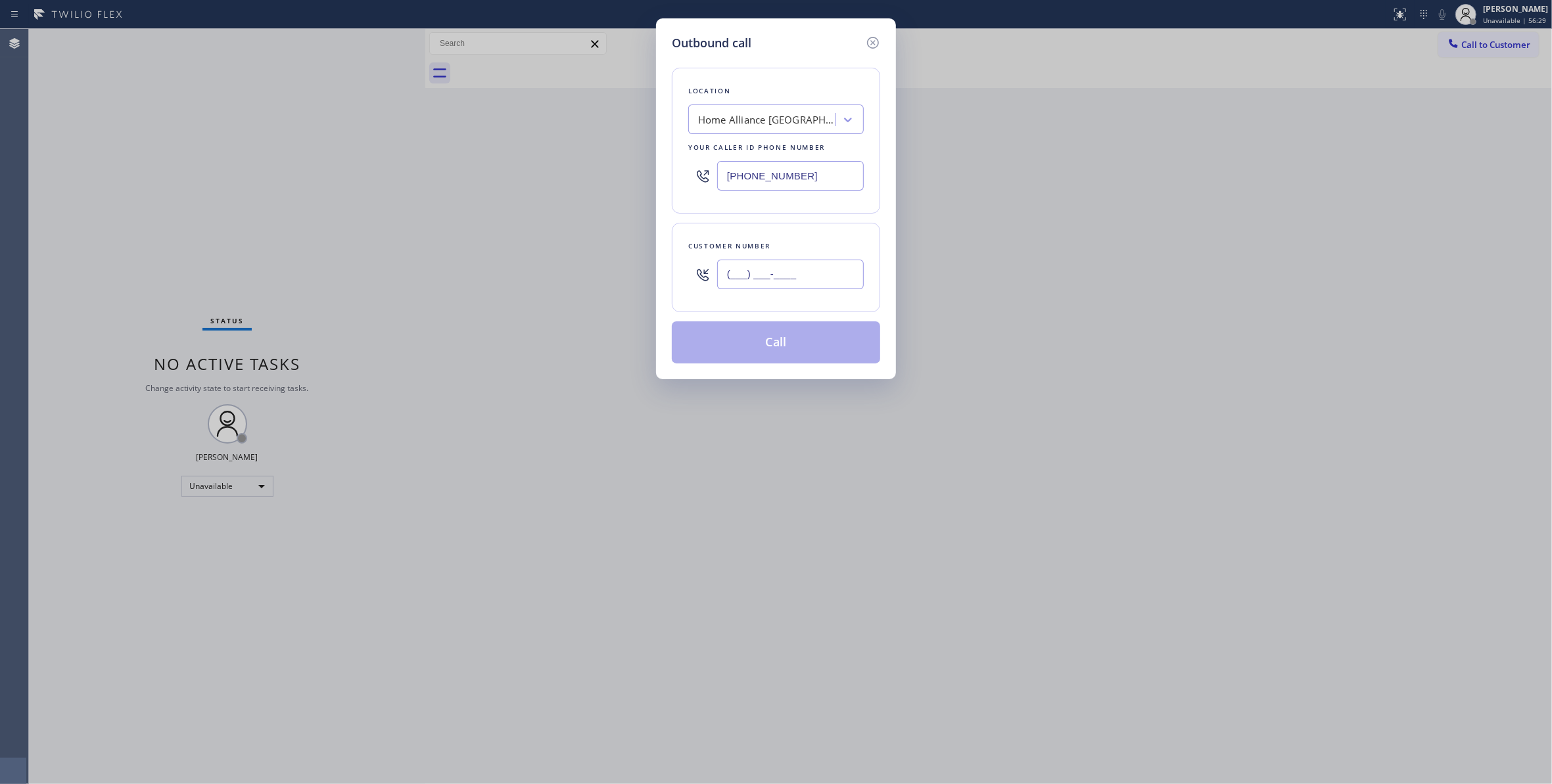
click at [815, 266] on input "(___) ___-____" at bounding box center [791, 273] width 147 height 30
paste input "241"
drag, startPoint x: 836, startPoint y: 277, endPoint x: 481, endPoint y: 267, distance: 355.1
click at [481, 267] on div "Outbound call Location Home Alliance [GEOGRAPHIC_DATA] Your caller id phone num…" at bounding box center [776, 392] width 1552 height 784
paste input "text"
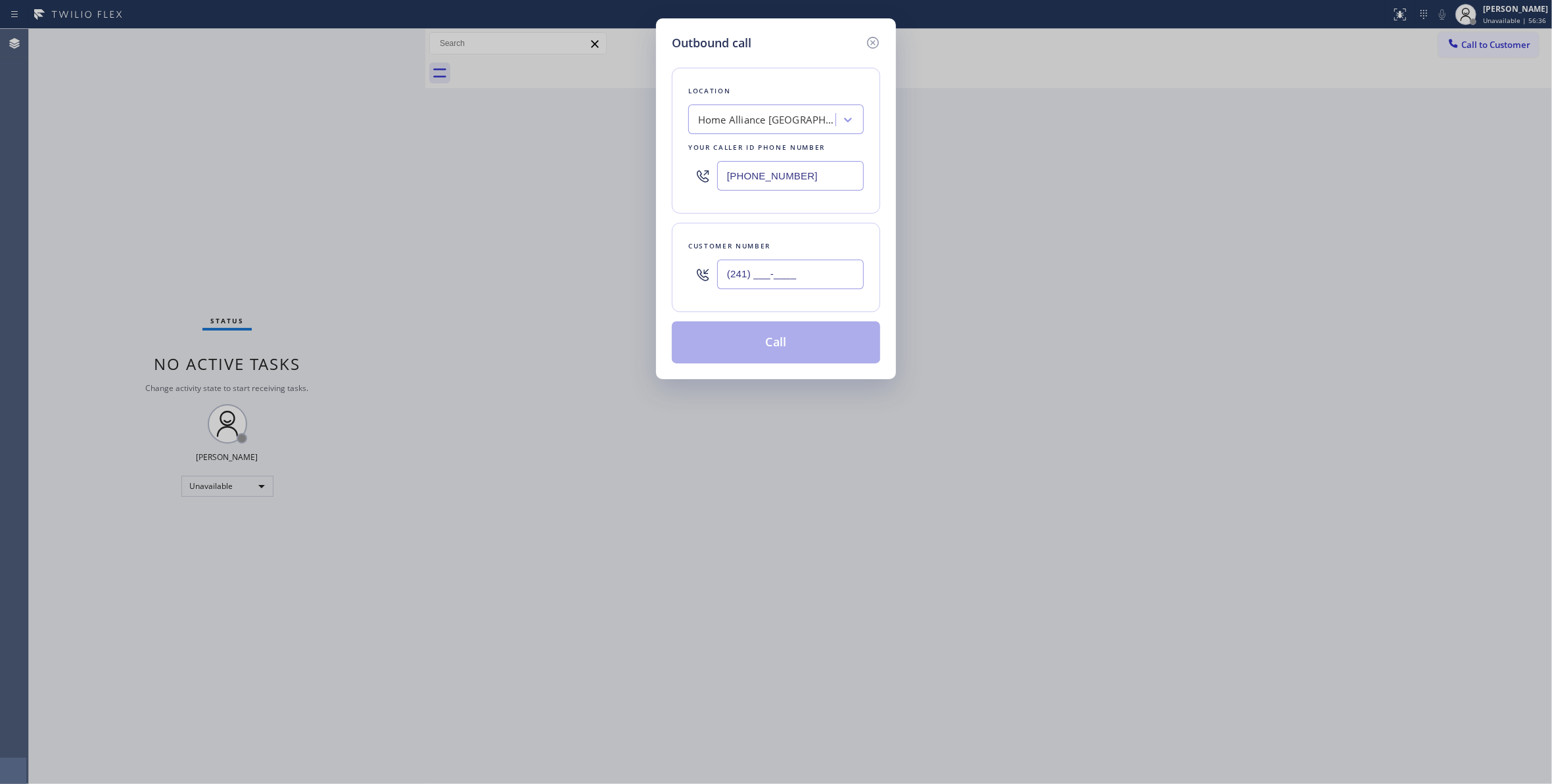
drag, startPoint x: 820, startPoint y: 274, endPoint x: 425, endPoint y: 261, distance: 395.2
click at [425, 261] on div "Outbound call Location Home Alliance [GEOGRAPHIC_DATA] Your caller id phone num…" at bounding box center [776, 392] width 1552 height 784
paste input "312) 824-8174"
type input "[PHONE_NUMBER]"
click at [778, 342] on button "Call" at bounding box center [776, 342] width 209 height 42
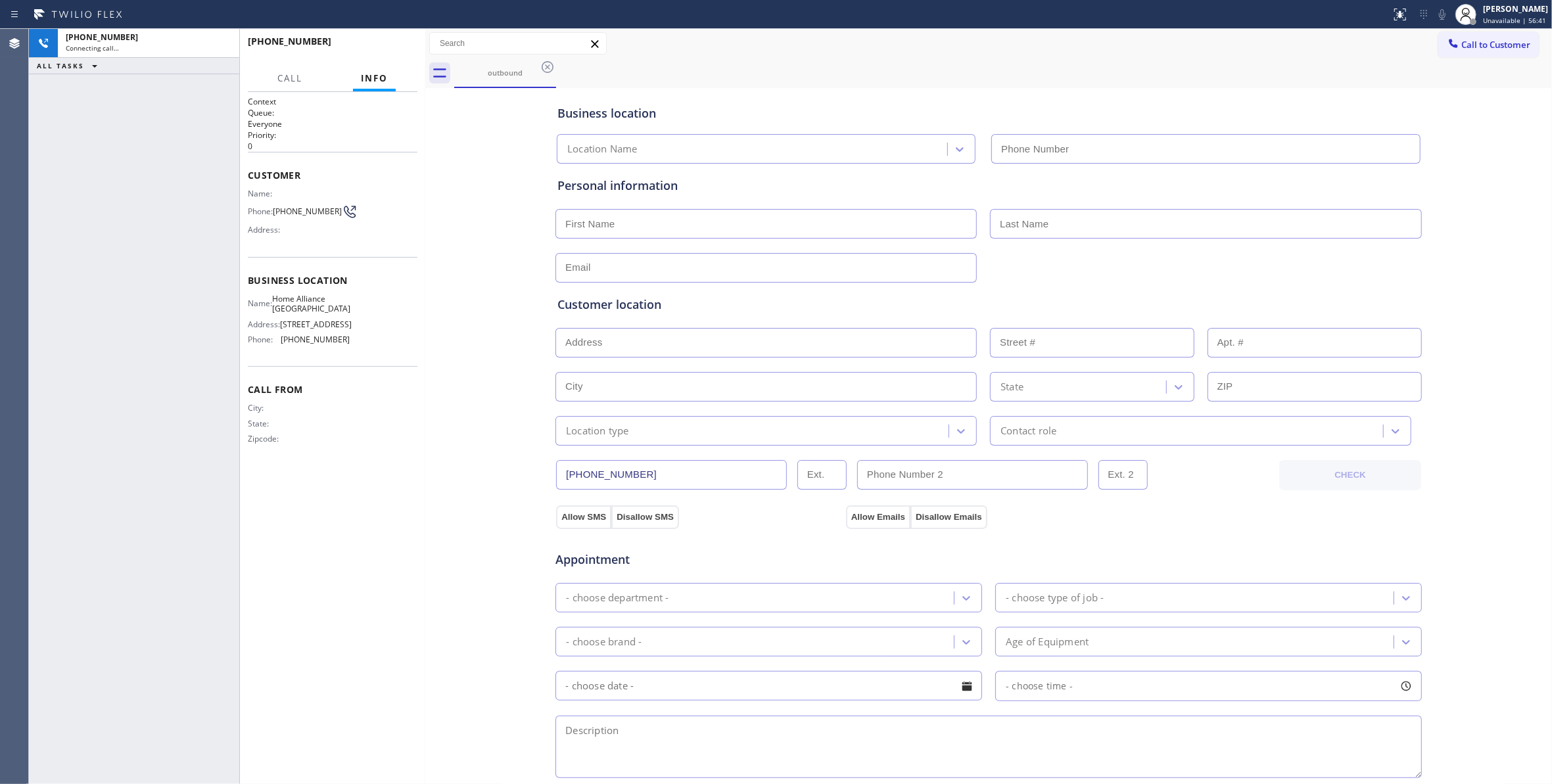
type input "[PHONE_NUMBER]"
drag, startPoint x: 201, startPoint y: 185, endPoint x: 202, endPoint y: 169, distance: 16.0
click at [201, 185] on div "[PHONE_NUMBER] Live | 00:04 ALL TASKS ALL TASKS ACTIVE TASKS TASKS IN WRAP UP" at bounding box center [133, 406] width 211 height 755
click at [403, 42] on button "HANG UP" at bounding box center [387, 47] width 61 height 18
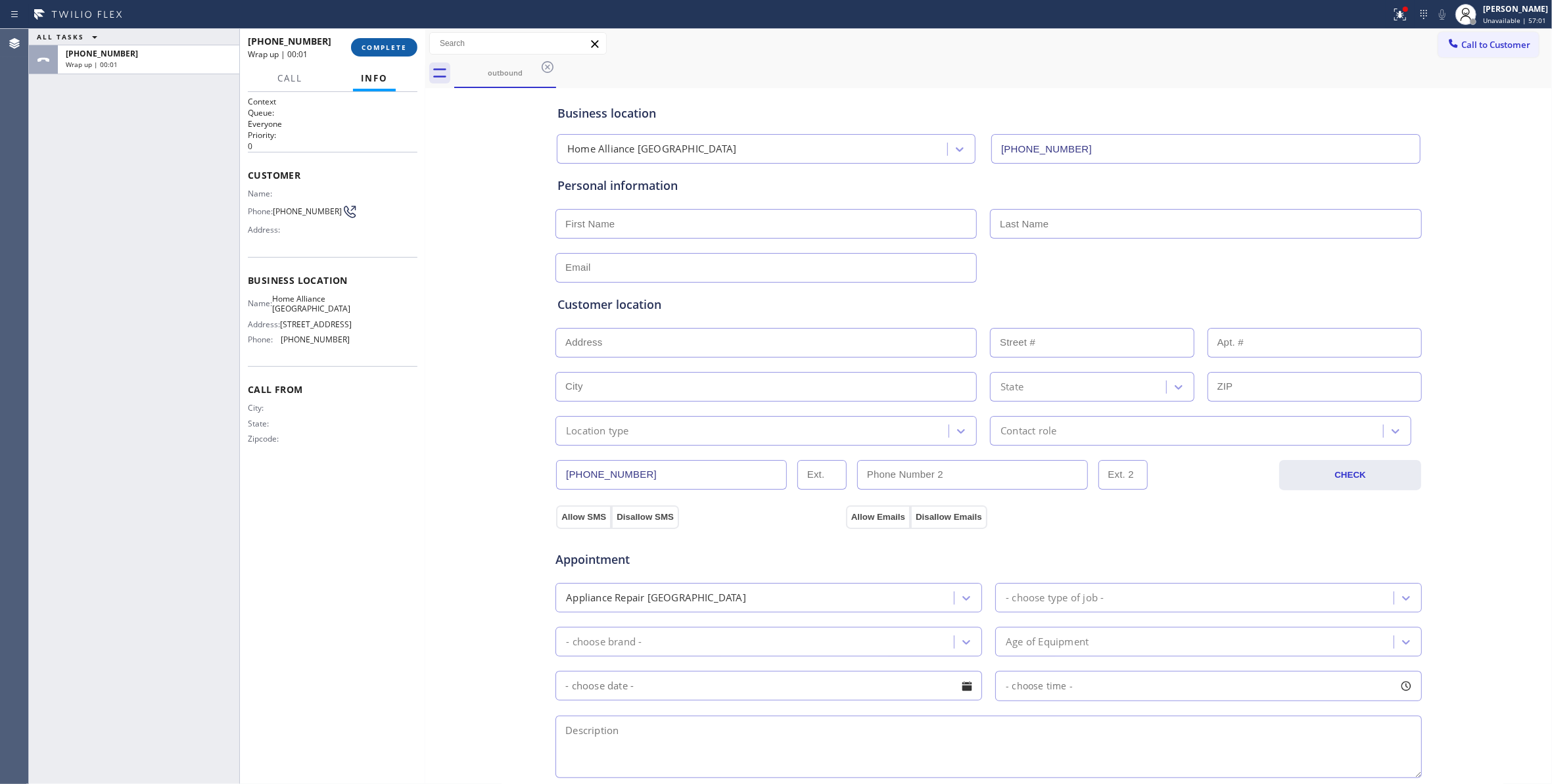
click at [393, 46] on span "COMPLETE" at bounding box center [384, 48] width 46 height 10
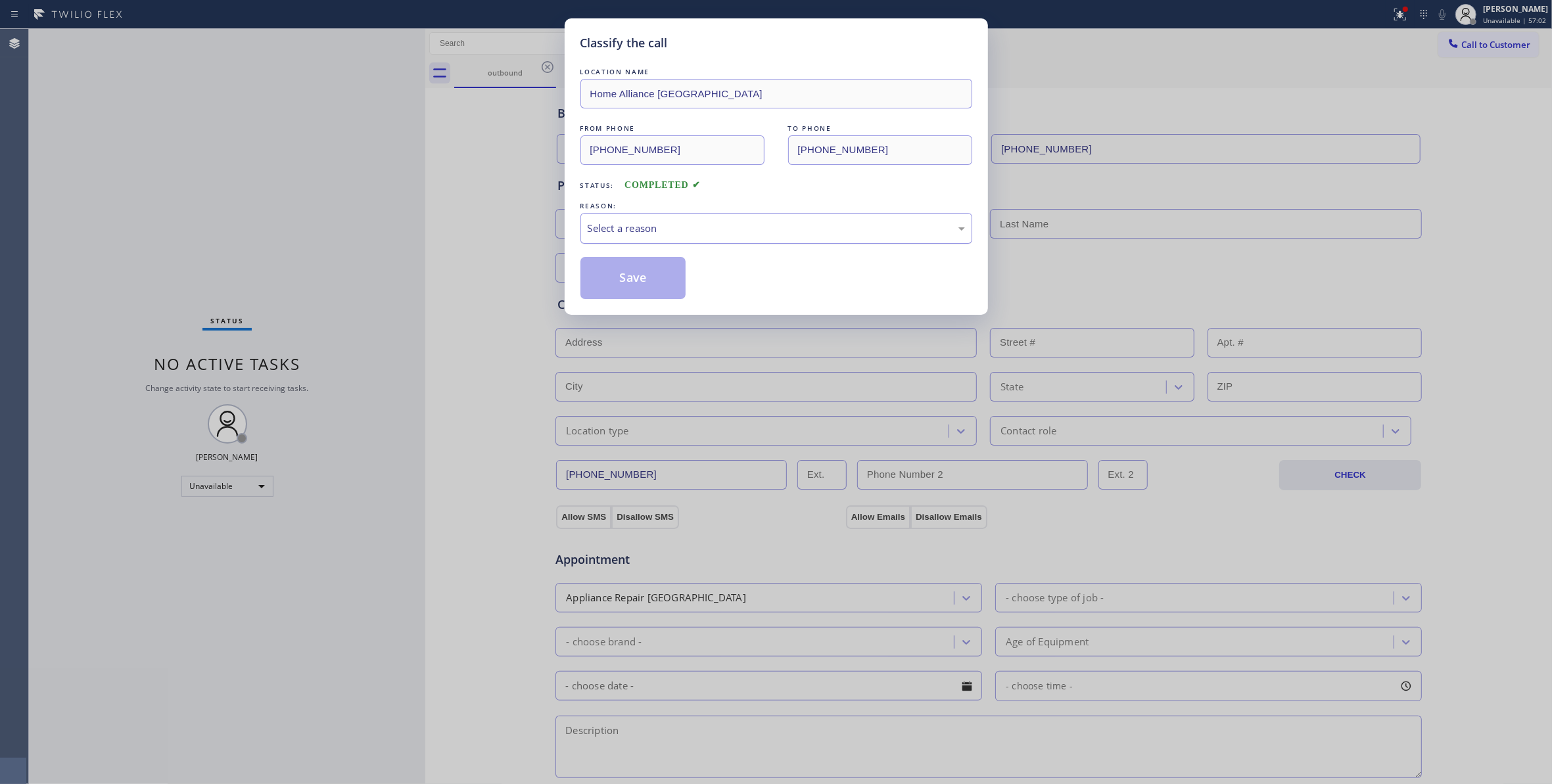
click at [690, 227] on div "Select a reason" at bounding box center [776, 229] width 377 height 15
click at [632, 283] on button "Save" at bounding box center [633, 278] width 106 height 42
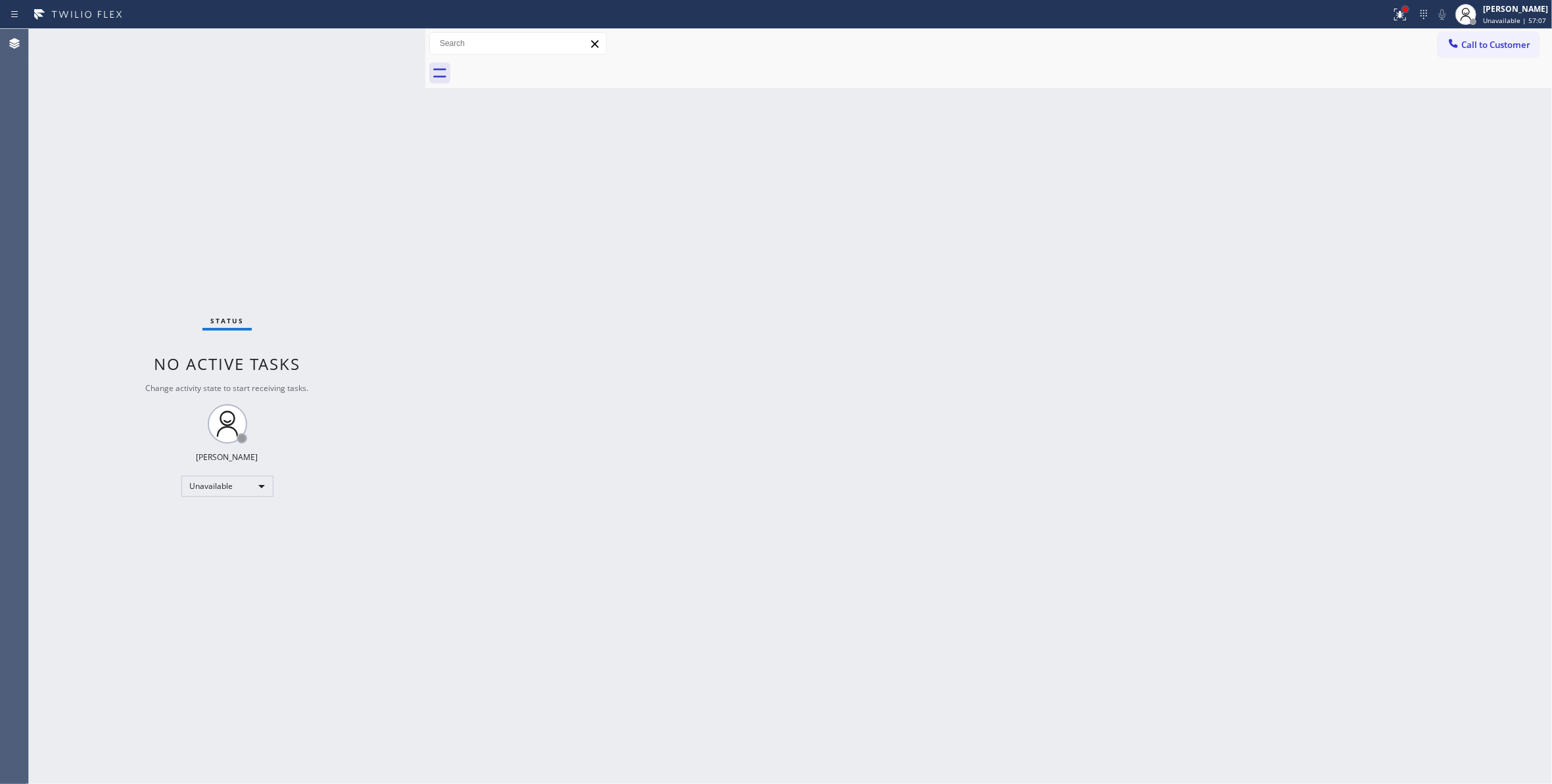
click at [1402, 8] on div at bounding box center [1405, 10] width 6 height 6
click at [1336, 170] on span "Clear issues" at bounding box center [1314, 172] width 62 height 10
click at [1493, 46] on span "Call to Customer" at bounding box center [1496, 45] width 69 height 11
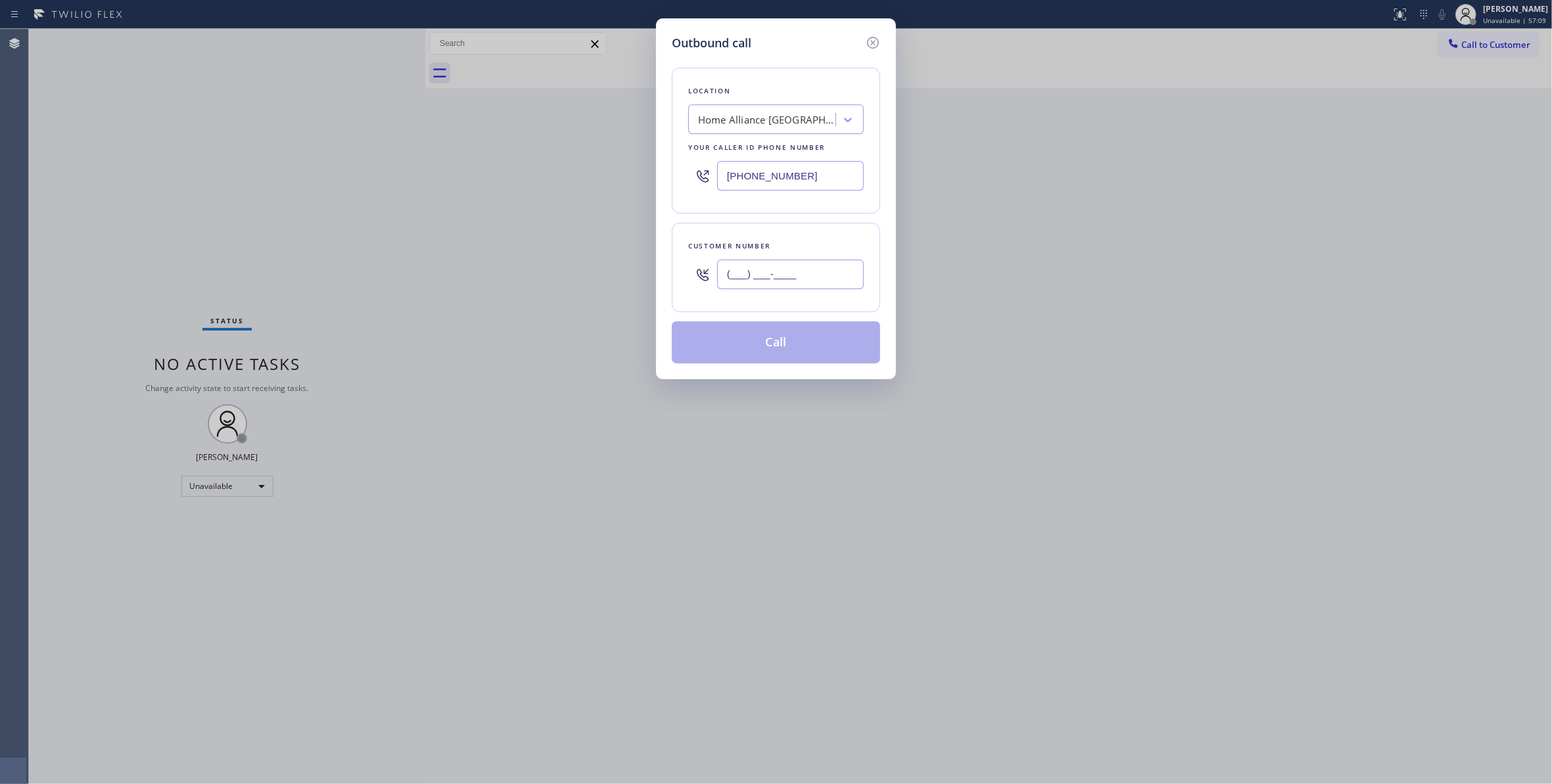
click at [758, 270] on input "(___) ___-____" at bounding box center [791, 273] width 147 height 30
paste input "312) 824-8174"
type input "[PHONE_NUMBER]"
click at [778, 344] on button "Call" at bounding box center [776, 342] width 209 height 42
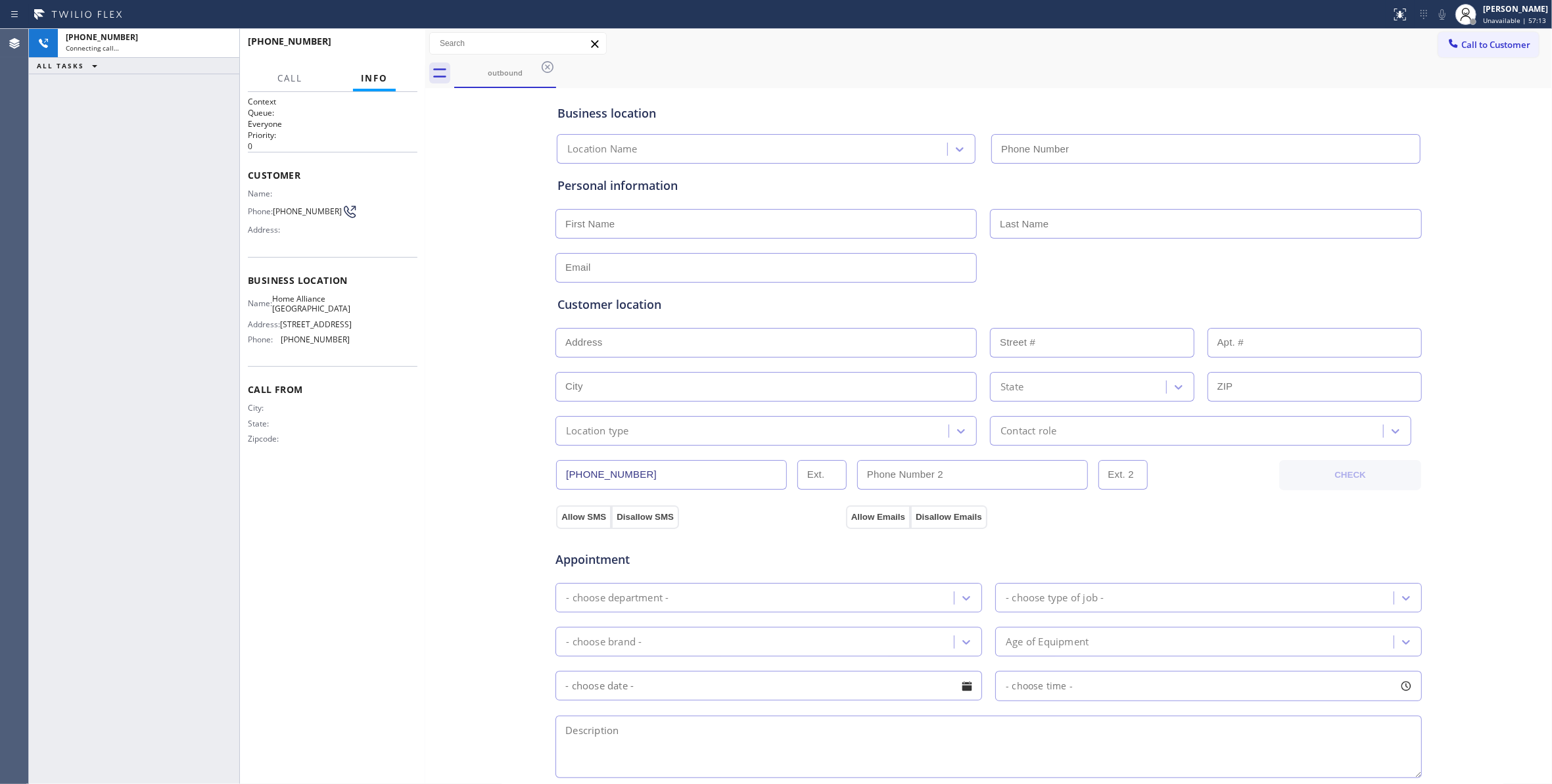
type input "[PHONE_NUMBER]"
click at [397, 44] on span "HANG UP" at bounding box center [387, 48] width 40 height 10
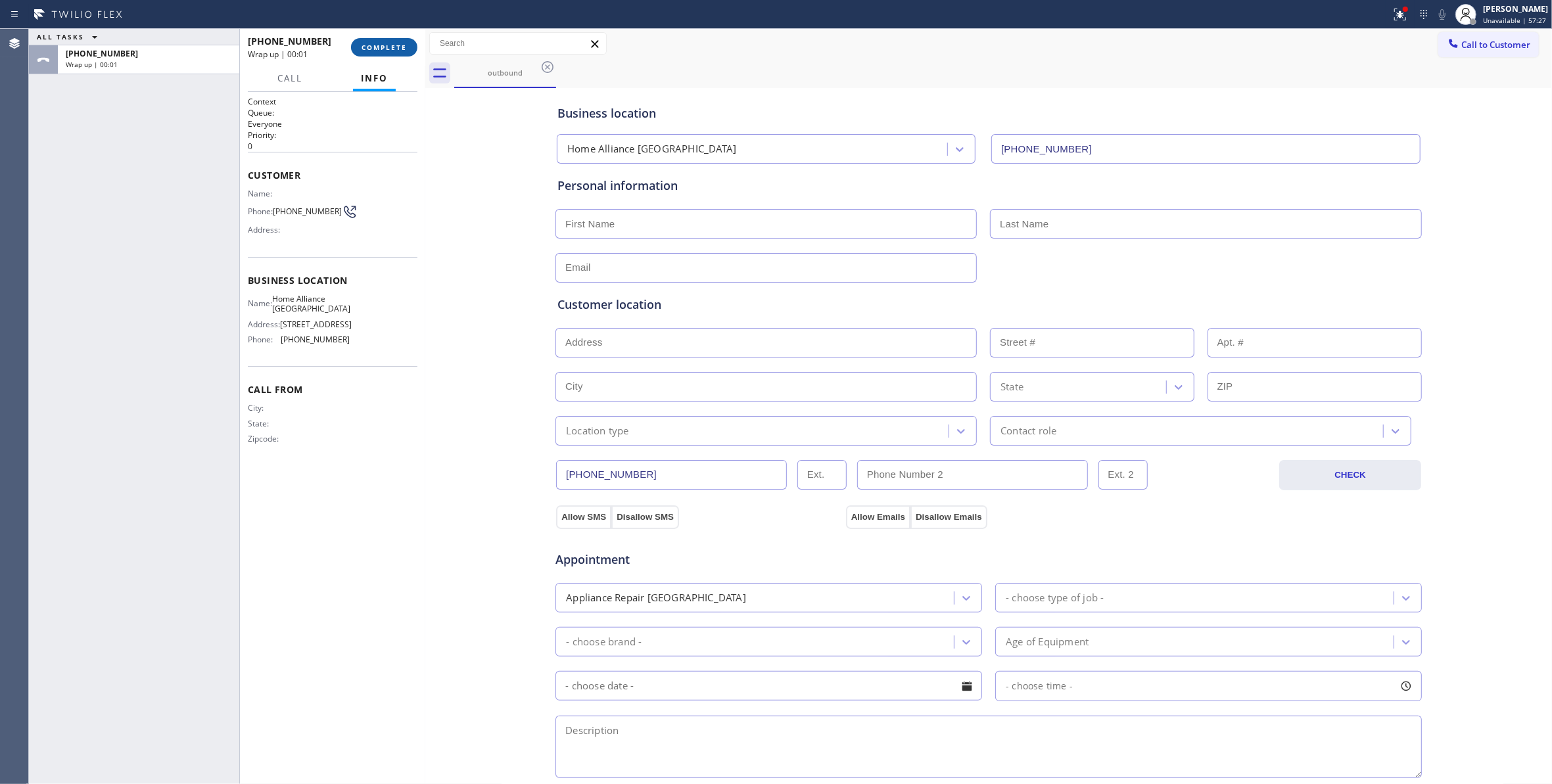
click at [400, 44] on span "COMPLETE" at bounding box center [384, 48] width 46 height 10
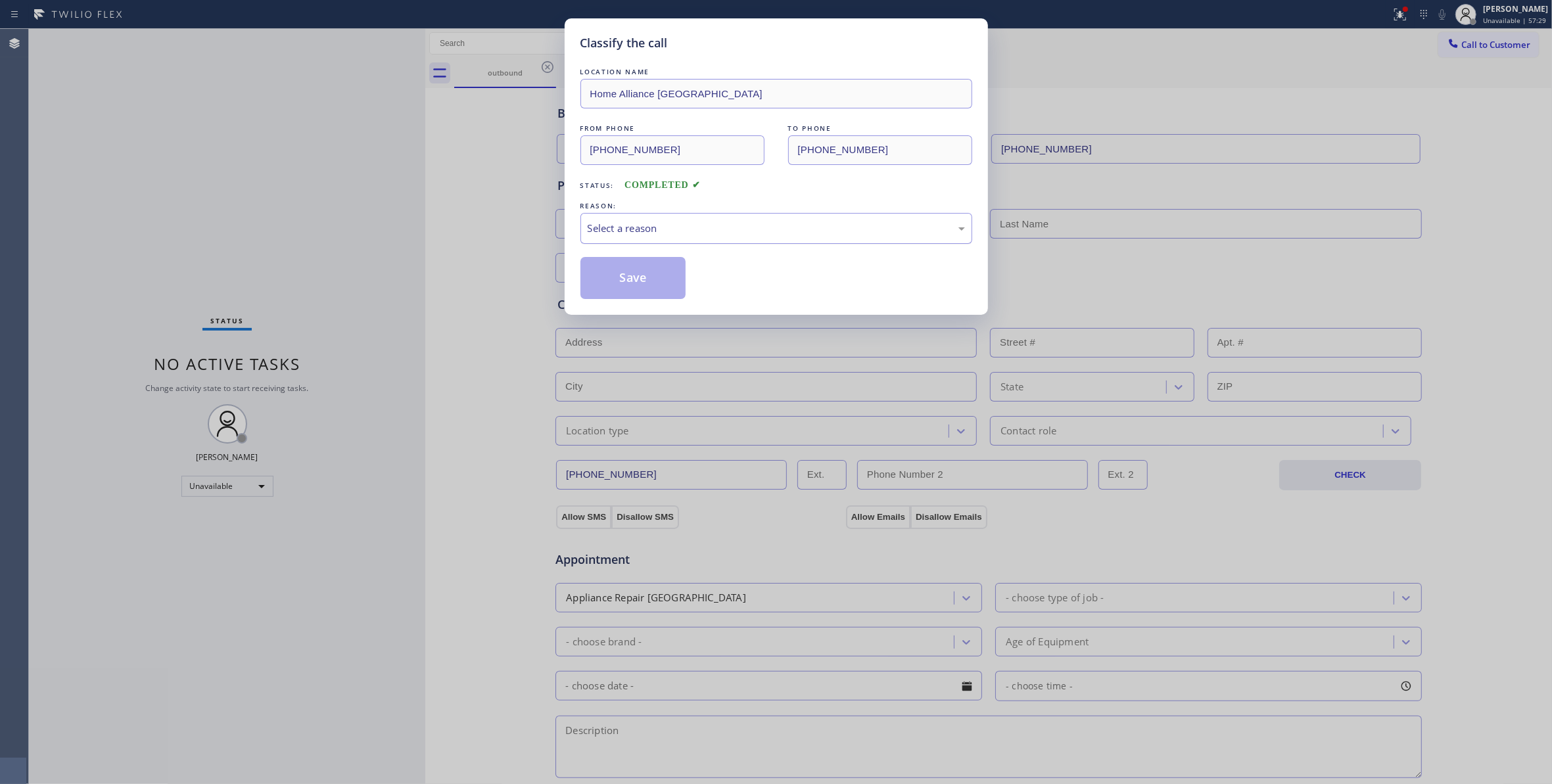
click at [745, 229] on div "Select a reason" at bounding box center [776, 229] width 377 height 15
click at [683, 287] on button "Save" at bounding box center [633, 278] width 106 height 42
click at [681, 285] on button "Save" at bounding box center [633, 278] width 106 height 42
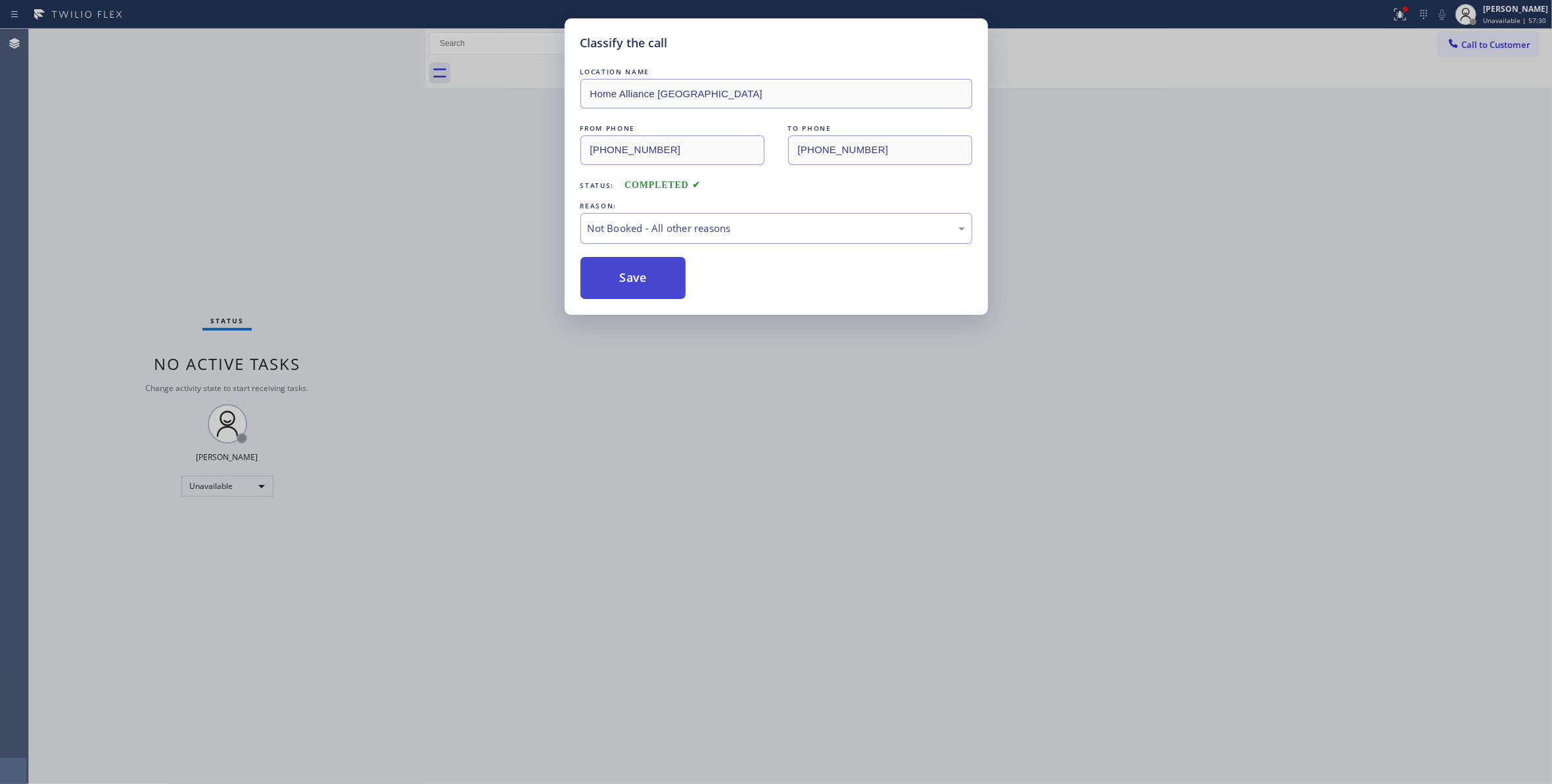
click at [681, 285] on button "Save" at bounding box center [633, 278] width 106 height 42
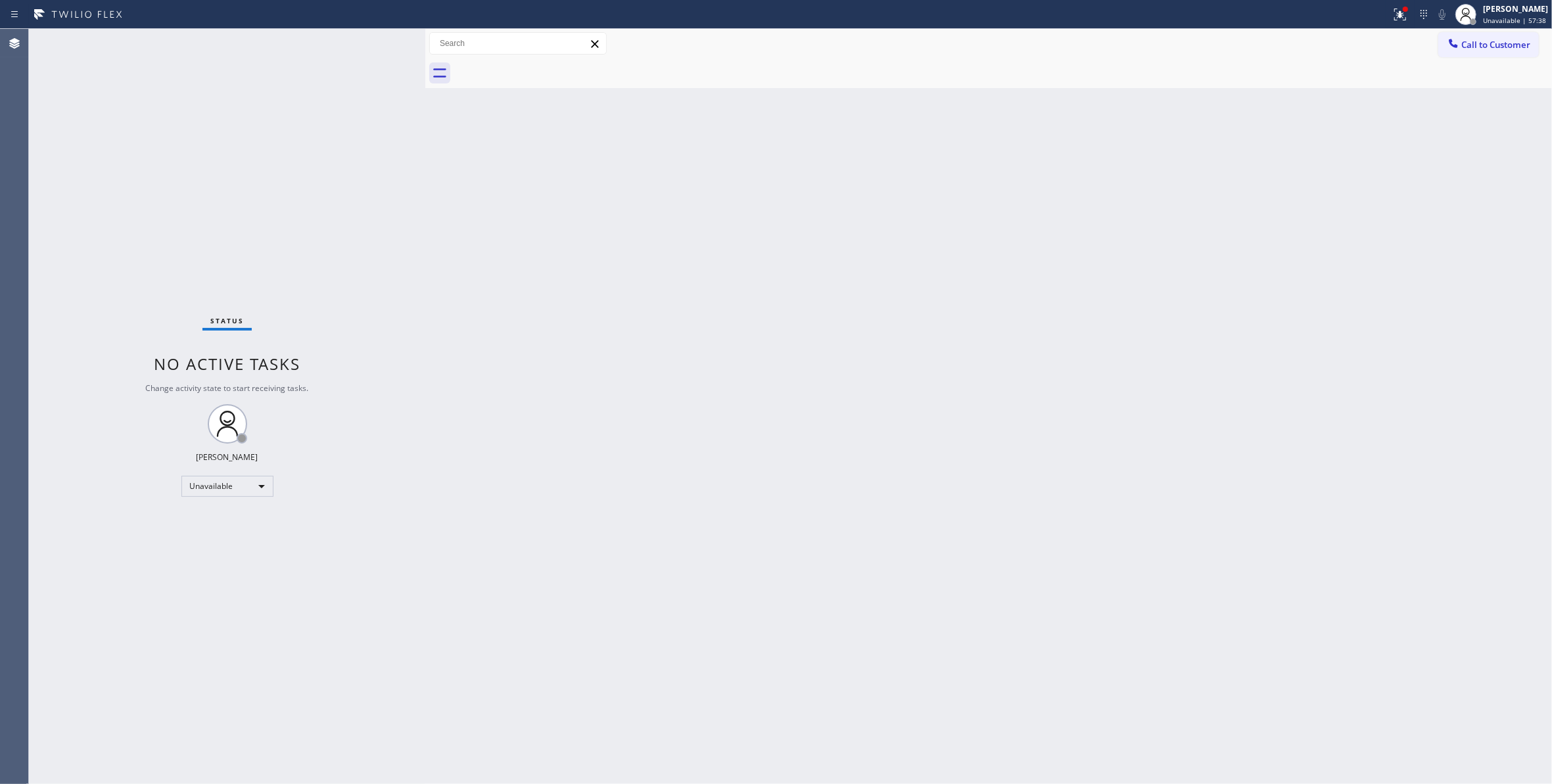
click at [130, 146] on div "Status No active tasks Change activity state to start receiving tasks. [PERSON_…" at bounding box center [227, 406] width 396 height 755
drag, startPoint x: 1270, startPoint y: 252, endPoint x: 1301, endPoint y: 216, distance: 47.5
click at [1301, 216] on div "Back to Dashboard Change Sender ID Customers Technicians Select a contact Outbo…" at bounding box center [988, 406] width 1126 height 755
click at [1394, 16] on icon at bounding box center [1398, 13] width 8 height 10
click at [1320, 179] on button "Clear issues" at bounding box center [1313, 171] width 153 height 18
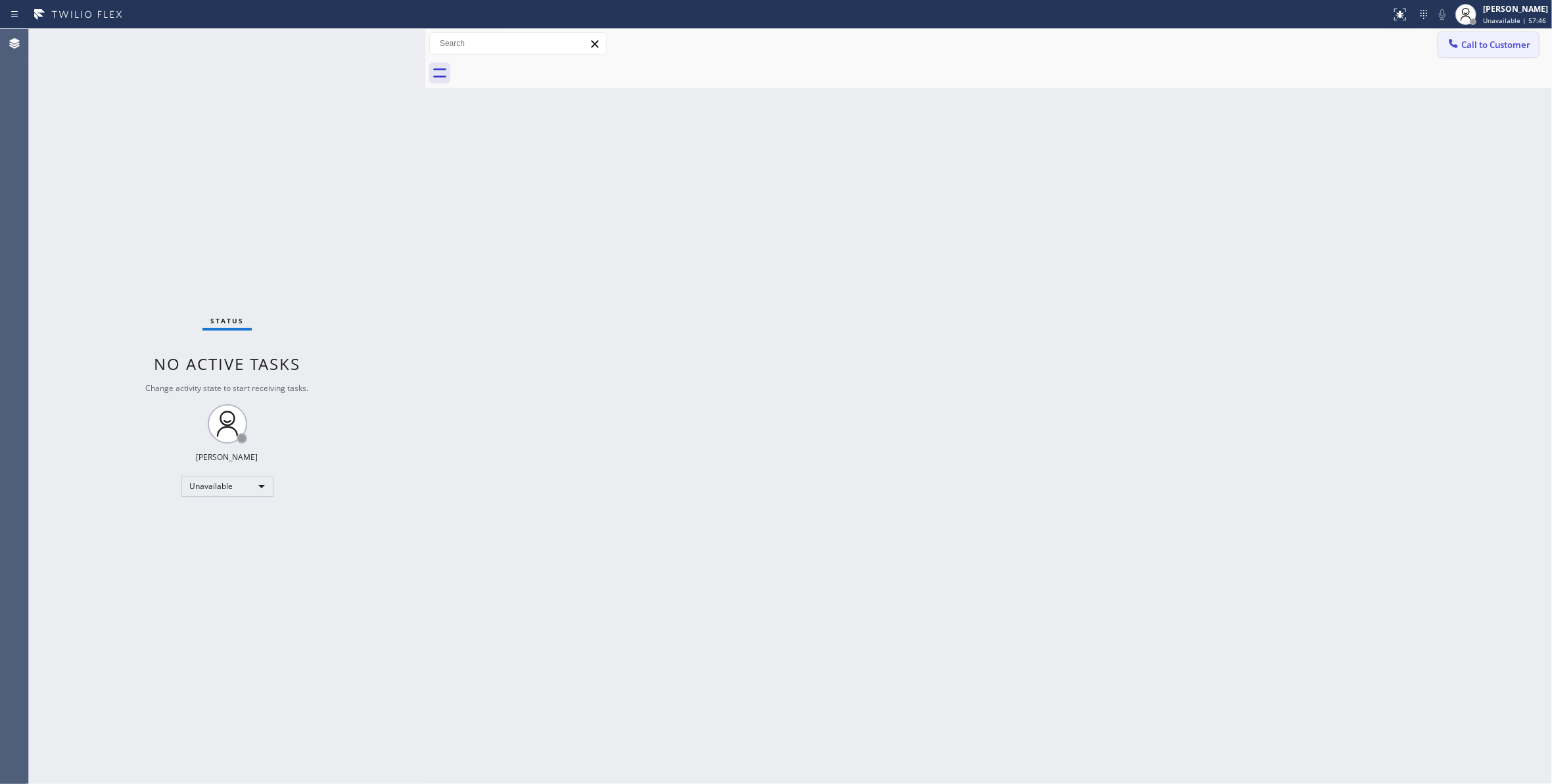
click at [1481, 45] on span "Call to Customer" at bounding box center [1496, 45] width 69 height 11
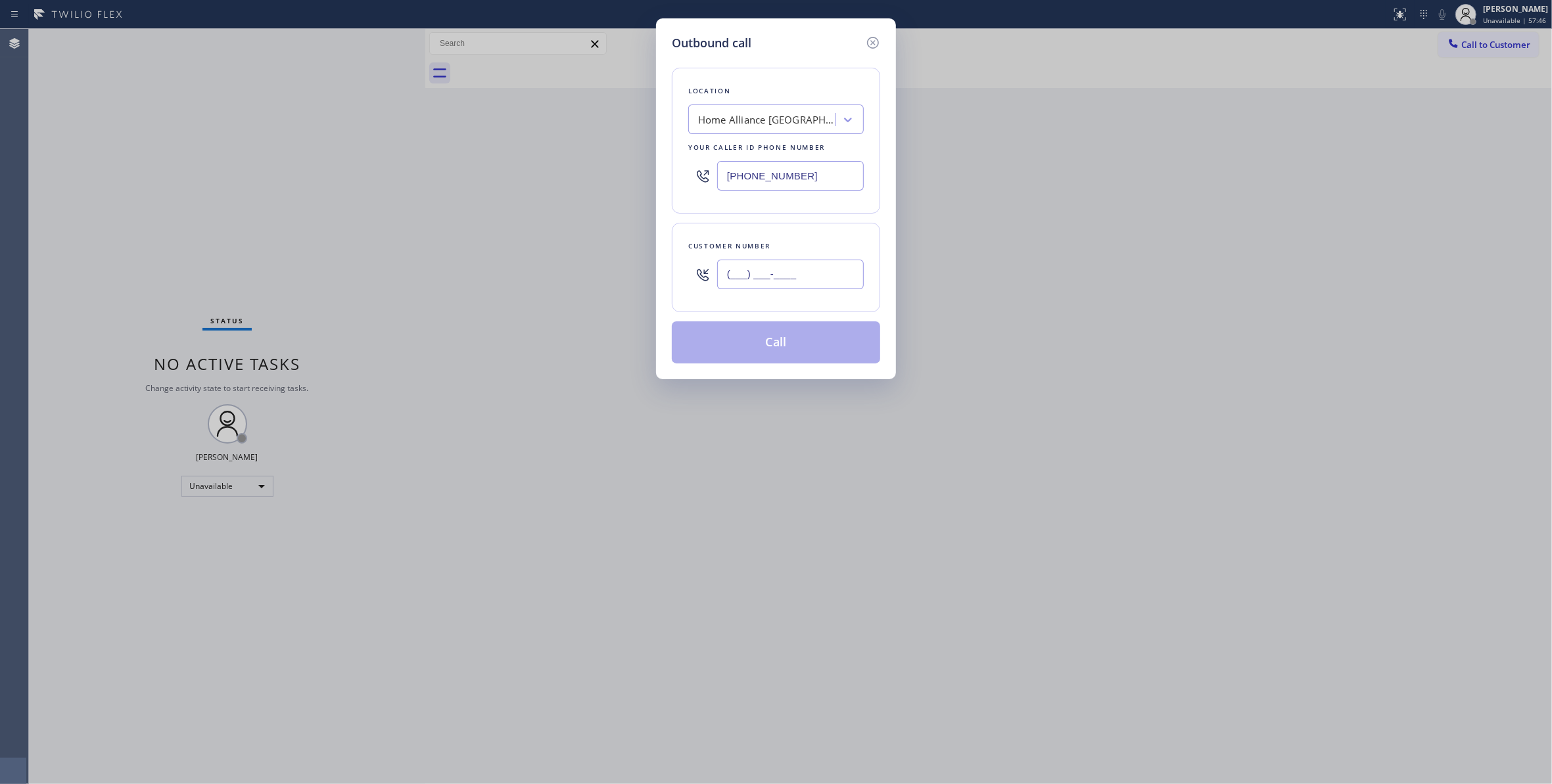
click at [774, 272] on input "(___) ___-____" at bounding box center [791, 273] width 147 height 30
paste input "305) 988-3639"
type input "[PHONE_NUMBER]"
drag, startPoint x: 815, startPoint y: 174, endPoint x: 238, endPoint y: 145, distance: 577.7
click at [232, 143] on div "Outbound call Location Home Alliance [GEOGRAPHIC_DATA] Your caller id phone num…" at bounding box center [776, 392] width 1552 height 784
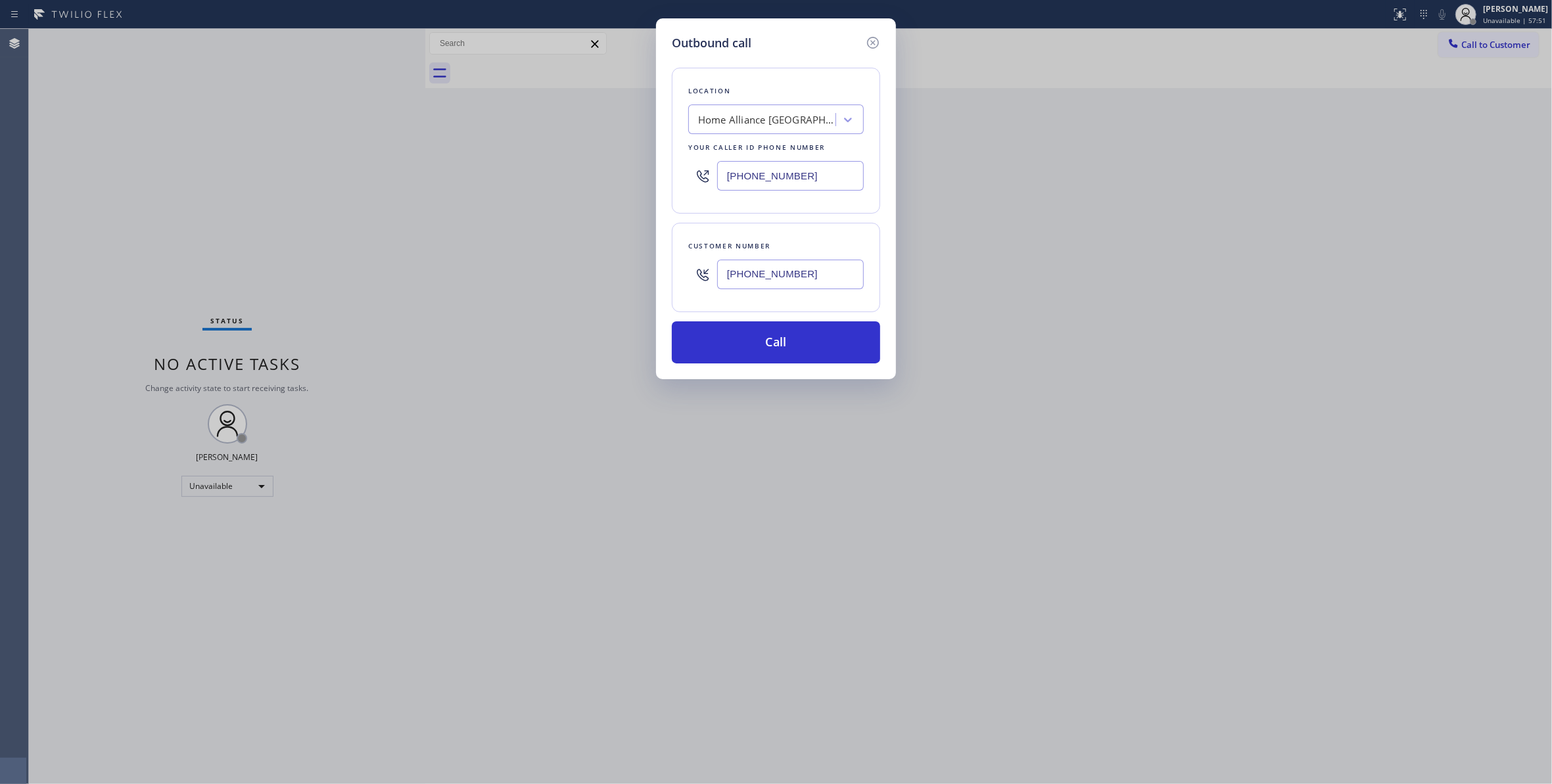
paste input "855) 731-4952"
type input "[PHONE_NUMBER]"
drag, startPoint x: 579, startPoint y: 235, endPoint x: 349, endPoint y: 234, distance: 230.0
click at [349, 234] on div "Outbound call Location Home Alliance [GEOGRAPHIC_DATA] Your caller id phone num…" at bounding box center [776, 392] width 1552 height 784
click at [753, 343] on button "Call" at bounding box center [776, 342] width 209 height 42
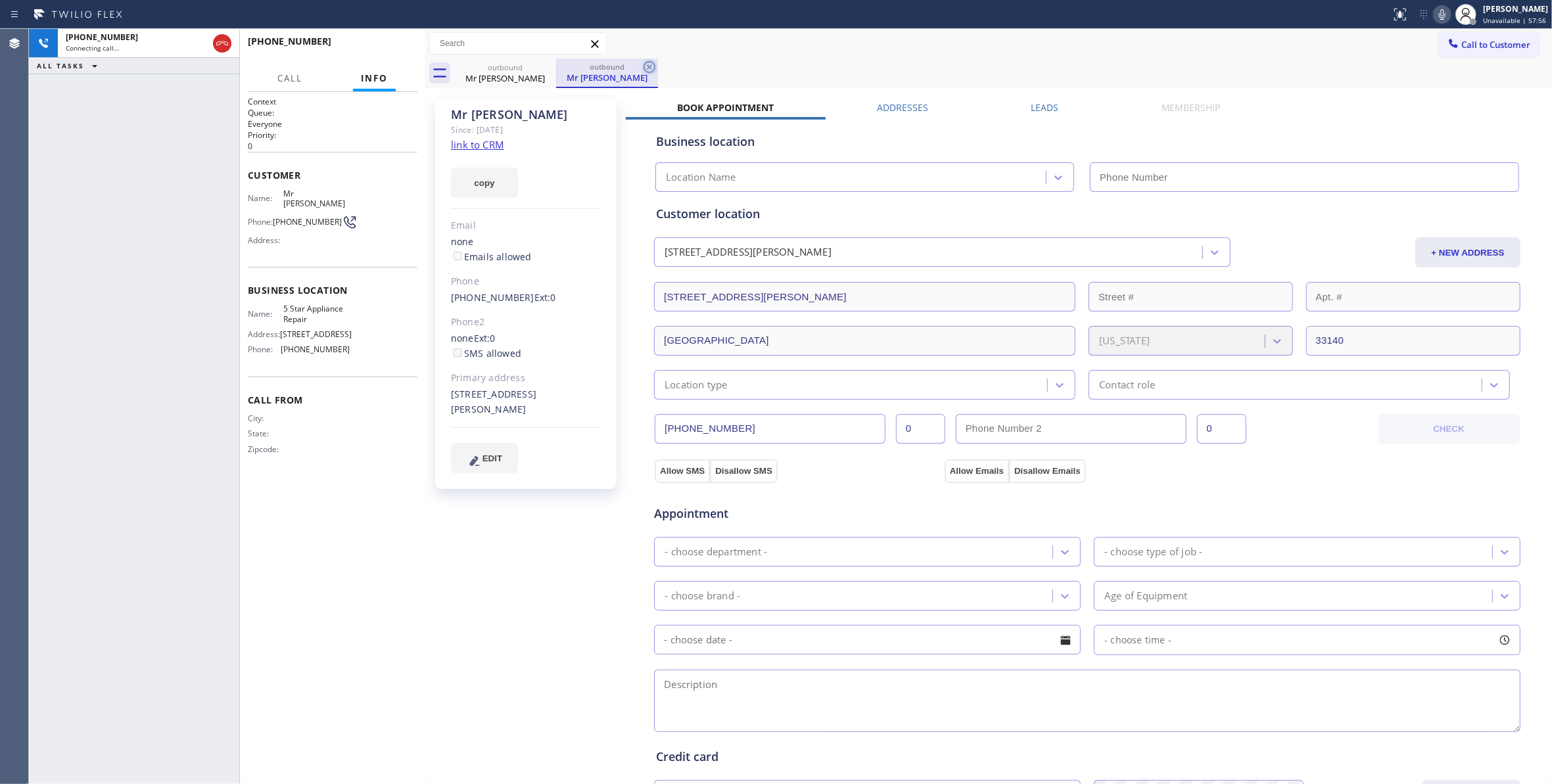
click at [650, 67] on icon at bounding box center [649, 67] width 11 height 11
type input "[PHONE_NUMBER]"
click at [492, 142] on link "link to CRM" at bounding box center [477, 145] width 53 height 13
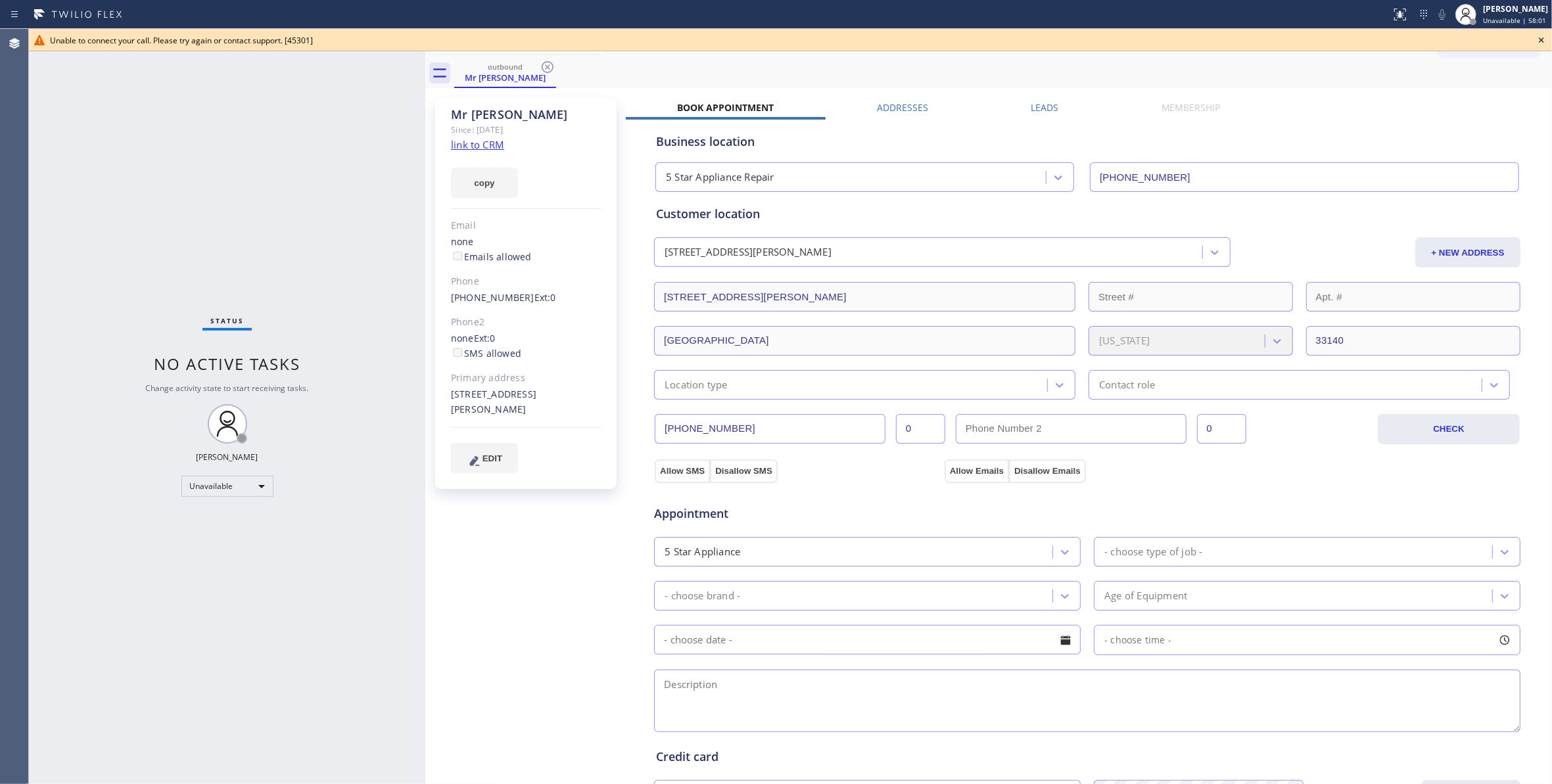
drag, startPoint x: 546, startPoint y: 67, endPoint x: 1245, endPoint y: 67, distance: 699.0
click at [546, 69] on icon at bounding box center [547, 67] width 16 height 16
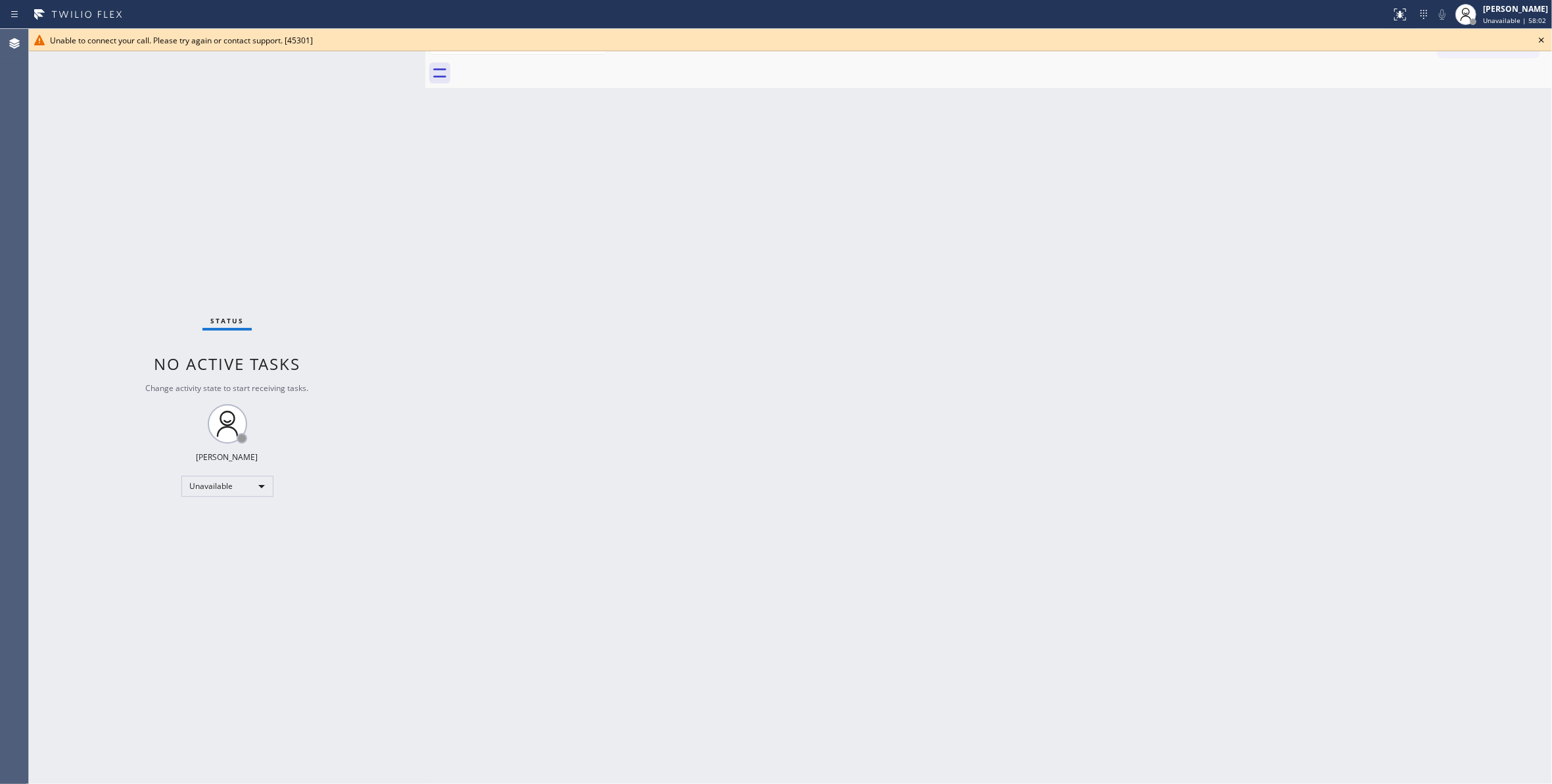
click at [1542, 41] on icon at bounding box center [1542, 40] width 6 height 6
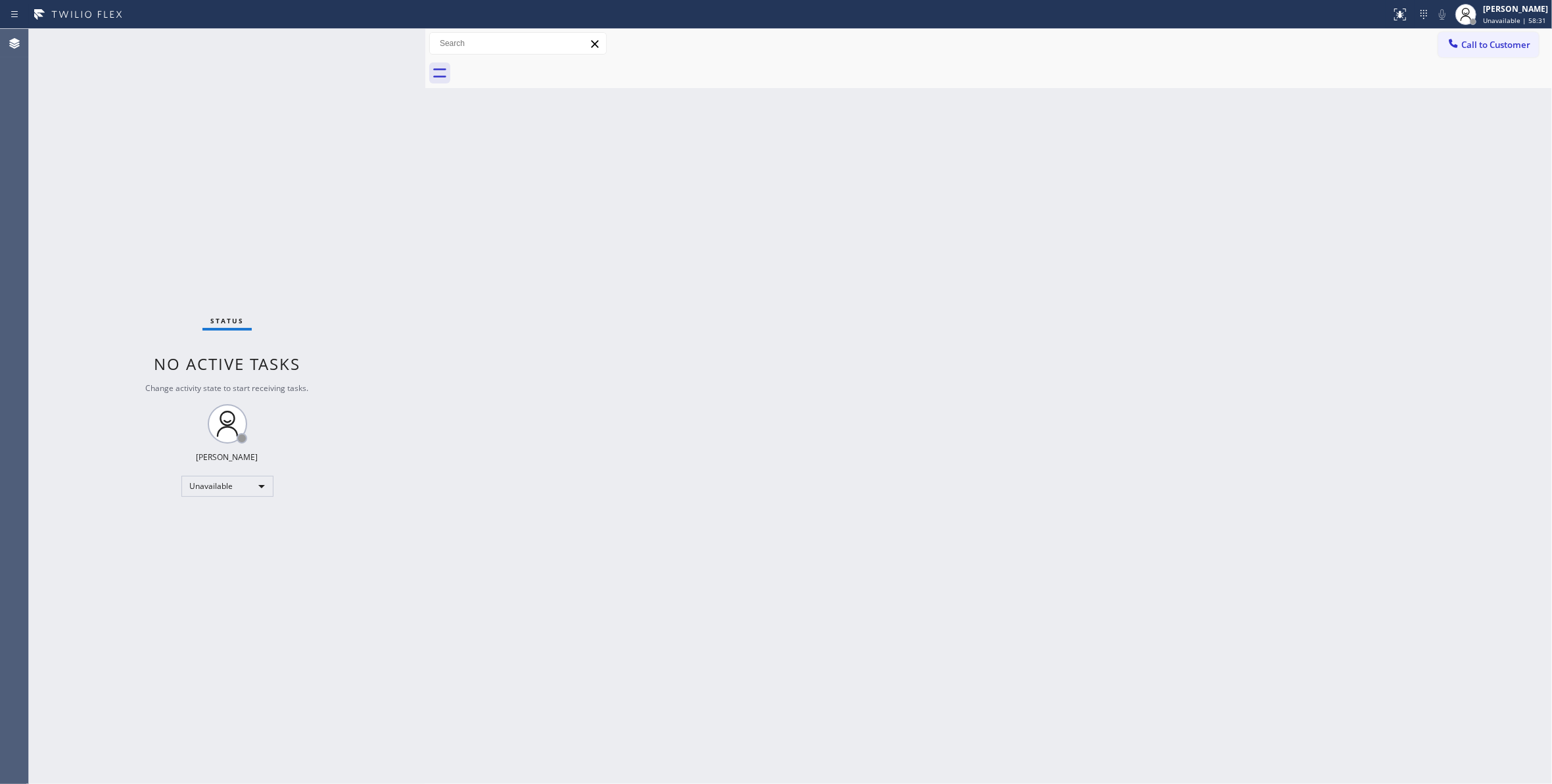
click at [103, 141] on div "Status No active tasks Change activity state to start receiving tasks. [PERSON_…" at bounding box center [227, 406] width 396 height 755
click at [934, 253] on div "Back to Dashboard Change Sender ID Customers Technicians Select a contact Outbo…" at bounding box center [988, 406] width 1126 height 755
click at [209, 650] on div "Status No active tasks Change activity state to start receiving tasks. [PERSON_…" at bounding box center [227, 406] width 396 height 755
click at [979, 392] on div "Back to Dashboard Change Sender ID Customers Technicians Select a contact Outbo…" at bounding box center [988, 406] width 1126 height 755
click at [971, 316] on div "Back to Dashboard Change Sender ID Customers Technicians Select a contact Outbo…" at bounding box center [988, 406] width 1126 height 755
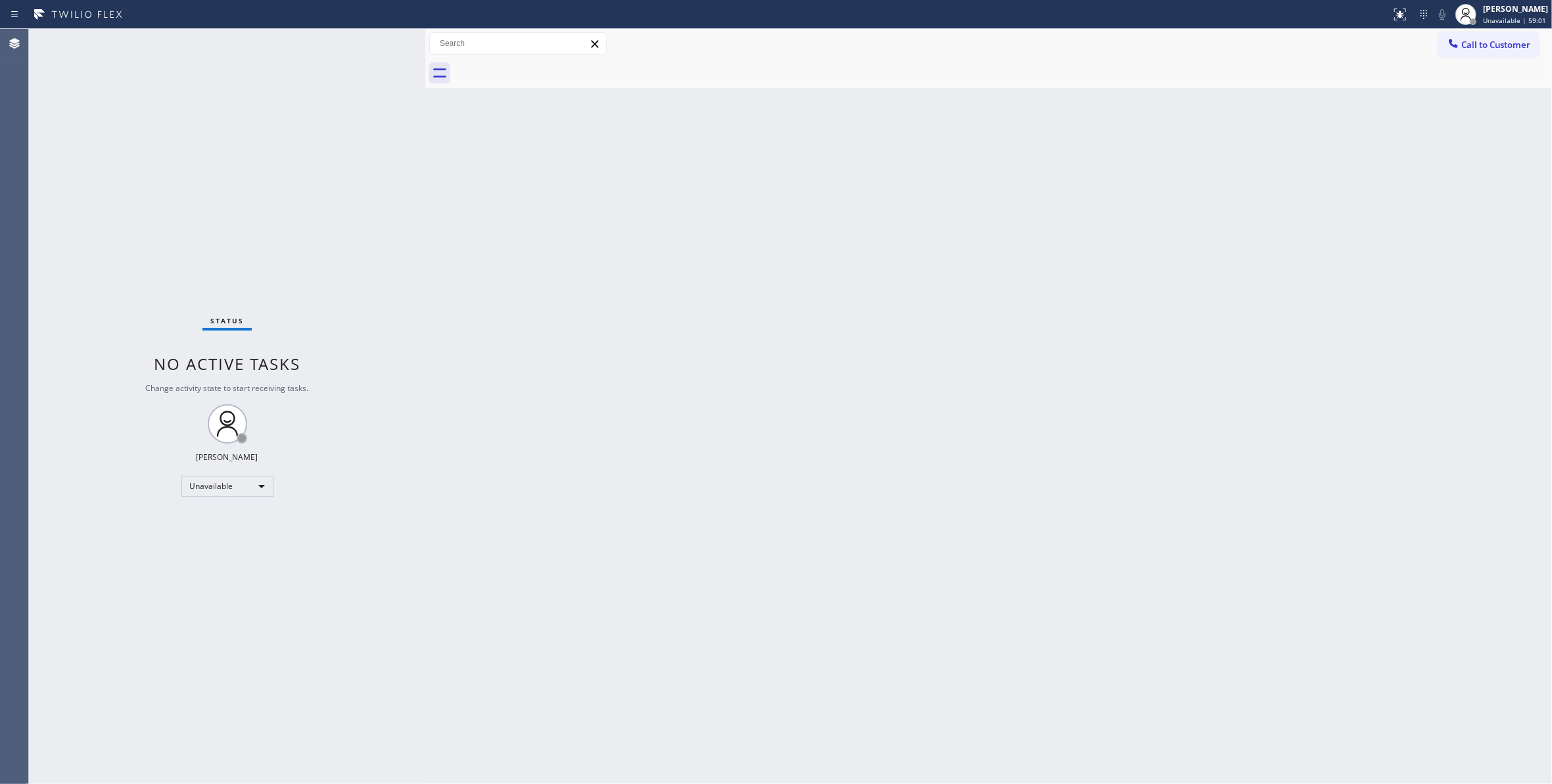
click at [934, 466] on div "Back to Dashboard Change Sender ID Customers Technicians Select a contact Outbo…" at bounding box center [988, 406] width 1126 height 755
click at [877, 274] on div "Back to Dashboard Change Sender ID Customers Technicians Select a contact Outbo…" at bounding box center [988, 406] width 1126 height 755
click at [211, 158] on div "Status No active tasks Change activity state to start receiving tasks. [PERSON_…" at bounding box center [227, 406] width 396 height 755
click at [221, 493] on div "Unavailable" at bounding box center [227, 486] width 92 height 21
click at [221, 521] on li "Available" at bounding box center [226, 521] width 89 height 16
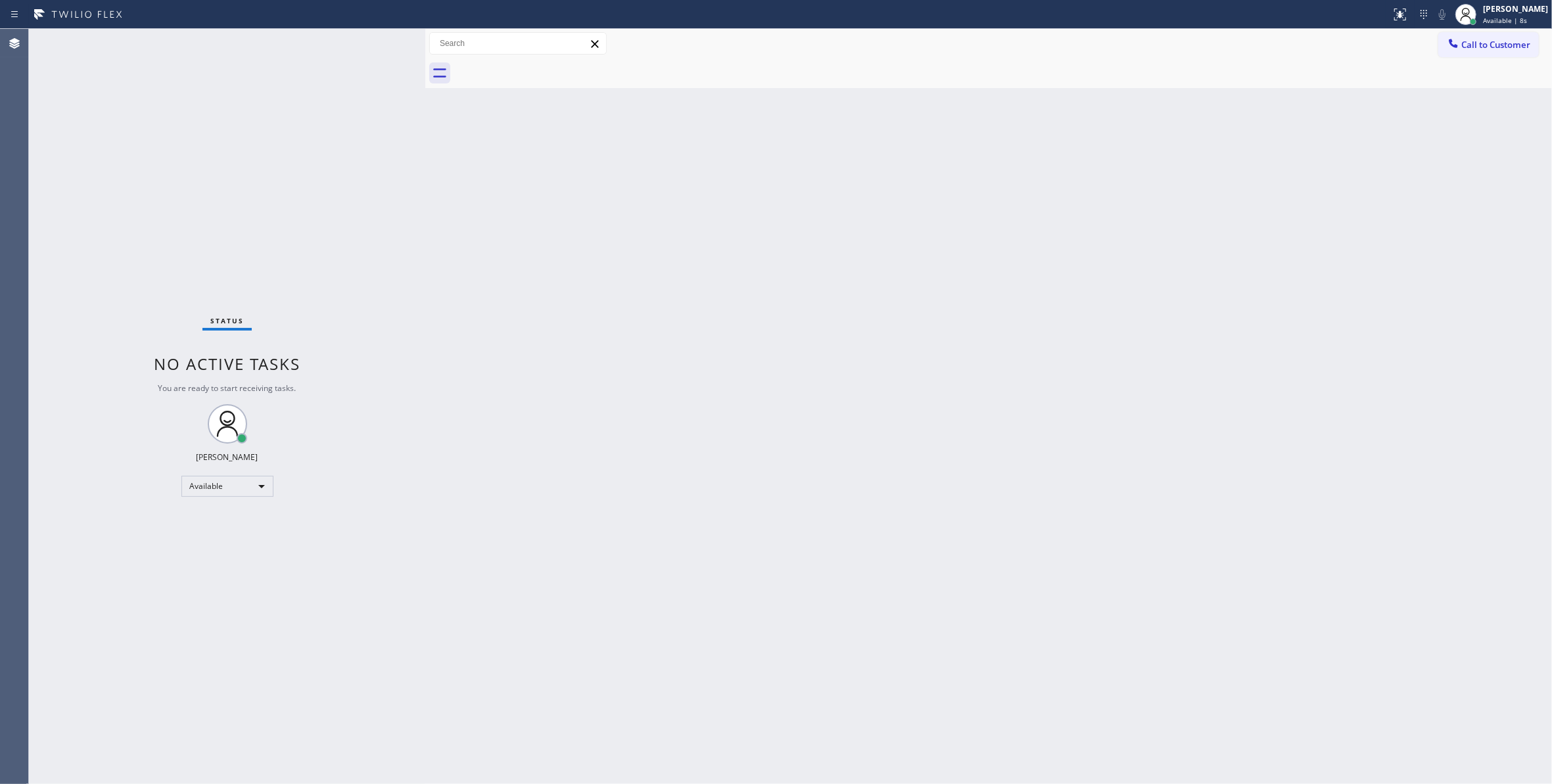
click at [171, 170] on div "Status No active tasks You are ready to start receiving tasks. [PERSON_NAME] Av…" at bounding box center [227, 406] width 396 height 755
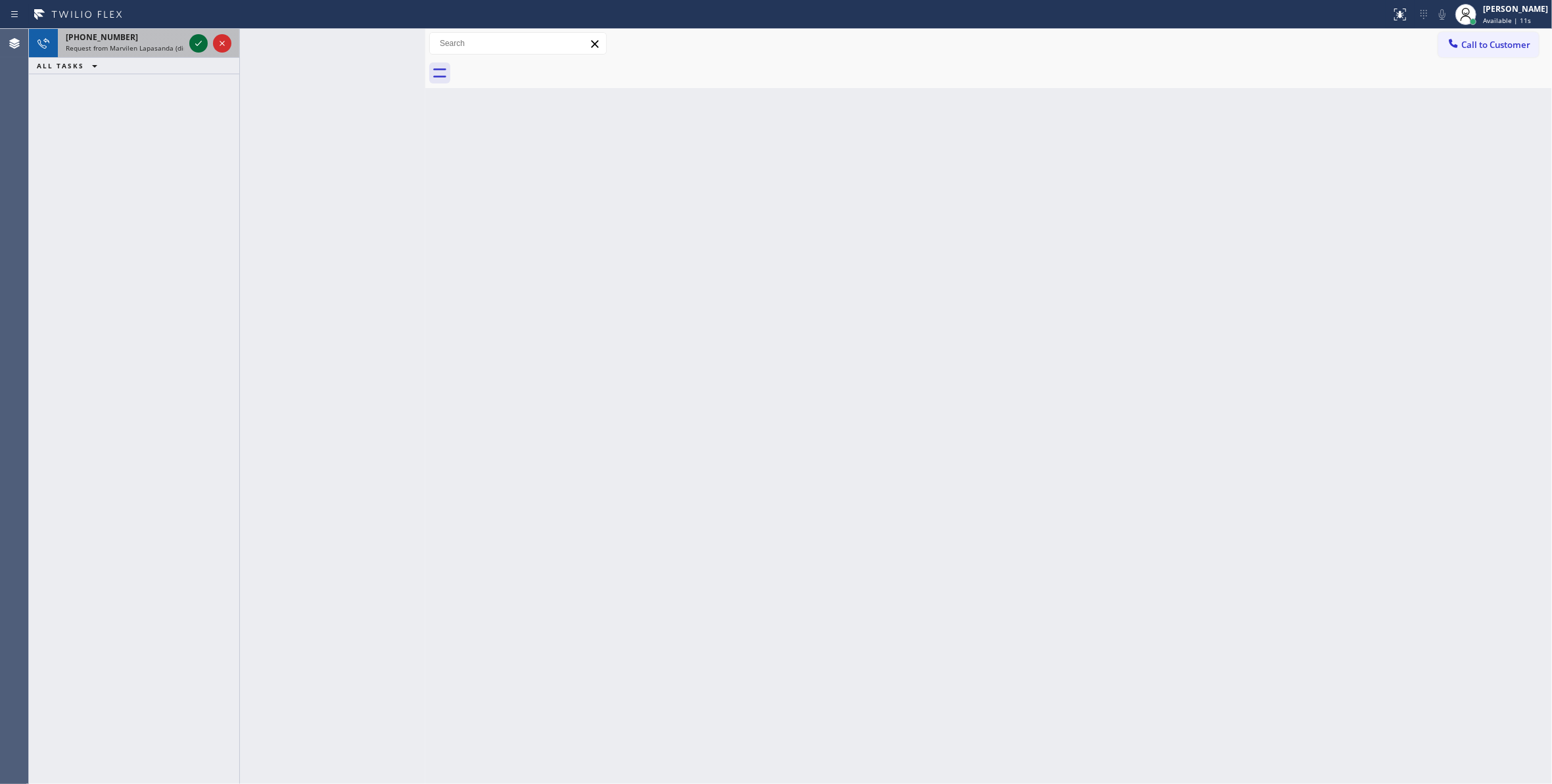
click at [194, 41] on icon at bounding box center [198, 43] width 16 height 16
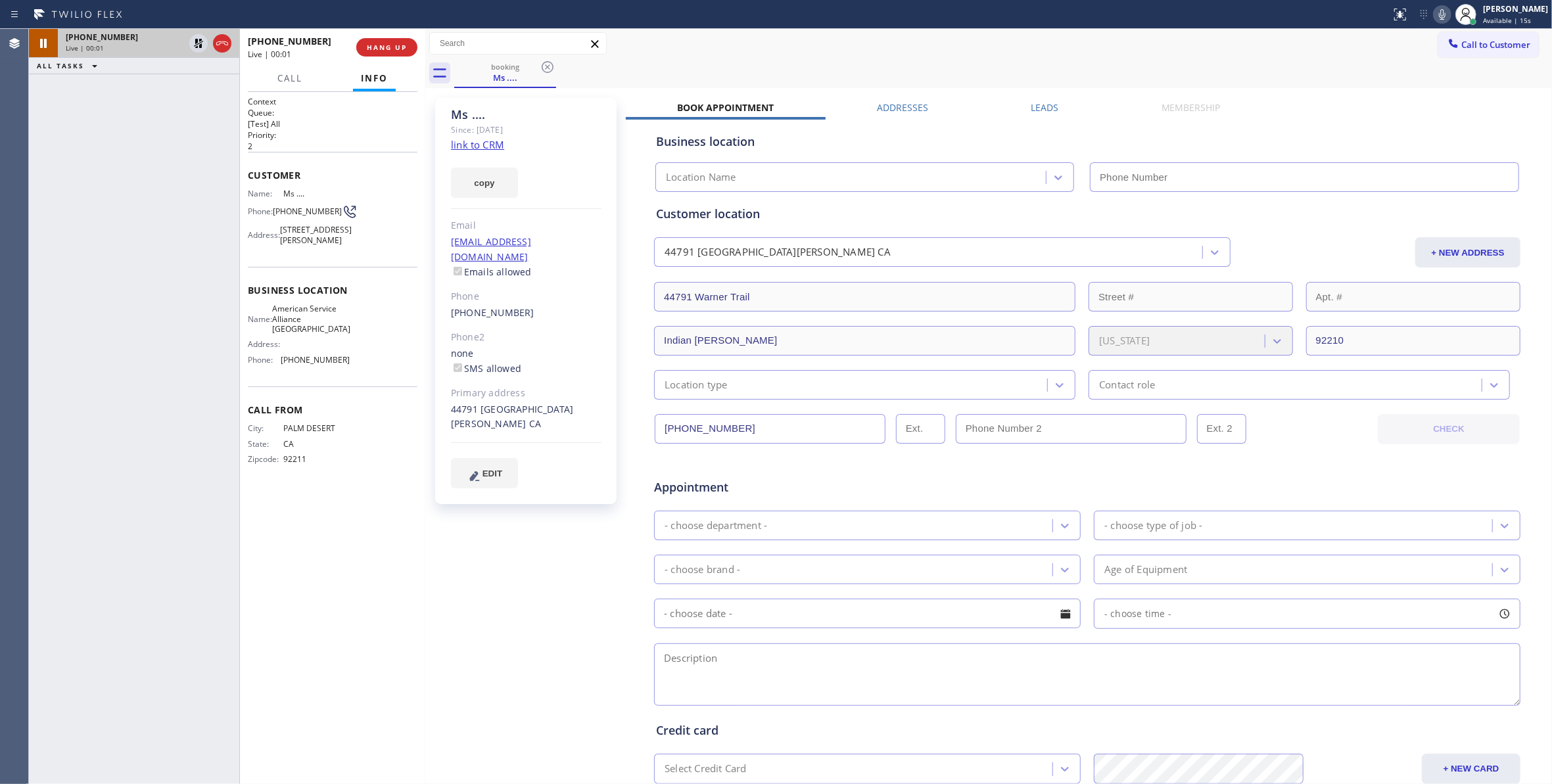
type input "[PHONE_NUMBER]"
click at [491, 145] on link "link to CRM" at bounding box center [477, 145] width 53 height 13
drag, startPoint x: 1425, startPoint y: 13, endPoint x: 1358, endPoint y: 16, distance: 67.1
click at [1434, 13] on icon at bounding box center [1441, 14] width 16 height 16
click at [191, 46] on icon at bounding box center [198, 43] width 16 height 16
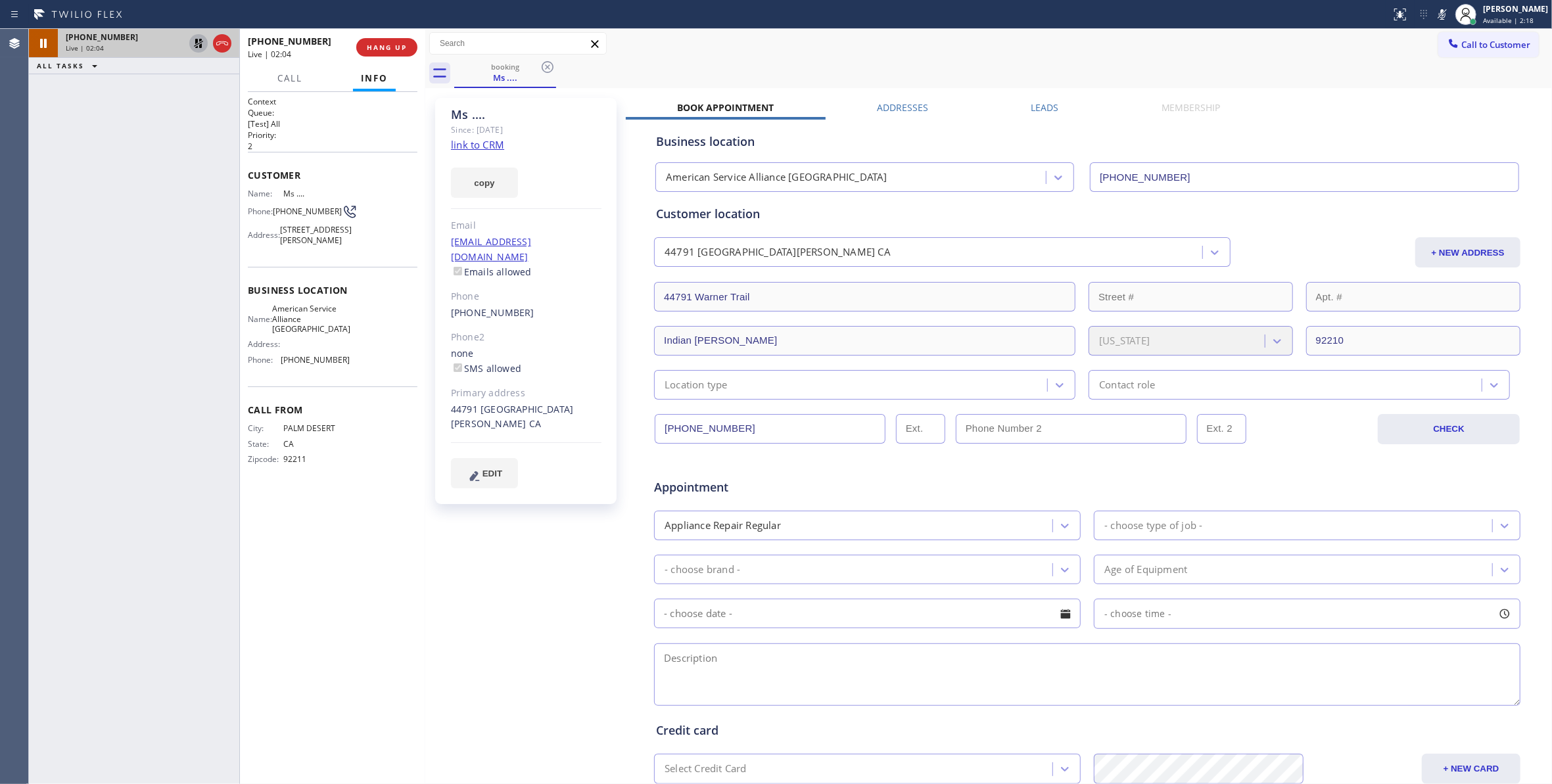
drag, startPoint x: 173, startPoint y: 655, endPoint x: 219, endPoint y: 448, distance: 212.0
click at [169, 648] on div "[PHONE_NUMBER] Live | 02:04 ALL TASKS ALL TASKS ACTIVE TASKS TASKS IN WRAP UP" at bounding box center [133, 406] width 211 height 755
click at [197, 42] on icon at bounding box center [199, 44] width 10 height 10
click at [1439, 11] on icon at bounding box center [1441, 14] width 7 height 10
click at [893, 61] on div "booking Ms ...." at bounding box center [1003, 72] width 1098 height 30
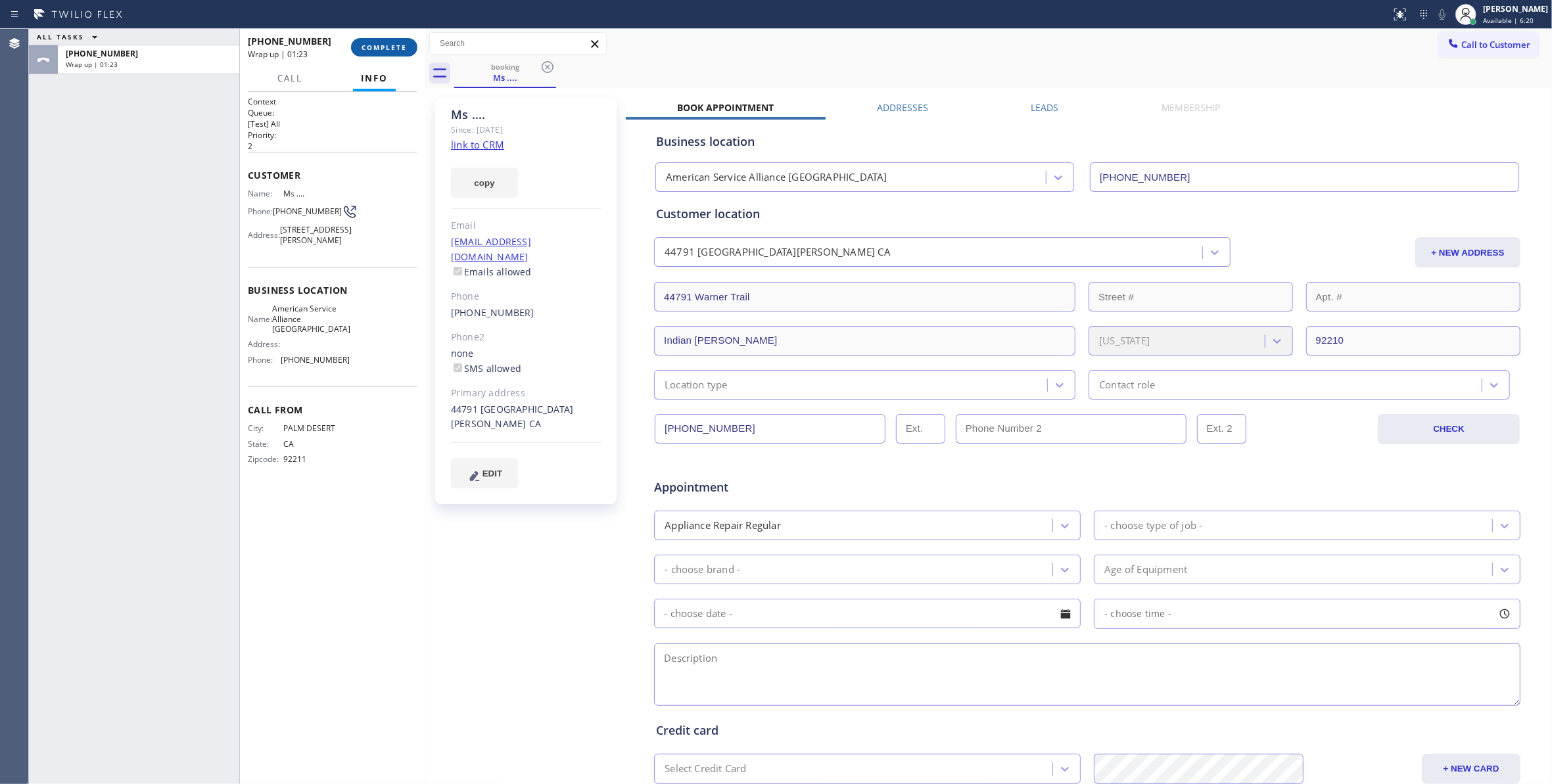
click at [393, 45] on span "COMPLETE" at bounding box center [384, 48] width 46 height 10
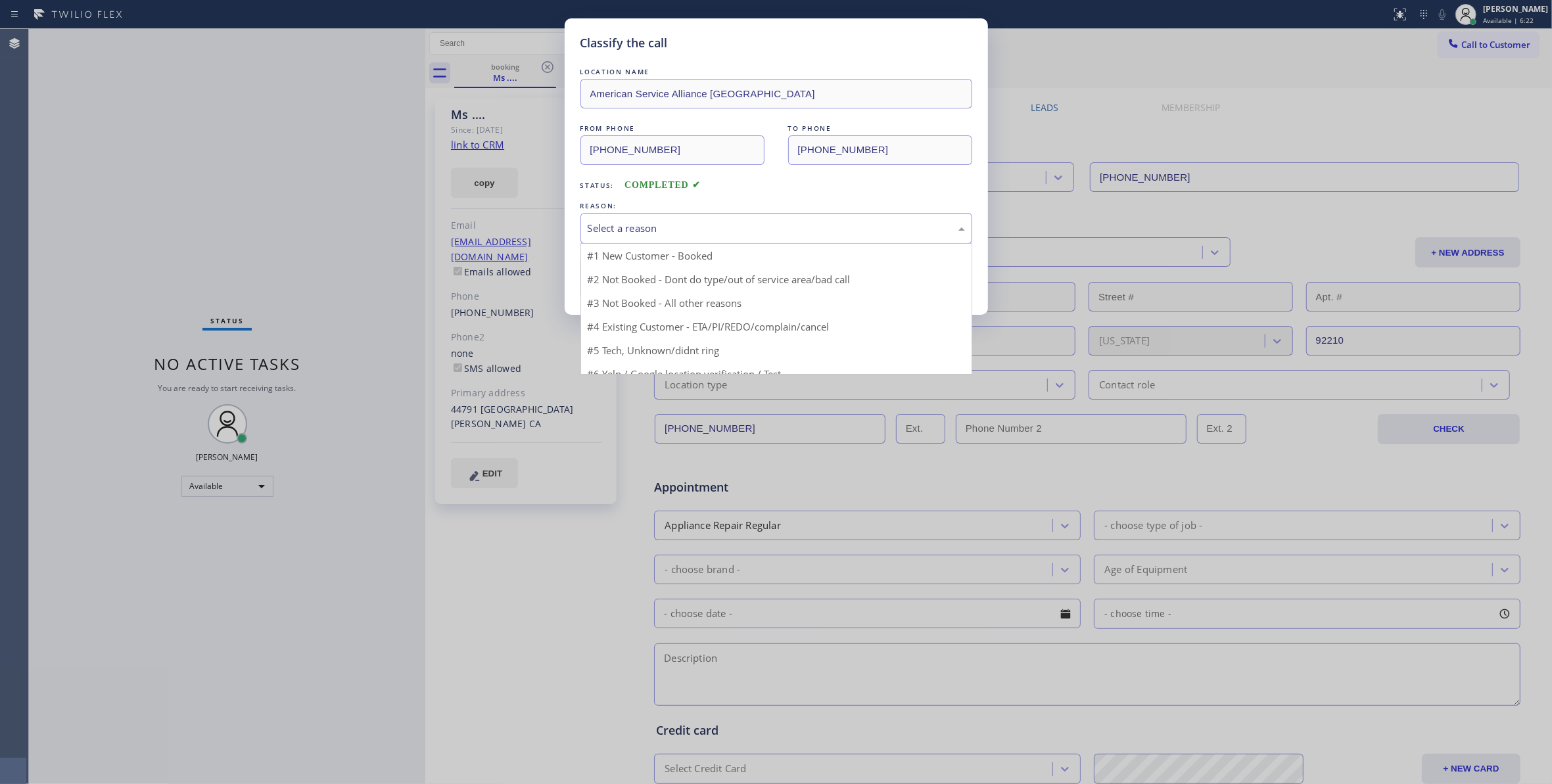
click at [645, 229] on div "Select a reason" at bounding box center [776, 229] width 377 height 15
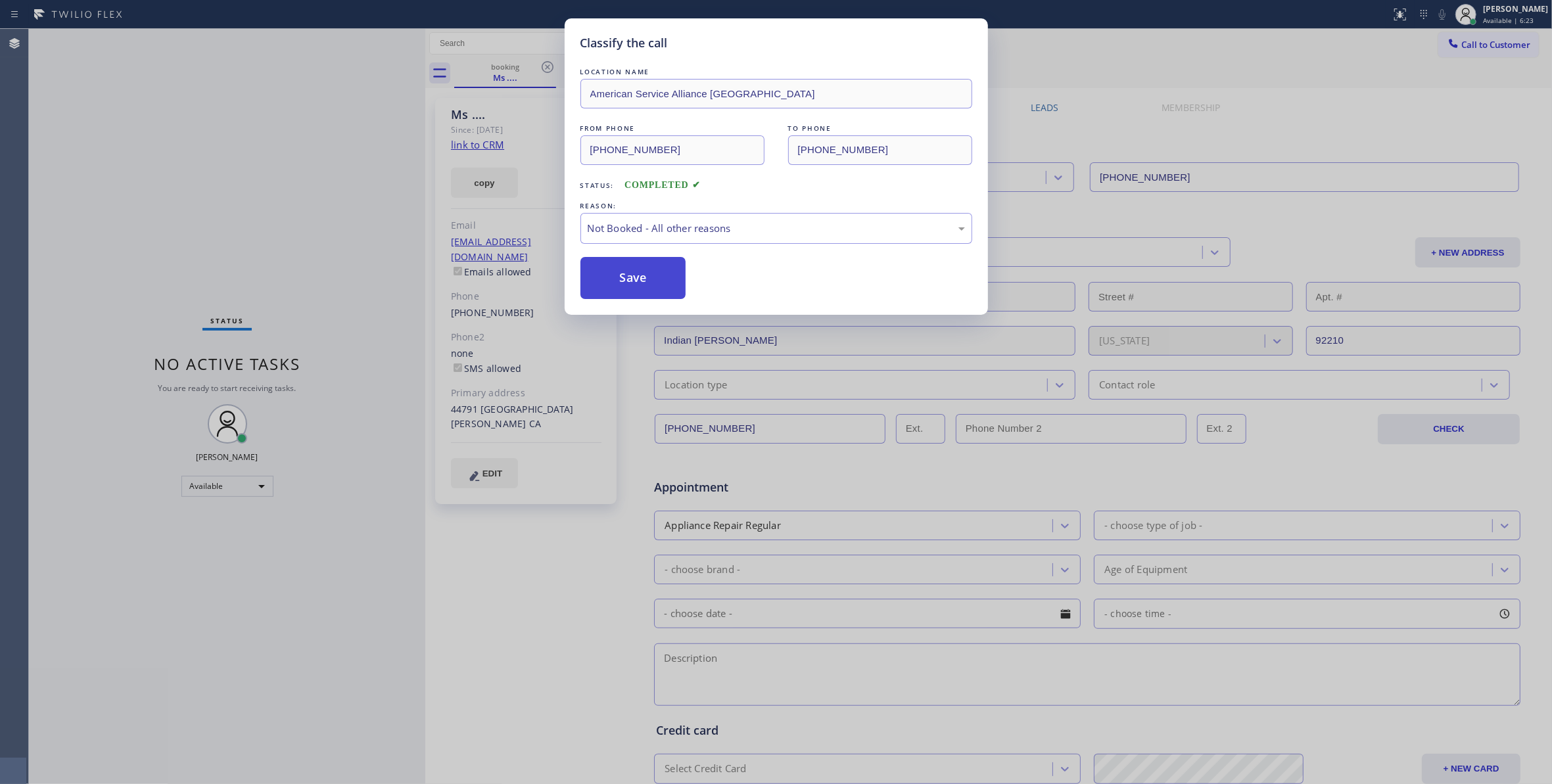
click at [645, 276] on button "Save" at bounding box center [633, 278] width 106 height 42
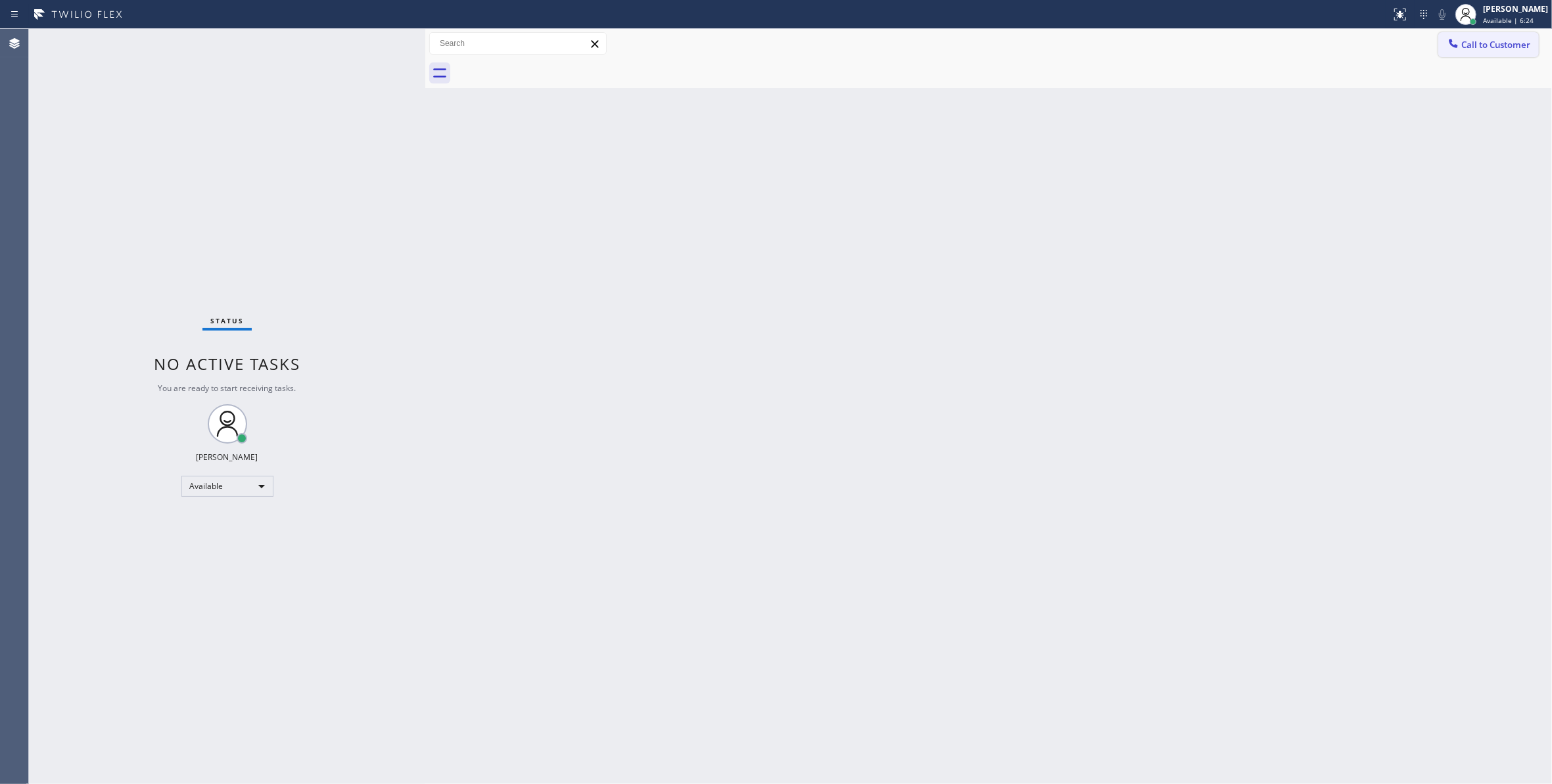
click at [1505, 44] on span "Call to Customer" at bounding box center [1496, 45] width 69 height 11
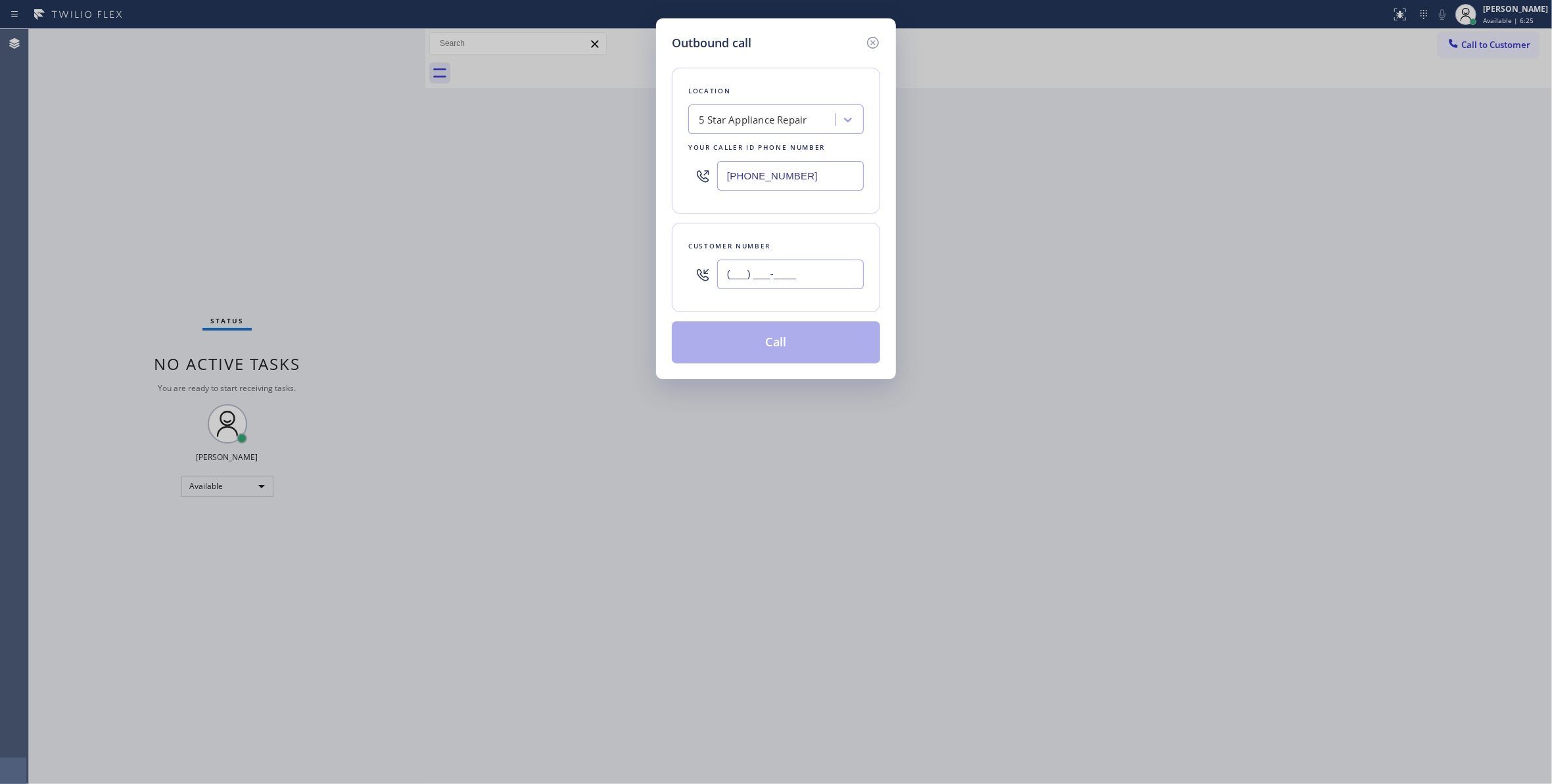
click at [778, 268] on input "(___) ___-____" at bounding box center [791, 273] width 147 height 30
paste input "626) 487-0184"
type input "[PHONE_NUMBER]"
click at [754, 351] on button "Call" at bounding box center [776, 342] width 209 height 42
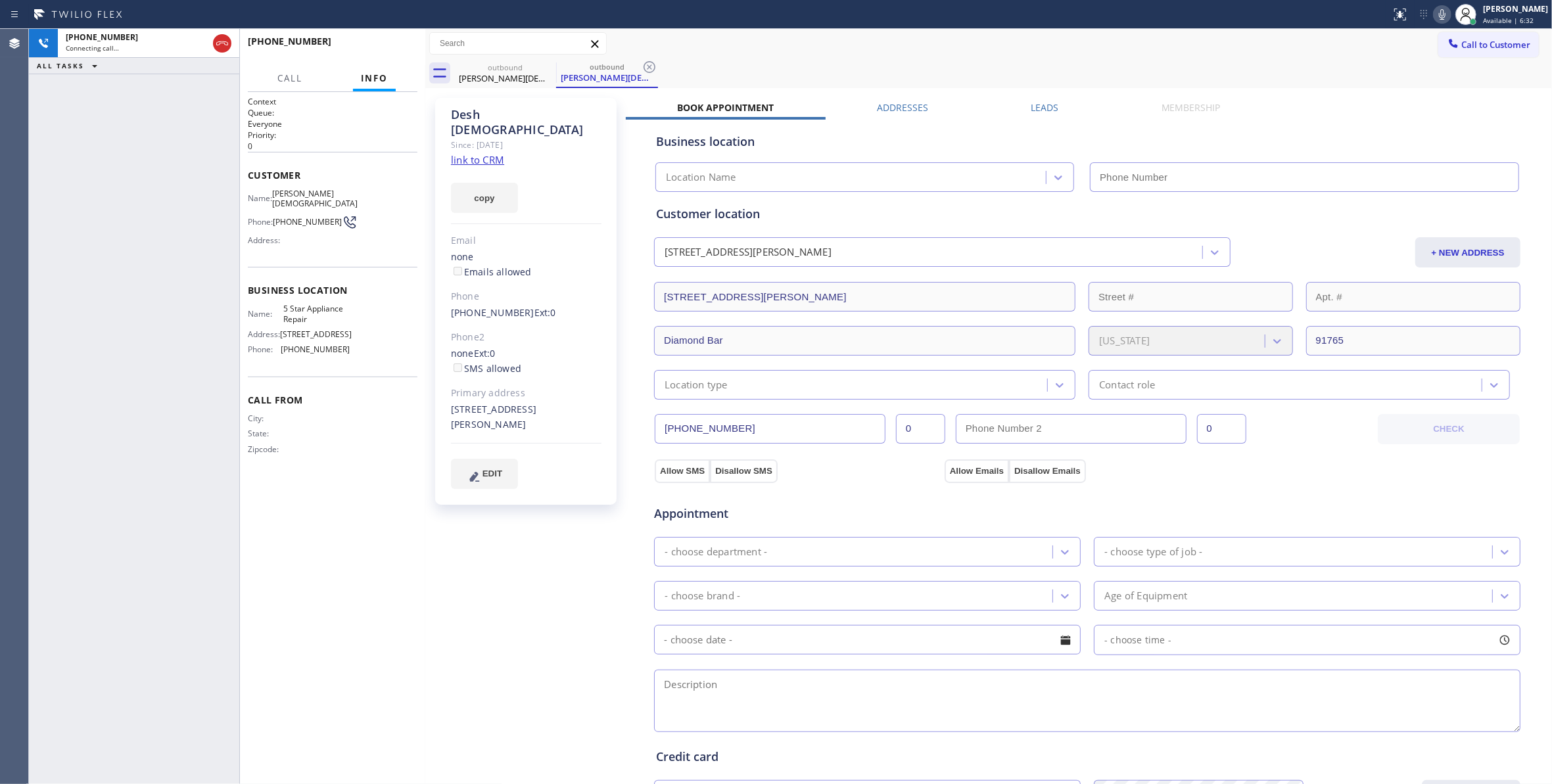
type input "[PHONE_NUMBER]"
click at [27, 456] on div "Agent Desktop" at bounding box center [14, 406] width 29 height 755
click at [650, 64] on icon at bounding box center [649, 67] width 16 height 16
drag, startPoint x: 503, startPoint y: 114, endPoint x: 453, endPoint y: 113, distance: 50.0
click at [453, 113] on div "[PERSON_NAME][DEMOGRAPHIC_DATA]" at bounding box center [526, 122] width 151 height 30
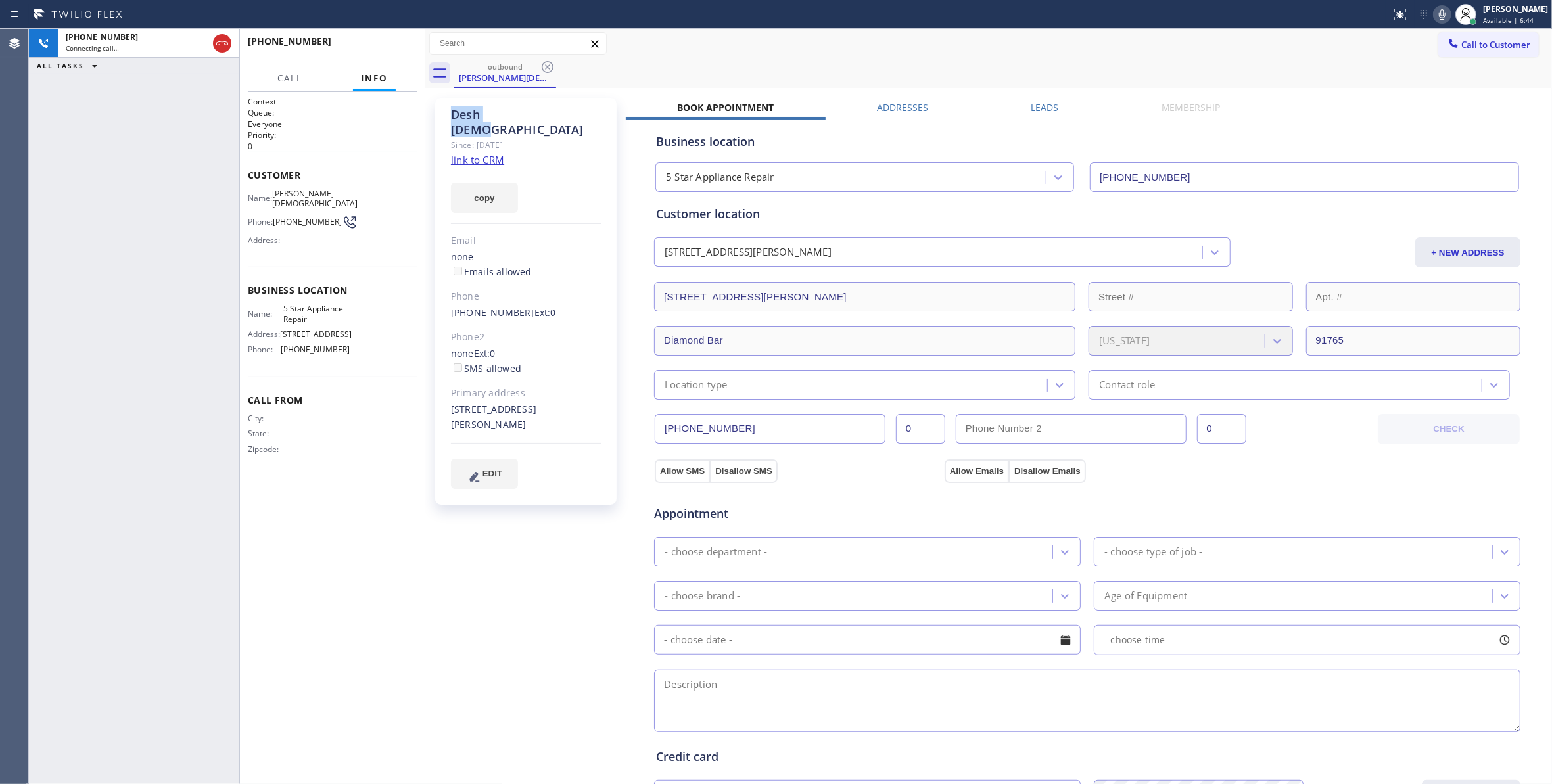
copy div "[PERSON_NAME][DEMOGRAPHIC_DATA]"
click at [495, 153] on link "link to CRM" at bounding box center [477, 160] width 53 height 13
click at [172, 297] on div "[PHONE_NUMBER] Live | 00:02 ALL TASKS ALL TASKS ACTIVE TASKS TASKS IN WRAP UP" at bounding box center [133, 406] width 211 height 755
drag, startPoint x: 345, startPoint y: 46, endPoint x: 353, endPoint y: 46, distance: 8.0
click at [348, 46] on div "[PHONE_NUMBER] Live | 00:12" at bounding box center [302, 48] width 109 height 34
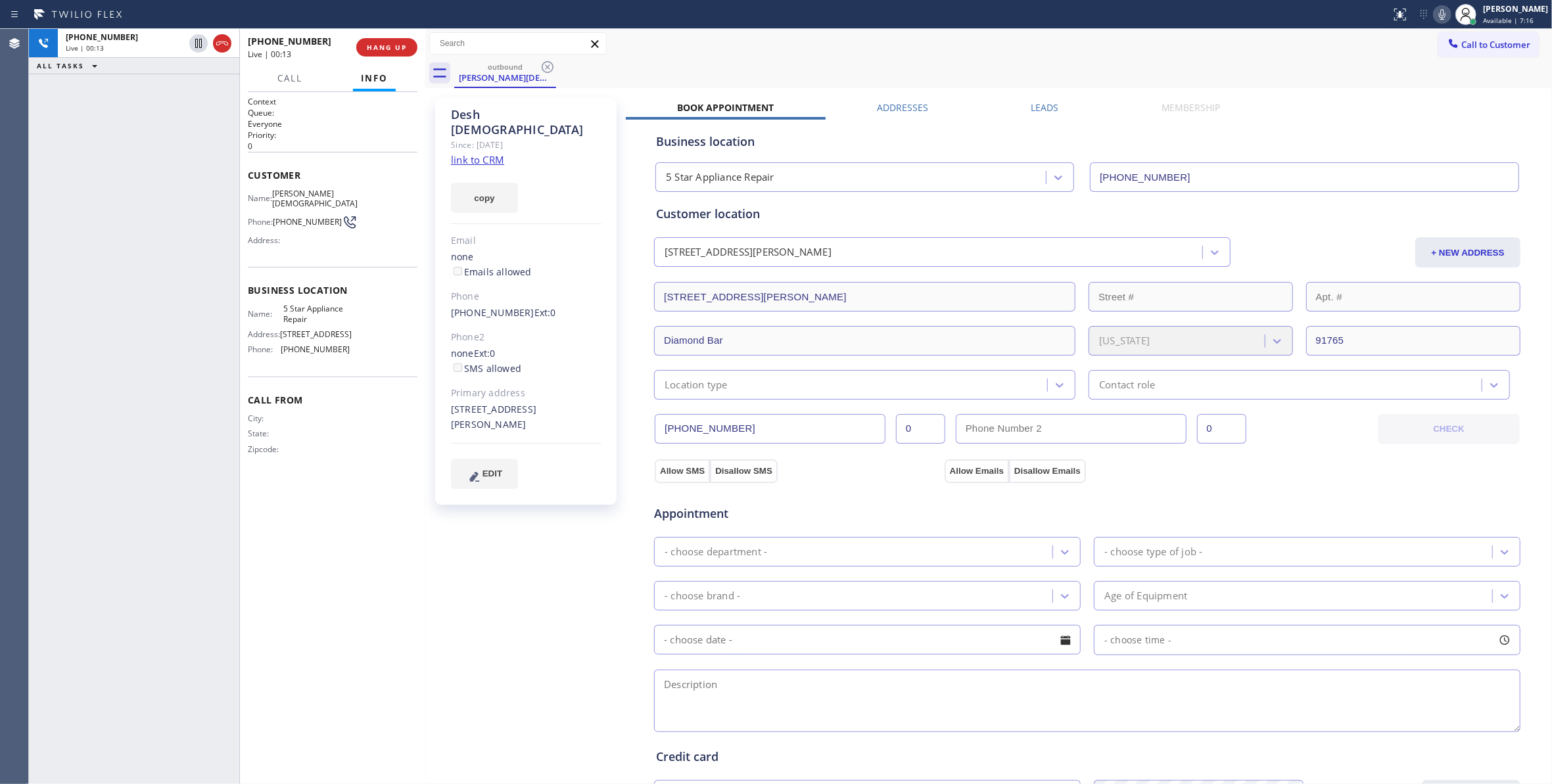
click at [353, 46] on div "[PHONE_NUMBER] Live | 00:13" at bounding box center [302, 48] width 109 height 34
click at [364, 40] on button "HANG UP" at bounding box center [387, 47] width 61 height 18
drag, startPoint x: 366, startPoint y: 40, endPoint x: 372, endPoint y: 48, distance: 10.0
click at [366, 42] on button "HANG UP" at bounding box center [387, 47] width 61 height 18
click at [368, 48] on span "COMPLETE" at bounding box center [384, 48] width 46 height 10
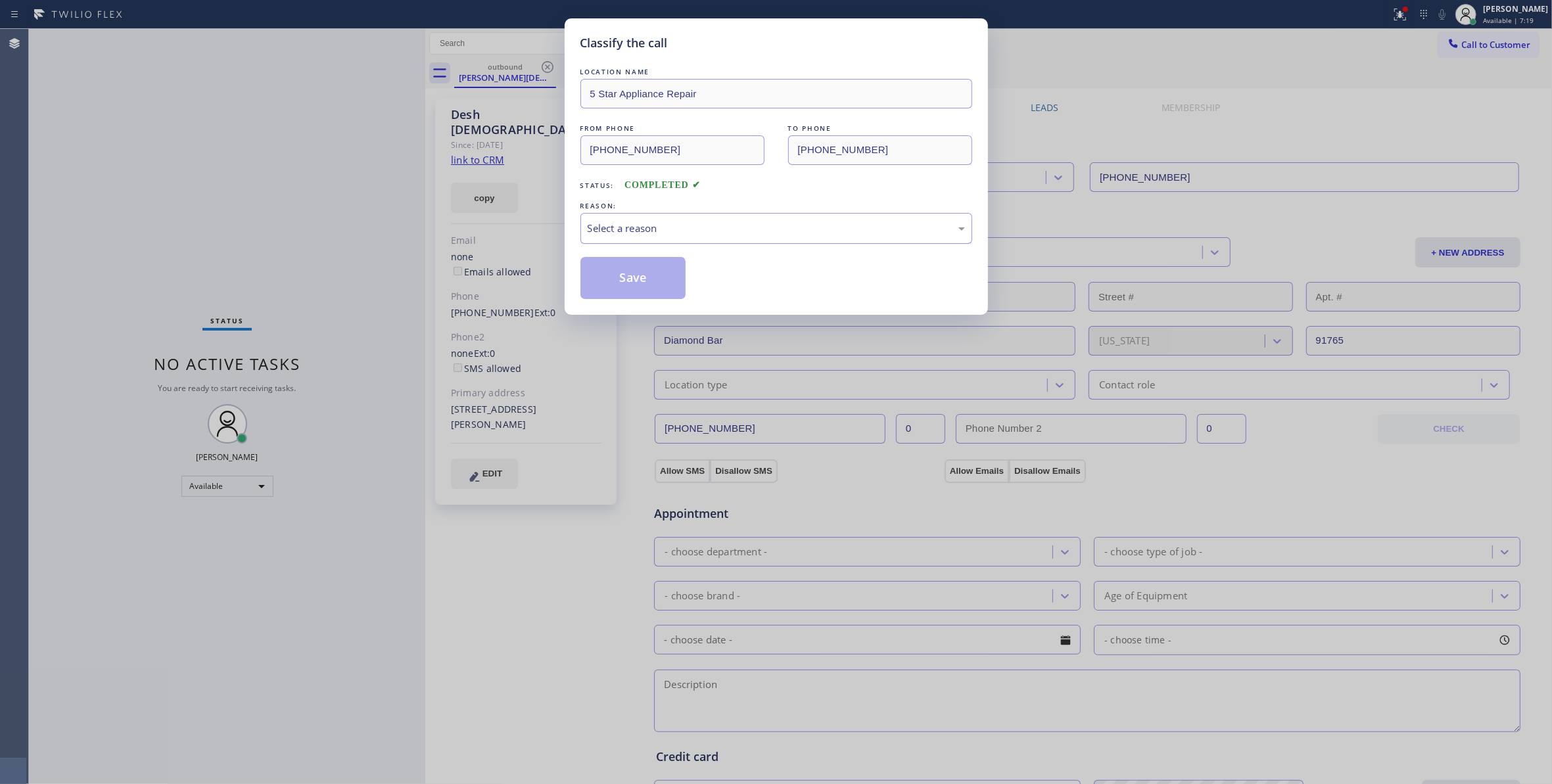
click at [631, 244] on div "Select a reason" at bounding box center [776, 229] width 392 height 30
click at [628, 274] on button "Save" at bounding box center [633, 278] width 106 height 42
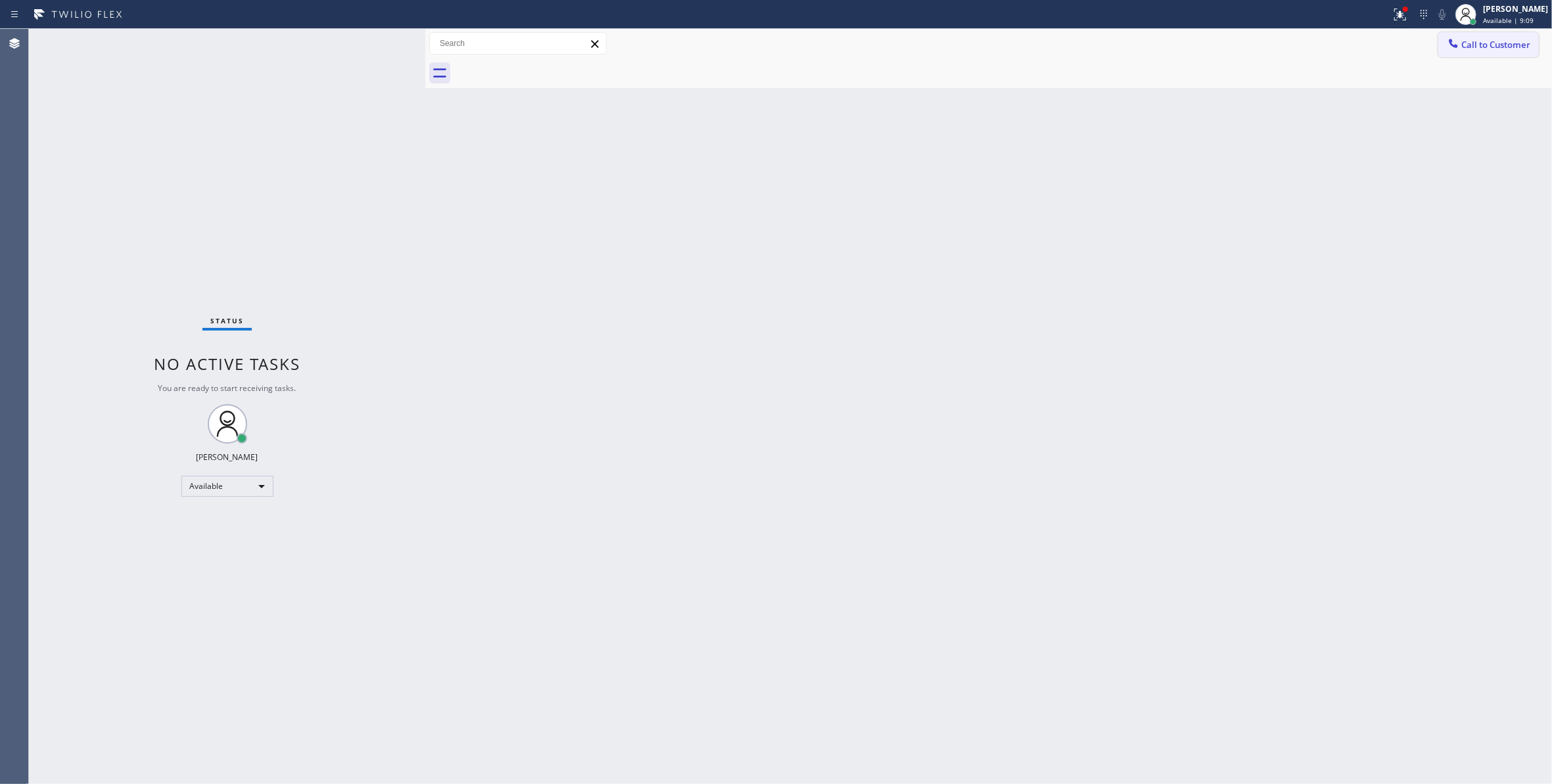
click at [1481, 39] on span "Call to Customer" at bounding box center [1496, 45] width 69 height 11
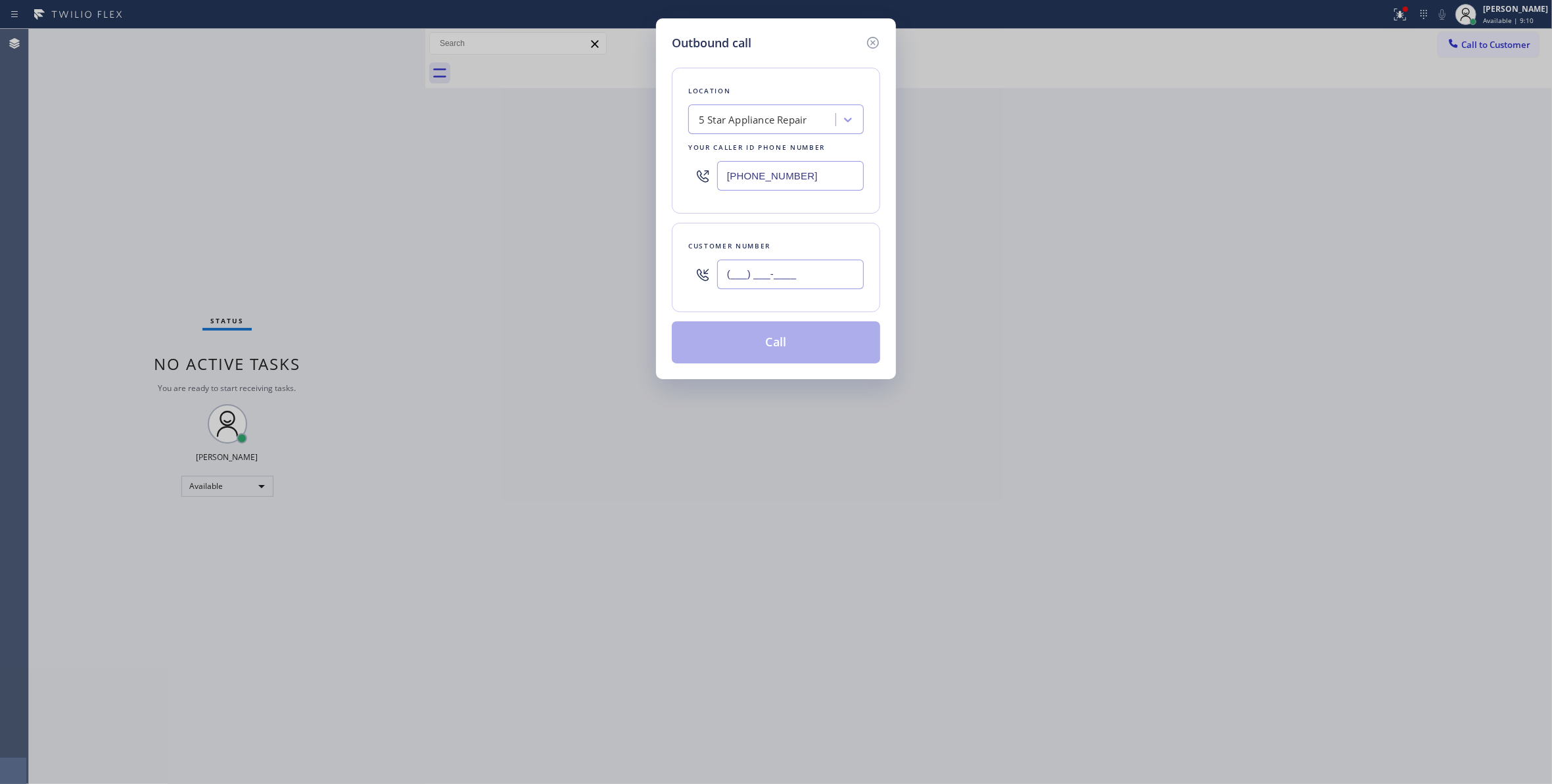
click at [781, 285] on input "(___) ___-____" at bounding box center [791, 273] width 147 height 30
paste input "626) 487-0184"
type input "[PHONE_NUMBER]"
click at [764, 345] on button "Call" at bounding box center [776, 342] width 209 height 42
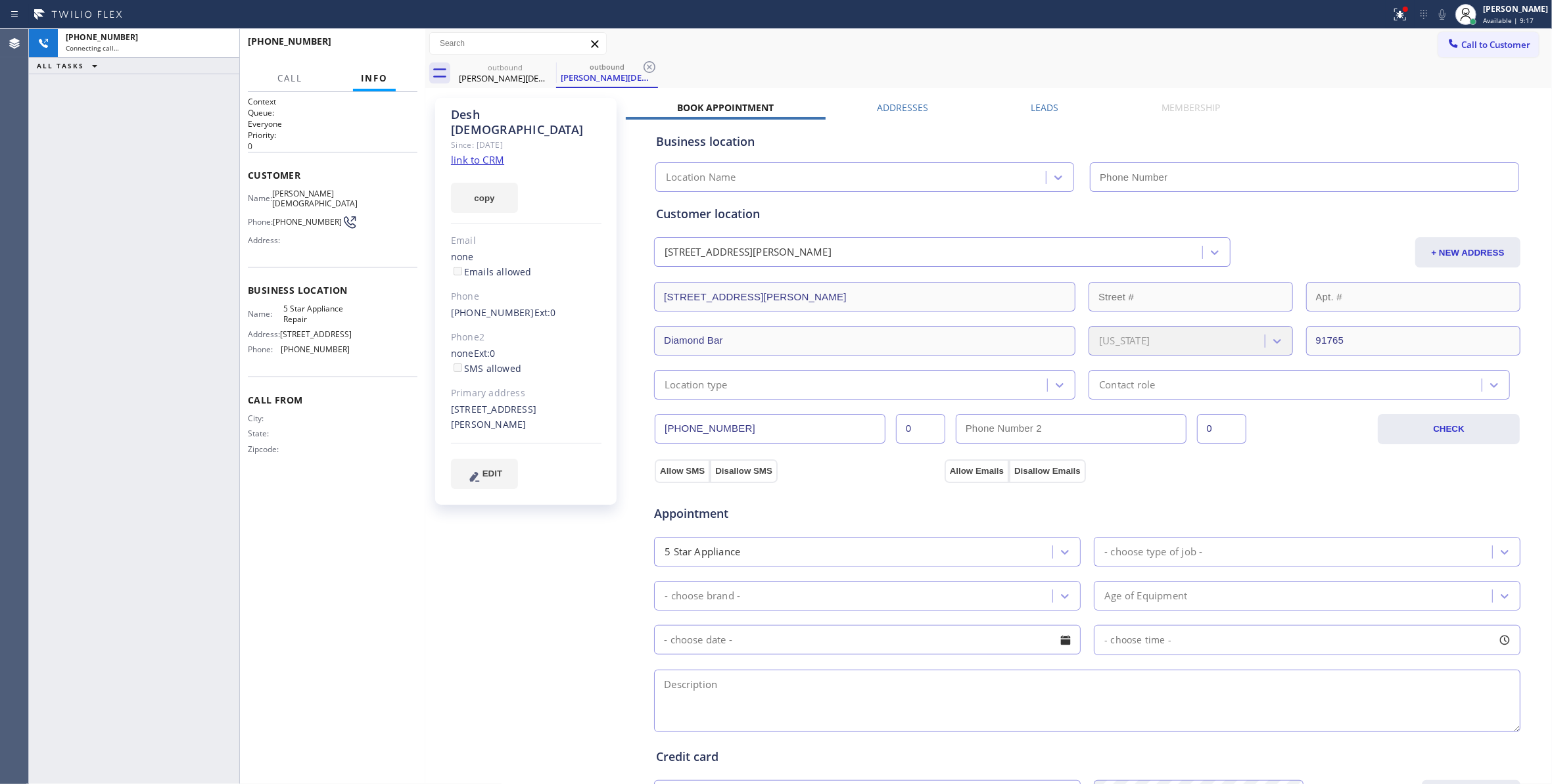
type input "[PHONE_NUMBER]"
click at [19, 679] on div "Agent Desktop" at bounding box center [14, 406] width 29 height 755
click at [647, 66] on icon at bounding box center [649, 67] width 16 height 16
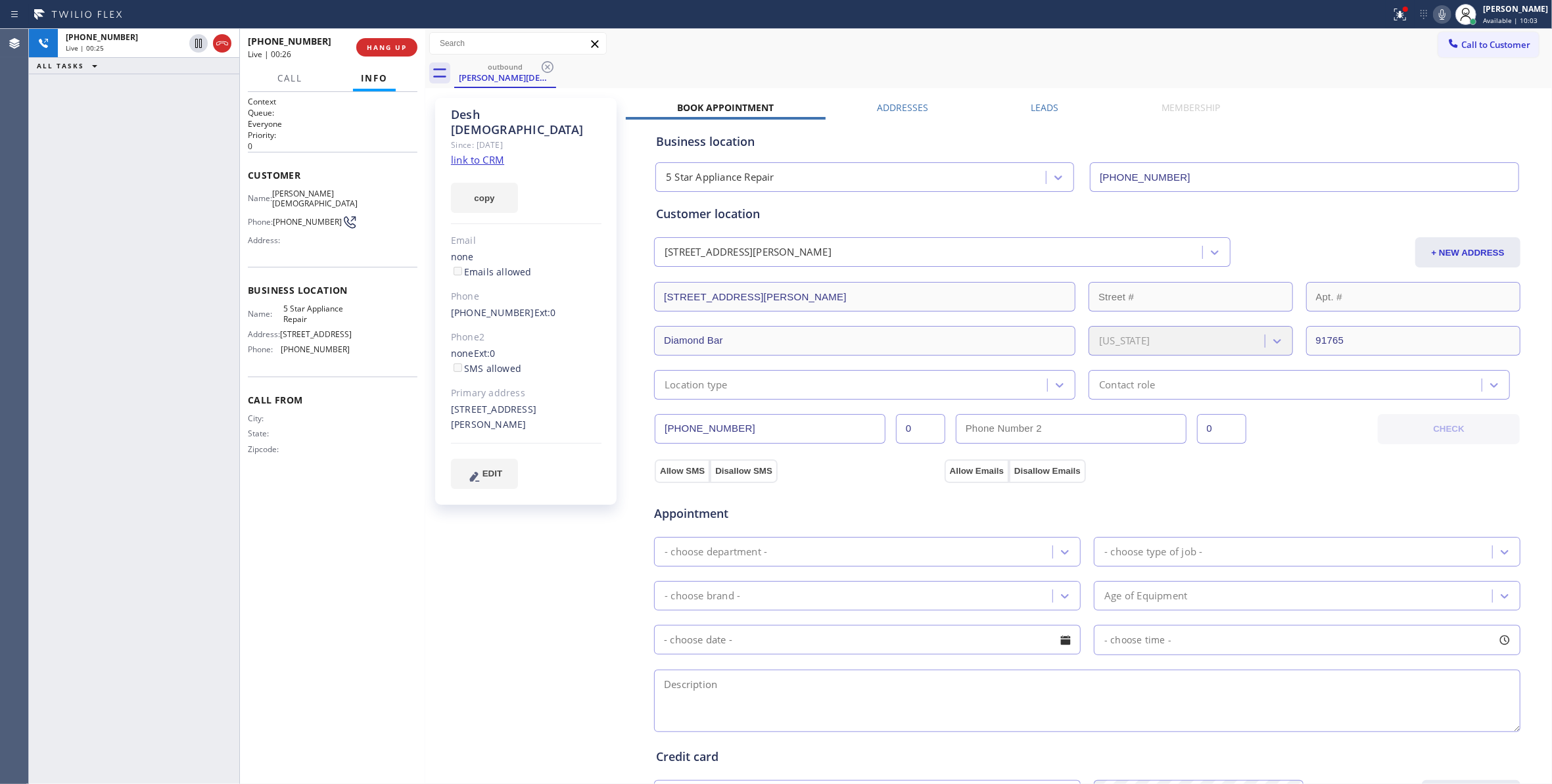
click at [158, 653] on div "[PHONE_NUMBER] Live | 00:25 ALL TASKS ALL TASKS ACTIVE TASKS TASKS IN WRAP UP" at bounding box center [133, 406] width 211 height 755
drag, startPoint x: 195, startPoint y: 46, endPoint x: 433, endPoint y: 34, distance: 238.3
click at [195, 46] on icon at bounding box center [198, 44] width 7 height 10
drag, startPoint x: 1425, startPoint y: 10, endPoint x: 1294, endPoint y: 4, distance: 131.1
click at [1434, 11] on icon at bounding box center [1441, 14] width 16 height 16
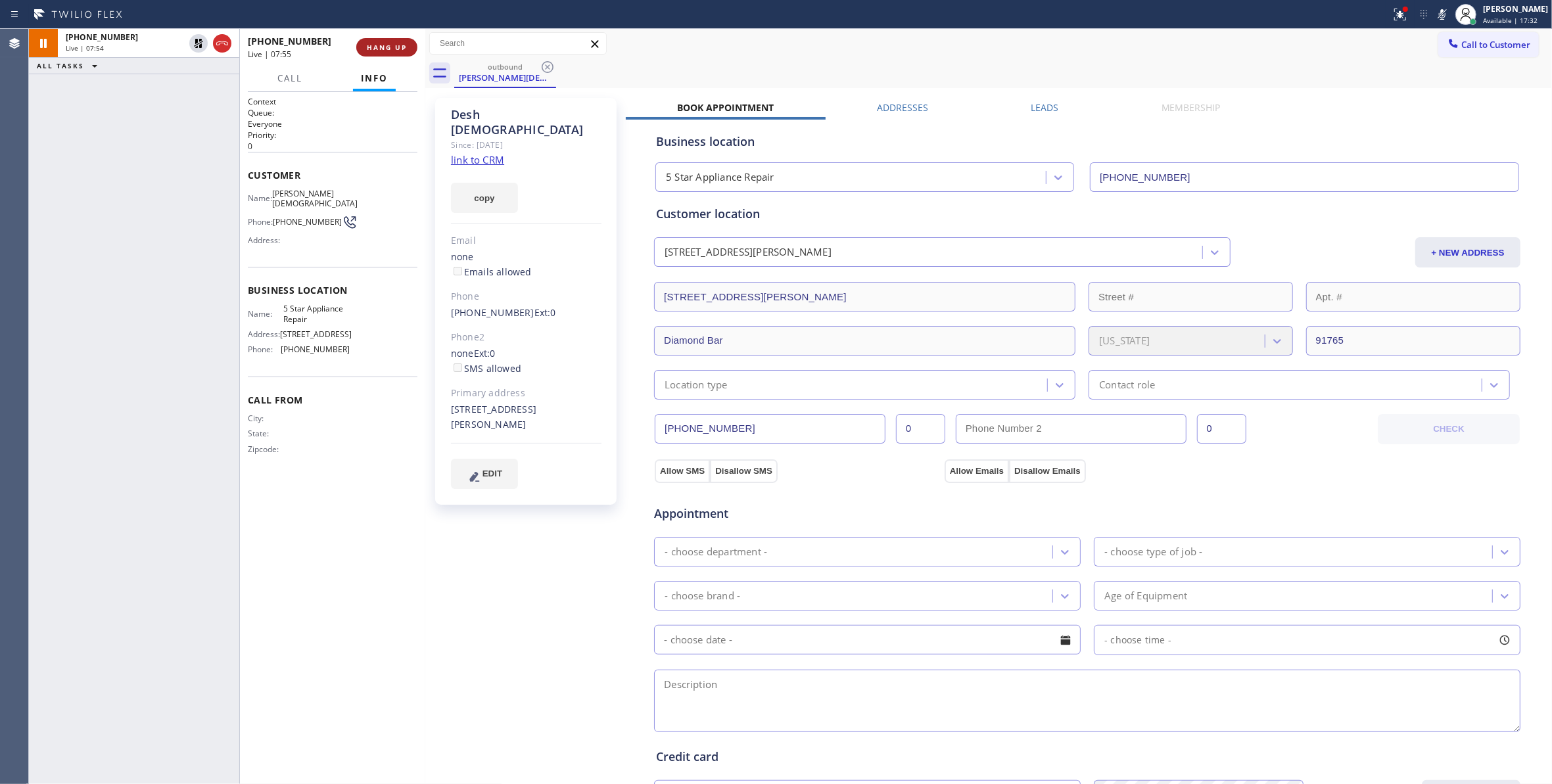
drag, startPoint x: 198, startPoint y: 42, endPoint x: 397, endPoint y: 43, distance: 199.0
click at [198, 43] on icon at bounding box center [198, 43] width 16 height 16
click at [1434, 13] on icon at bounding box center [1441, 14] width 16 height 16
click at [372, 48] on span "HANG UP" at bounding box center [387, 48] width 40 height 10
click at [372, 27] on div "Status report Issues detected These issues could affect your workflow. Please c…" at bounding box center [774, 14] width 1547 height 29
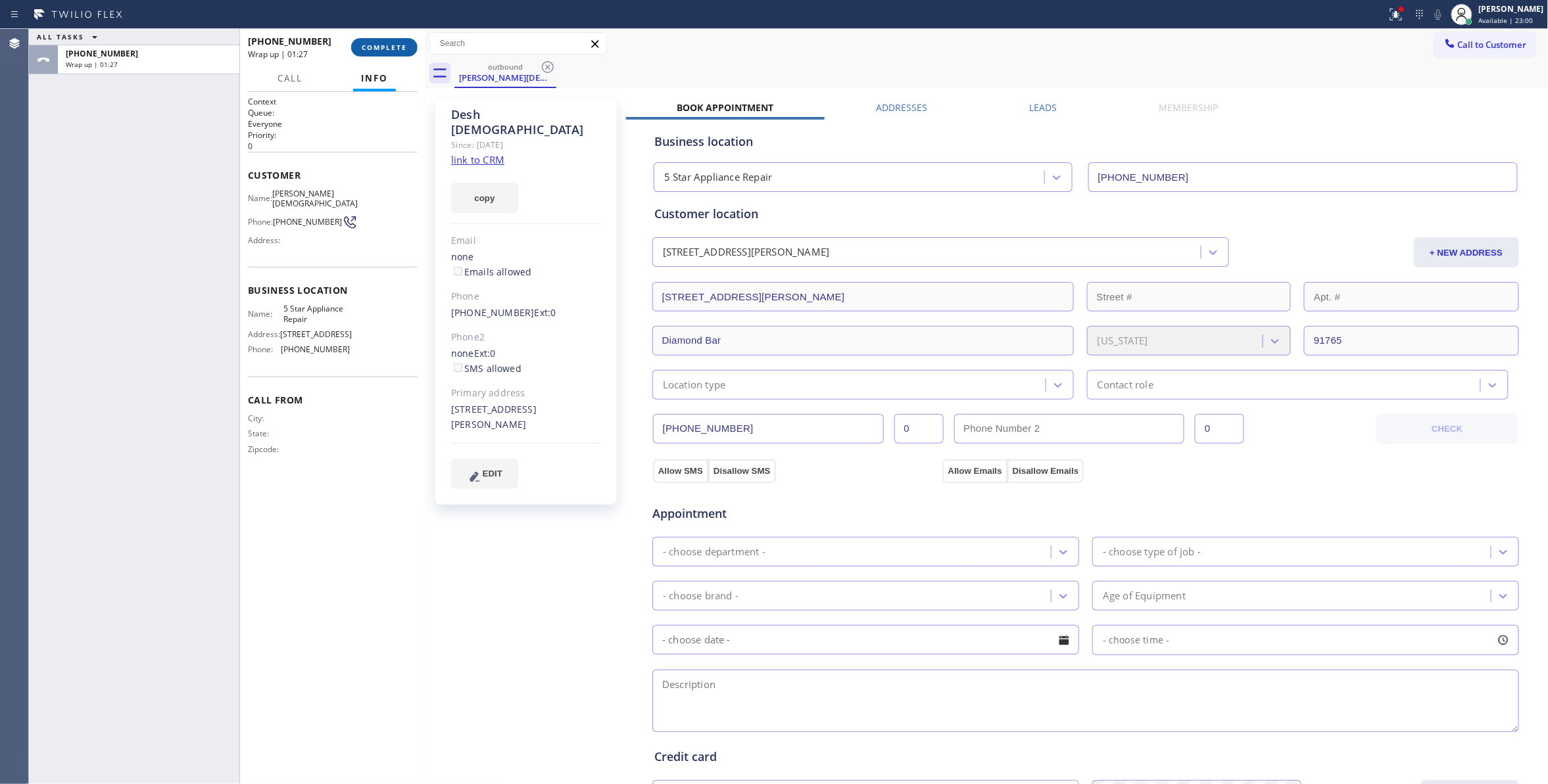
click at [375, 41] on button "COMPLETE" at bounding box center [384, 47] width 67 height 18
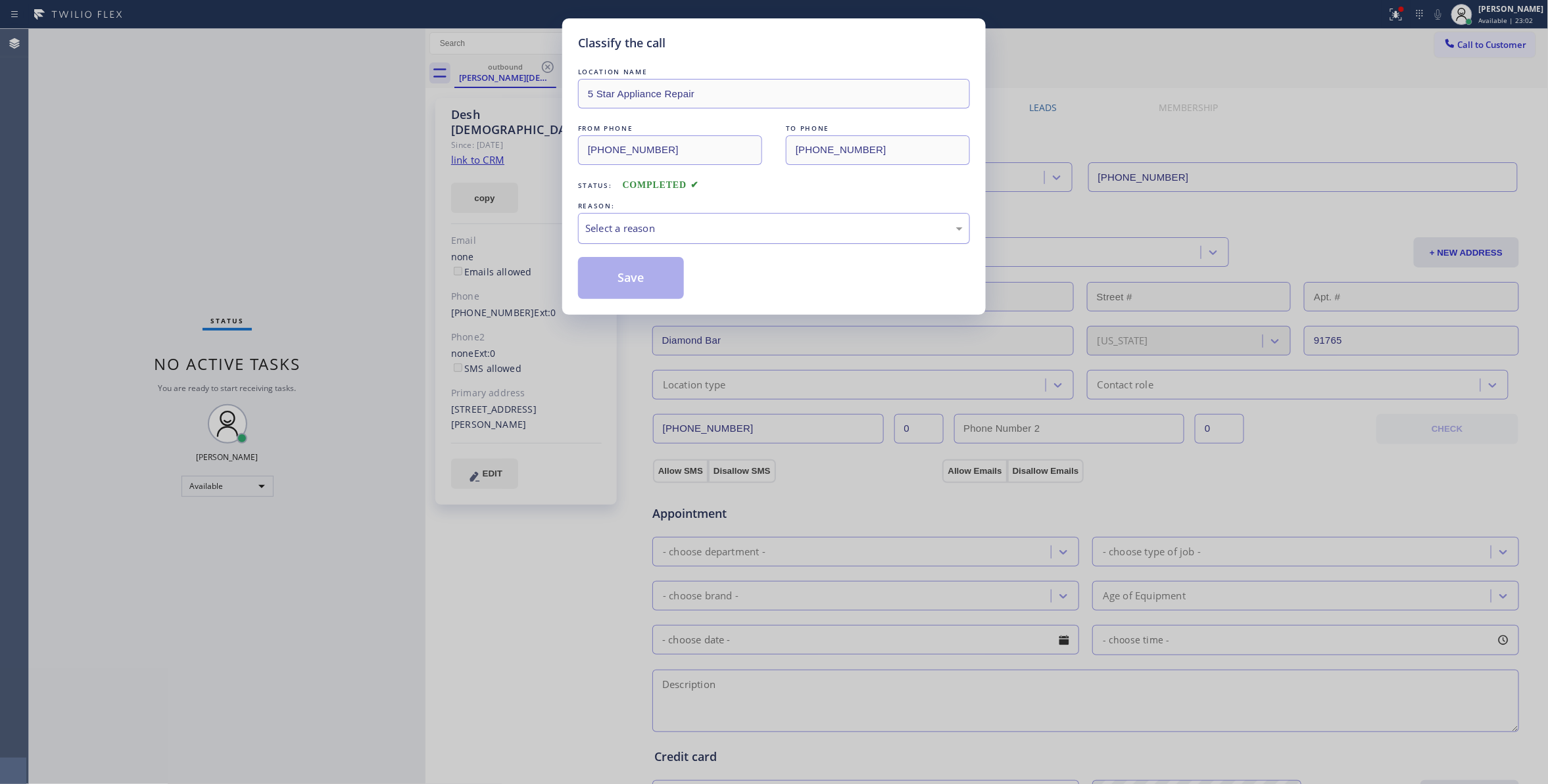
click at [641, 222] on div "Select a reason" at bounding box center [774, 229] width 377 height 15
drag, startPoint x: 627, startPoint y: 292, endPoint x: 614, endPoint y: 283, distance: 15.8
click at [627, 291] on button "Save" at bounding box center [630, 278] width 106 height 42
click at [614, 283] on button "Save" at bounding box center [630, 278] width 106 height 42
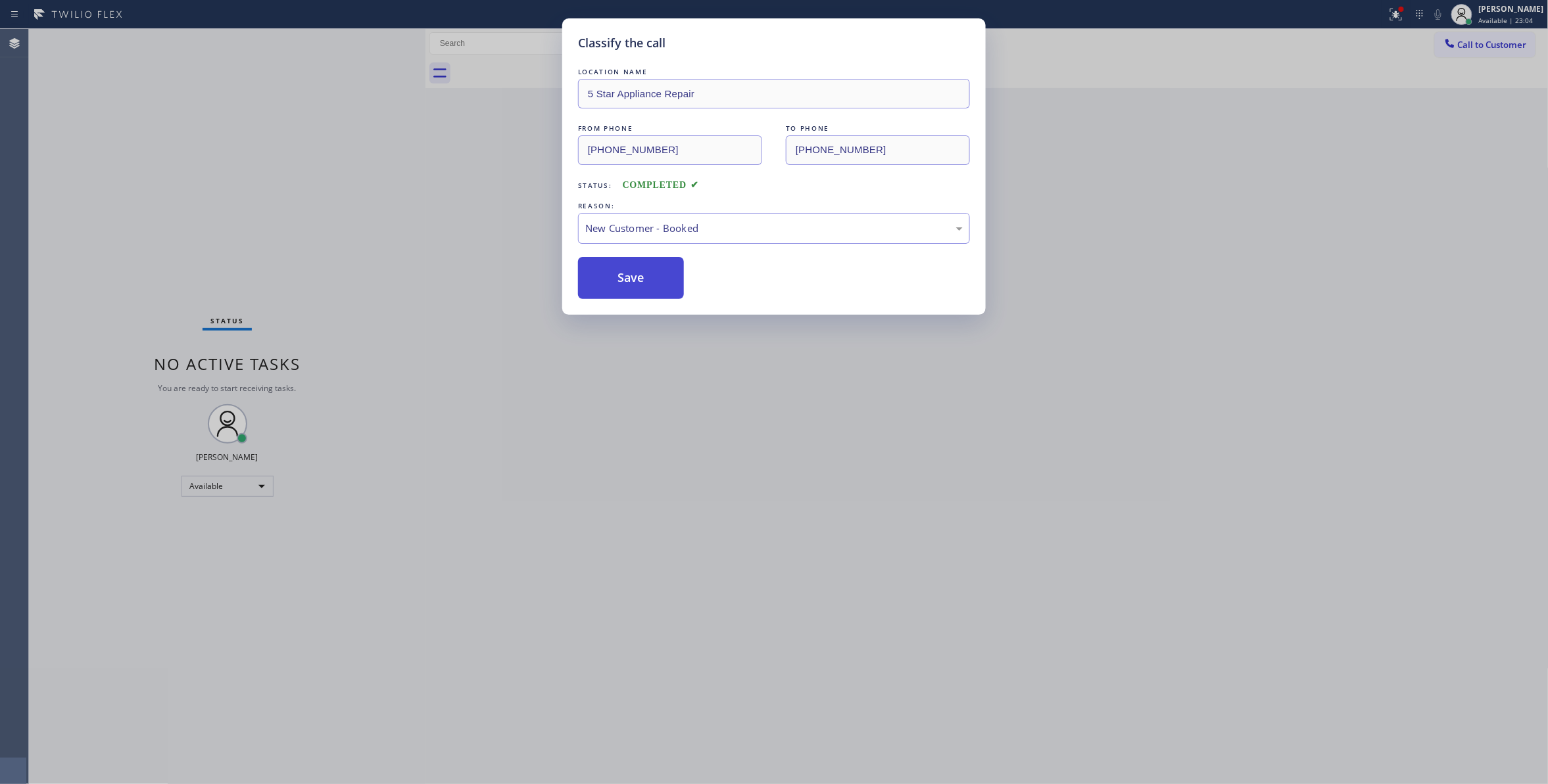
click at [614, 282] on button "Save" at bounding box center [630, 278] width 106 height 42
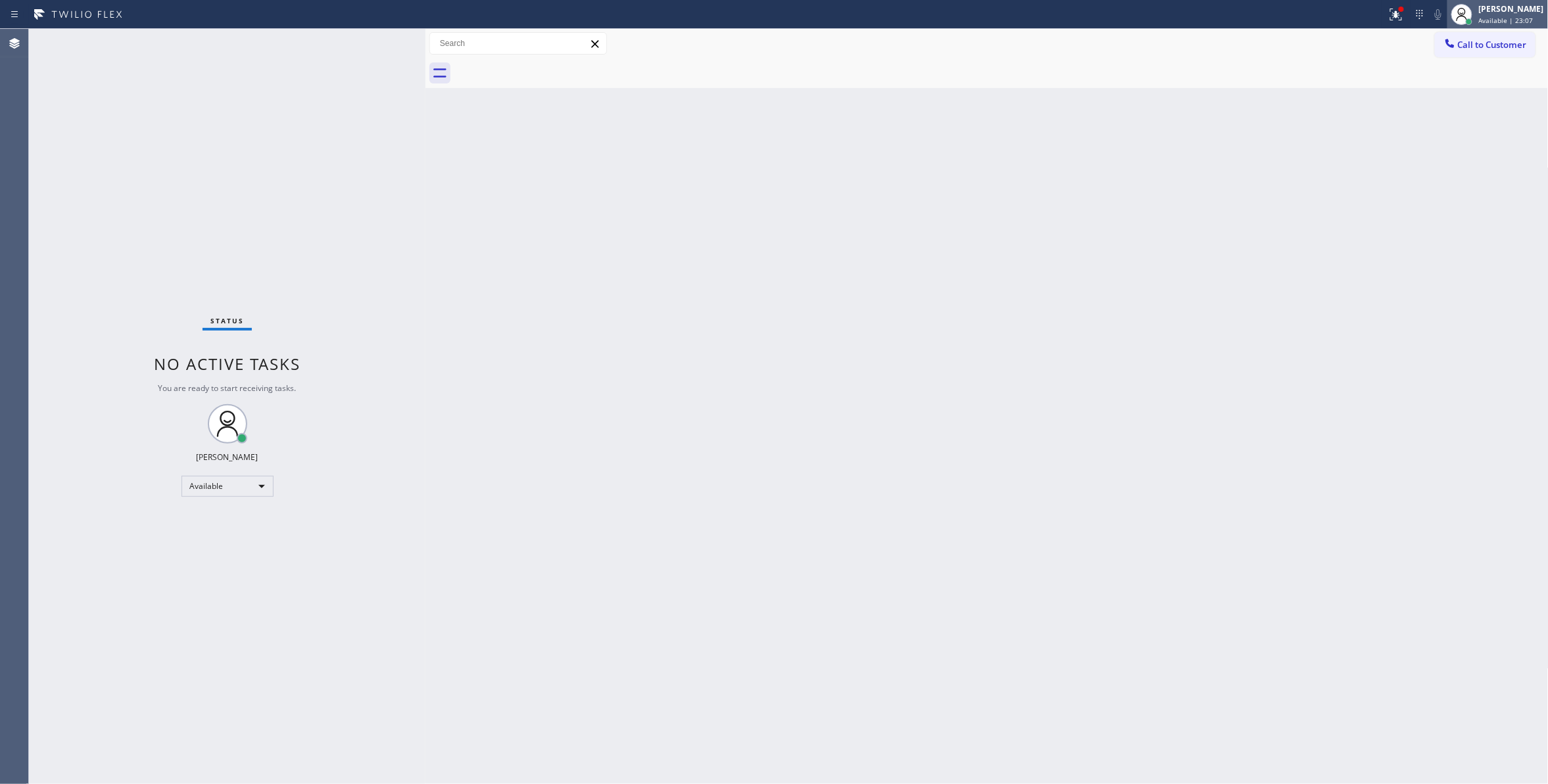
click at [1478, 24] on span "Available | 23:07" at bounding box center [1505, 21] width 54 height 10
click at [1457, 122] on button "Log out" at bounding box center [1483, 128] width 132 height 29
